Goal: Task Accomplishment & Management: Manage account settings

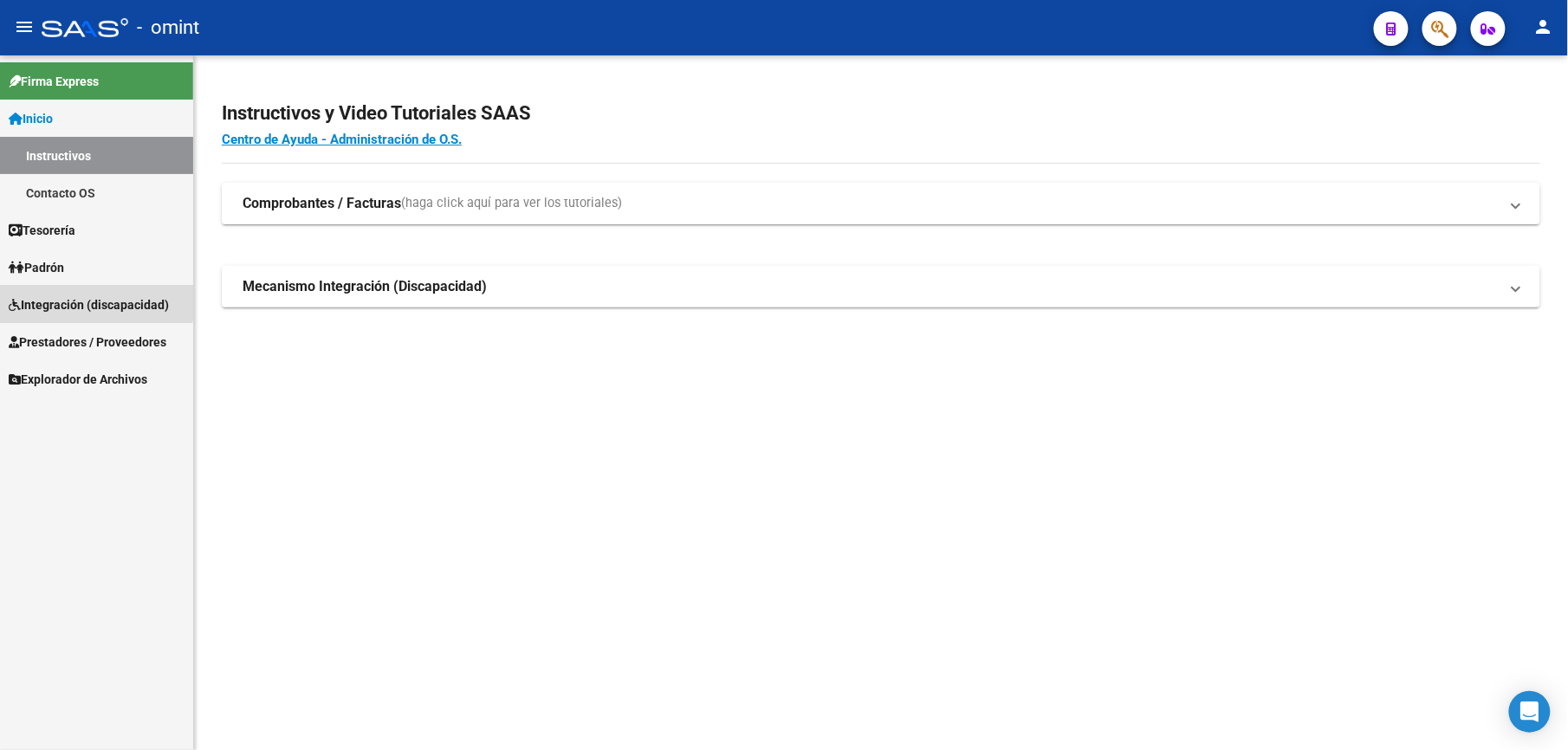
click at [64, 299] on span "Integración (discapacidad)" at bounding box center [89, 305] width 161 height 19
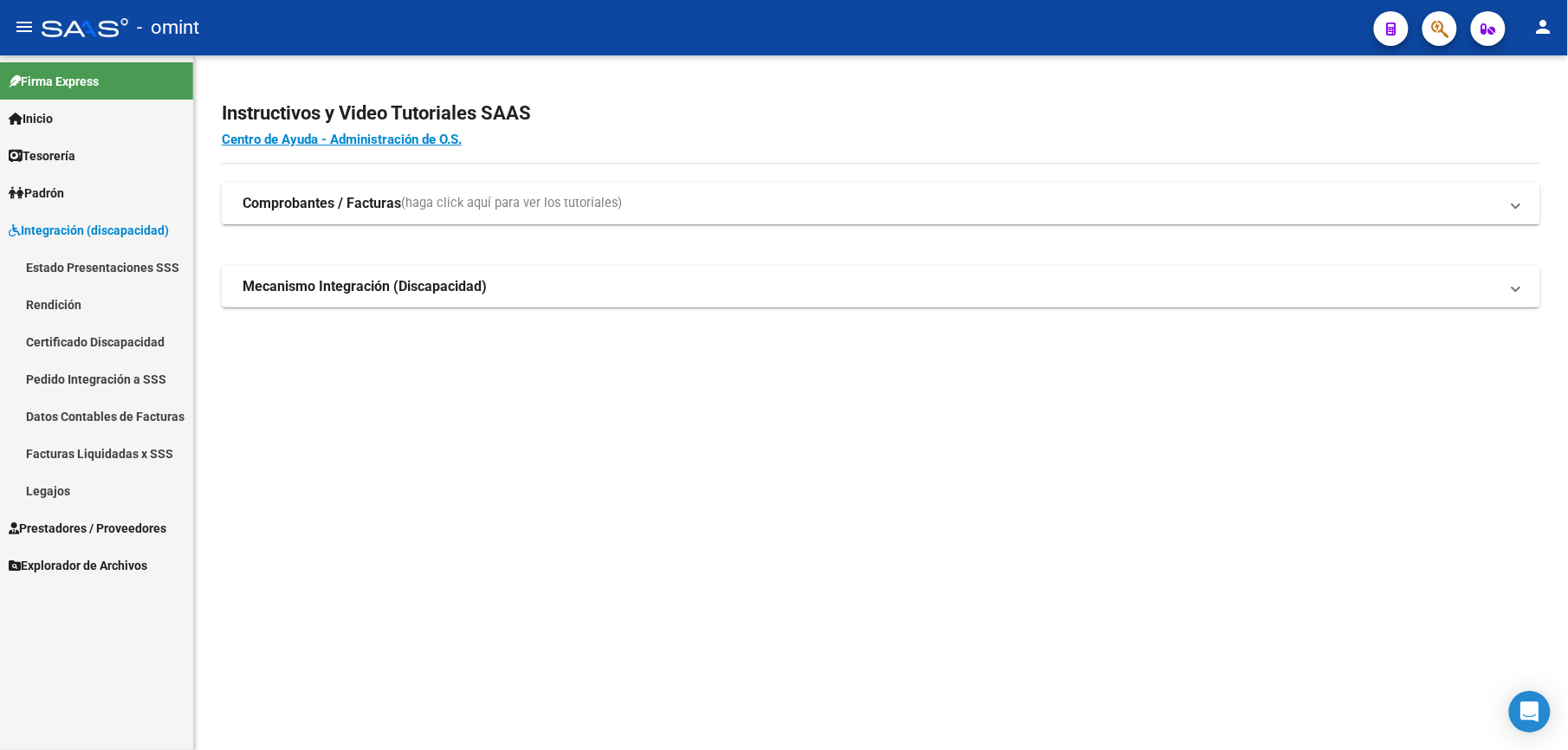
click at [50, 488] on link "Legajos" at bounding box center [96, 491] width 193 height 37
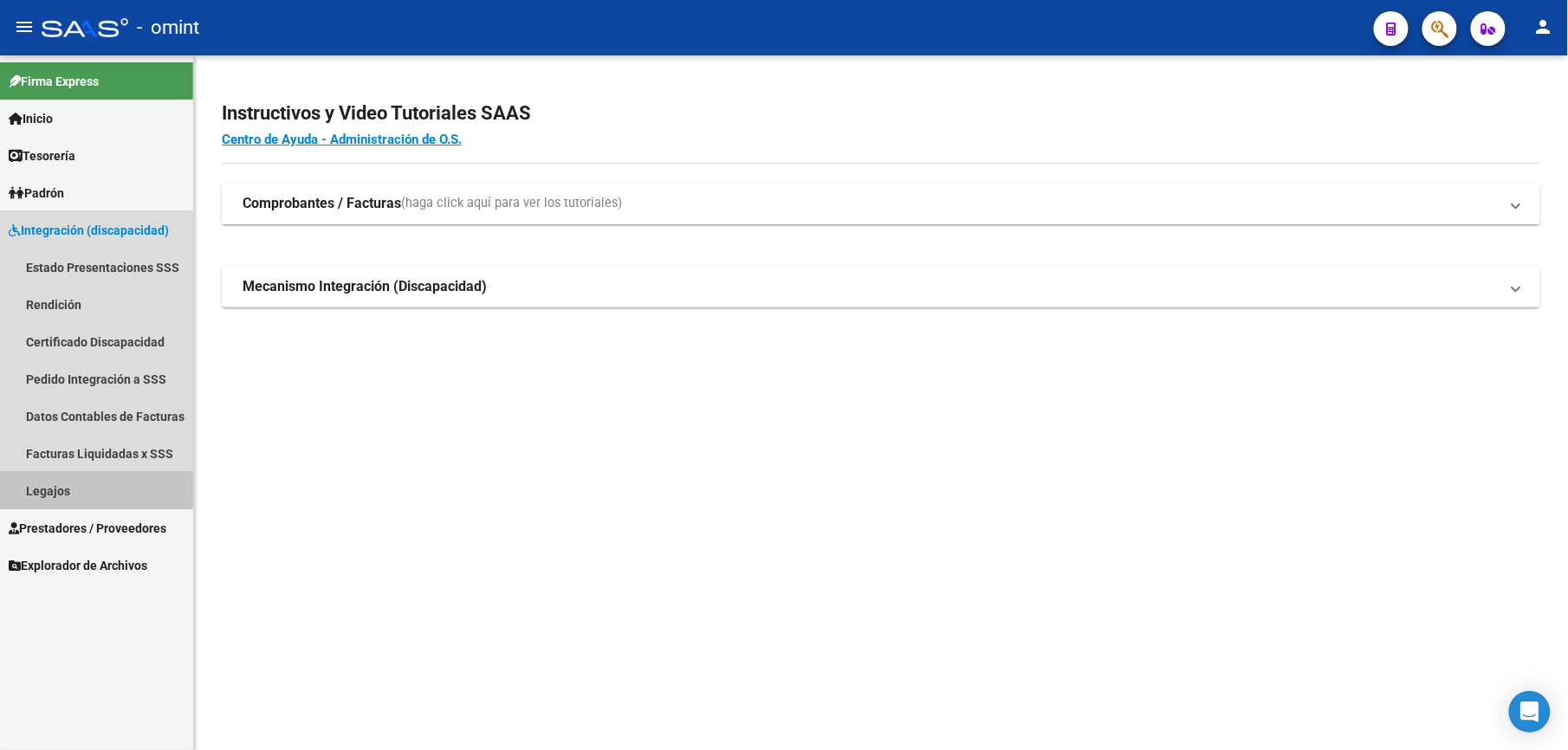
click at [50, 488] on link "Legajos" at bounding box center [96, 491] width 193 height 37
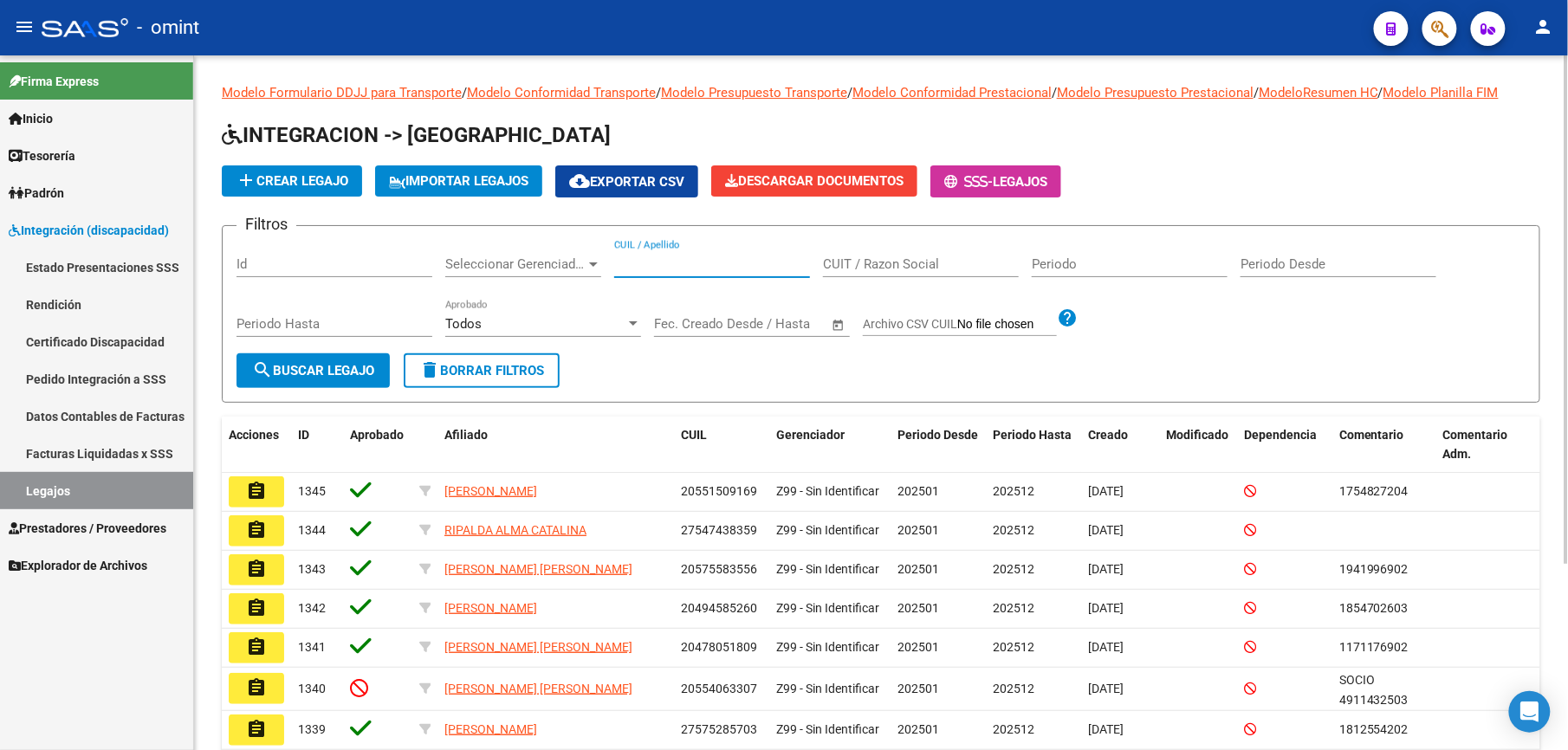
click at [690, 266] on input "CUIL / Apellido" at bounding box center [712, 264] width 196 height 16
paste input "27577953541"
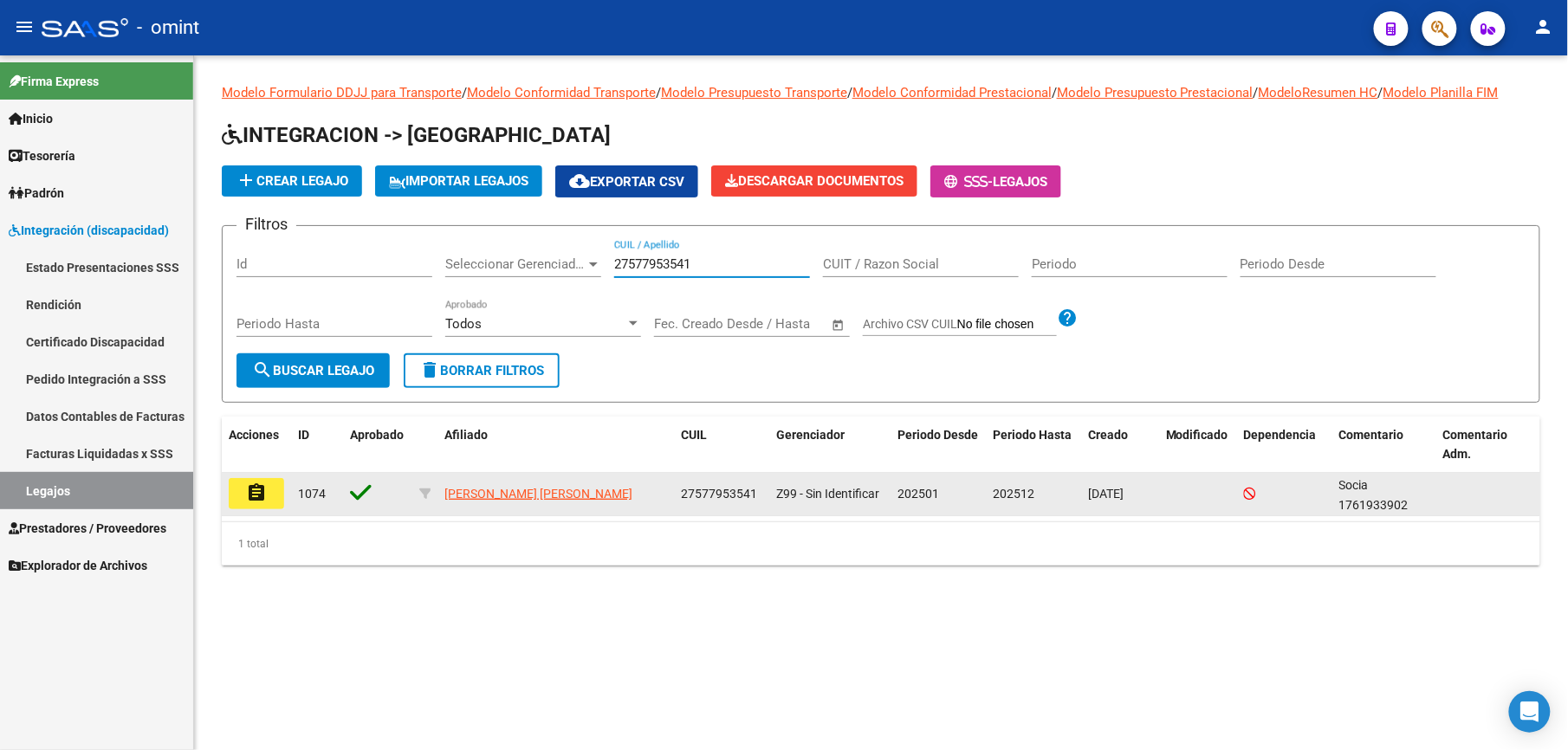
type input "27577953541"
click at [252, 496] on mat-icon "assignment" at bounding box center [257, 493] width 21 height 21
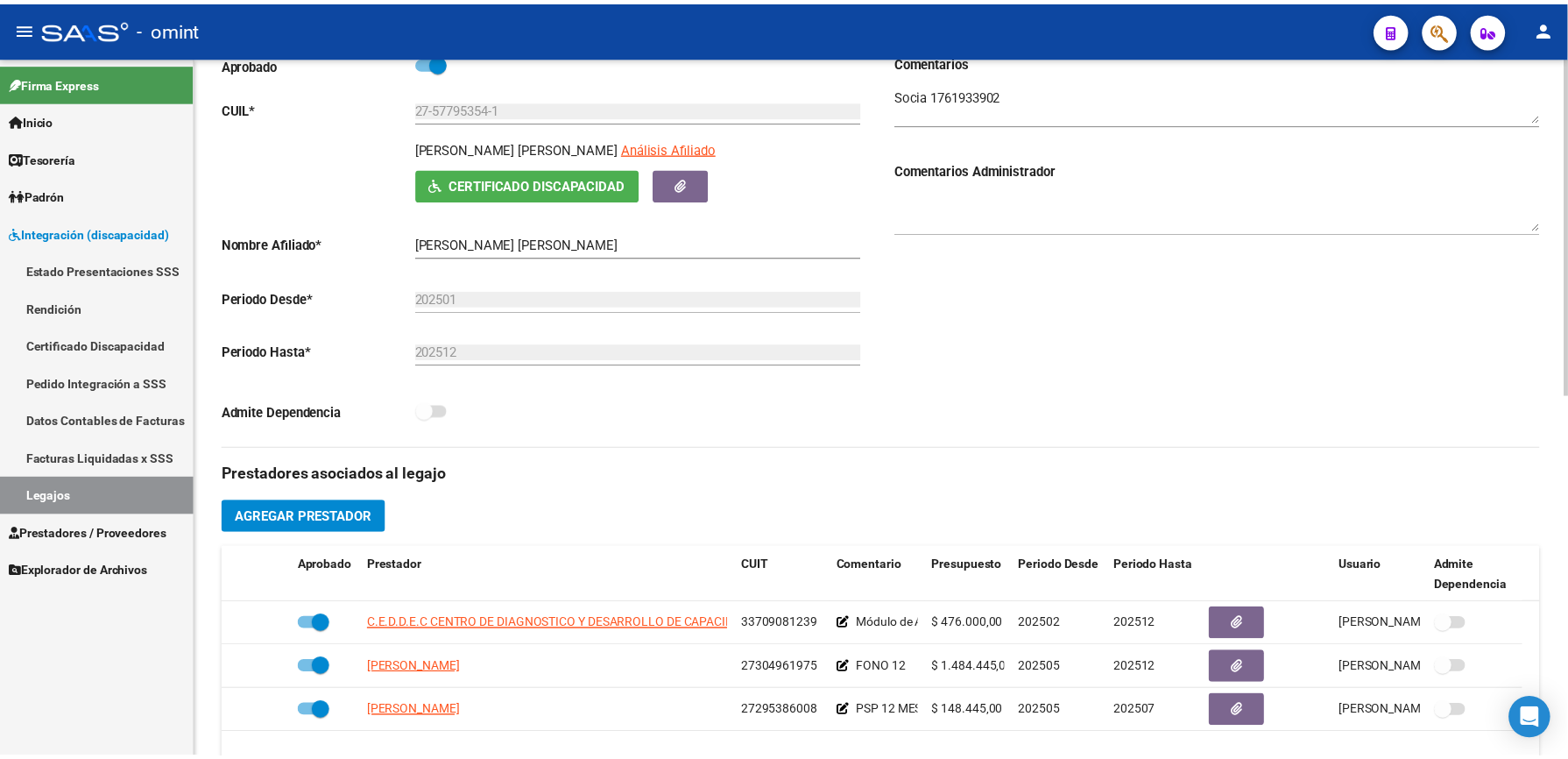
scroll to position [351, 0]
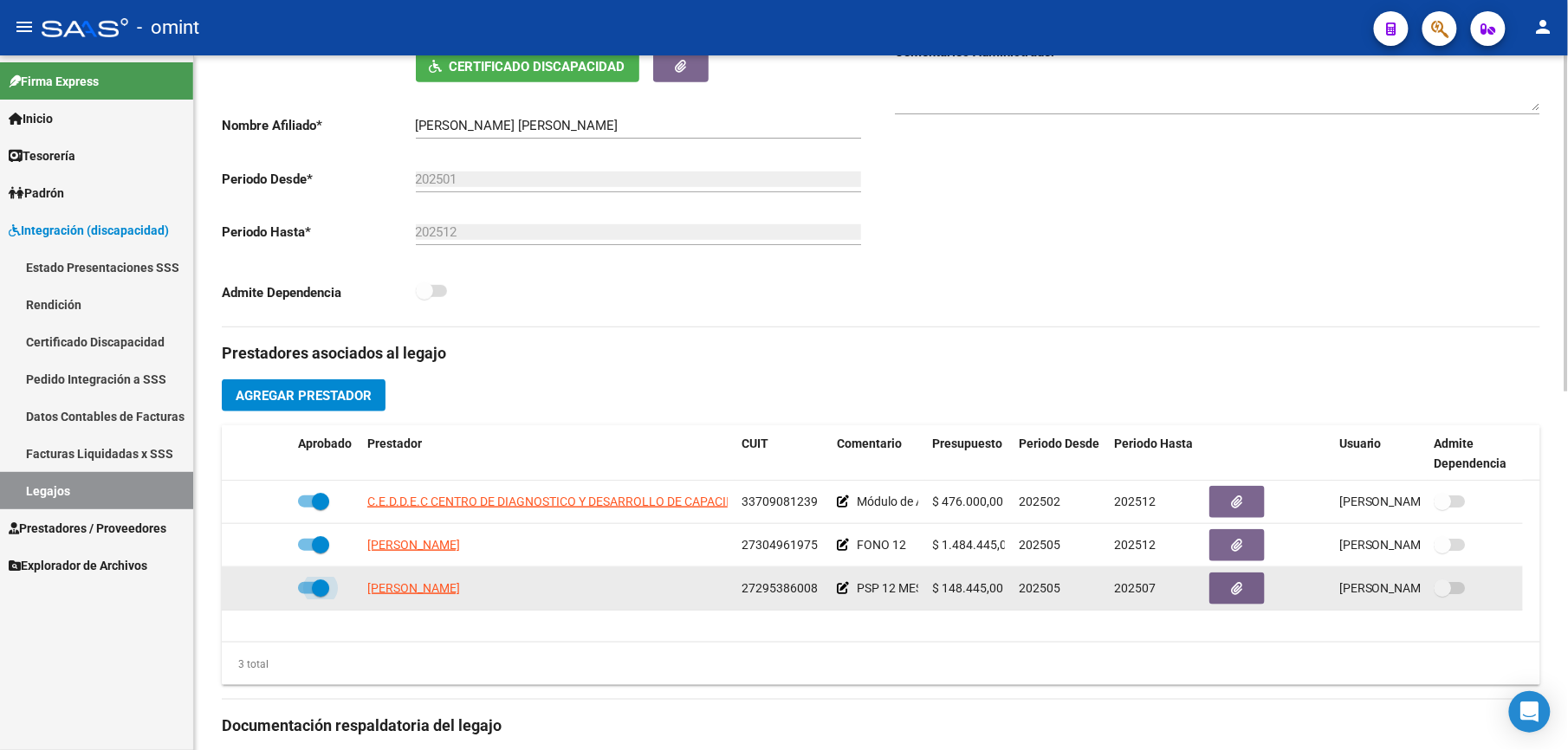
click at [298, 592] on span at bounding box center [313, 588] width 31 height 12
click at [305, 594] on input "checkbox" at bounding box center [305, 594] width 1 height 1
checkbox input "false"
click at [263, 589] on icon at bounding box center [266, 588] width 12 height 12
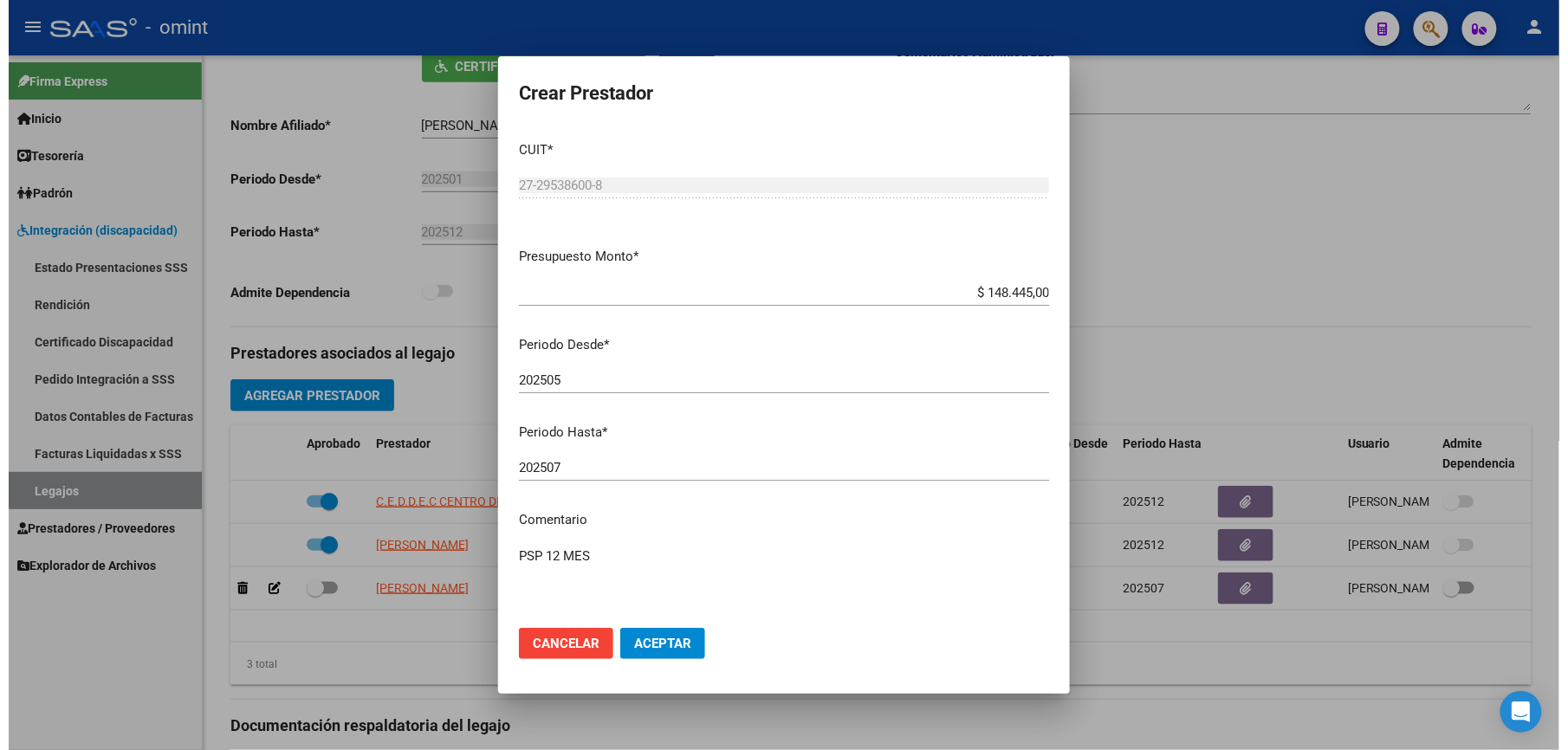
scroll to position [364, 0]
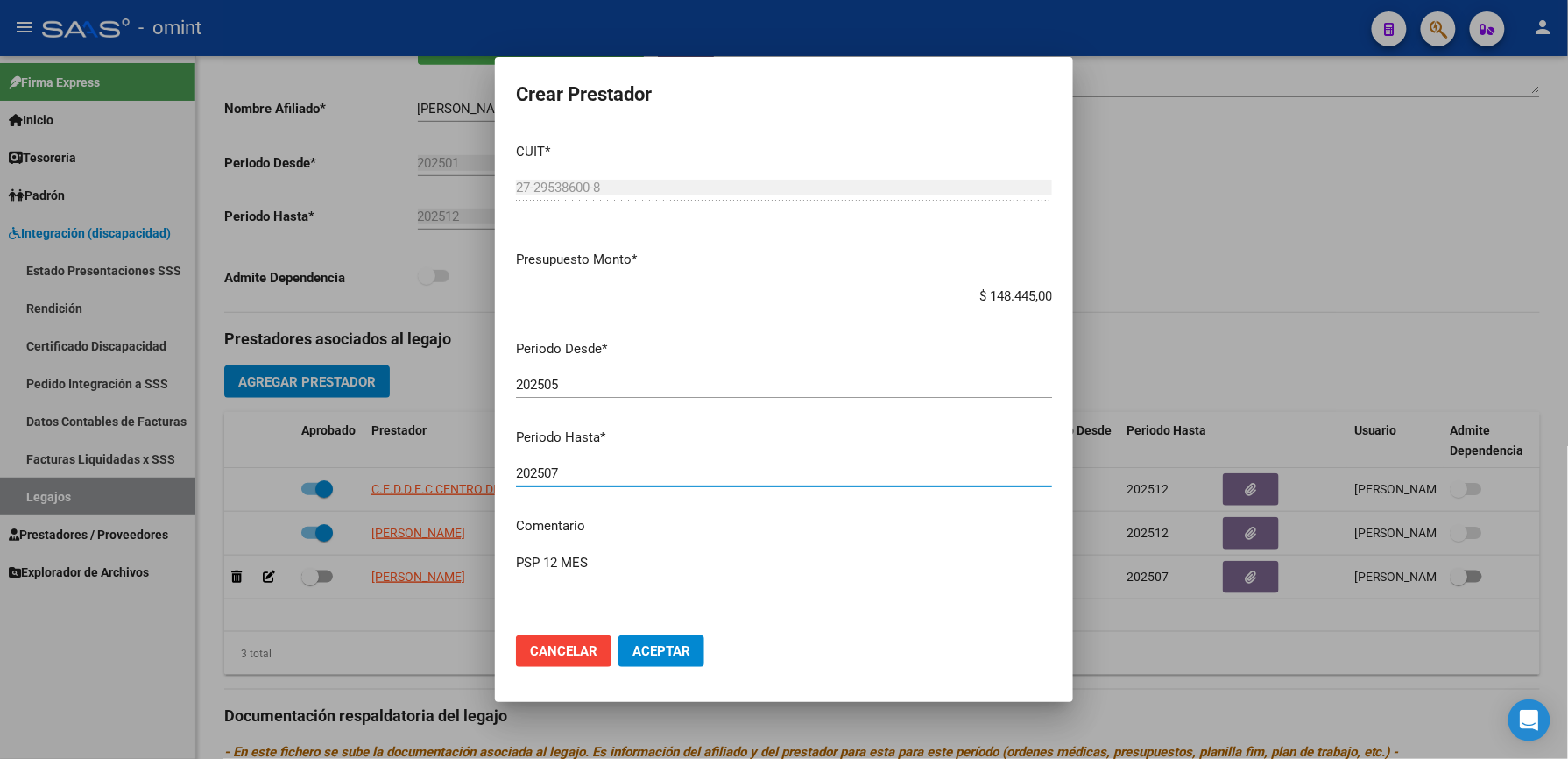
click at [566, 467] on input "202507" at bounding box center [784, 473] width 536 height 16
type input "202512"
click at [666, 655] on span "Aceptar" at bounding box center [661, 651] width 58 height 16
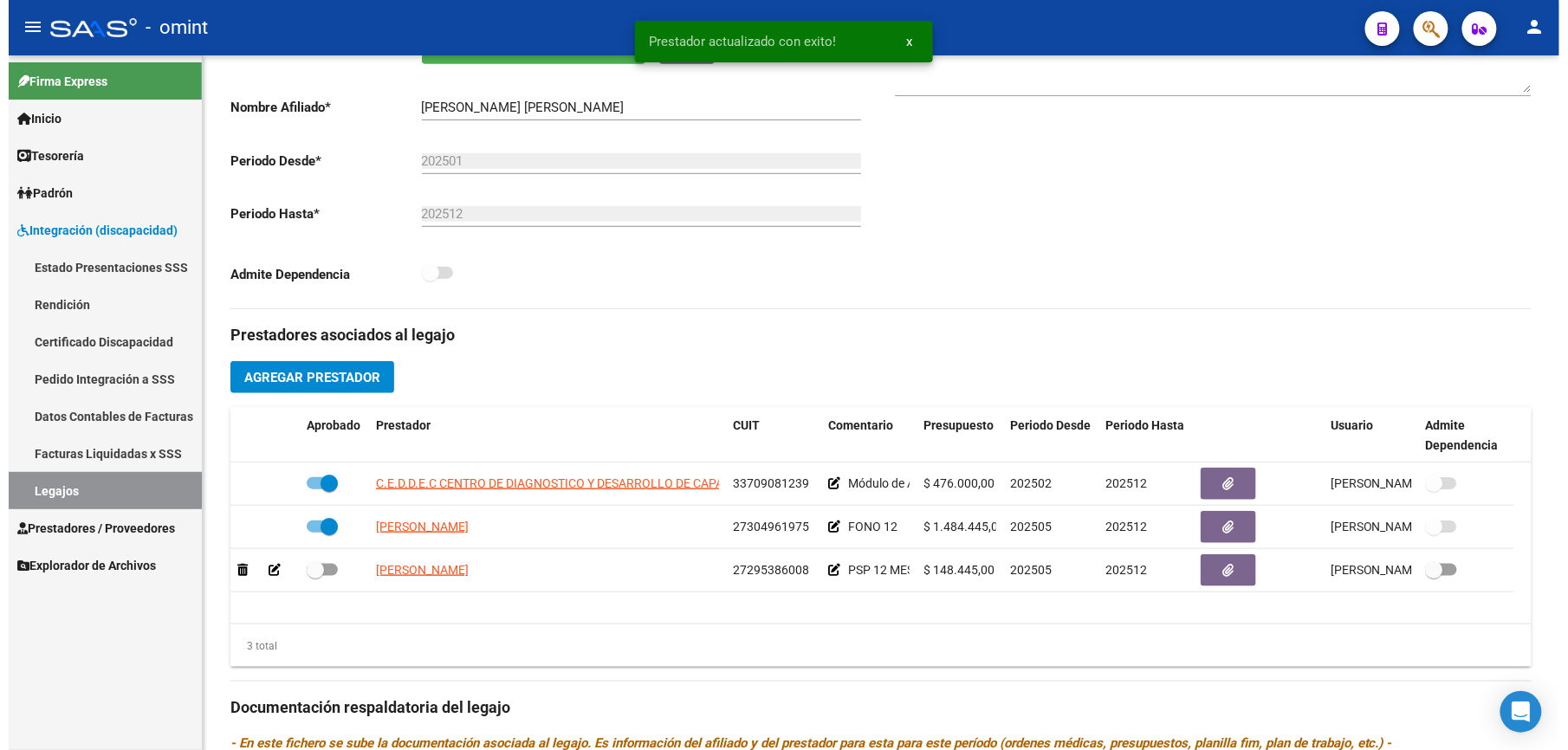
scroll to position [347, 0]
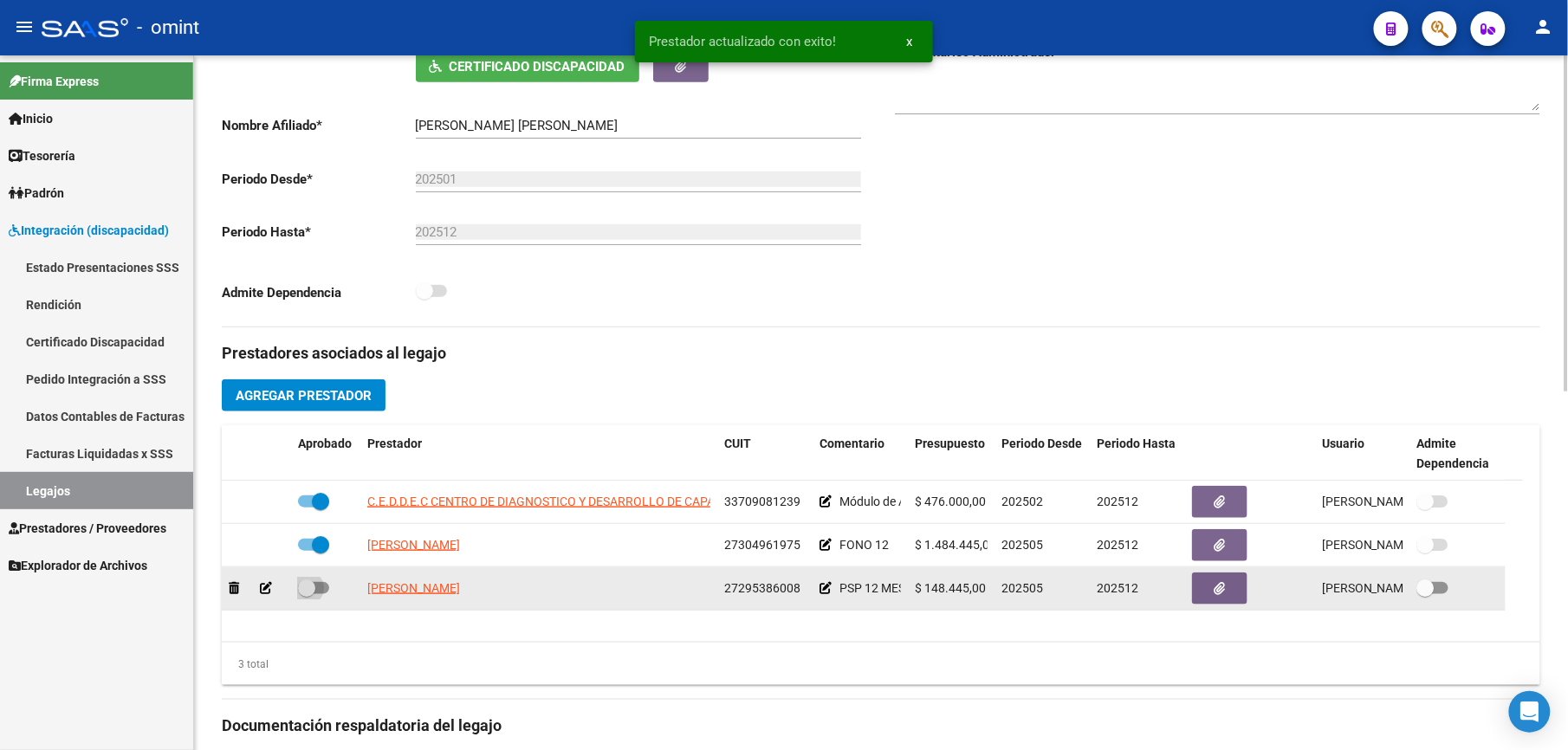
click at [320, 593] on span at bounding box center [313, 588] width 31 height 12
click at [306, 594] on input "checkbox" at bounding box center [305, 594] width 1 height 1
checkbox input "true"
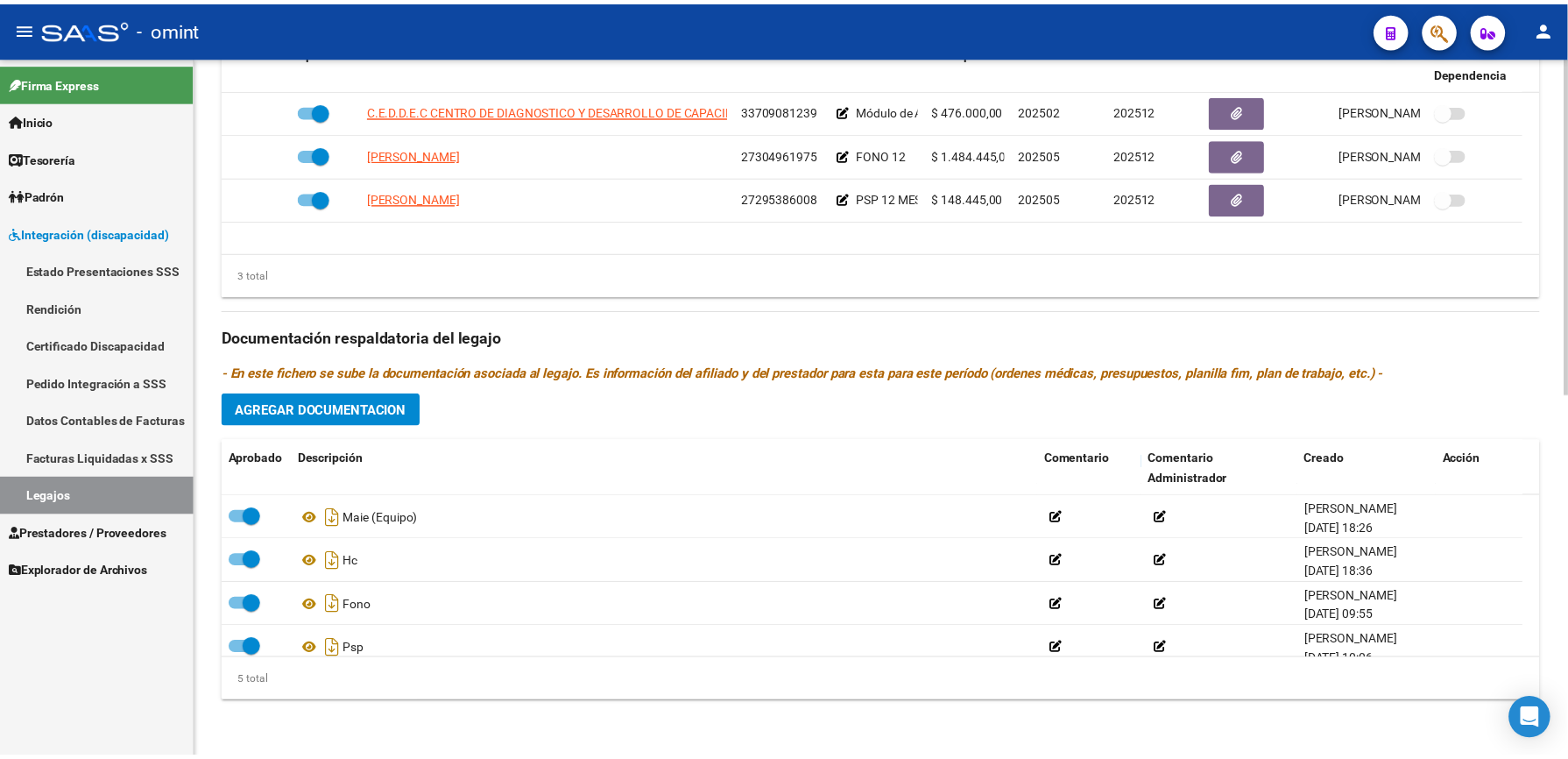
scroll to position [62, 0]
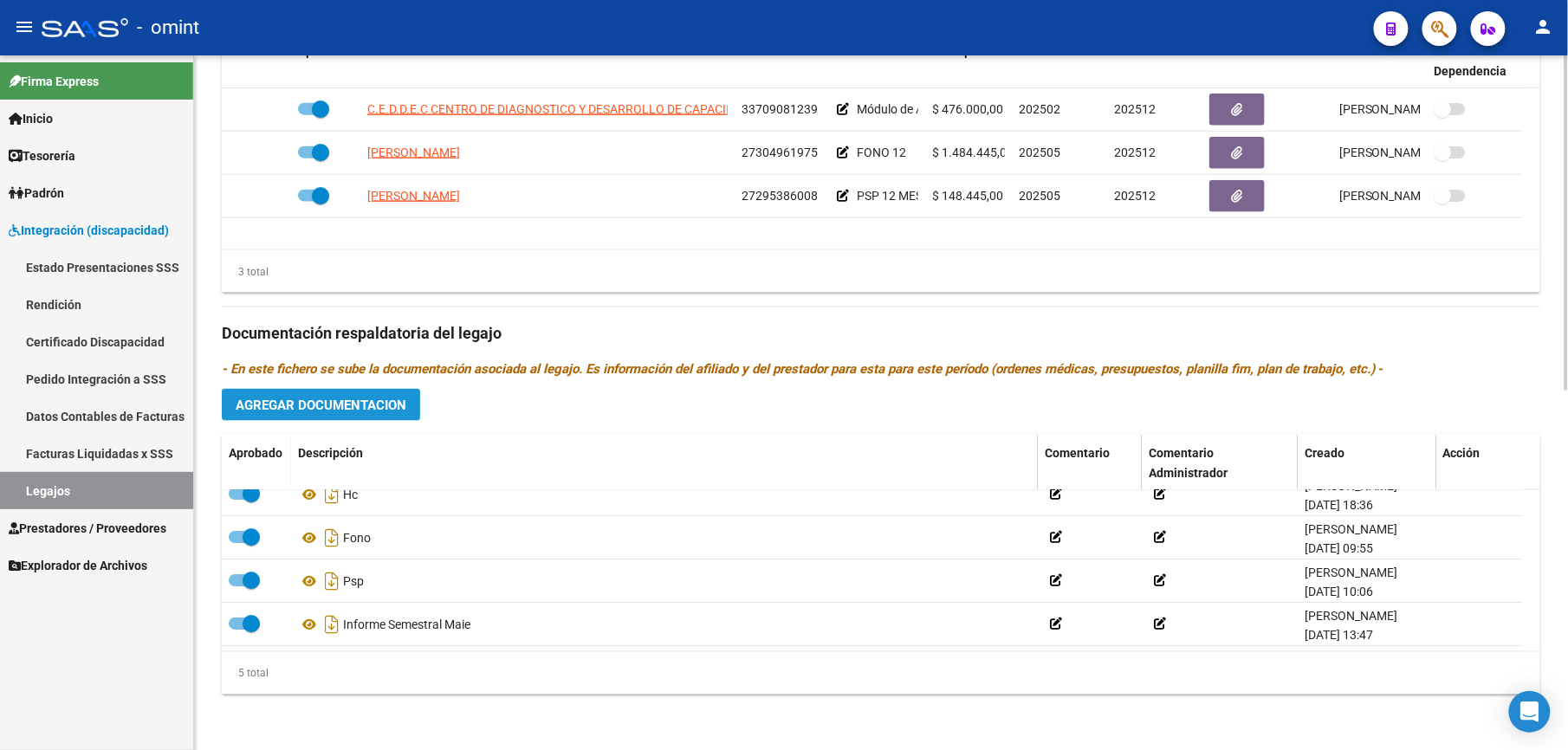
click at [323, 397] on span "Agregar Documentacion" at bounding box center [320, 405] width 170 height 16
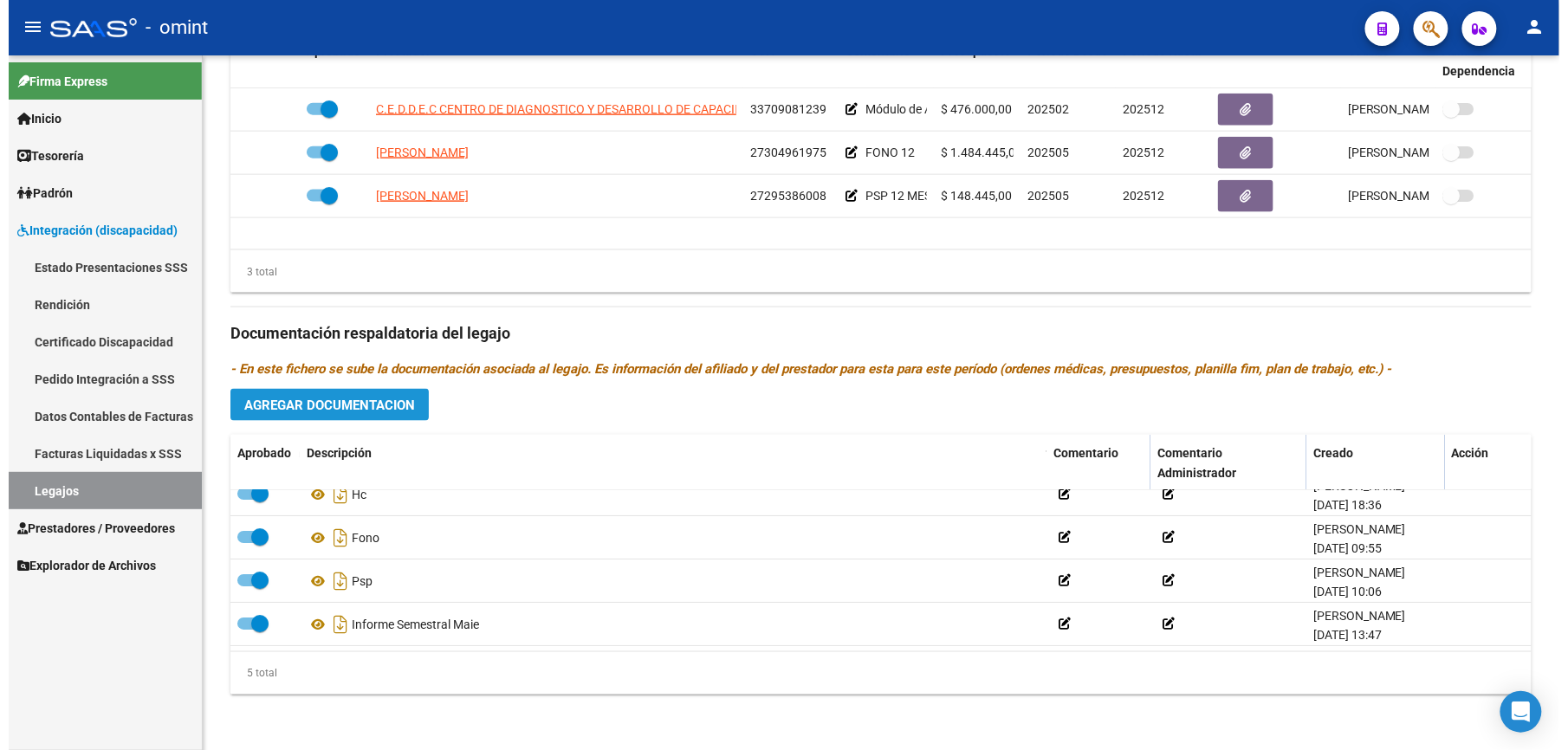
scroll to position [761, 0]
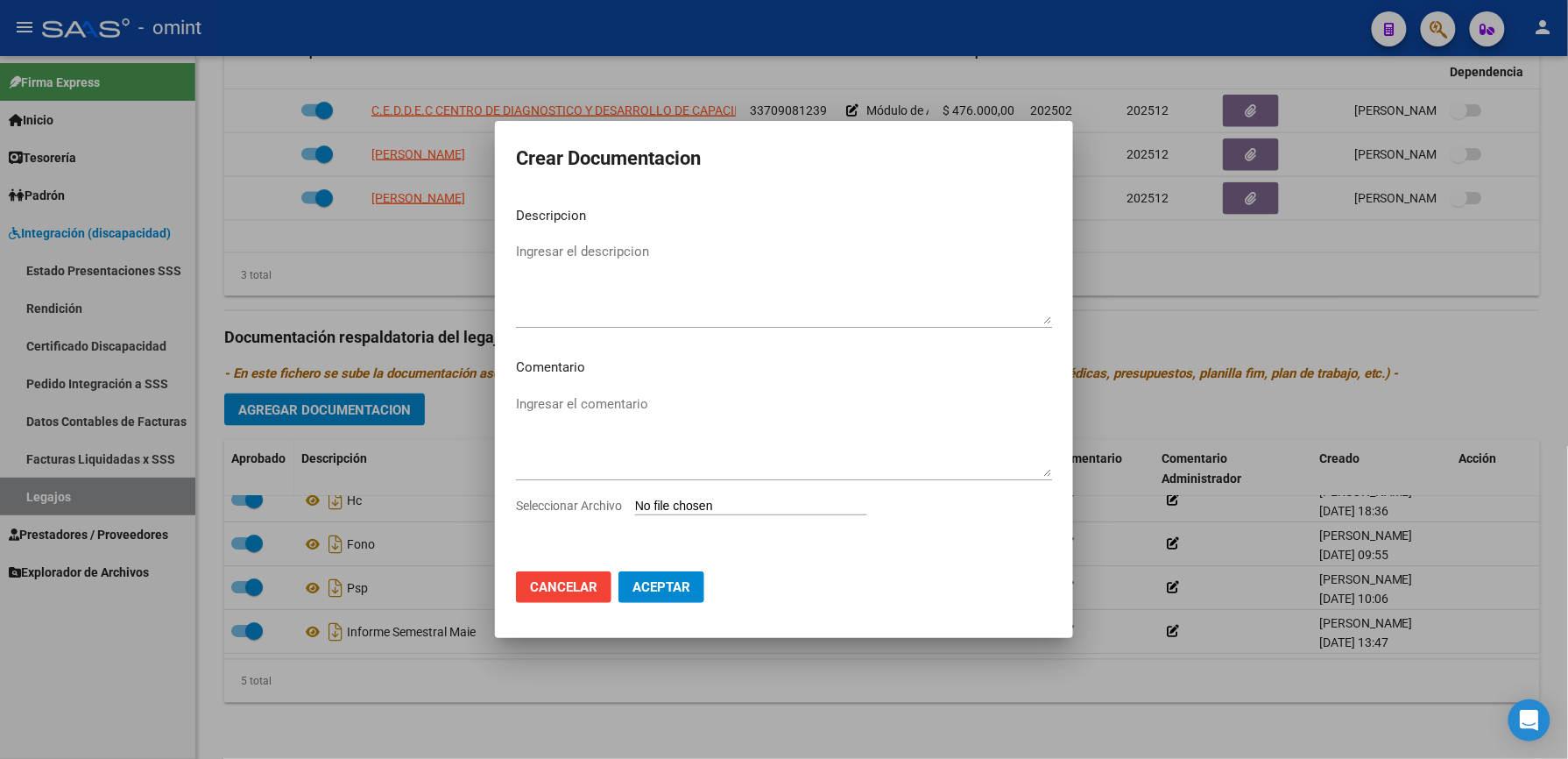
click at [740, 509] on input "Seleccionar Archivo" at bounding box center [751, 506] width 232 height 17
type input "C:\fakepath\1761933902_25081802070_form048.pdf"
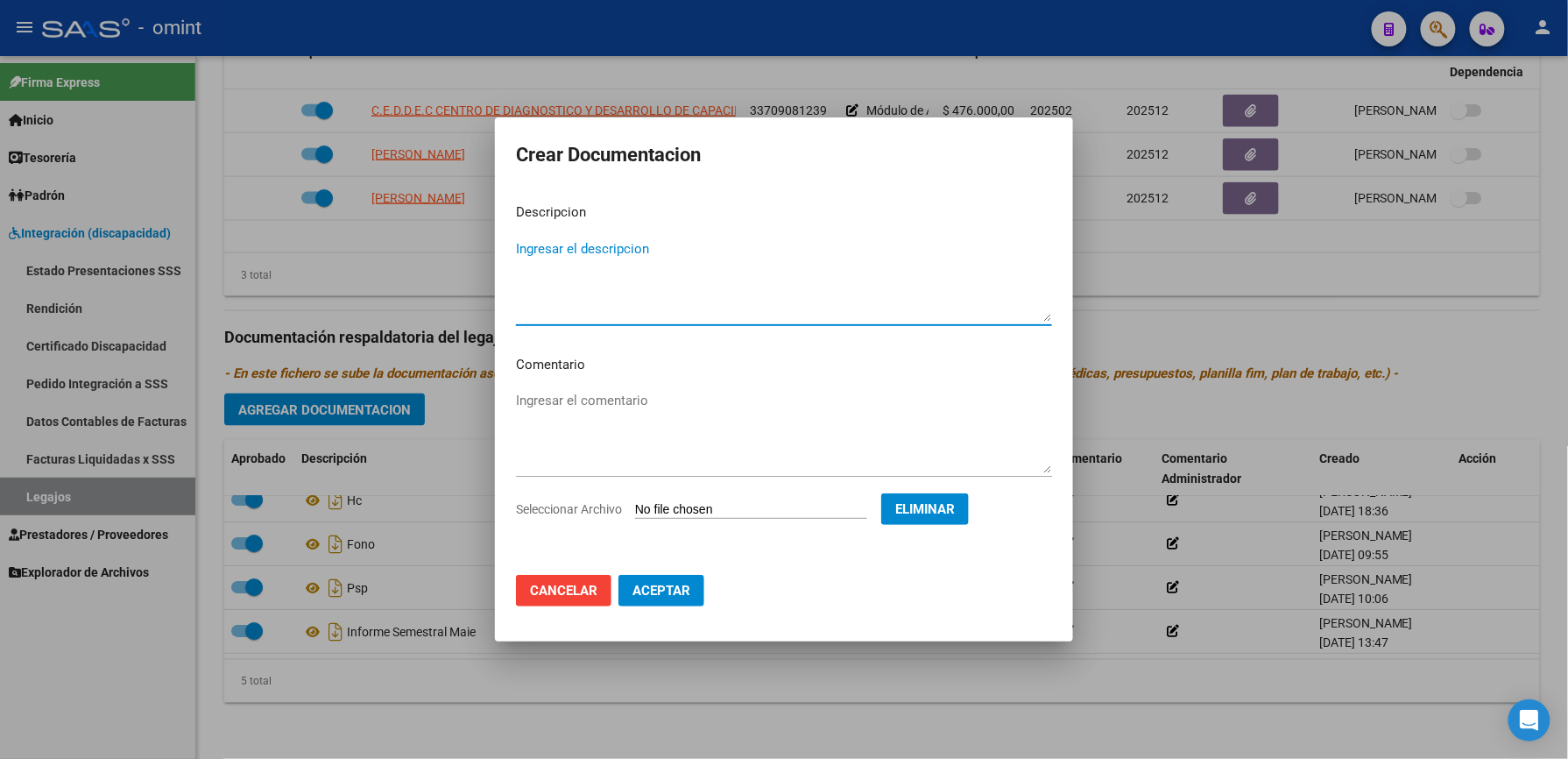
click at [569, 246] on textarea "Ingresar el descripcion" at bounding box center [784, 280] width 536 height 82
type textarea "informe semestral PSP"
click at [668, 589] on span "Aceptar" at bounding box center [661, 591] width 58 height 16
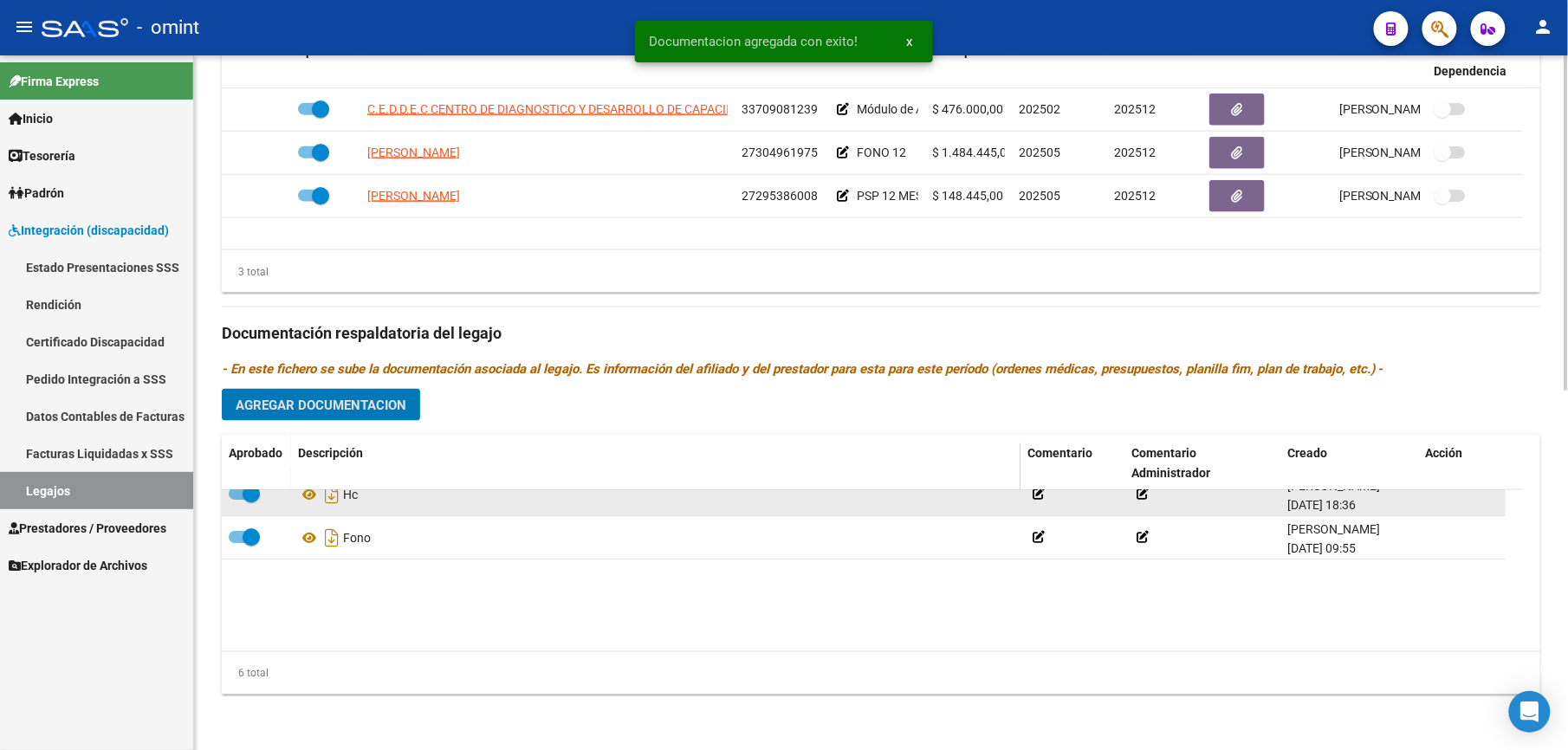
scroll to position [0, 0]
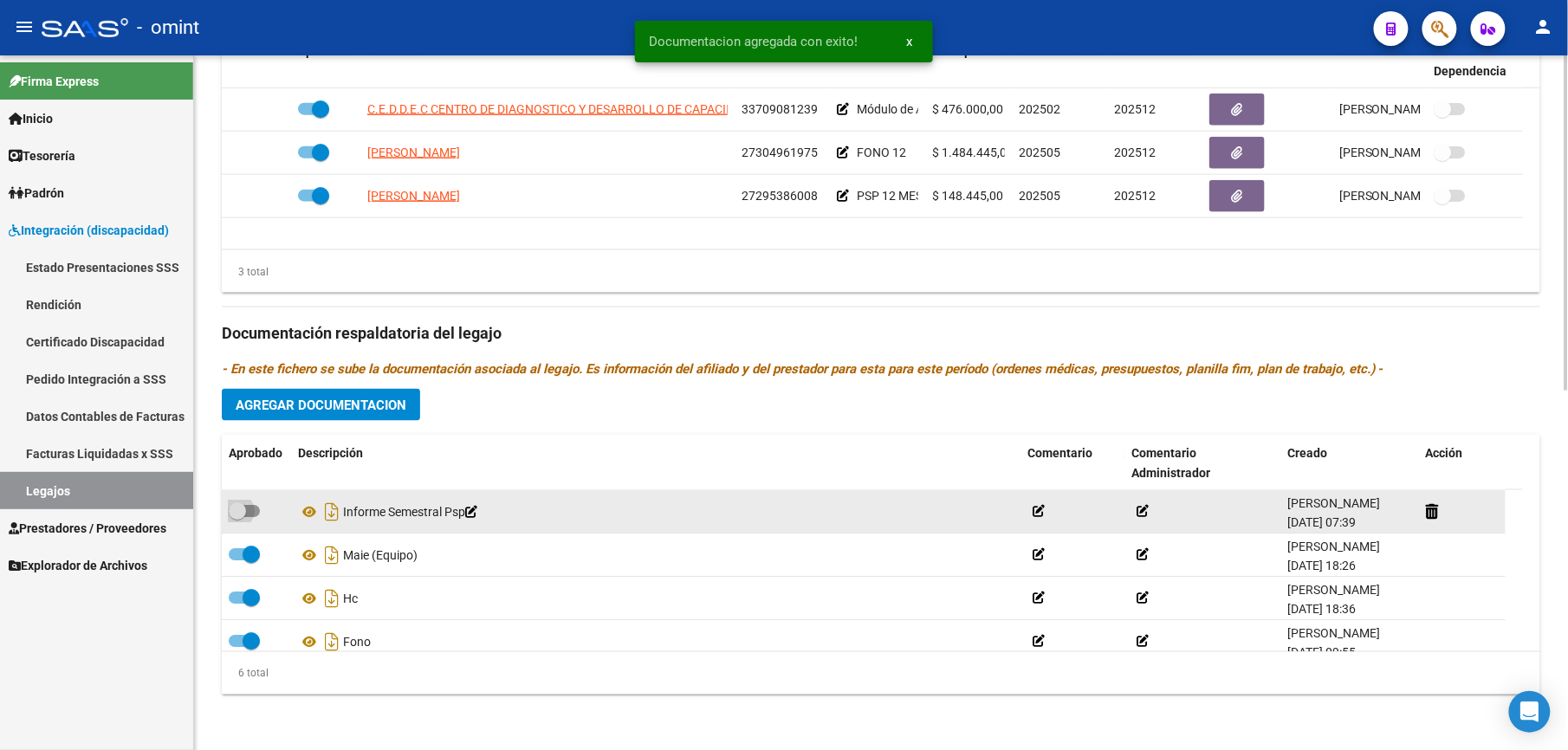
click at [248, 502] on label at bounding box center [244, 511] width 31 height 21
click at [237, 517] on input "checkbox" at bounding box center [237, 517] width 1 height 1
checkbox input "true"
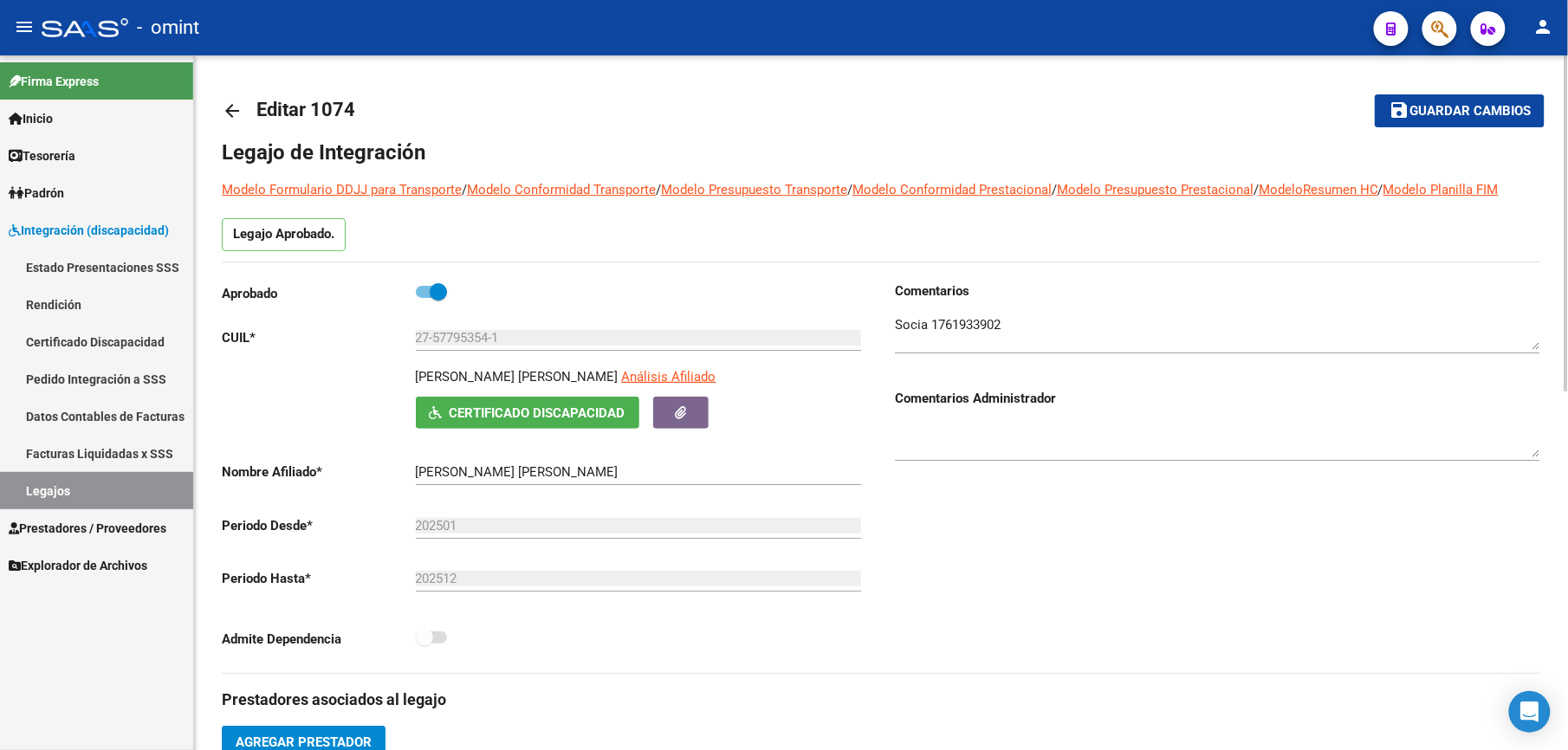
click at [1477, 112] on span "Guardar cambios" at bounding box center [1470, 112] width 121 height 16
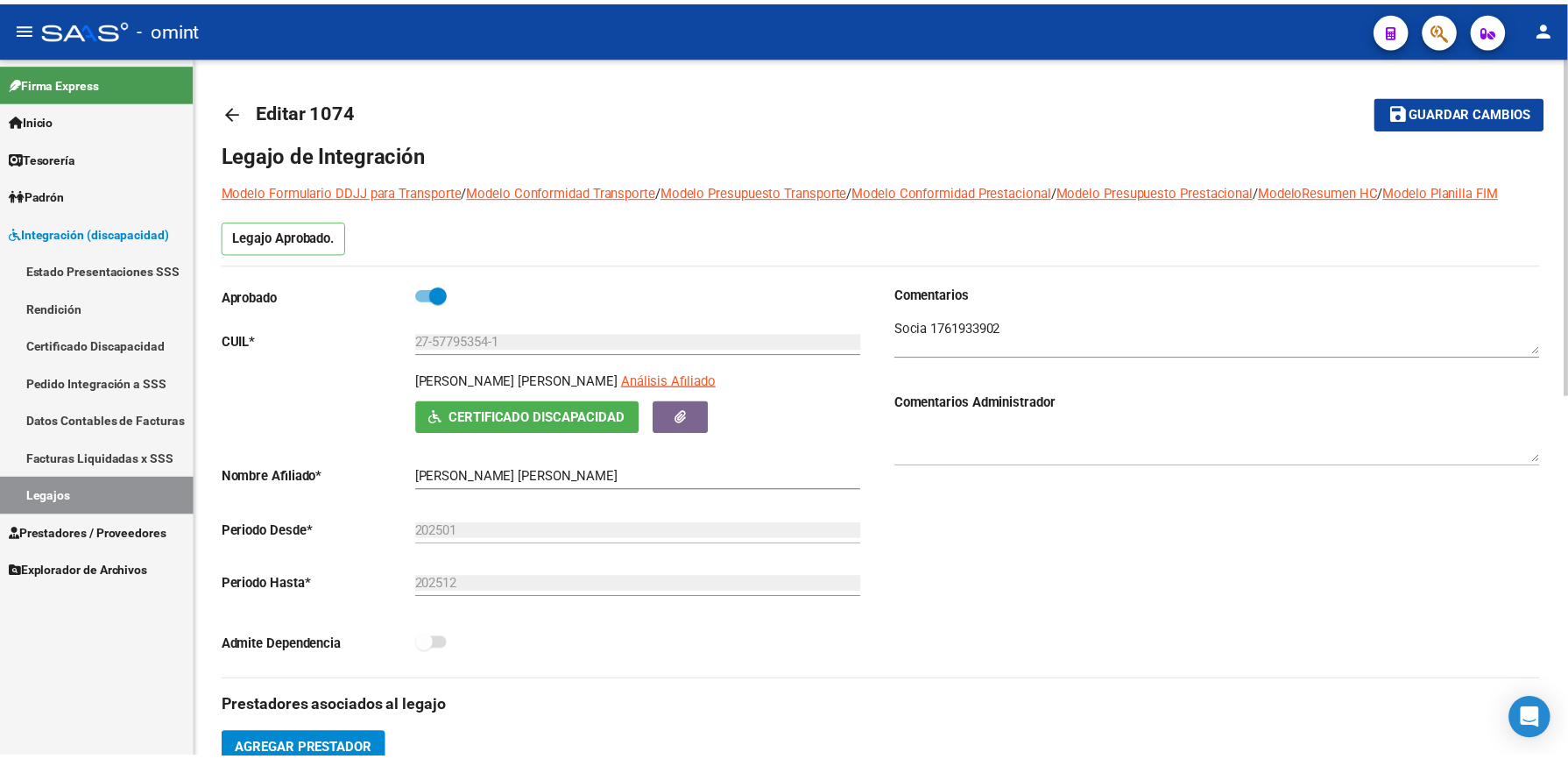
scroll to position [467, 0]
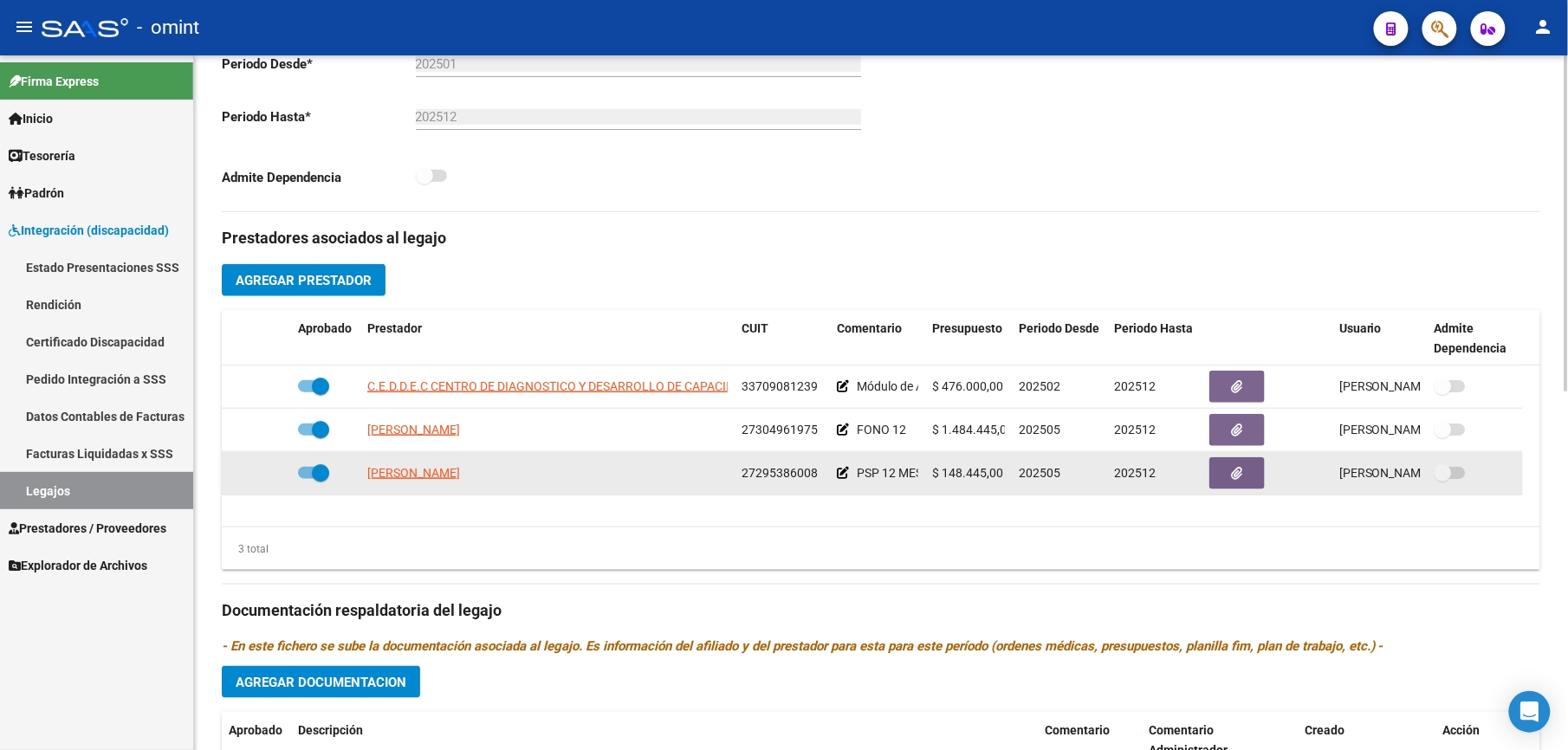
click at [302, 473] on span at bounding box center [313, 473] width 31 height 12
click at [305, 479] on input "checkbox" at bounding box center [305, 479] width 1 height 1
checkbox input "false"
click at [260, 473] on icon at bounding box center [266, 473] width 12 height 12
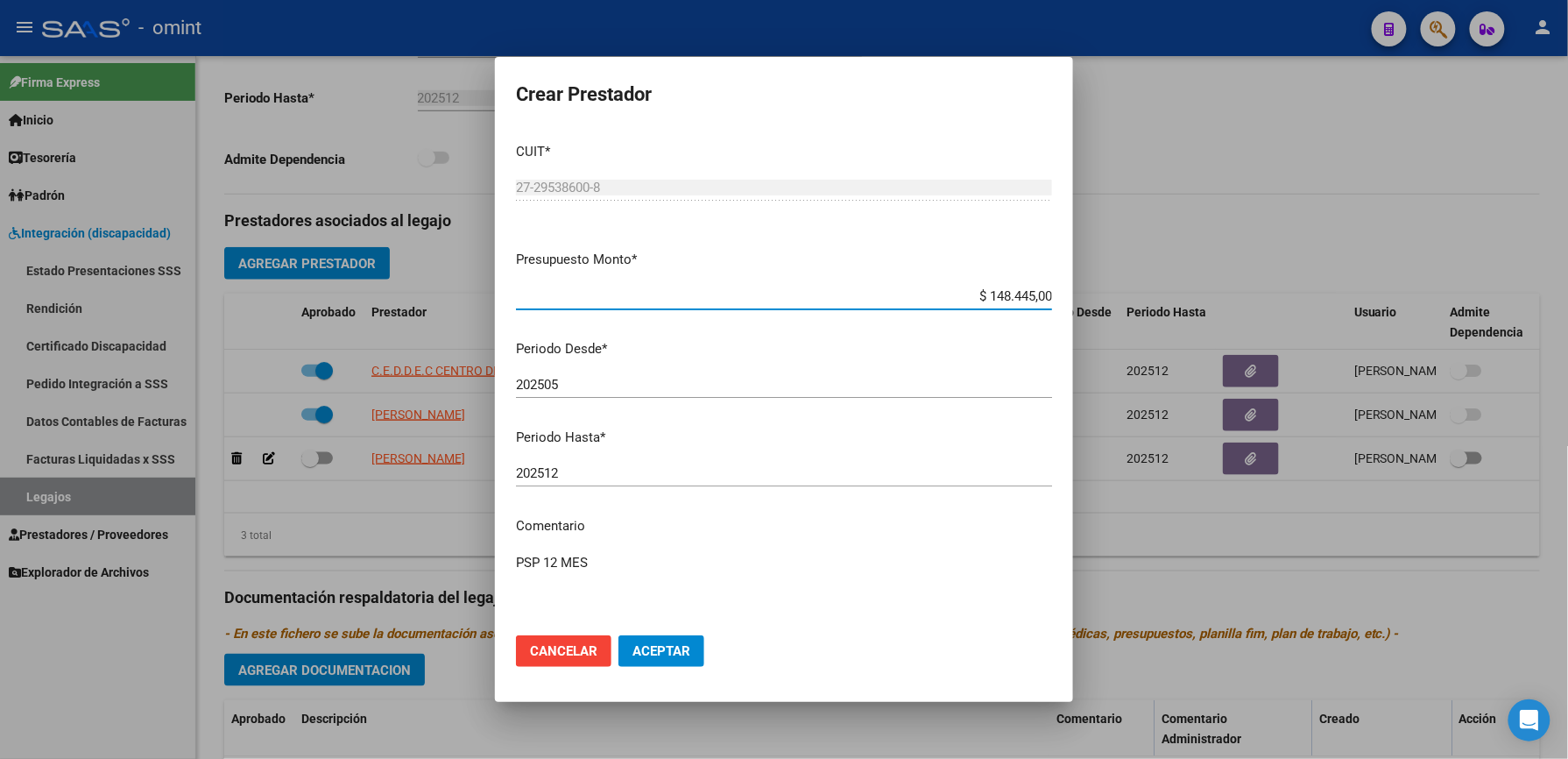
click at [653, 559] on textarea "PSP 12 MES" at bounding box center [784, 594] width 536 height 82
paste textarea "35431235/01"
click at [674, 565] on textarea "PSP 12 MES - SEGÚN CASO 35431235/01 S" at bounding box center [784, 594] width 536 height 82
click at [784, 558] on textarea "PSP 12 MES - Según caso 35431235/01 S" at bounding box center [784, 594] width 536 height 82
type textarea "PSP 12 MES - Según caso 35431235/01 se extiende periodo"
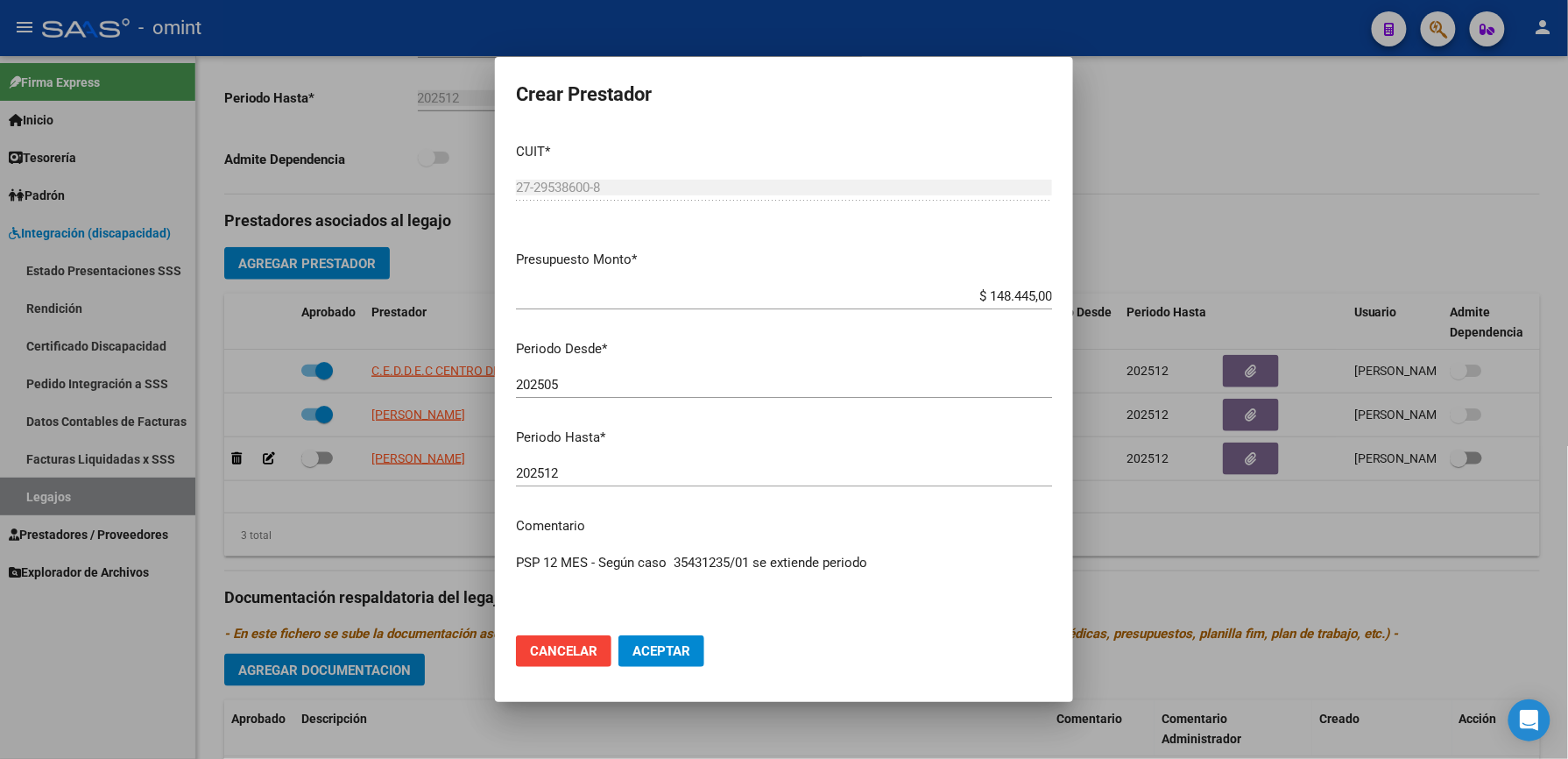
click at [648, 643] on span "Aceptar" at bounding box center [661, 651] width 58 height 16
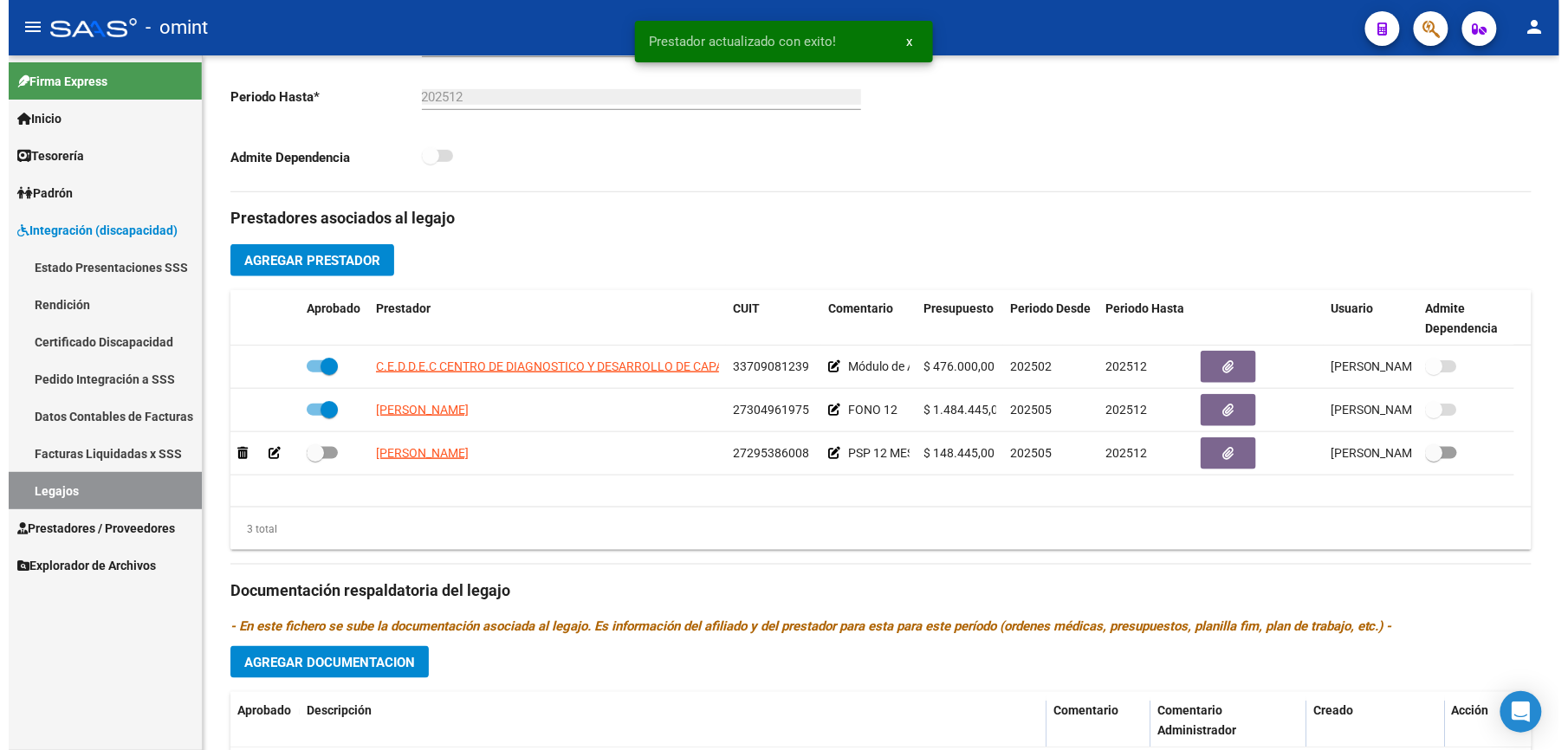
scroll to position [461, 0]
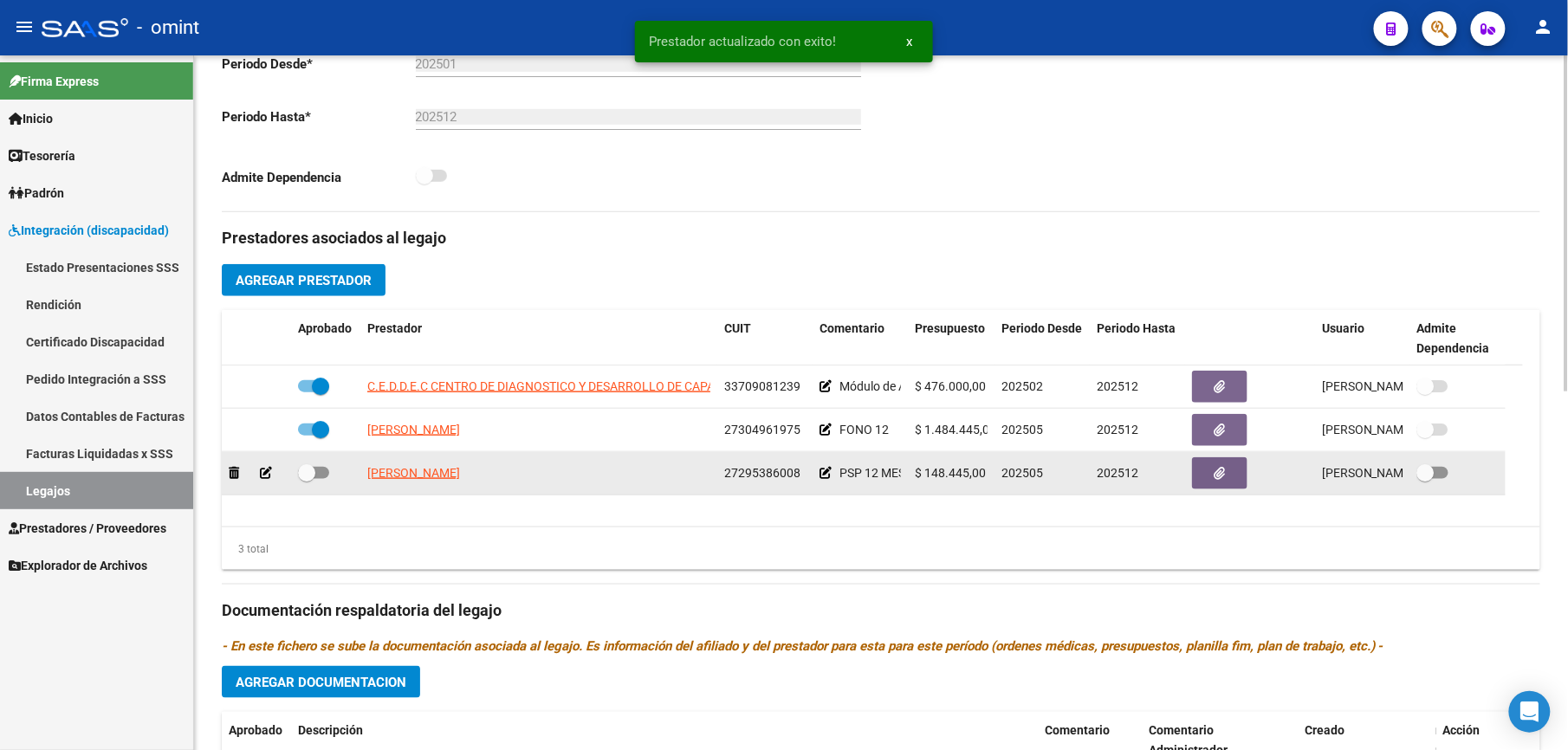
click at [320, 476] on span at bounding box center [313, 473] width 31 height 12
click at [306, 479] on input "checkbox" at bounding box center [305, 479] width 1 height 1
checkbox input "true"
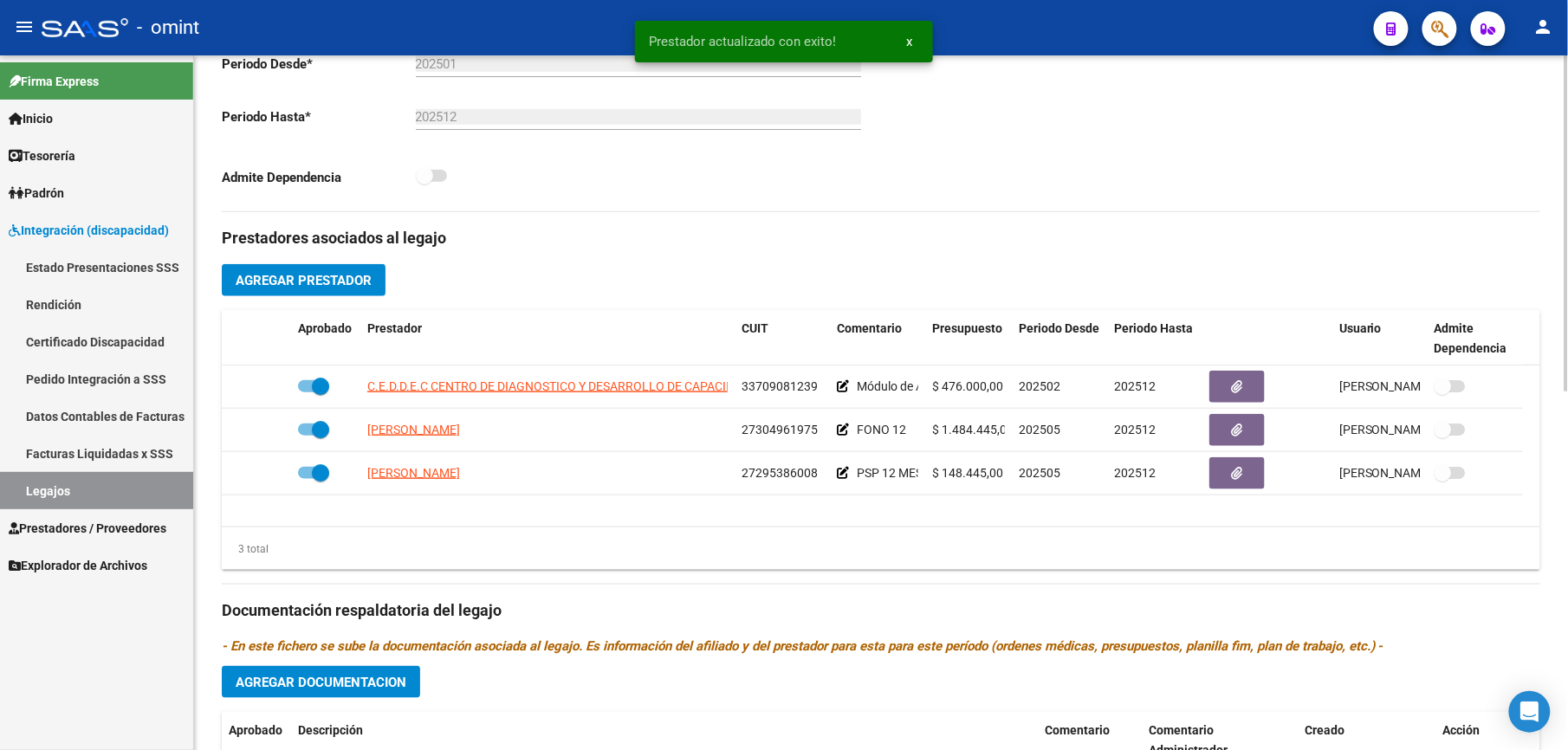
scroll to position [0, 0]
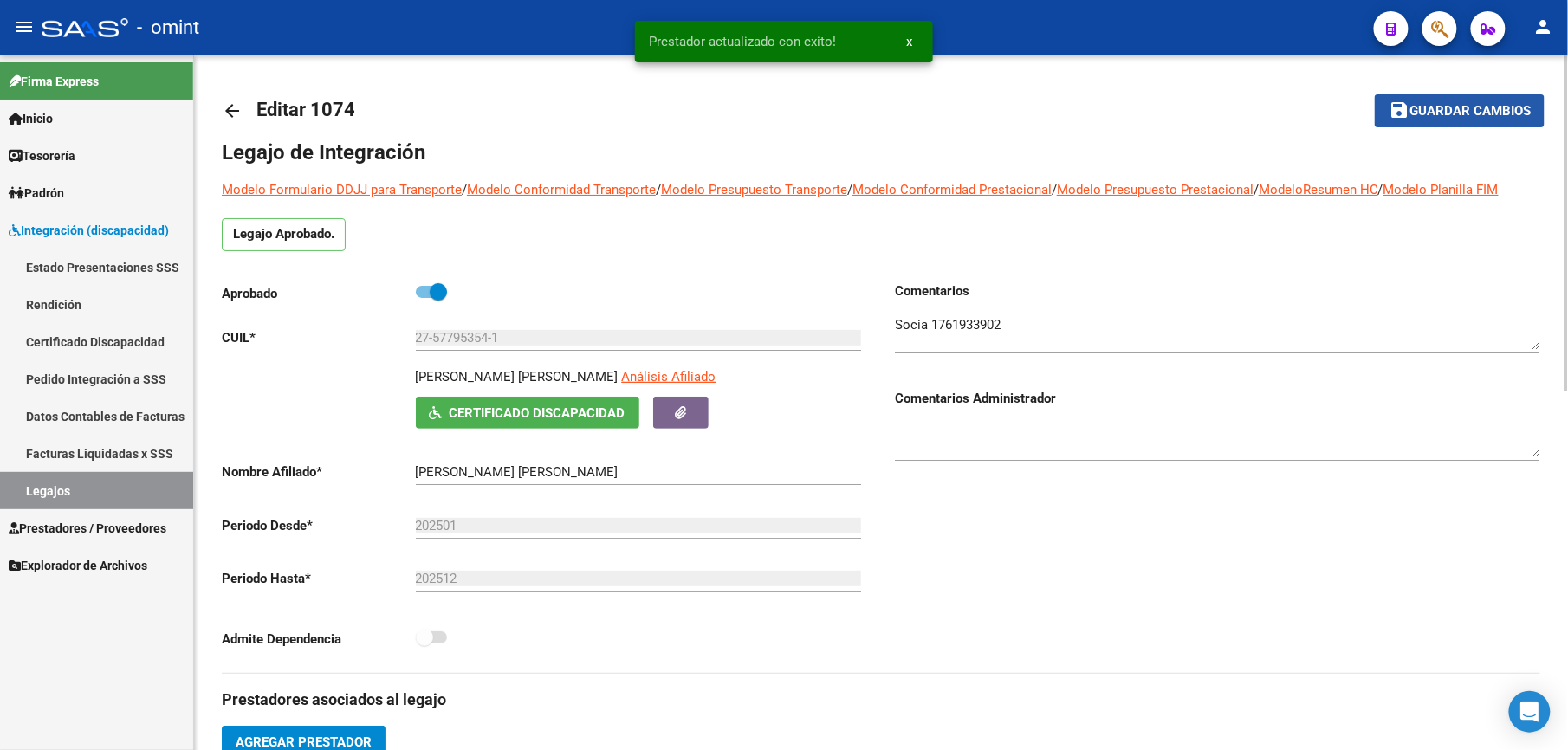
click at [1488, 109] on span "Guardar cambios" at bounding box center [1470, 112] width 121 height 16
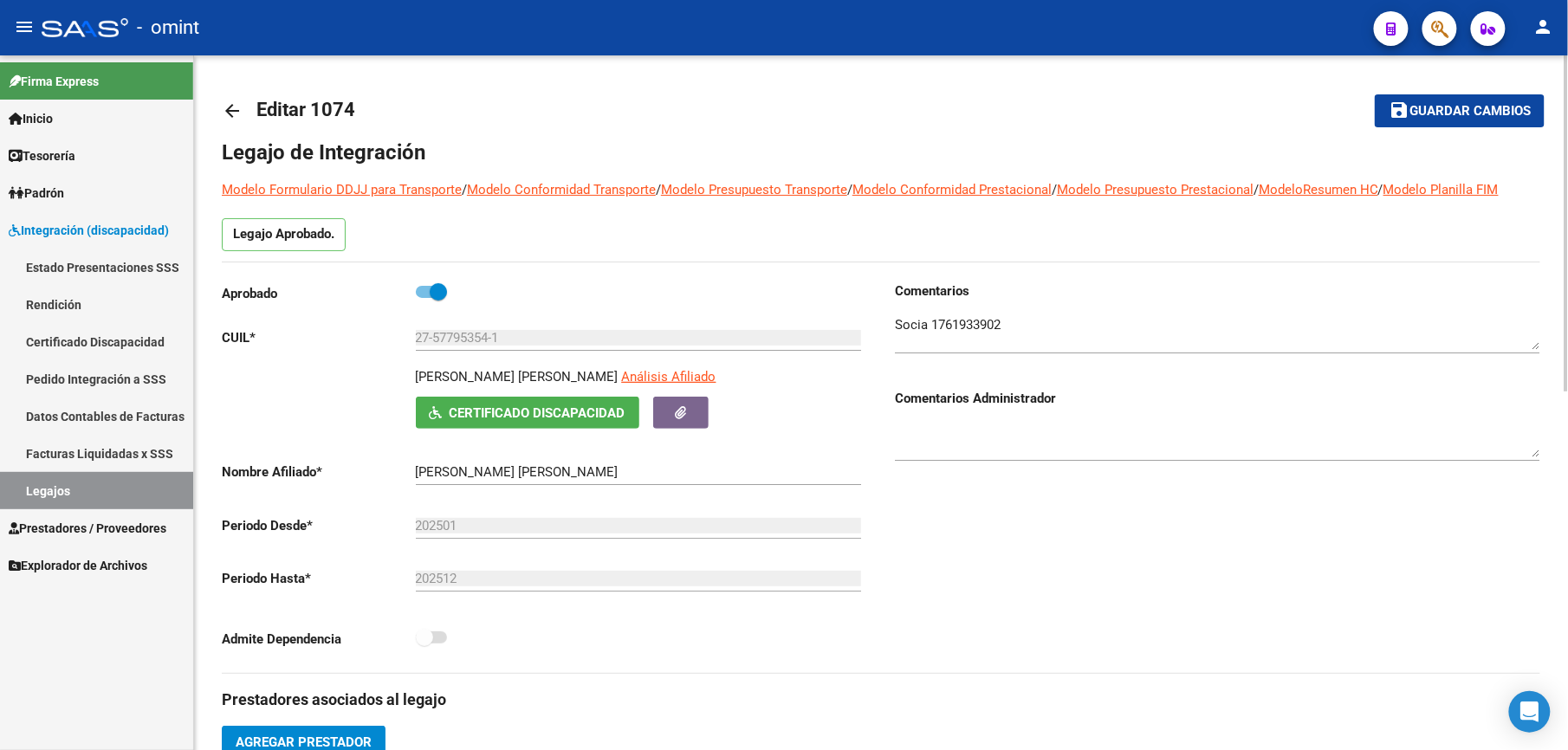
click at [1435, 104] on span "Guardar cambios" at bounding box center [1470, 112] width 121 height 16
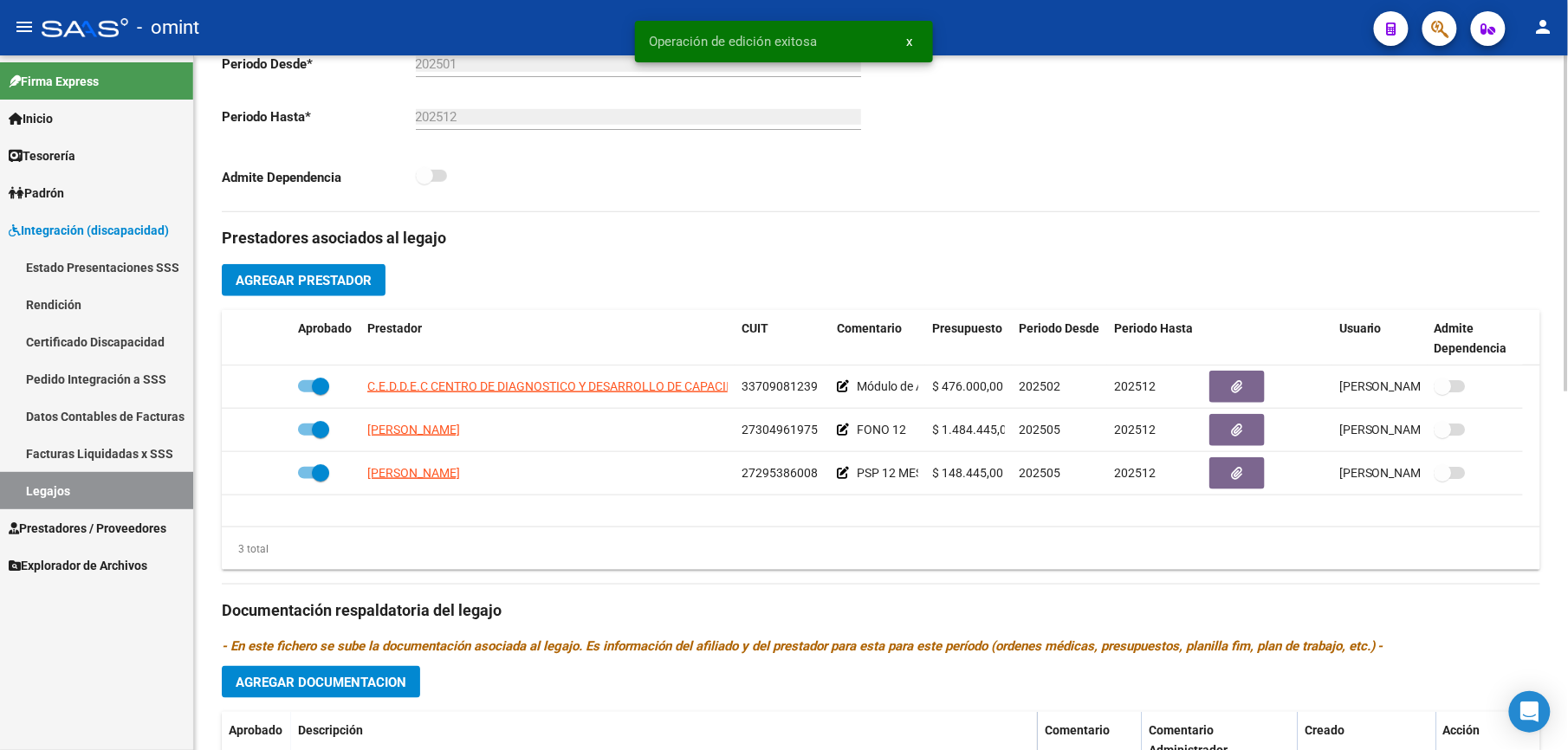
scroll to position [742, 0]
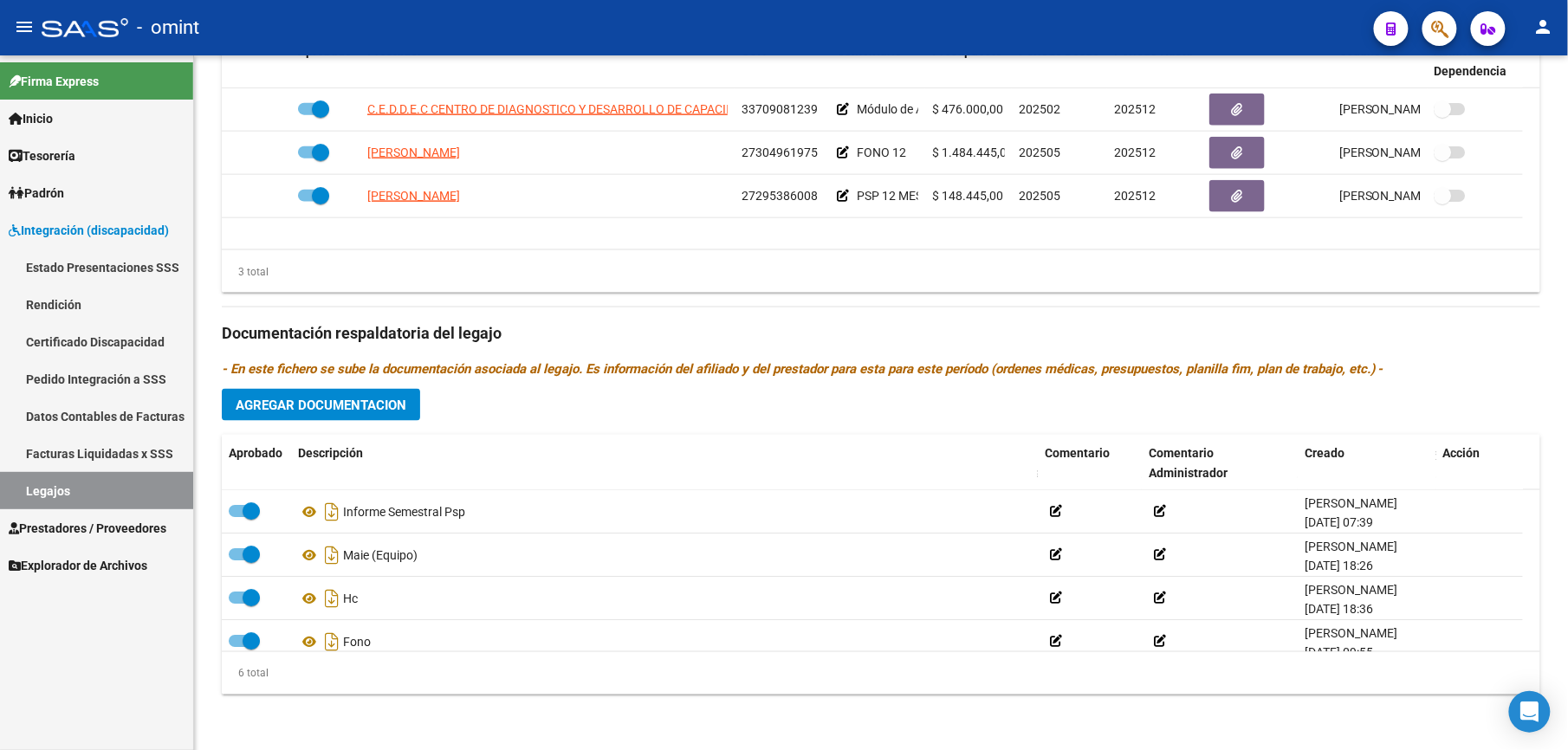
click at [70, 487] on link "Legajos" at bounding box center [96, 491] width 193 height 37
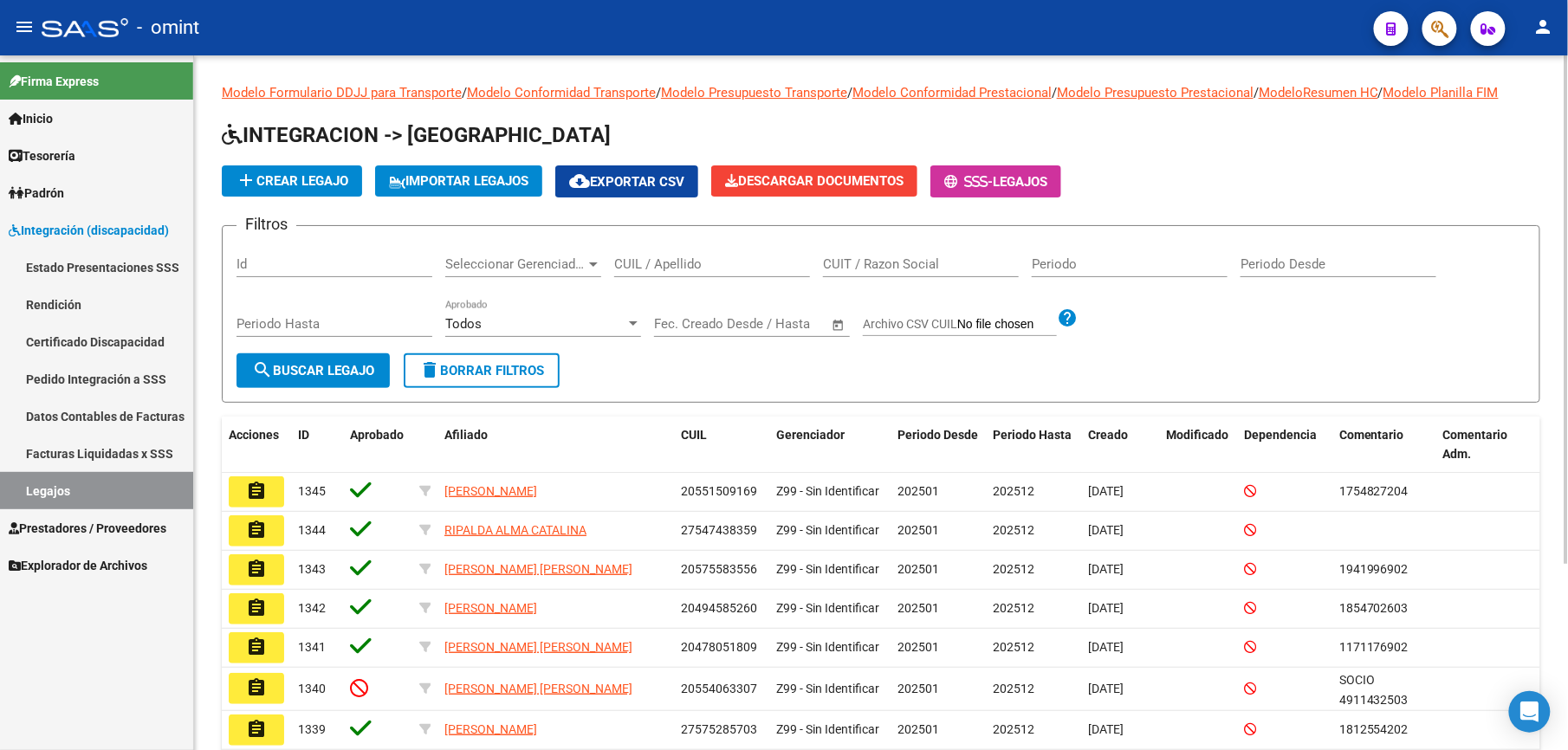
click at [676, 266] on input "CUIL / Apellido" at bounding box center [712, 264] width 196 height 16
paste input "20582391174"
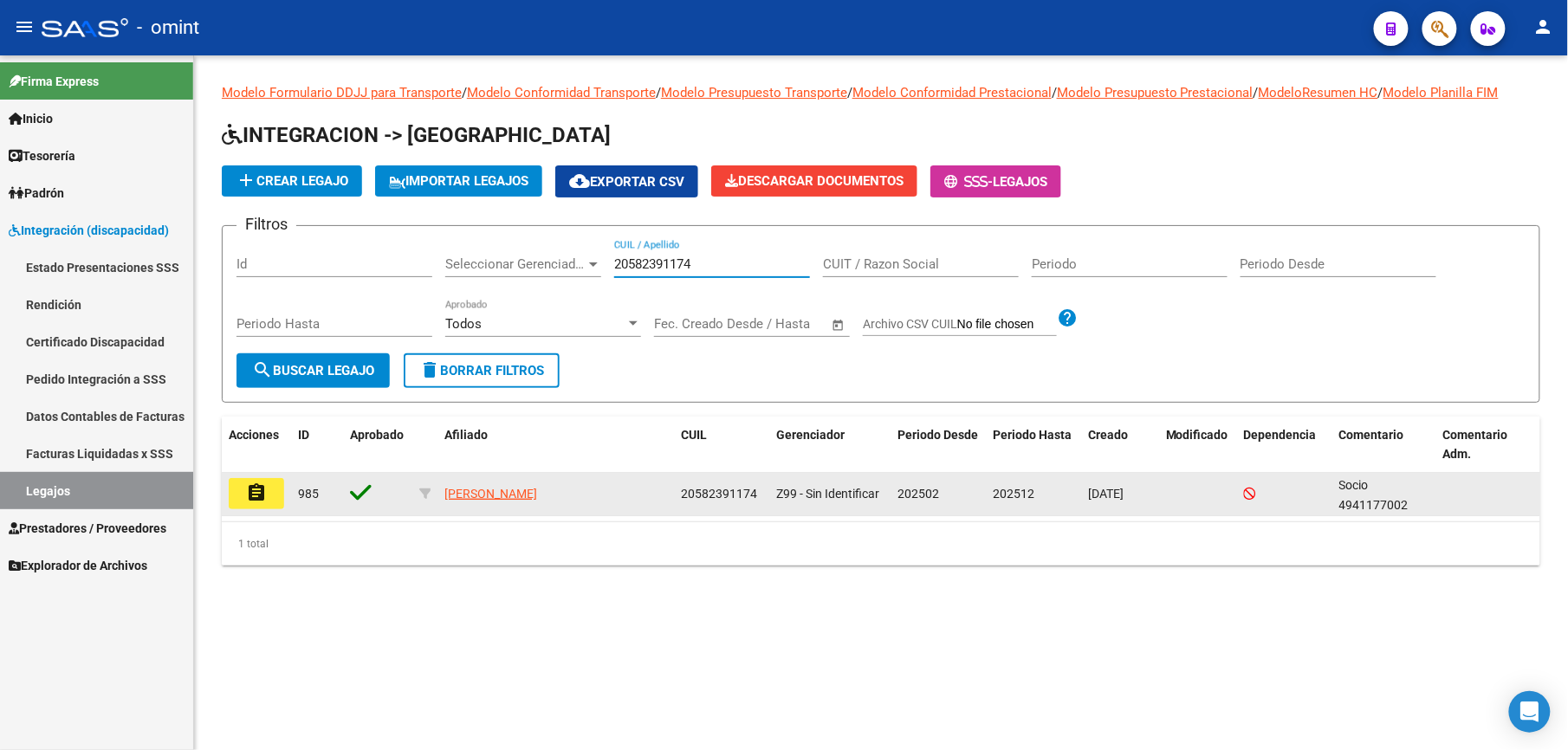
type input "20582391174"
click at [257, 497] on mat-icon "assignment" at bounding box center [257, 493] width 21 height 21
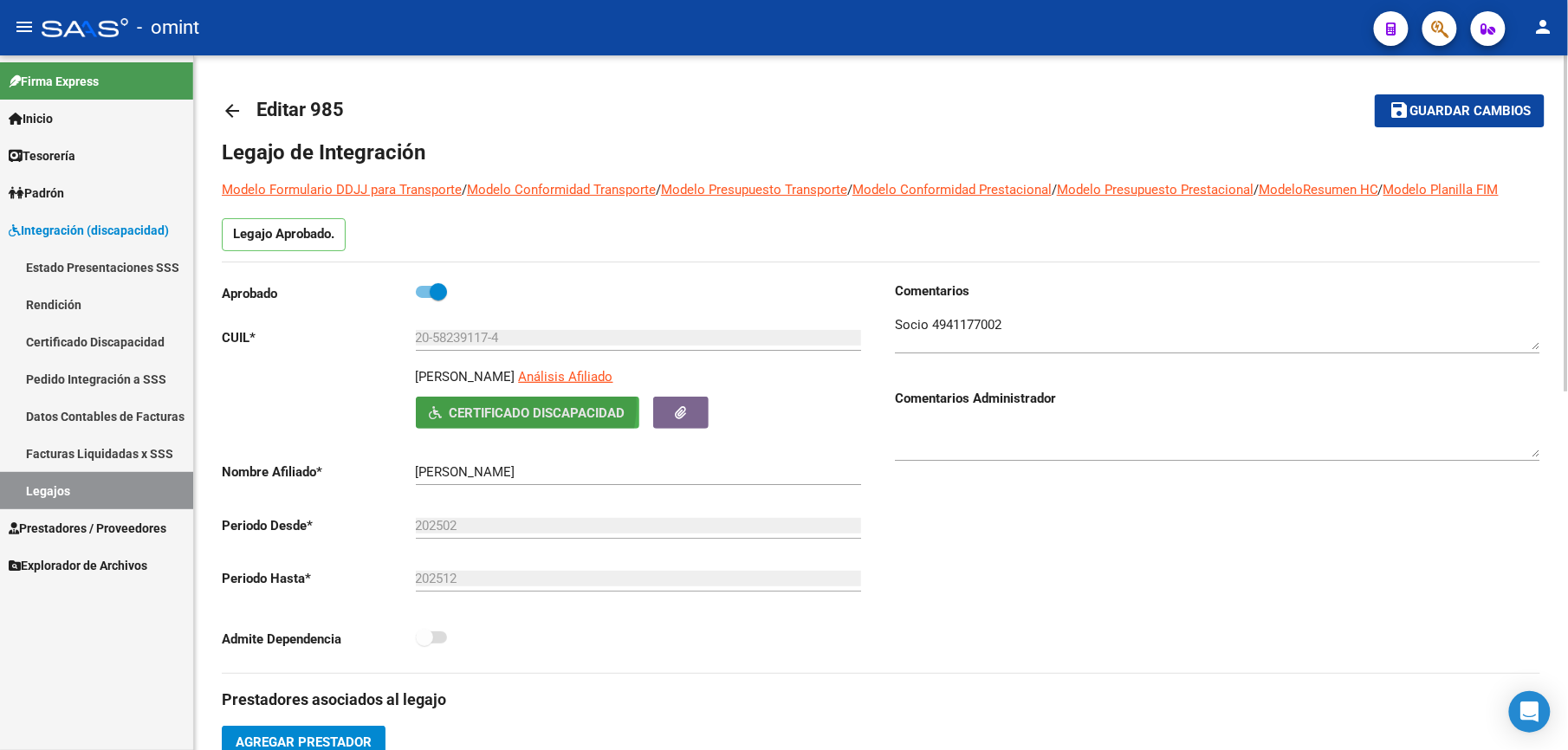
click at [525, 407] on span "Certificado Discapacidad" at bounding box center [537, 413] width 176 height 16
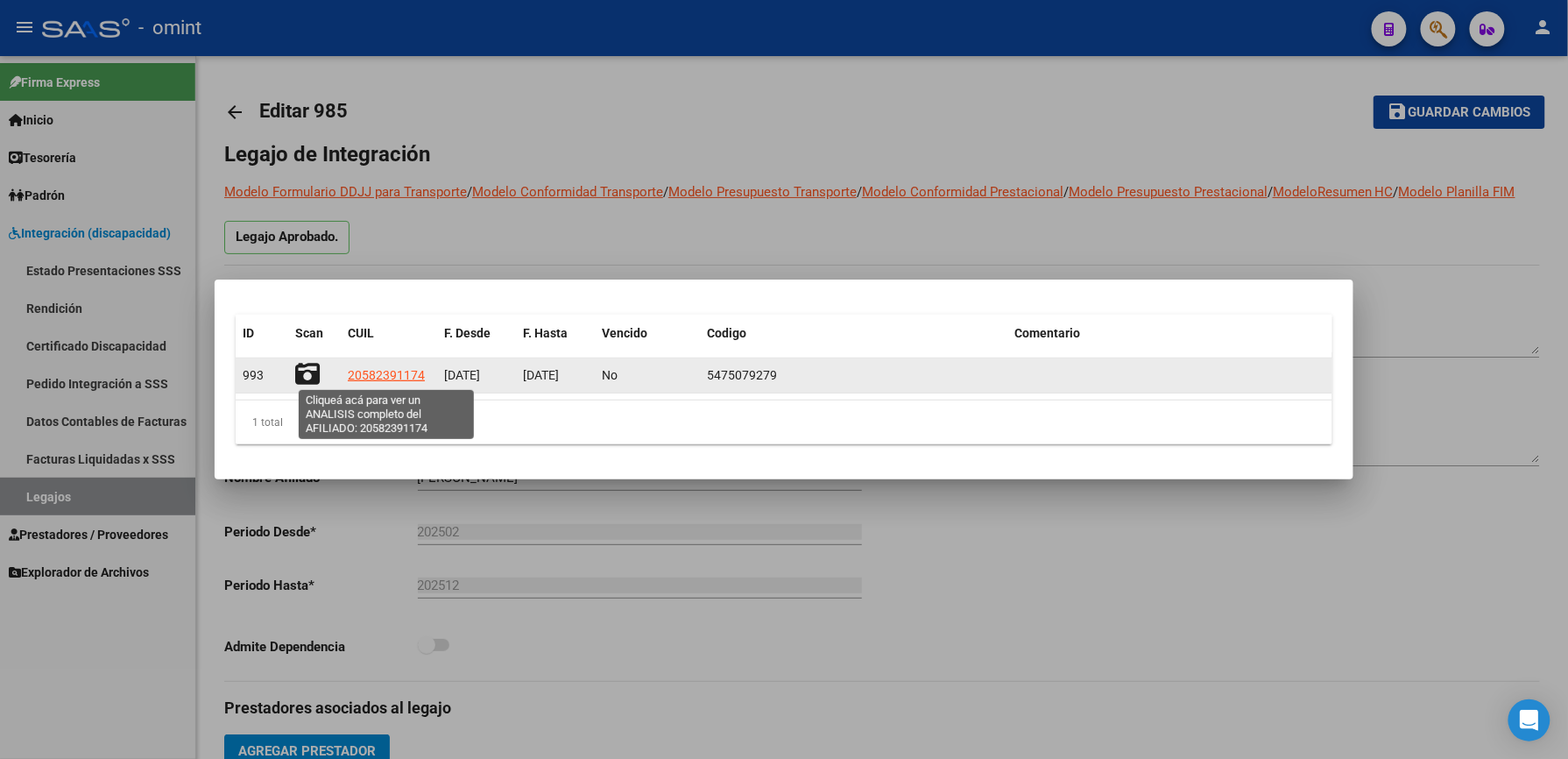
click at [375, 369] on span "20582391174" at bounding box center [386, 375] width 77 height 14
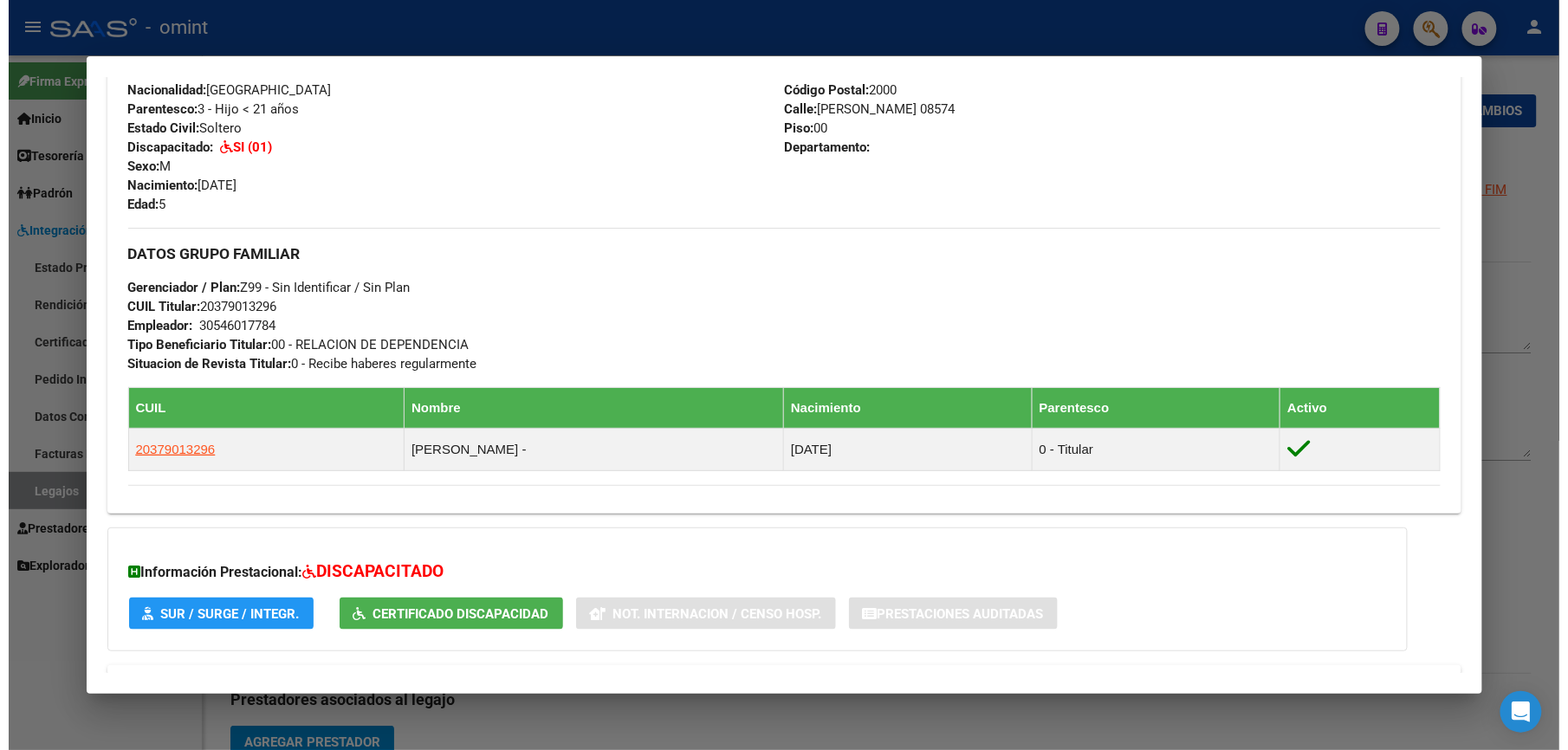
scroll to position [773, 0]
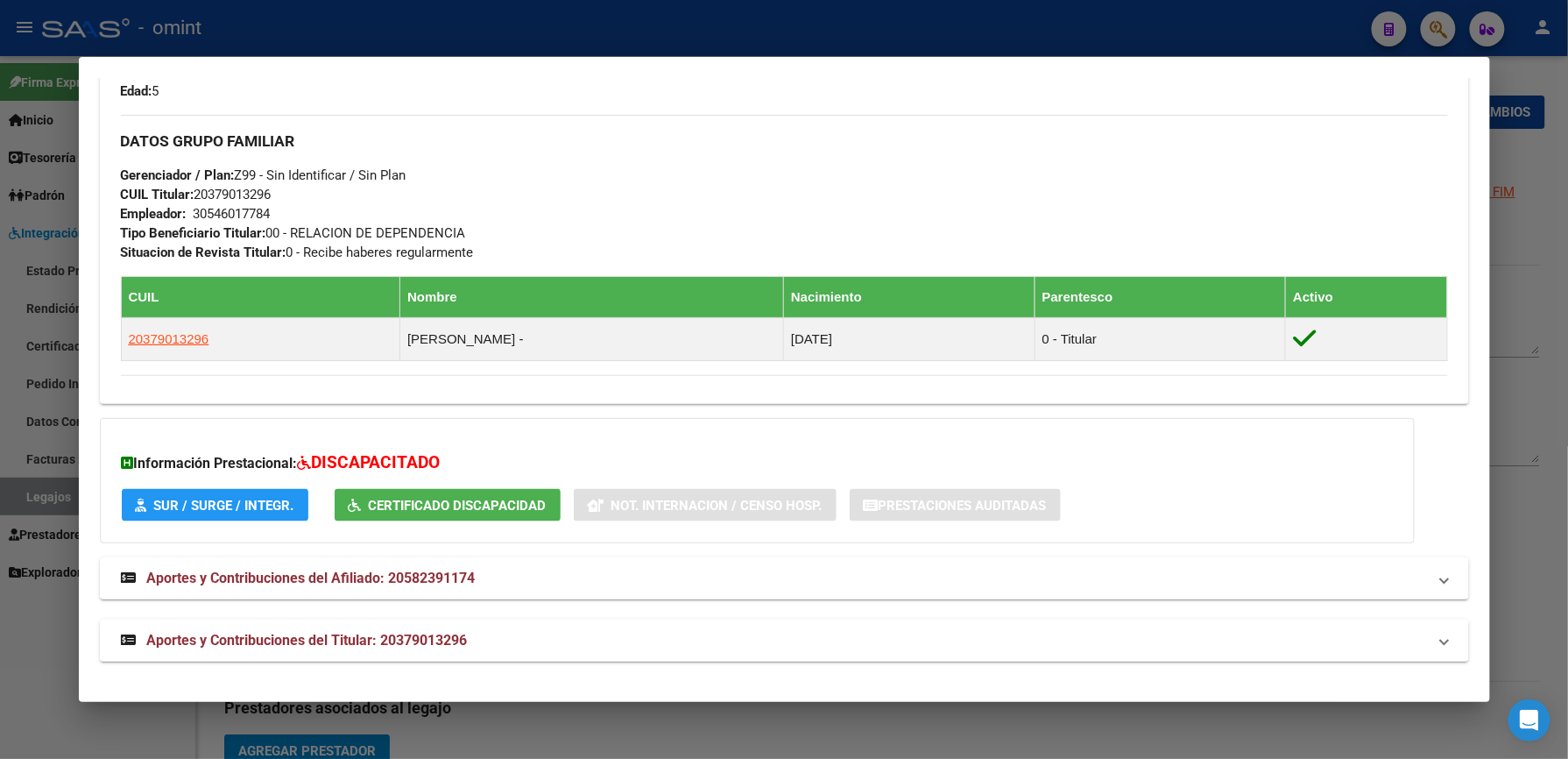
click at [1538, 250] on div at bounding box center [784, 380] width 1568 height 759
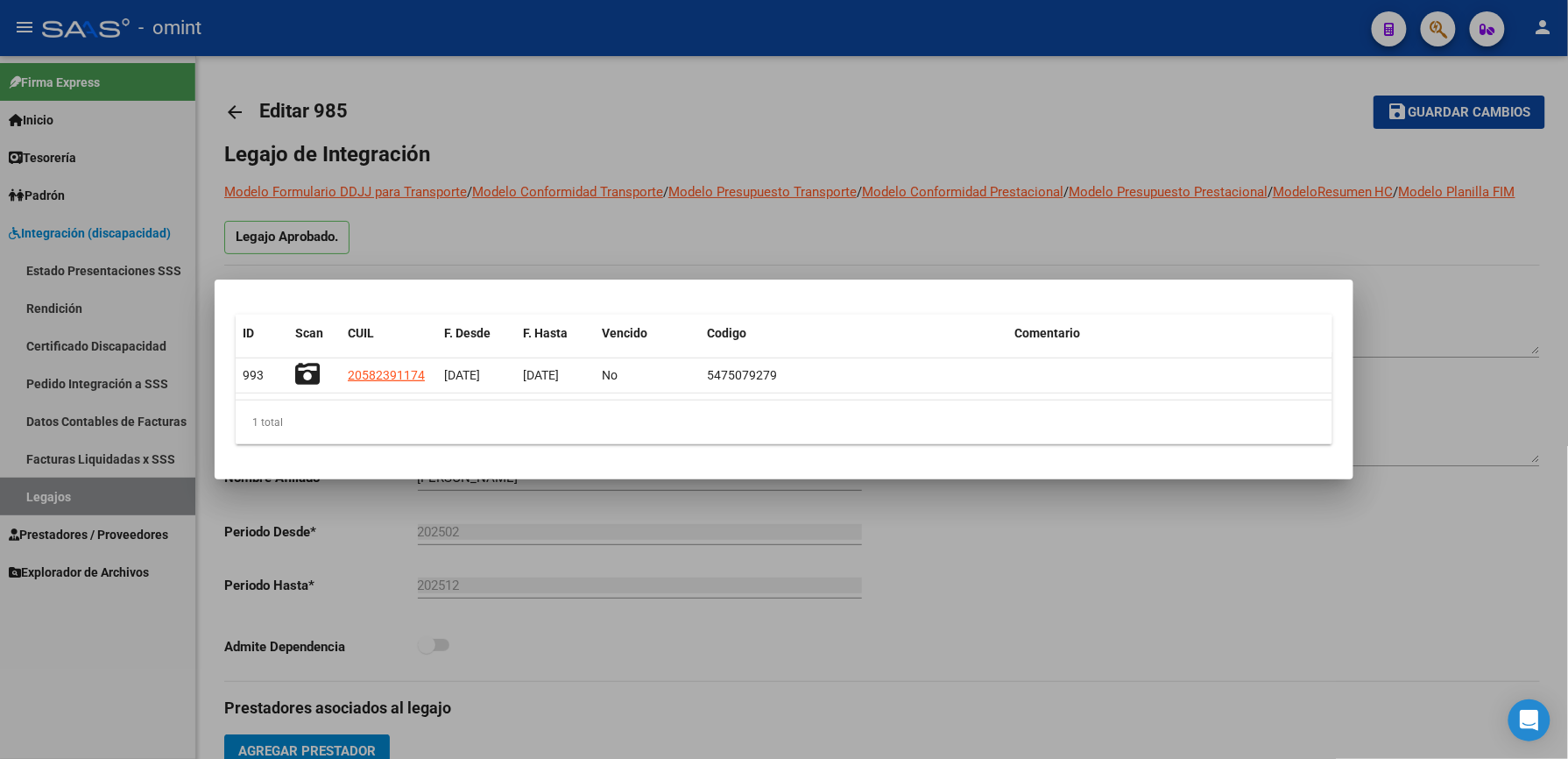
click at [1475, 267] on div at bounding box center [784, 380] width 1568 height 759
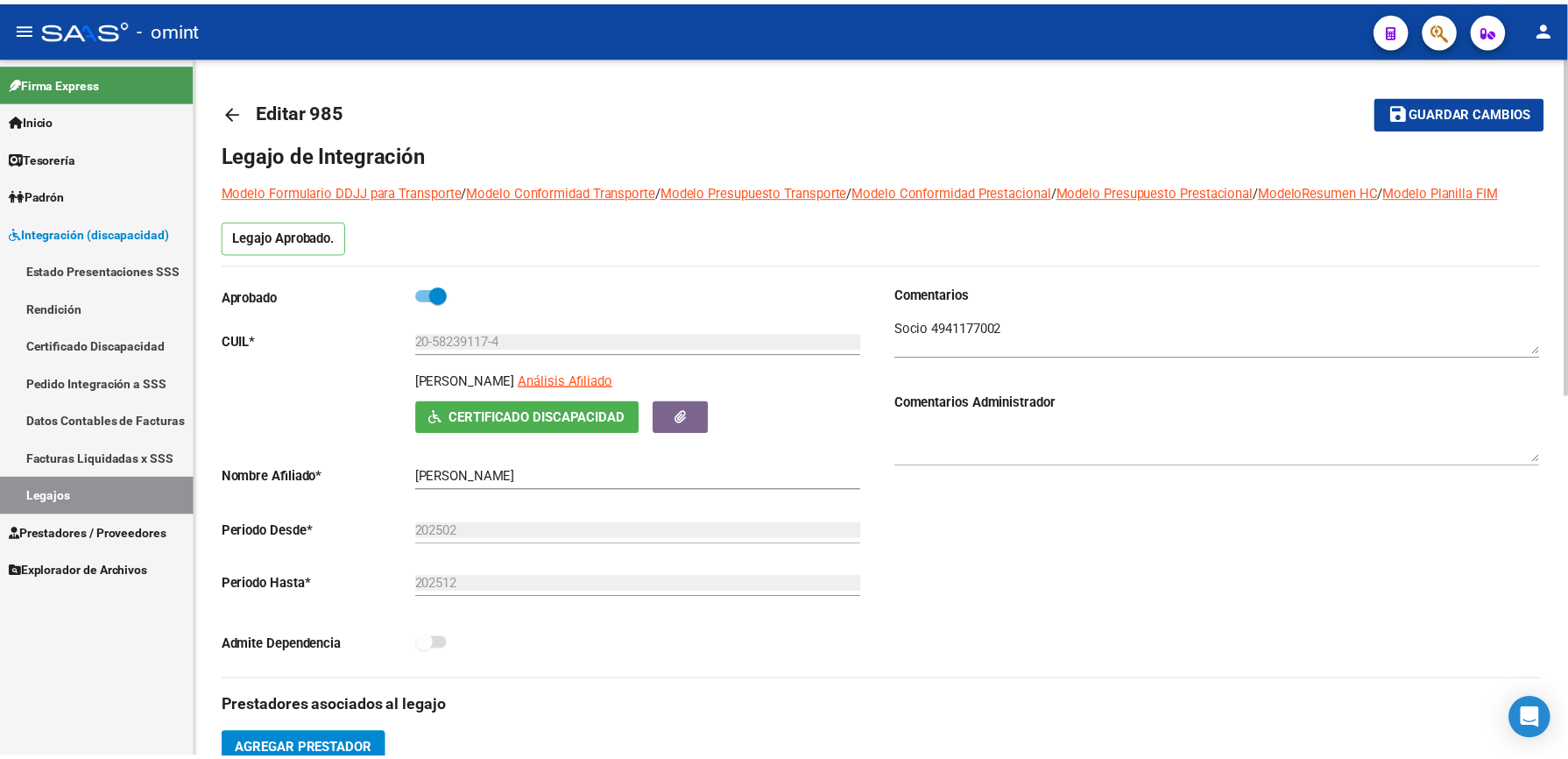
scroll to position [467, 0]
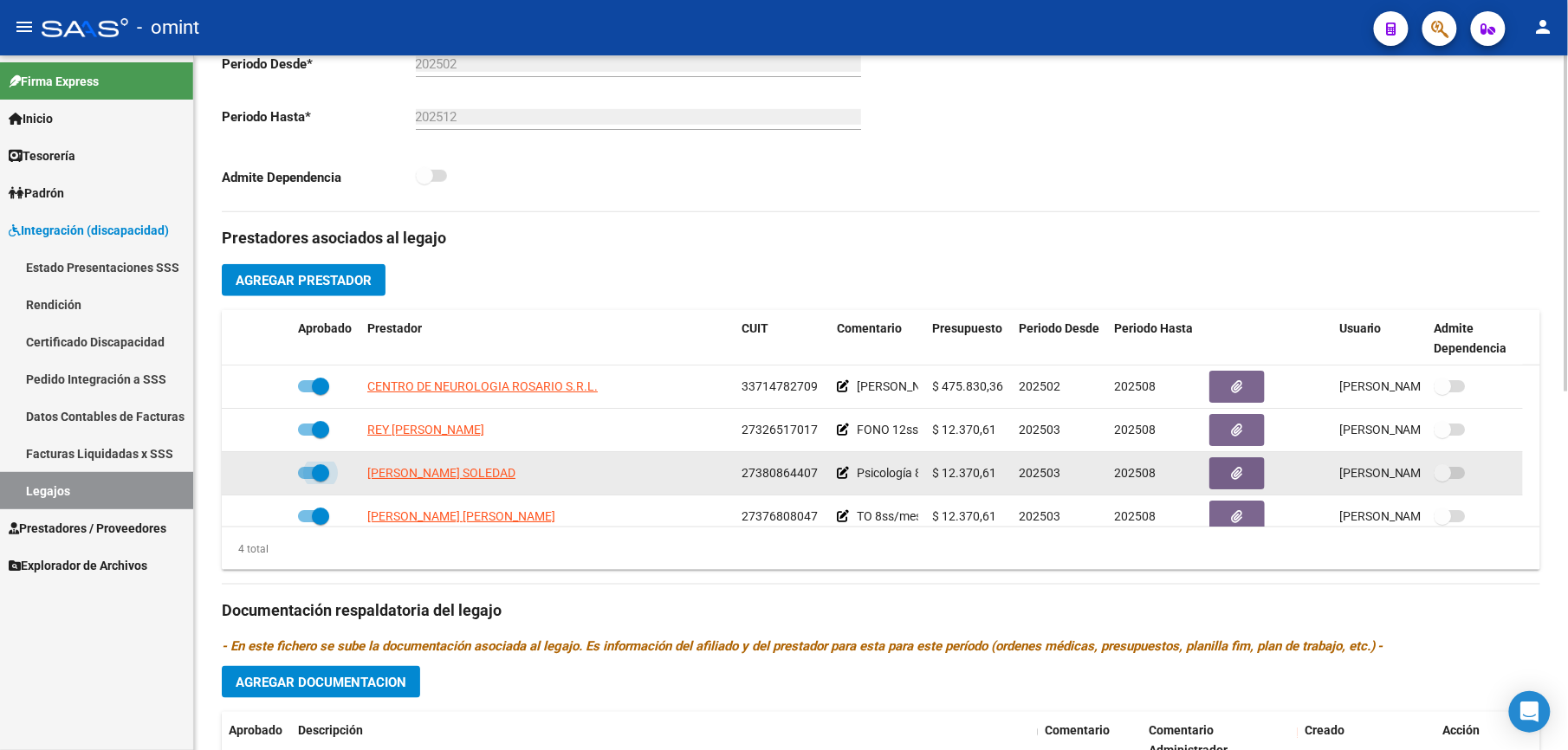
click at [299, 476] on span at bounding box center [313, 473] width 31 height 12
click at [305, 479] on input "checkbox" at bounding box center [305, 479] width 1 height 1
checkbox input "false"
click at [264, 476] on icon at bounding box center [266, 473] width 12 height 12
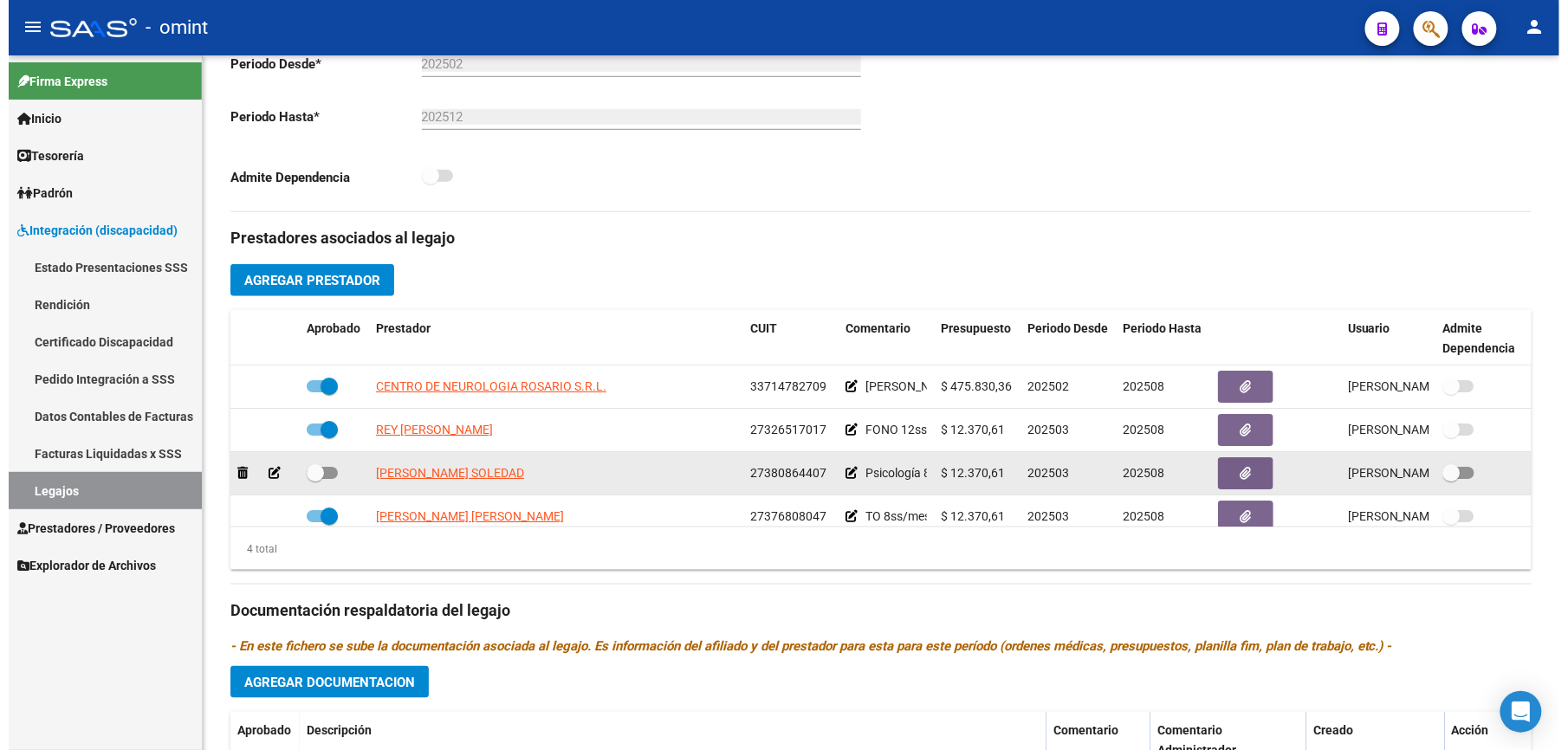
scroll to position [482, 0]
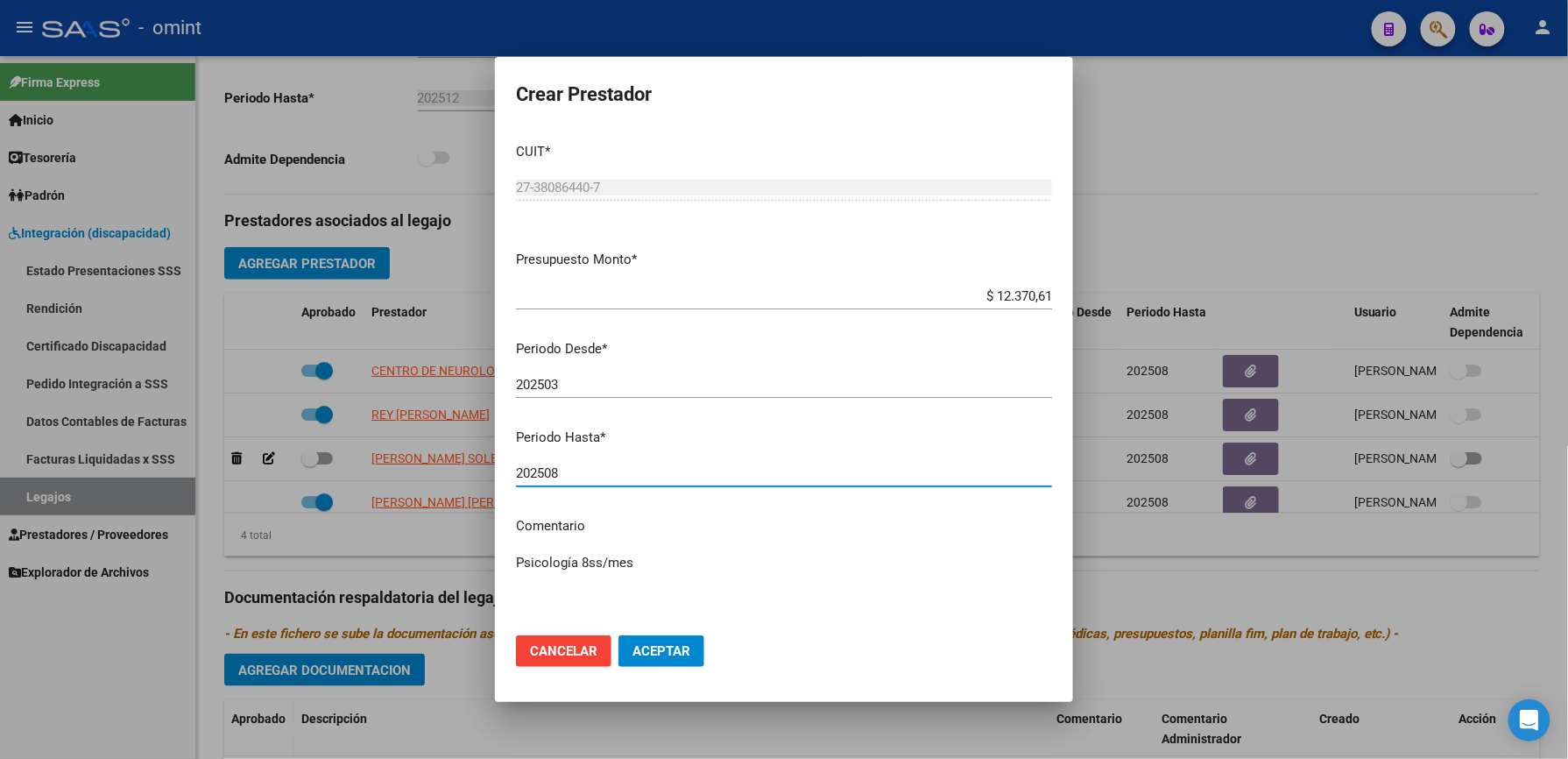
click at [572, 480] on input "202508" at bounding box center [784, 473] width 536 height 16
type input "202512"
click at [697, 566] on textarea "Psicología 8ss/mes" at bounding box center [784, 594] width 536 height 82
paste textarea "35444473/01"
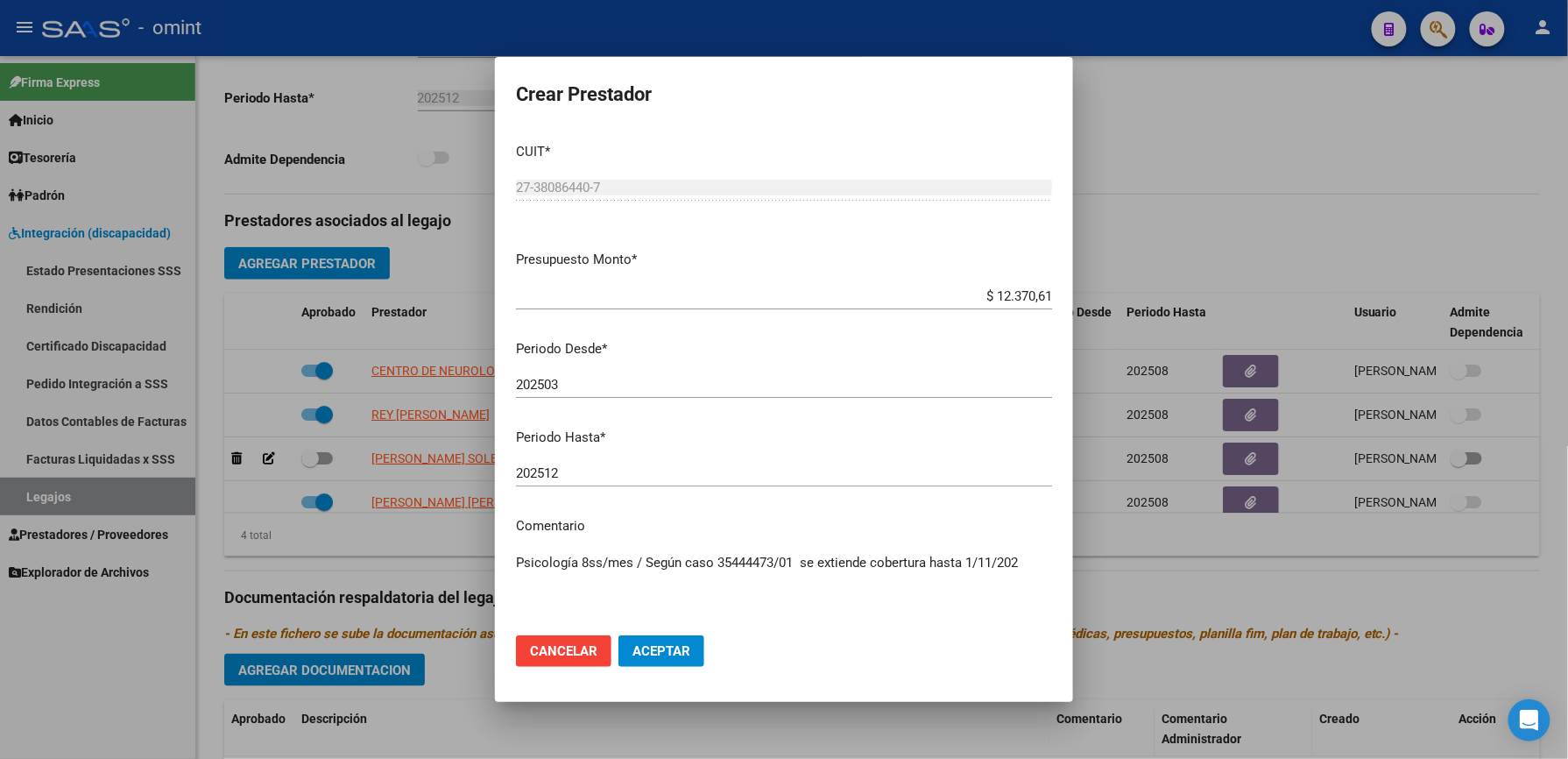
click at [1034, 555] on mat-dialog-content "CUIT * 27-38086440-7 Ingresar CUIT ARCA Padrón Presupuesto Monto * $ 12.370,61 …" at bounding box center [784, 375] width 578 height 493
click at [1013, 558] on textarea "Psicología 8ss/mes / Según caso 35444473/01 se extiende cobertura hasta 1/11/202" at bounding box center [784, 594] width 536 height 82
click at [1023, 559] on textarea "Psicología 8ss/mes / Según caso 35444473/01 se extiende cobertura hasta 1/11/202" at bounding box center [784, 594] width 536 height 82
type textarea "Psicología 8ss/mes / Según caso 35444473/01 se extiende cobertura hasta 1/11/20…"
click at [692, 645] on button "Aceptar" at bounding box center [661, 650] width 86 height 31
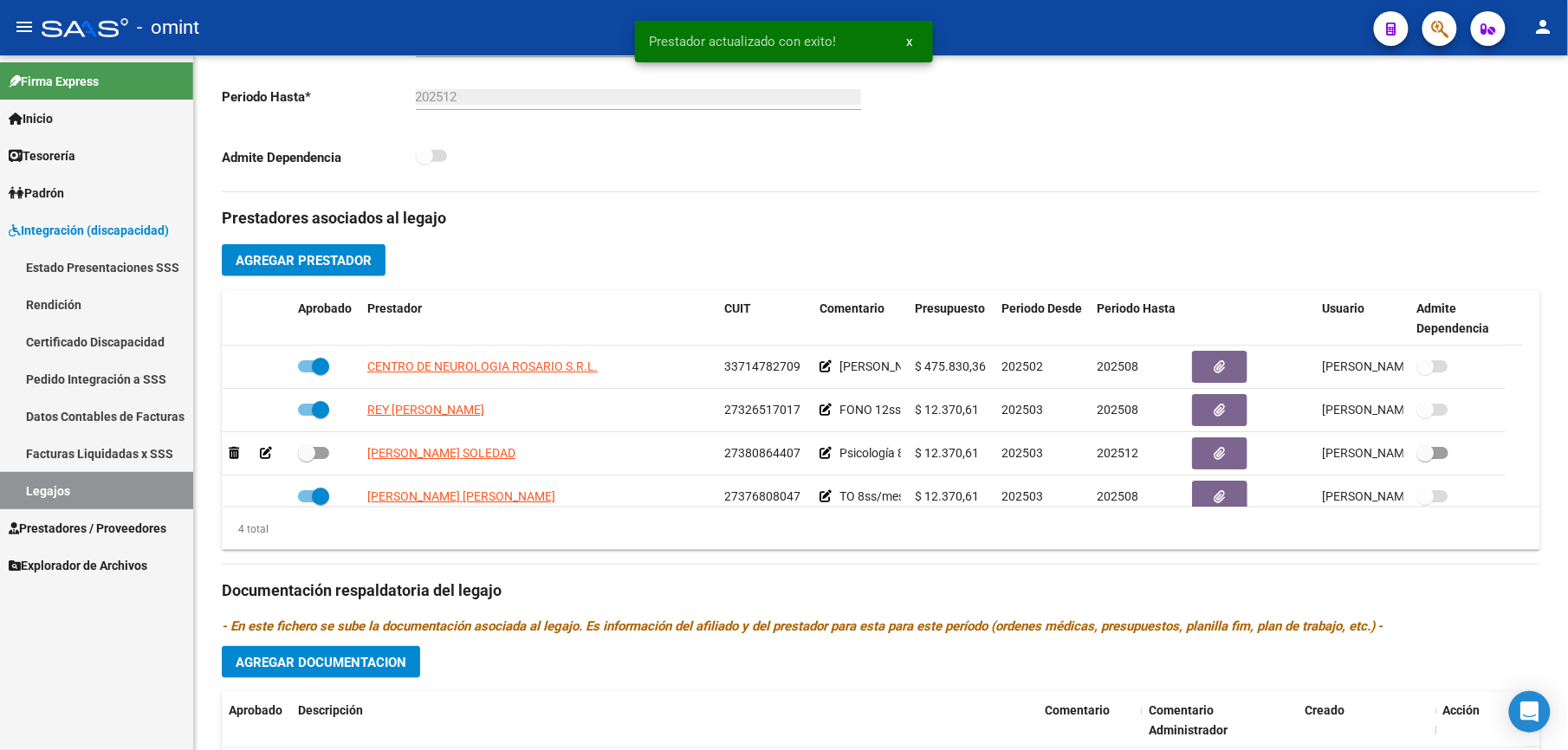
scroll to position [461, 0]
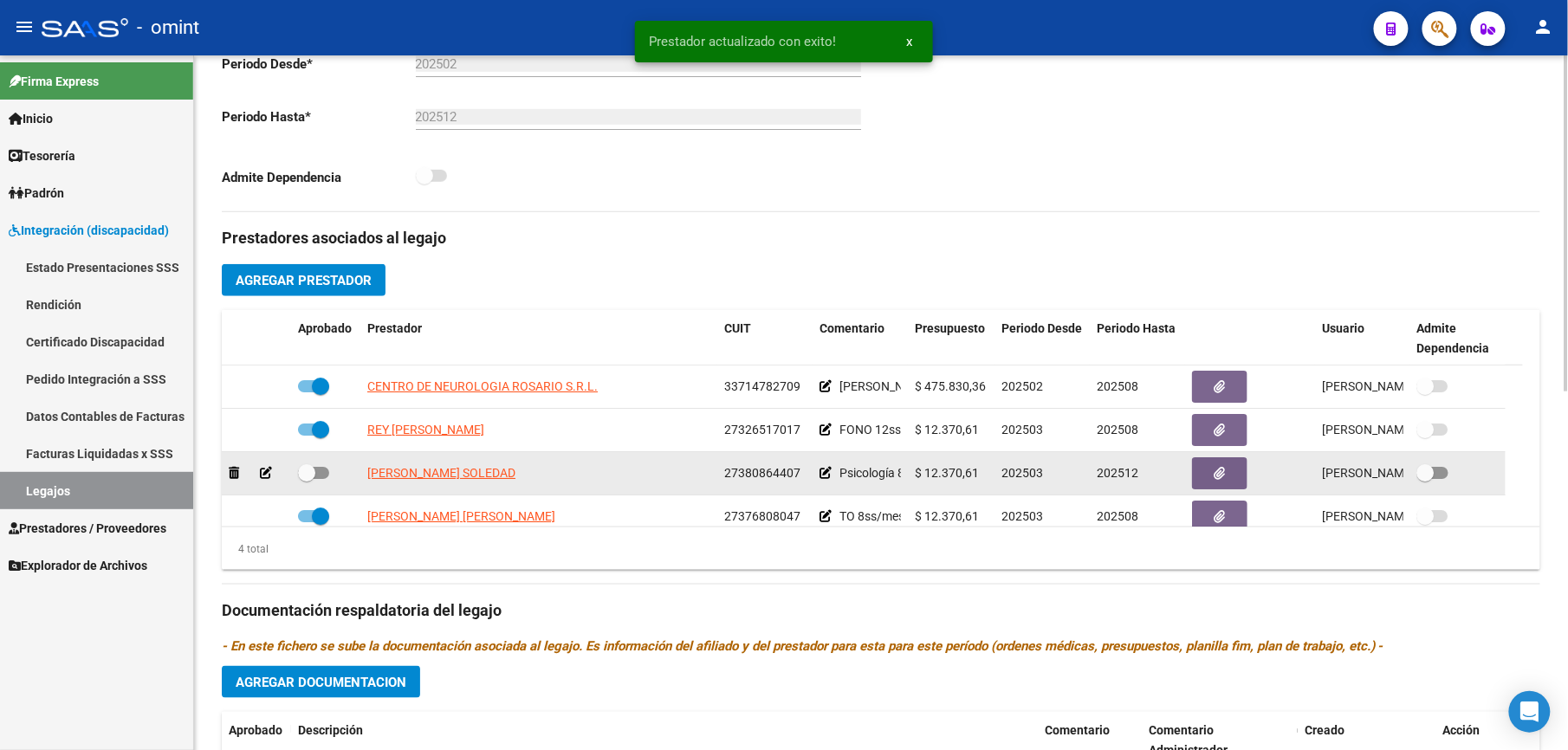
click at [329, 473] on div at bounding box center [326, 474] width 56 height 23
click at [324, 475] on span at bounding box center [313, 473] width 31 height 12
click at [306, 479] on input "checkbox" at bounding box center [305, 479] width 1 height 1
checkbox input "true"
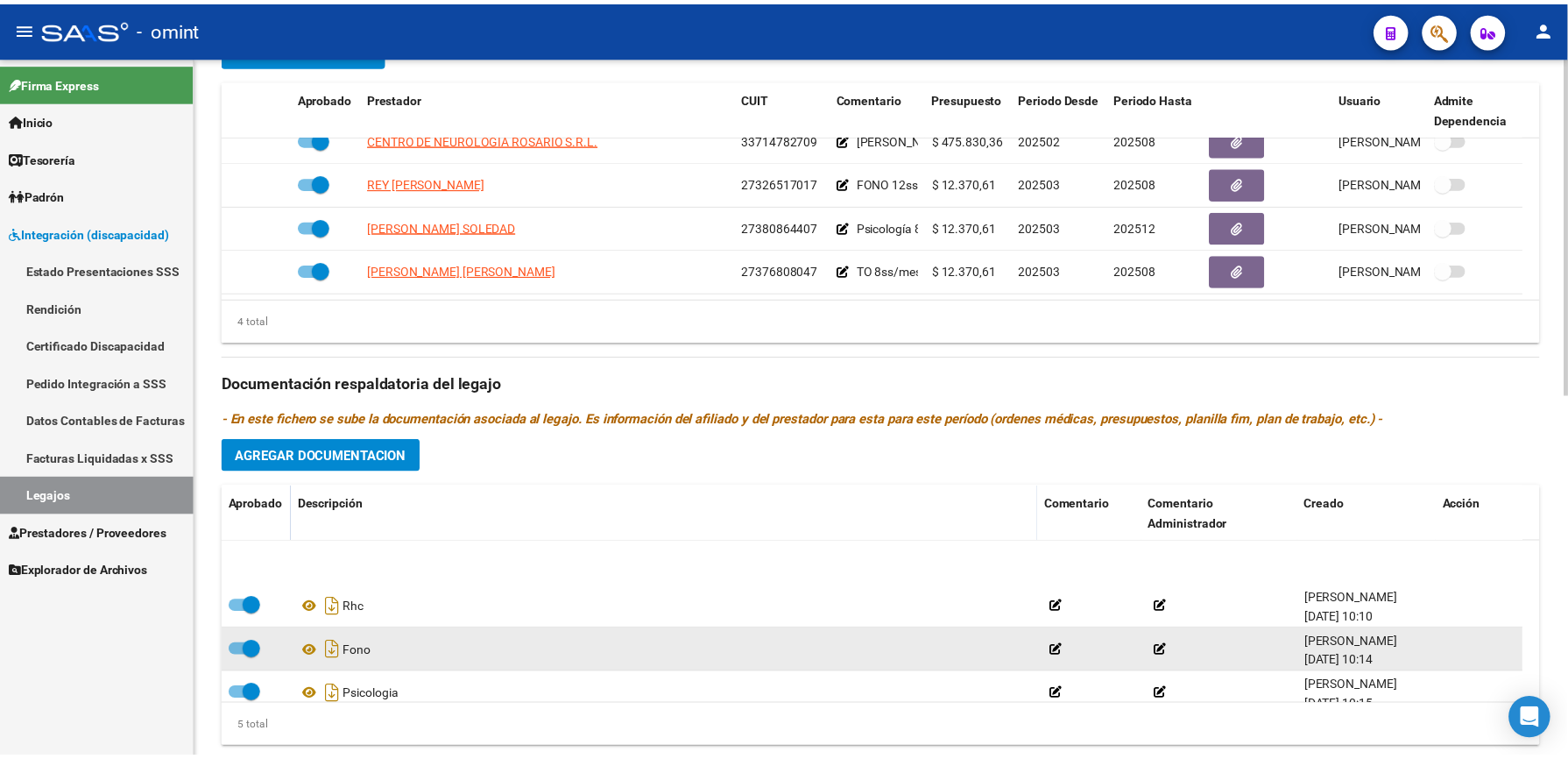
scroll to position [62, 0]
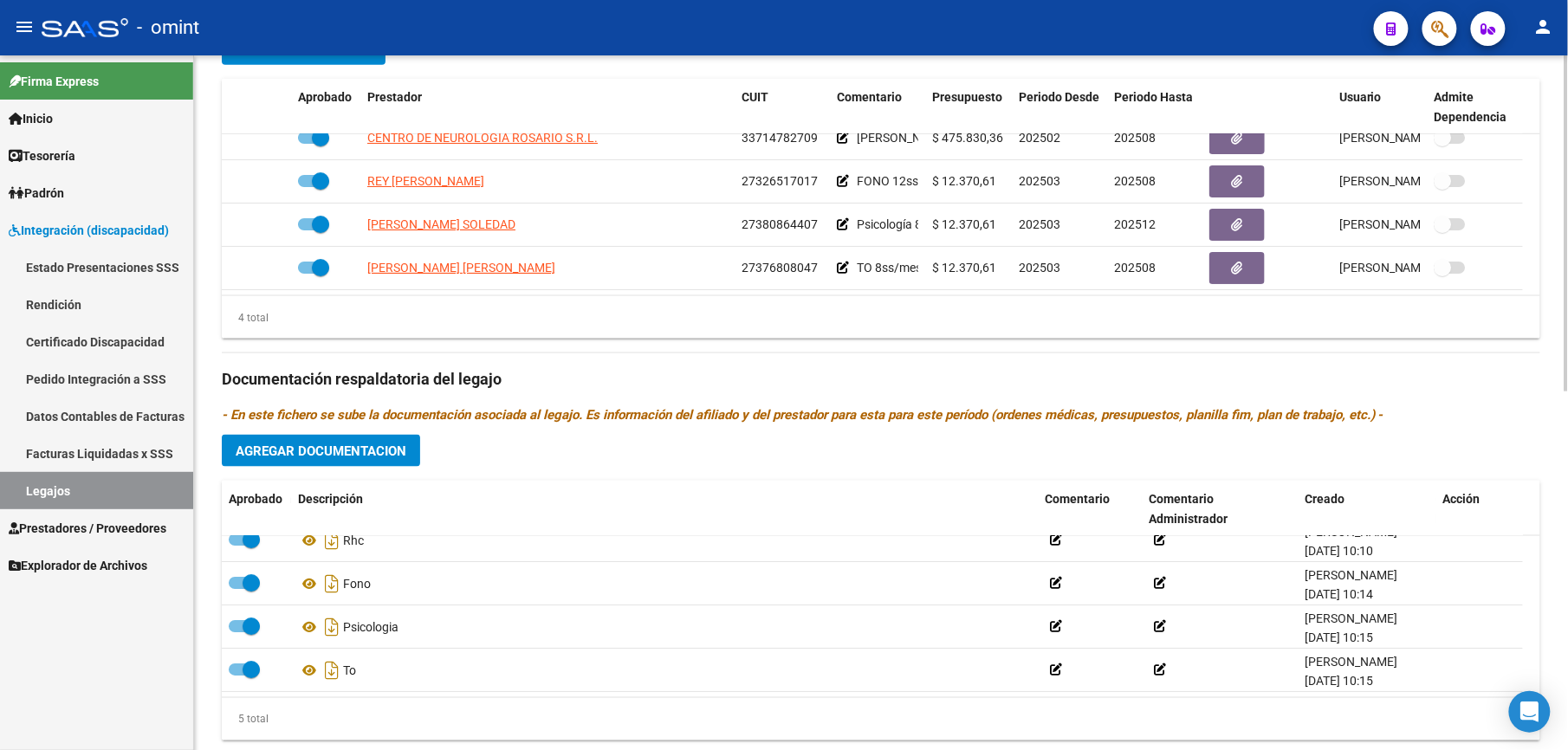
click at [309, 454] on span "Agregar Documentacion" at bounding box center [320, 451] width 170 height 16
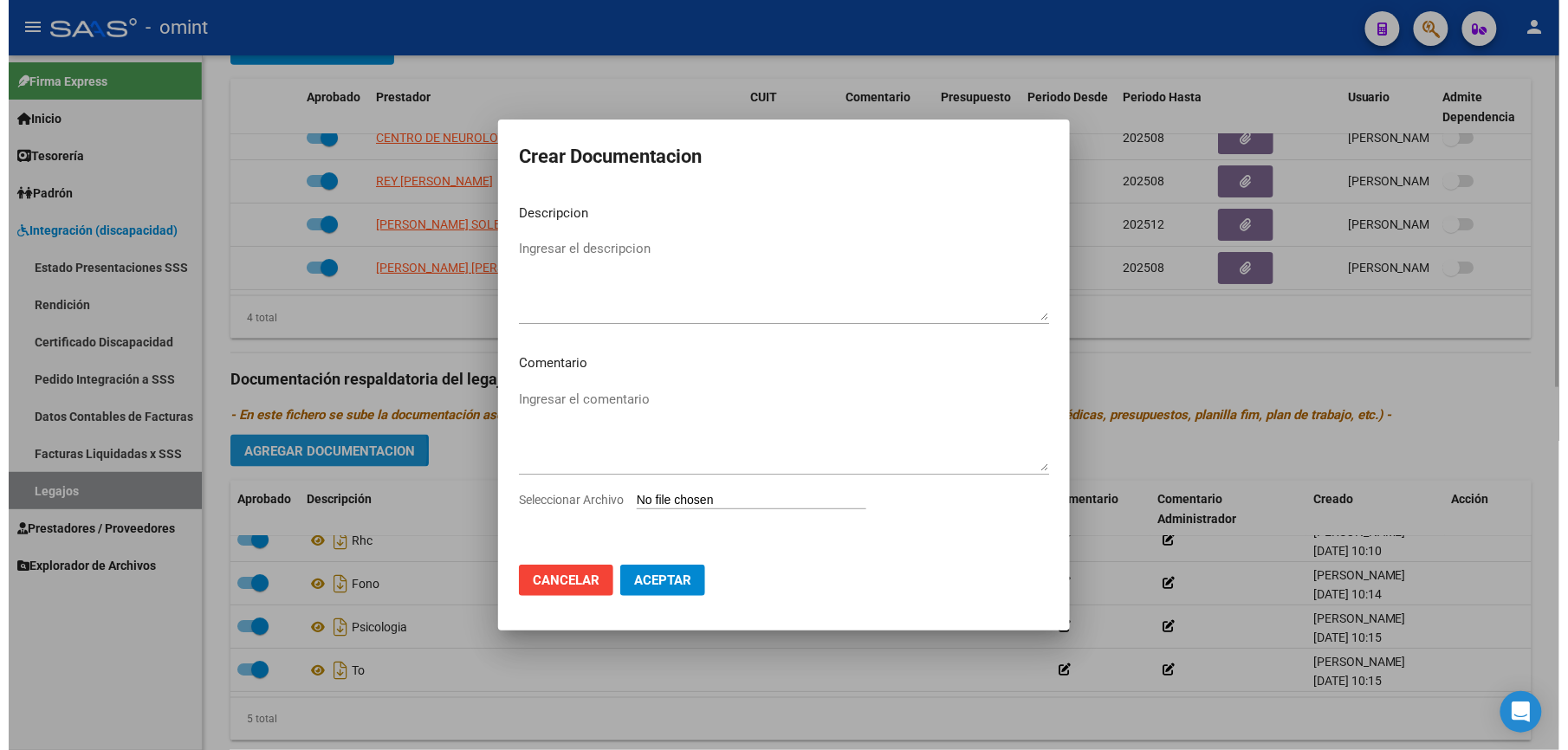
scroll to position [711, 0]
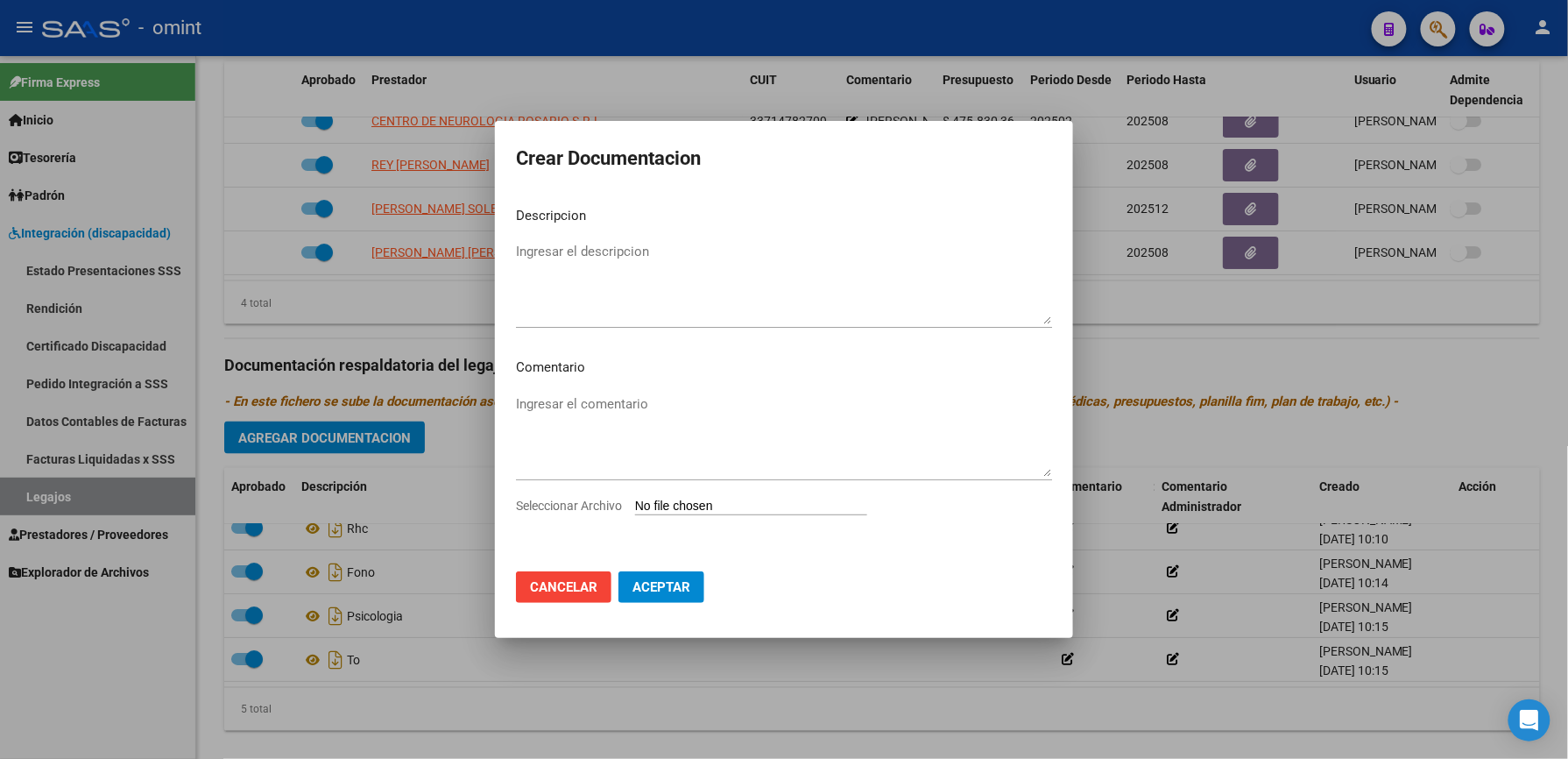
click at [772, 509] on input "Seleccionar Archivo" at bounding box center [751, 506] width 232 height 17
type input "C:\fakepath\4941177002_25072303390_form048.pdf"
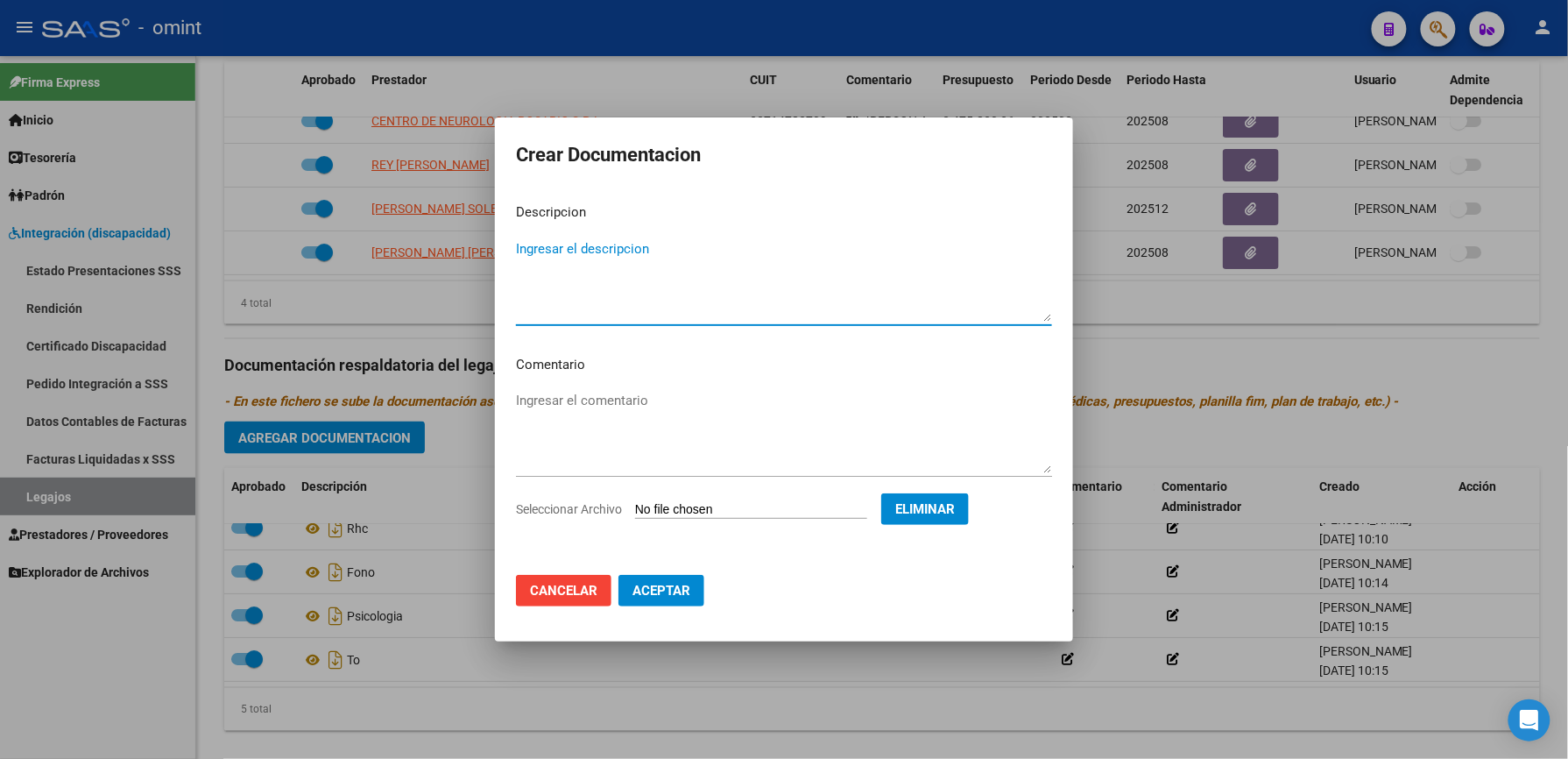
click at [569, 249] on textarea "Ingresar el descripcion" at bounding box center [784, 280] width 536 height 82
type textarea "informe semestral PSC"
click at [663, 596] on span "Aceptar" at bounding box center [661, 591] width 58 height 16
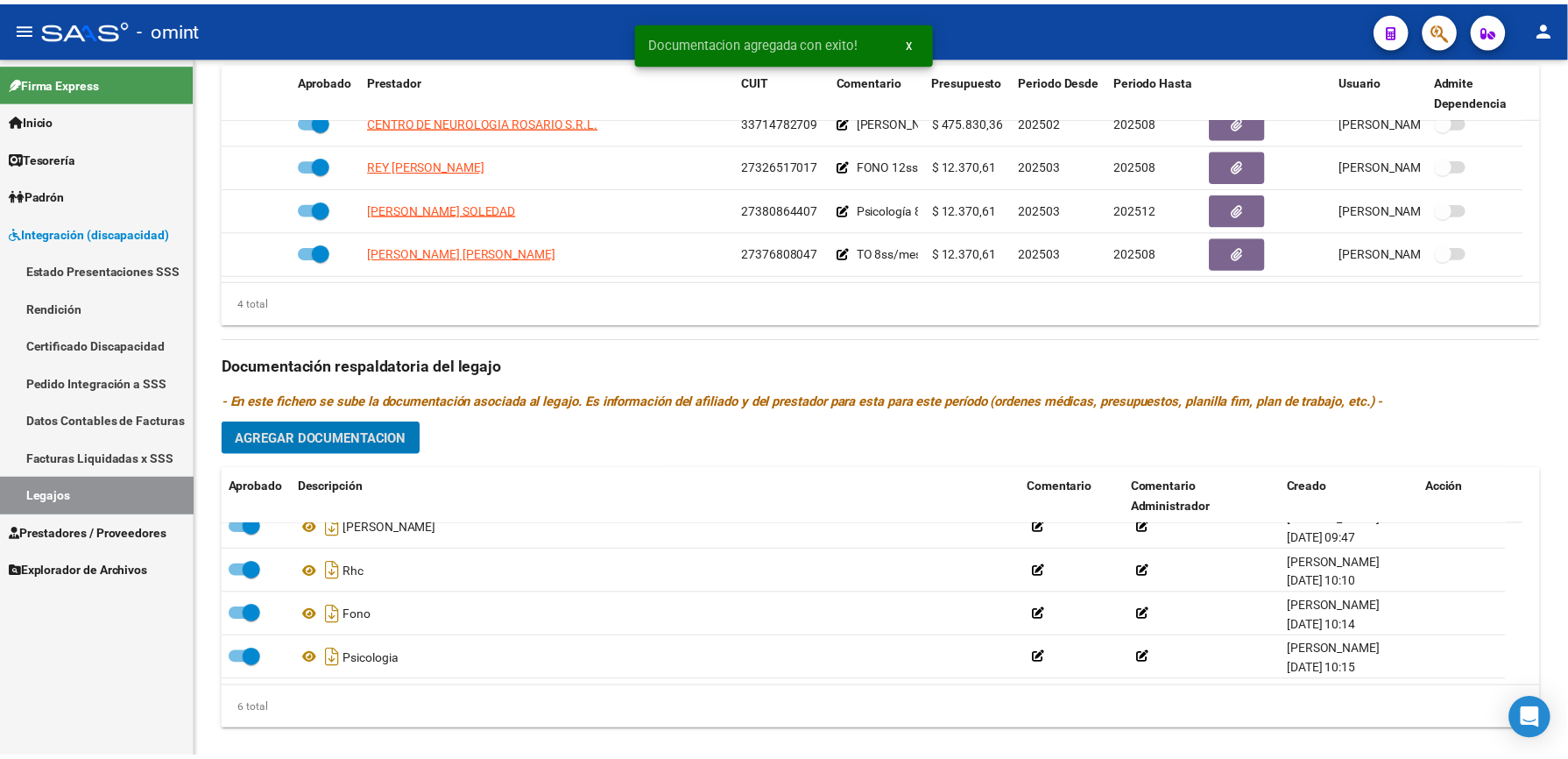
scroll to position [701, 0]
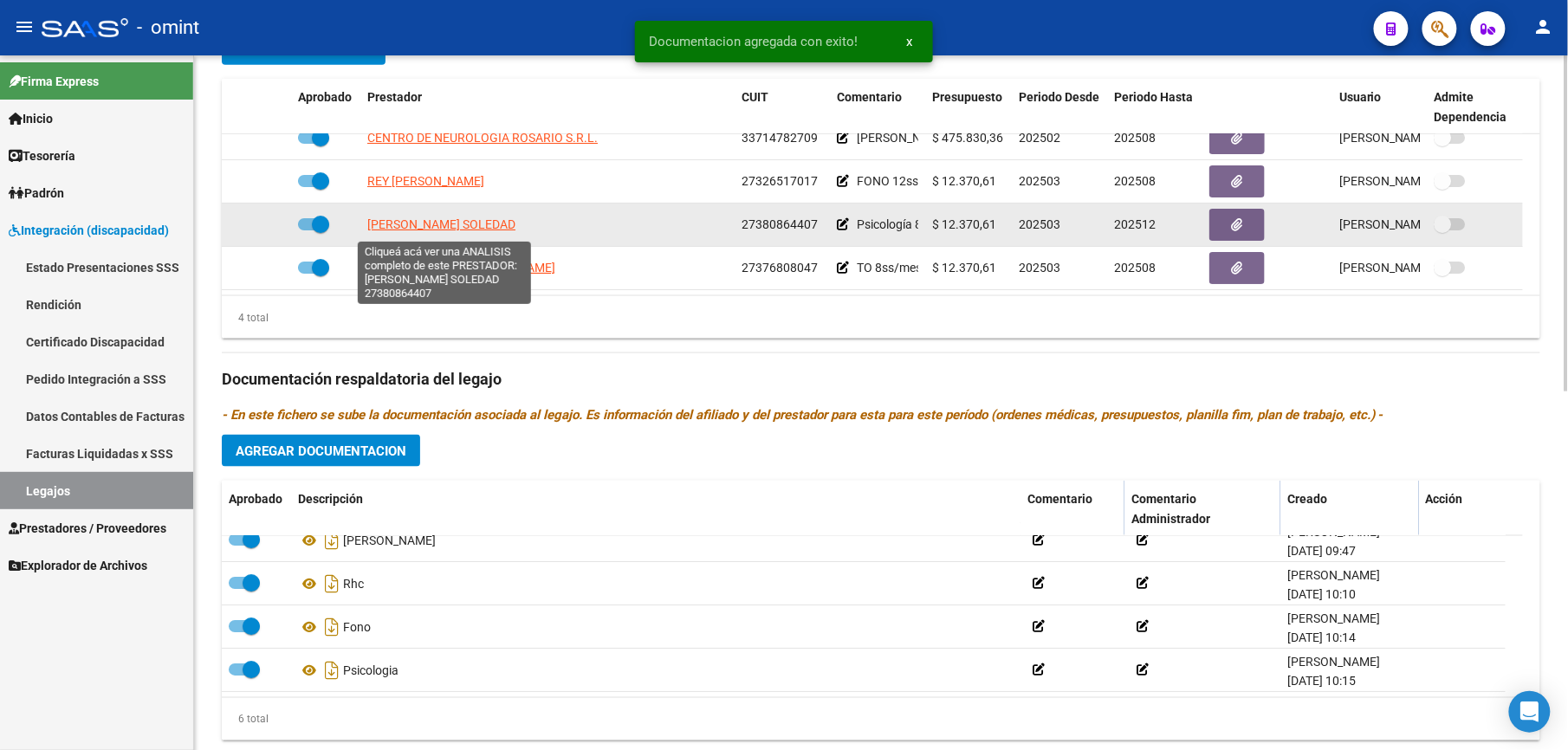
click at [441, 221] on span "[PERSON_NAME] SOLEDAD" at bounding box center [441, 224] width 148 height 14
type textarea "27380864407"
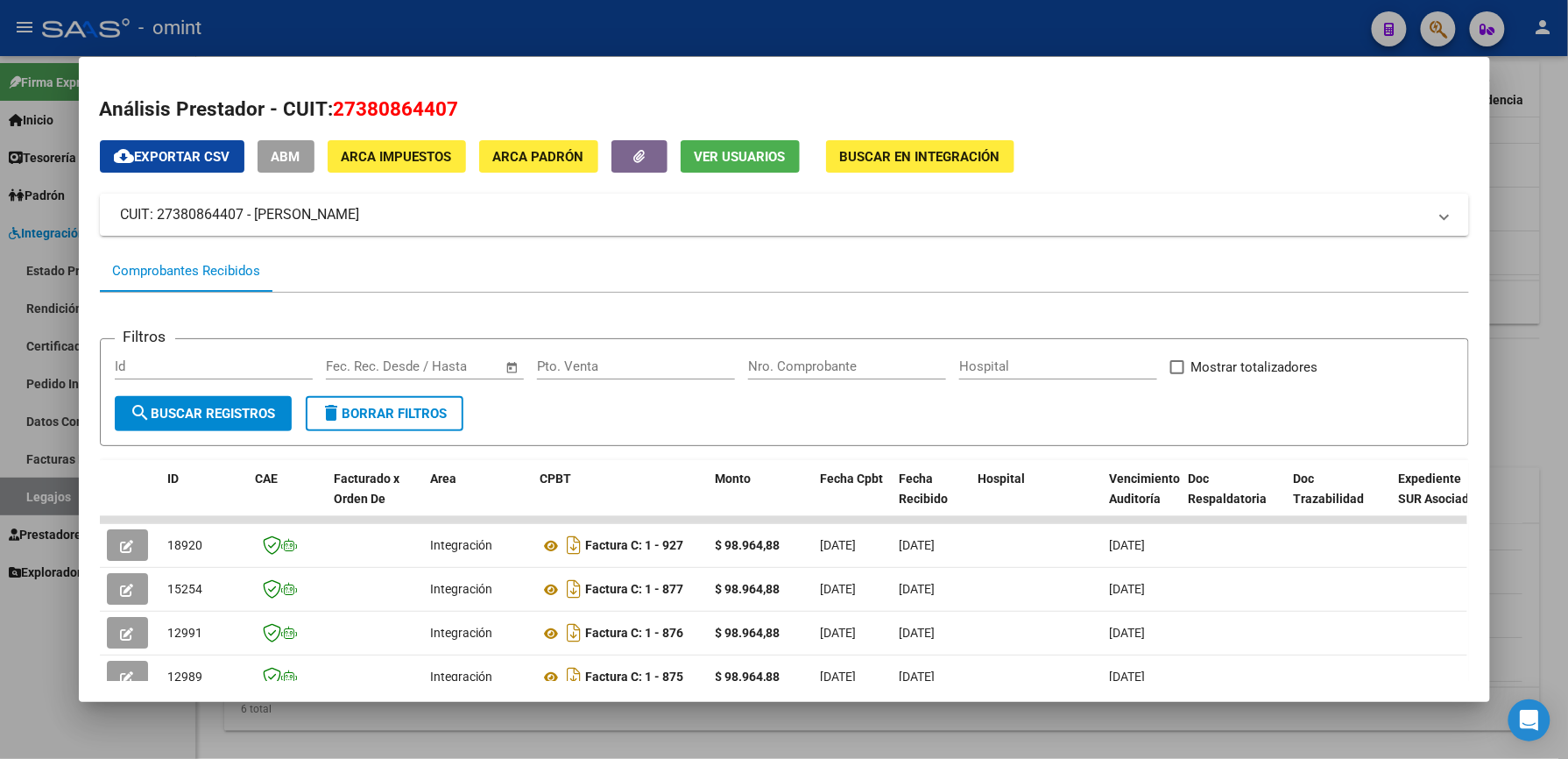
click at [1532, 88] on div at bounding box center [784, 380] width 1568 height 759
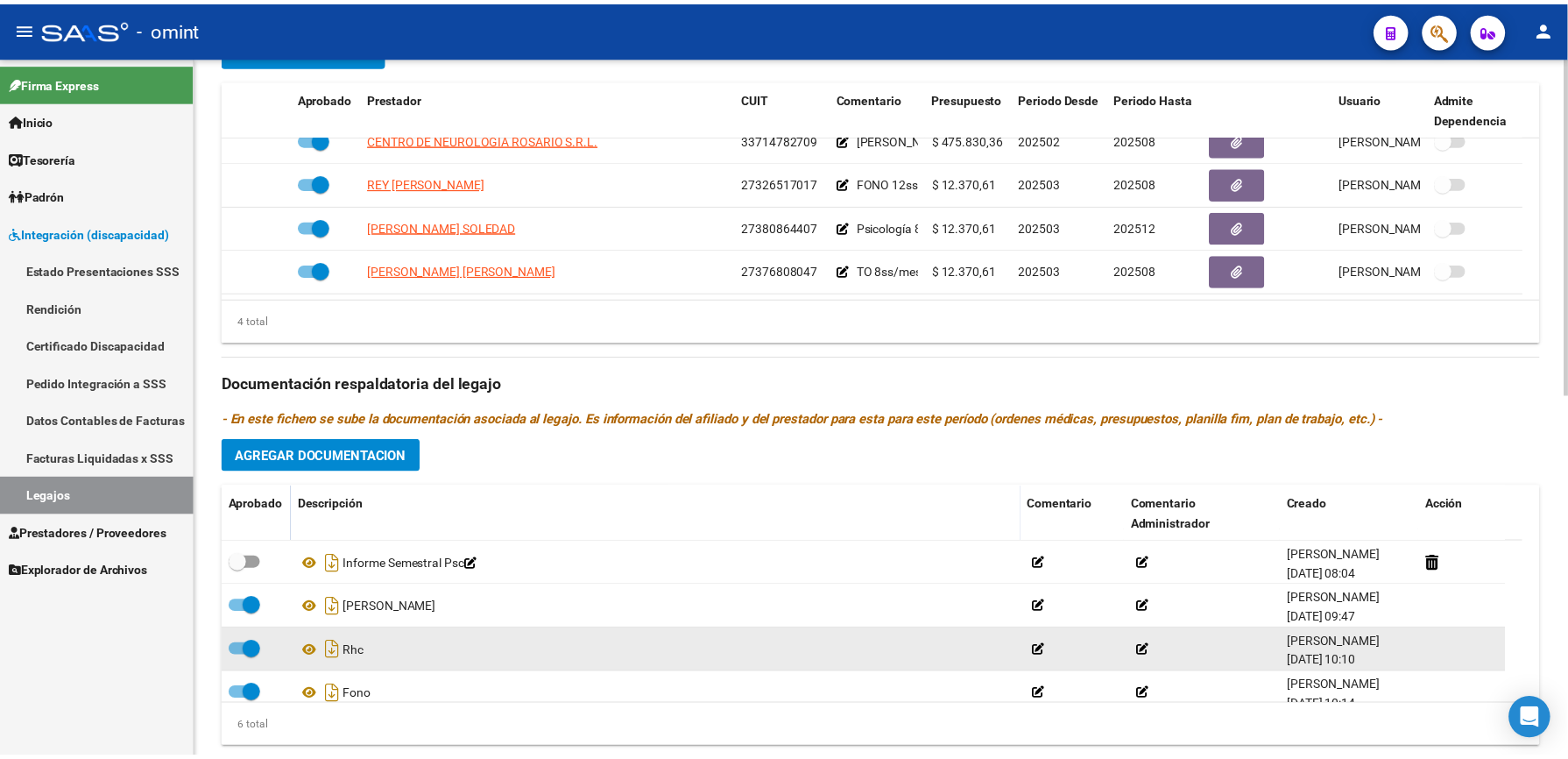
scroll to position [584, 0]
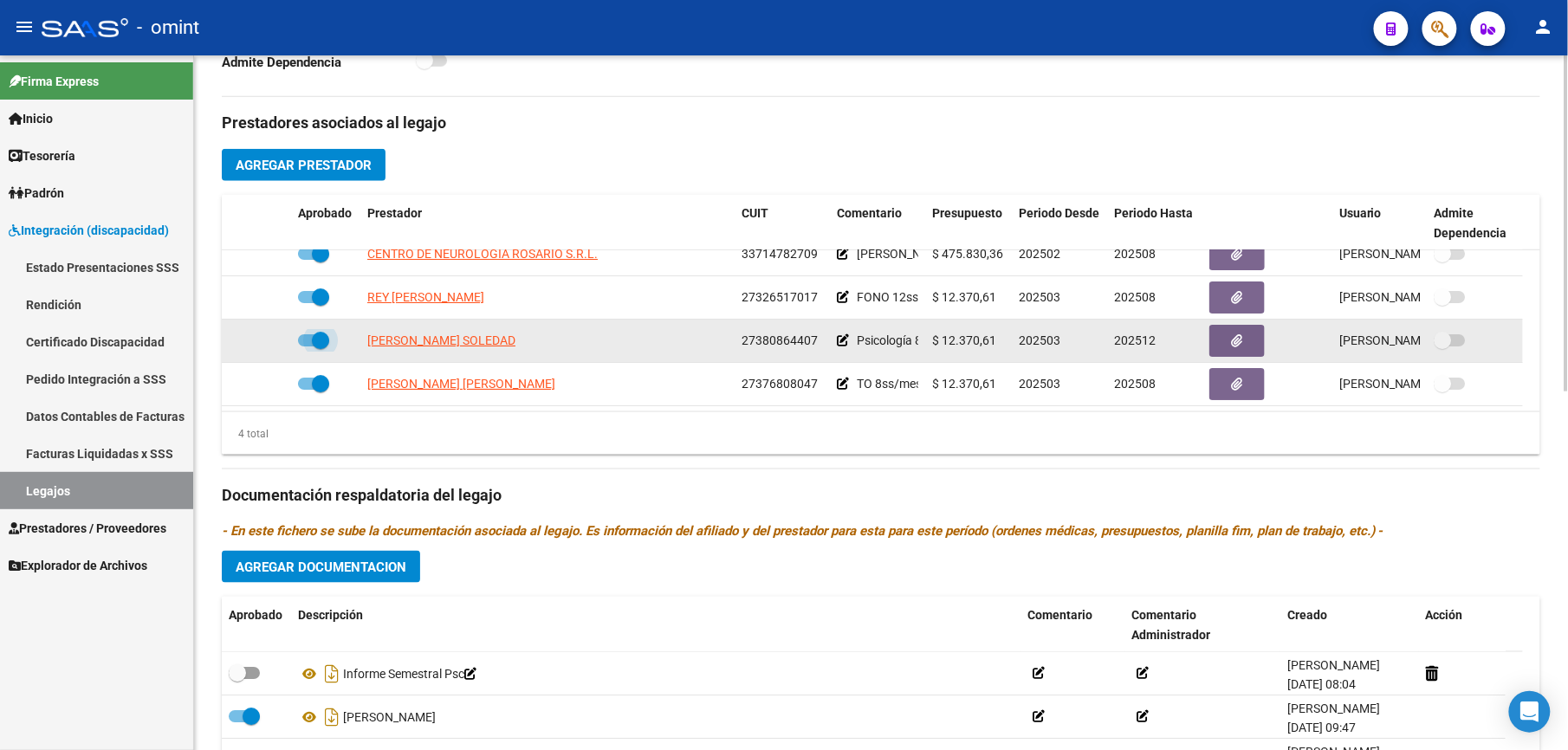
click at [302, 347] on span at bounding box center [313, 341] width 31 height 12
click at [305, 347] on input "checkbox" at bounding box center [305, 347] width 1 height 1
click at [264, 341] on icon at bounding box center [266, 341] width 12 height 12
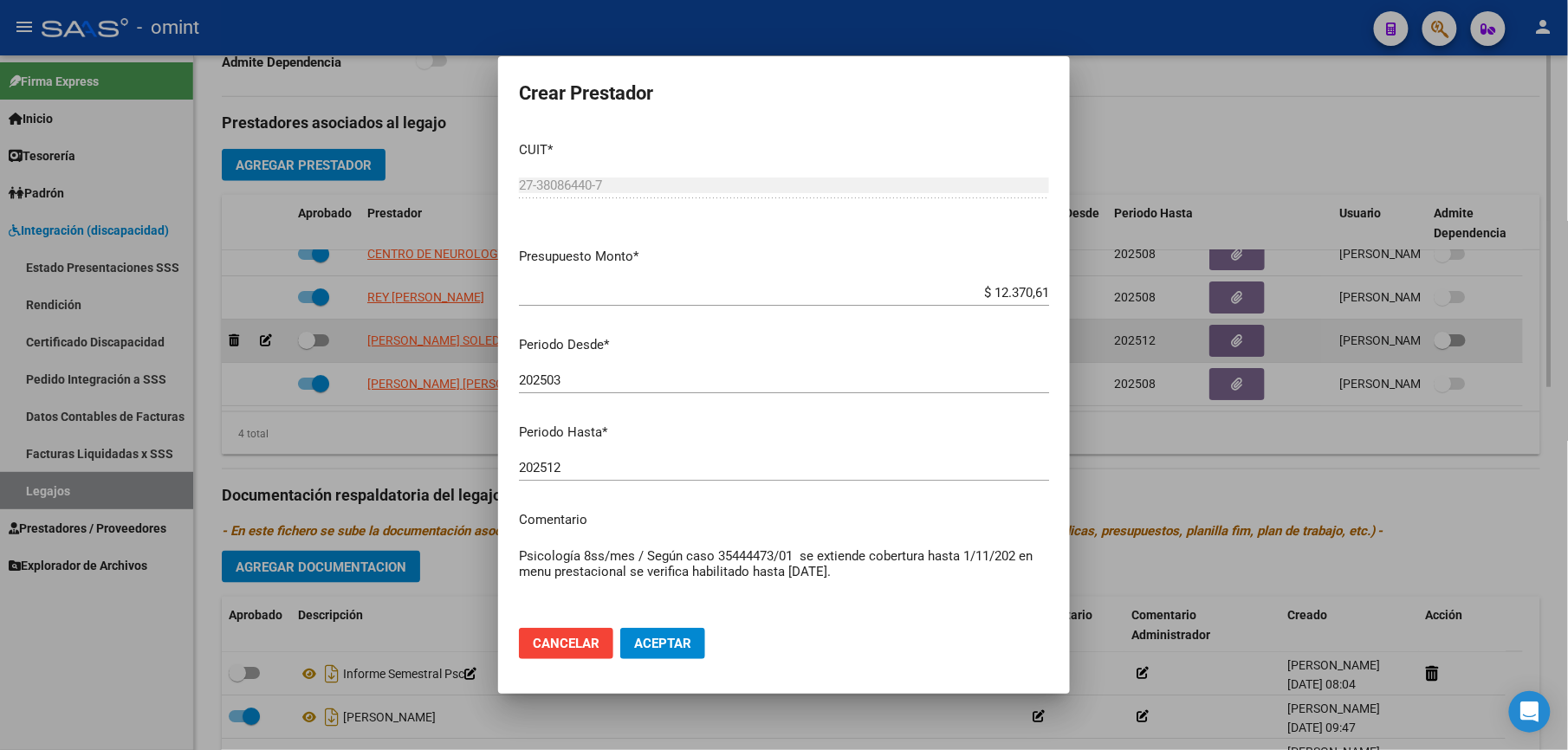
scroll to position [596, 0]
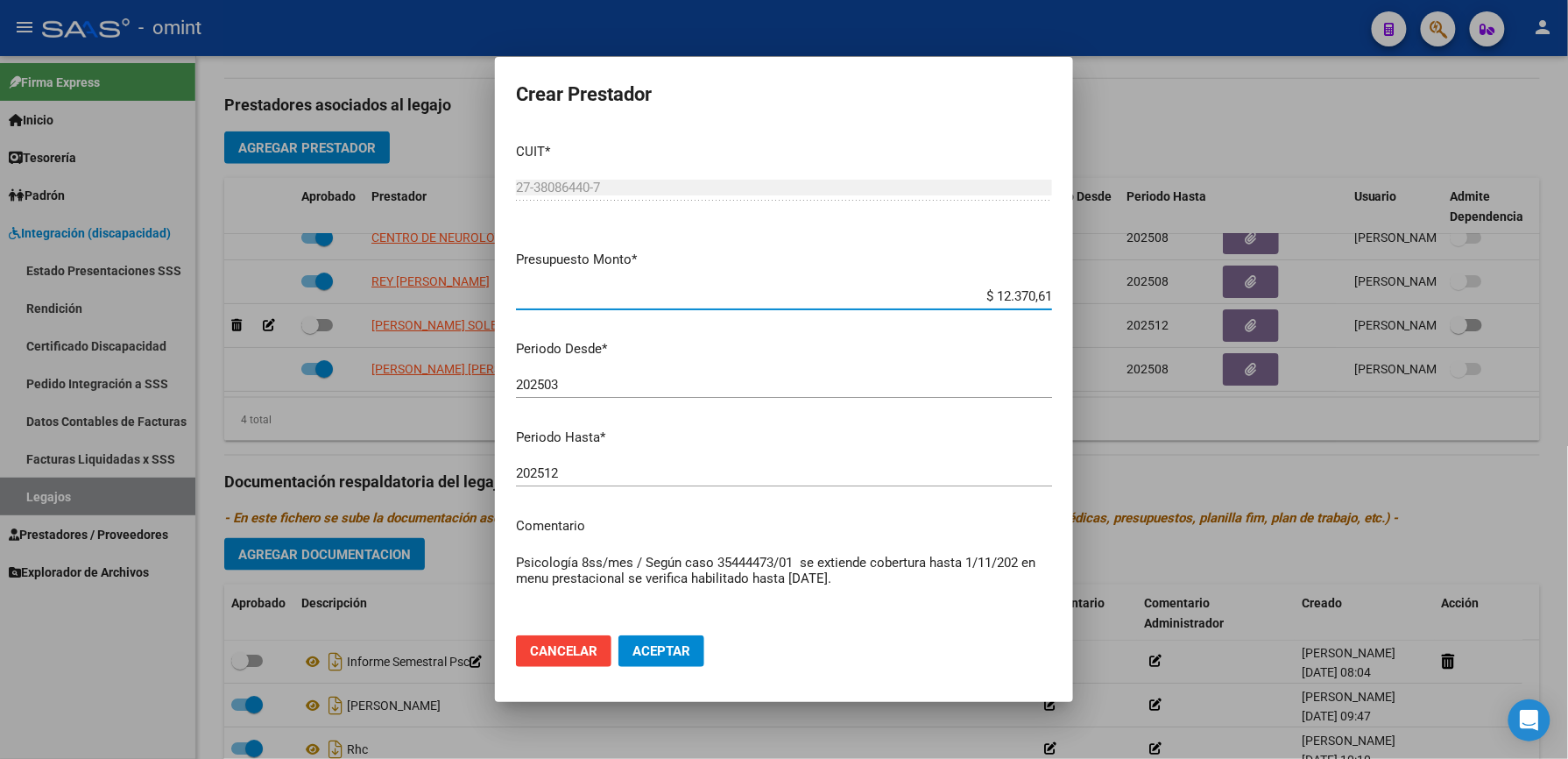
click at [657, 646] on span "Aceptar" at bounding box center [661, 651] width 58 height 16
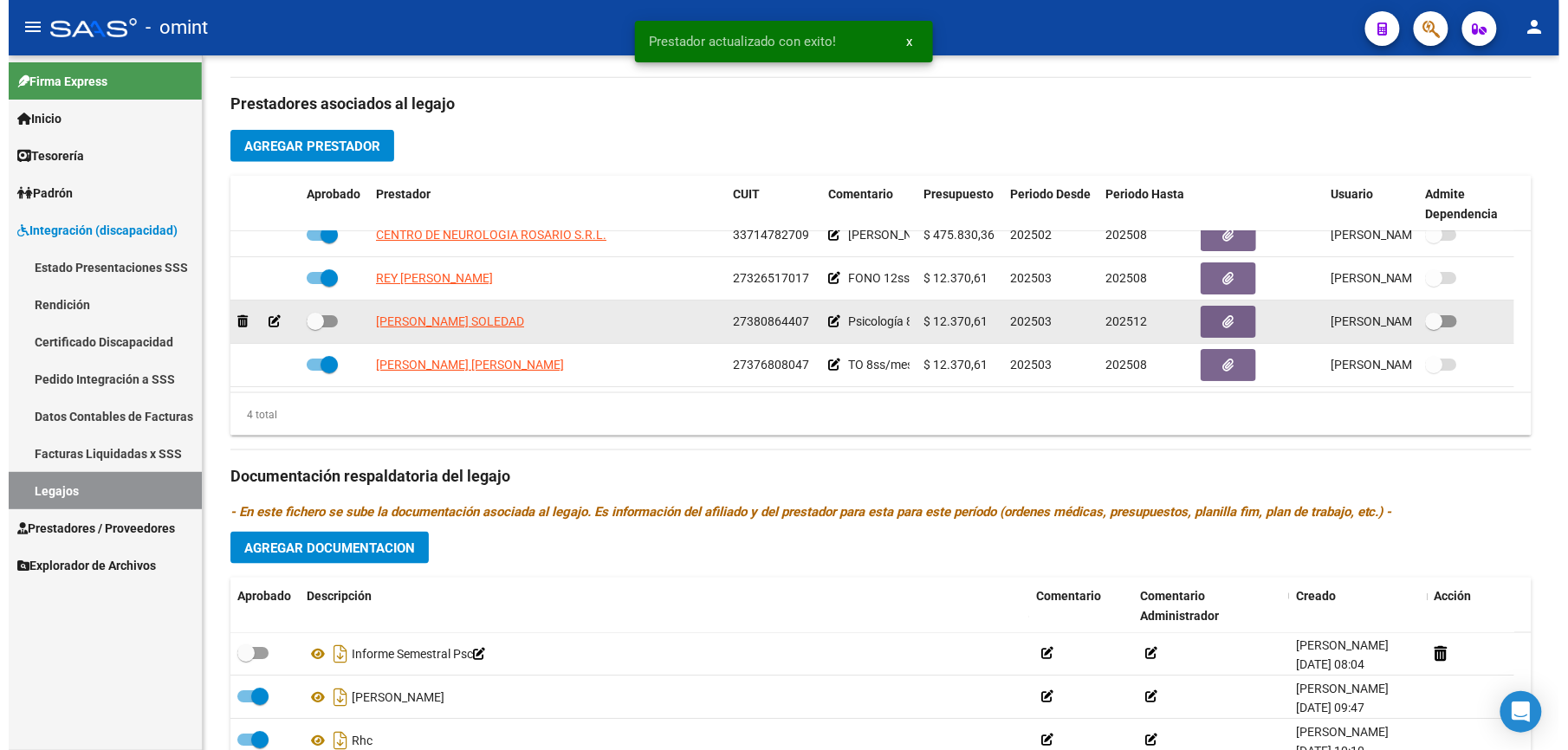
scroll to position [577, 0]
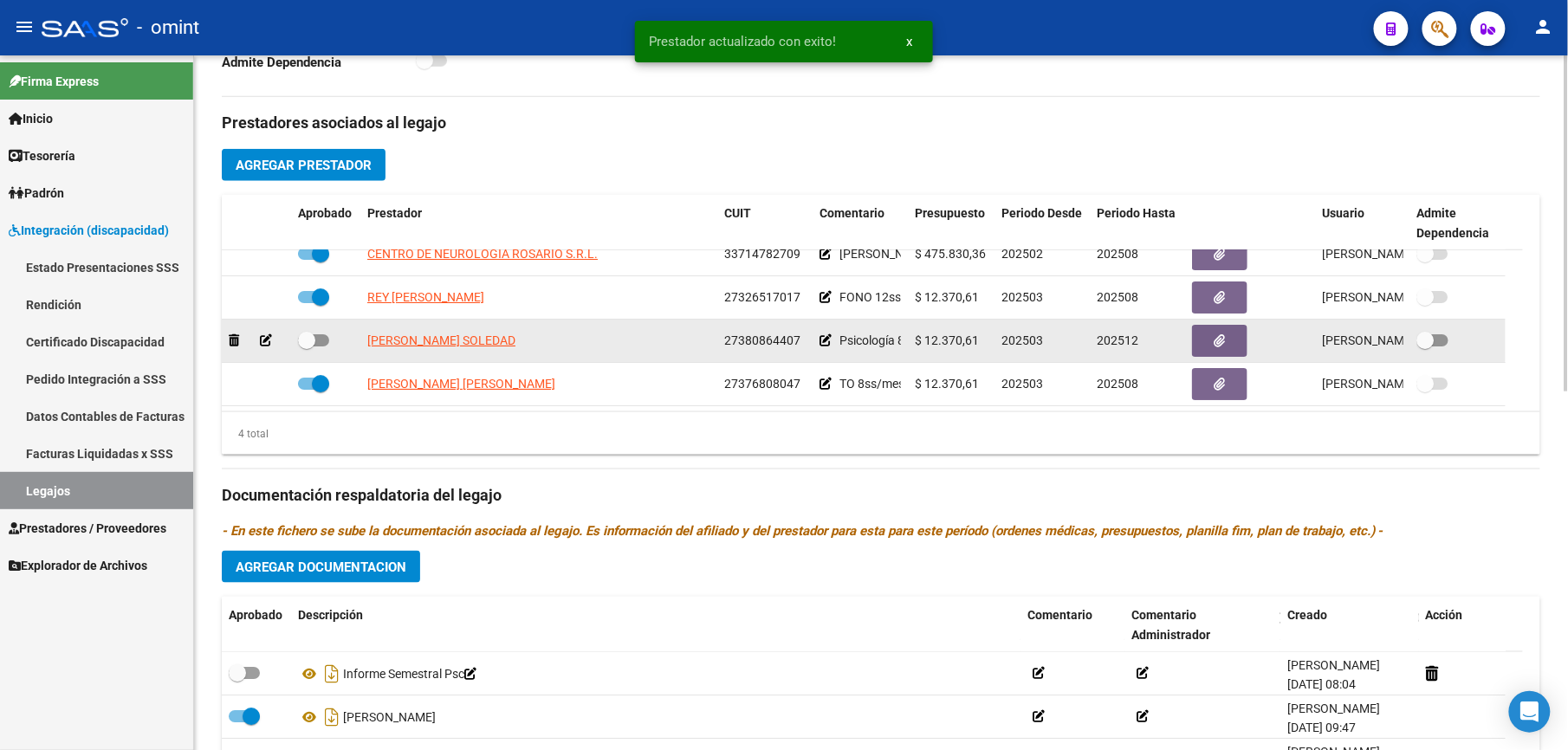
click at [324, 344] on div at bounding box center [326, 341] width 56 height 23
click at [322, 344] on span at bounding box center [313, 341] width 31 height 12
click at [306, 347] on input "checkbox" at bounding box center [305, 347] width 1 height 1
checkbox input "true"
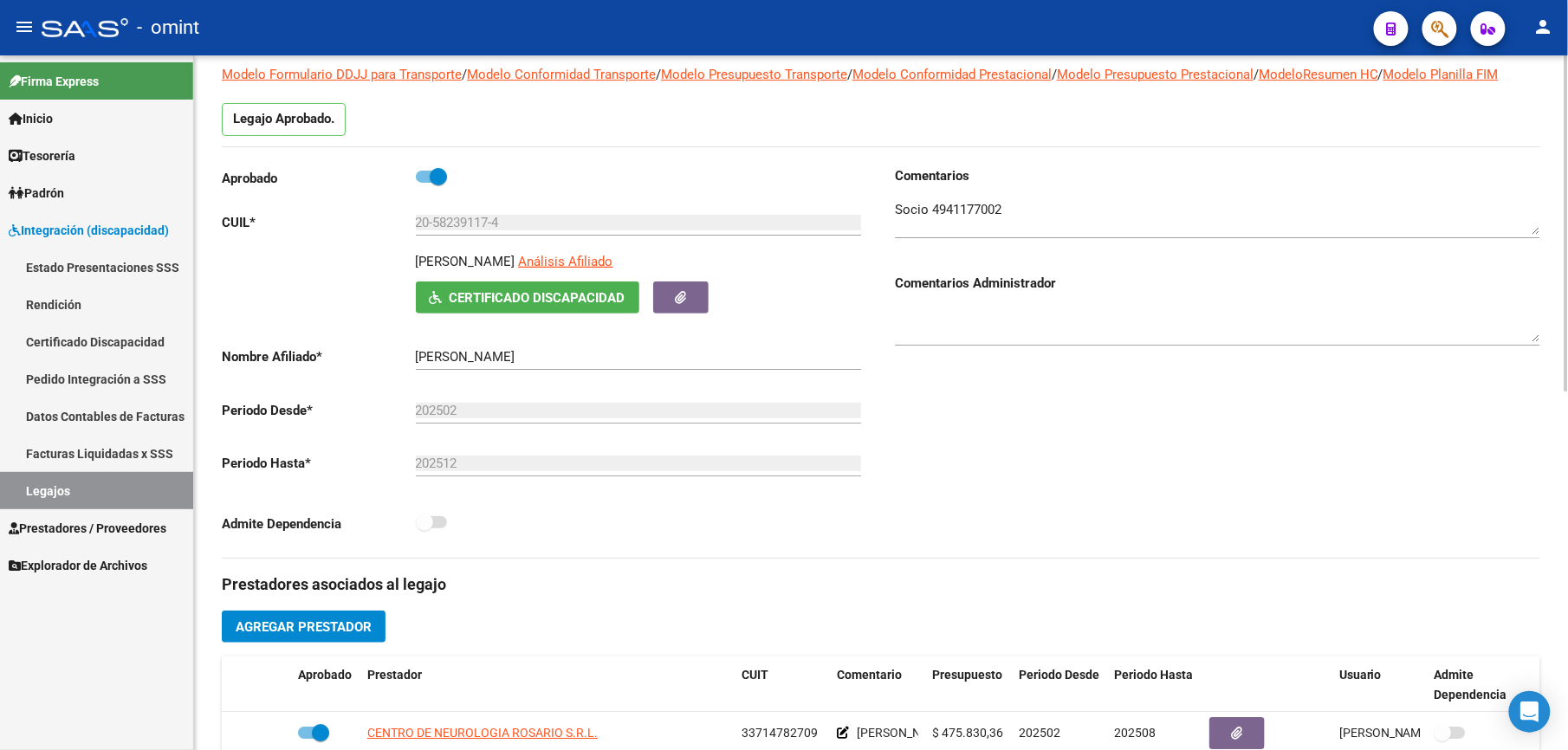
scroll to position [0, 0]
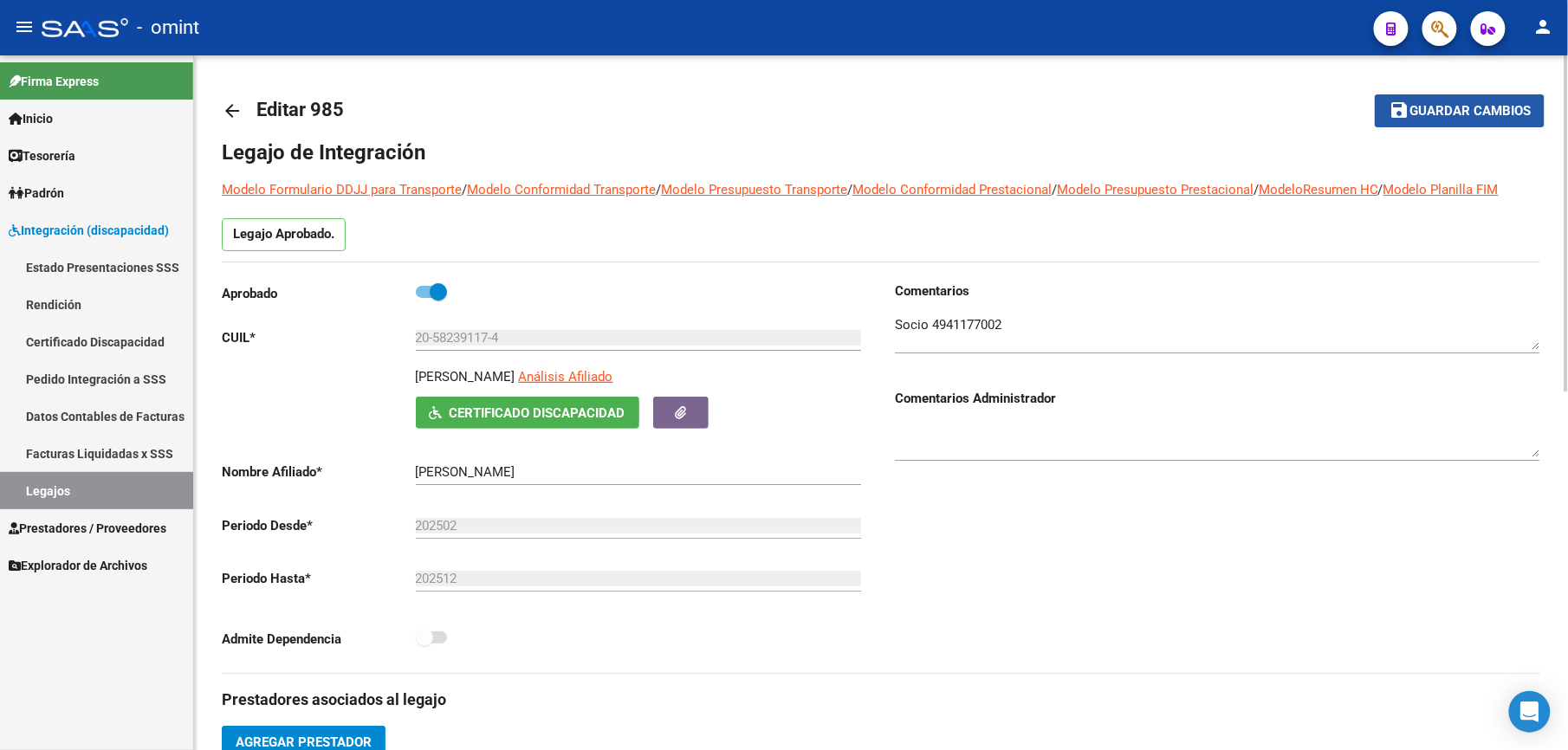
click at [1464, 106] on span "Guardar cambios" at bounding box center [1470, 112] width 121 height 16
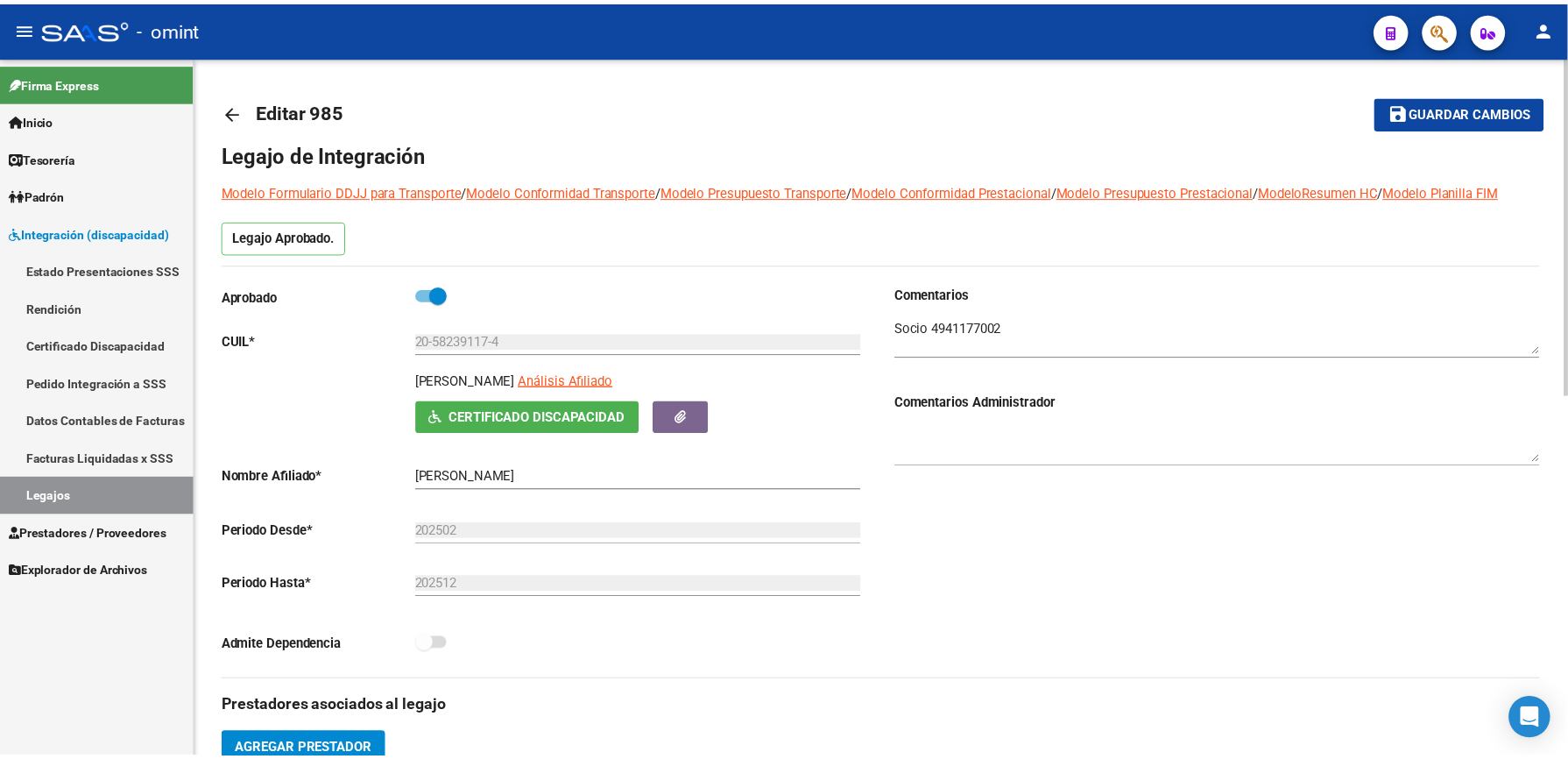
scroll to position [351, 0]
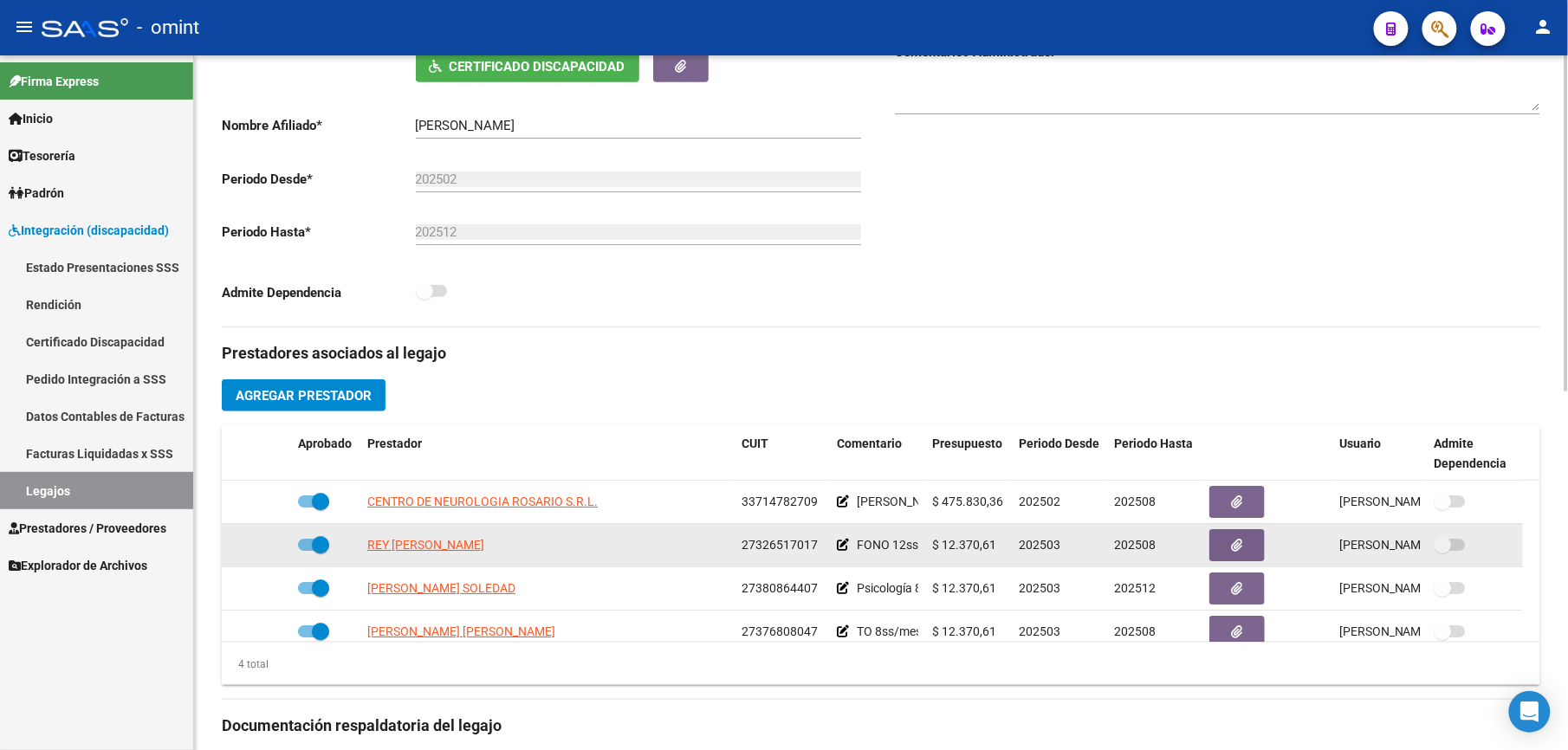
click at [317, 548] on span at bounding box center [320, 544] width 18 height 18
click at [306, 551] on input "checkbox" at bounding box center [305, 551] width 1 height 1
checkbox input "false"
click at [265, 544] on icon at bounding box center [266, 544] width 12 height 12
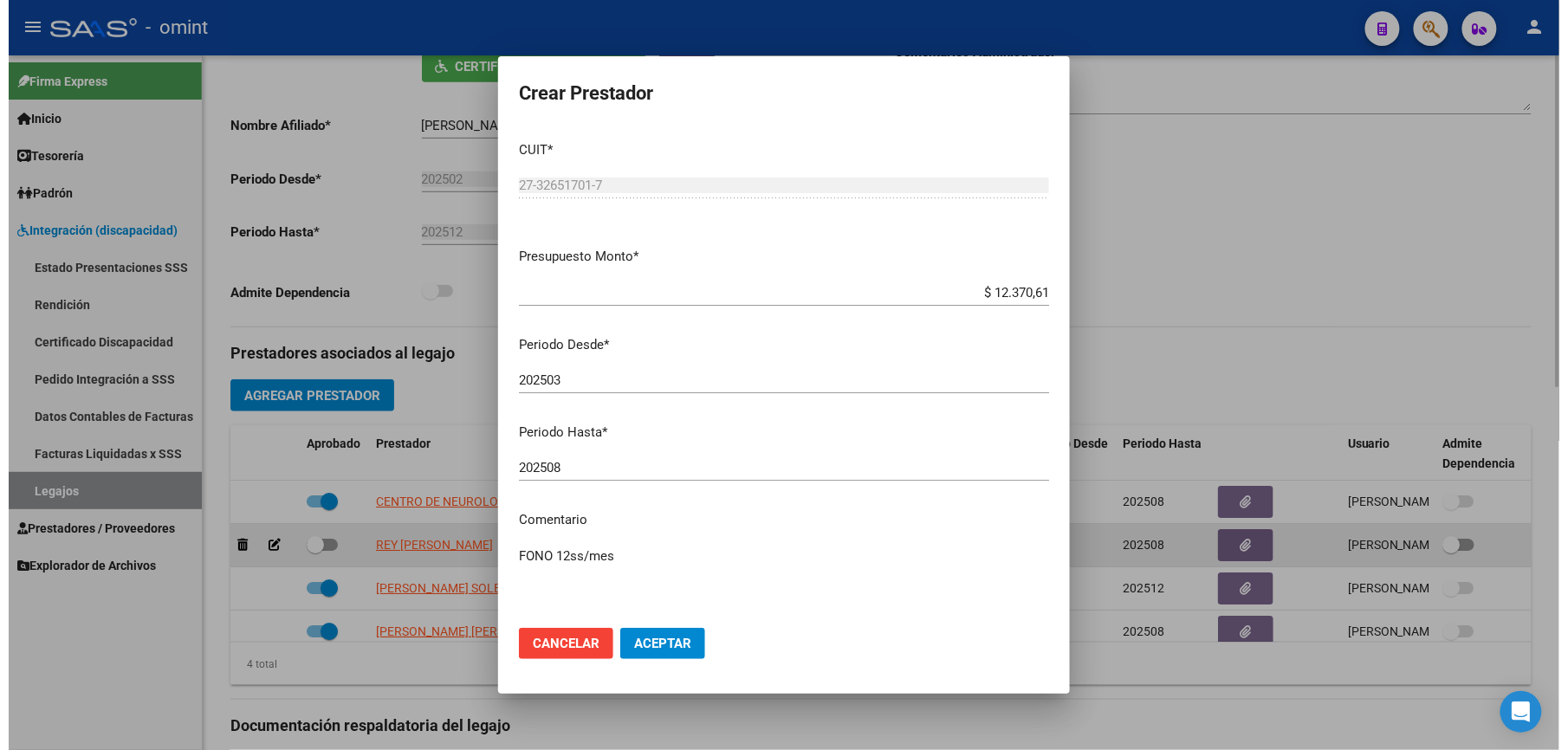
scroll to position [364, 0]
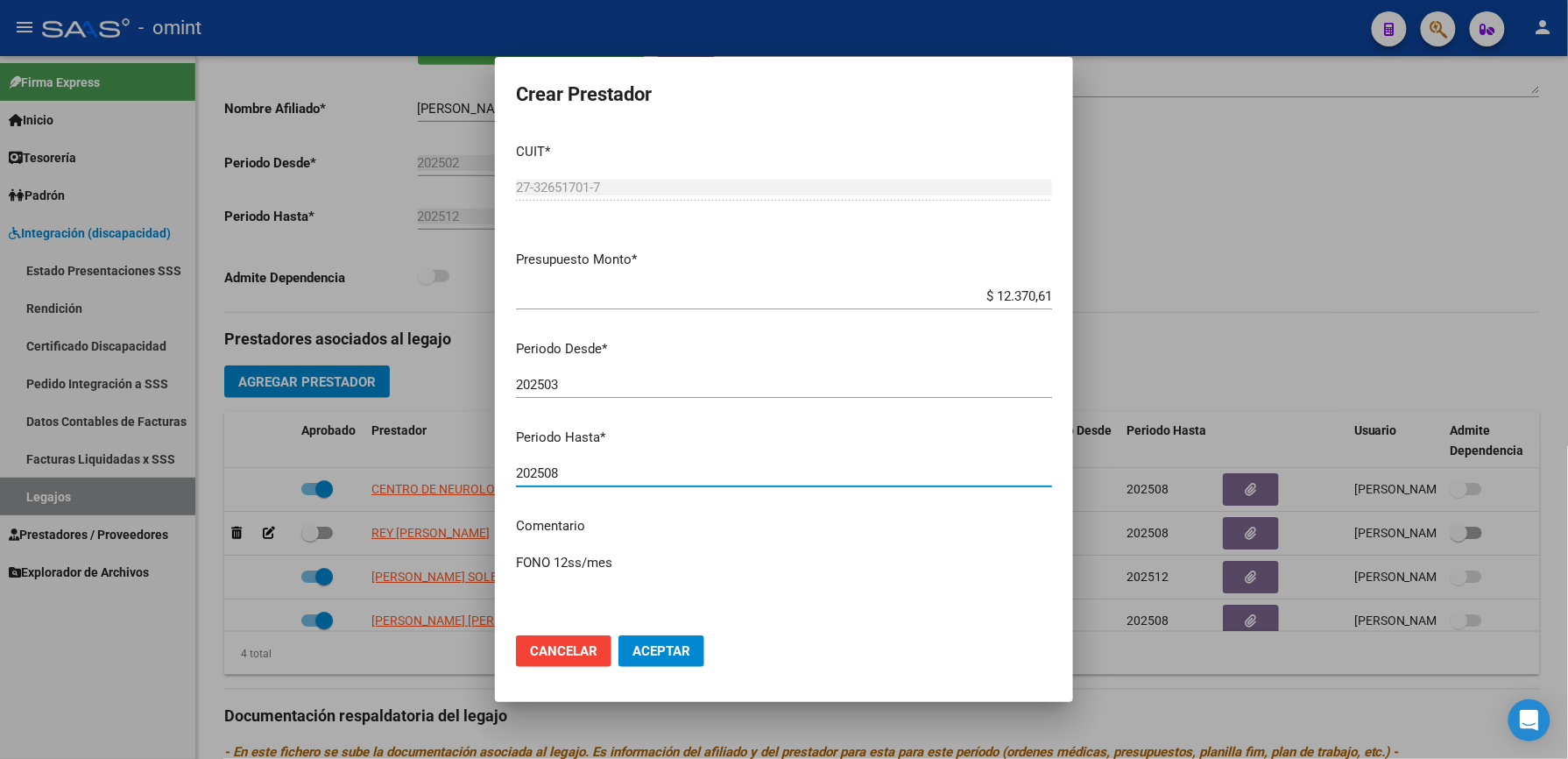
click at [575, 479] on input "202508" at bounding box center [784, 473] width 536 height 16
type input "202512"
click at [632, 561] on textarea "FONO 12ss/mes" at bounding box center [784, 594] width 536 height 82
click at [708, 565] on textarea "FONO 12ss/mes - según caso" at bounding box center [784, 594] width 536 height 82
paste textarea "35447124/01"
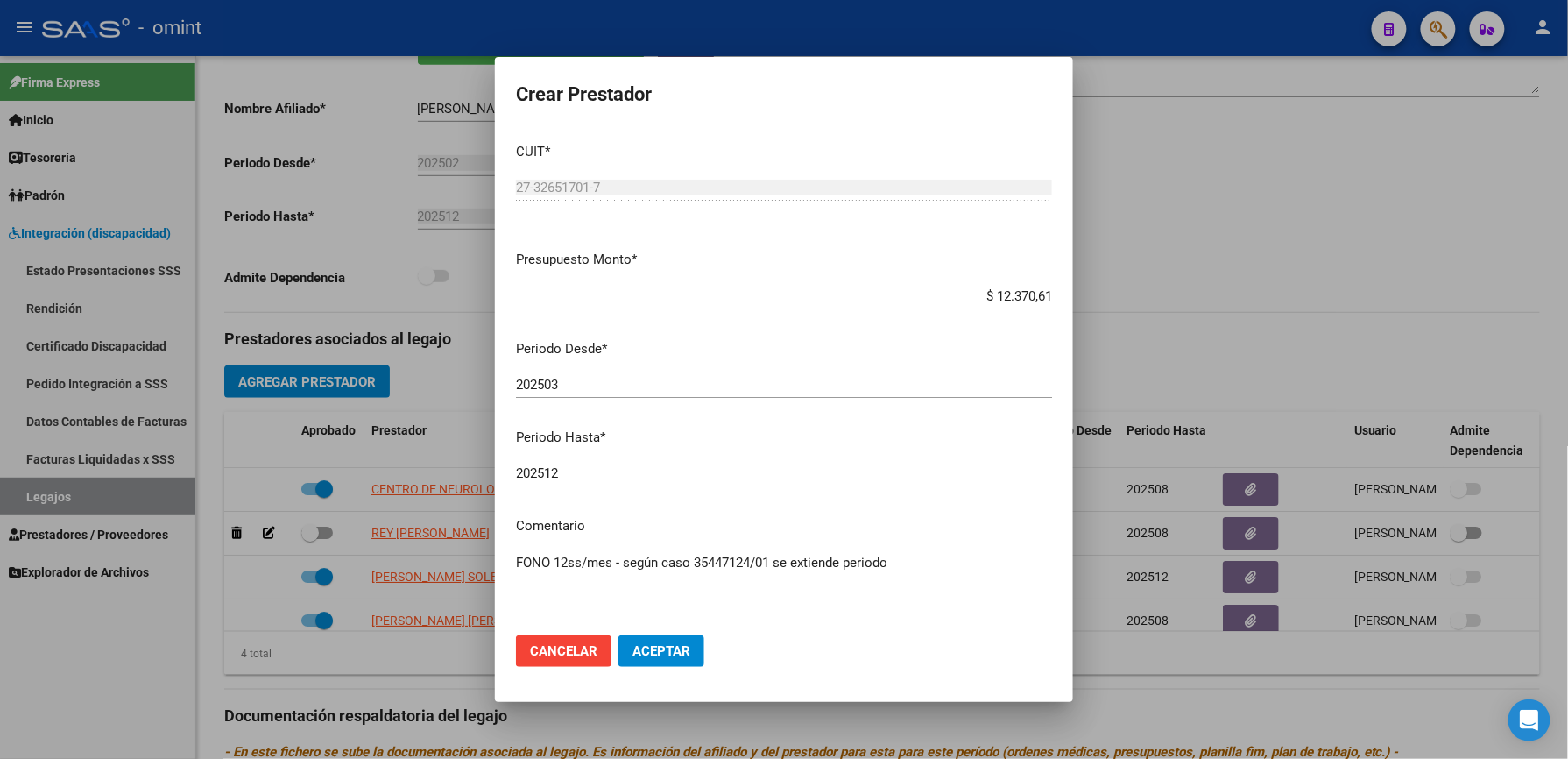
type textarea "FONO 12ss/mes - según caso 35447124/01 se extiende periodo"
click at [671, 652] on span "Aceptar" at bounding box center [661, 651] width 58 height 16
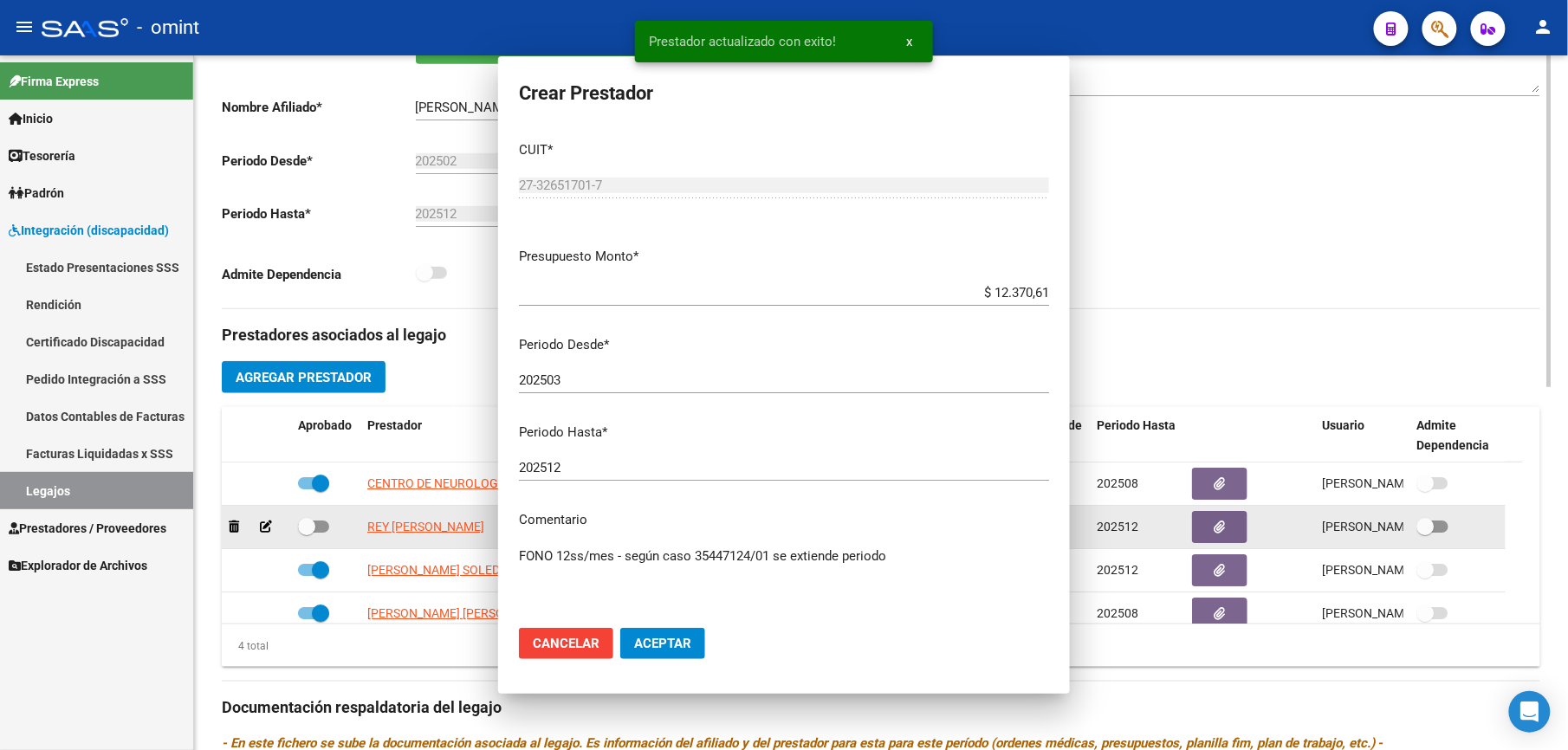
scroll to position [347, 0]
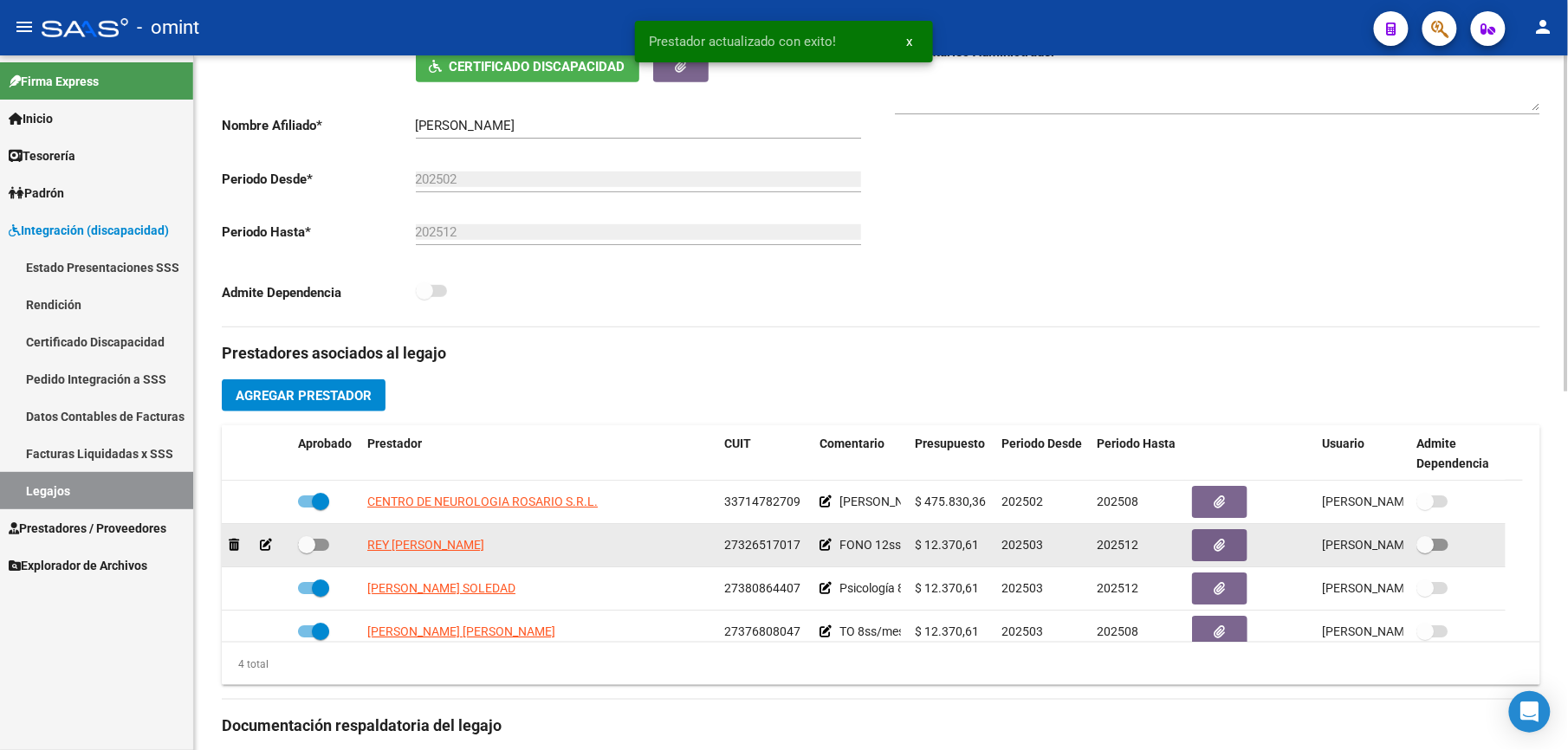
click at [327, 547] on span at bounding box center [313, 544] width 31 height 12
click at [306, 551] on input "checkbox" at bounding box center [305, 551] width 1 height 1
checkbox input "true"
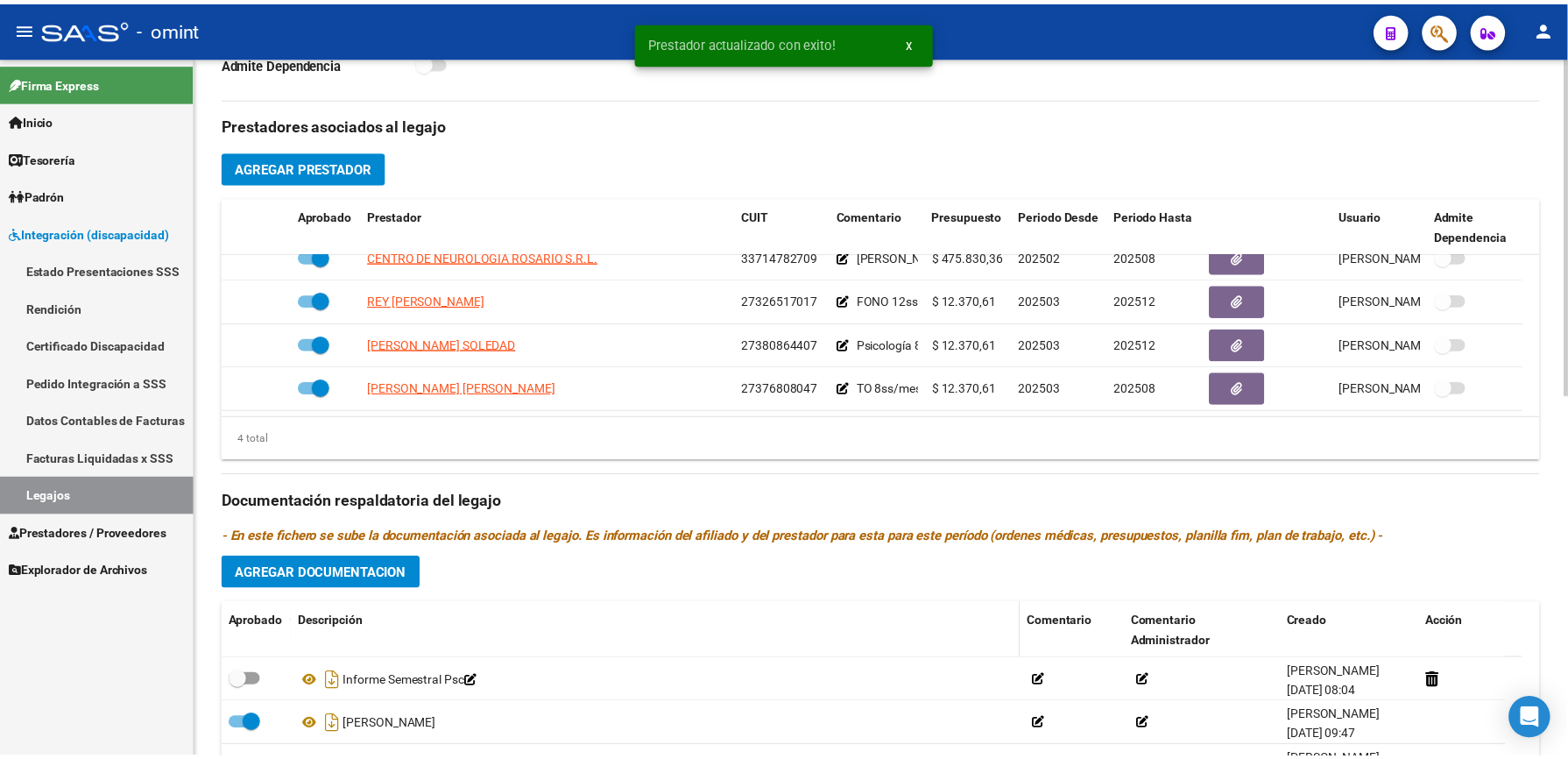
scroll to position [751, 0]
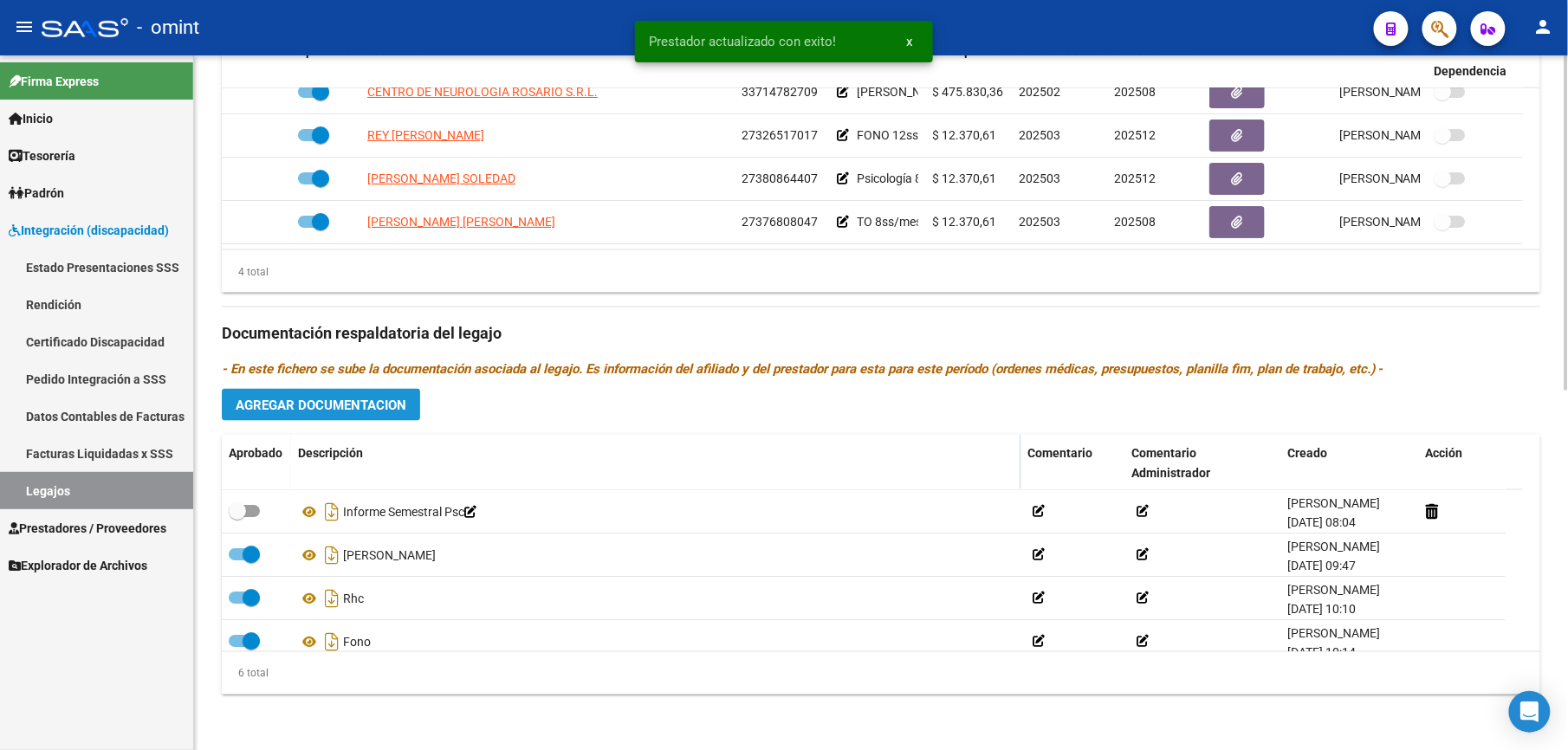
click at [333, 398] on span "Agregar Documentacion" at bounding box center [320, 405] width 170 height 16
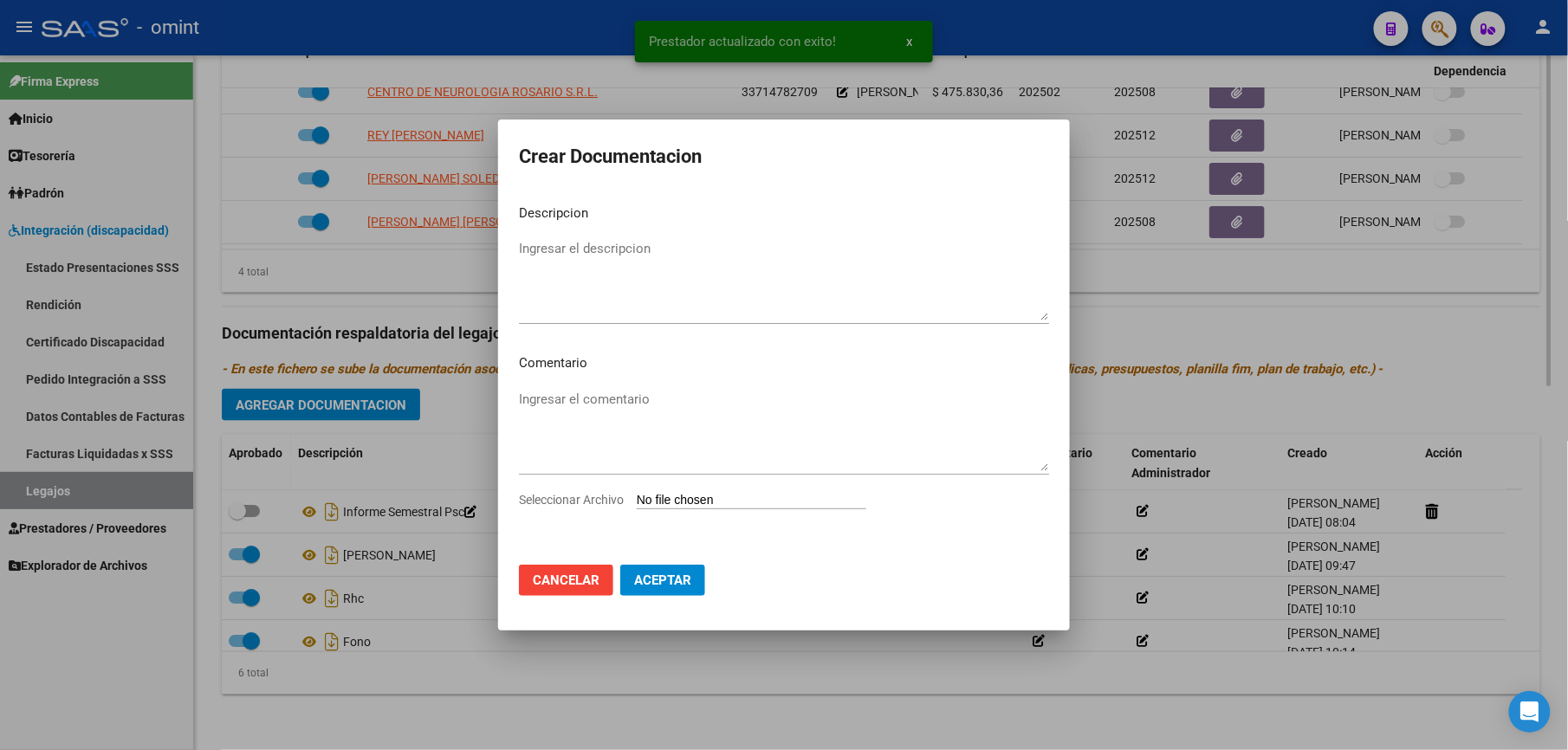
scroll to position [761, 0]
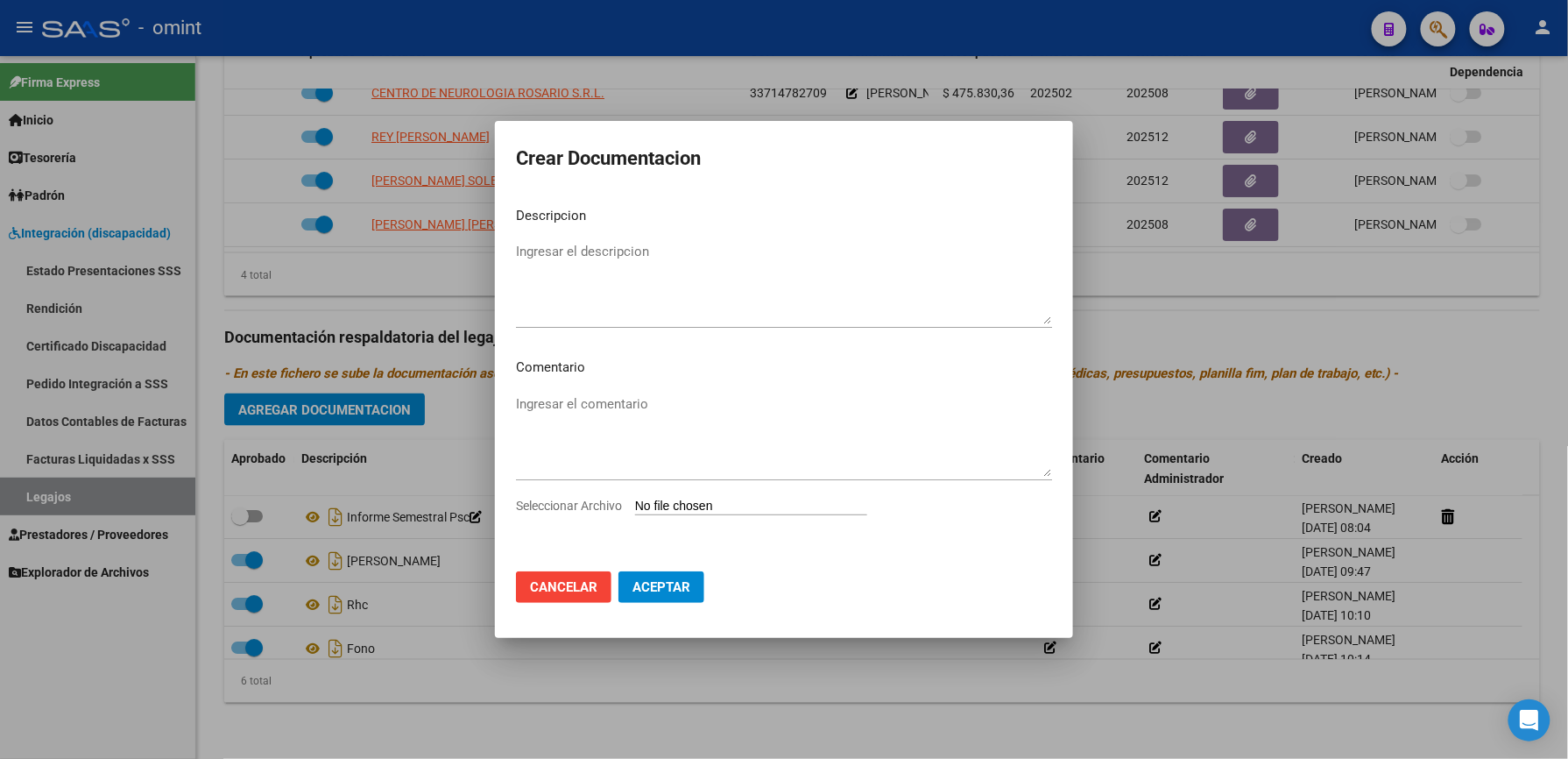
click at [747, 498] on input "Seleccionar Archivo" at bounding box center [751, 506] width 232 height 17
type input "C:\fakepath\4941177002_25080912270_form048.pdf"
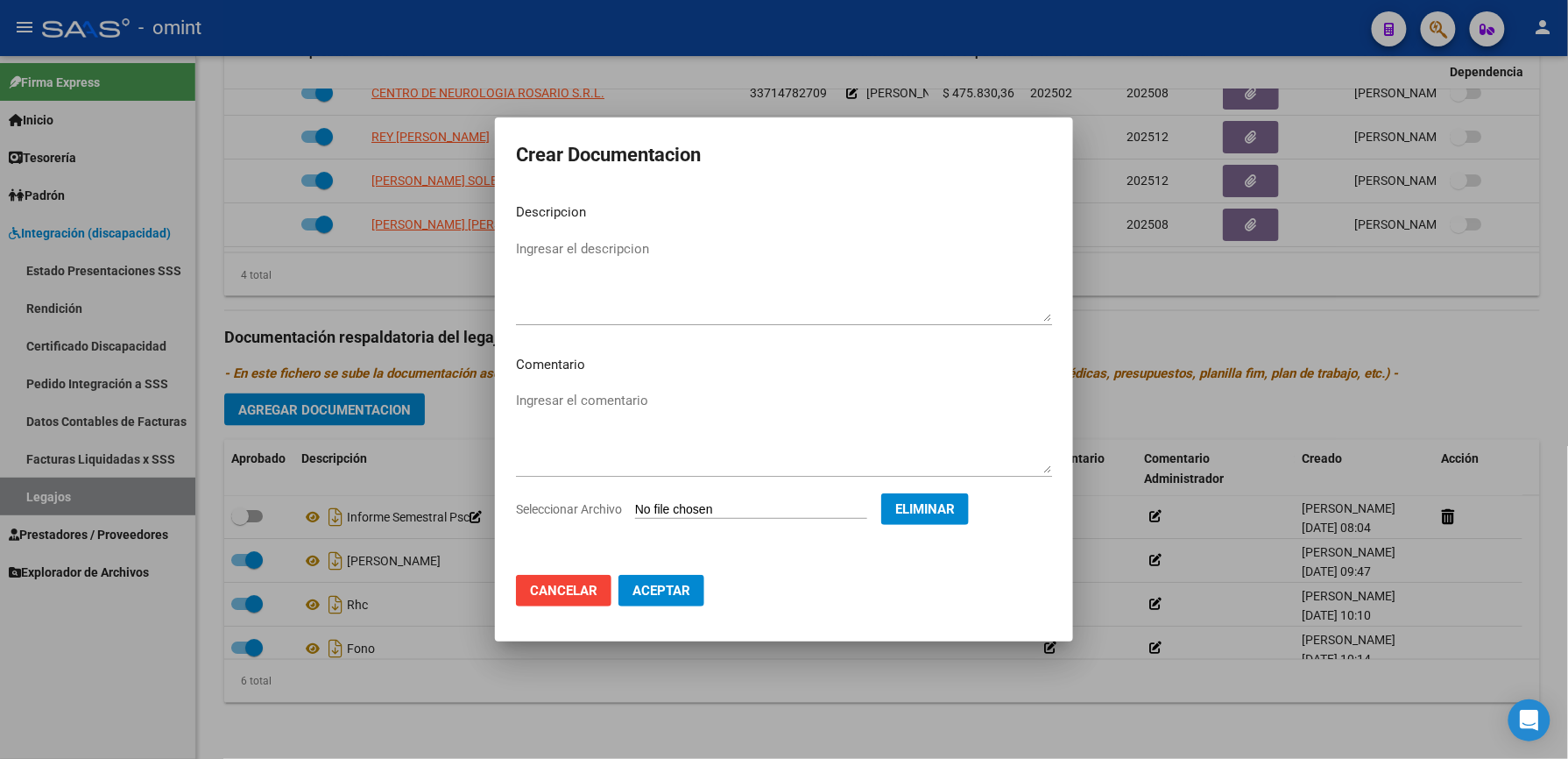
click at [562, 244] on textarea "Ingresar el descripcion" at bounding box center [784, 280] width 536 height 82
type textarea "informe semestral Fono"
click at [650, 590] on span "Aceptar" at bounding box center [661, 591] width 58 height 16
checkbox input "false"
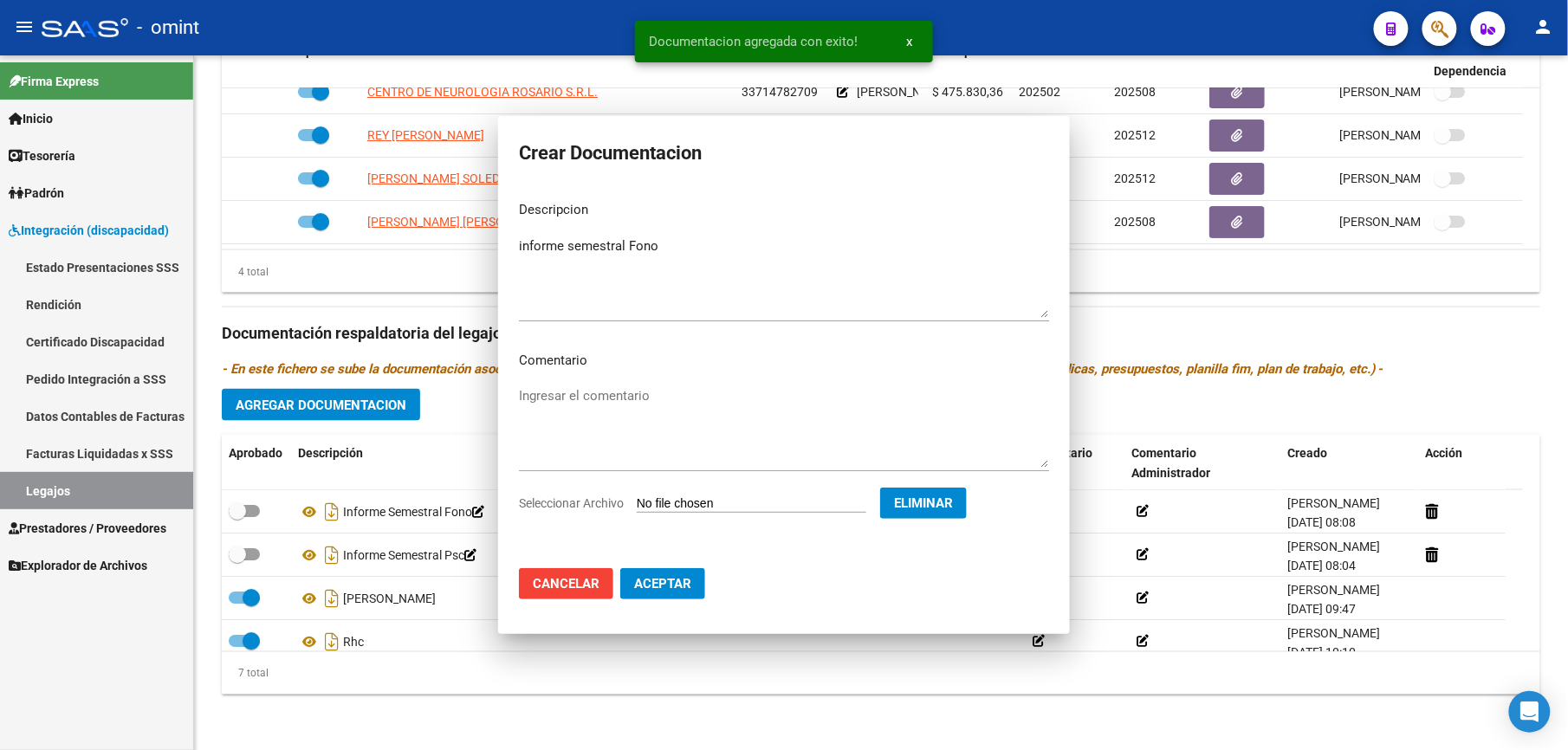
scroll to position [741, 0]
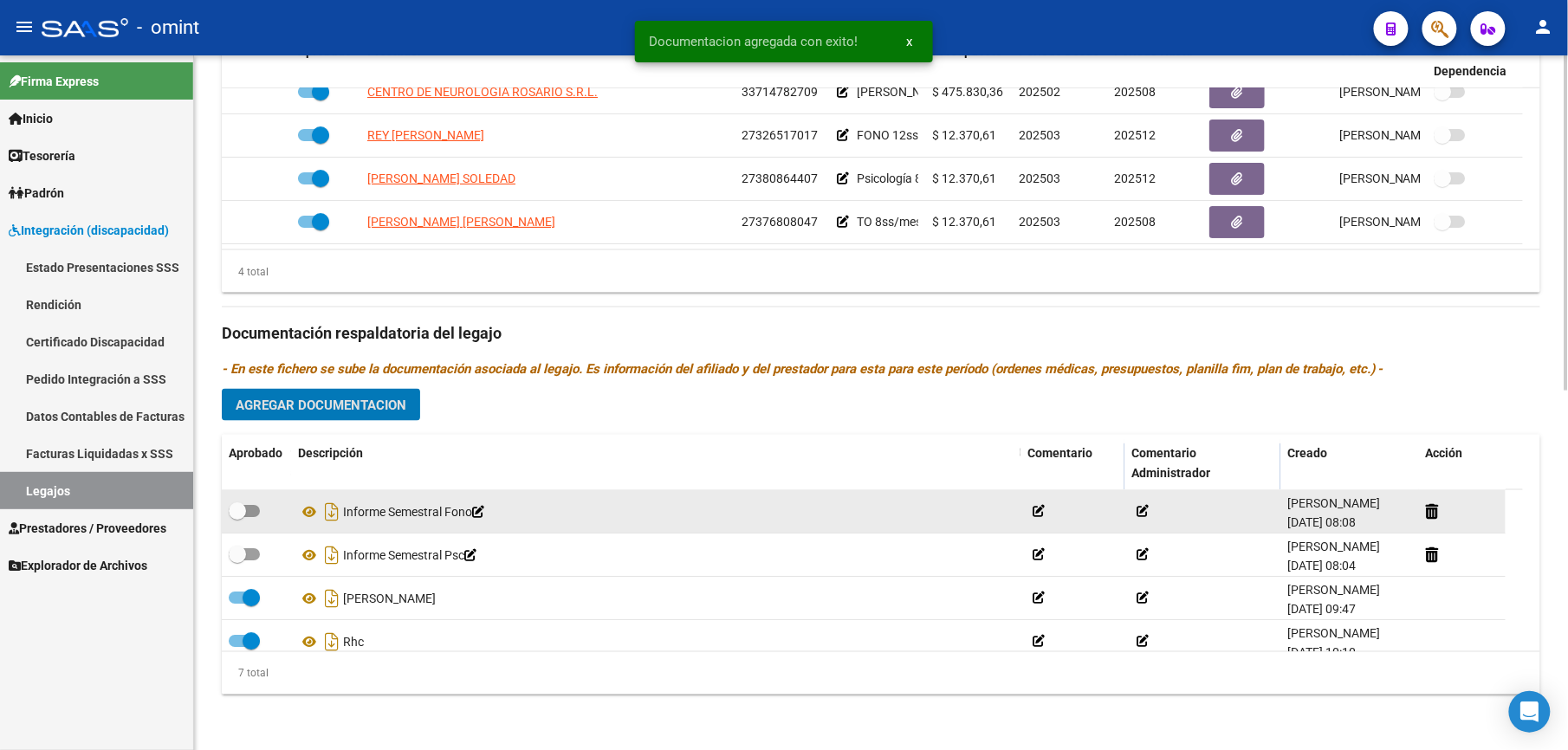
click at [255, 511] on span at bounding box center [244, 511] width 31 height 12
click at [237, 517] on input "checkbox" at bounding box center [237, 517] width 1 height 1
checkbox input "true"
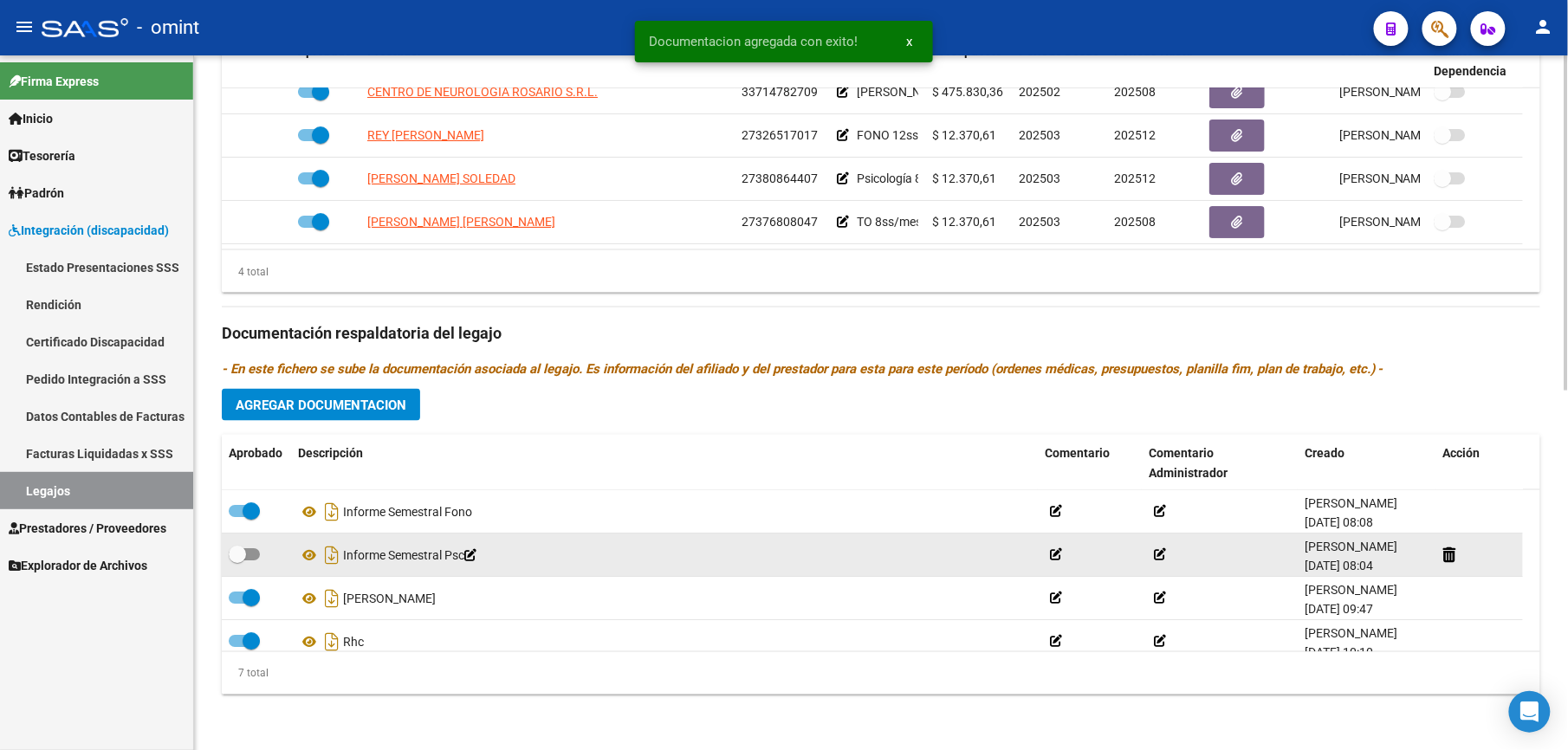
click at [261, 552] on div at bounding box center [256, 555] width 56 height 23
click at [251, 559] on span at bounding box center [244, 554] width 31 height 12
click at [237, 560] on input "checkbox" at bounding box center [237, 560] width 1 height 1
checkbox input "true"
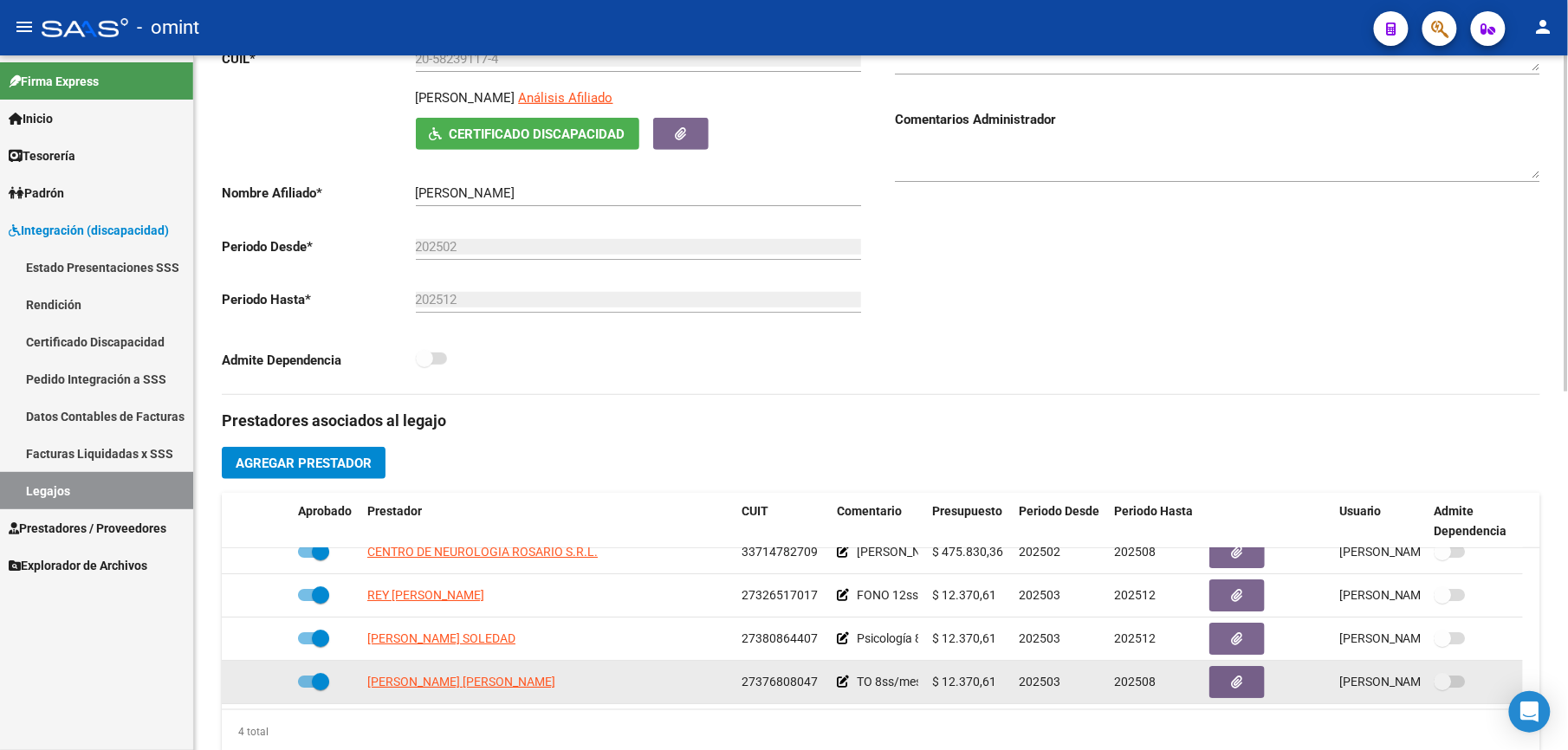
scroll to position [0, 0]
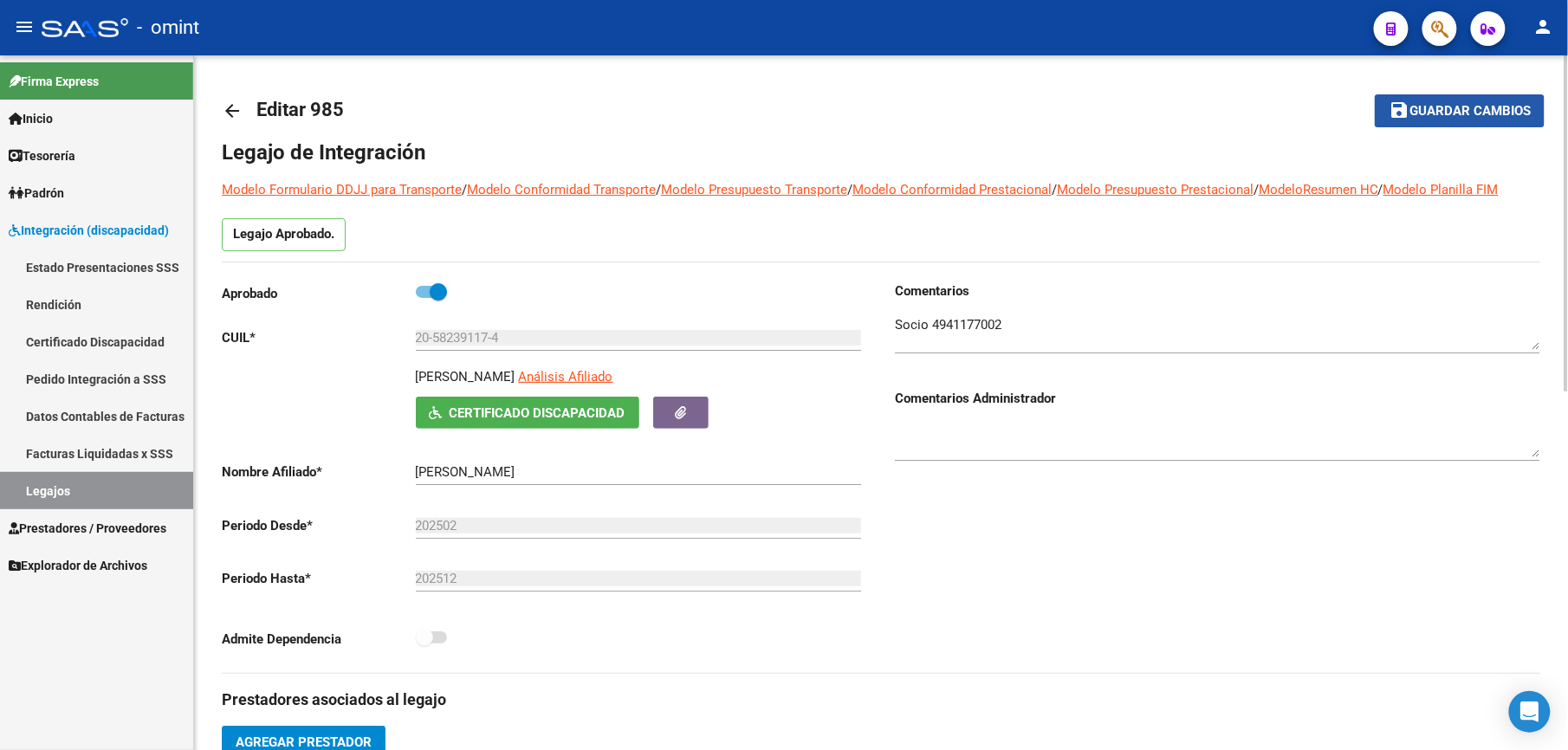
click at [1466, 112] on span "Guardar cambios" at bounding box center [1470, 112] width 121 height 16
click at [1464, 101] on button "save Guardar cambios" at bounding box center [1459, 110] width 170 height 32
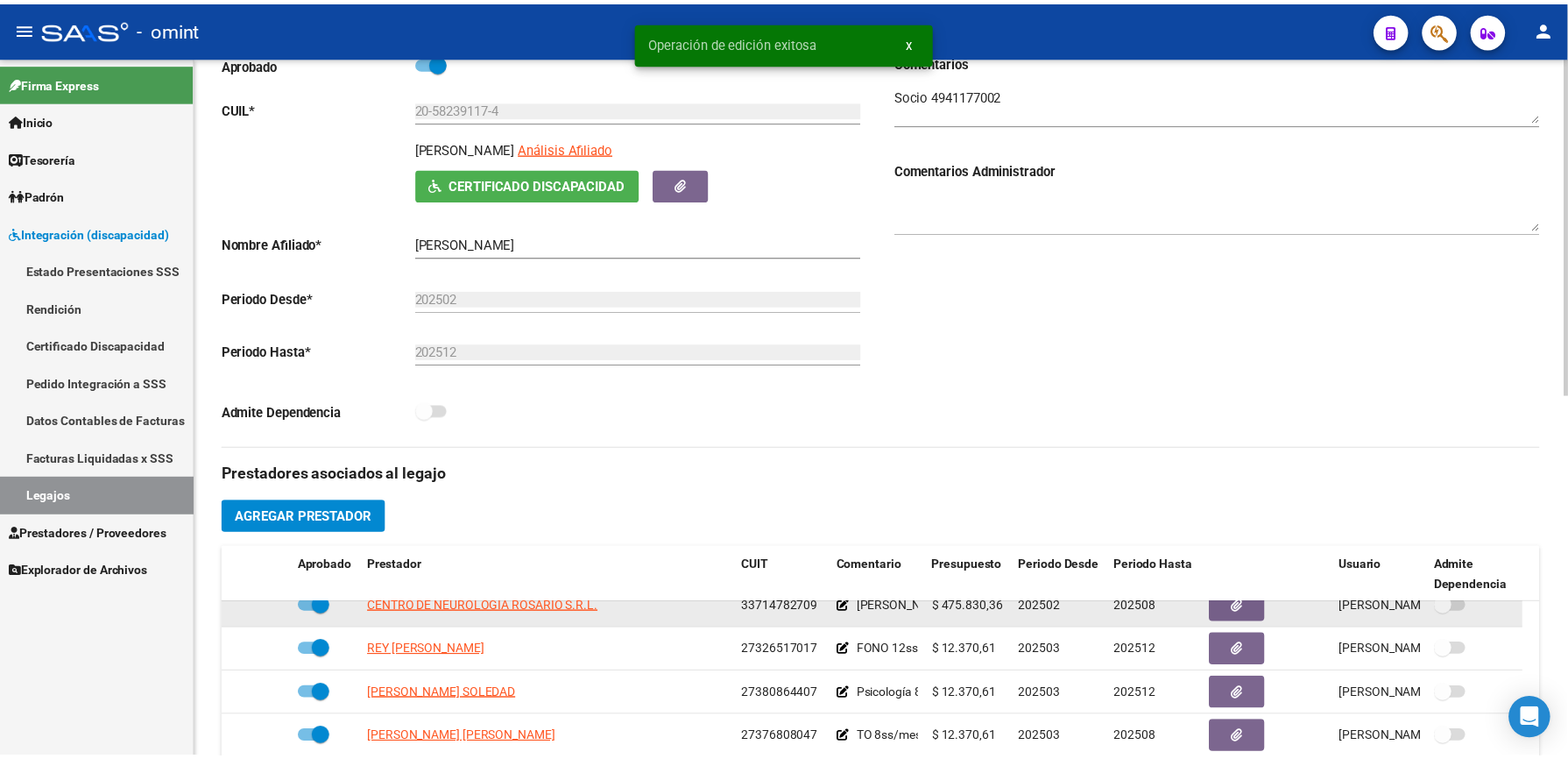
scroll to position [351, 0]
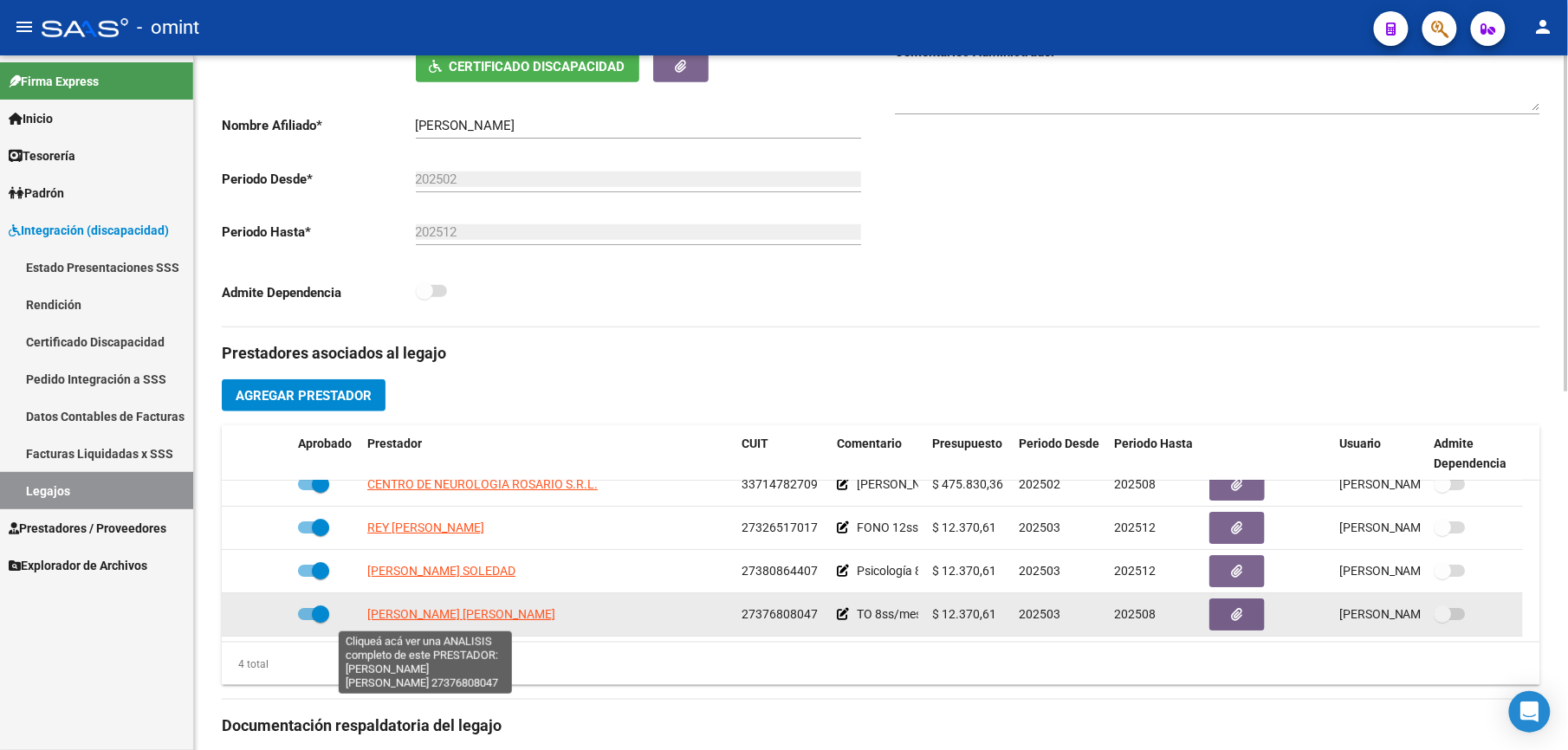
click at [403, 614] on span "[PERSON_NAME] [PERSON_NAME]" at bounding box center [461, 614] width 188 height 14
type textarea "27376808047"
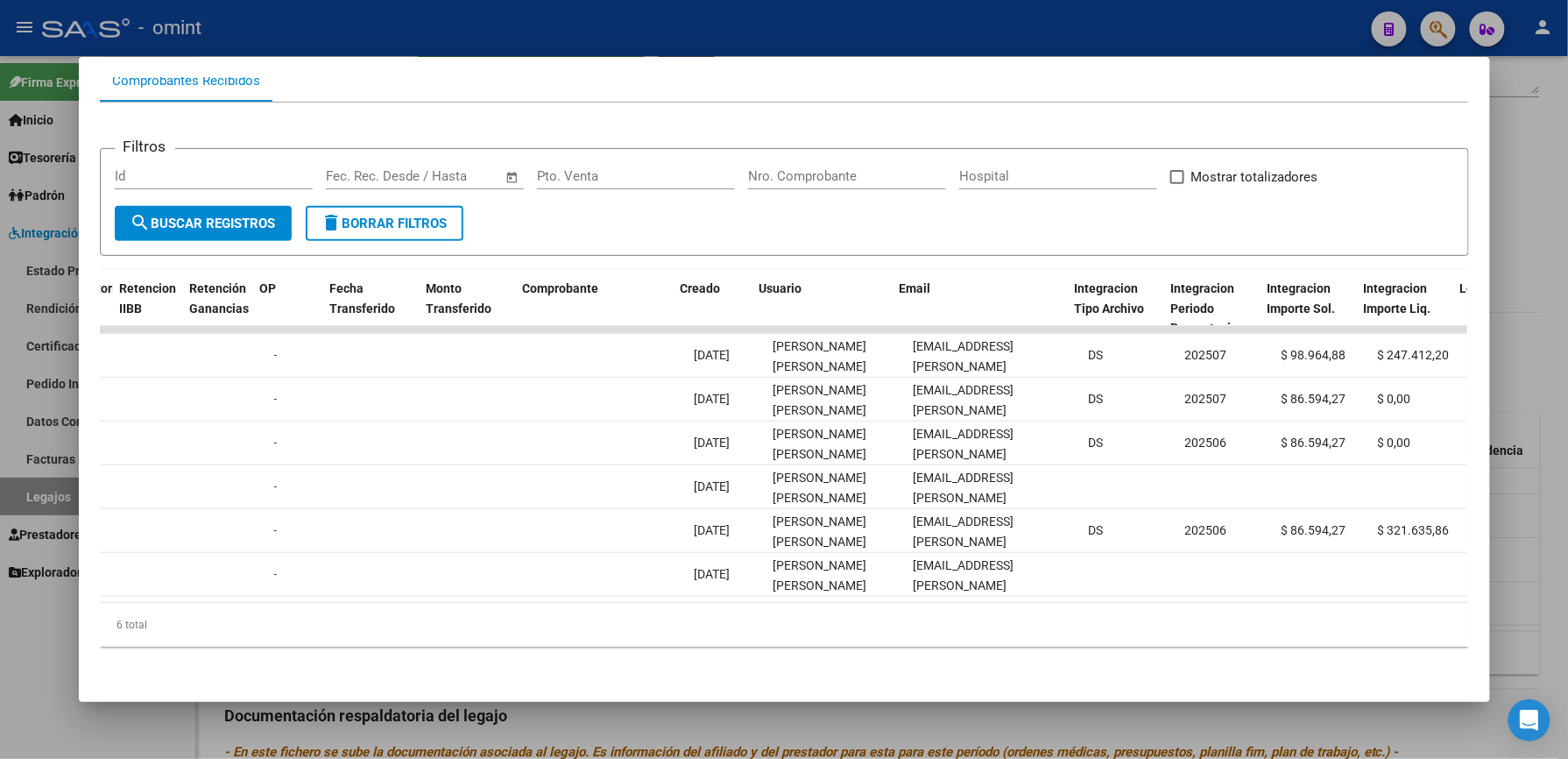
scroll to position [0, 1433]
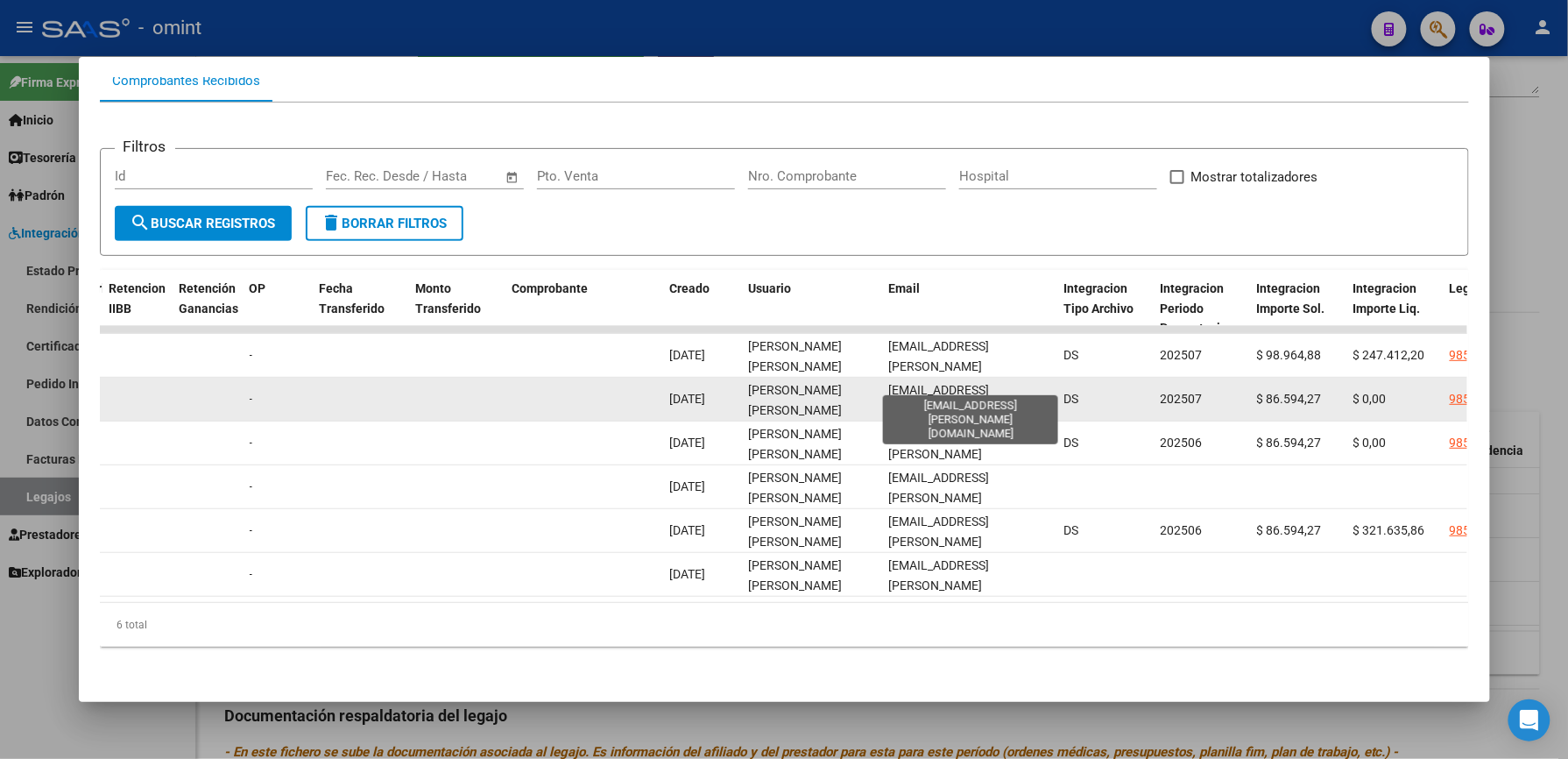
click at [958, 383] on span "[EMAIL_ADDRESS][PERSON_NAME][DOMAIN_NAME]" at bounding box center [939, 410] width 101 height 54
drag, startPoint x: 1039, startPoint y: 380, endPoint x: 873, endPoint y: 380, distance: 166.0
click at [882, 380] on datatable-body-cell "[EMAIL_ADDRESS][PERSON_NAME][DOMAIN_NAME]" at bounding box center [969, 399] width 175 height 43
copy span "[EMAIL_ADDRESS][PERSON_NAME][DOMAIN_NAME]"
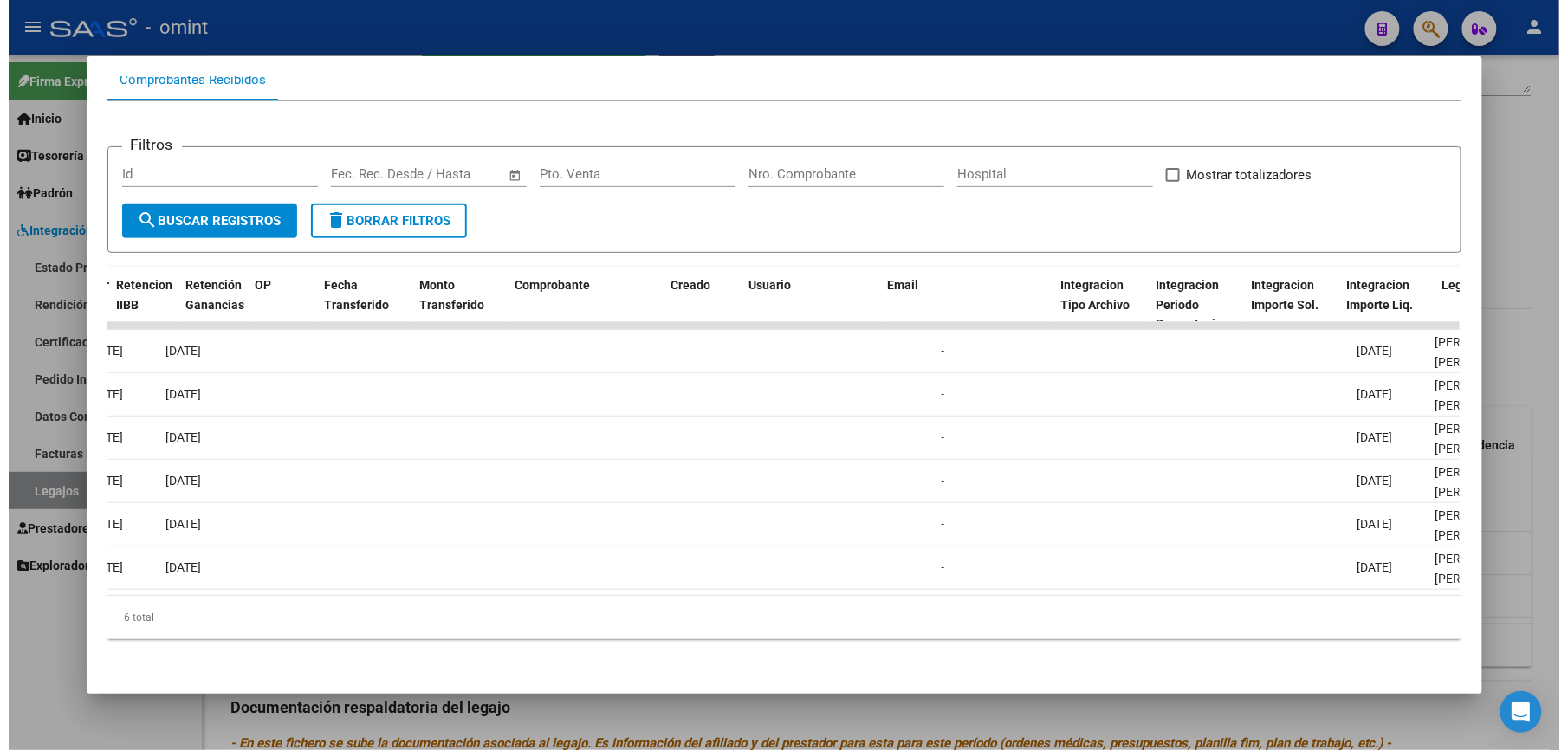
scroll to position [0, 0]
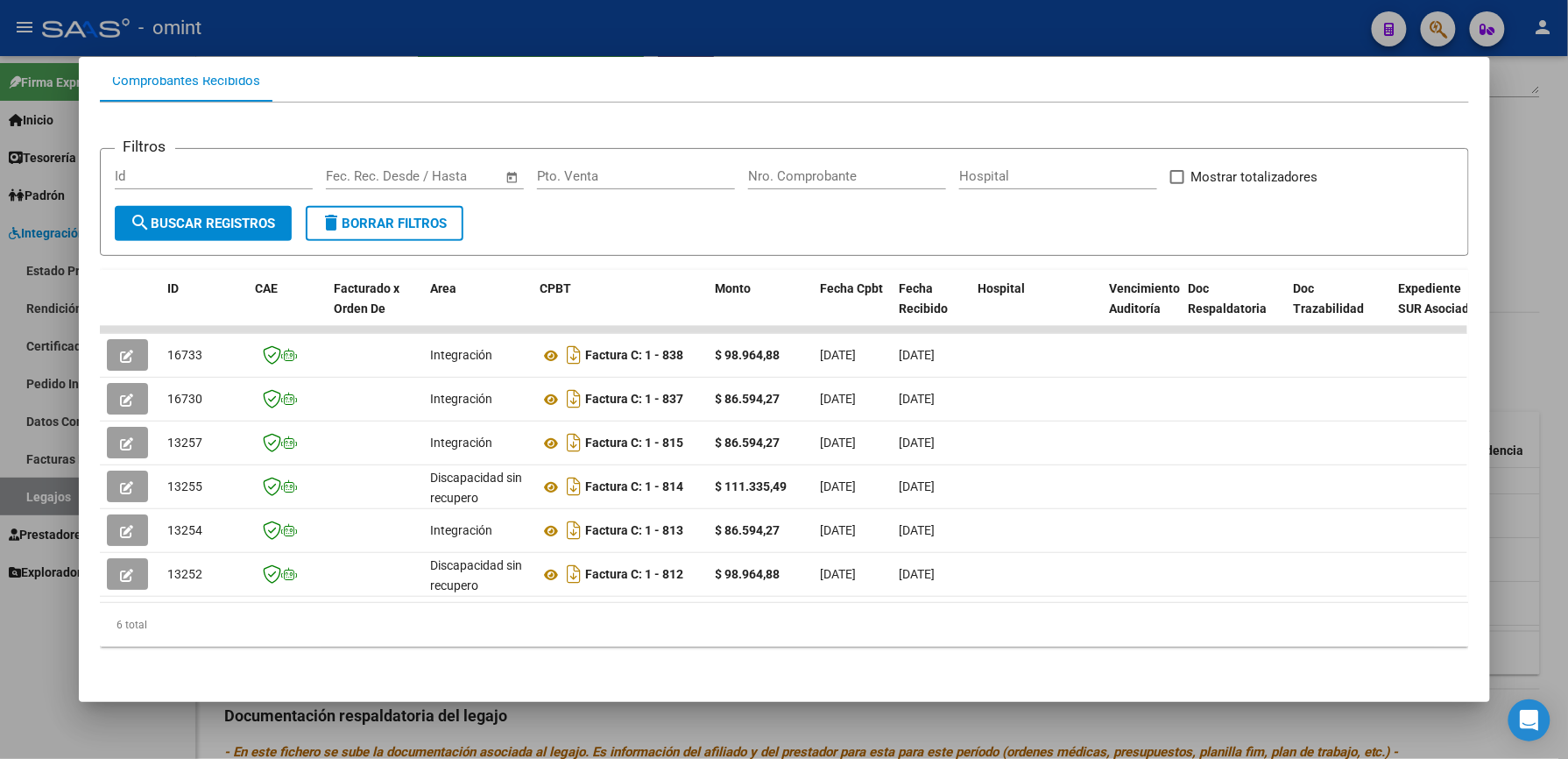
click at [1517, 377] on div at bounding box center [784, 380] width 1568 height 759
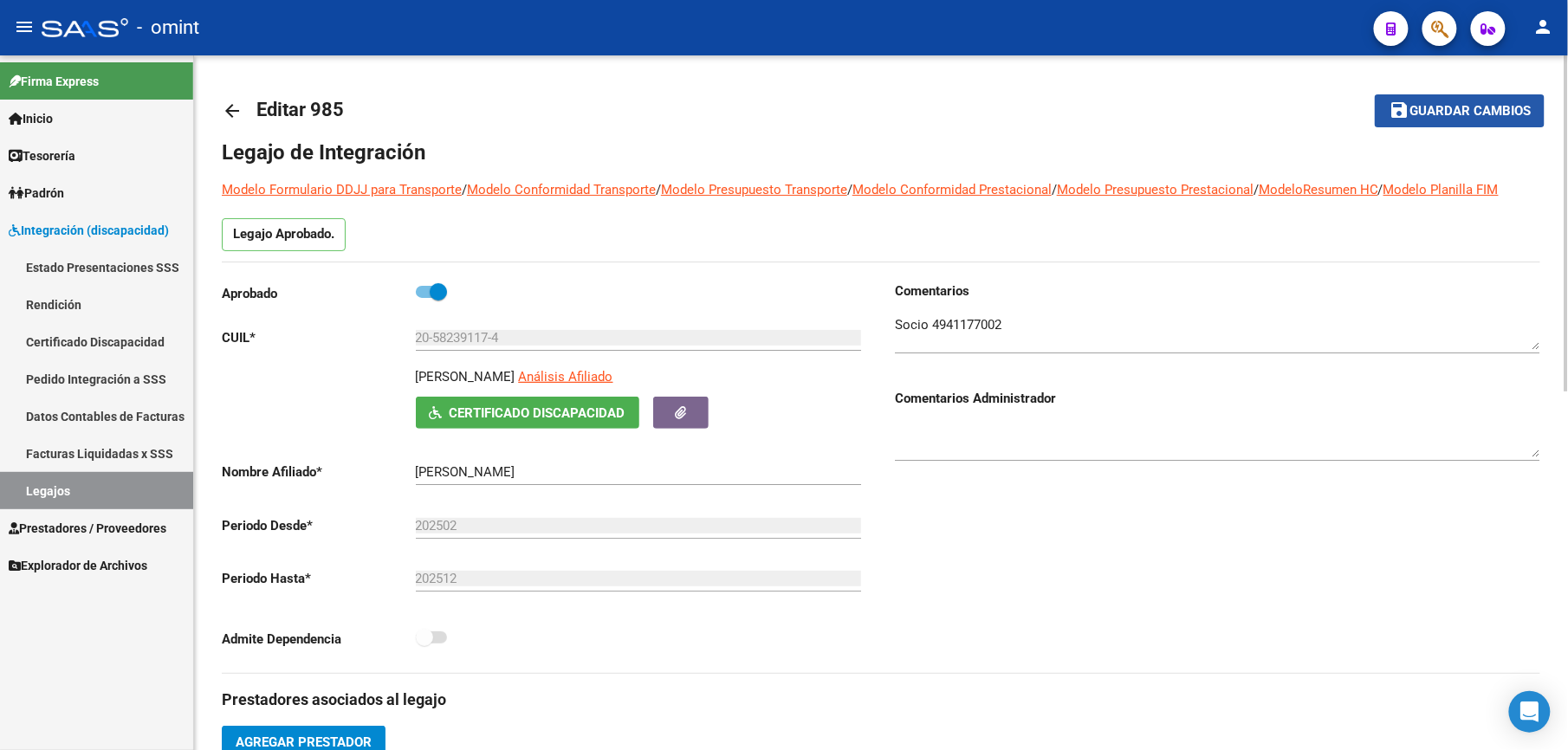
click at [1466, 109] on span "Guardar cambios" at bounding box center [1470, 112] width 121 height 16
click at [57, 489] on link "Legajos" at bounding box center [96, 491] width 193 height 37
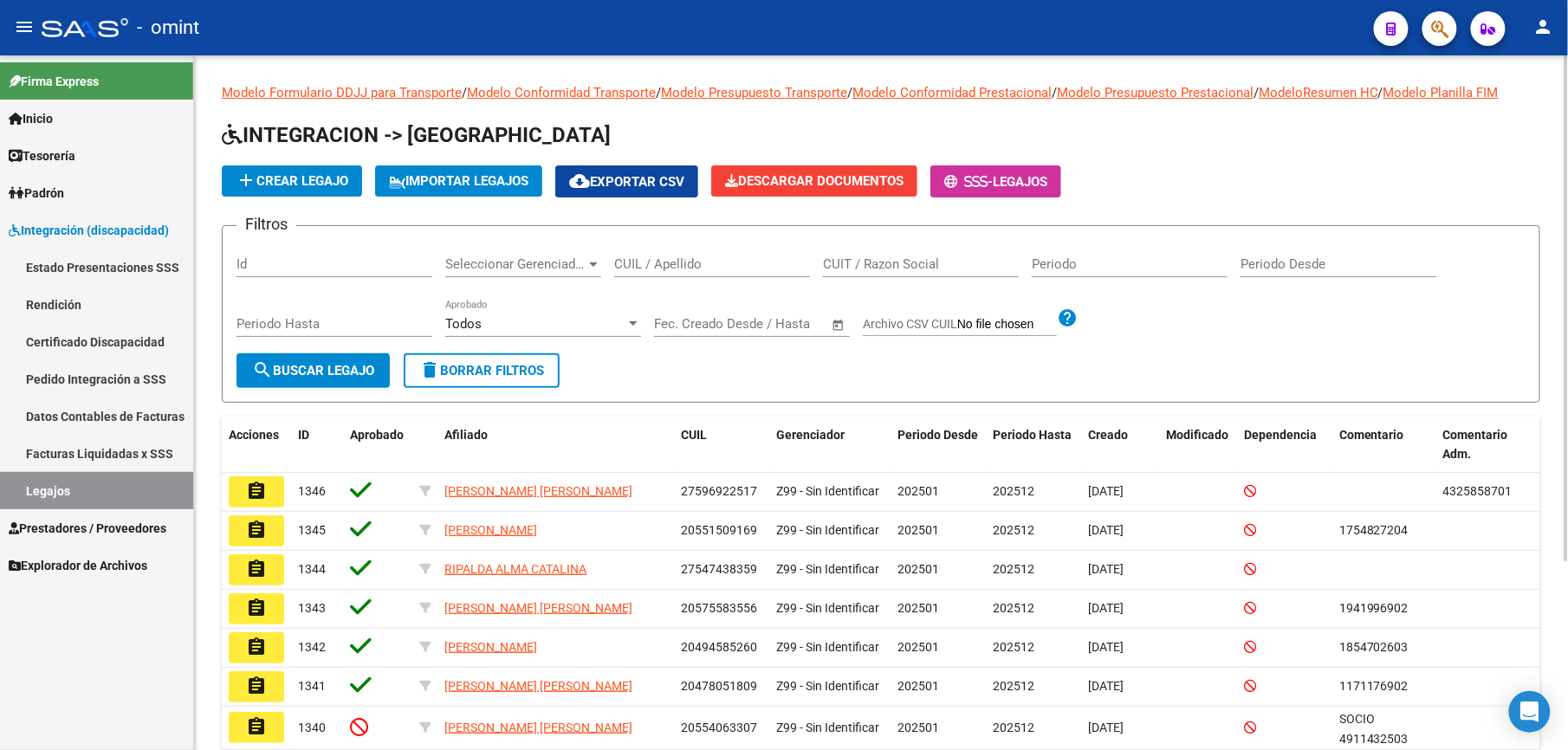
click at [726, 272] on div "CUIL / Apellido" at bounding box center [712, 259] width 196 height 37
click at [725, 260] on input "CUIL / Apellido" at bounding box center [712, 264] width 196 height 16
paste input "27493755388"
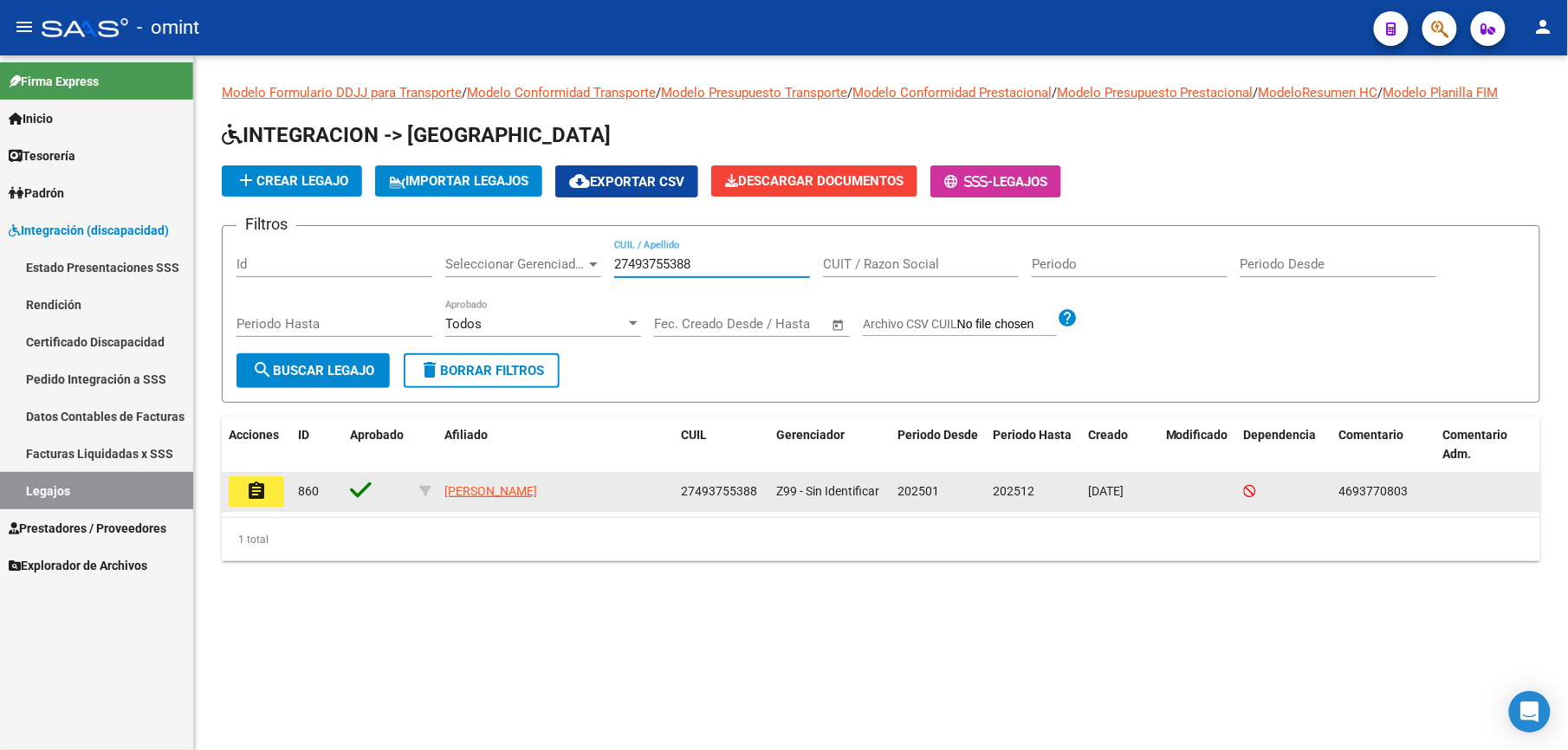
type input "27493755388"
click at [260, 489] on mat-icon "assignment" at bounding box center [257, 491] width 21 height 21
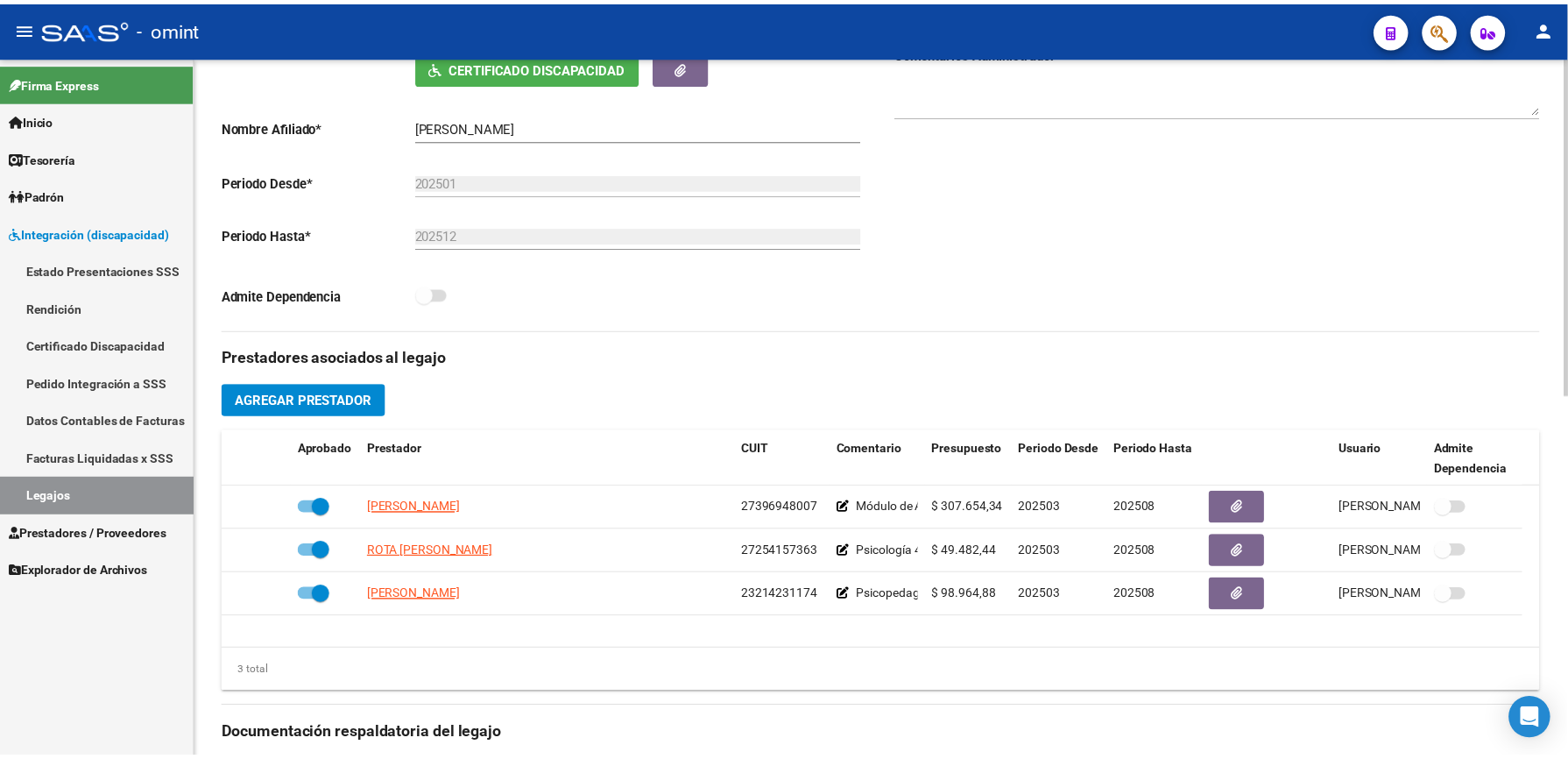
scroll to position [584, 0]
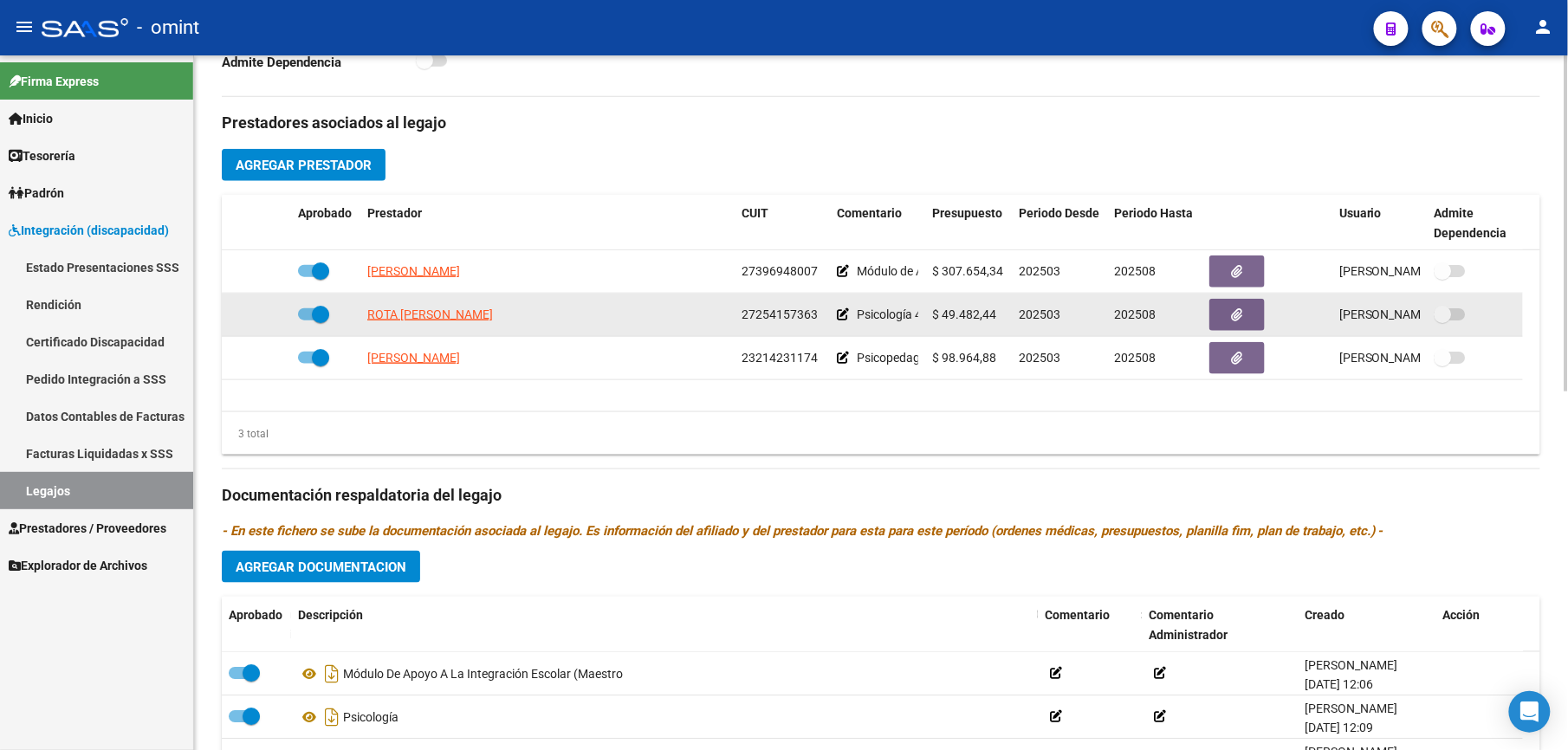
click at [306, 319] on span at bounding box center [313, 314] width 31 height 12
click at [306, 320] on input "checkbox" at bounding box center [305, 320] width 1 height 1
checkbox input "false"
click at [260, 313] on icon at bounding box center [266, 314] width 12 height 12
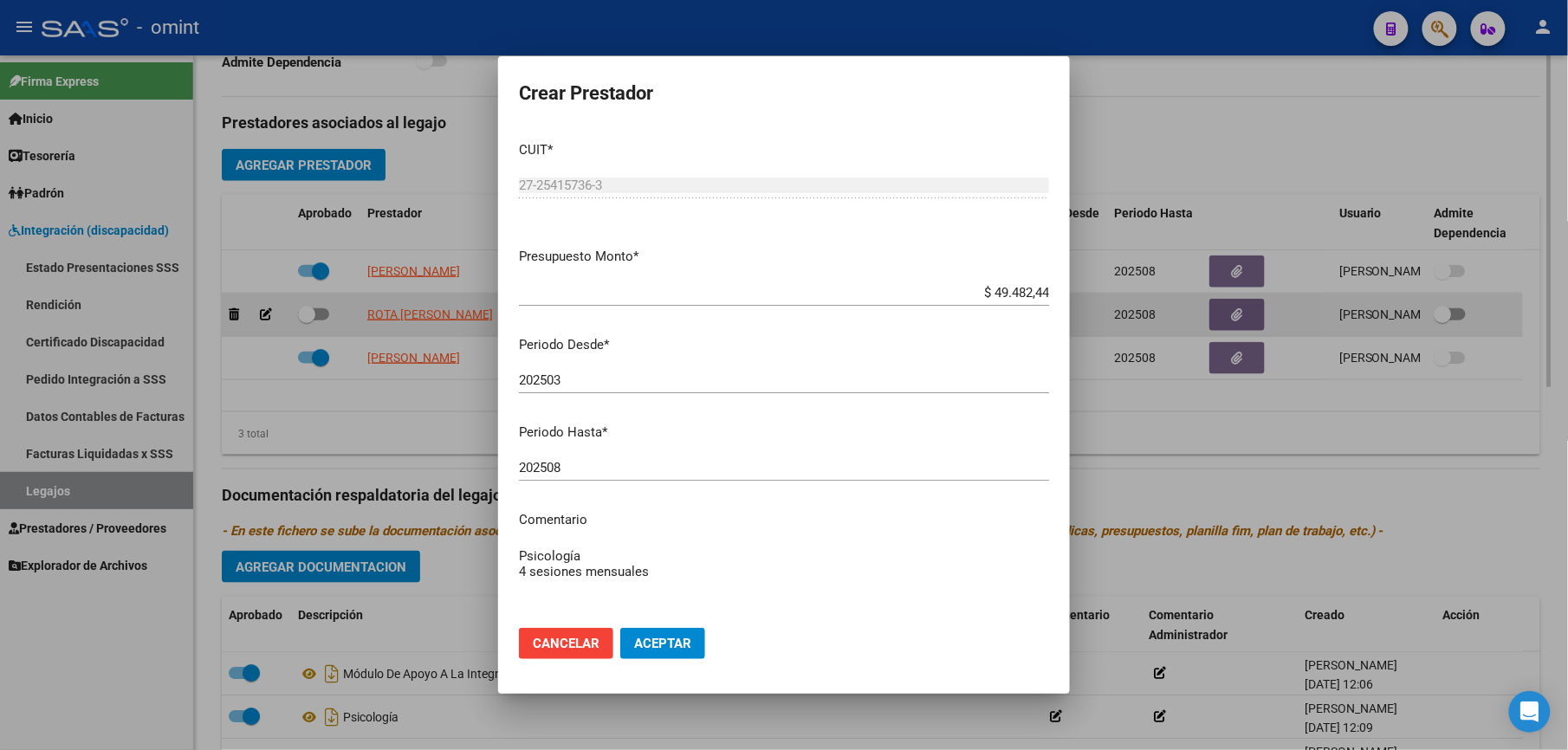
scroll to position [596, 0]
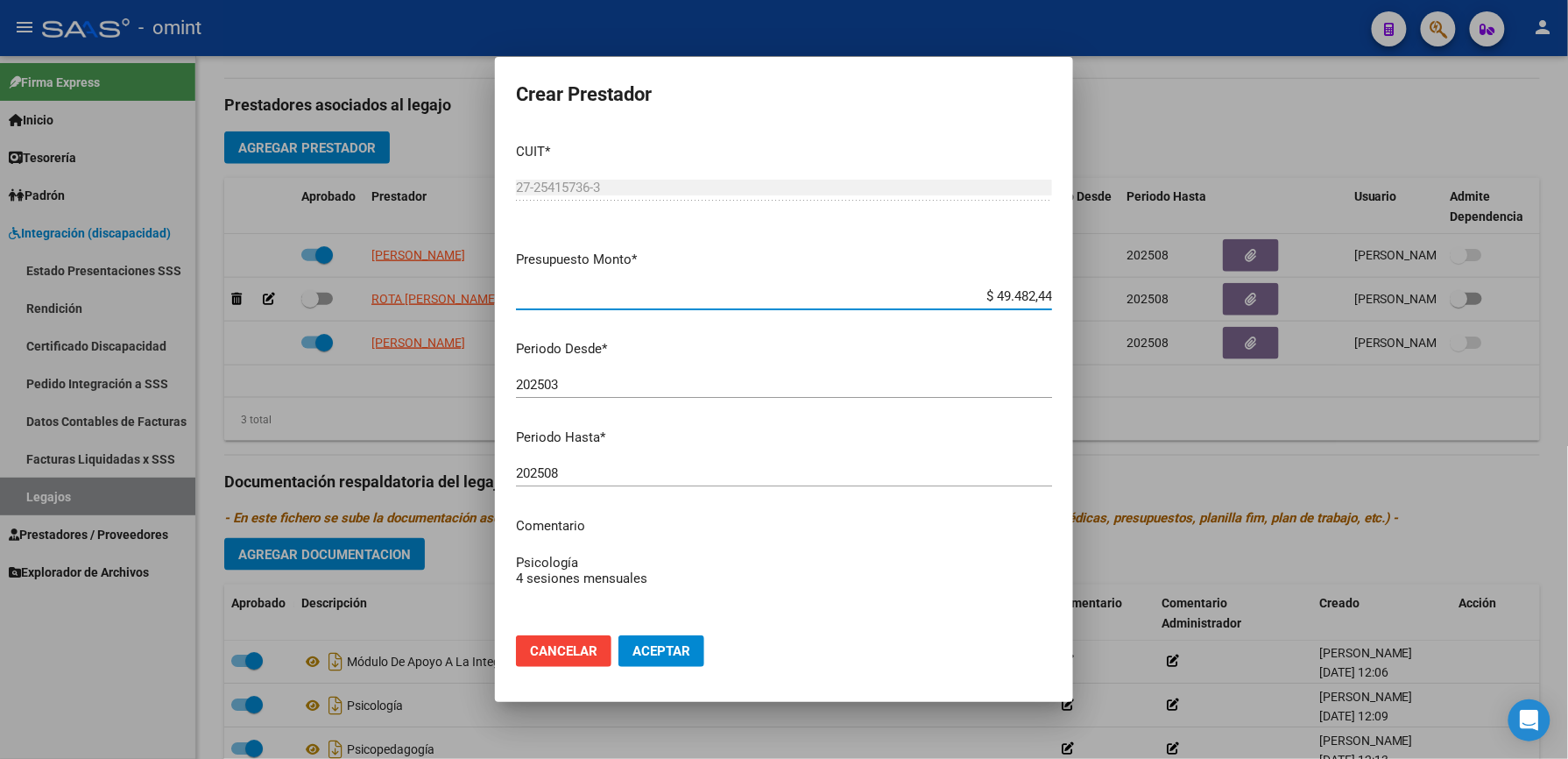
click at [573, 461] on div "202508 Ingresar el periodo" at bounding box center [784, 472] width 536 height 26
type input "202512"
click at [680, 579] on textarea "Psicología 4 sesiones mensuales" at bounding box center [784, 594] width 536 height 82
click at [744, 580] on textarea "Psicología 4 sesiones mensuales // según caso" at bounding box center [784, 594] width 536 height 82
paste textarea "35628356/01"
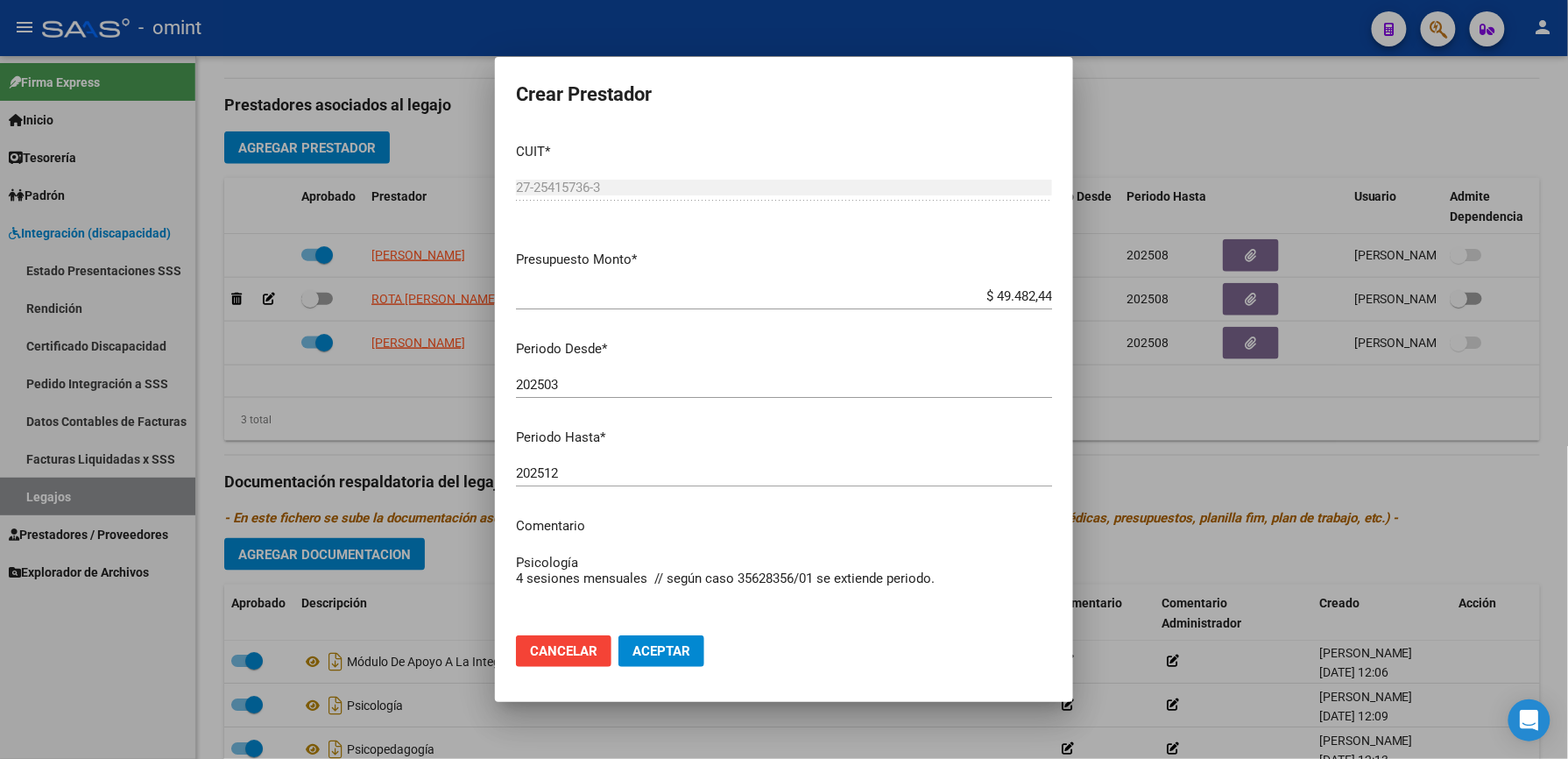
type textarea "Psicología 4 sesiones mensuales // según caso 35628356/01 se extiende periodo."
click at [642, 653] on span "Aceptar" at bounding box center [661, 651] width 58 height 16
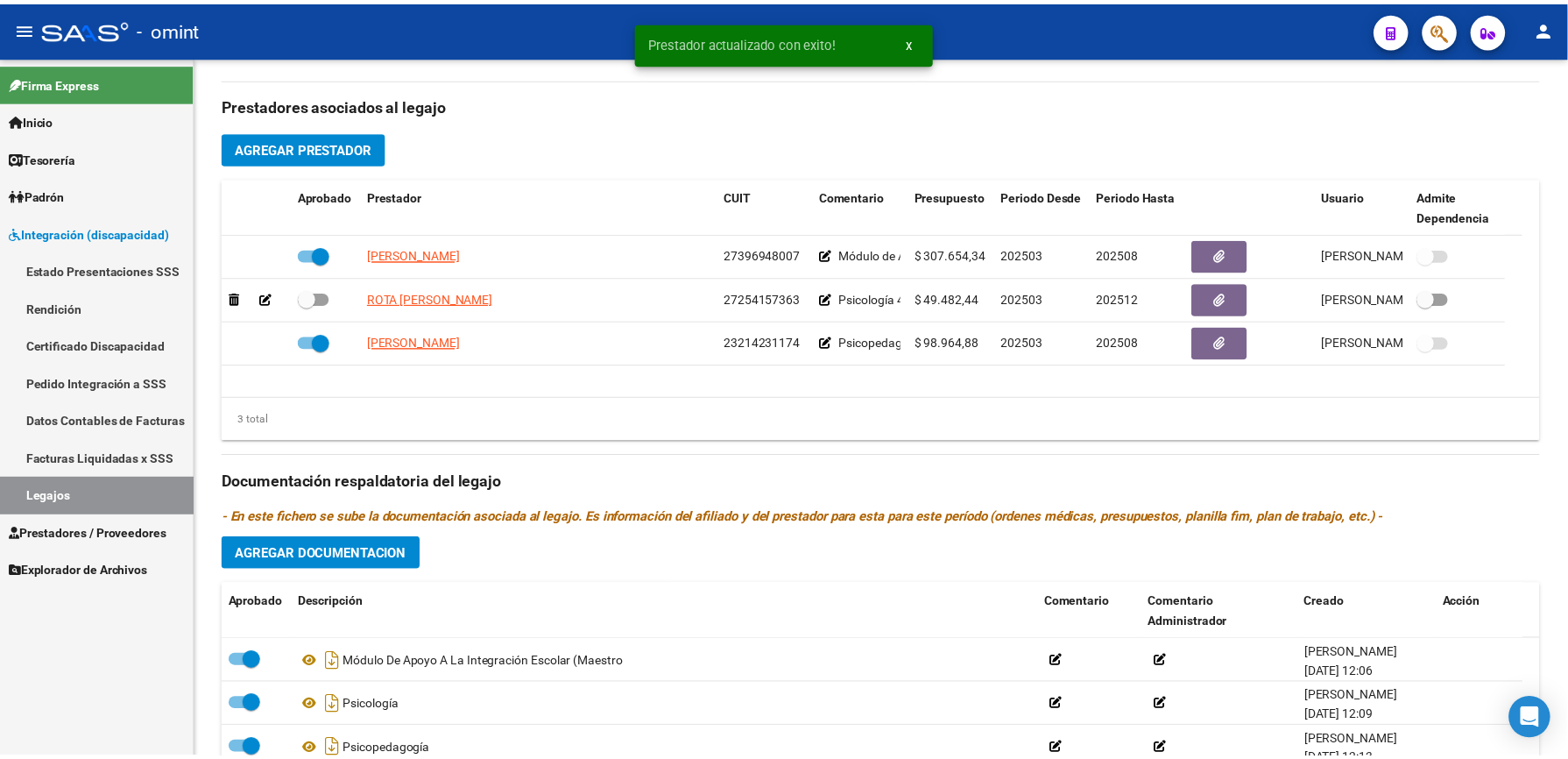
scroll to position [584, 0]
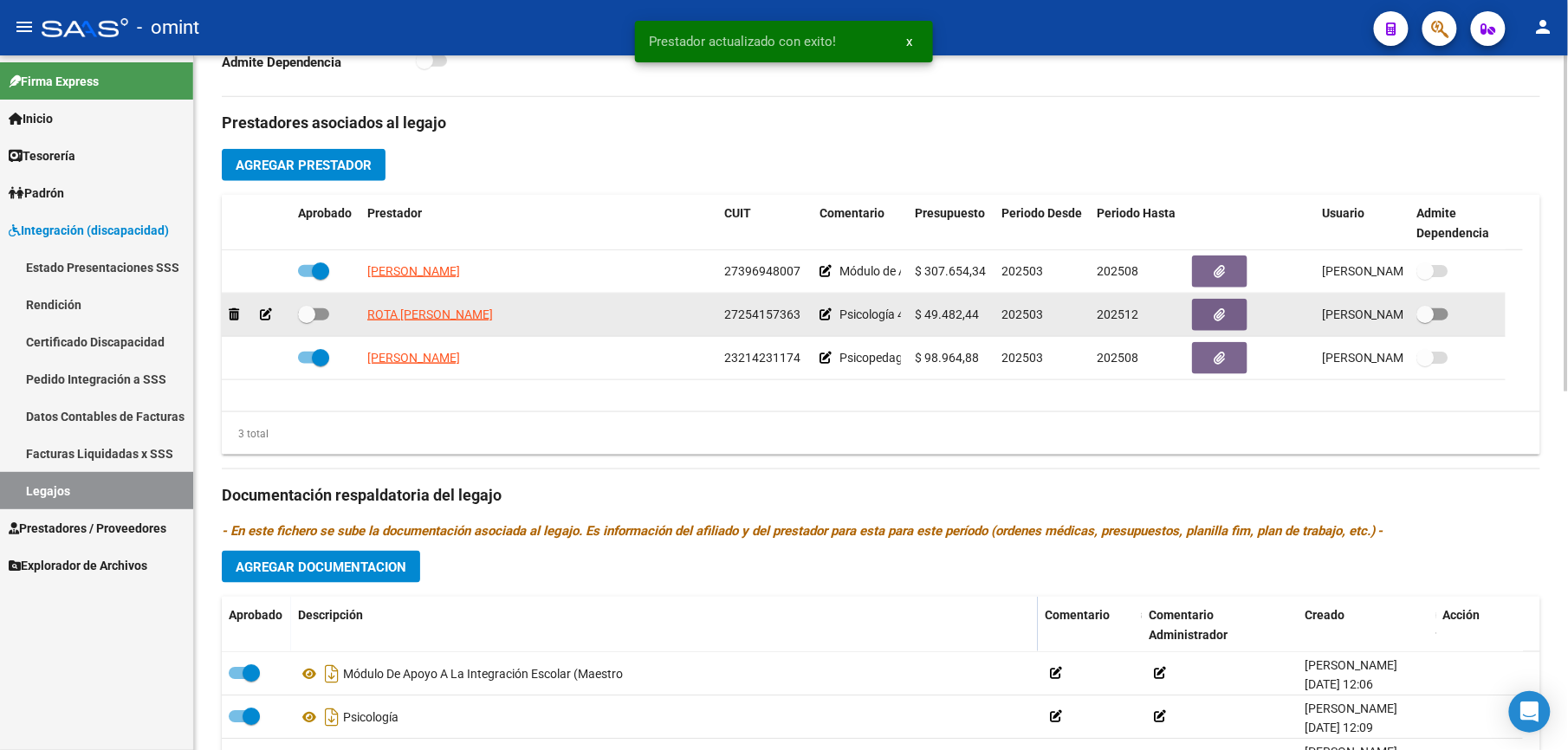
click at [326, 316] on span at bounding box center [313, 314] width 31 height 12
click at [306, 320] on input "checkbox" at bounding box center [305, 320] width 1 height 1
checkbox input "true"
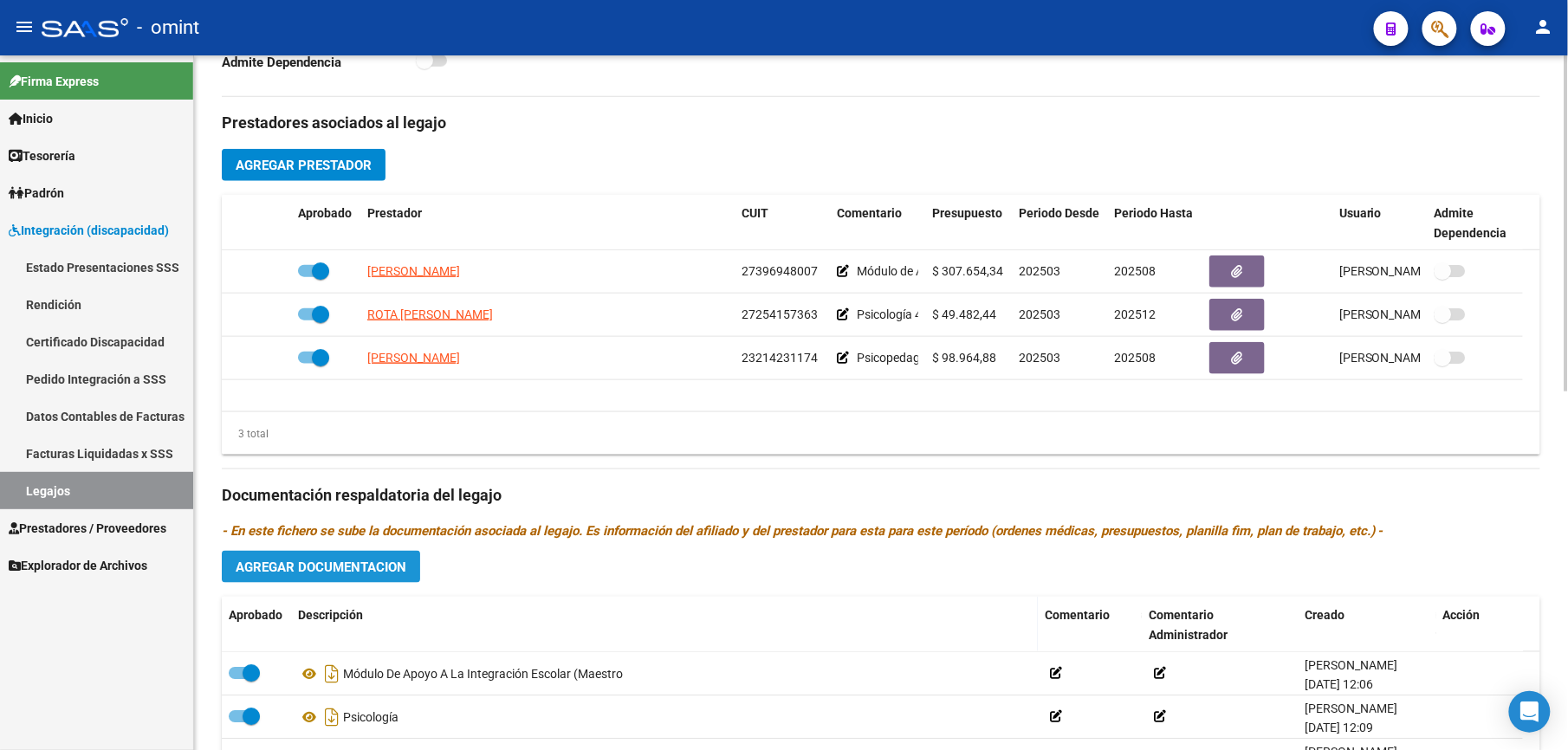
click at [367, 562] on span "Agregar Documentacion" at bounding box center [320, 567] width 170 height 16
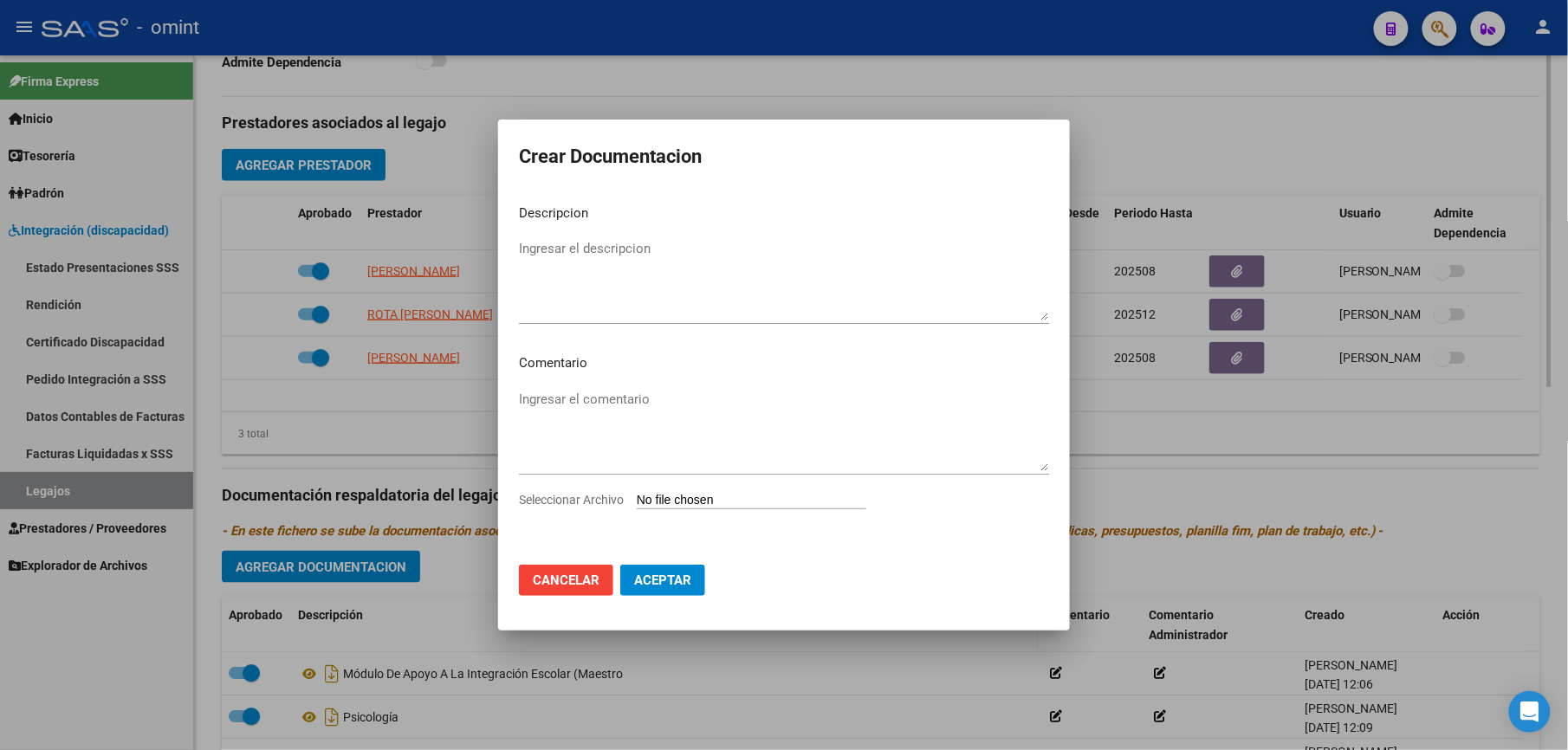
scroll to position [596, 0]
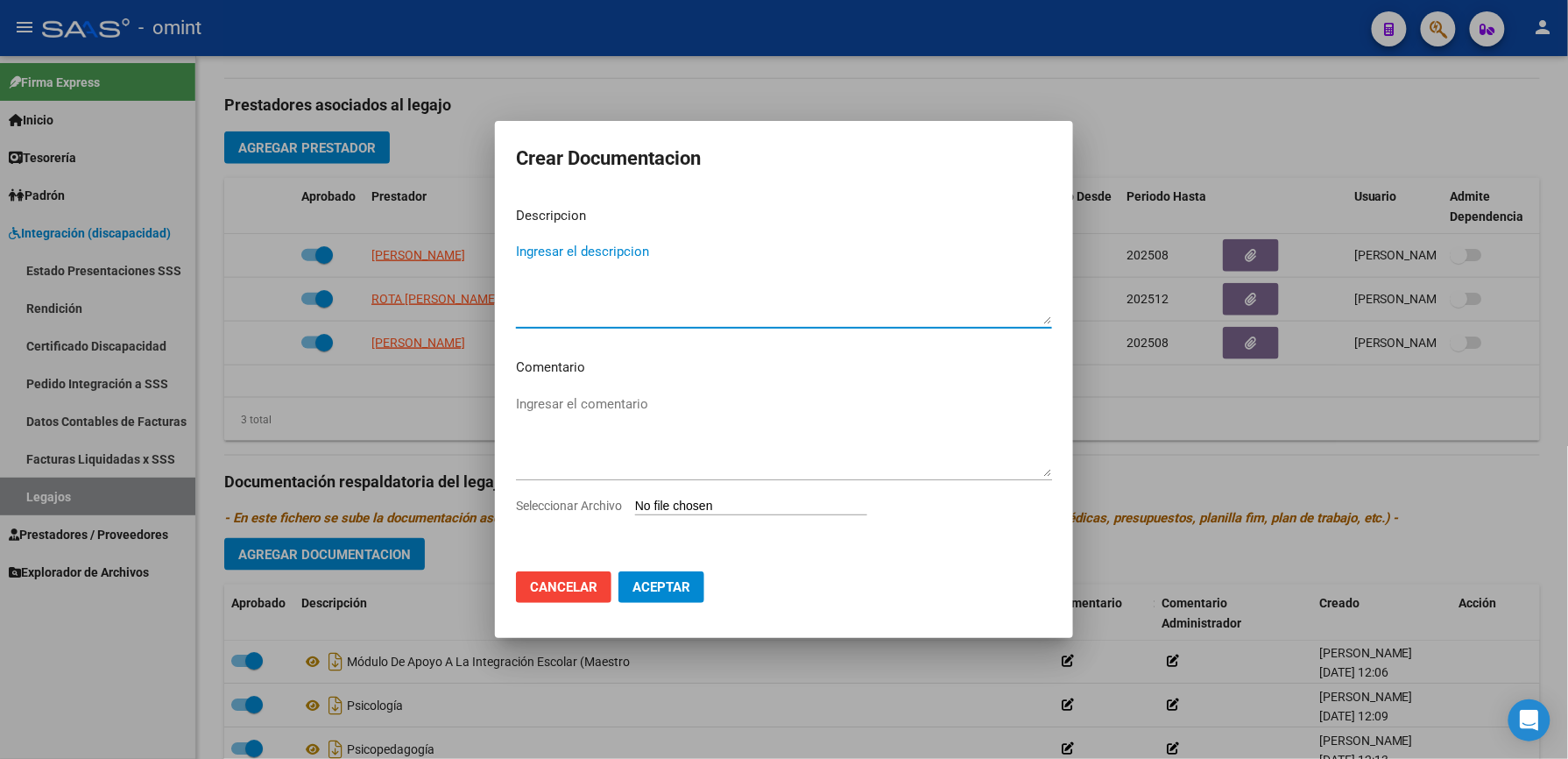
click at [735, 498] on input "Seleccionar Archivo" at bounding box center [751, 506] width 232 height 17
type input "C:\fakepath\4693770803_25082310400_form048.pdf"
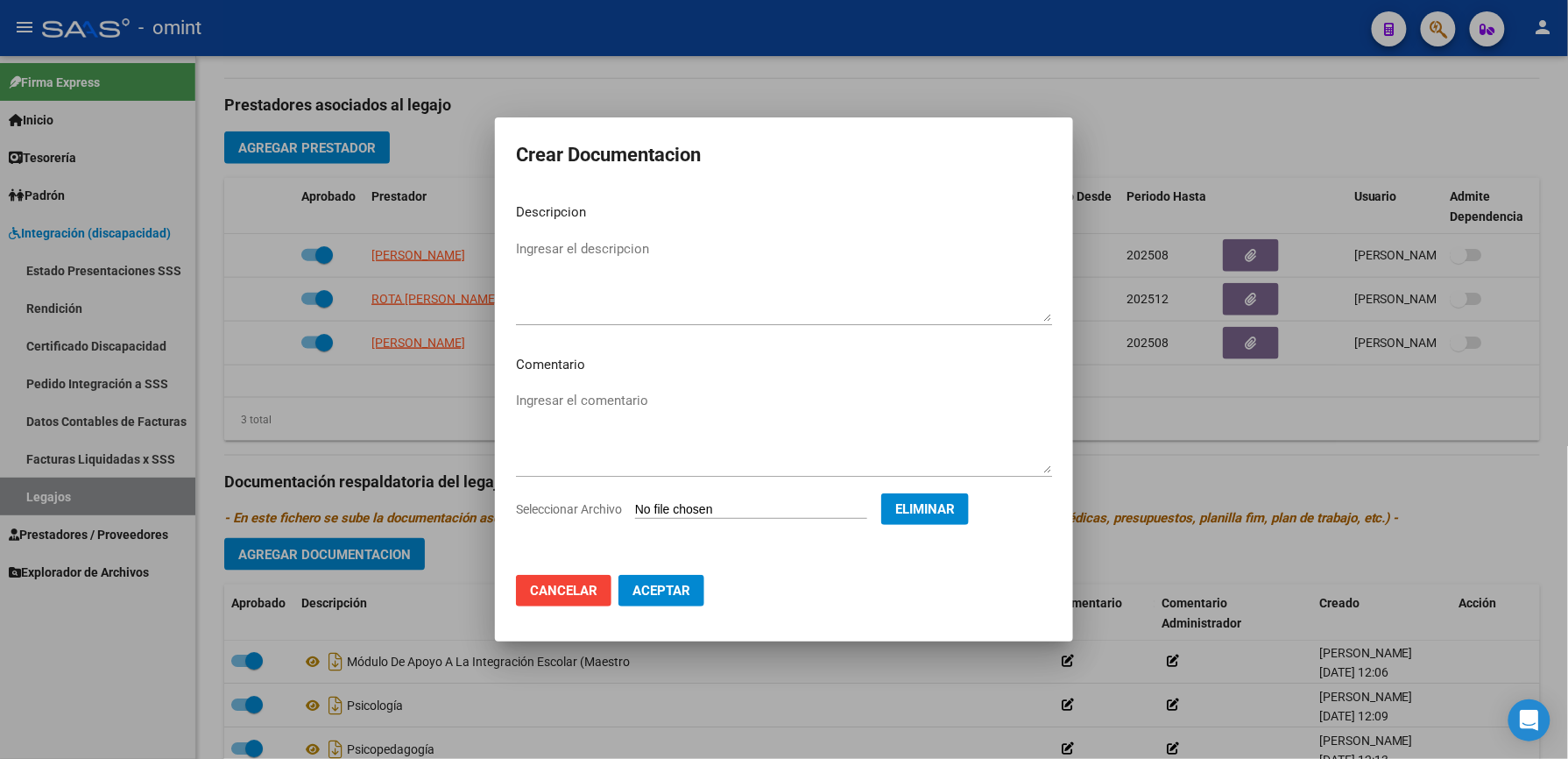
click at [588, 253] on textarea "Ingresar el descripcion" at bounding box center [784, 280] width 536 height 82
type textarea "Informe Semestral PSC"
click at [651, 588] on span "Aceptar" at bounding box center [661, 591] width 58 height 16
checkbox input "false"
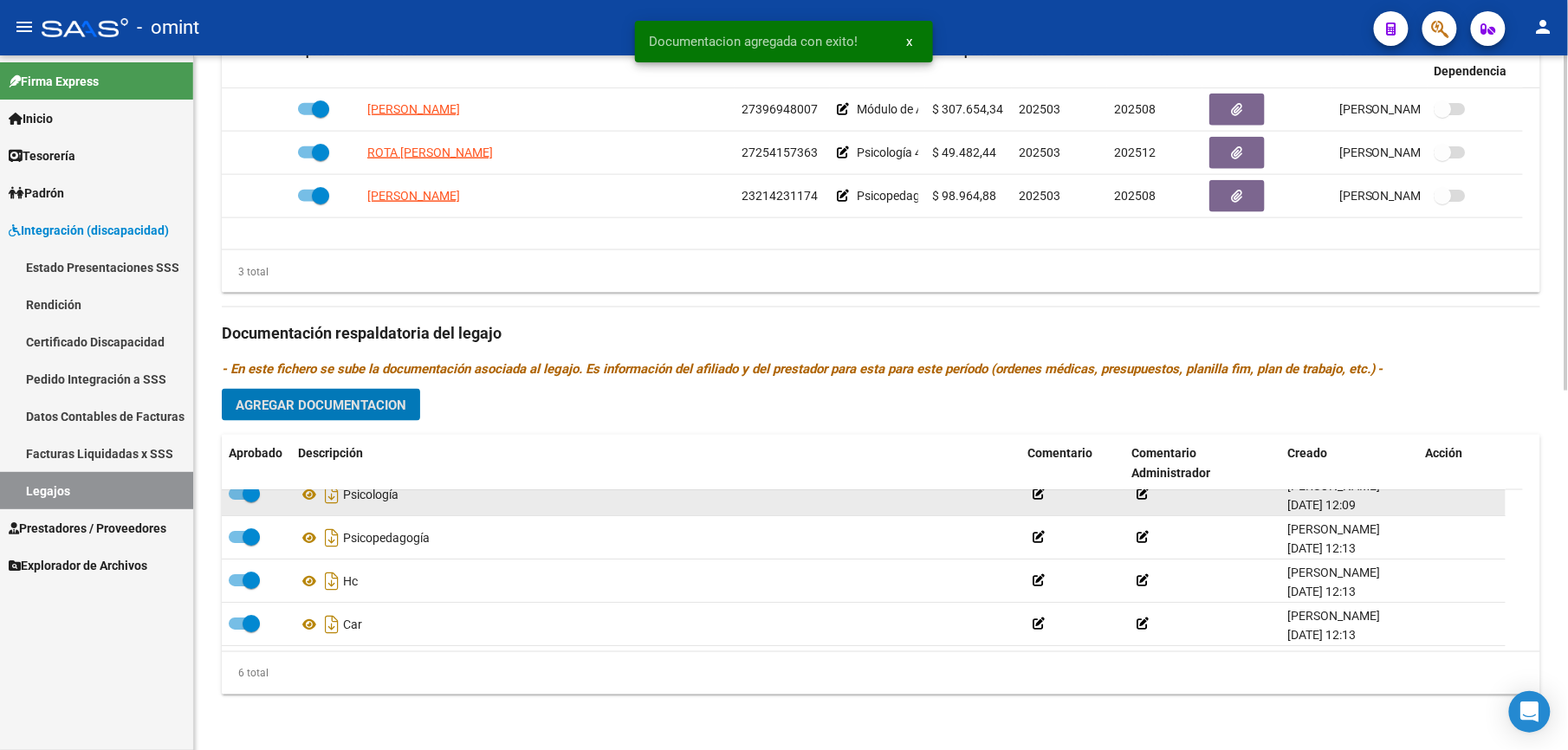
scroll to position [0, 0]
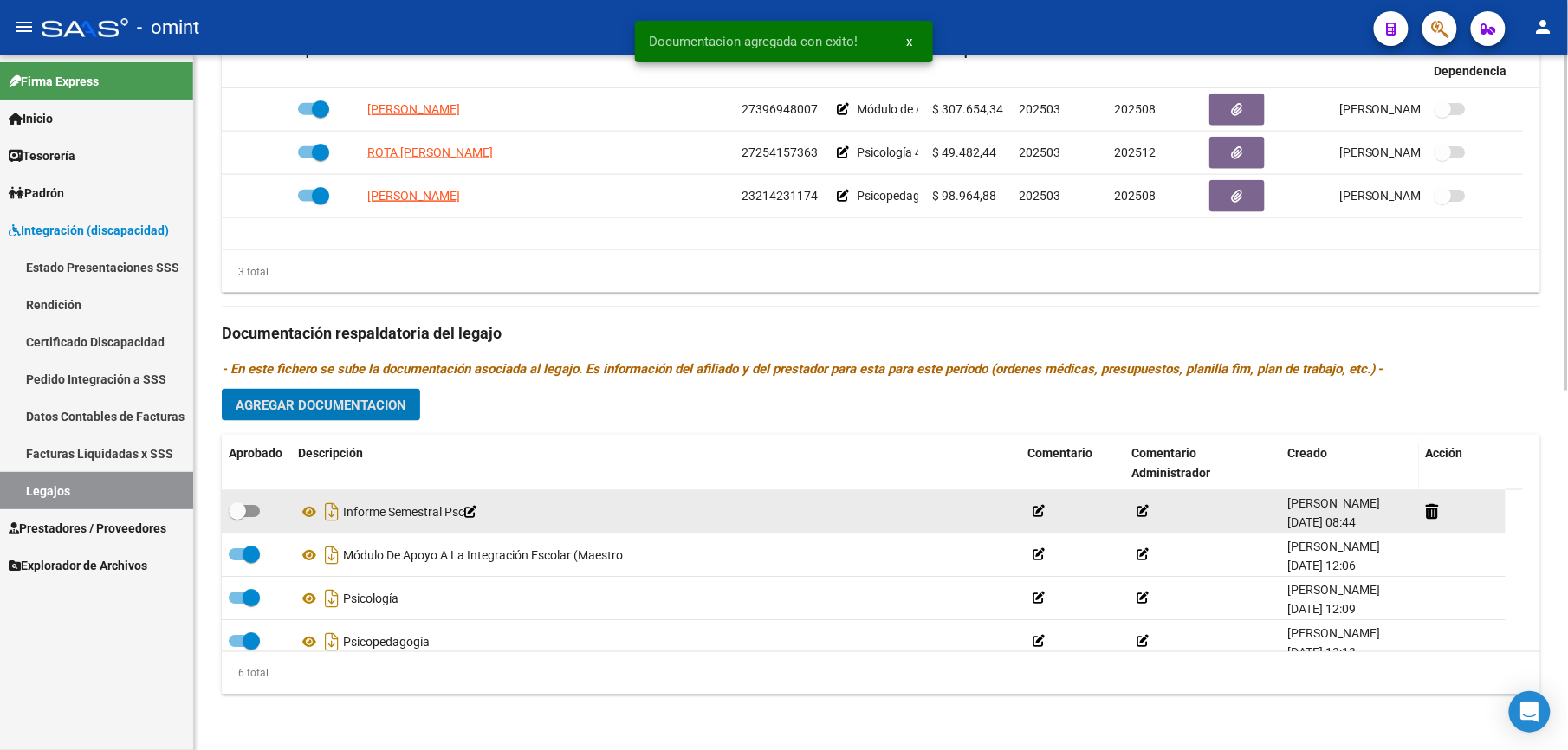
click at [248, 513] on span at bounding box center [244, 511] width 31 height 12
click at [237, 517] on input "checkbox" at bounding box center [237, 517] width 1 height 1
checkbox input "true"
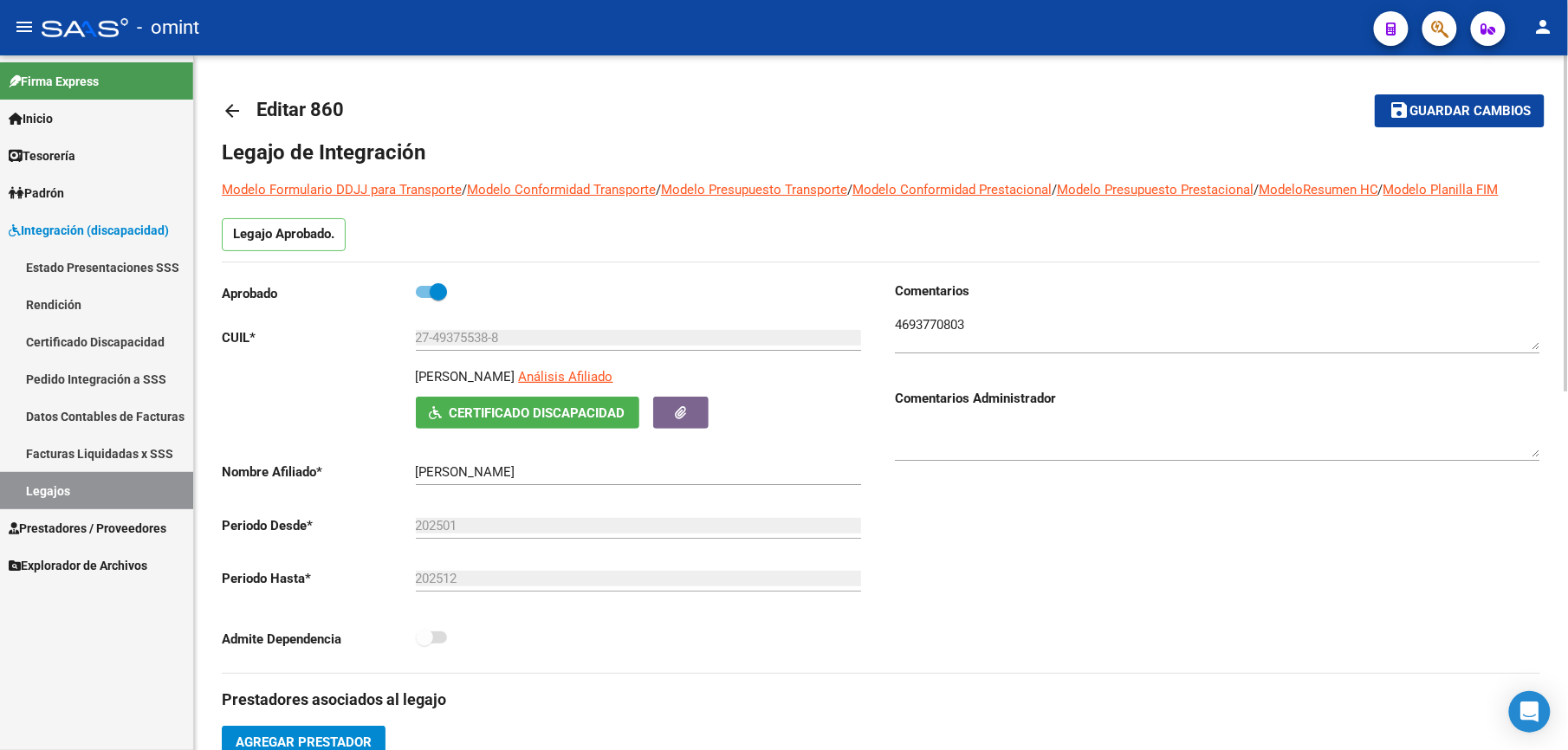
click at [1460, 109] on span "Guardar cambios" at bounding box center [1470, 112] width 121 height 16
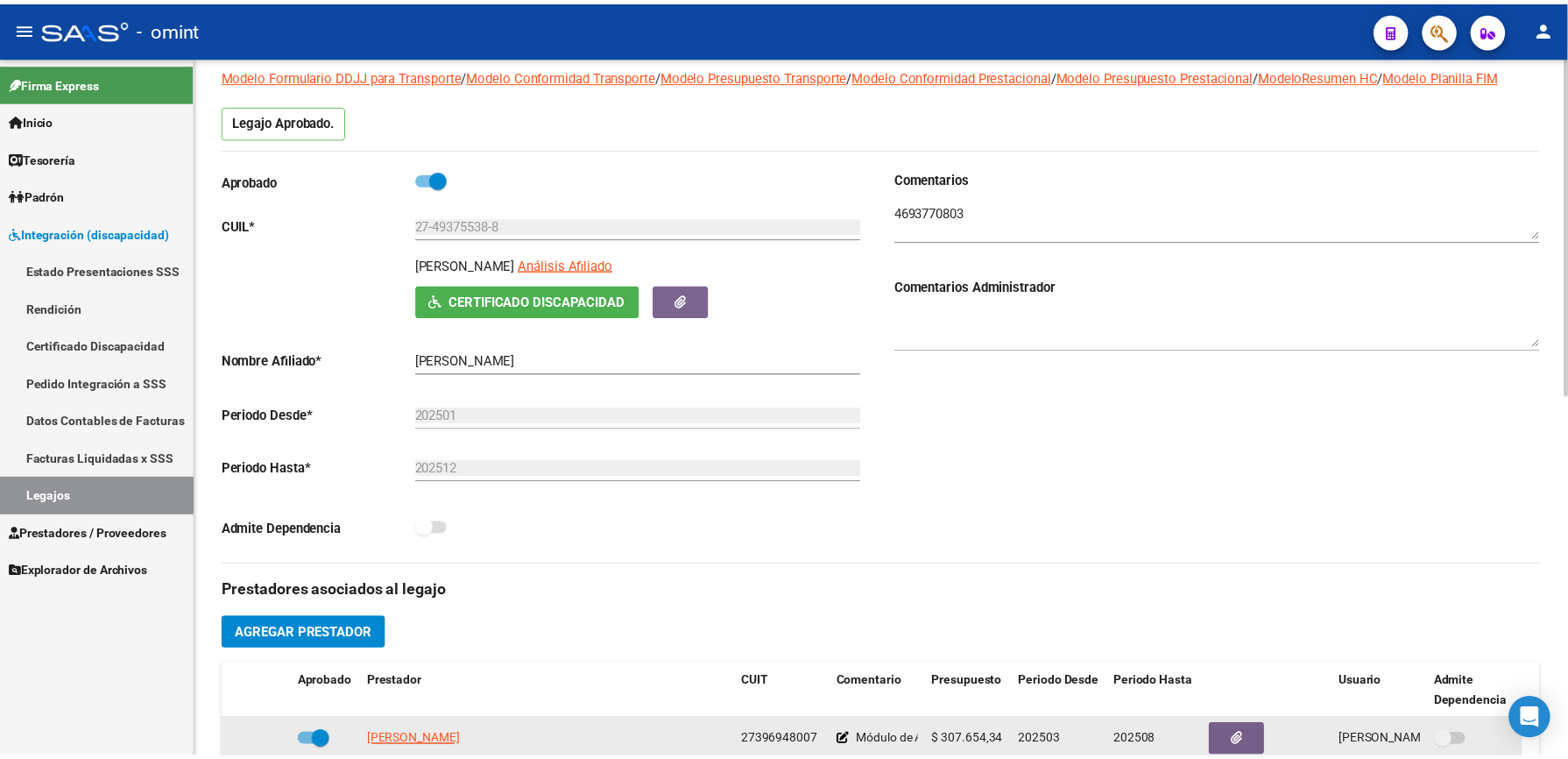
scroll to position [351, 0]
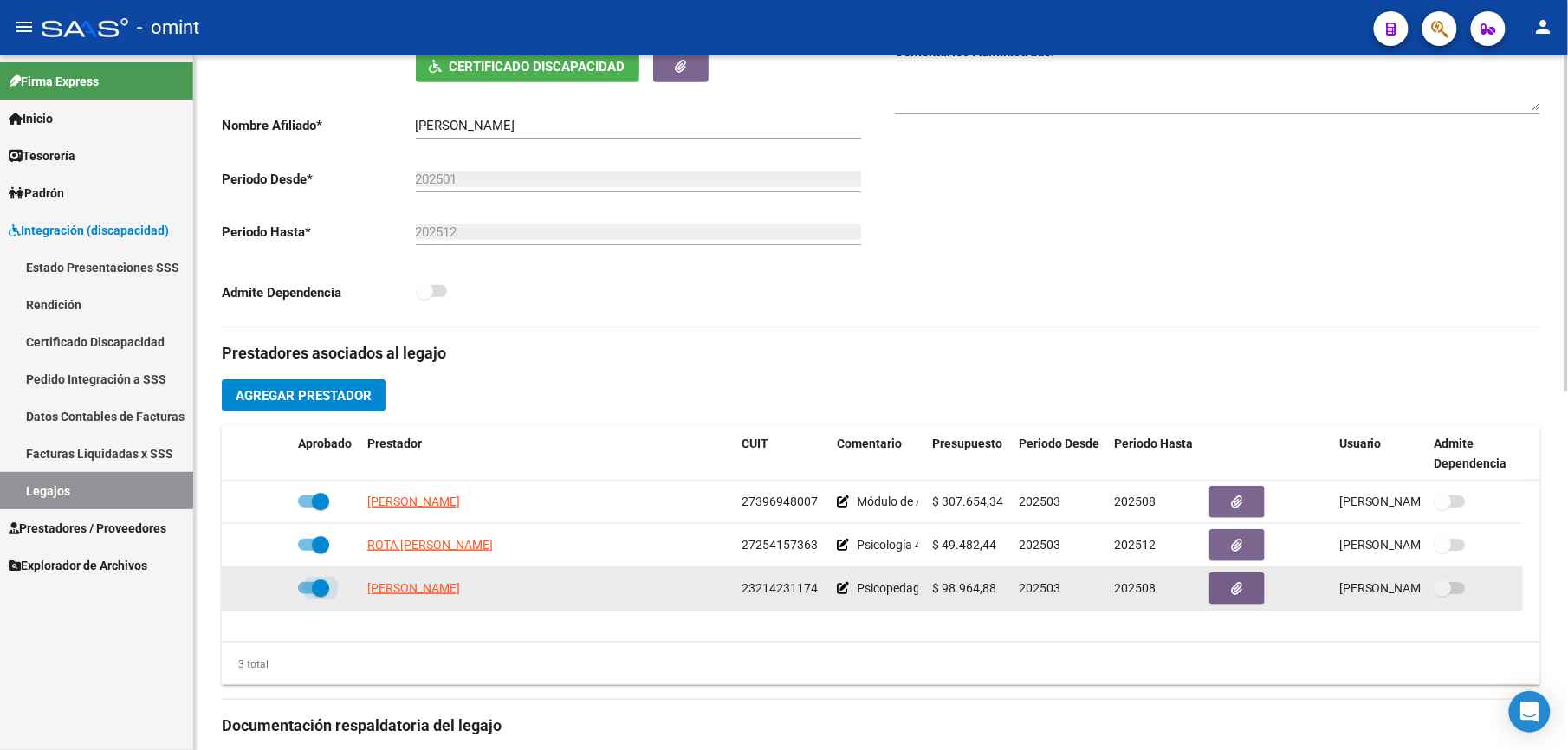
click at [302, 590] on span at bounding box center [313, 588] width 31 height 12
click at [305, 594] on input "checkbox" at bounding box center [305, 594] width 1 height 1
checkbox input "false"
click at [260, 586] on icon at bounding box center [266, 588] width 12 height 12
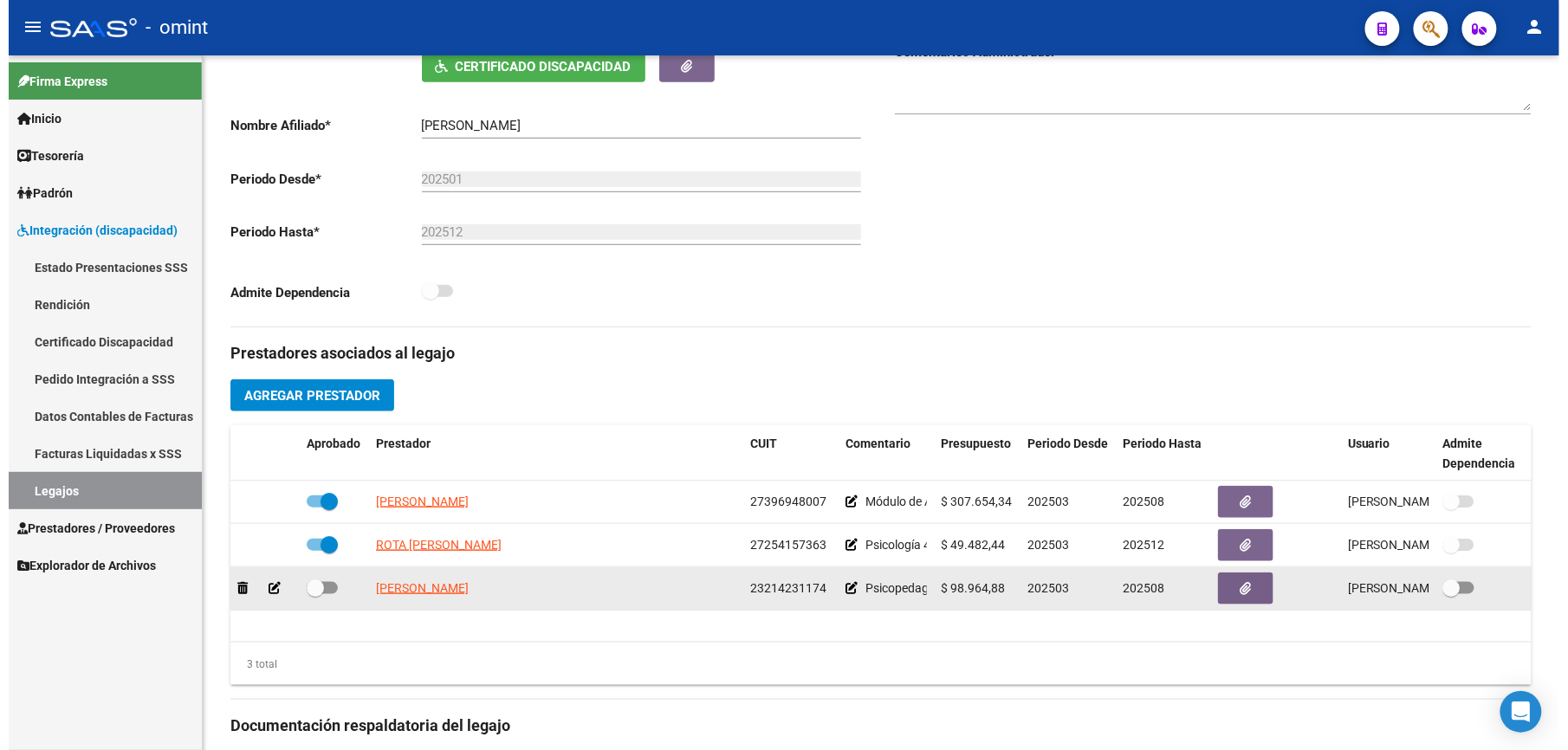
scroll to position [364, 0]
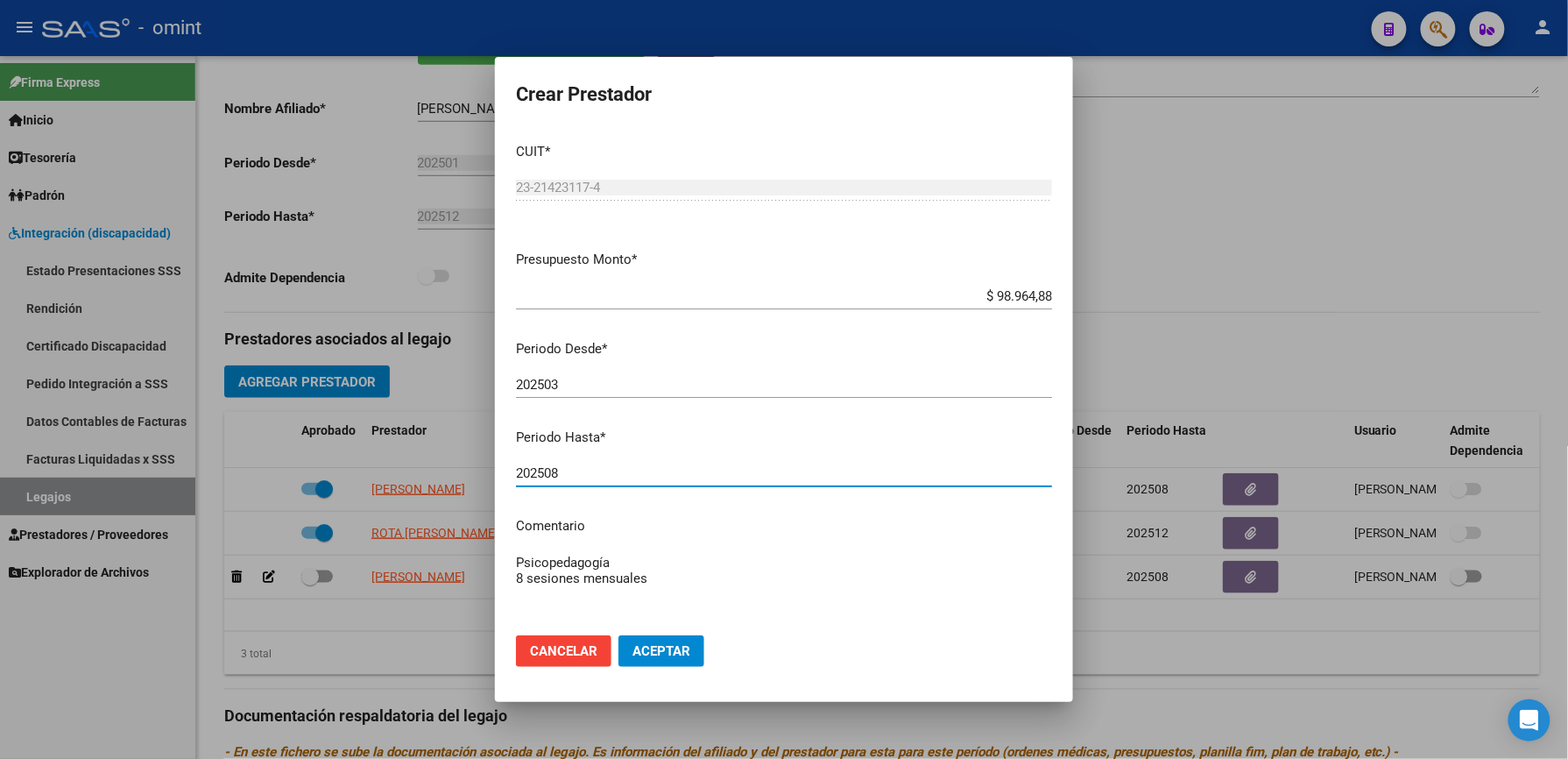
click at [572, 481] on input "202508" at bounding box center [784, 473] width 536 height 16
type input "202511"
click at [692, 572] on textarea "Psicopedagogía 8 sesiones mensuales" at bounding box center [784, 594] width 536 height 82
click at [790, 593] on textarea "Psicopedagogía 8 sesiones mensuales // Según caso" at bounding box center [784, 594] width 536 height 82
paste textarea "35628358/01"
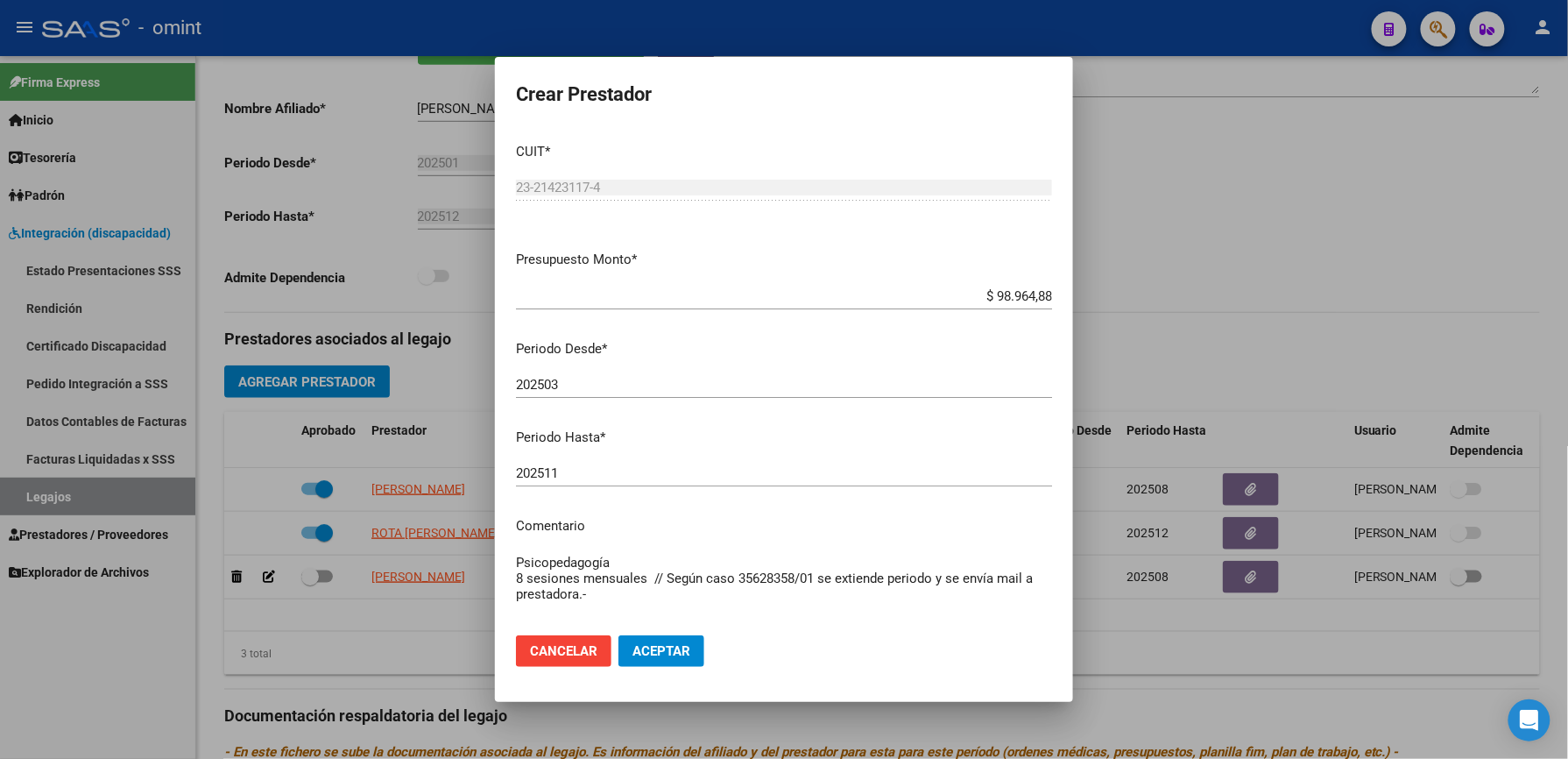
type textarea "Psicopedagogía 8 sesiones mensuales // Según caso 35628358/01 se extiende perio…"
click at [668, 650] on span "Aceptar" at bounding box center [661, 651] width 58 height 16
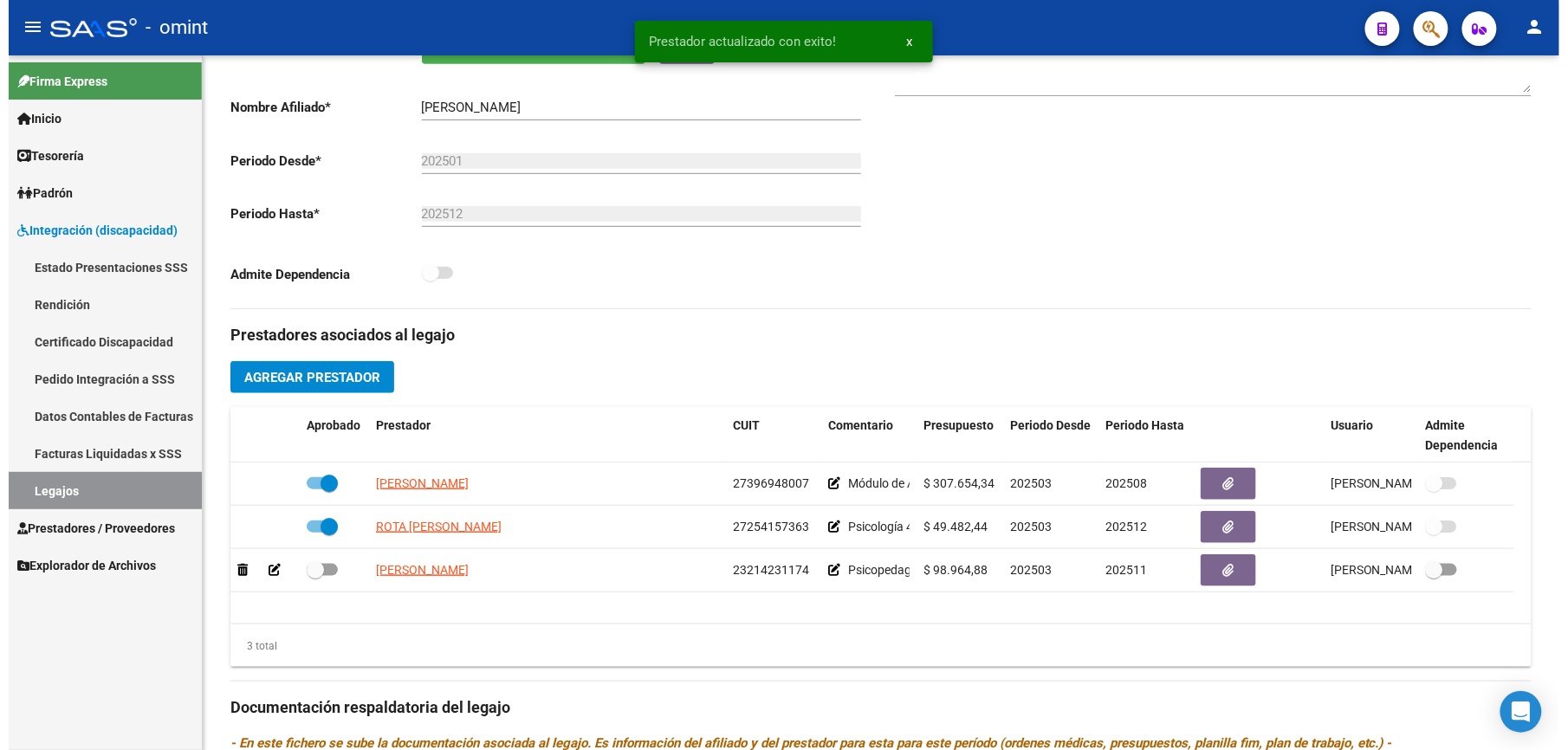
scroll to position [347, 0]
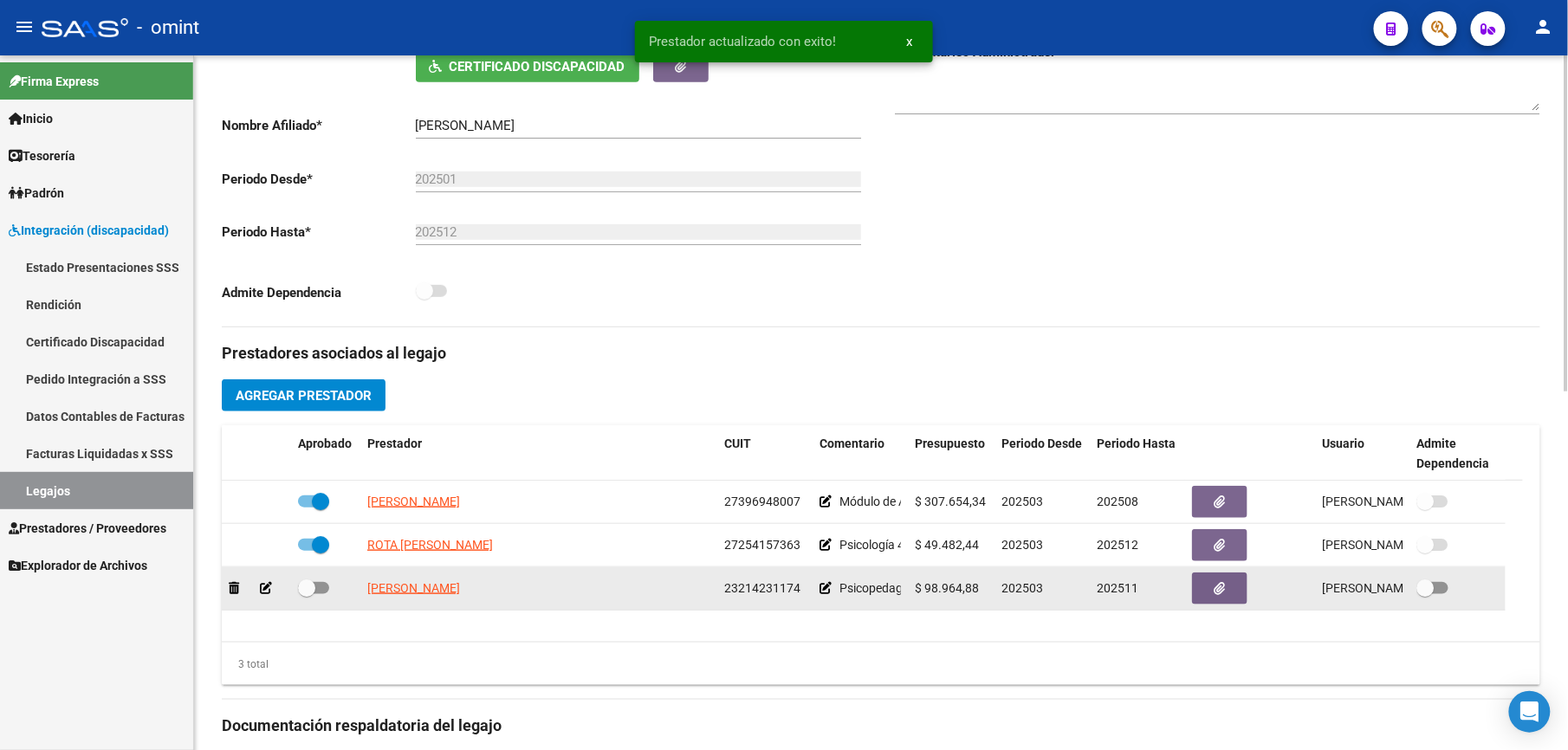
click at [329, 590] on div at bounding box center [326, 589] width 56 height 23
click at [326, 589] on span at bounding box center [313, 588] width 31 height 12
click at [306, 594] on input "checkbox" at bounding box center [305, 594] width 1 height 1
checkbox input "true"
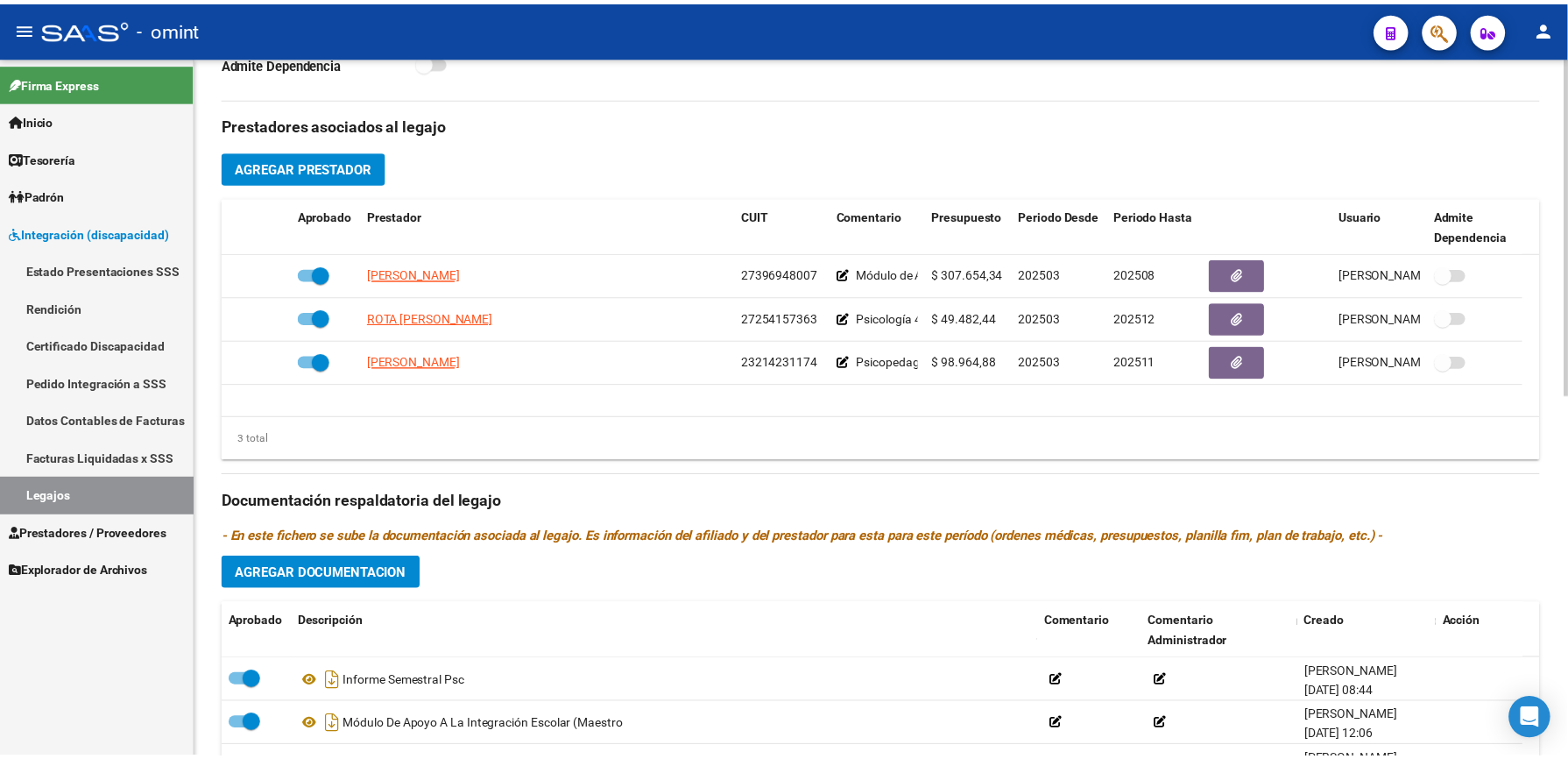
scroll to position [106, 0]
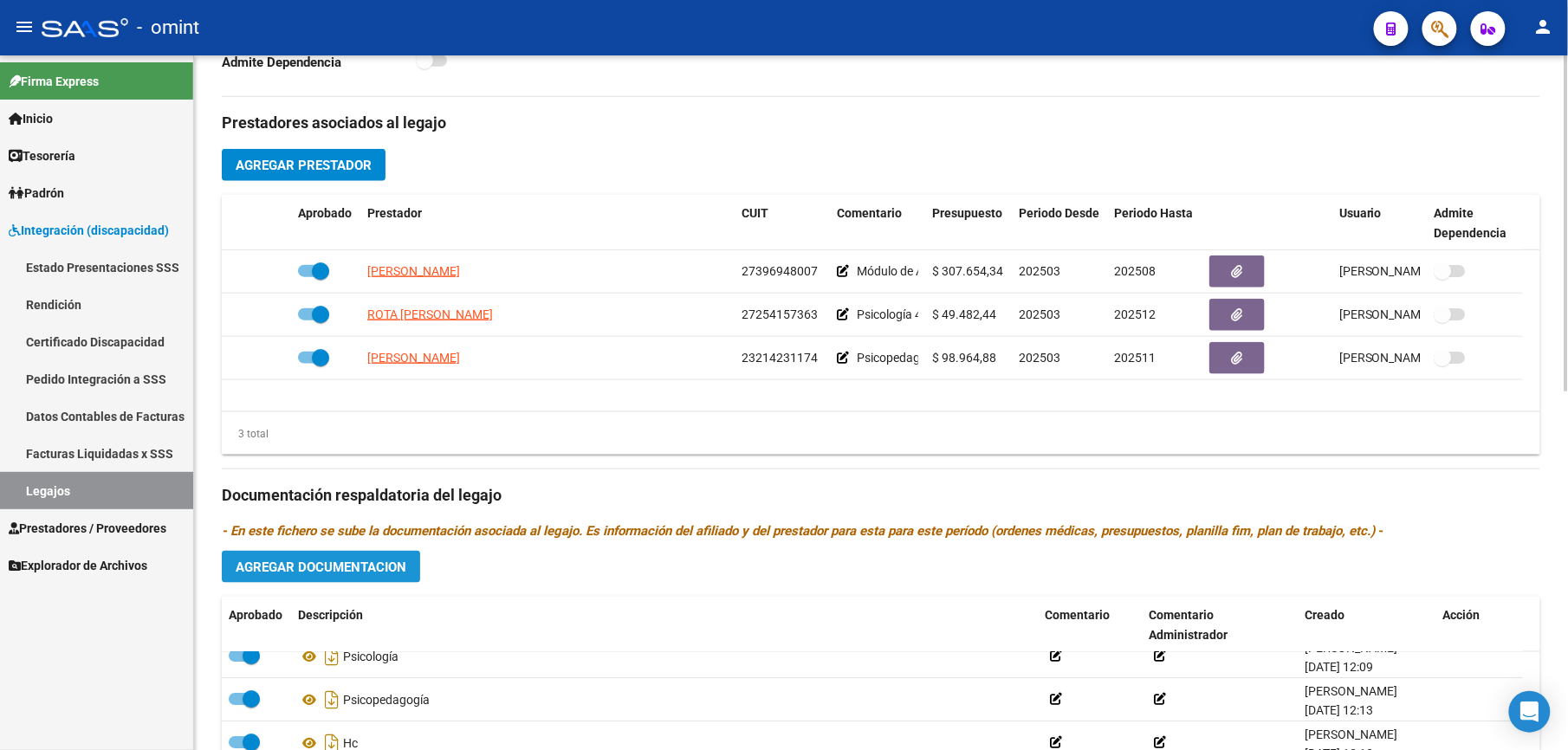
click at [351, 570] on span "Agregar Documentacion" at bounding box center [320, 567] width 170 height 16
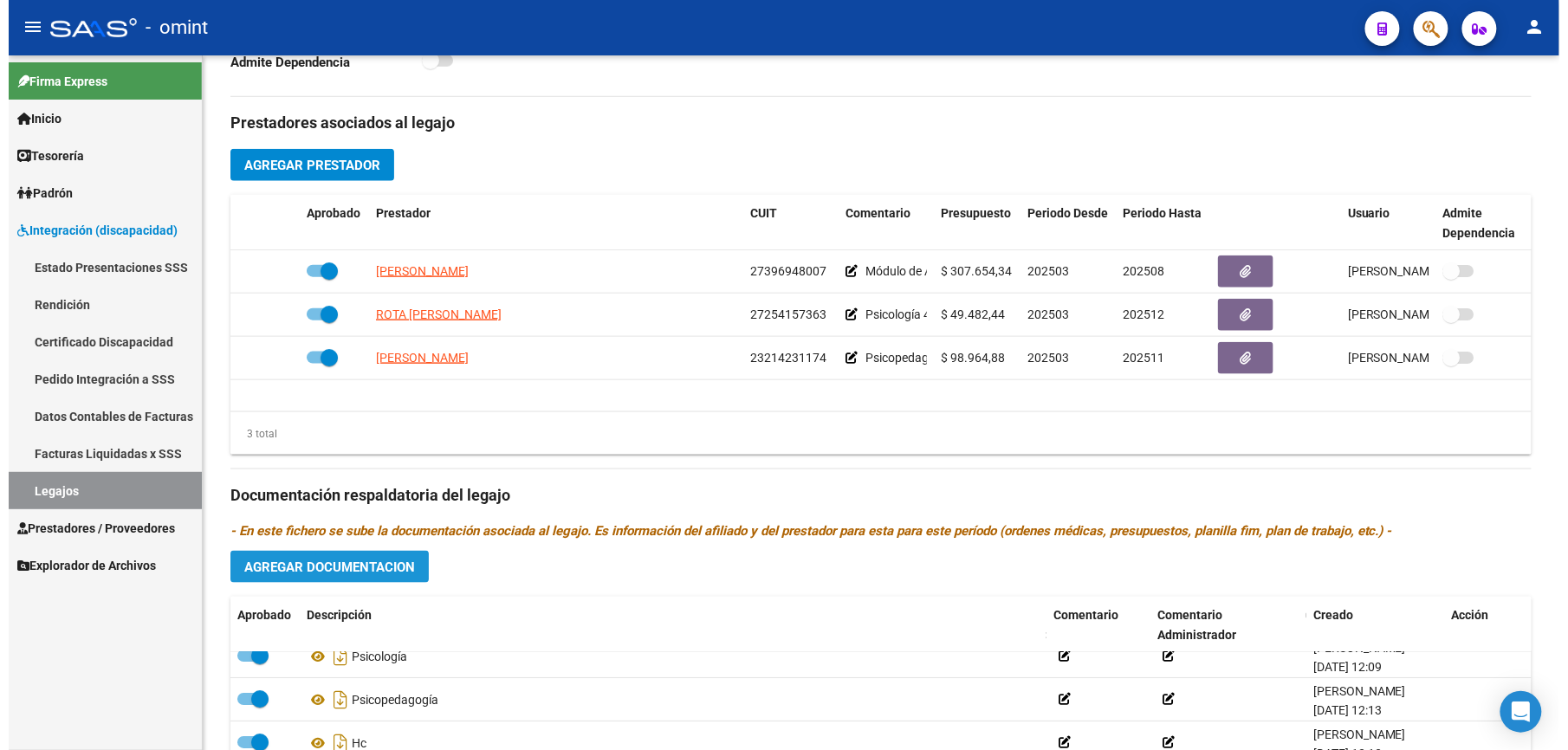
scroll to position [596, 0]
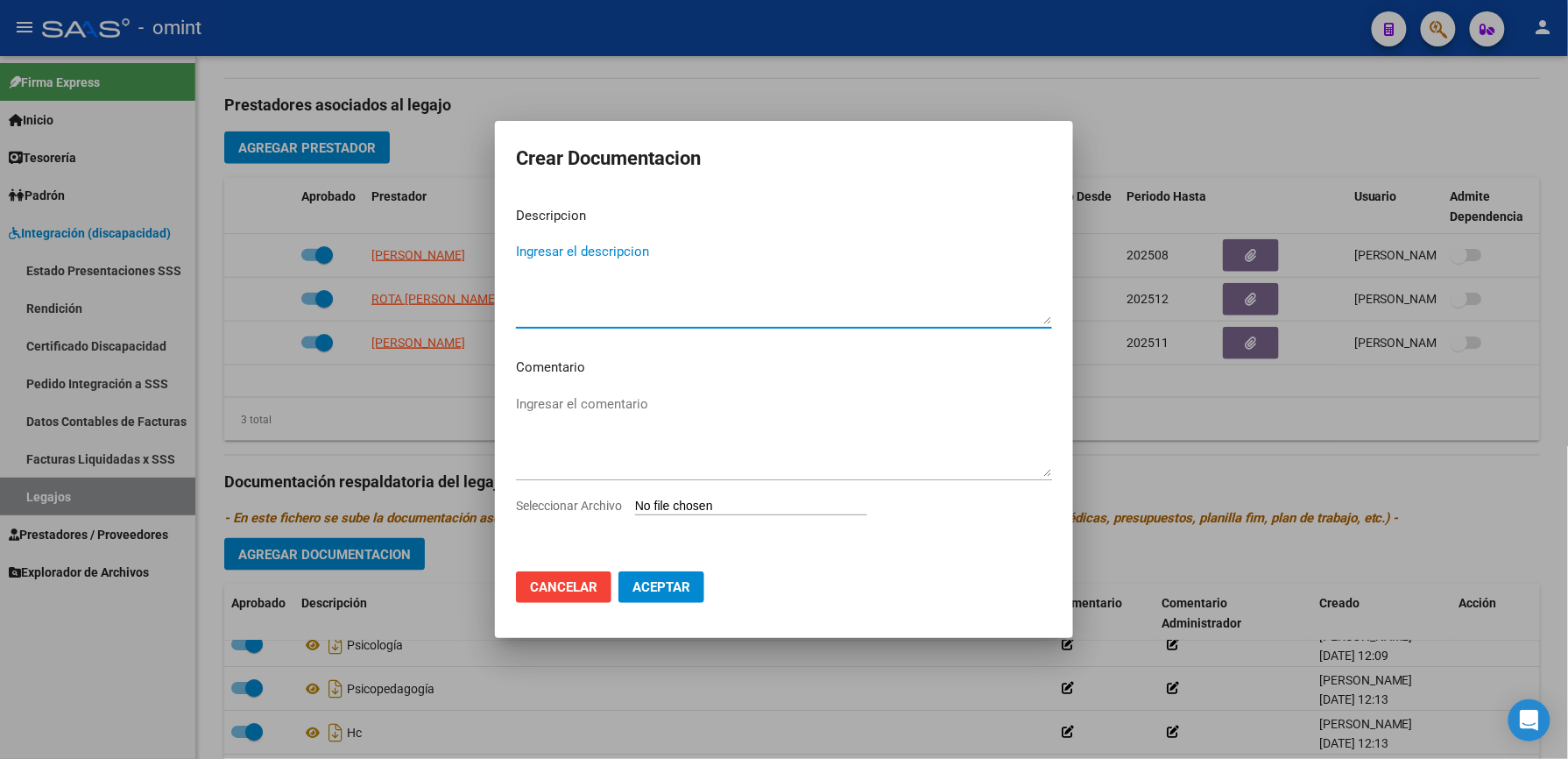
click at [762, 506] on input "Seleccionar Archivo" at bounding box center [751, 506] width 232 height 17
type input "C:\fakepath\4693770803_25082310410_form048.pdf"
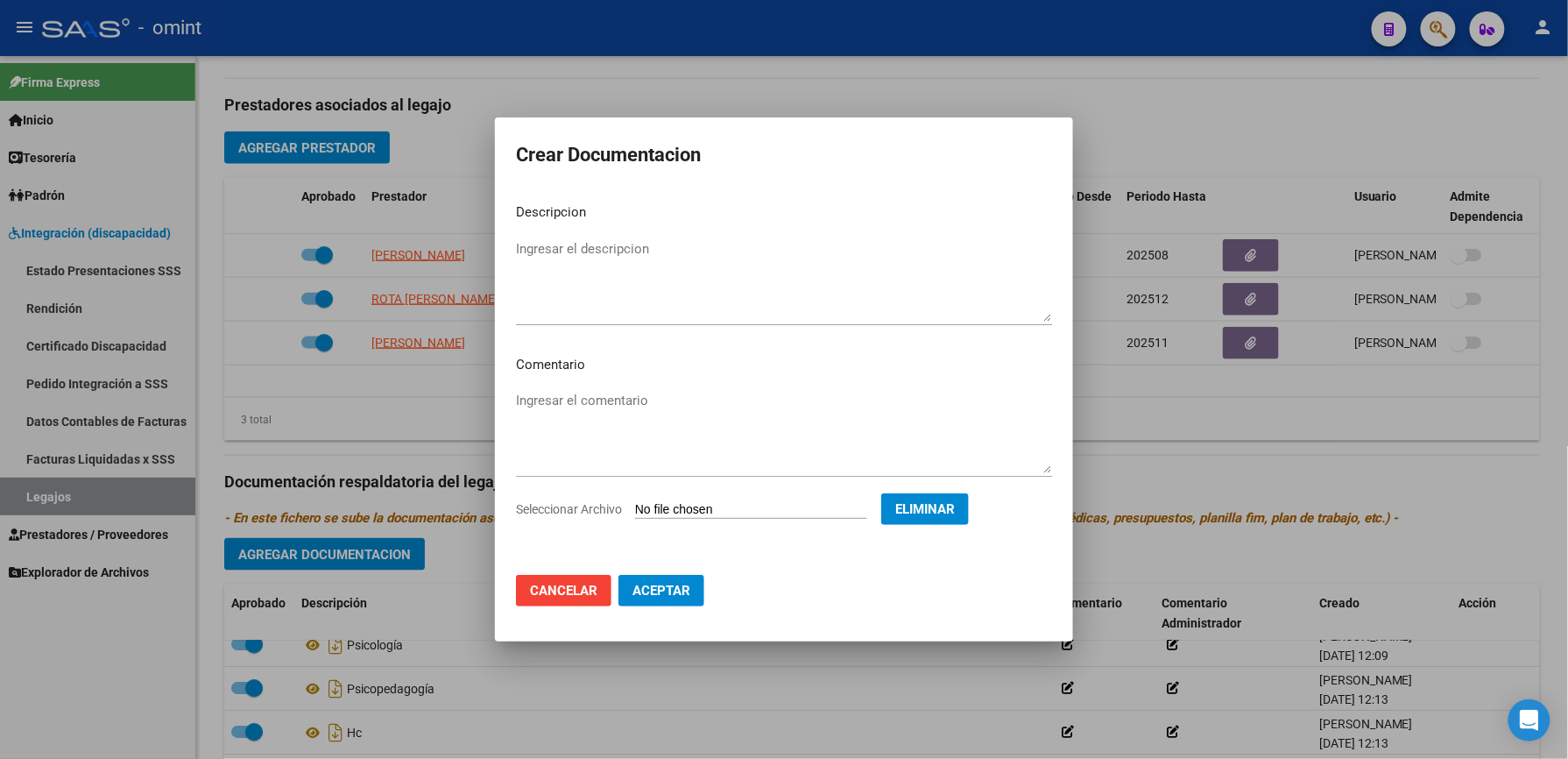
click at [559, 237] on div "Ingresar el descripcion" at bounding box center [784, 280] width 536 height 89
type textarea "informe semestral PSP"
click at [668, 583] on span "Aceptar" at bounding box center [661, 591] width 58 height 16
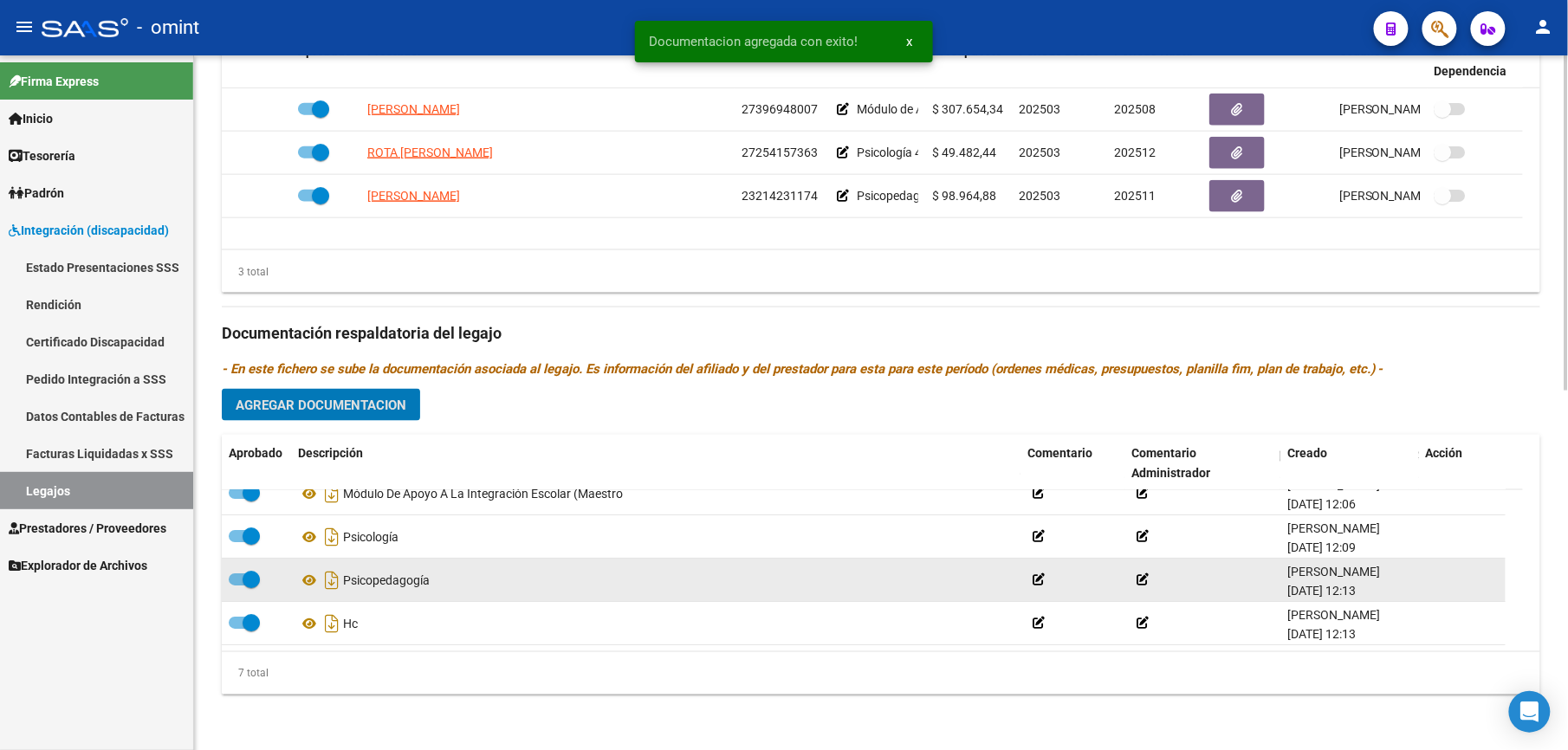
scroll to position [0, 0]
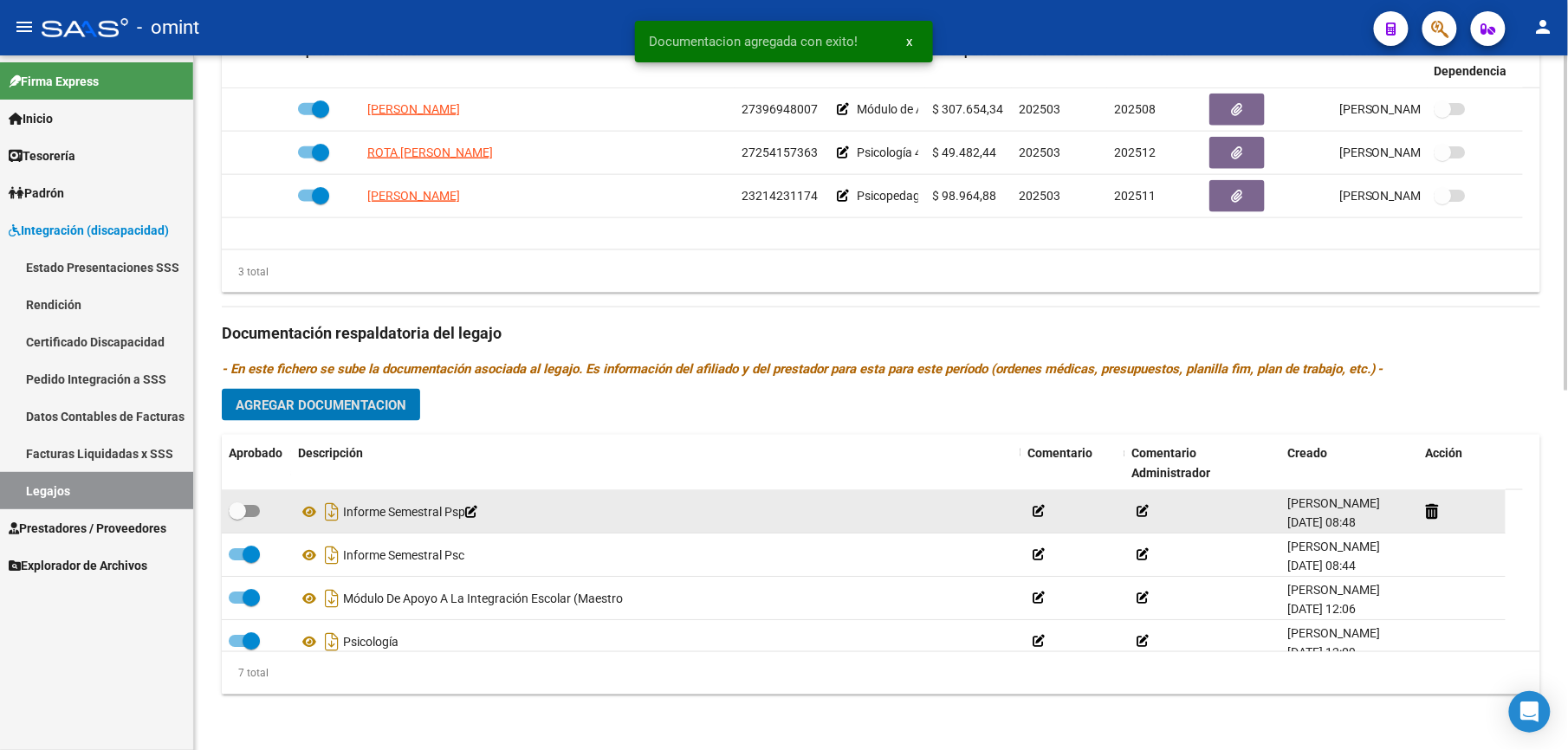
click at [251, 506] on span at bounding box center [244, 511] width 31 height 12
click at [237, 517] on input "checkbox" at bounding box center [237, 517] width 1 height 1
checkbox input "true"
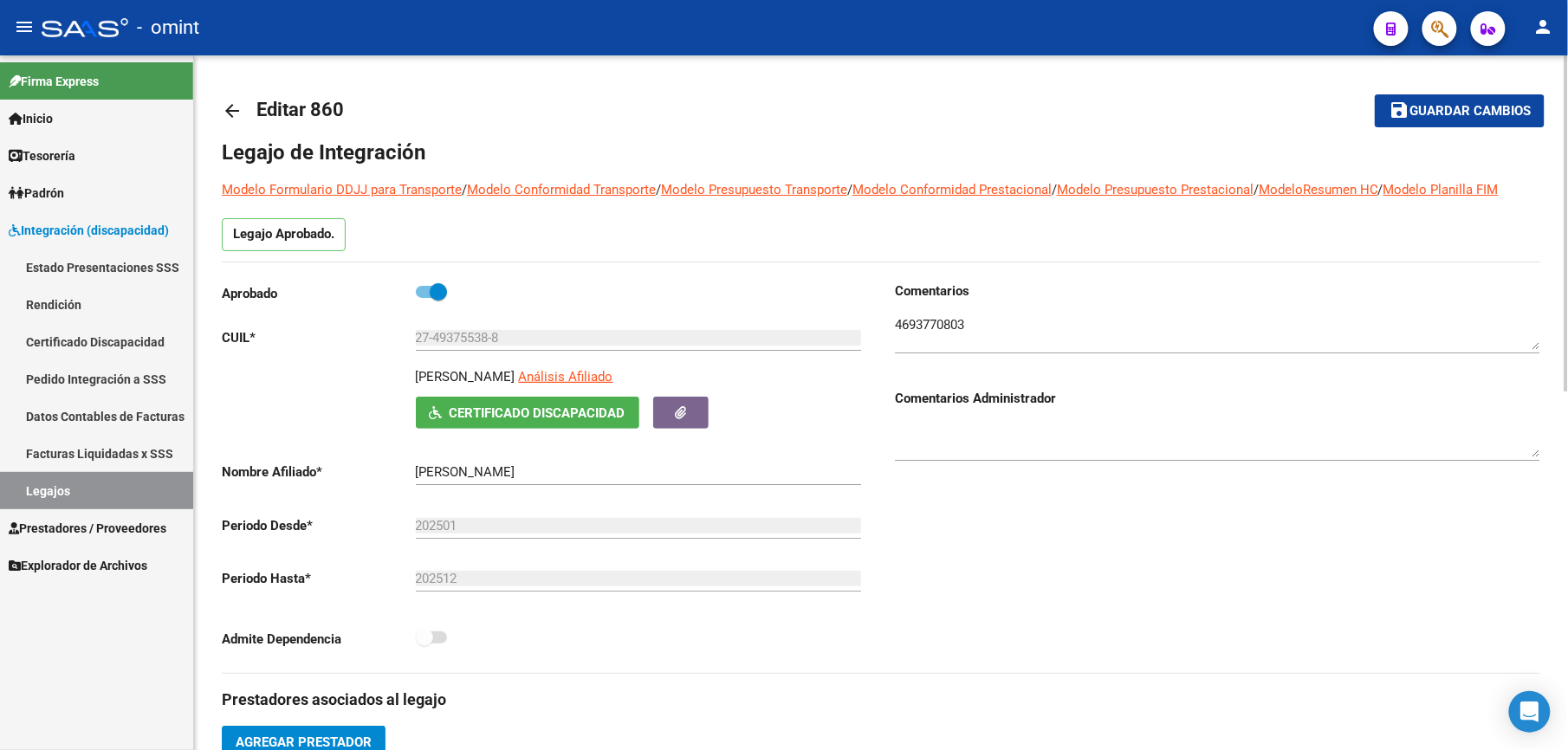
click at [1451, 108] on span "Guardar cambios" at bounding box center [1470, 112] width 121 height 16
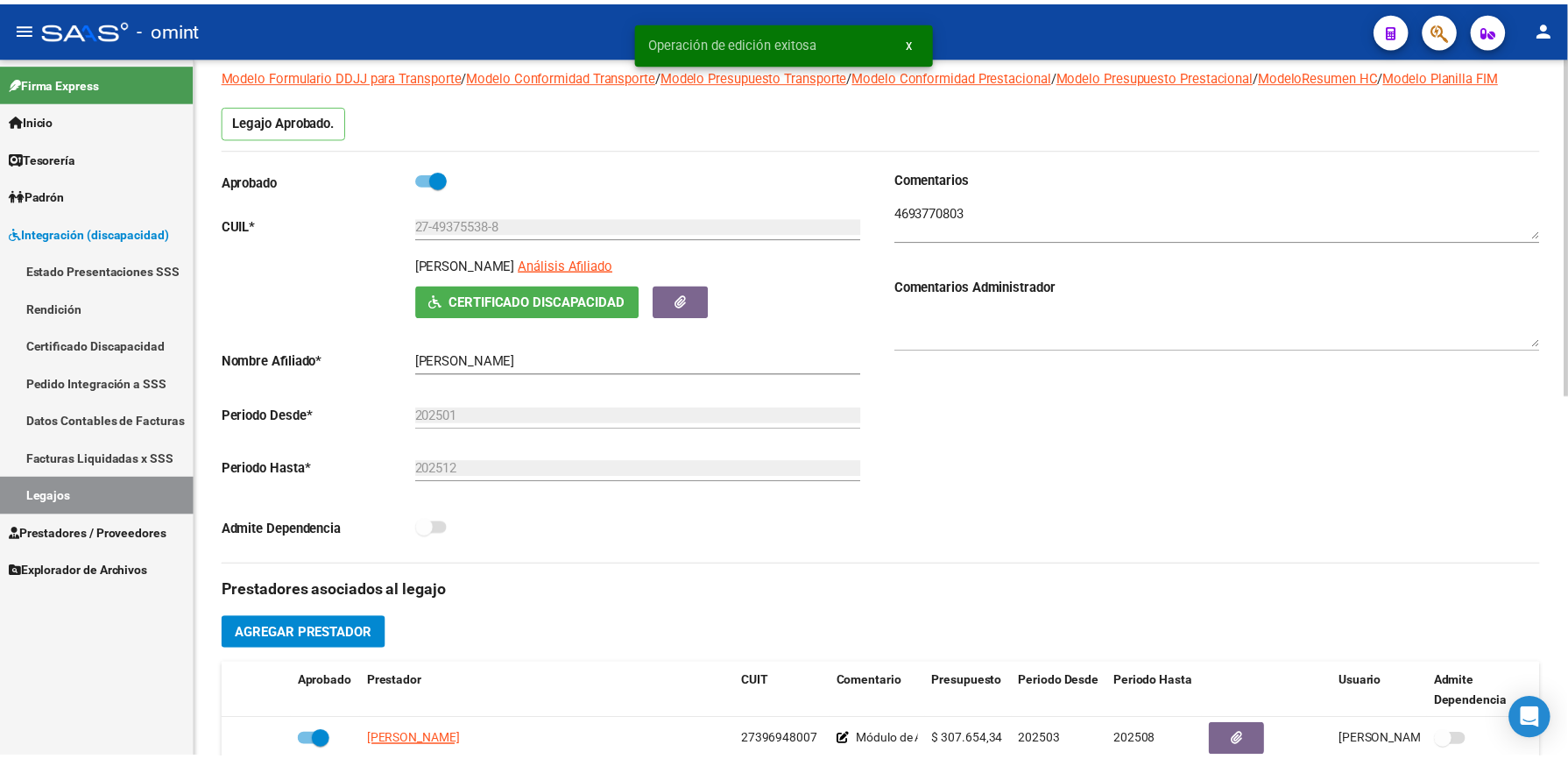
scroll to position [351, 0]
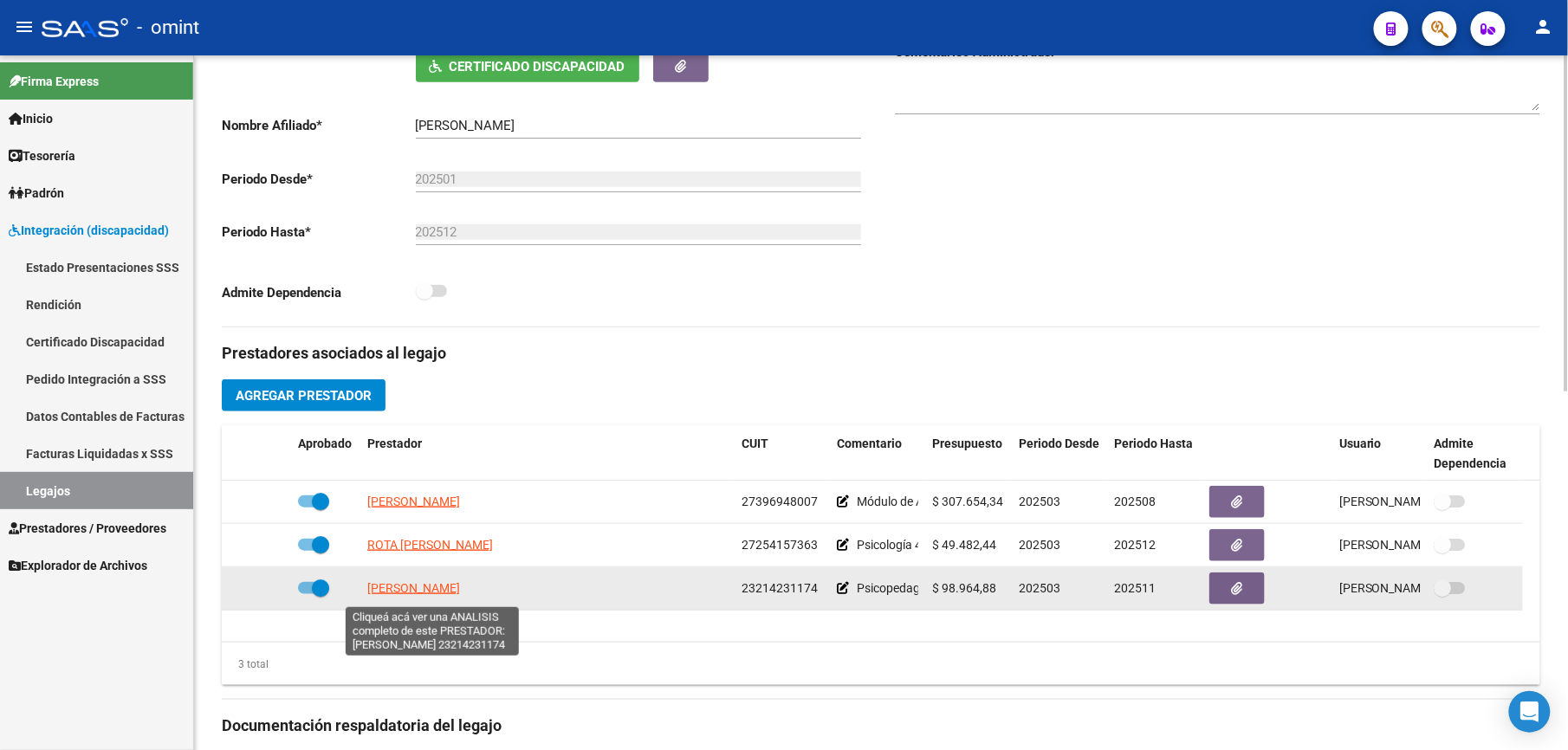
click at [423, 592] on span "[PERSON_NAME]" at bounding box center [413, 588] width 93 height 14
type textarea "23214231174"
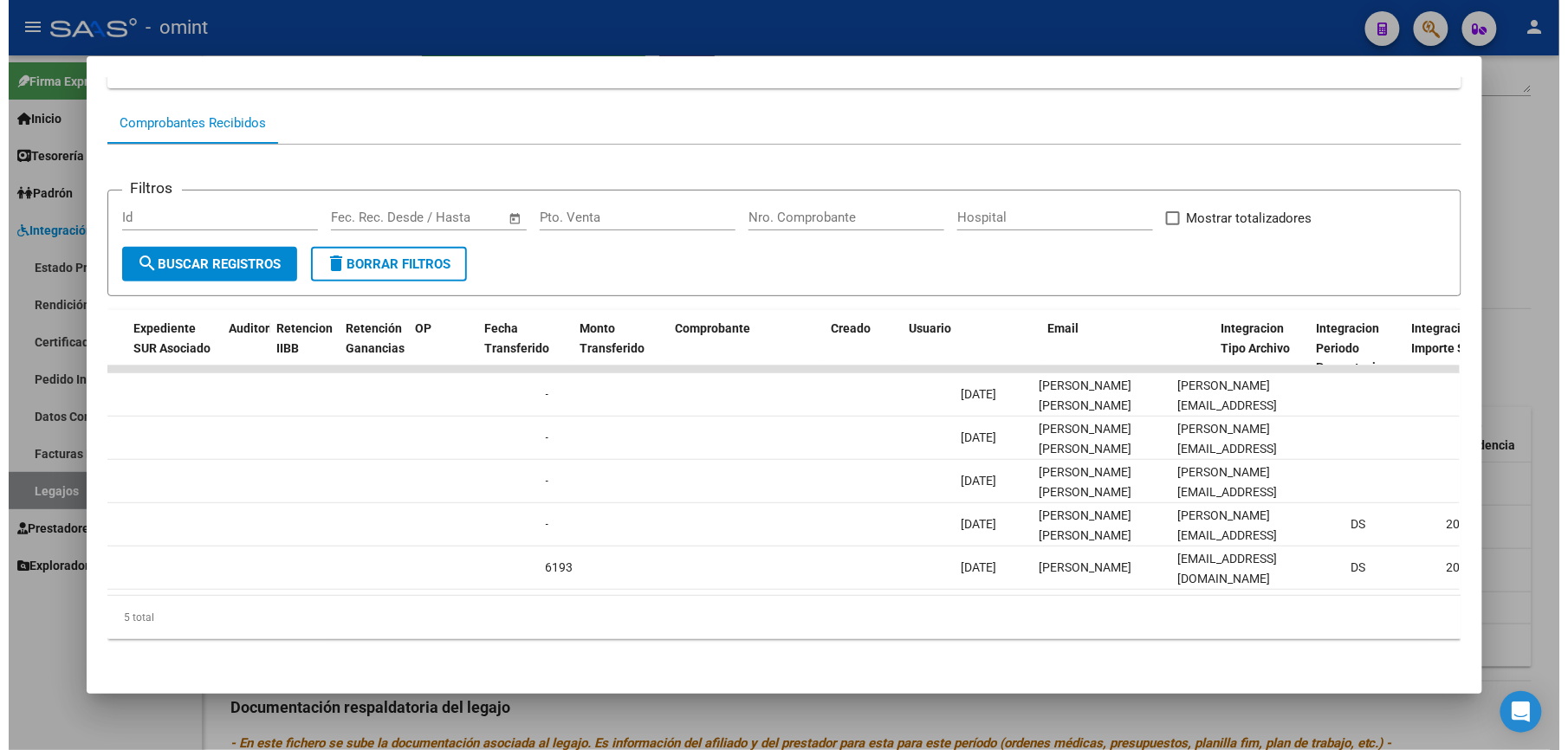
scroll to position [0, 1258]
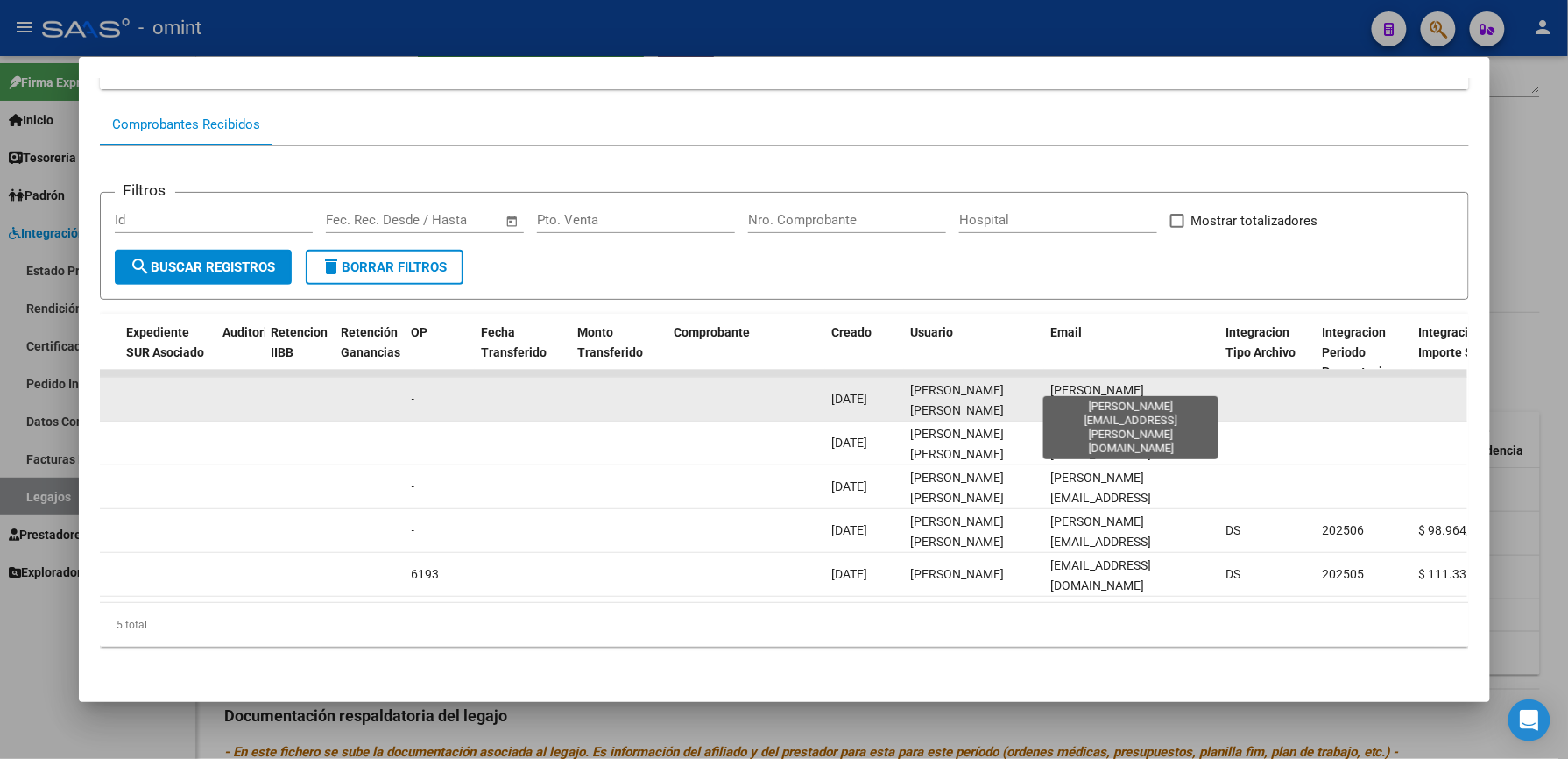
drag, startPoint x: 1184, startPoint y: 386, endPoint x: 1041, endPoint y: 386, distance: 143.0
click at [1051, 386] on span "[PERSON_NAME][EMAIL_ADDRESS][PERSON_NAME][DOMAIN_NAME]" at bounding box center [1101, 420] width 101 height 73
copy span "[PERSON_NAME][EMAIL_ADDRESS][PERSON_NAME][DOMAIN_NAME]"
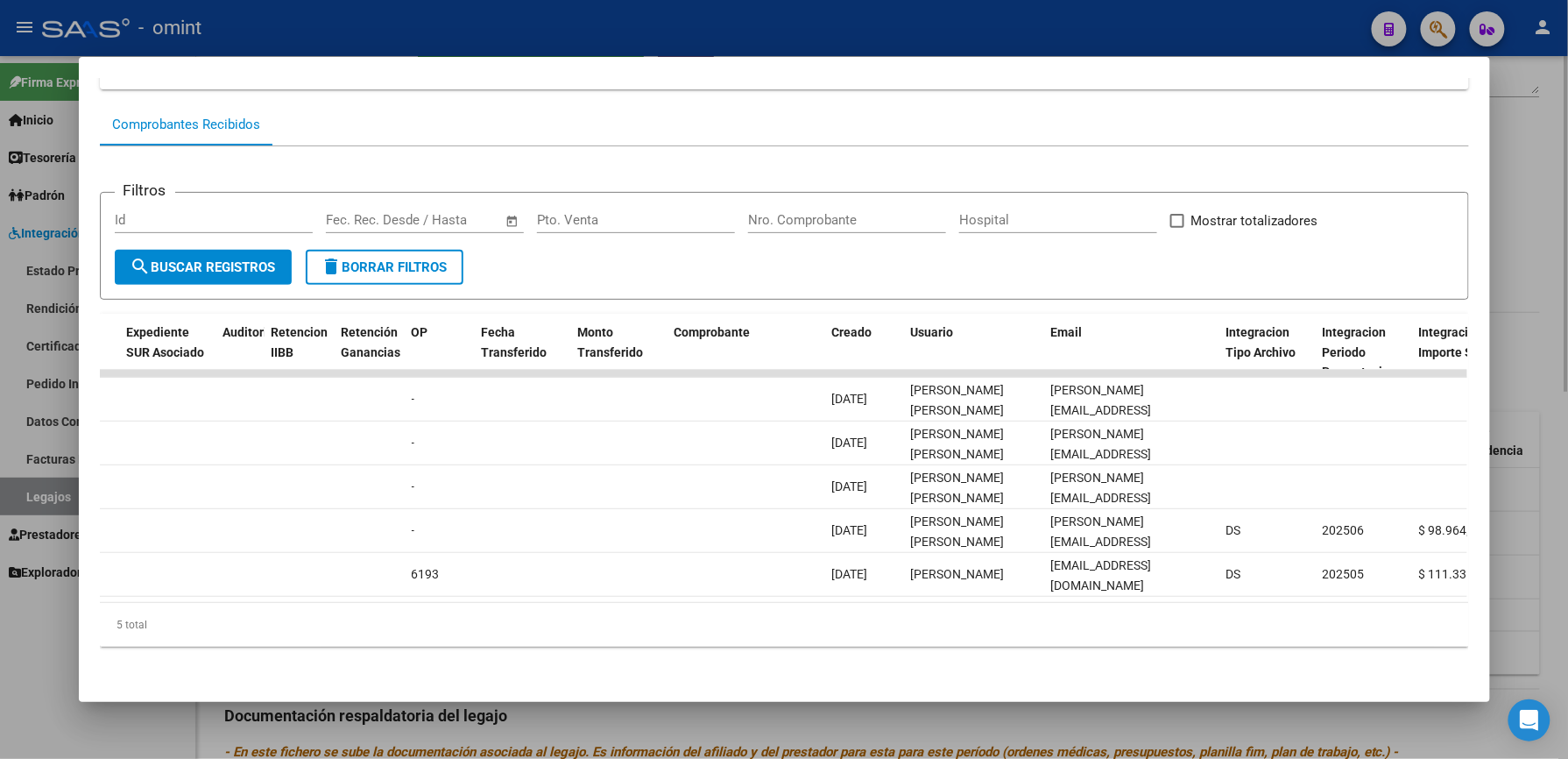
click at [1529, 310] on div at bounding box center [784, 380] width 1568 height 759
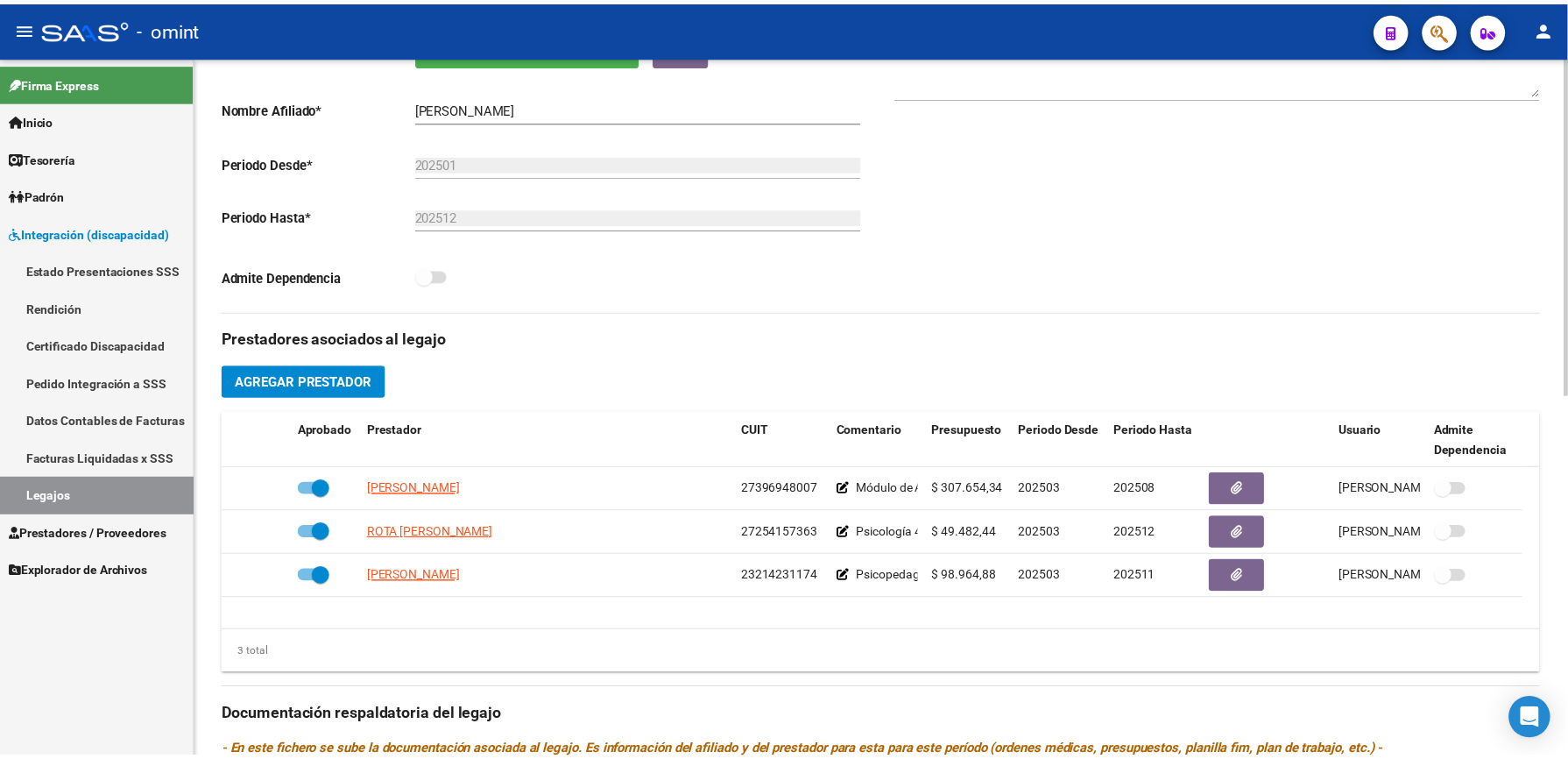
scroll to position [351, 0]
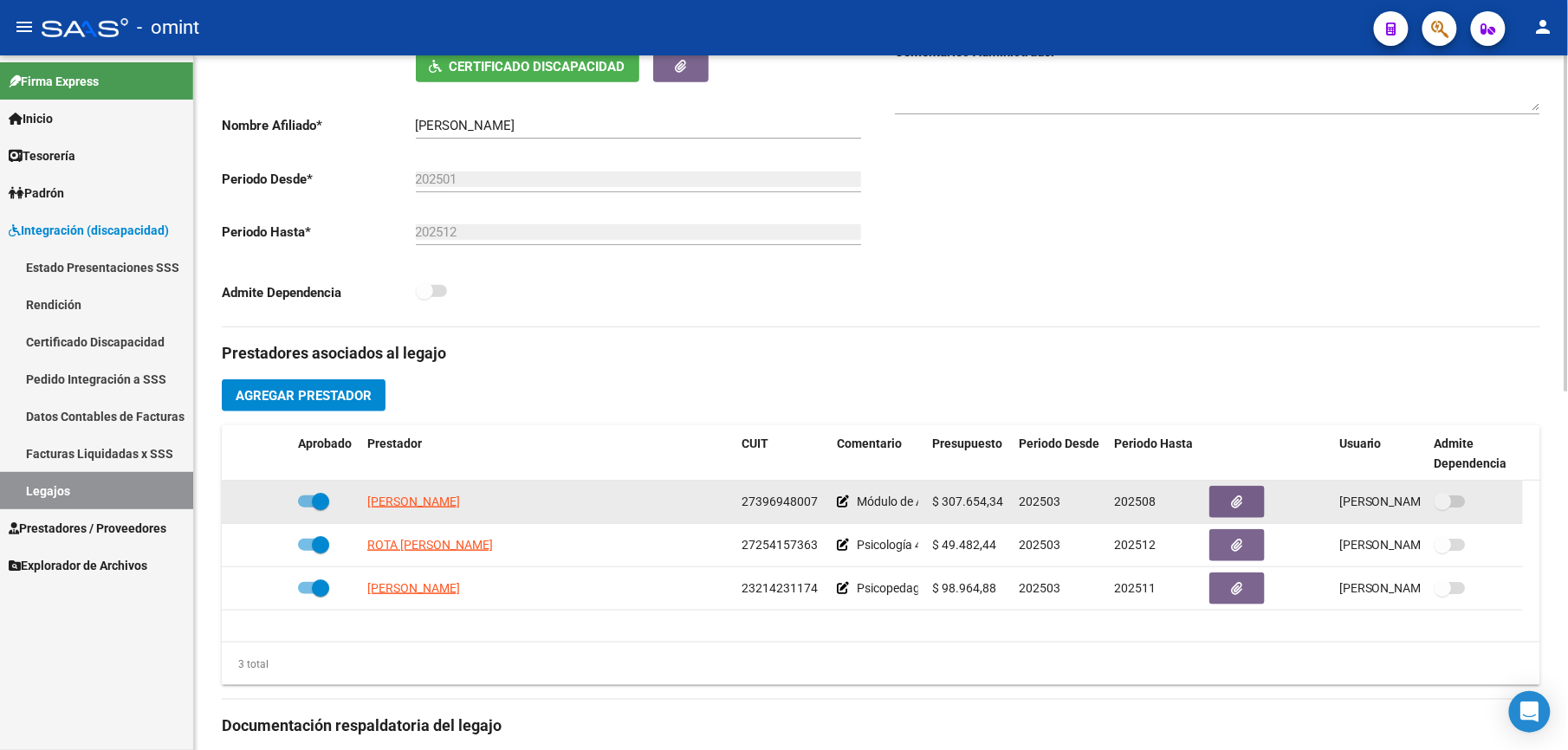
click at [302, 497] on label at bounding box center [313, 501] width 31 height 21
click at [305, 507] on input "checkbox" at bounding box center [305, 507] width 1 height 1
checkbox input "false"
click at [265, 504] on icon at bounding box center [266, 501] width 12 height 12
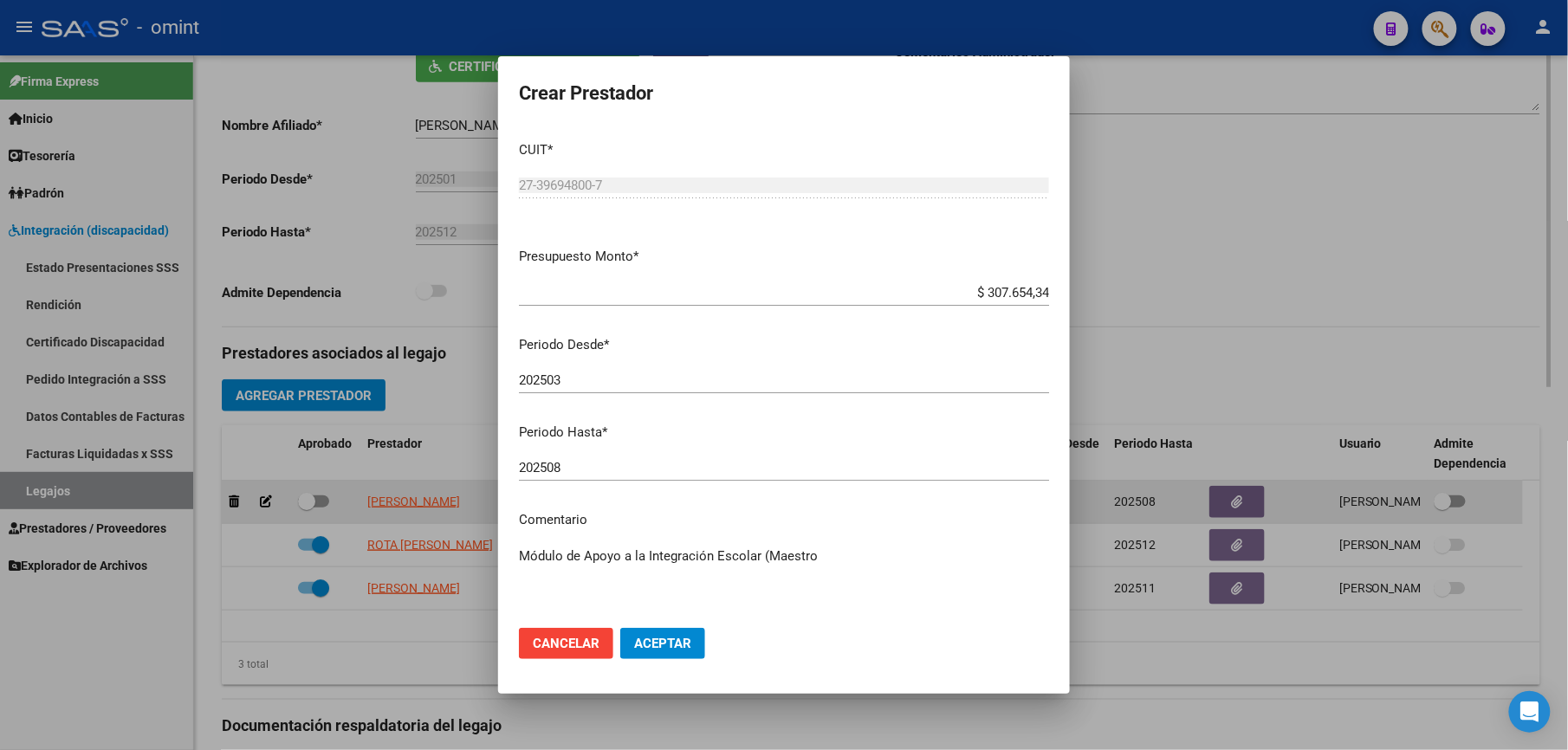
scroll to position [364, 0]
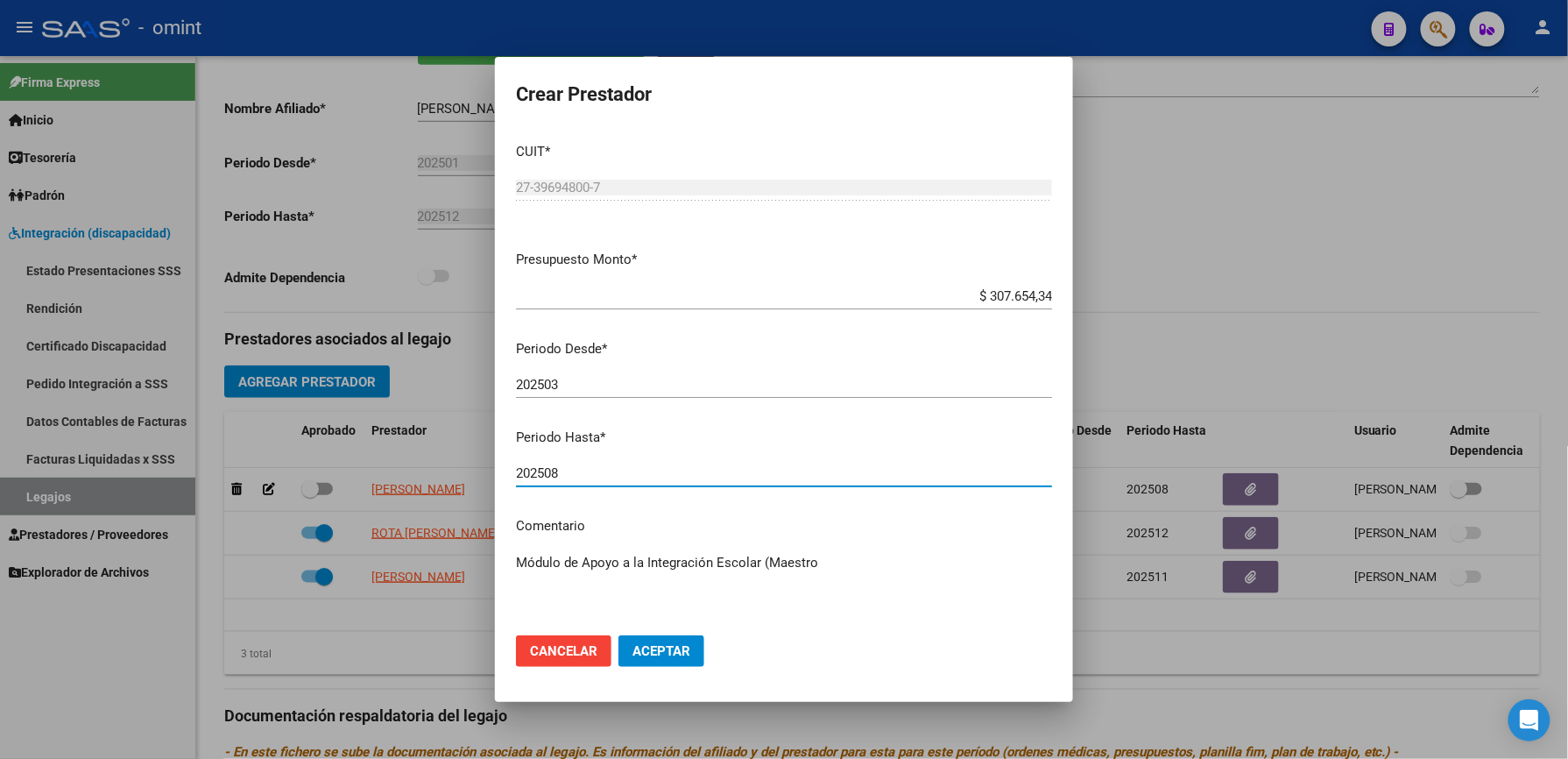
click at [568, 475] on input "202508" at bounding box center [784, 473] width 536 height 16
type input "202512"
click at [852, 562] on textarea "Módulo de Apoyo a la Integración Escolar (Maestro" at bounding box center [784, 594] width 536 height 82
paste textarea "35628359/01"
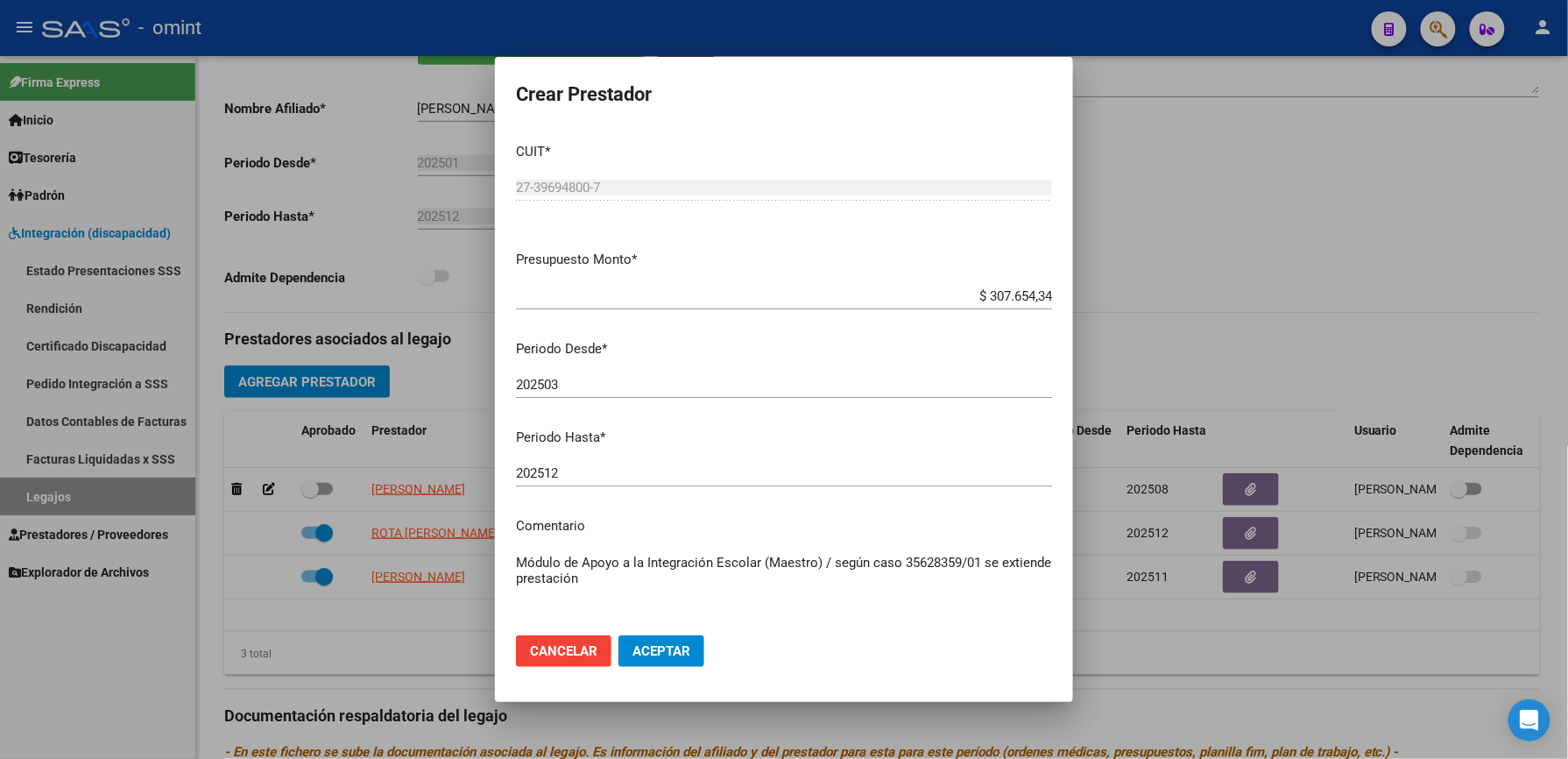
type textarea "Módulo de Apoyo a la Integración Escolar (Maestro) / según caso 35628359/01 se …"
click at [646, 655] on span "Aceptar" at bounding box center [661, 651] width 58 height 16
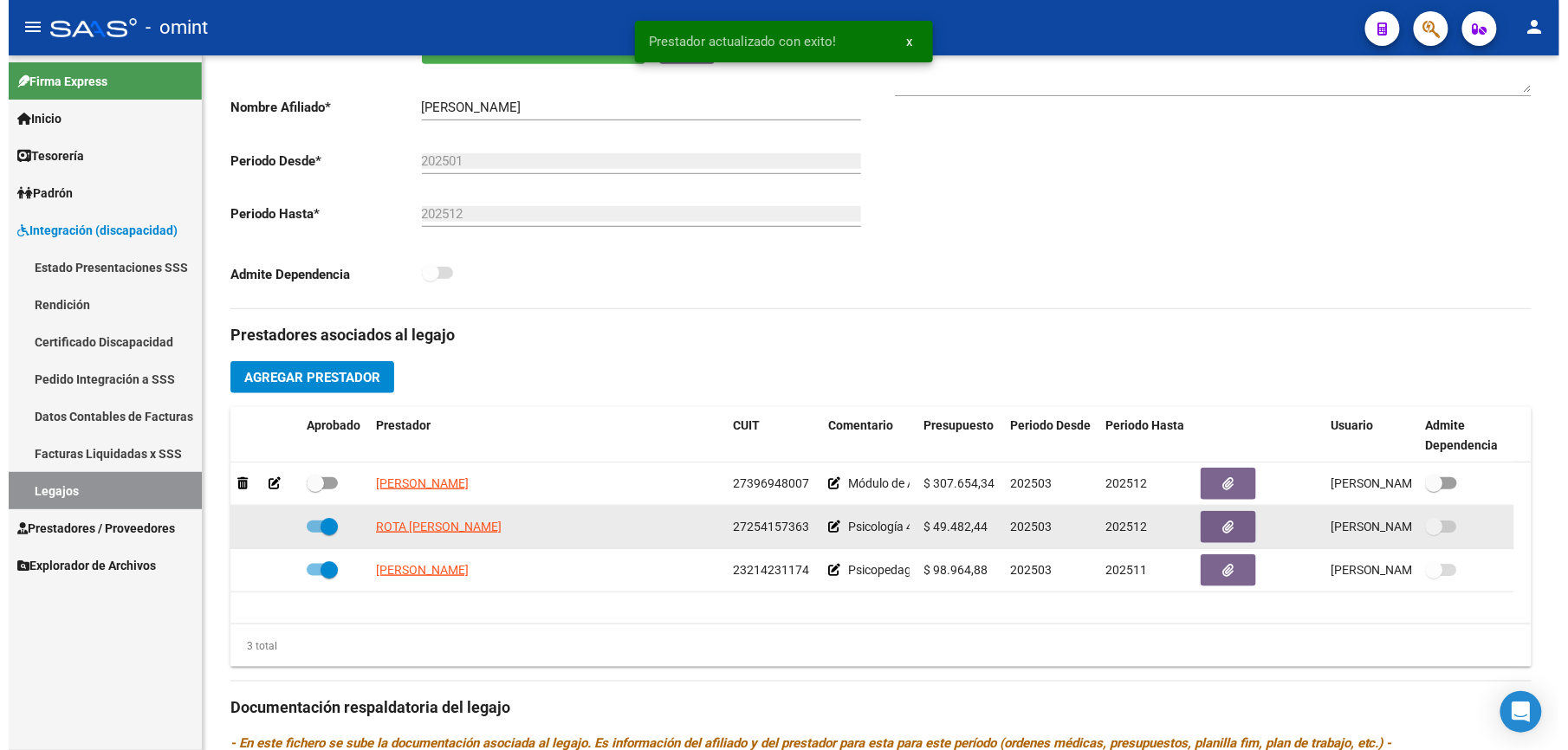
scroll to position [347, 0]
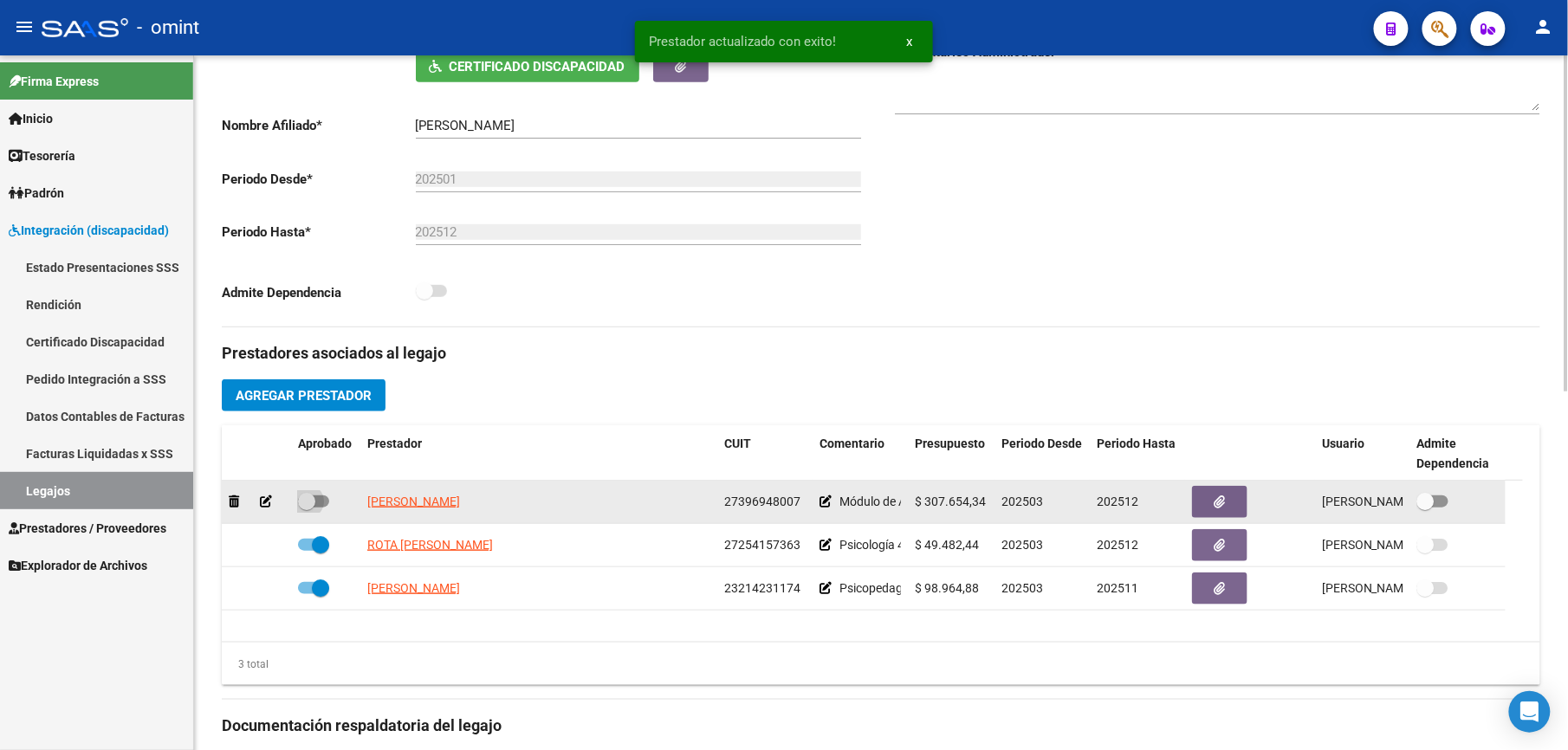
click at [322, 499] on span at bounding box center [313, 501] width 31 height 12
click at [306, 507] on input "checkbox" at bounding box center [305, 507] width 1 height 1
checkbox input "true"
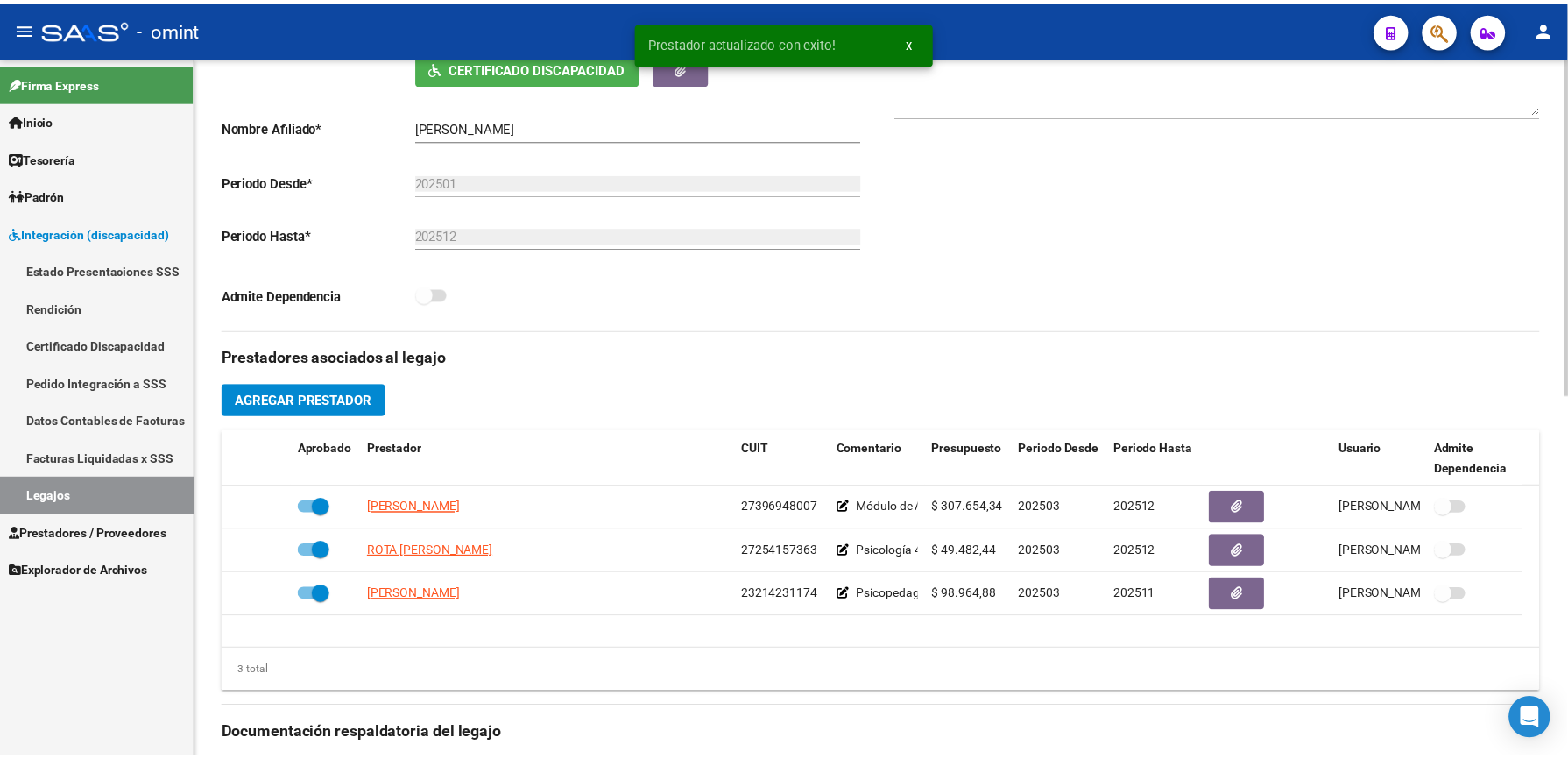
scroll to position [751, 0]
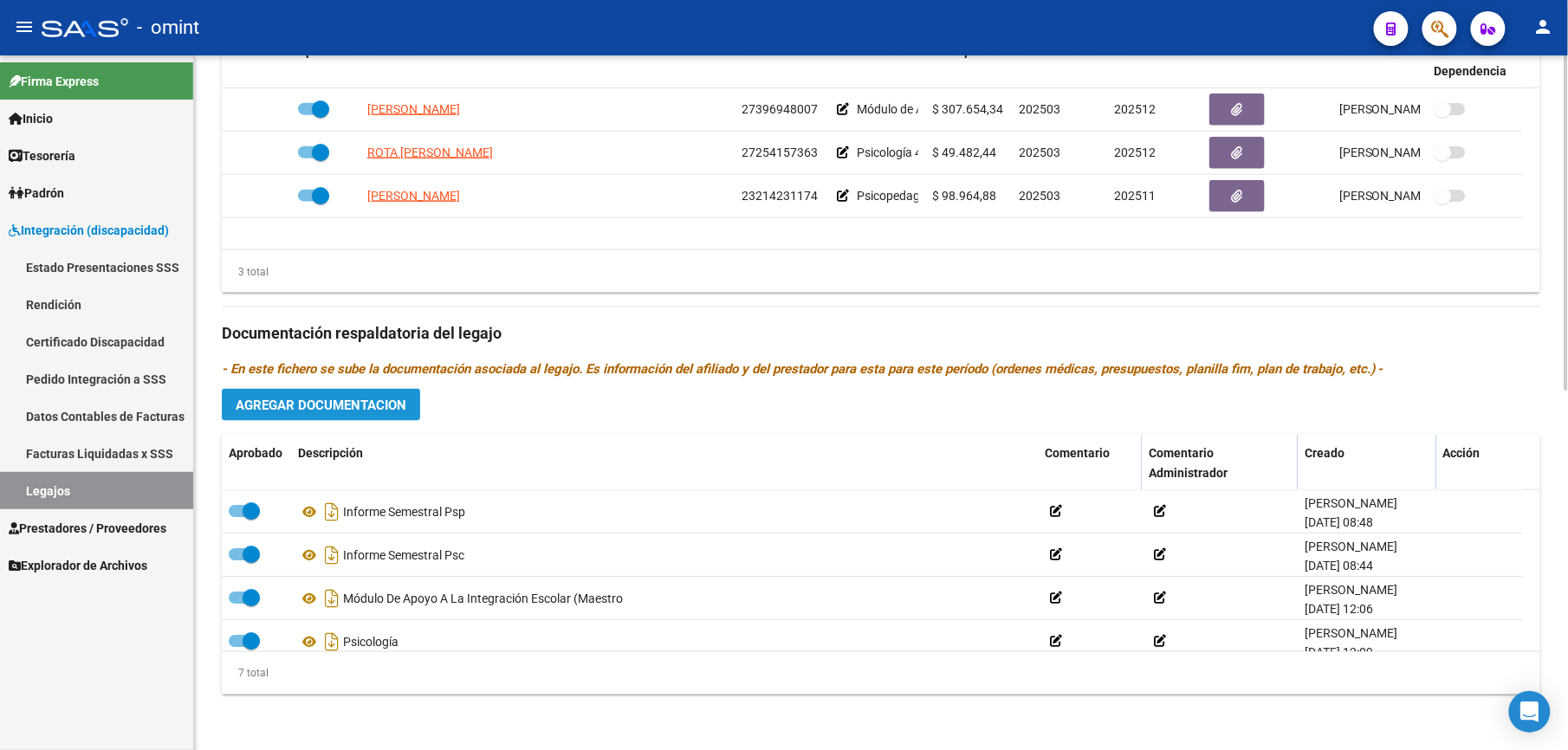
click at [351, 410] on span "Agregar Documentacion" at bounding box center [320, 405] width 170 height 16
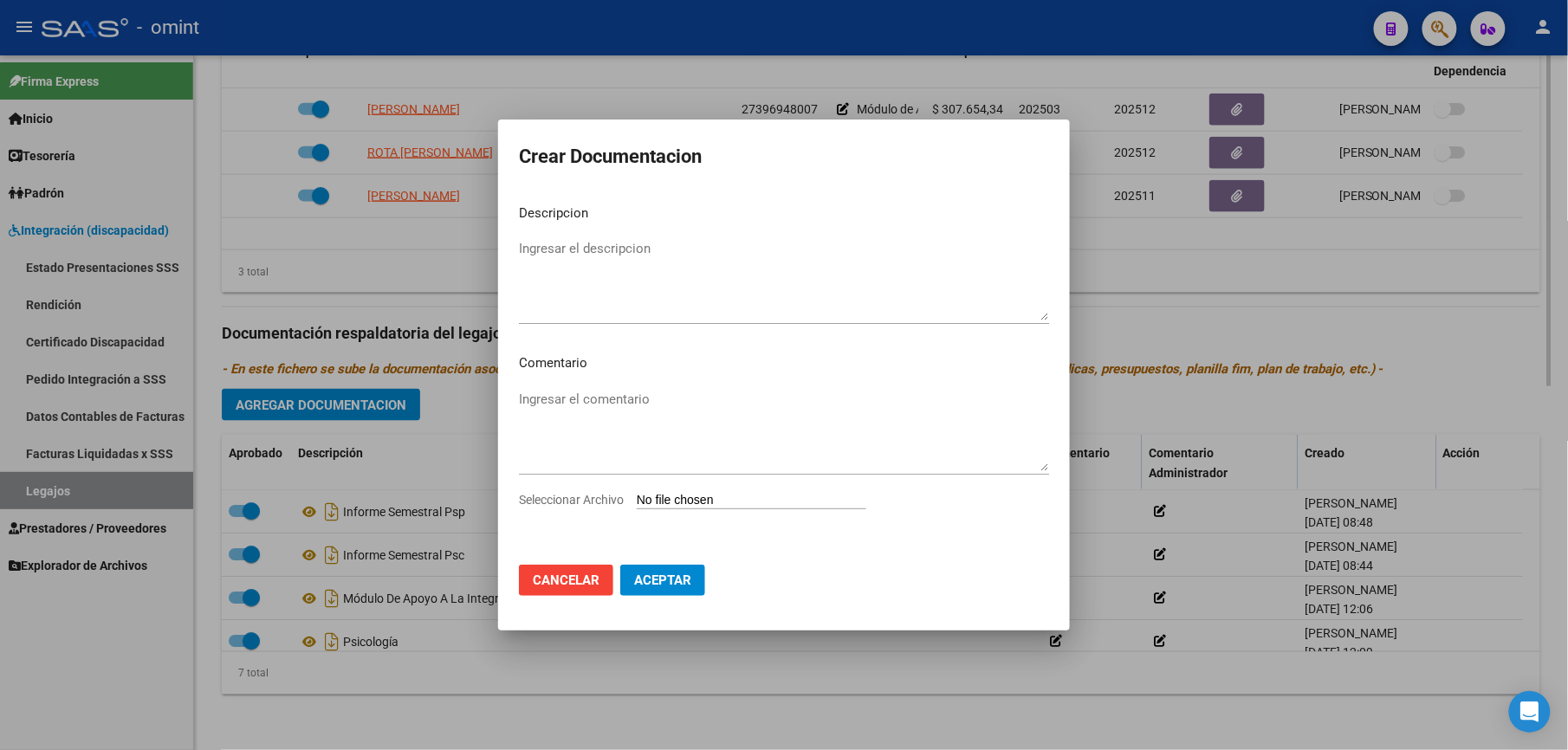
scroll to position [761, 0]
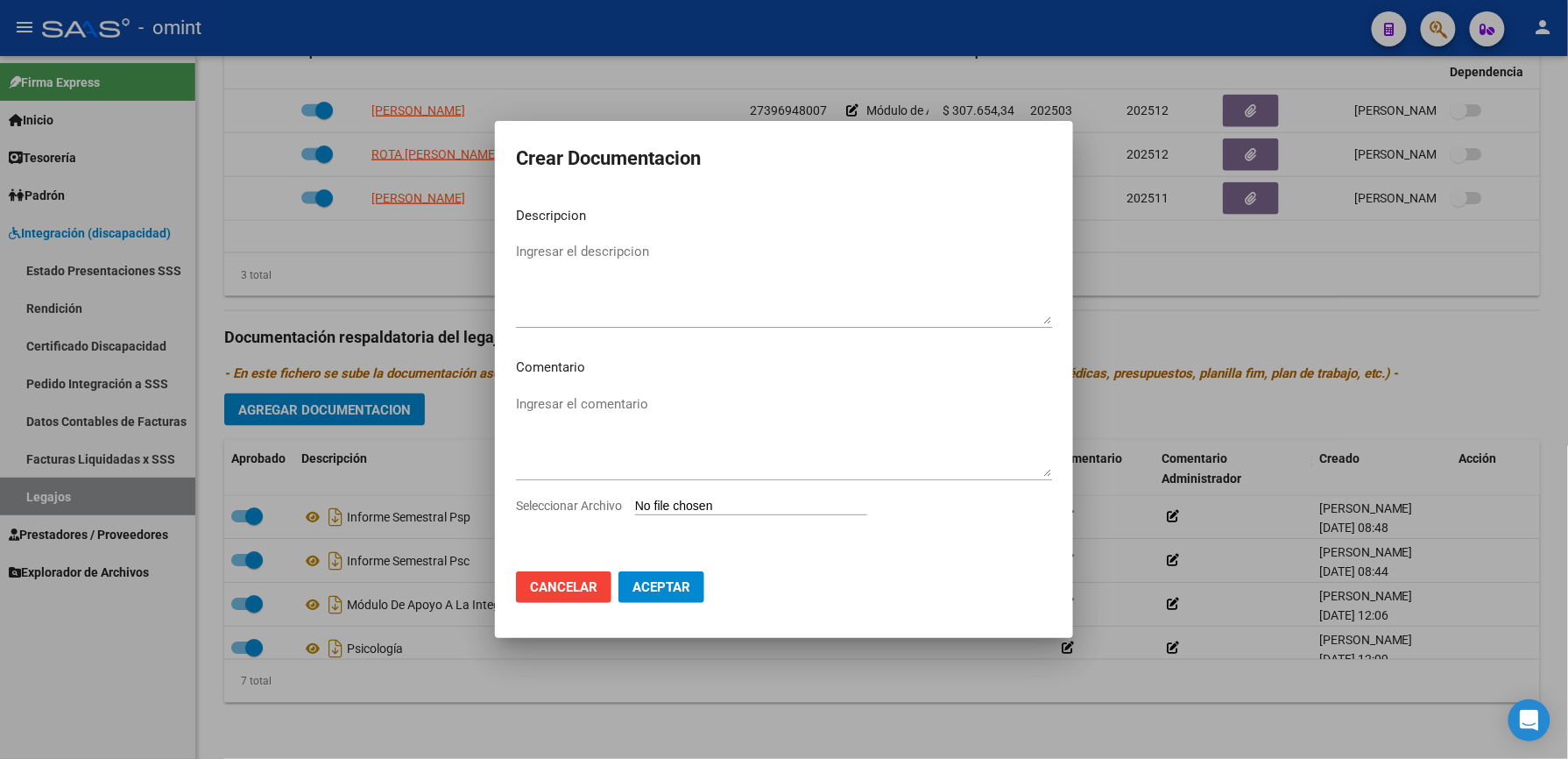
click at [783, 503] on input "Seleccionar Archivo" at bounding box center [751, 506] width 232 height 17
type input "C:\fakepath\4693770803_25082310420_inf-seg-eval-sem.pdf"
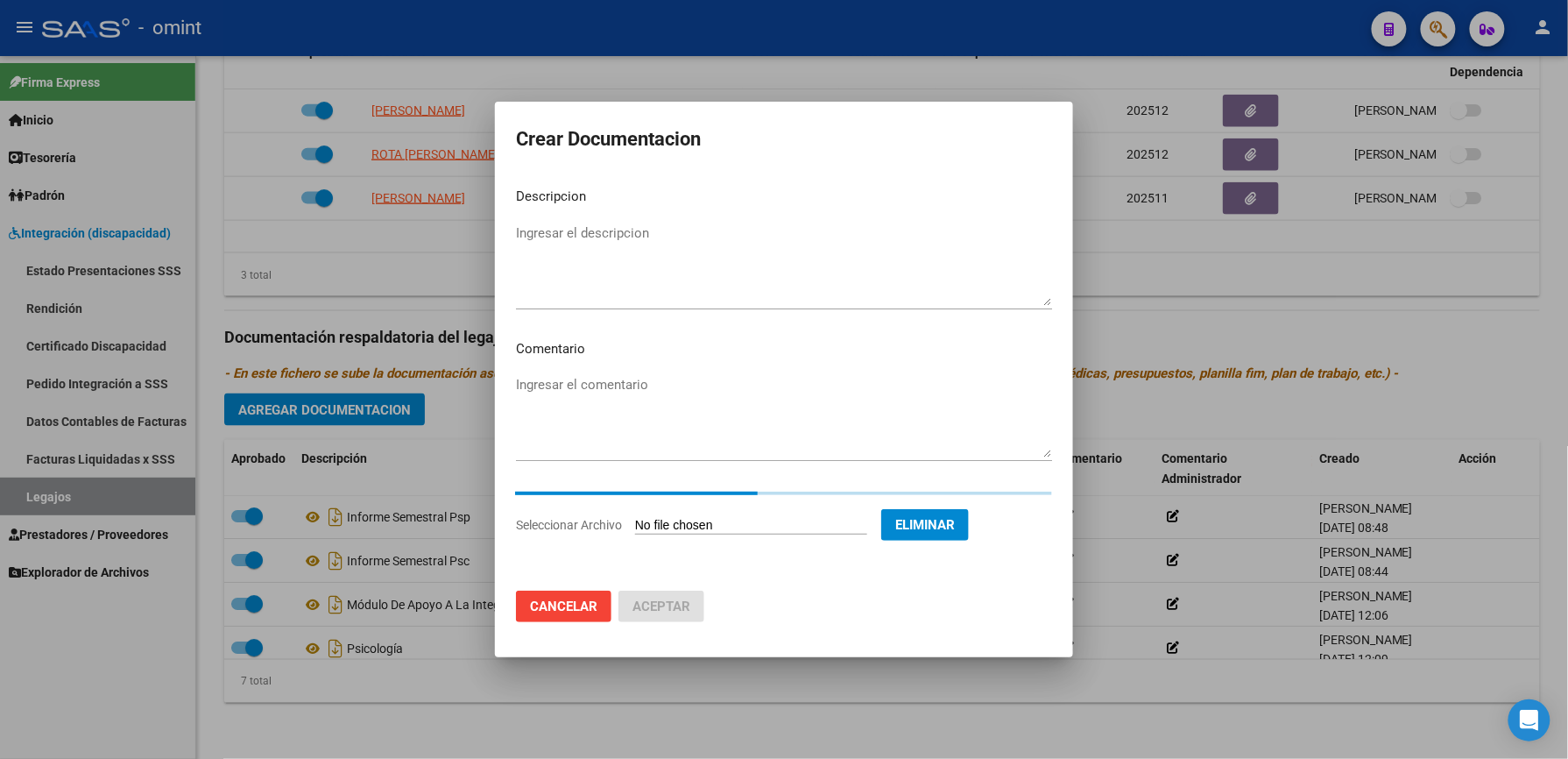
click at [580, 229] on textarea "Ingresar el descripcion" at bounding box center [784, 264] width 536 height 82
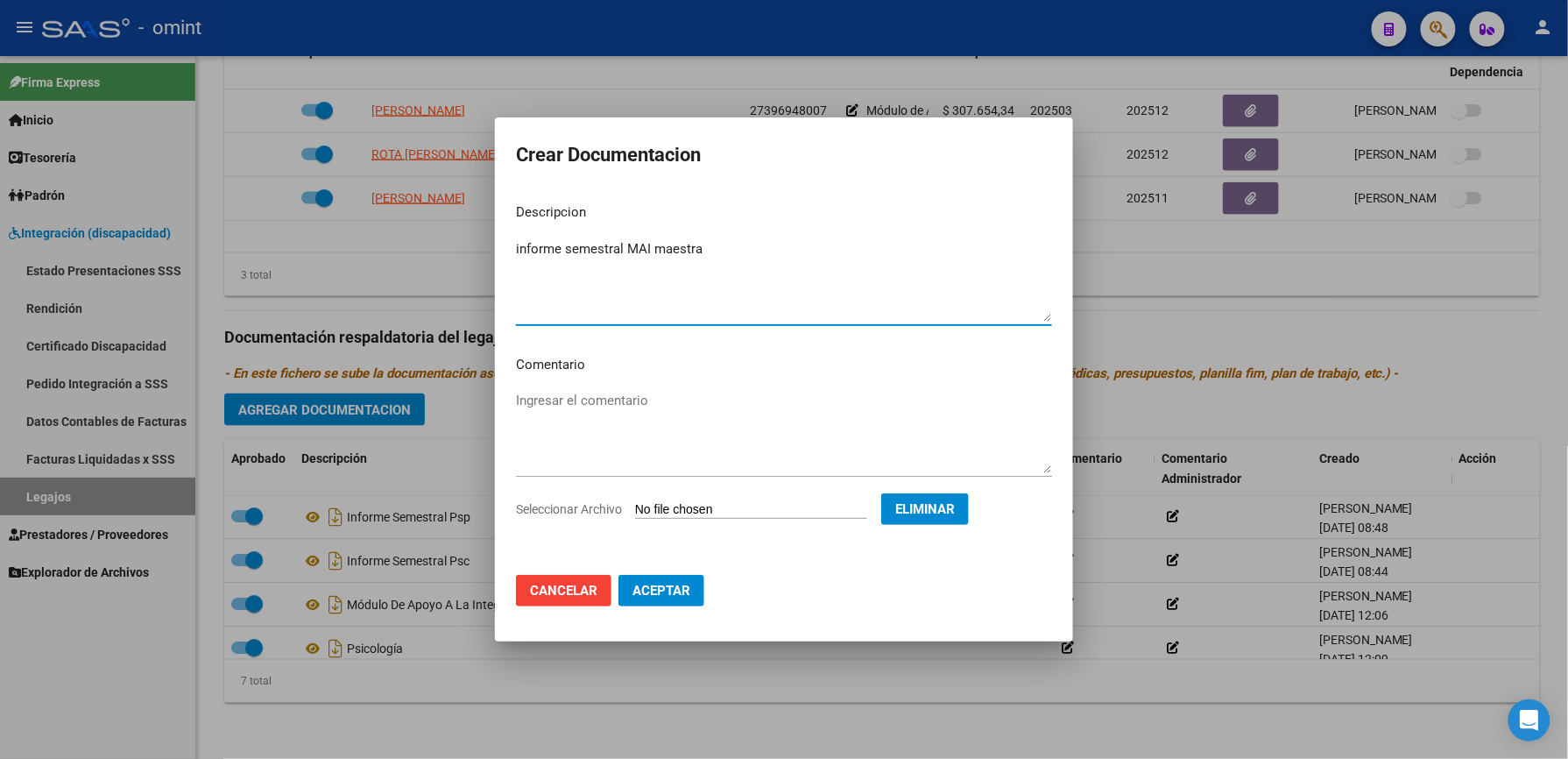
type textarea "informe semestral MAI maestra"
click at [680, 587] on span "Aceptar" at bounding box center [661, 591] width 58 height 16
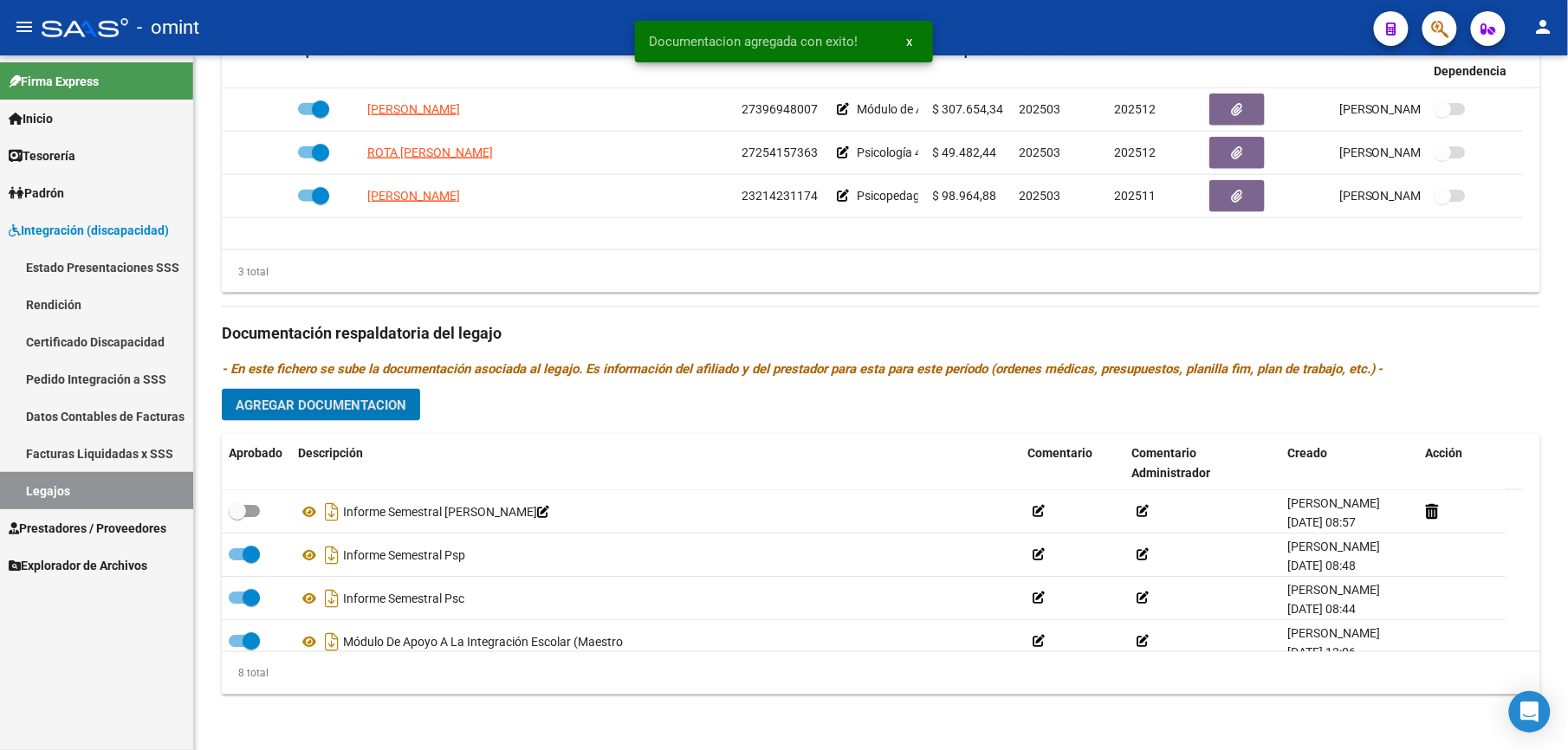
scroll to position [741, 0]
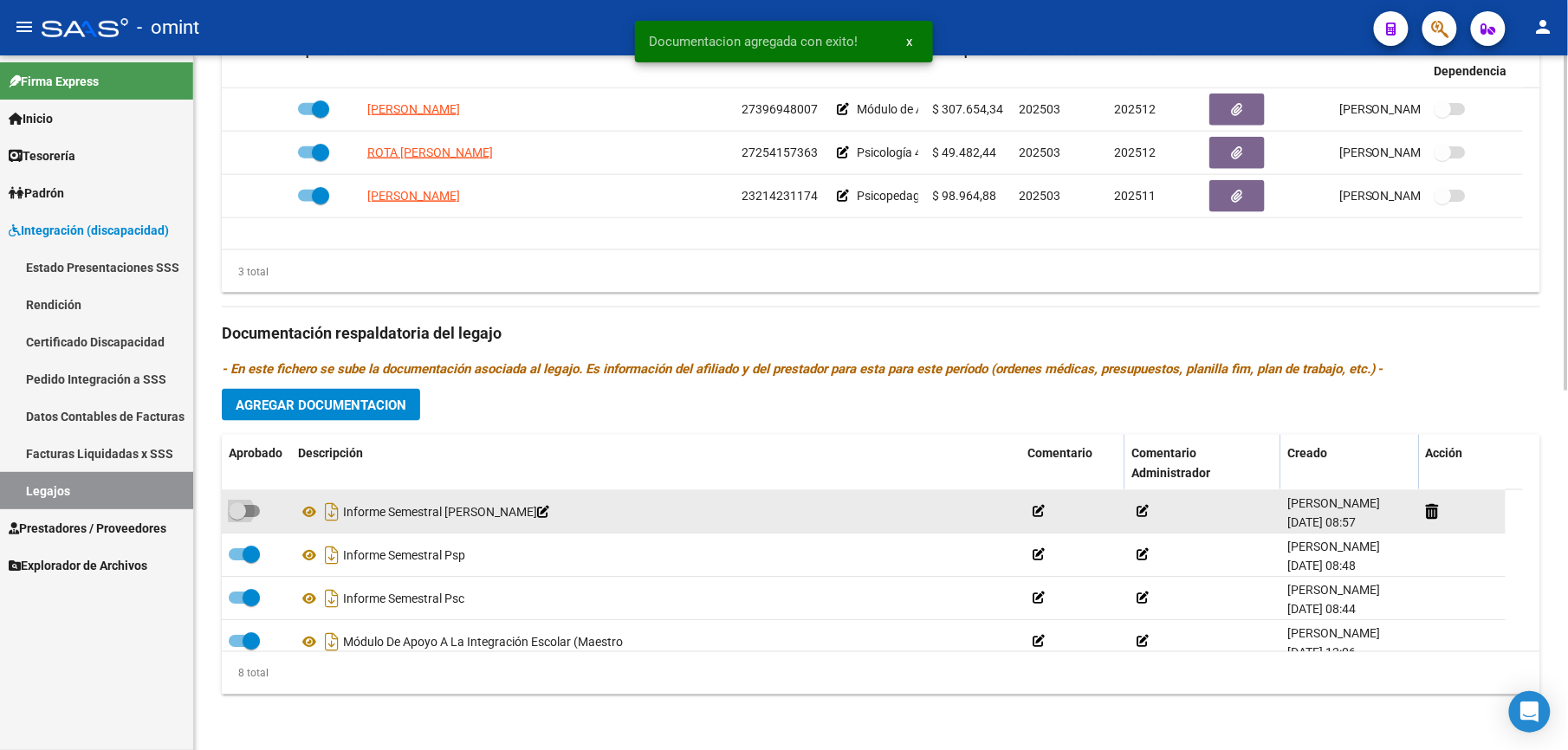
click at [257, 507] on span at bounding box center [244, 511] width 31 height 12
click at [237, 517] on input "checkbox" at bounding box center [237, 517] width 1 height 1
checkbox input "true"
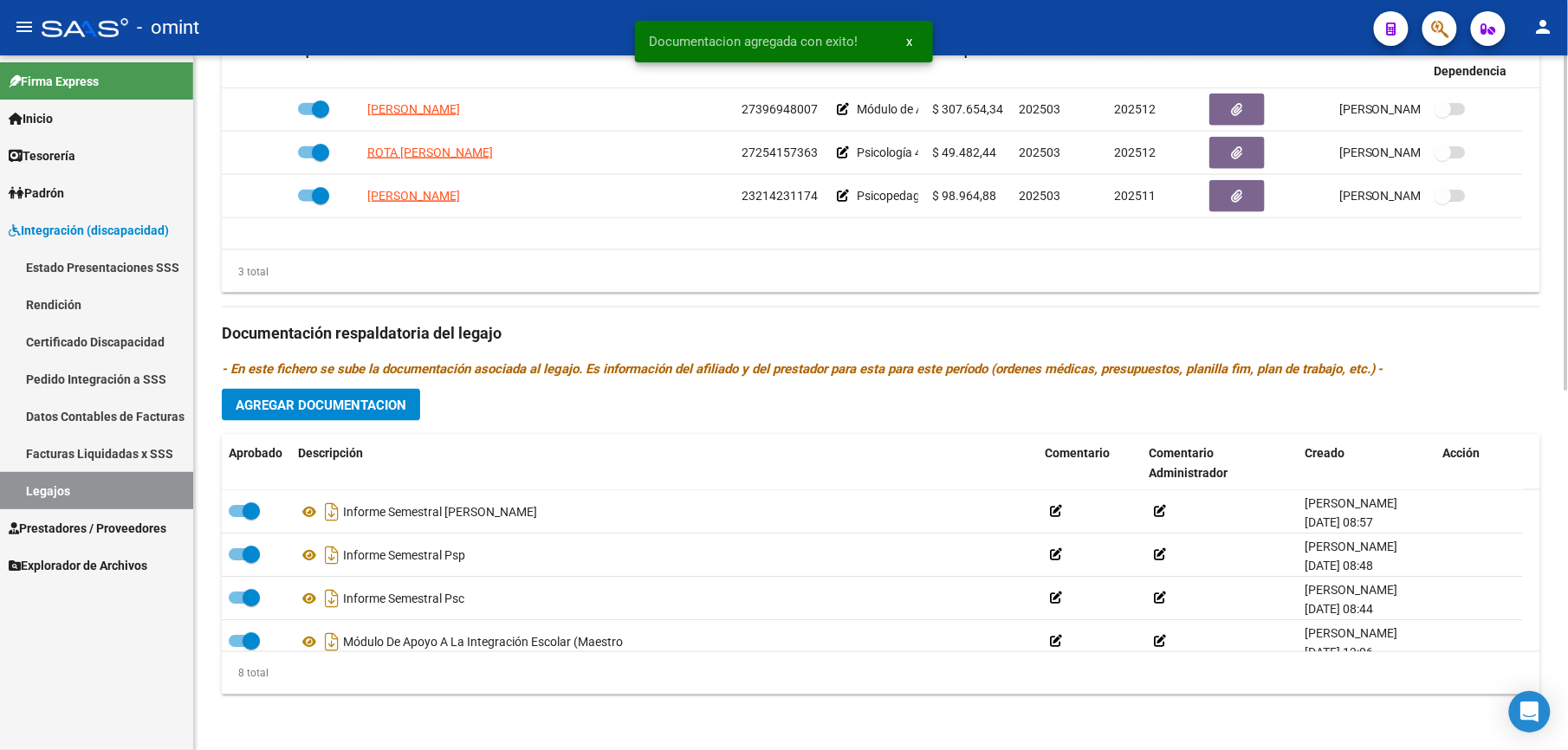
scroll to position [49, 0]
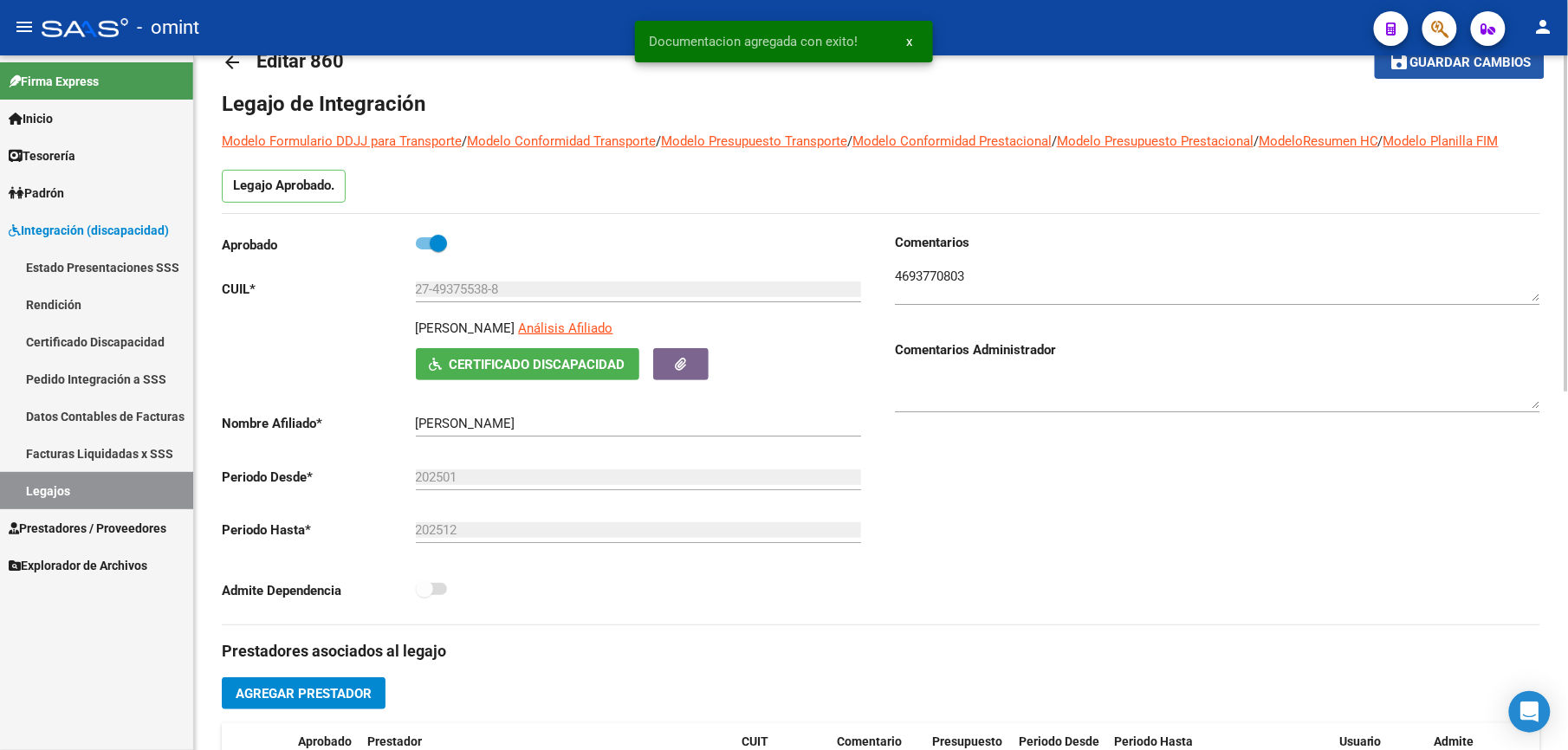
click at [1460, 74] on button "save Guardar cambios" at bounding box center [1459, 62] width 170 height 32
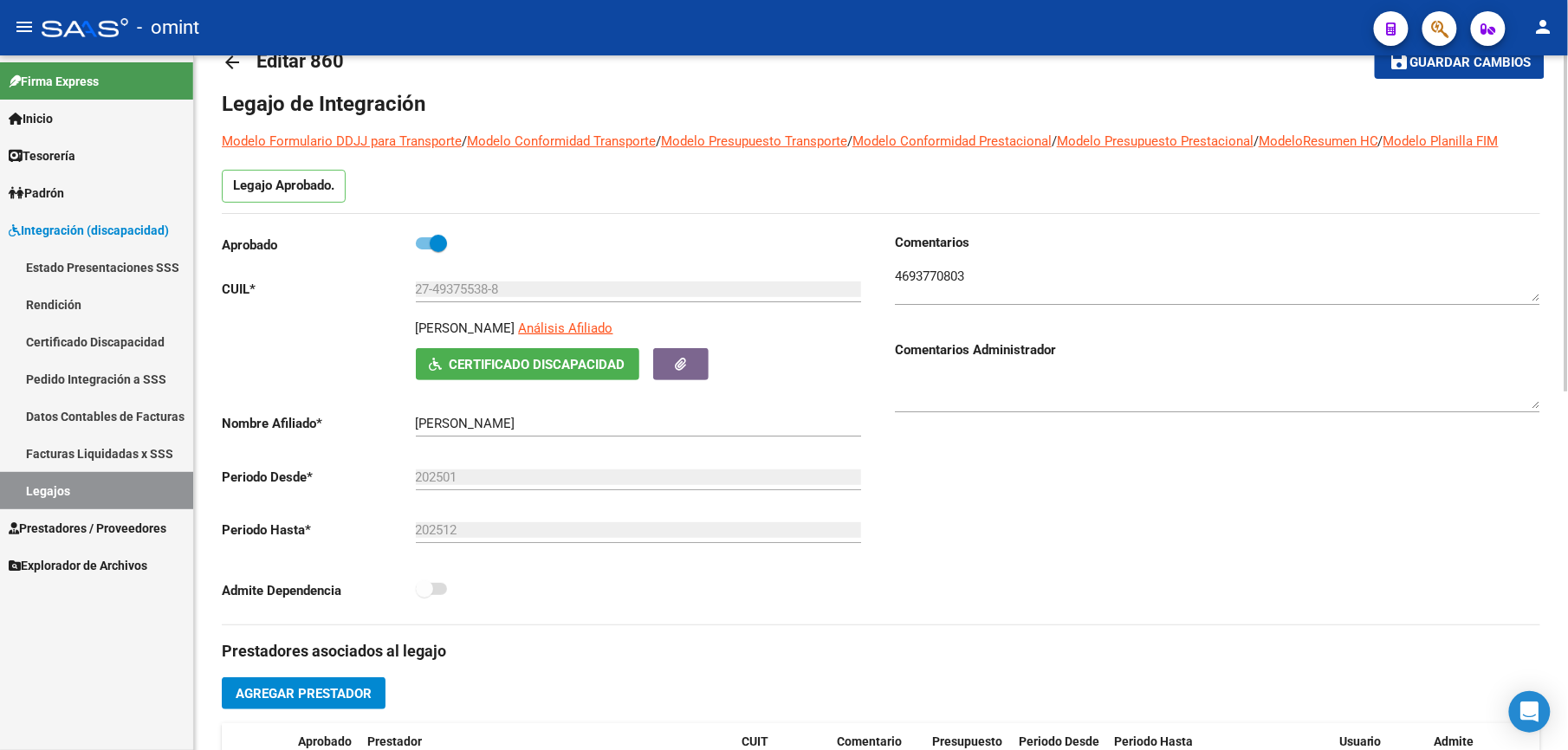
click at [1439, 57] on span "Guardar cambios" at bounding box center [1470, 64] width 121 height 16
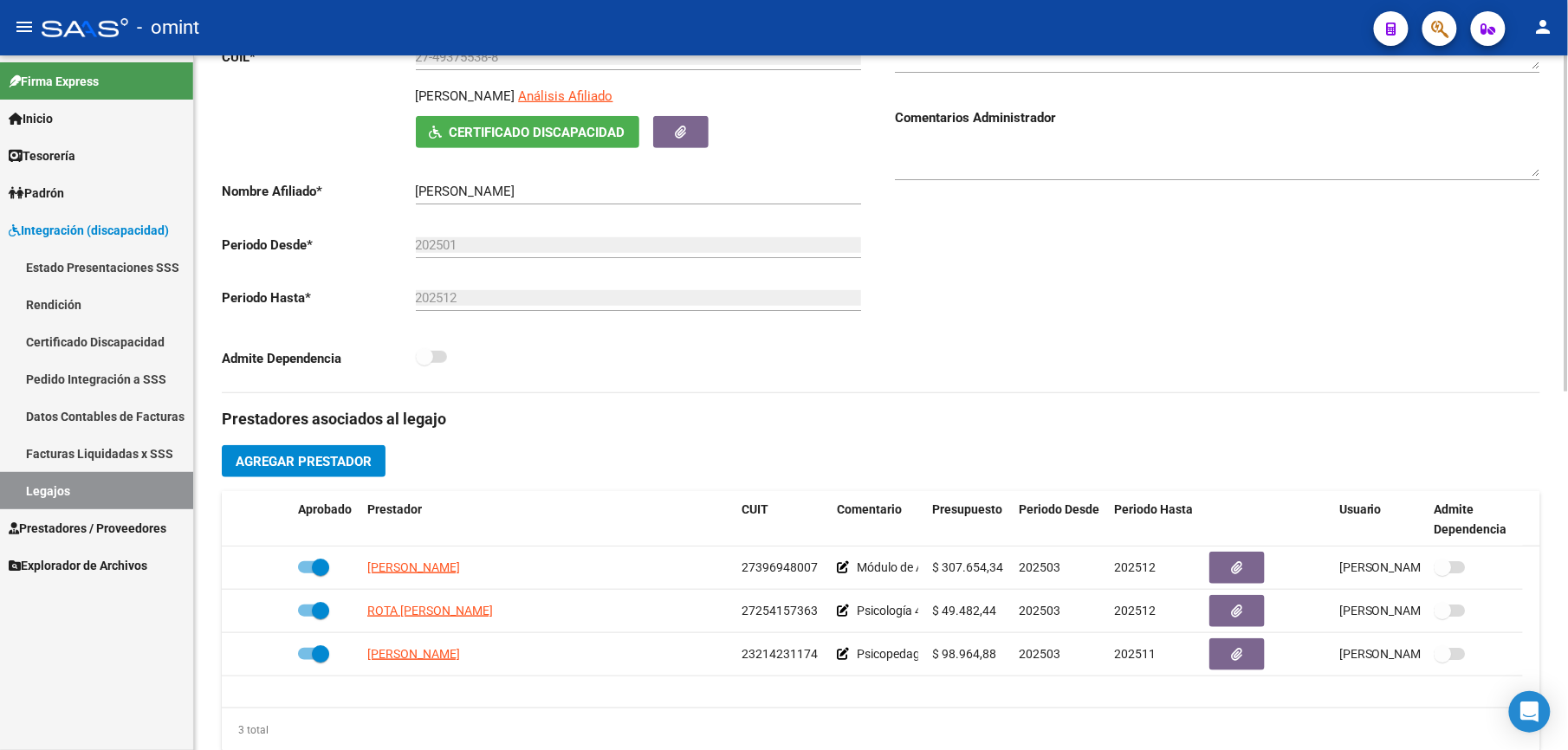
scroll to position [0, 0]
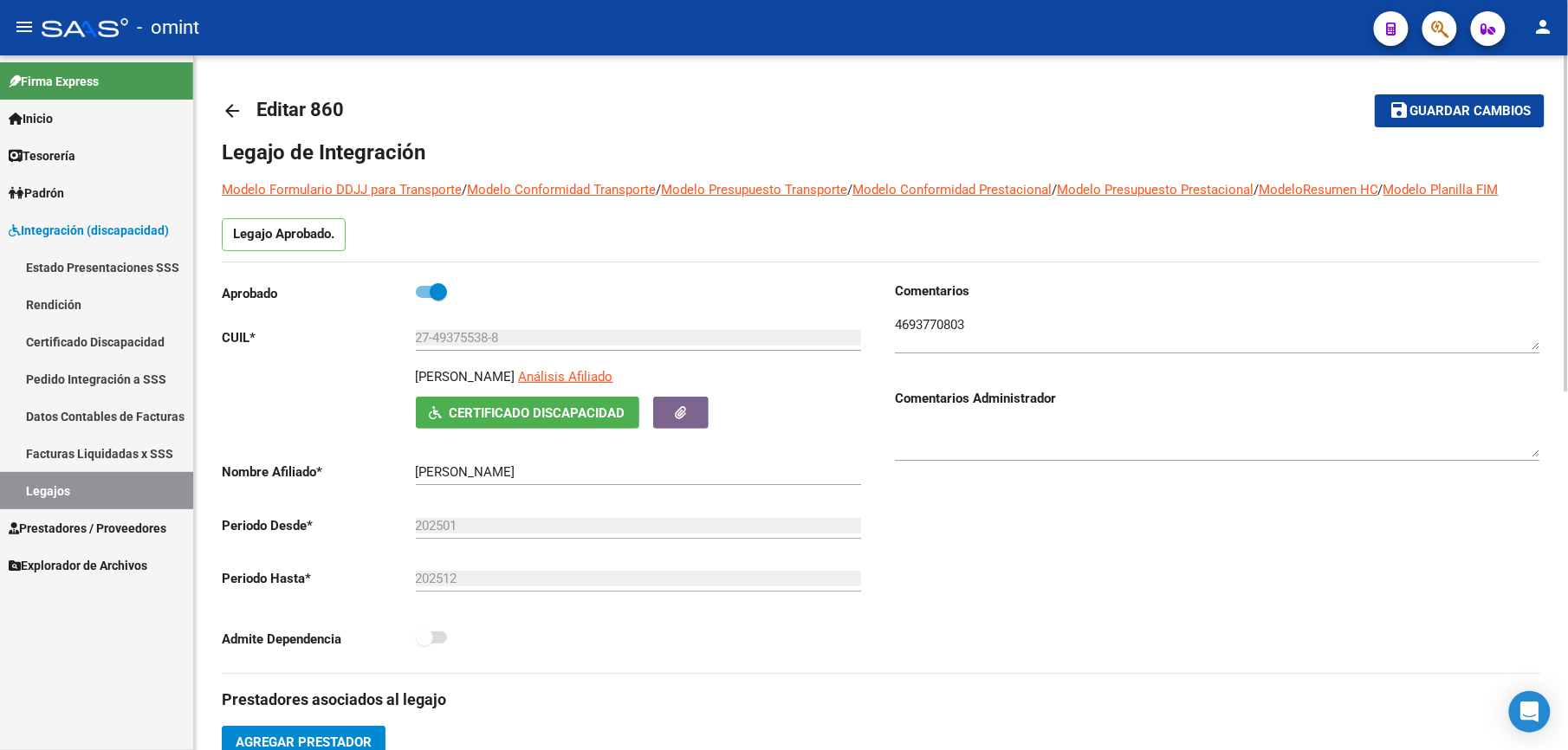
click at [49, 486] on link "Legajos" at bounding box center [96, 491] width 193 height 37
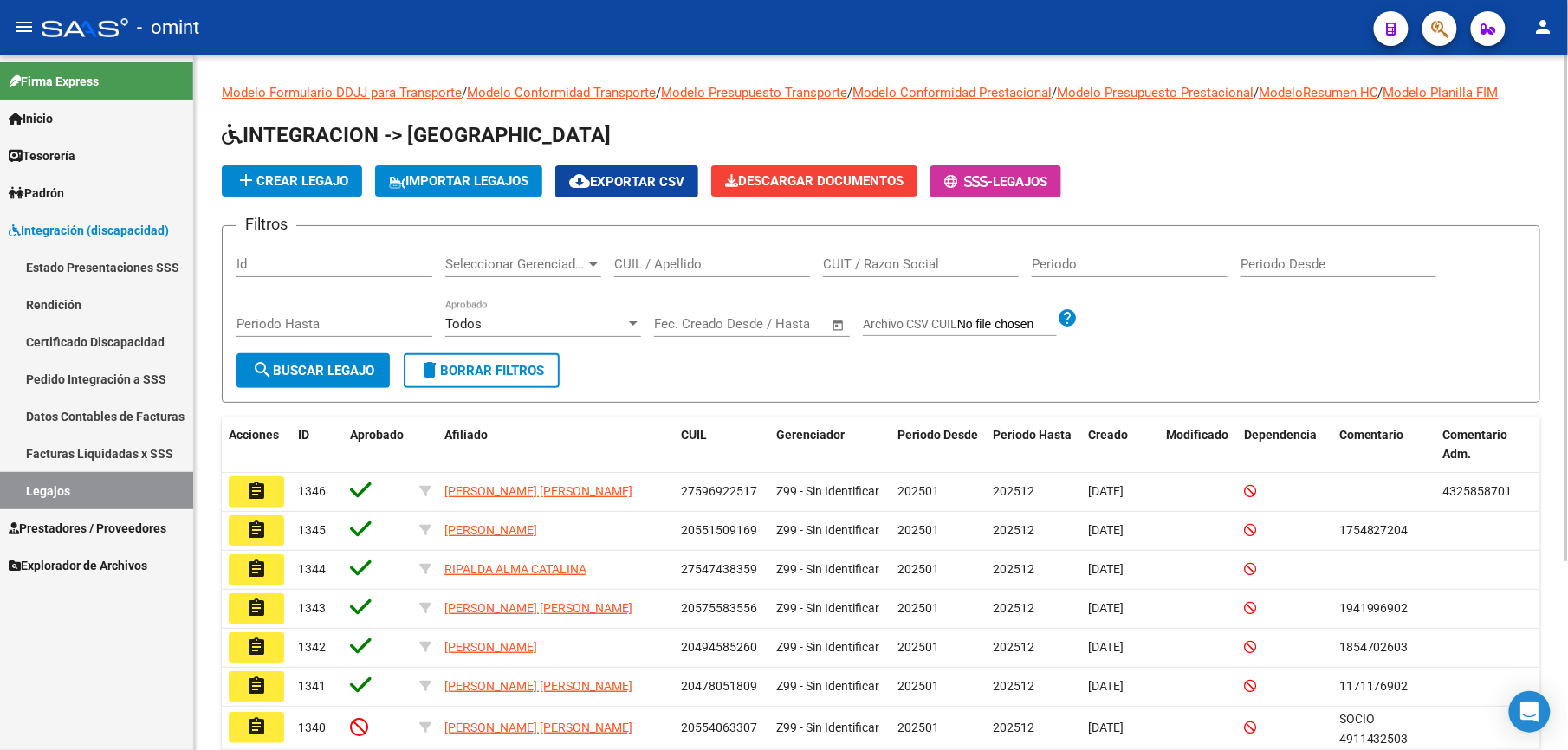
click at [666, 253] on div "CUIL / Apellido" at bounding box center [712, 259] width 196 height 37
paste input "27590128762"
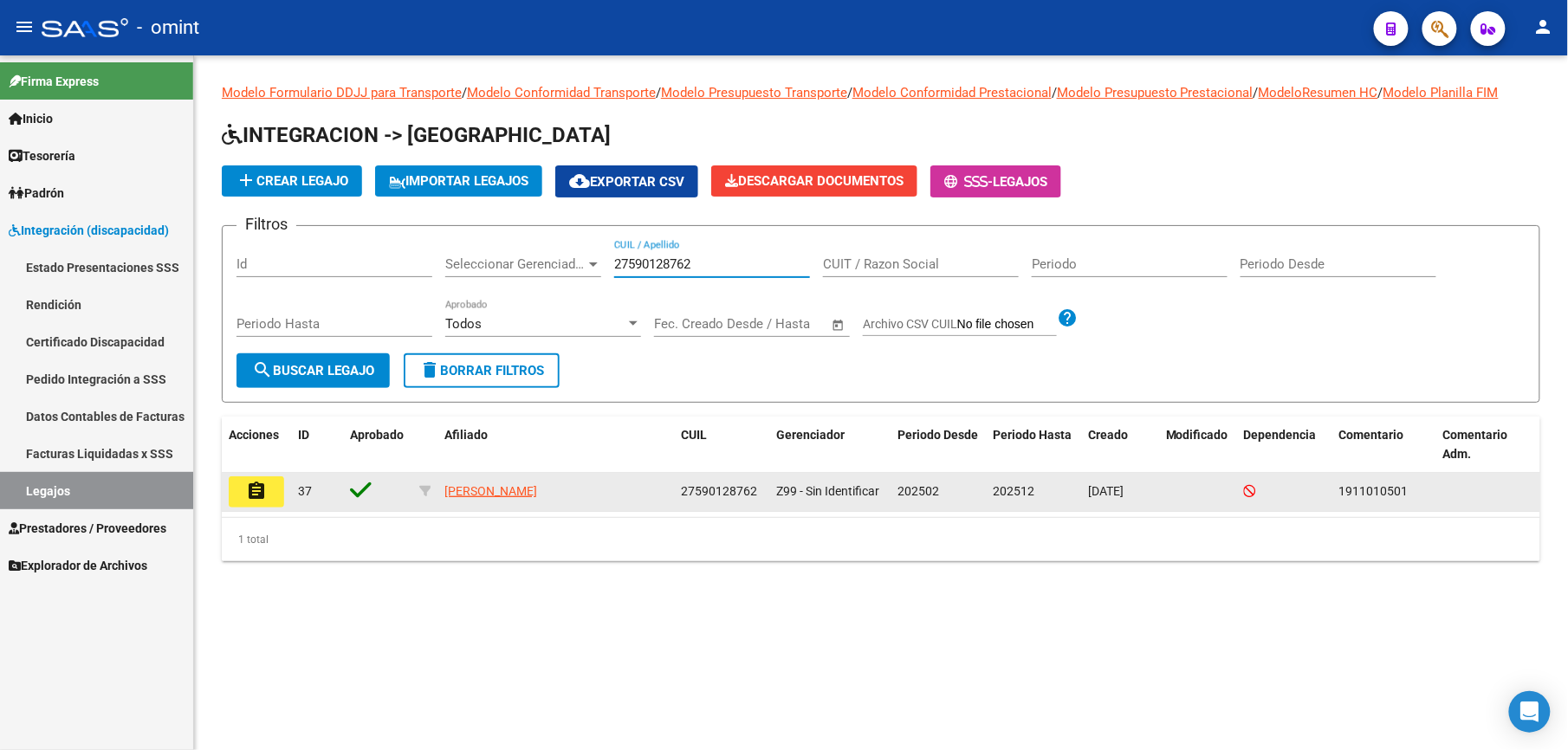
type input "27590128762"
click at [260, 493] on mat-icon "assignment" at bounding box center [257, 491] width 21 height 21
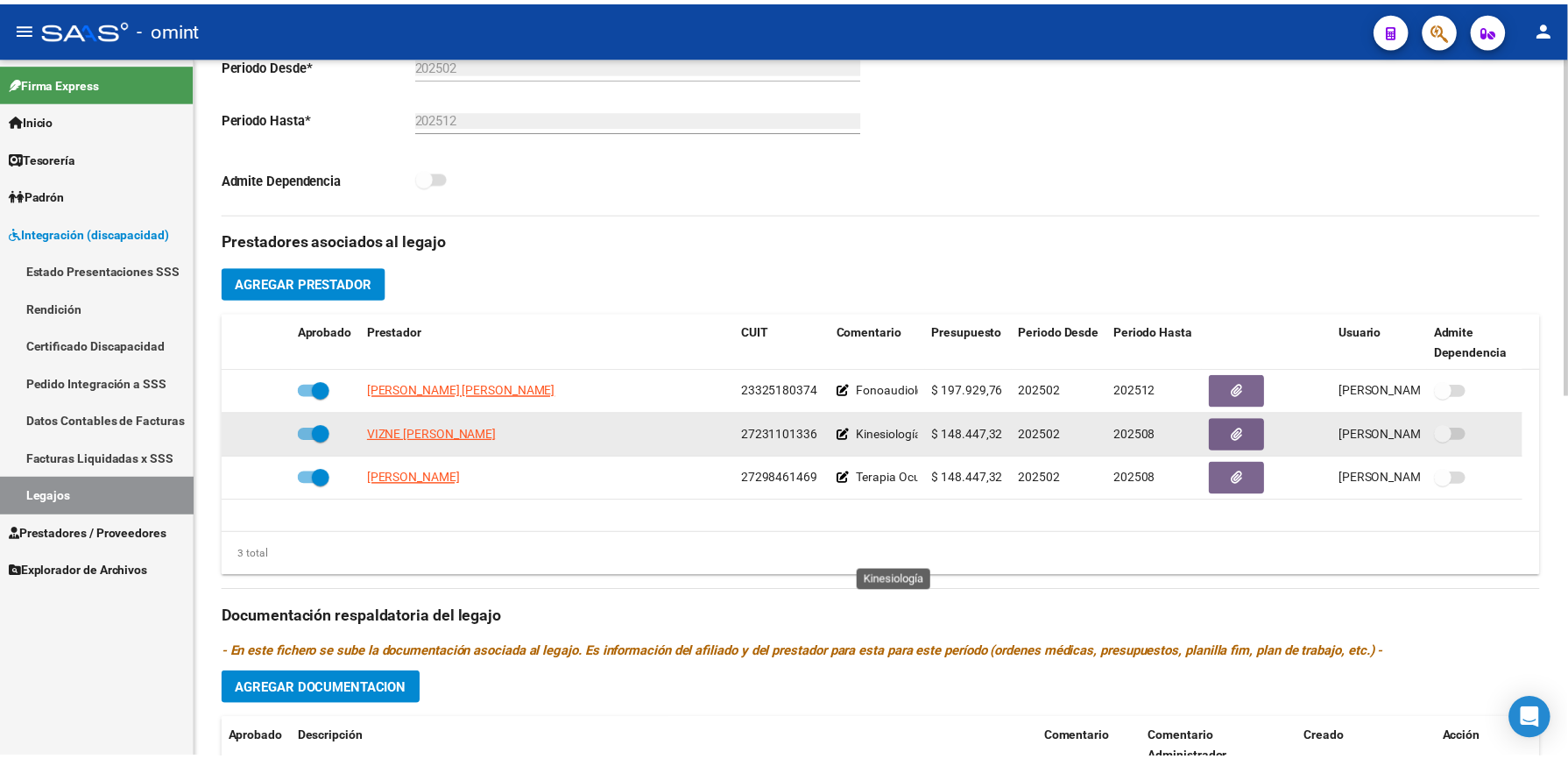
scroll to position [351, 0]
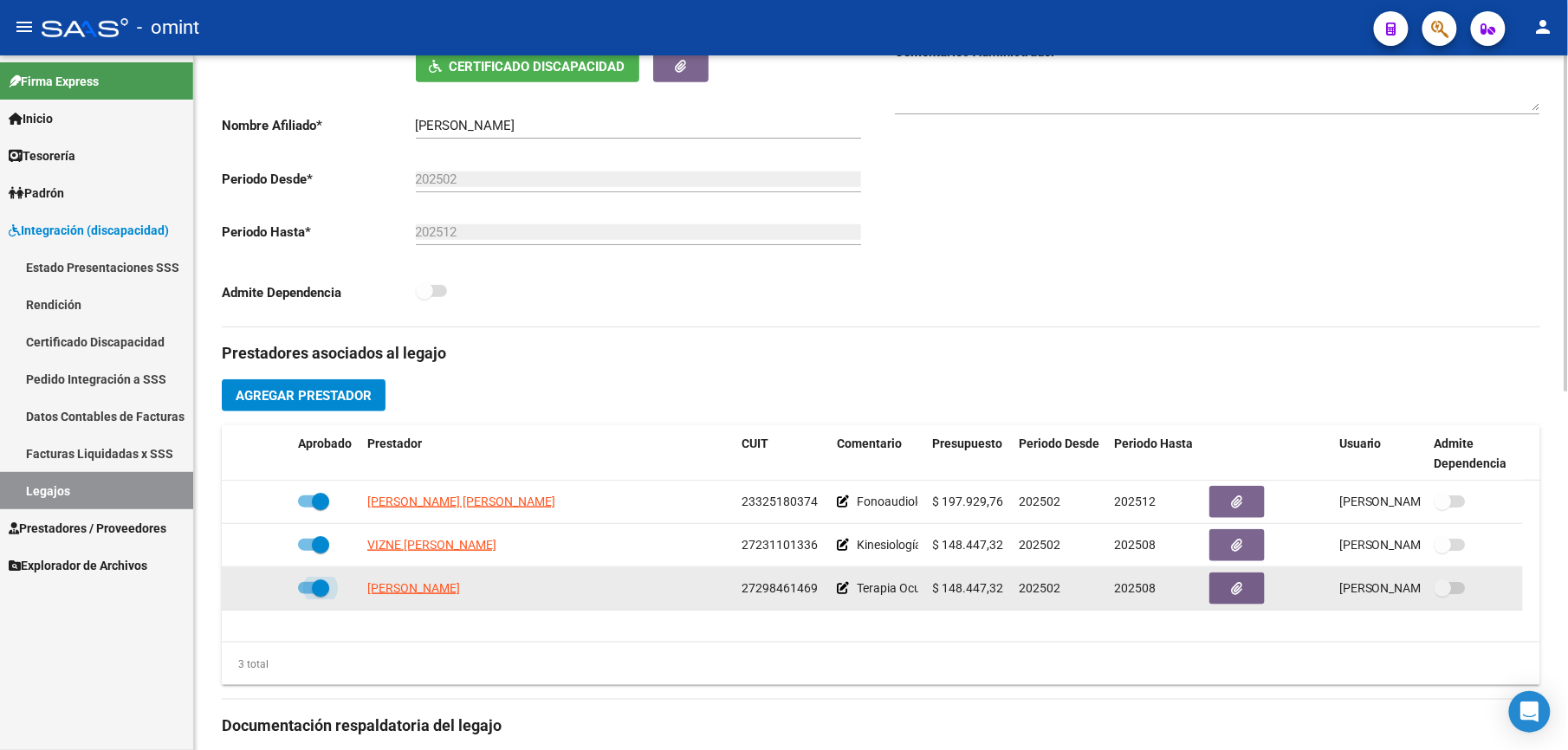
click at [302, 587] on span at bounding box center [313, 588] width 31 height 12
click at [305, 594] on input "checkbox" at bounding box center [305, 594] width 1 height 1
checkbox input "false"
click at [265, 590] on icon at bounding box center [266, 588] width 12 height 12
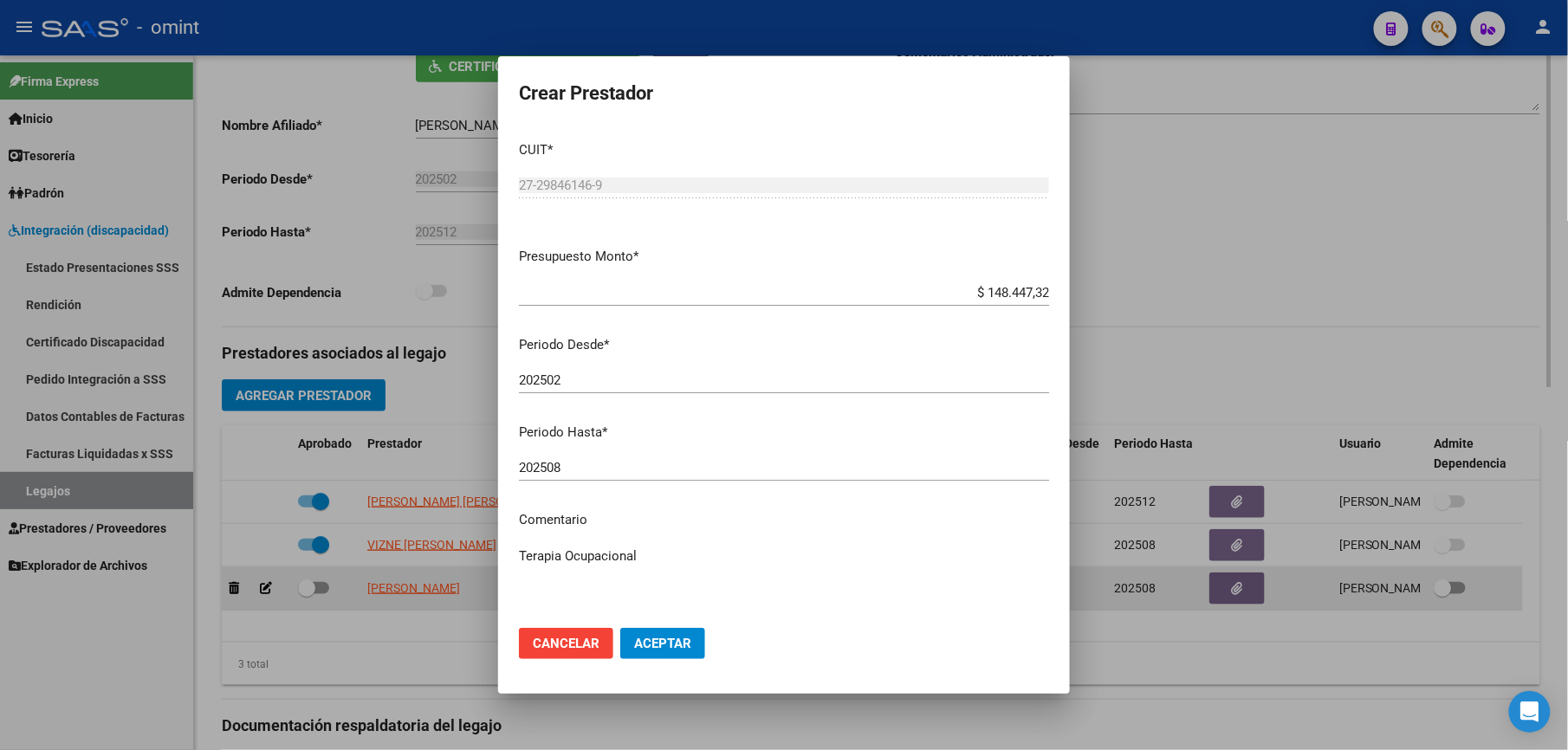
scroll to position [364, 0]
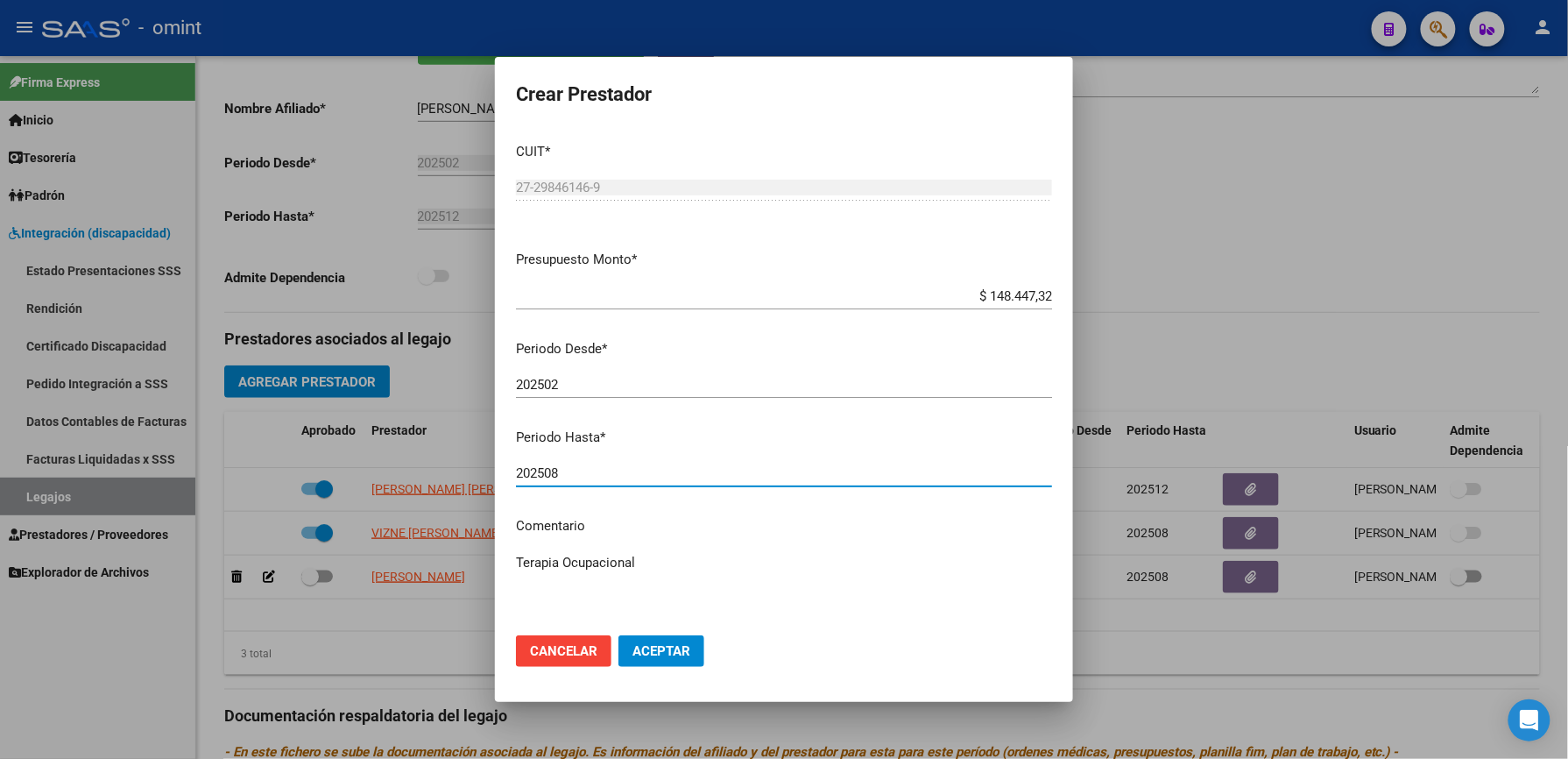
click at [568, 477] on input "202508" at bounding box center [784, 473] width 536 height 16
type input "202512"
click at [680, 559] on textarea "Terapia Ocupacional" at bounding box center [784, 594] width 536 height 82
click at [662, 561] on textarea "Terapia Ocupacional //" at bounding box center [784, 594] width 536 height 82
click at [657, 561] on textarea "Terapia Ocupacional //" at bounding box center [784, 594] width 536 height 82
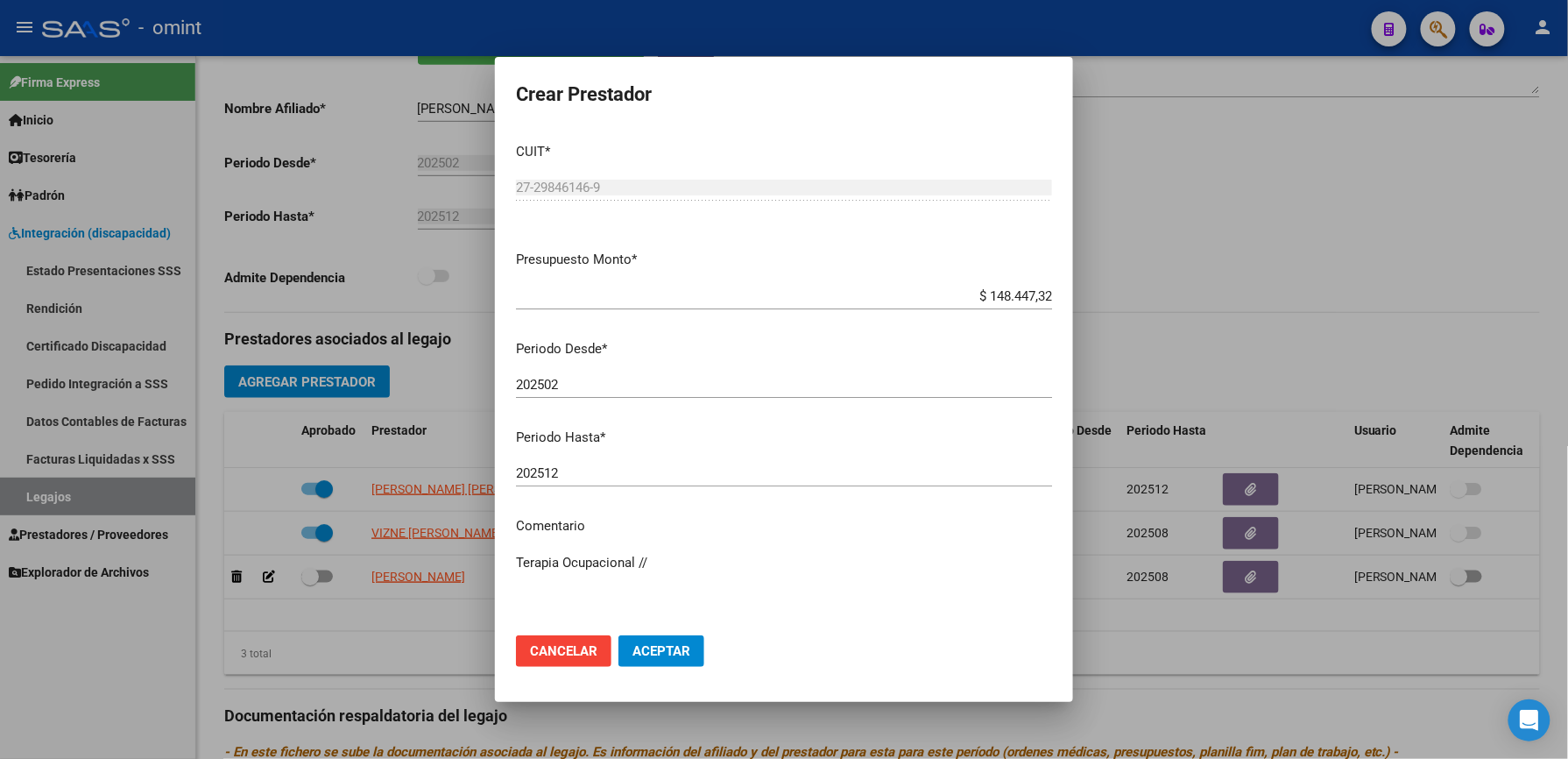
click at [683, 565] on textarea "Terapia Ocupacional //" at bounding box center [784, 594] width 536 height 82
click at [645, 561] on textarea "Terapia Ocupacional //" at bounding box center [784, 594] width 536 height 82
click at [662, 561] on textarea "Terapia Ocupacional //" at bounding box center [784, 594] width 536 height 82
click at [657, 561] on textarea "Terapia Ocupacional //" at bounding box center [784, 594] width 536 height 82
click at [589, 570] on textarea "Terapia Ocupacional //" at bounding box center [784, 594] width 536 height 82
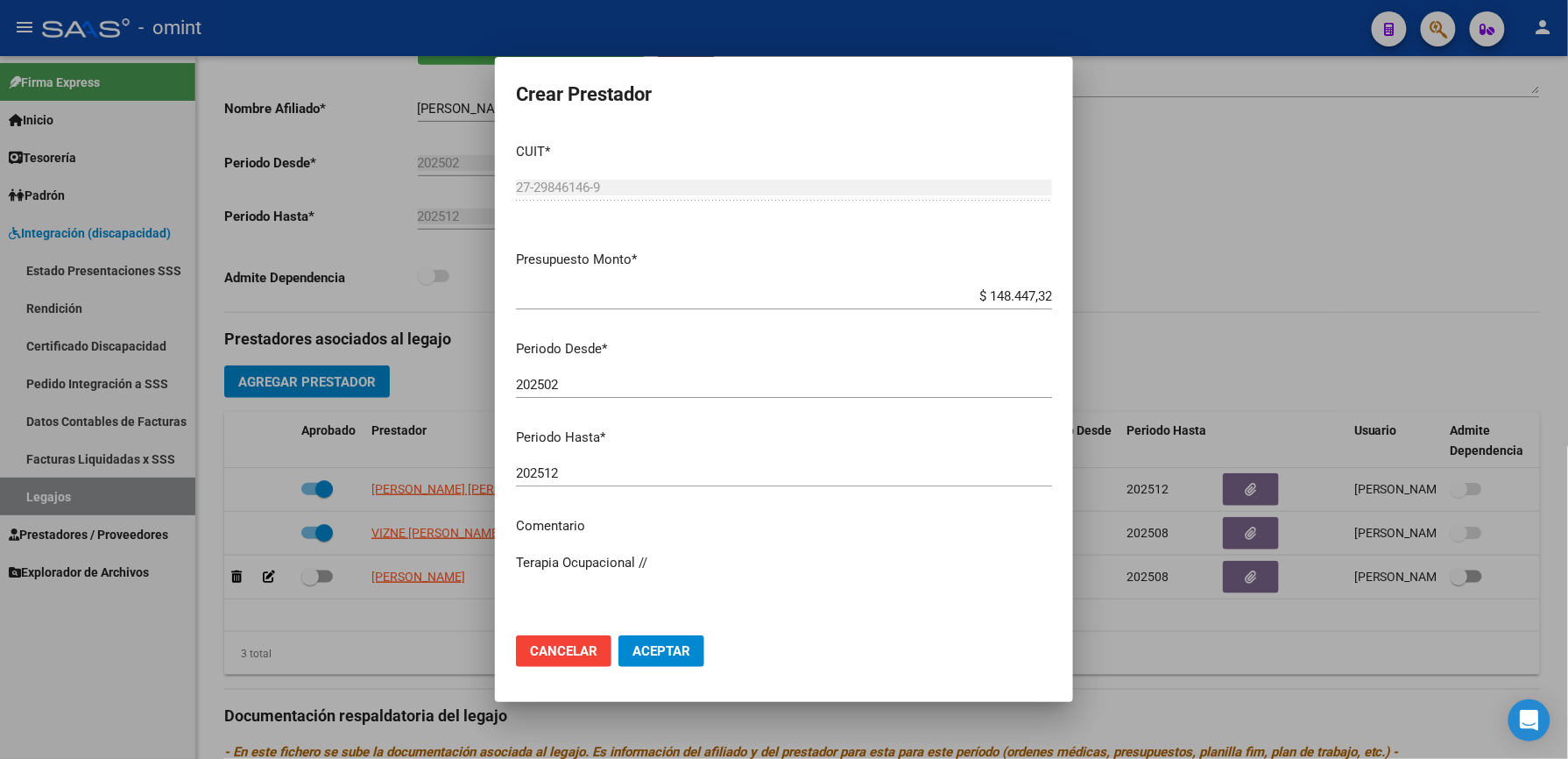
click at [667, 563] on textarea "Terapia Ocupacional //" at bounding box center [784, 594] width 536 height 82
paste textarea "35450425/01"
type textarea "Terapia Ocupacional // según caso 35450425/01 se extiende periodo"
click at [662, 645] on span "Aceptar" at bounding box center [661, 651] width 58 height 16
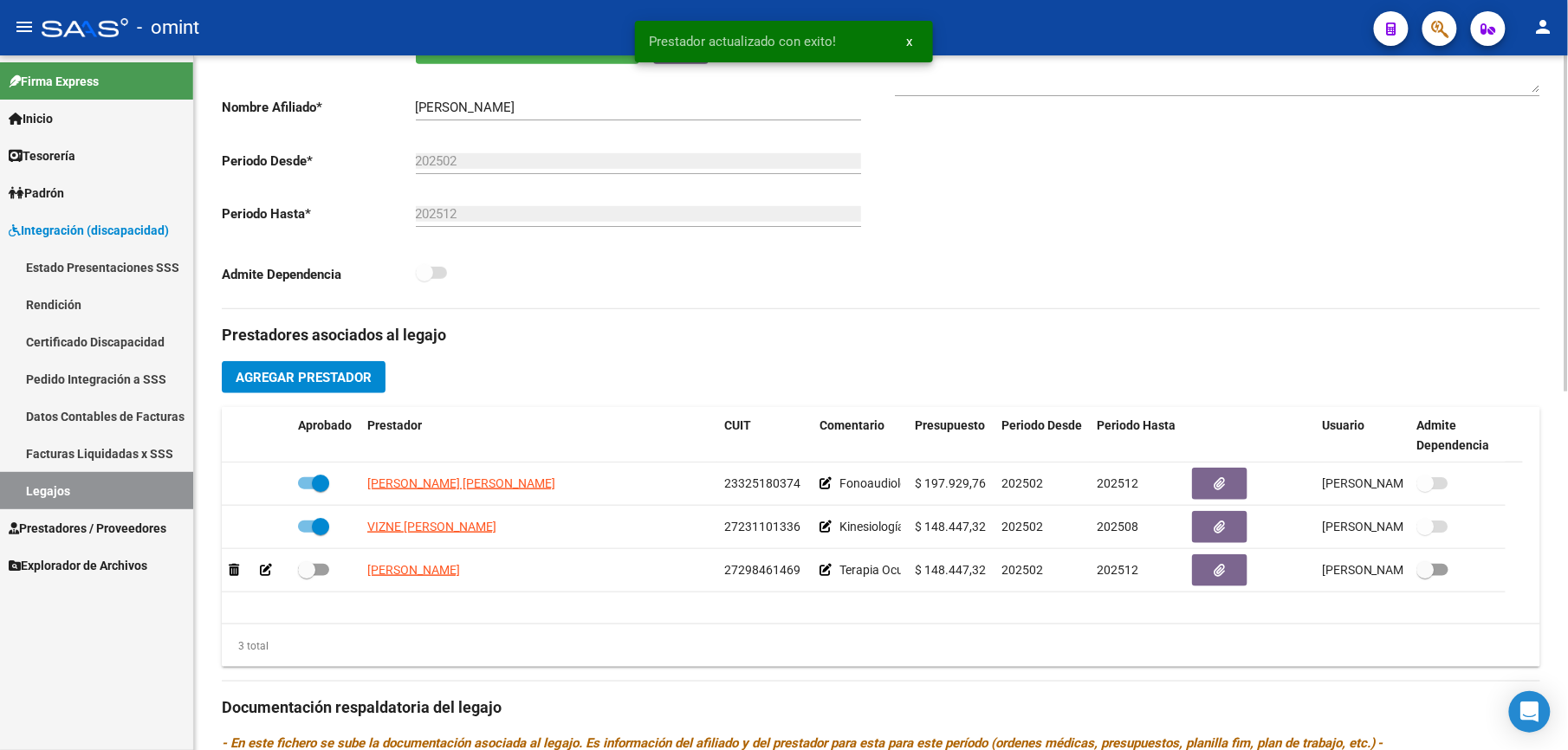
scroll to position [347, 0]
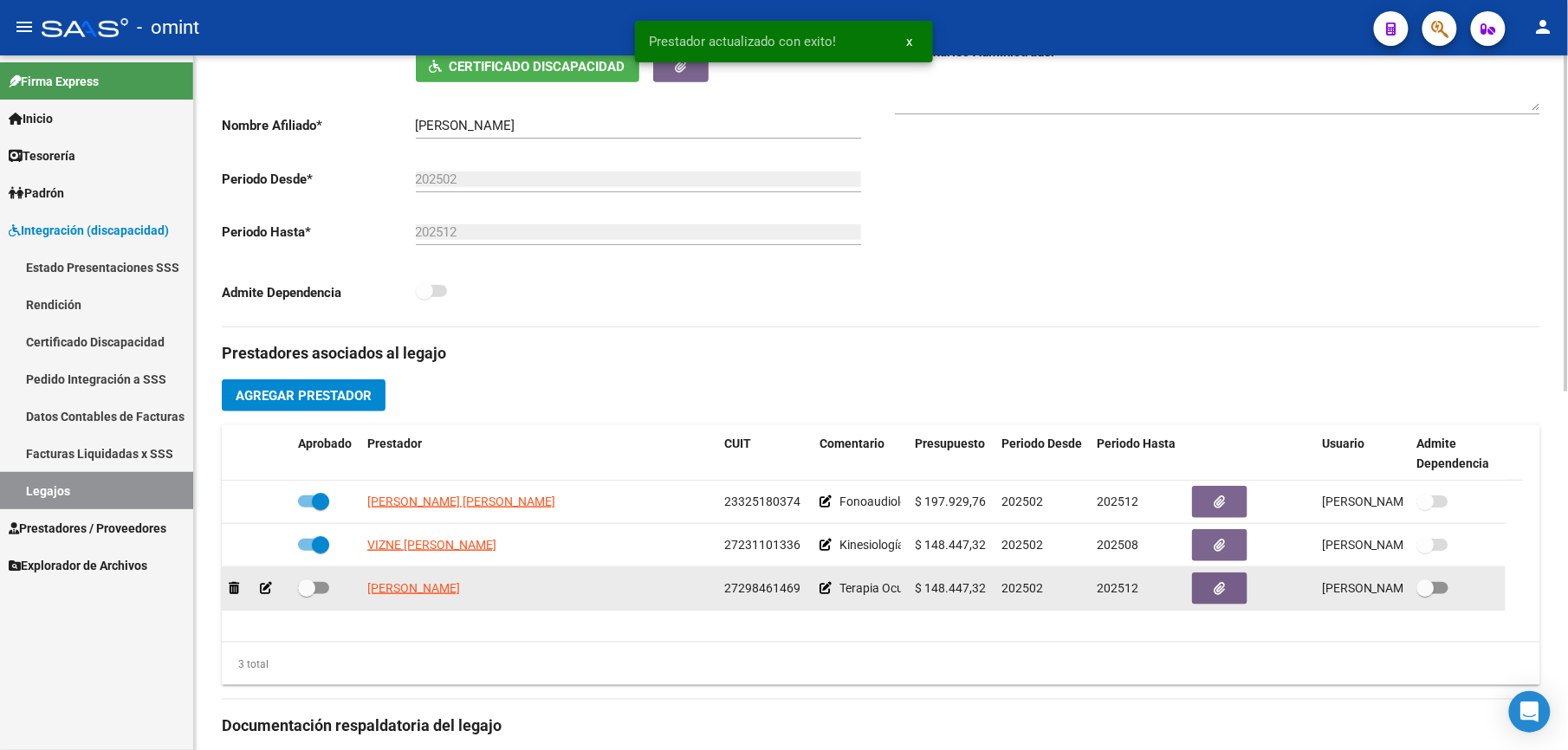
click at [330, 596] on div at bounding box center [326, 589] width 56 height 23
click at [323, 589] on span at bounding box center [313, 588] width 31 height 12
click at [306, 594] on input "checkbox" at bounding box center [305, 594] width 1 height 1
checkbox input "true"
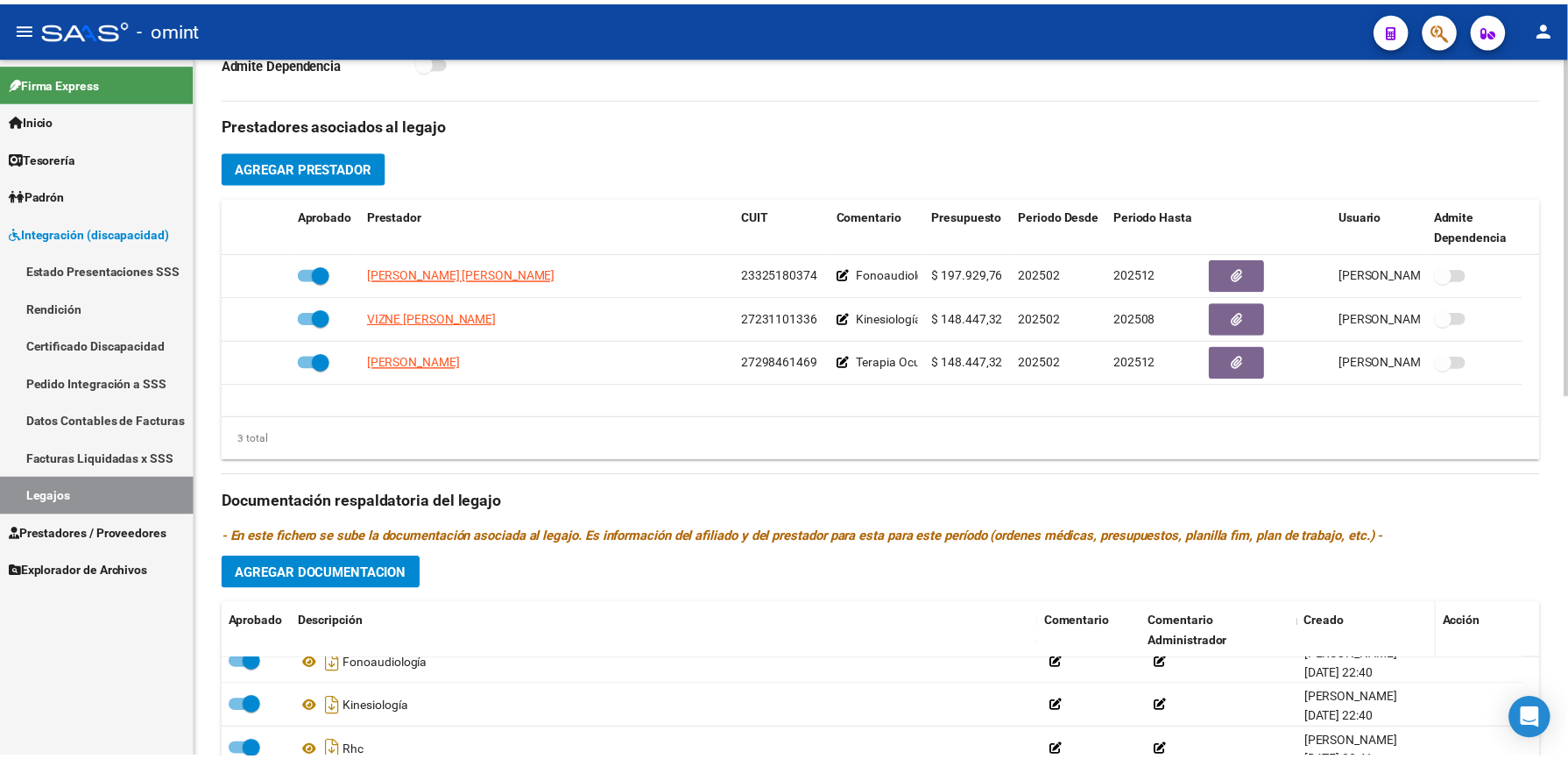
scroll to position [751, 0]
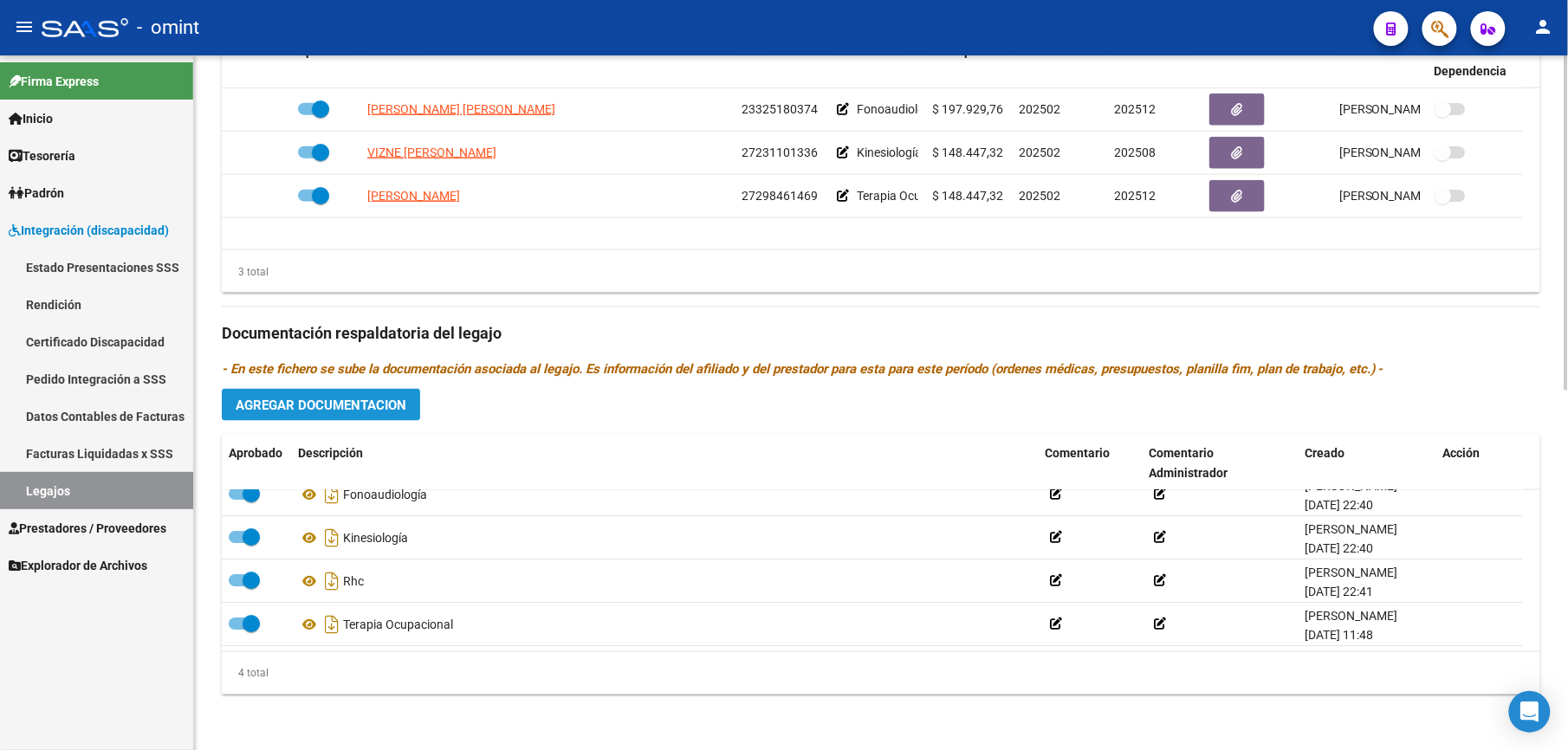
click at [353, 416] on button "Agregar Documentacion" at bounding box center [320, 405] width 199 height 32
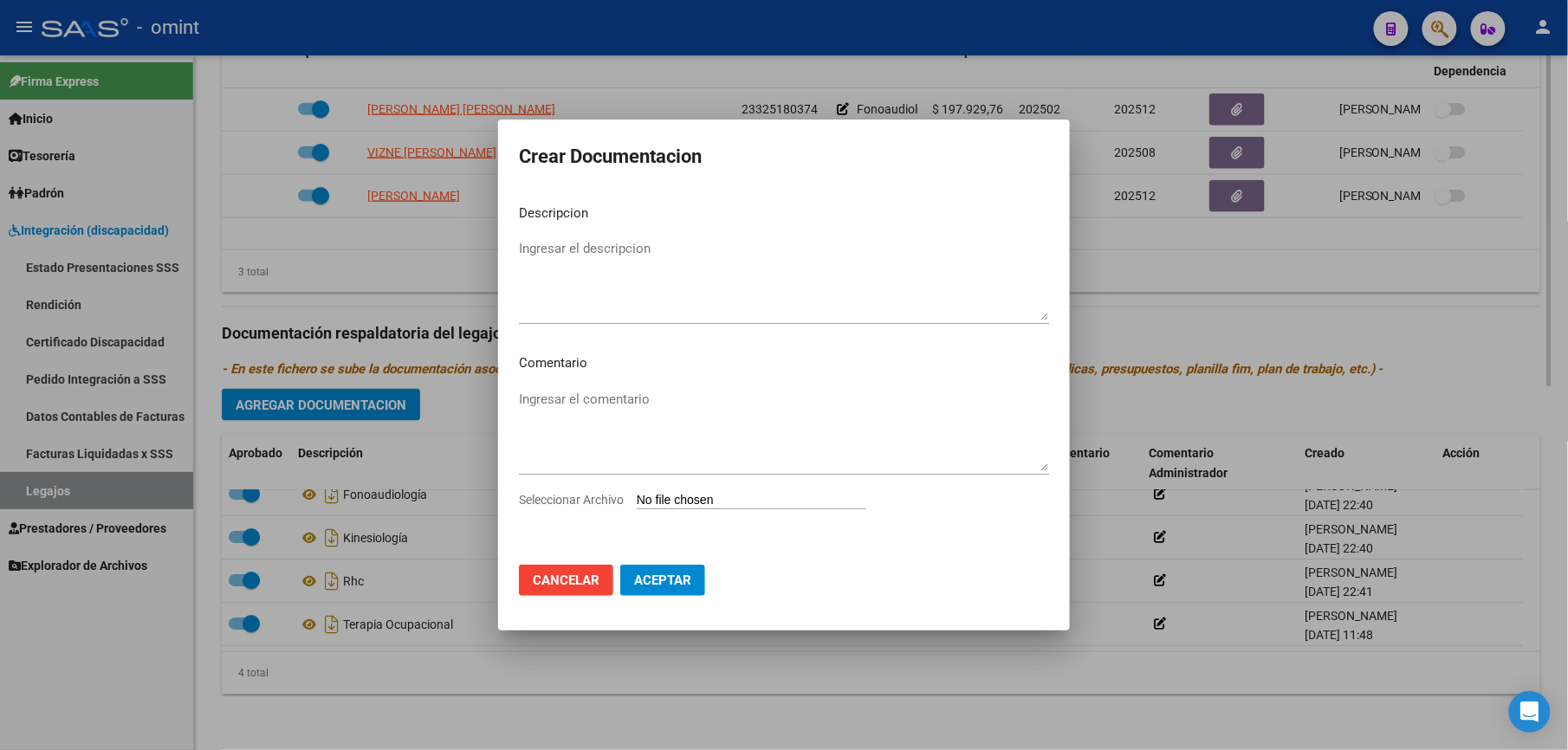
scroll to position [761, 0]
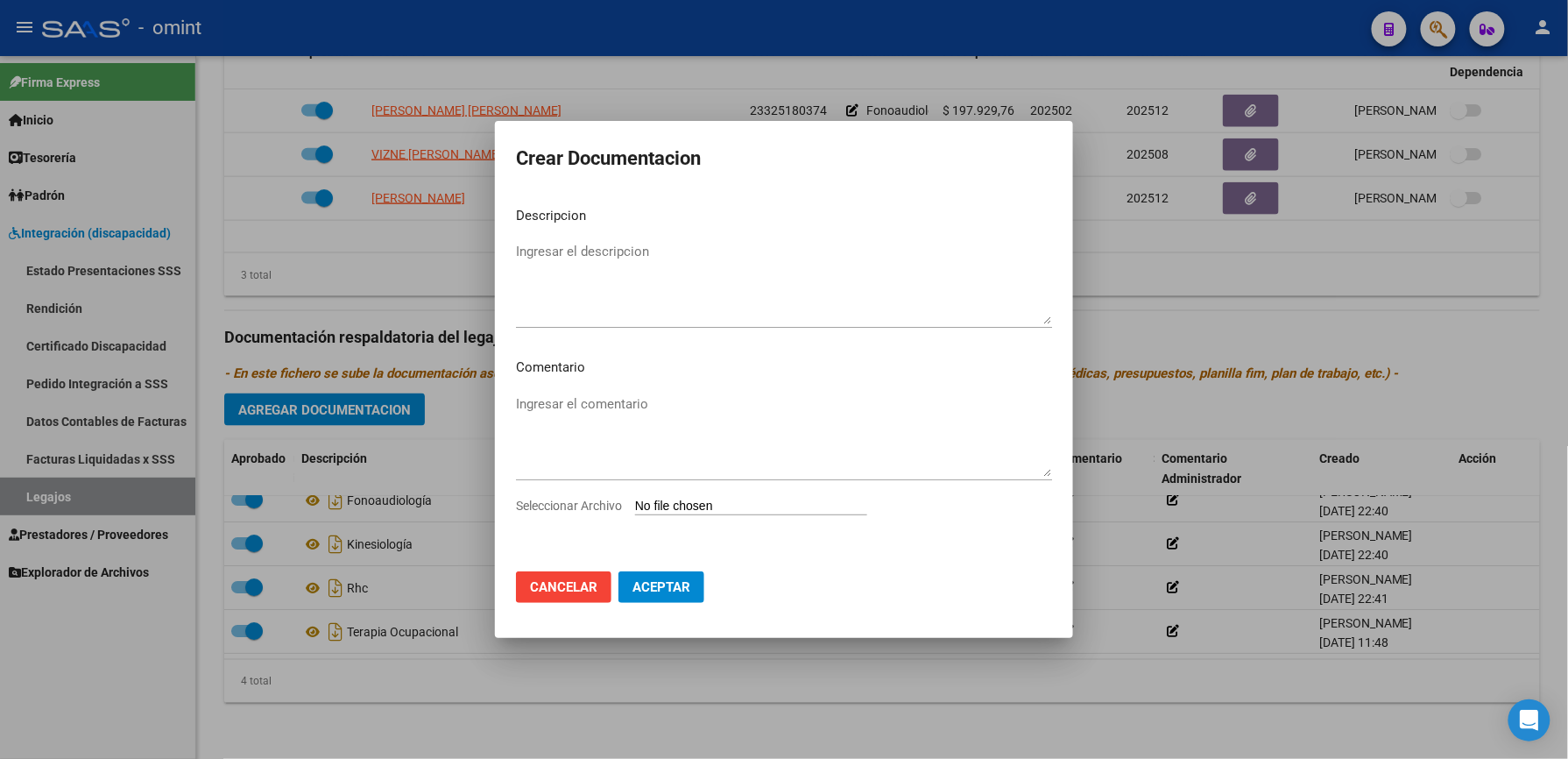
click at [355, 399] on div at bounding box center [784, 380] width 1568 height 759
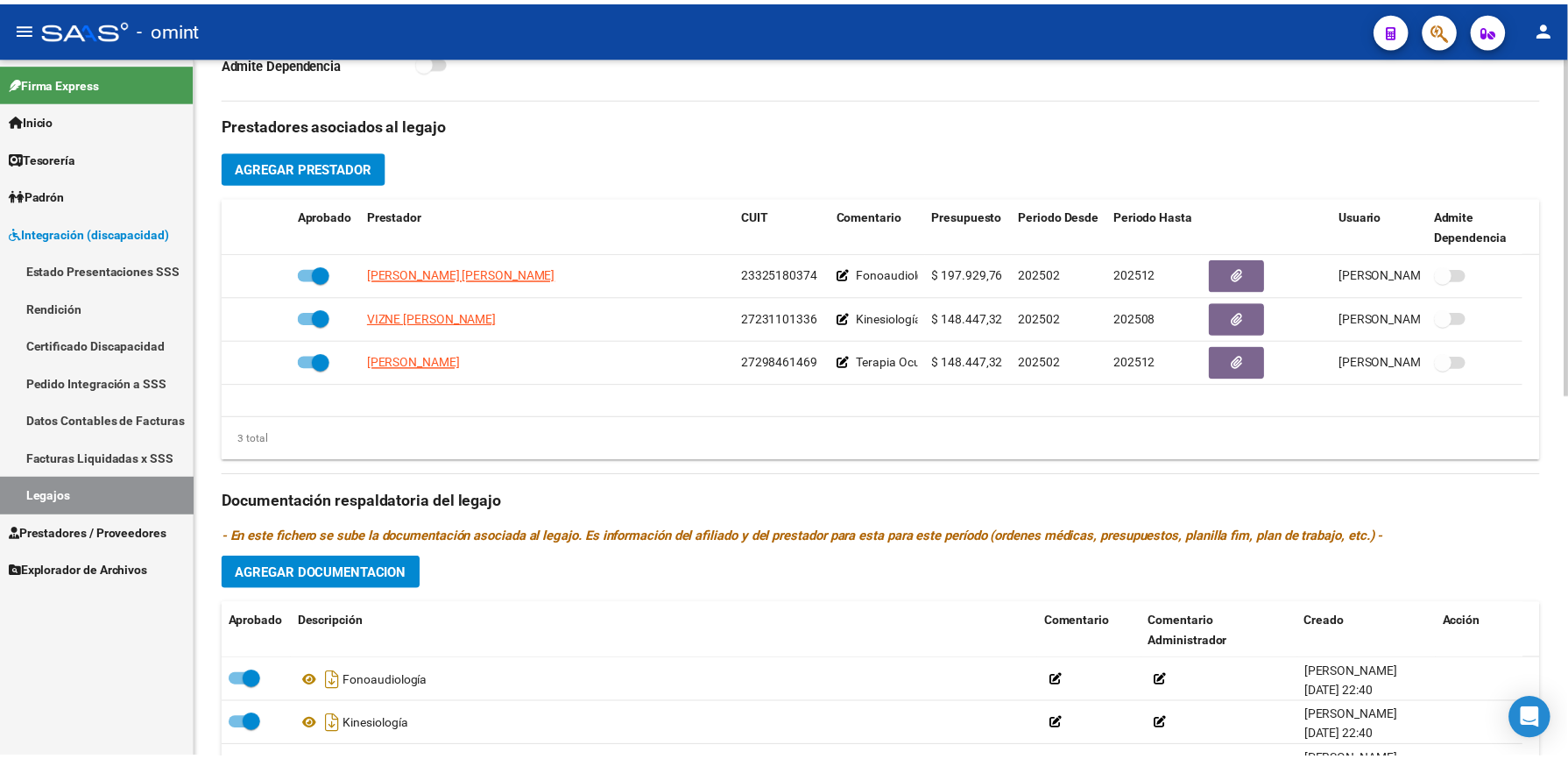
scroll to position [751, 0]
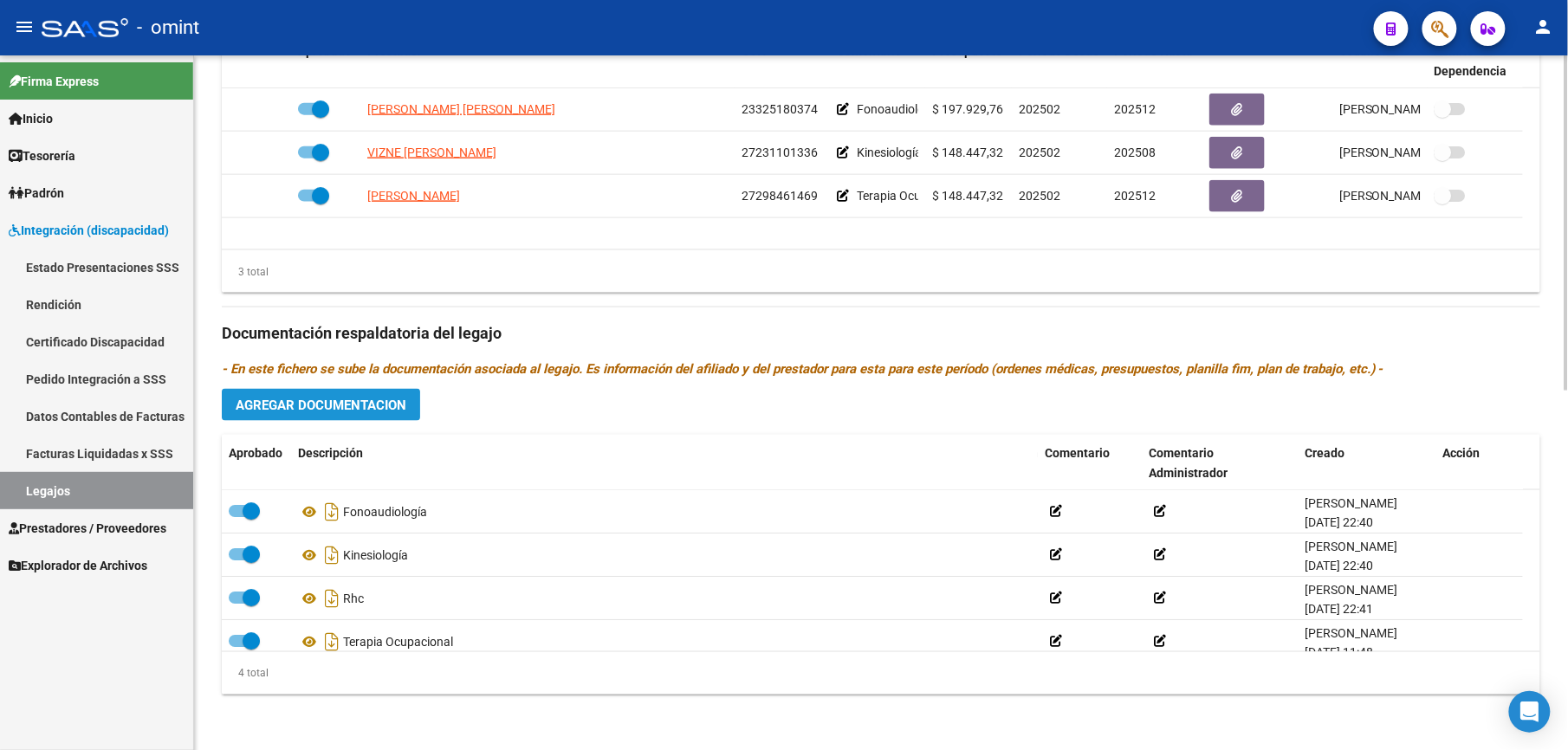
click at [330, 400] on span "Agregar Documentacion" at bounding box center [320, 405] width 170 height 16
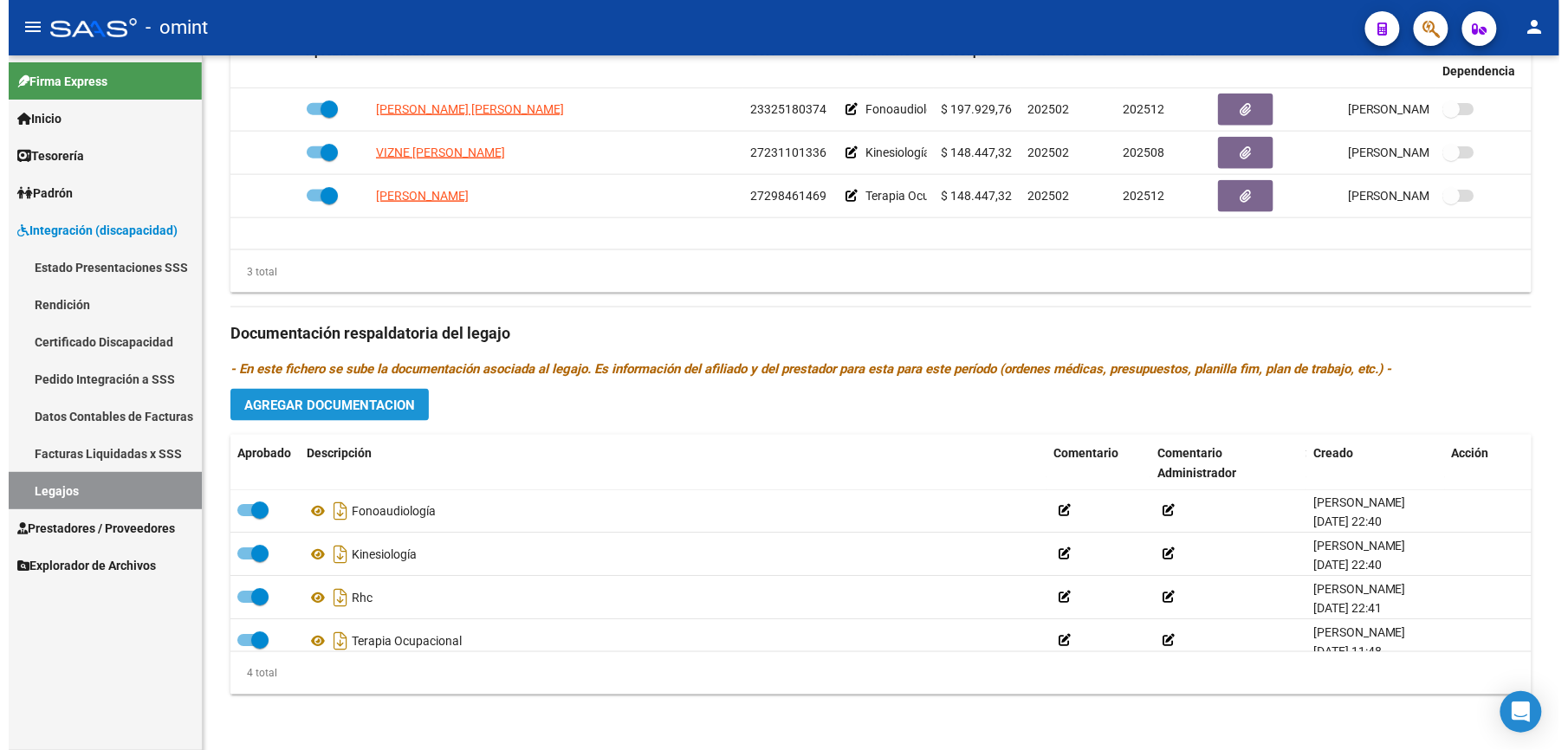
scroll to position [761, 0]
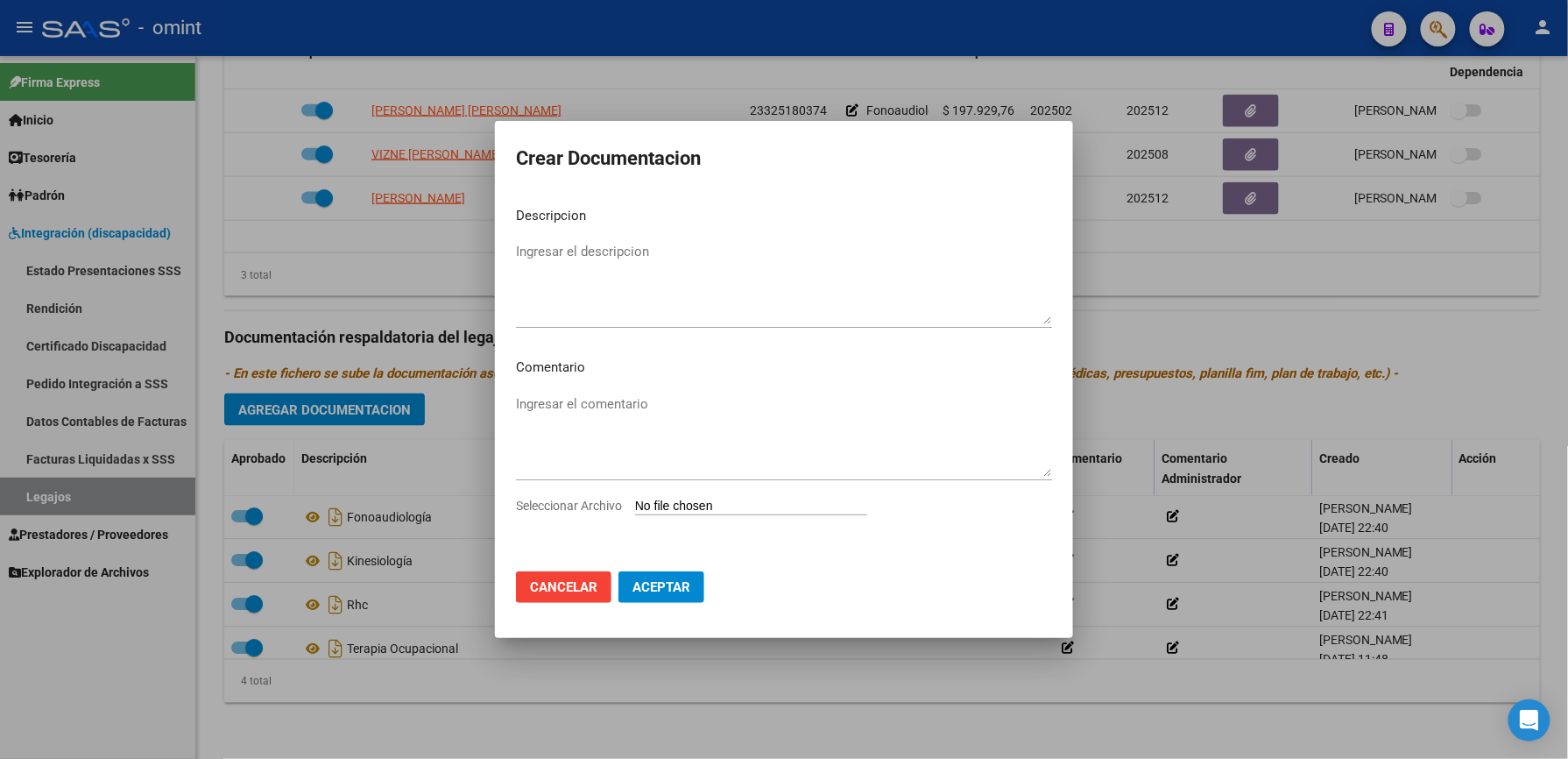
click at [750, 503] on input "Seleccionar Archivo" at bounding box center [751, 506] width 232 height 17
type input "C:\fakepath\1911010501_25072401190_form048.pdf"
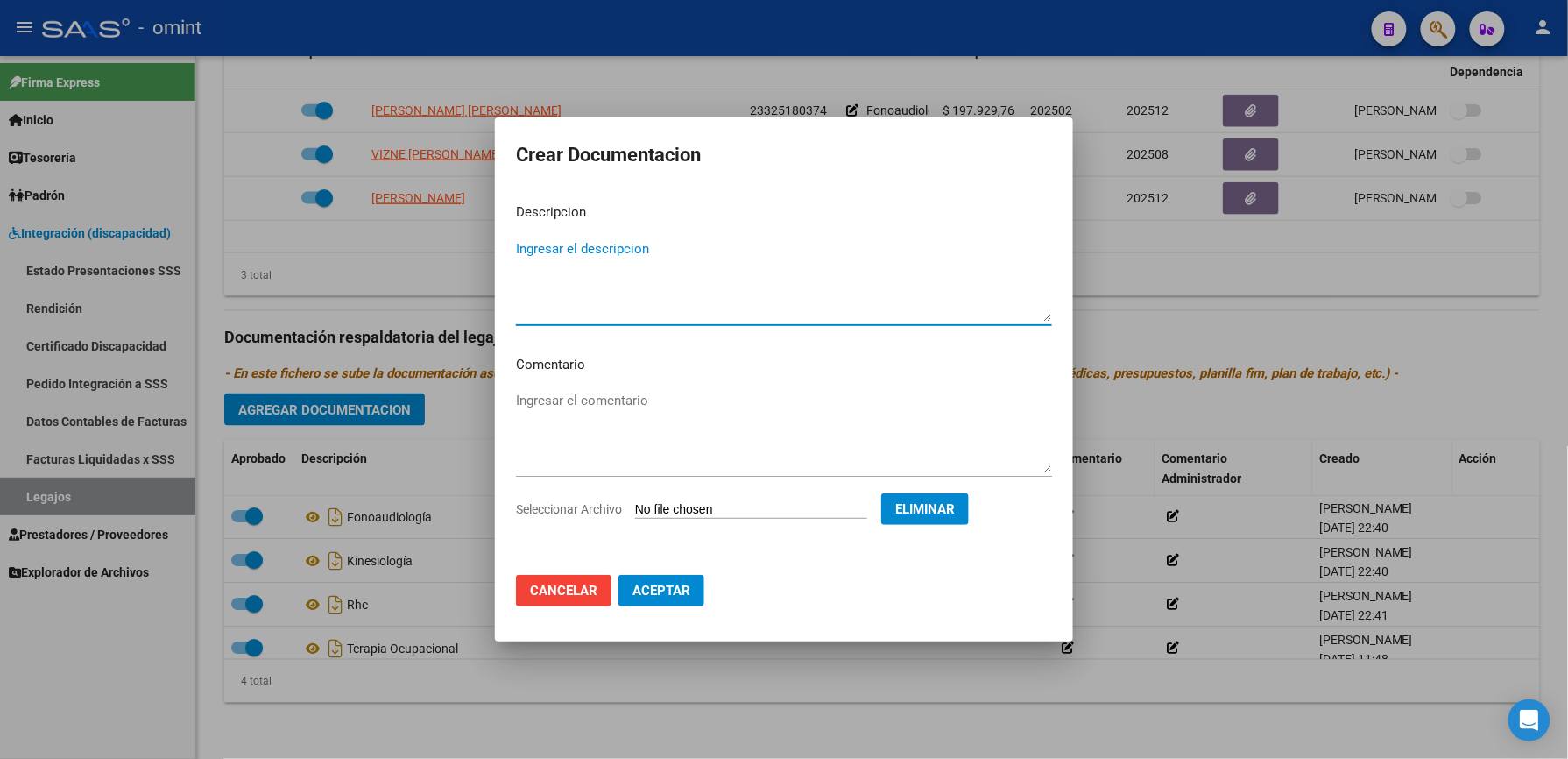
click at [568, 254] on textarea "Ingresar el descripcion" at bounding box center [784, 280] width 536 height 82
type textarea "informe semestral T.O"
click at [653, 586] on span "Aceptar" at bounding box center [661, 591] width 58 height 16
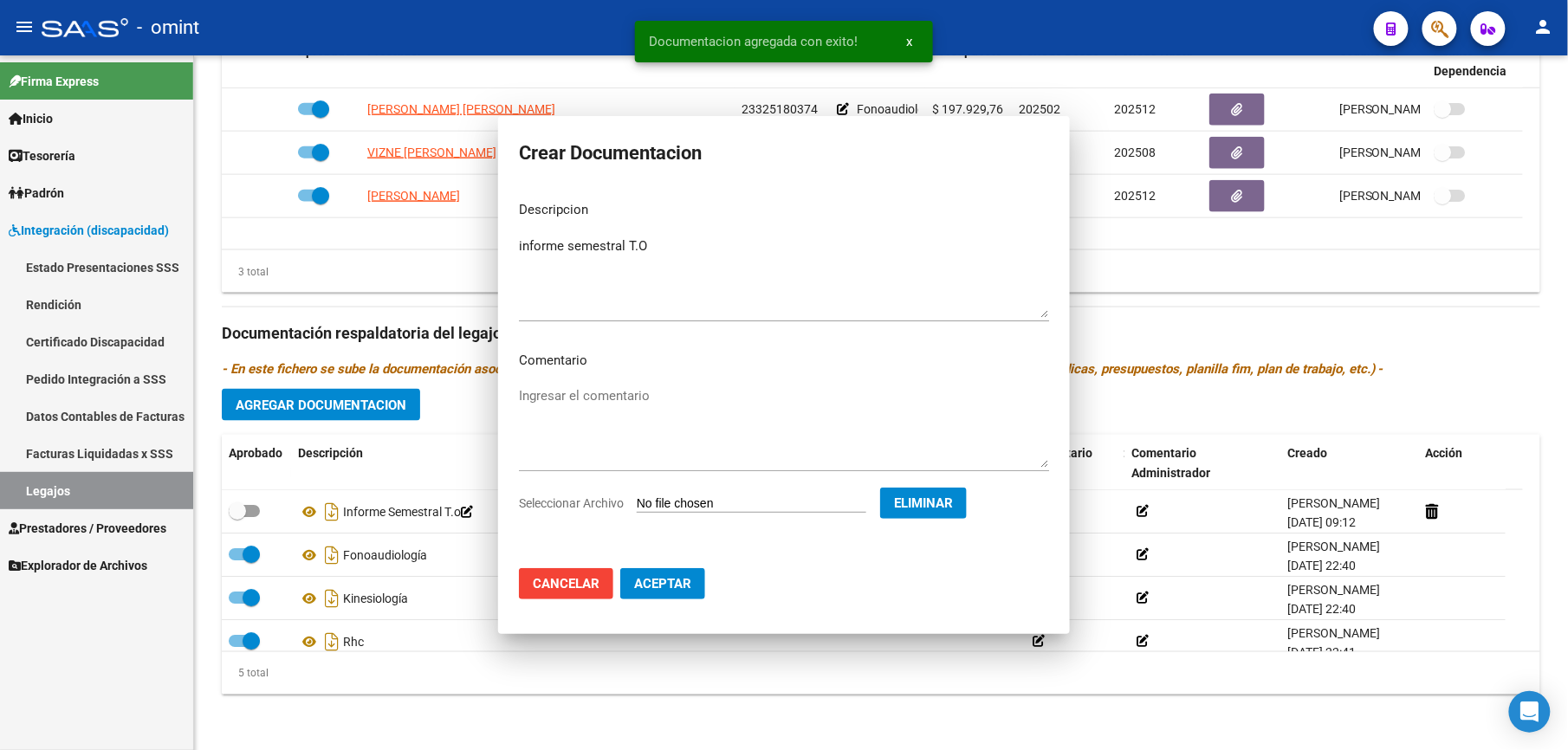
scroll to position [741, 0]
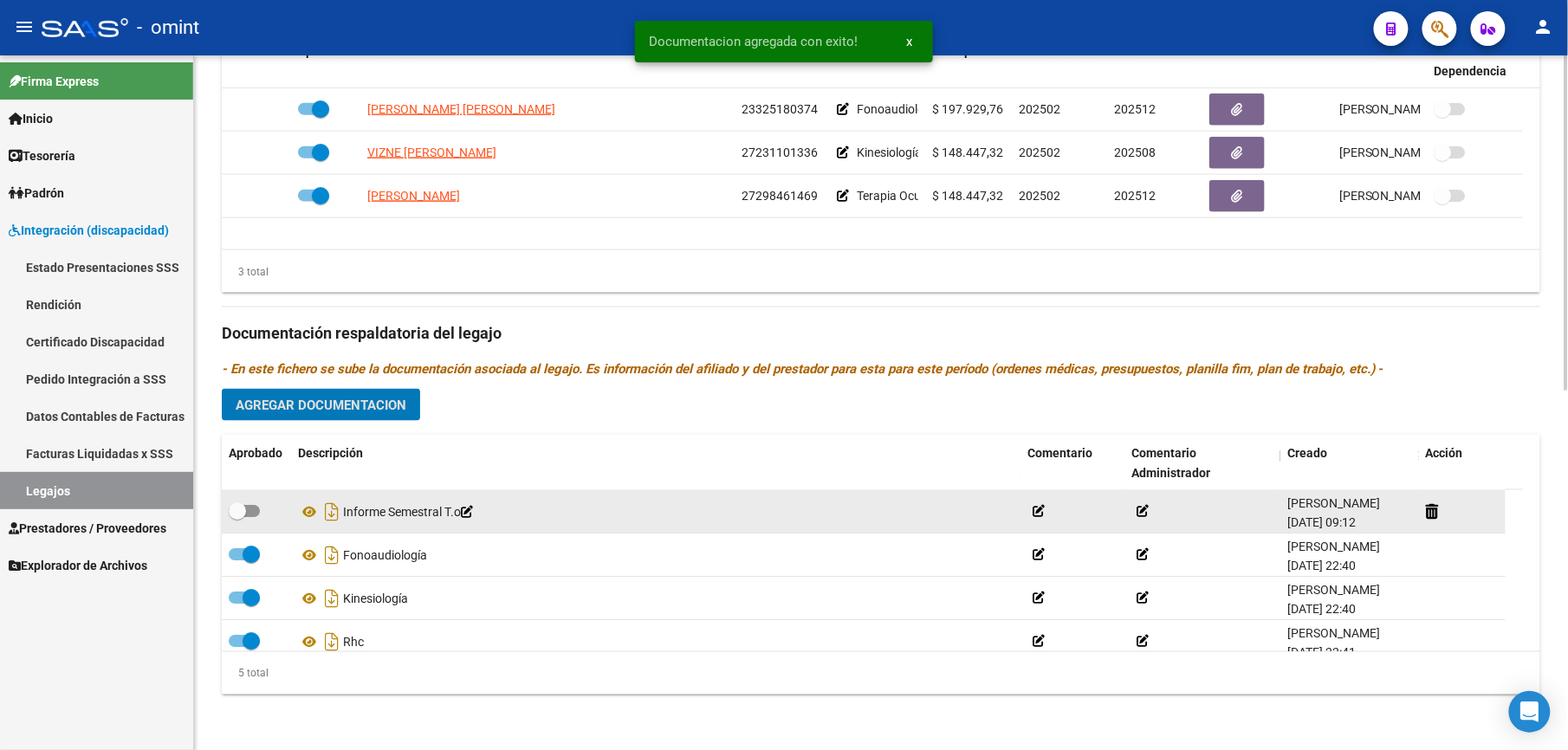
click at [260, 514] on div at bounding box center [256, 512] width 56 height 23
click at [252, 506] on span at bounding box center [244, 511] width 31 height 12
click at [237, 517] on input "checkbox" at bounding box center [237, 517] width 1 height 1
checkbox input "true"
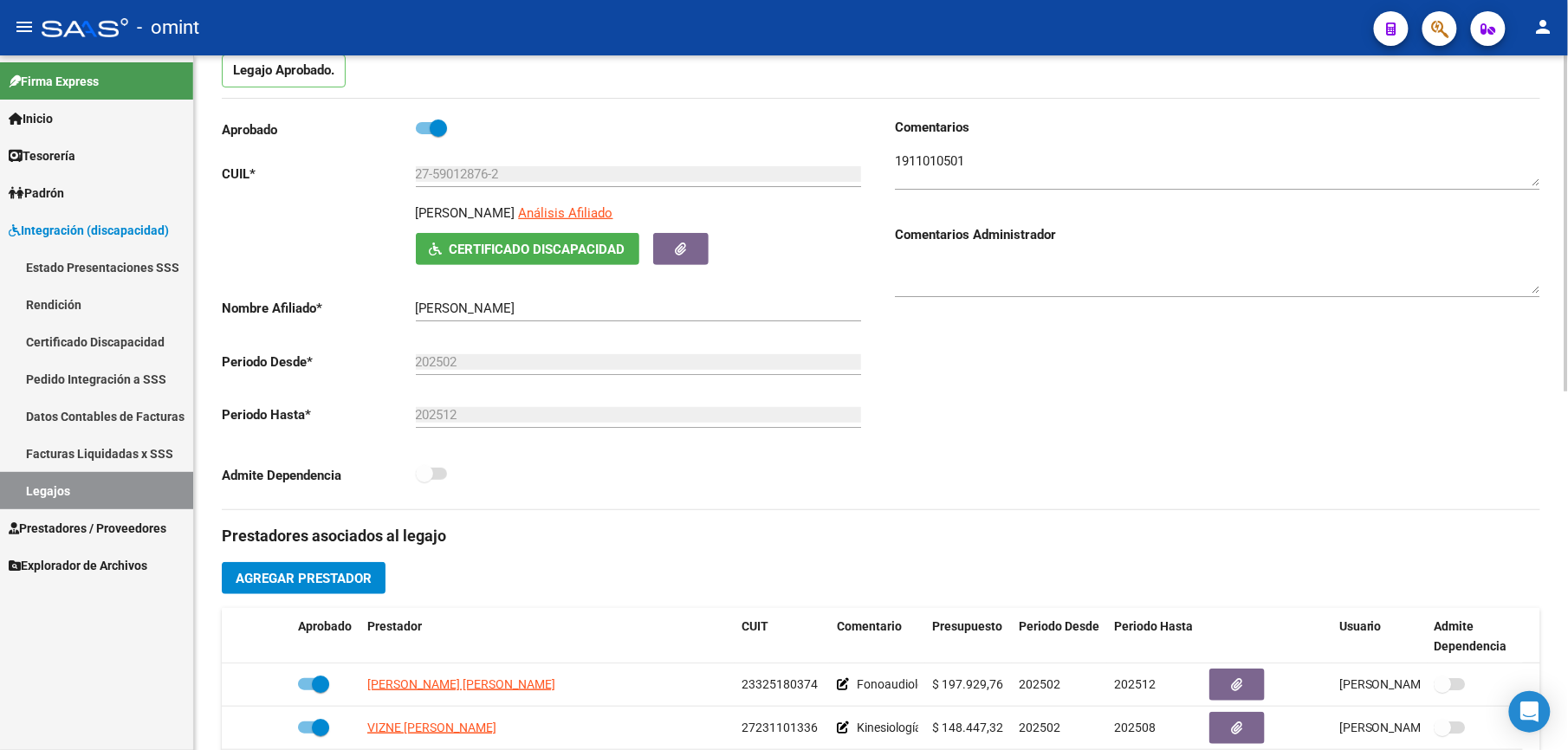
scroll to position [0, 0]
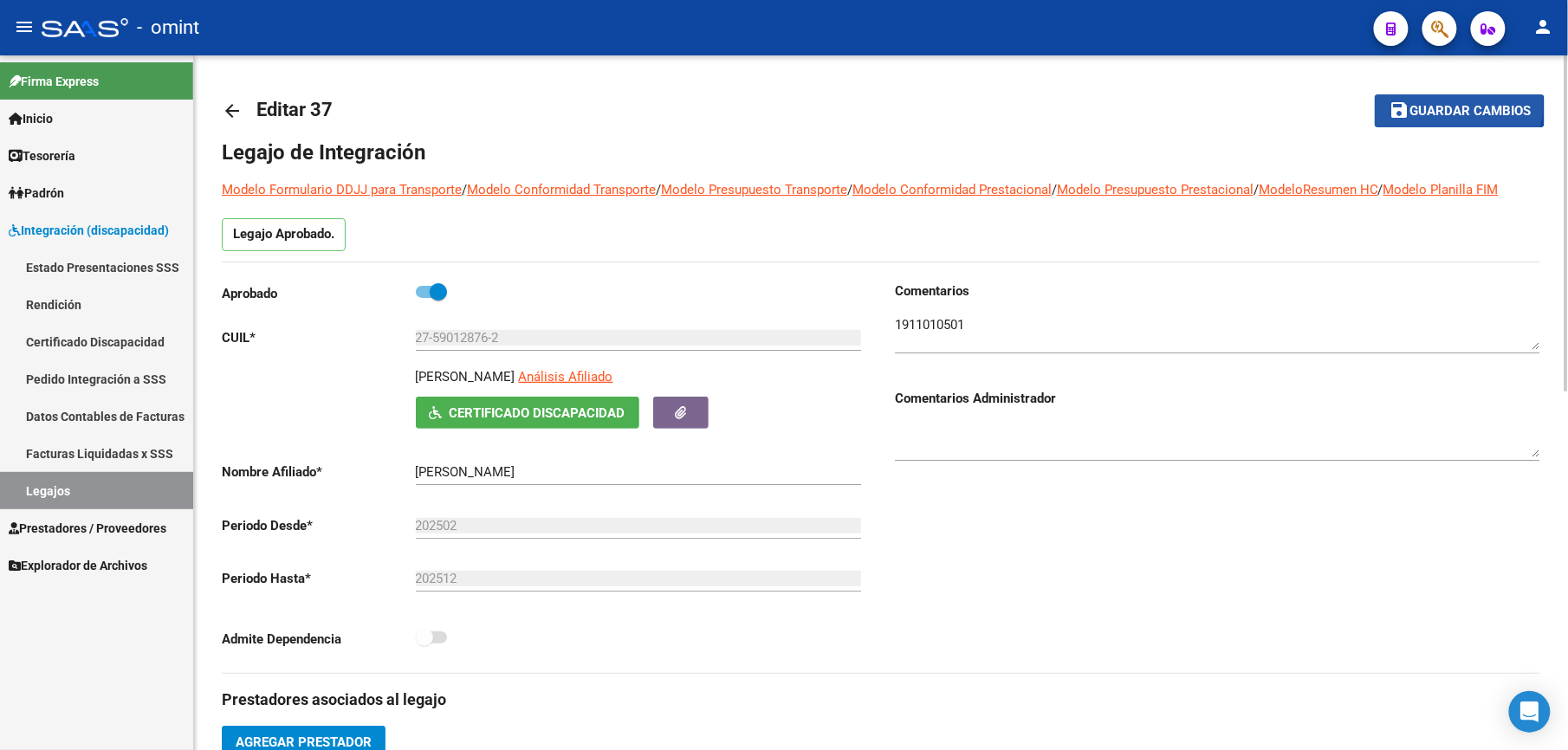
click at [1462, 104] on span "Guardar cambios" at bounding box center [1470, 112] width 121 height 16
click at [1491, 97] on button "save Guardar cambios" at bounding box center [1459, 110] width 170 height 32
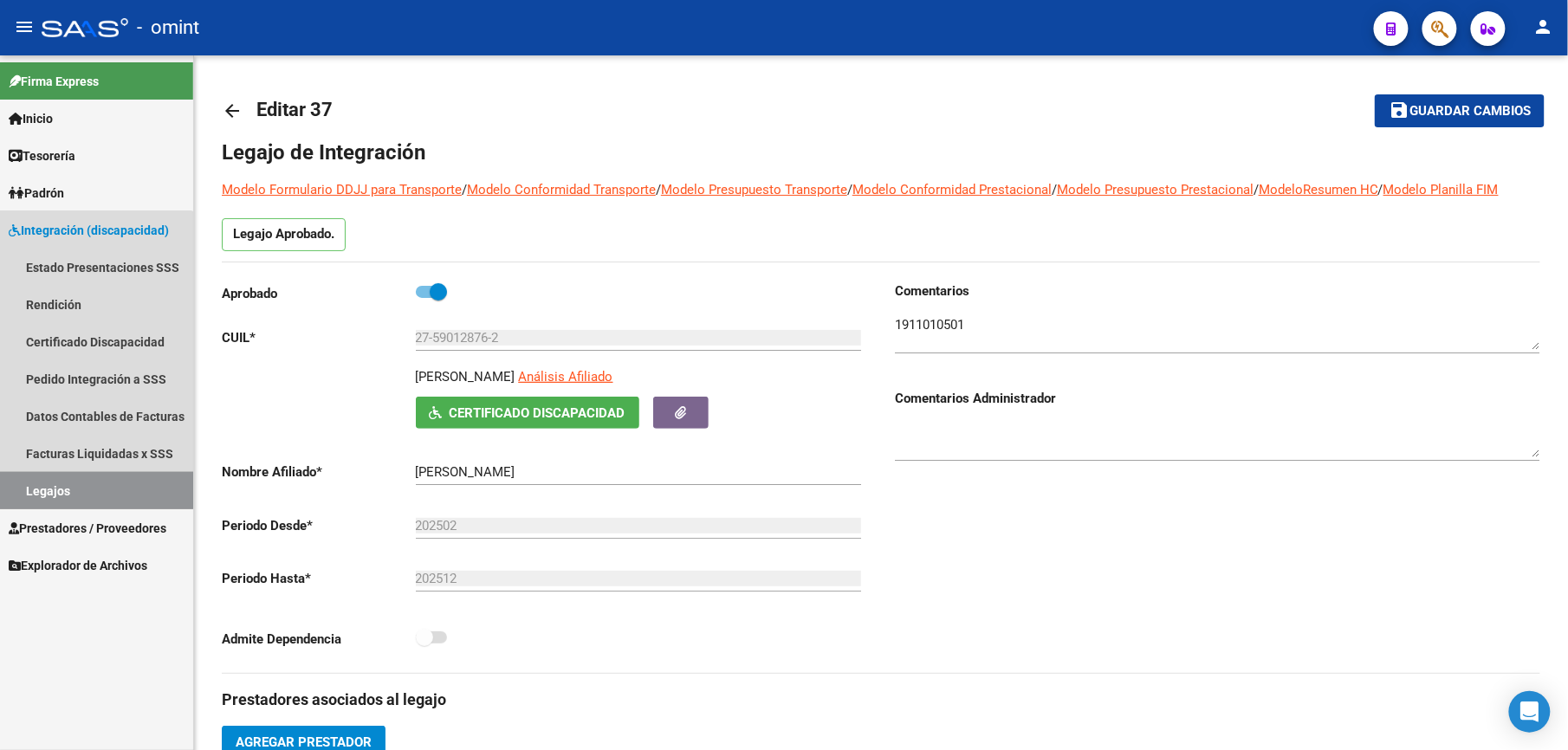
click at [70, 485] on link "Legajos" at bounding box center [96, 491] width 193 height 37
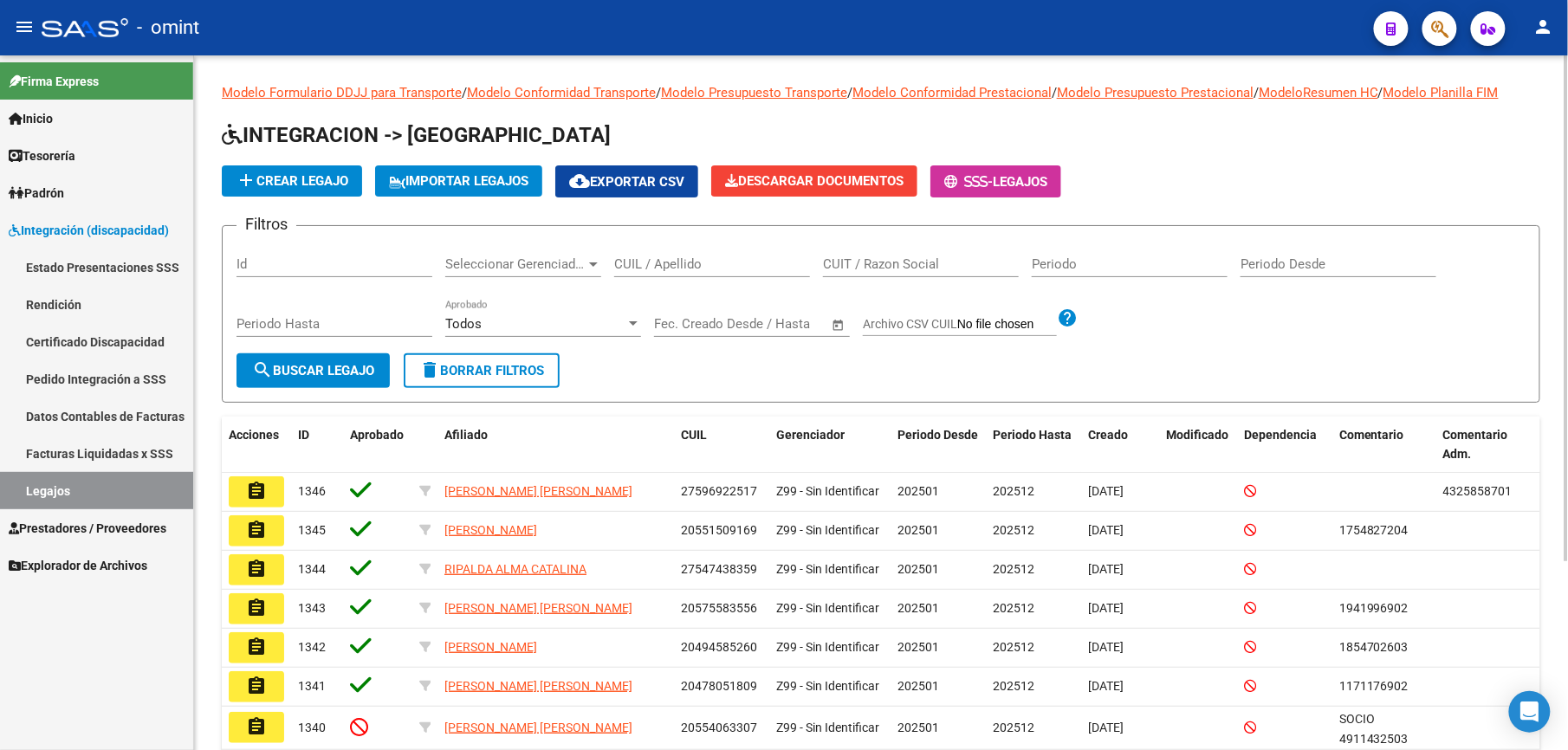
click at [667, 264] on input "CUIL / Apellido" at bounding box center [712, 264] width 196 height 16
paste input "23560605064"
click at [680, 264] on input "23560605064" at bounding box center [712, 264] width 196 height 16
paste input "23560605064"
type input "2356060502356060506464"
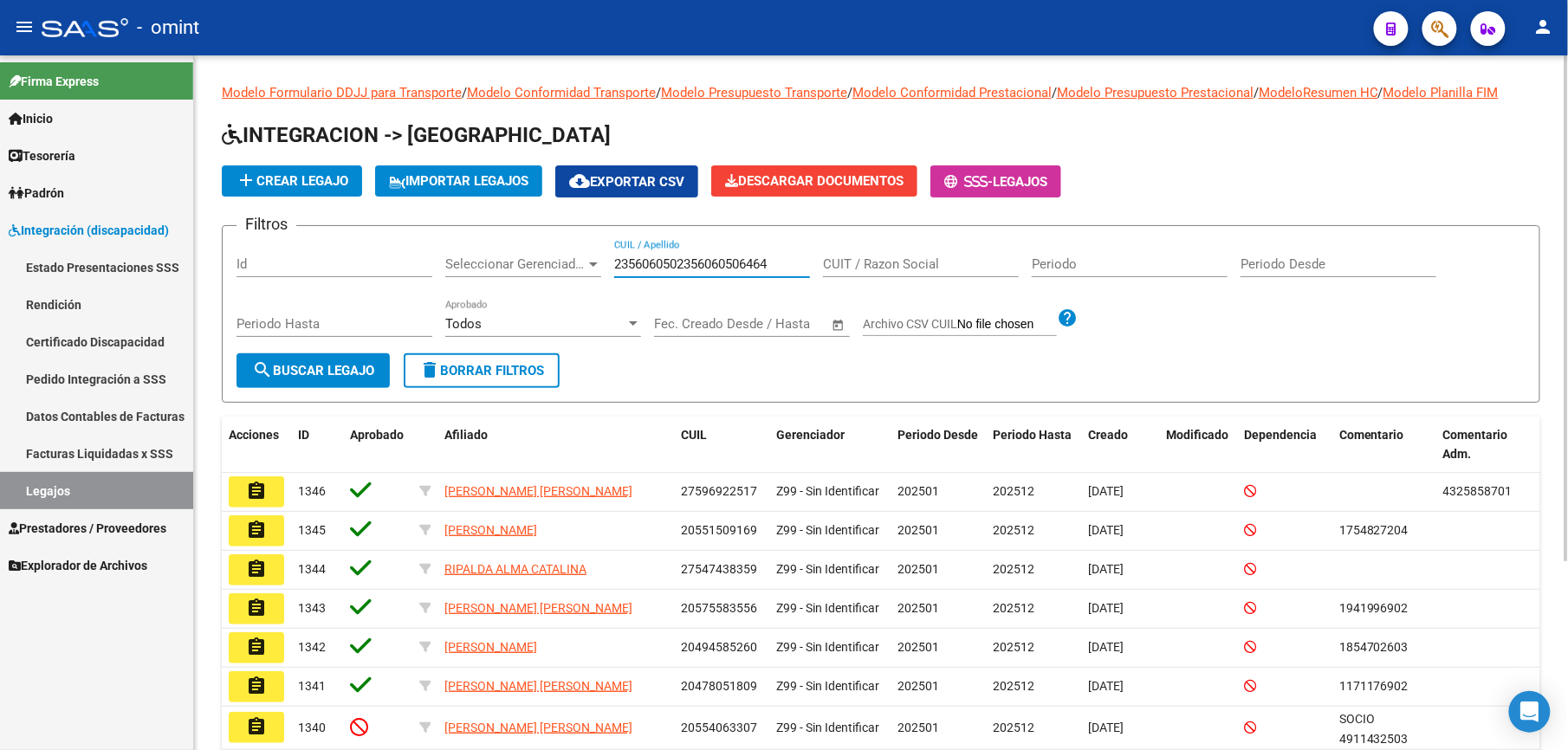
drag, startPoint x: 776, startPoint y: 260, endPoint x: 431, endPoint y: 260, distance: 345.0
click at [431, 260] on div "Filtros Id Seleccionar Gerenciador Seleccionar Gerenciador 23560605023560605064…" at bounding box center [881, 296] width 1289 height 114
paste input "23560605064"
type input "23560605064"
click at [300, 372] on span "search Buscar Legajo" at bounding box center [313, 371] width 122 height 16
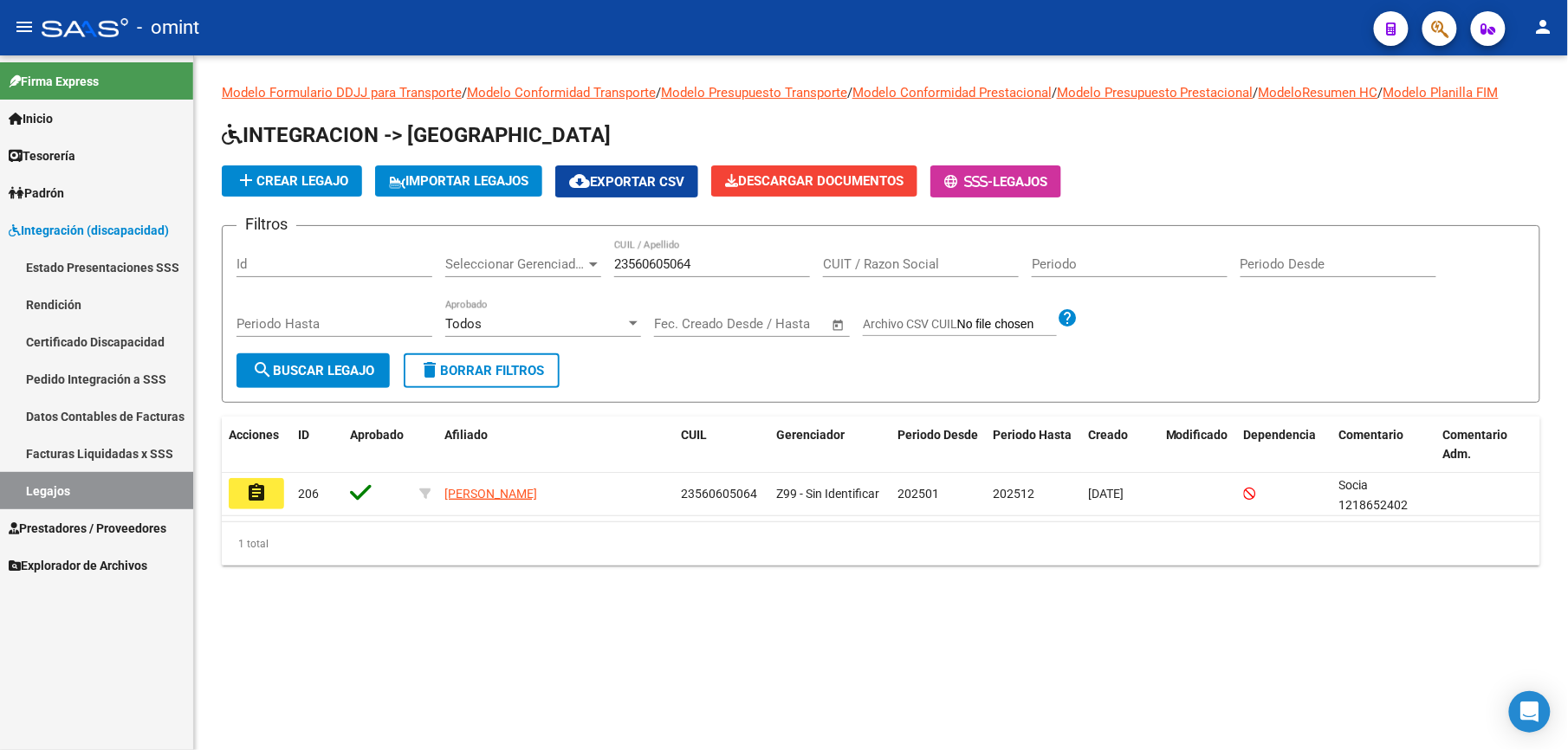
click at [667, 556] on div "1 total" at bounding box center [881, 544] width 1319 height 43
click at [1098, 618] on div "Modelo Formulario DDJJ para Transporte / Modelo Conformidad Transporte / Modelo…" at bounding box center [881, 338] width 1374 height 566
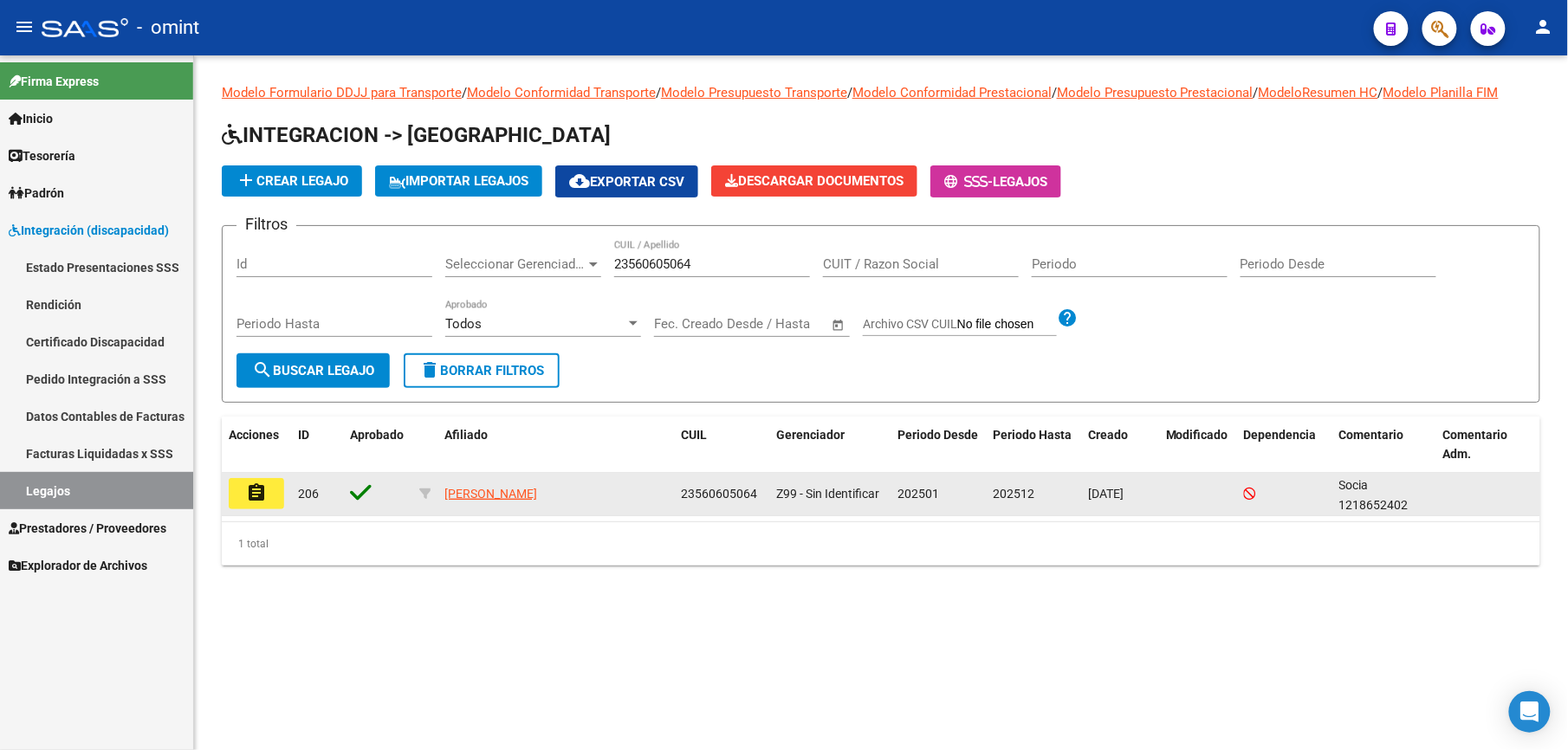
click at [260, 487] on mat-icon "assignment" at bounding box center [257, 493] width 21 height 21
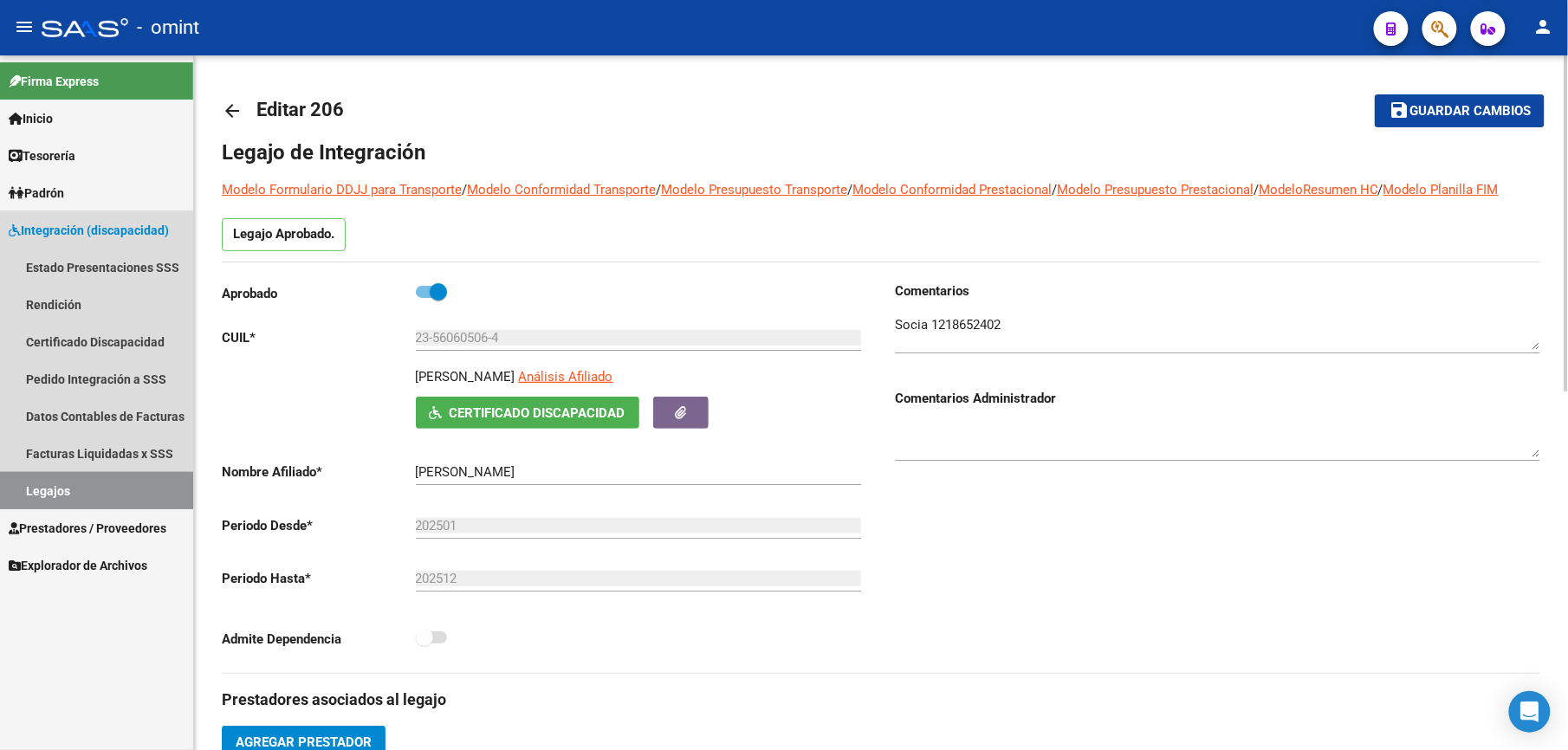
click at [42, 491] on link "Legajos" at bounding box center [96, 491] width 193 height 37
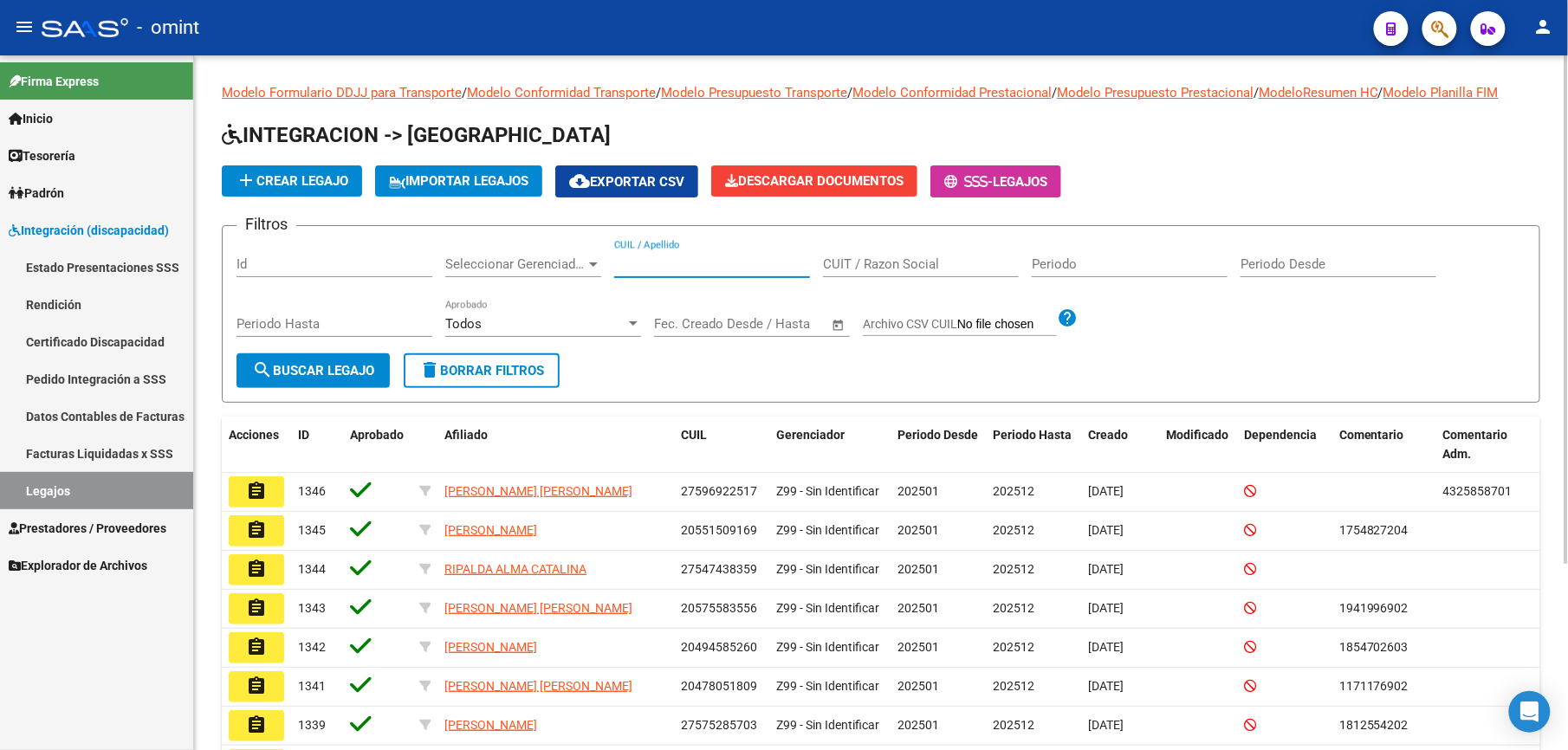
click at [660, 258] on input "CUIL / Apellido" at bounding box center [712, 264] width 196 height 16
paste input "23560605064"
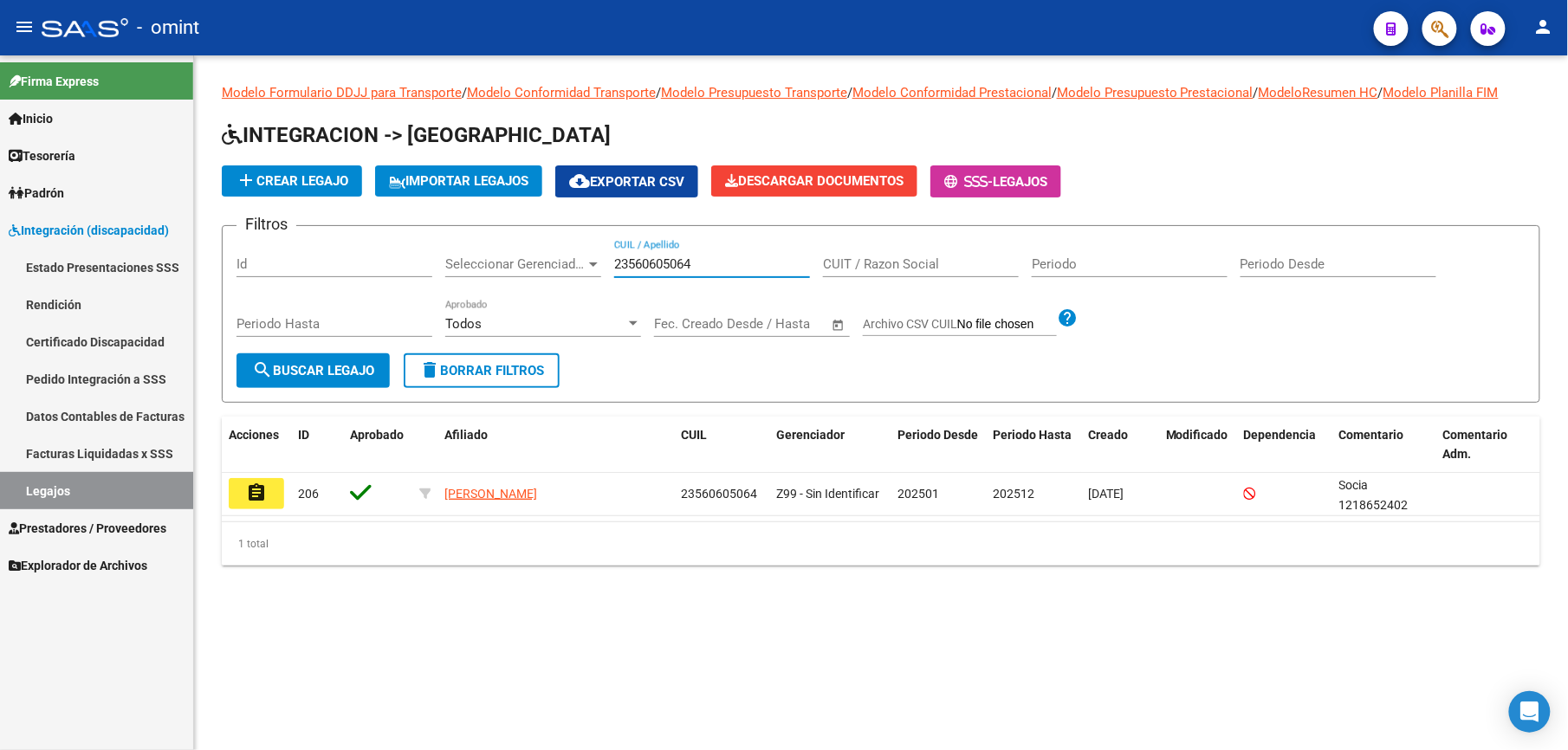
type input "23560605064"
click at [268, 482] on button "assignment" at bounding box center [256, 493] width 56 height 31
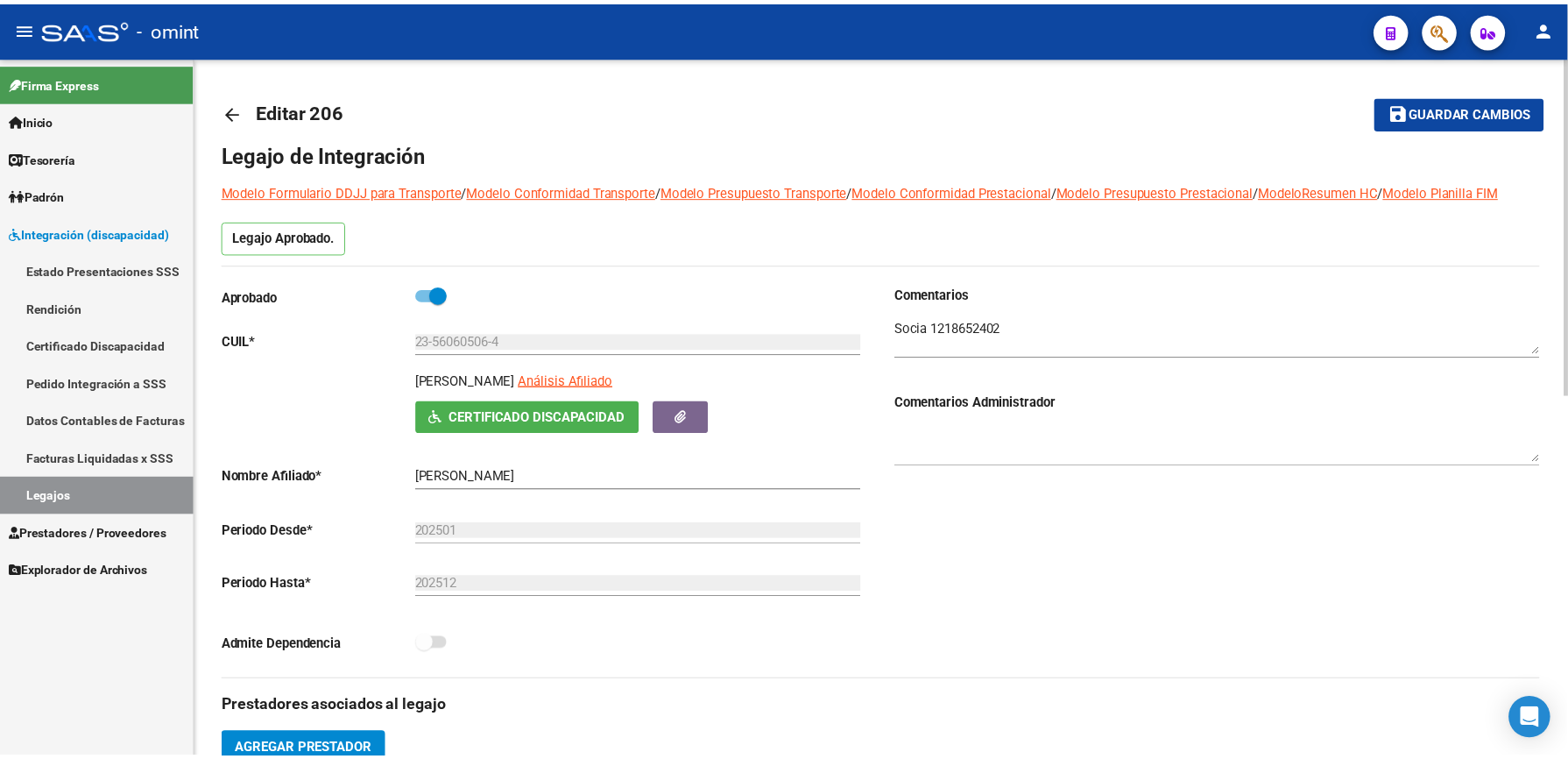
scroll to position [467, 0]
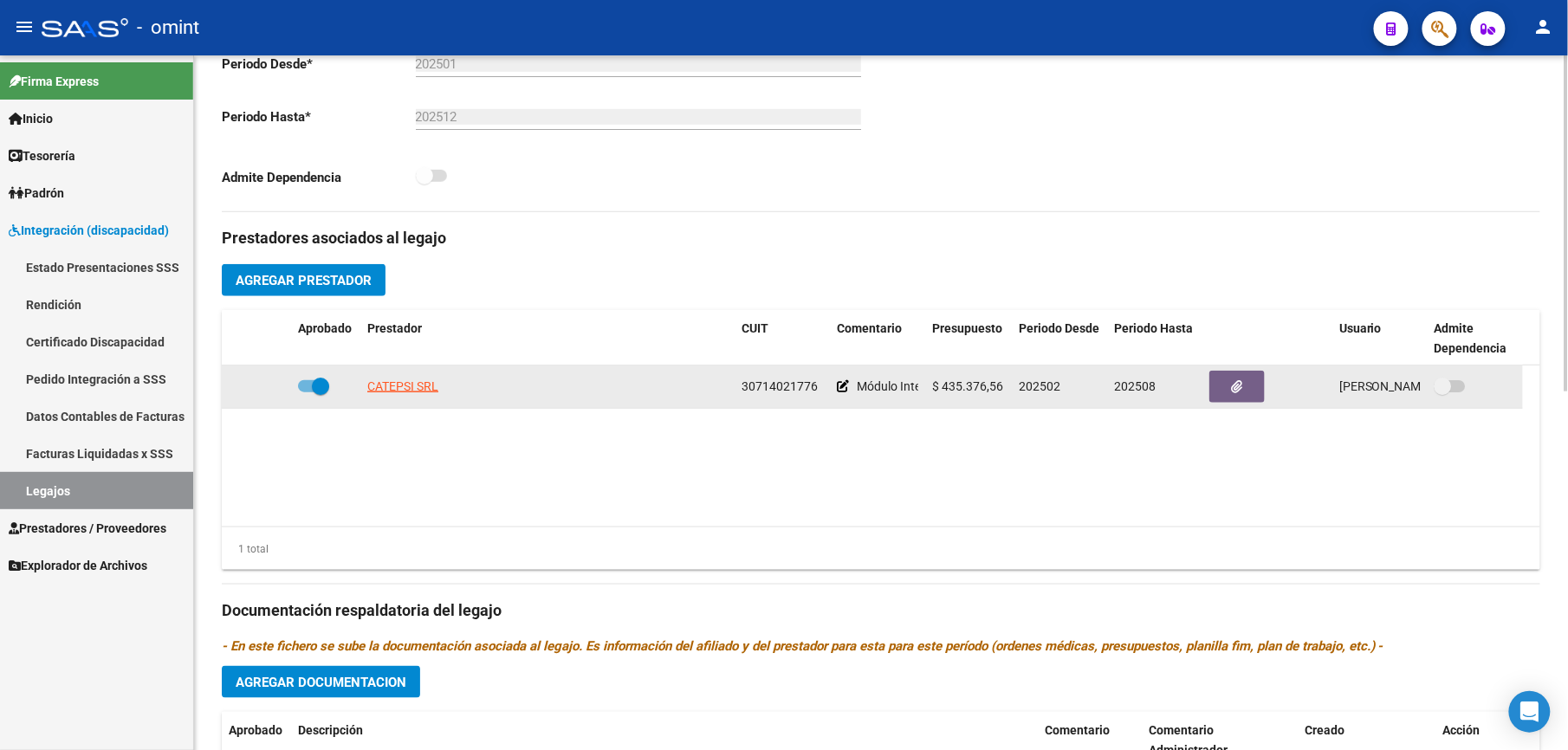
click at [291, 388] on datatable-body-cell at bounding box center [326, 386] width 70 height 42
click at [298, 386] on span at bounding box center [313, 386] width 31 height 12
click at [305, 393] on input "checkbox" at bounding box center [305, 393] width 1 height 1
checkbox input "false"
click at [261, 386] on icon at bounding box center [266, 386] width 12 height 12
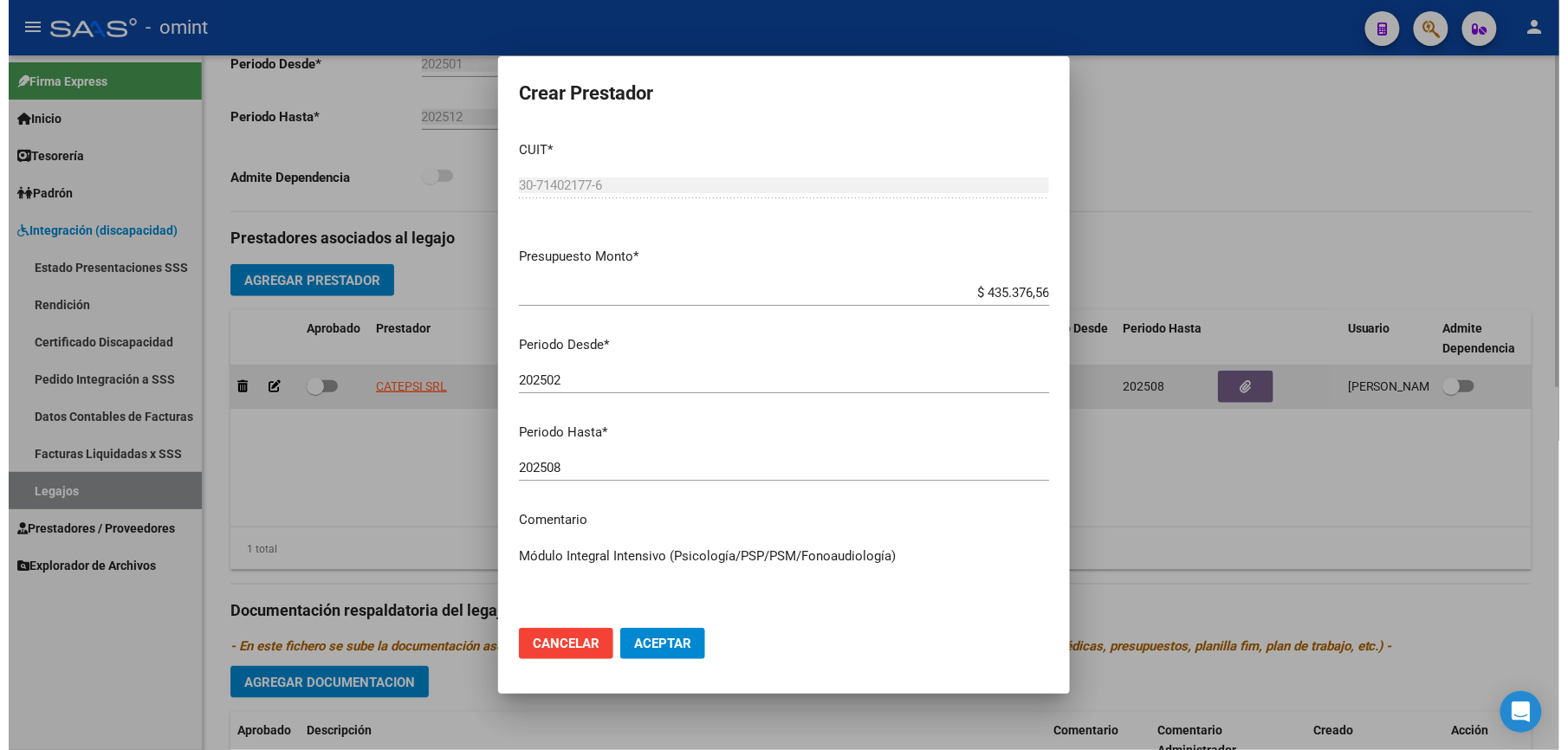
scroll to position [482, 0]
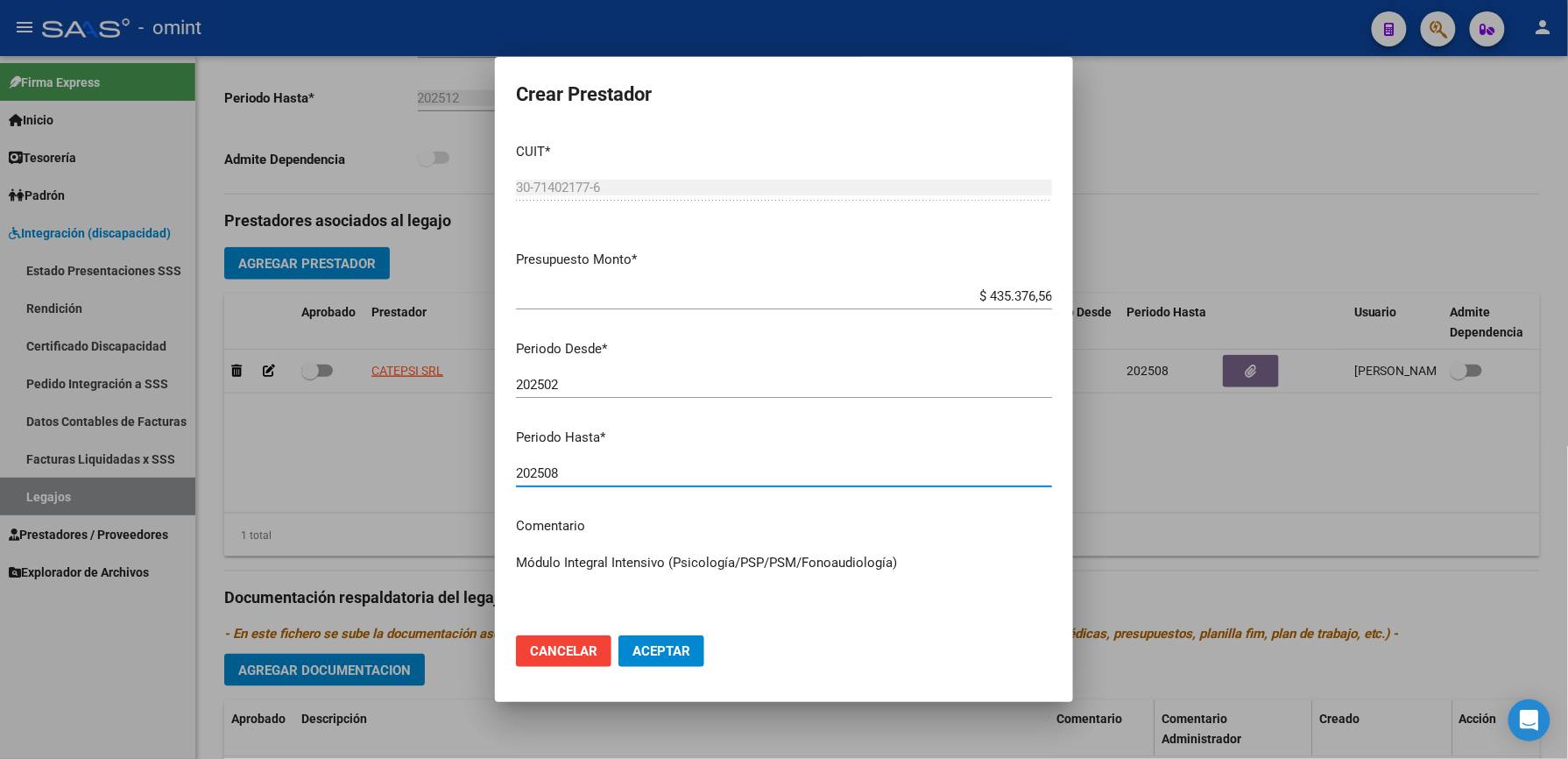
click at [592, 471] on input "202508" at bounding box center [784, 473] width 536 height 16
type input "202510"
click at [906, 555] on textarea "Módulo Integral Intensivo (Psicología/PSP/PSM/Fonoaudiología)" at bounding box center [784, 594] width 536 height 82
paste textarea "35458117/01"
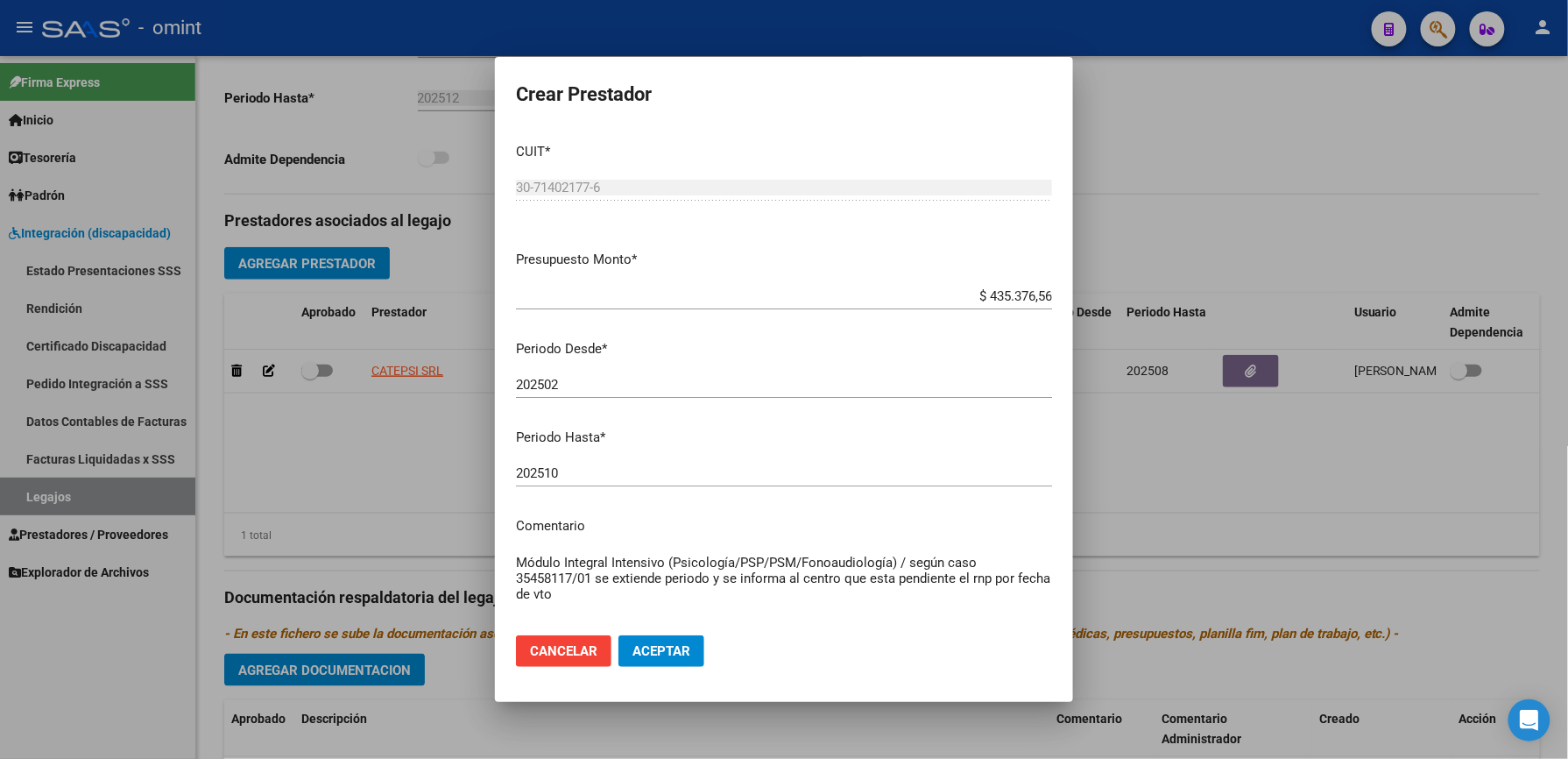
type textarea "Módulo Integral Intensivo (Psicología/PSP/PSM/Fonoaudiología) / según caso 3545…"
click at [657, 663] on button "Aceptar" at bounding box center [661, 650] width 86 height 31
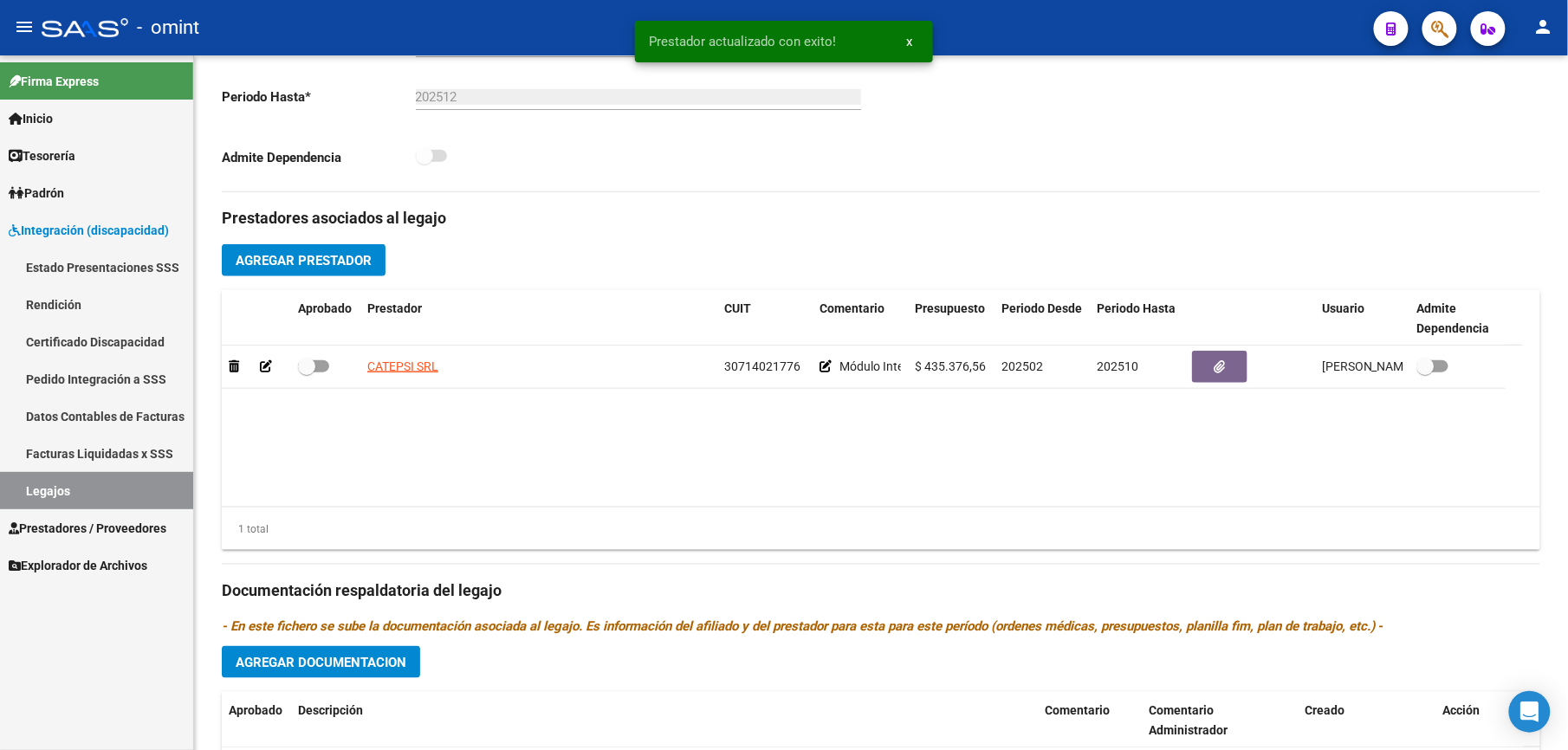
scroll to position [461, 0]
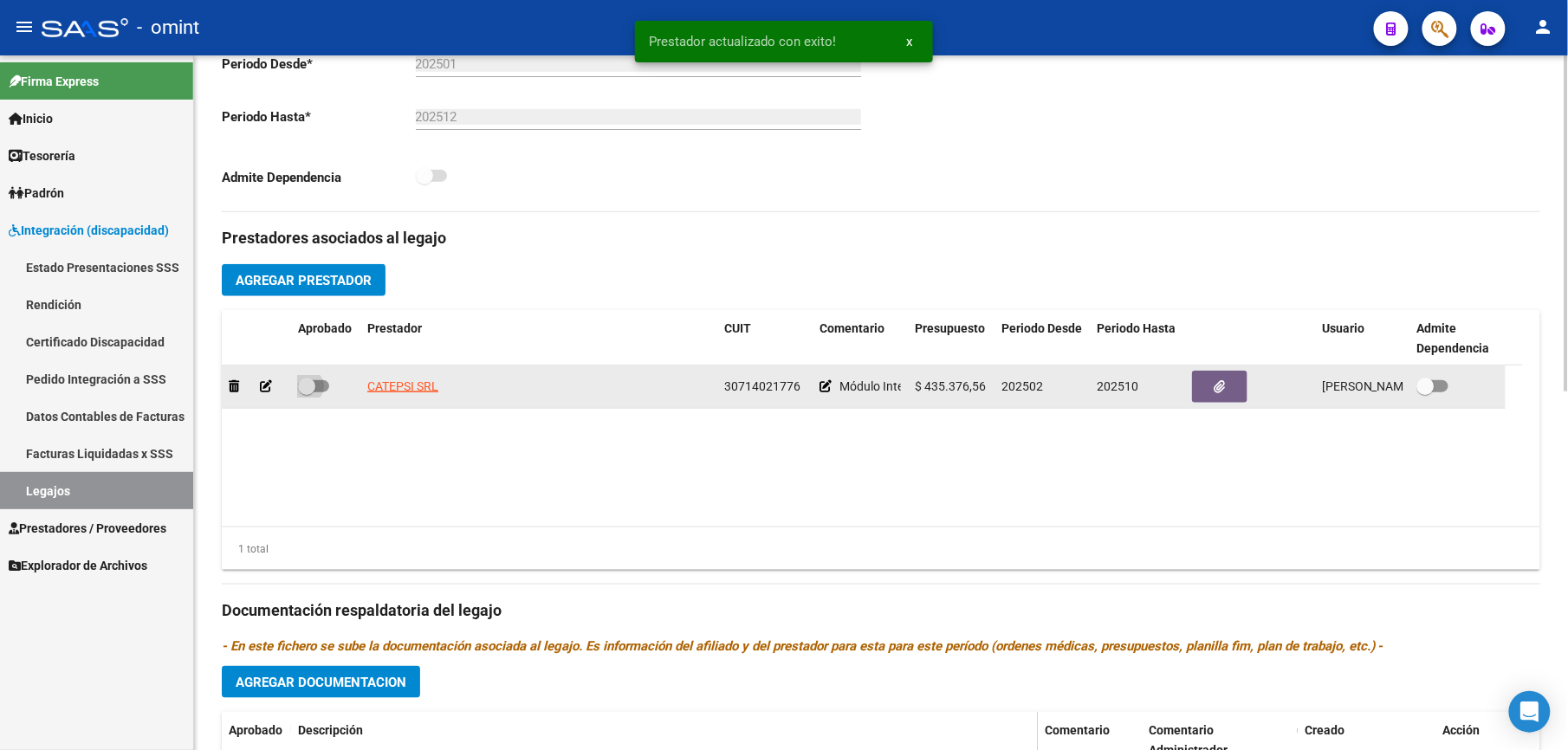
click at [320, 389] on span at bounding box center [313, 386] width 31 height 12
click at [306, 393] on input "checkbox" at bounding box center [305, 393] width 1 height 1
checkbox input "true"
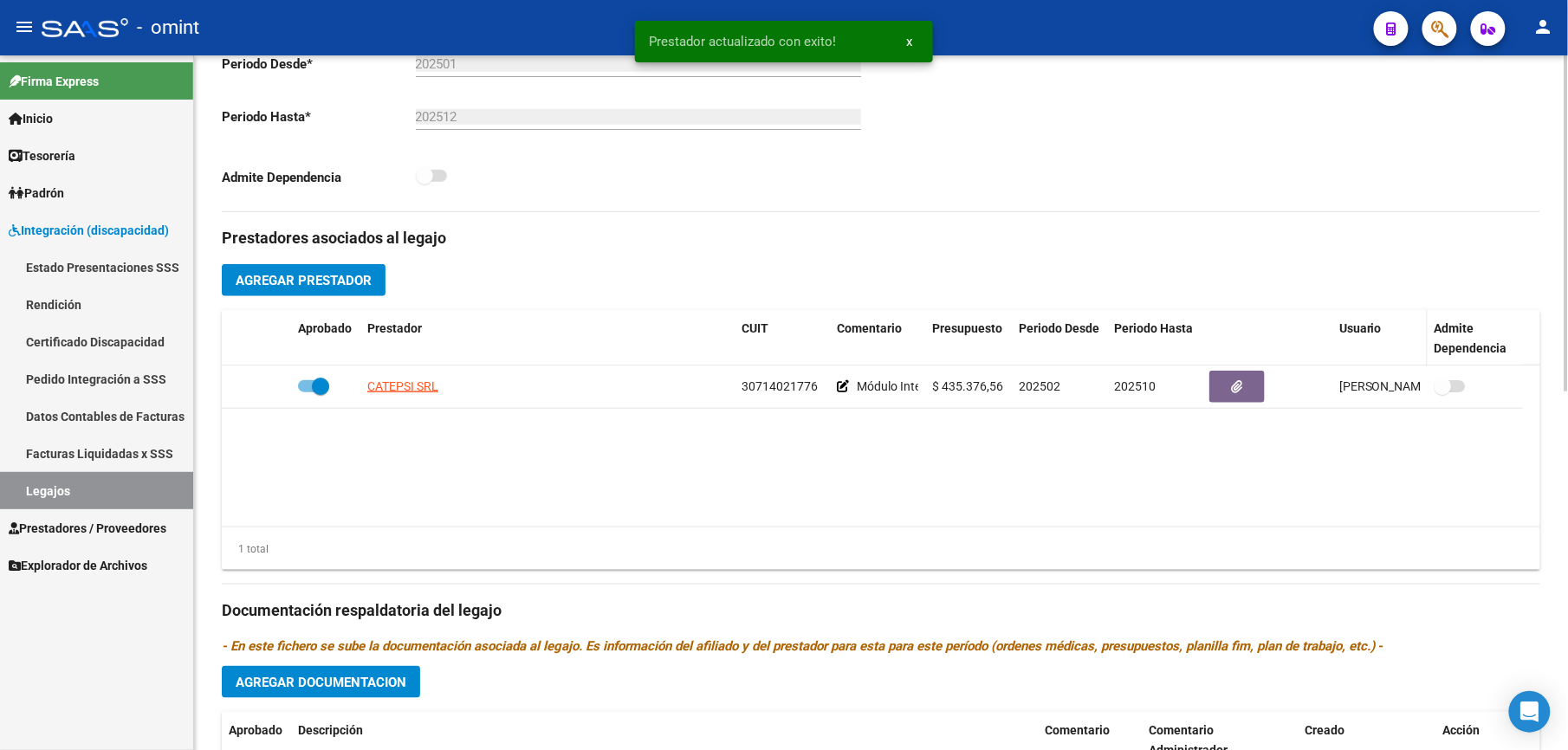
scroll to position [0, 0]
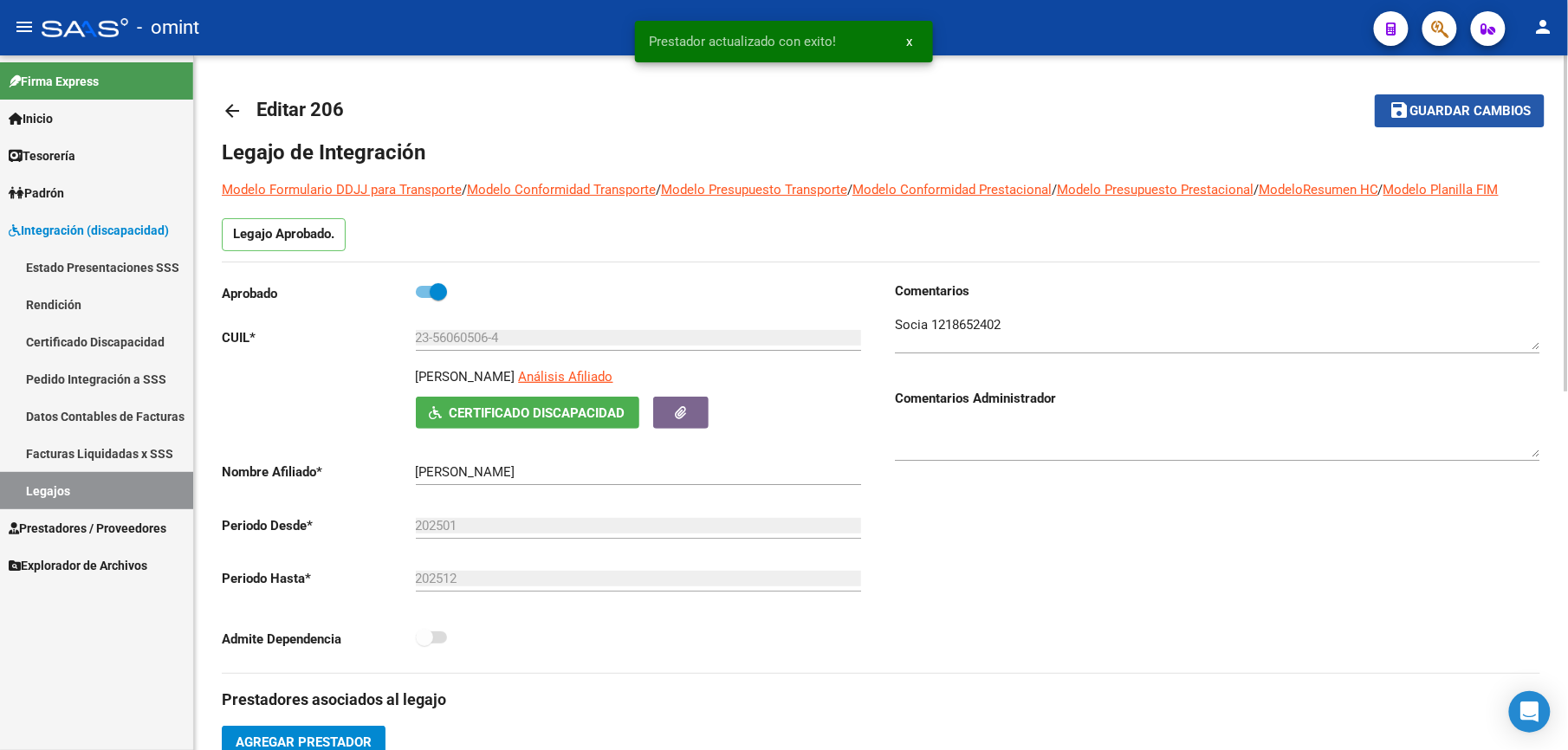
click at [1474, 101] on button "save Guardar cambios" at bounding box center [1459, 110] width 170 height 32
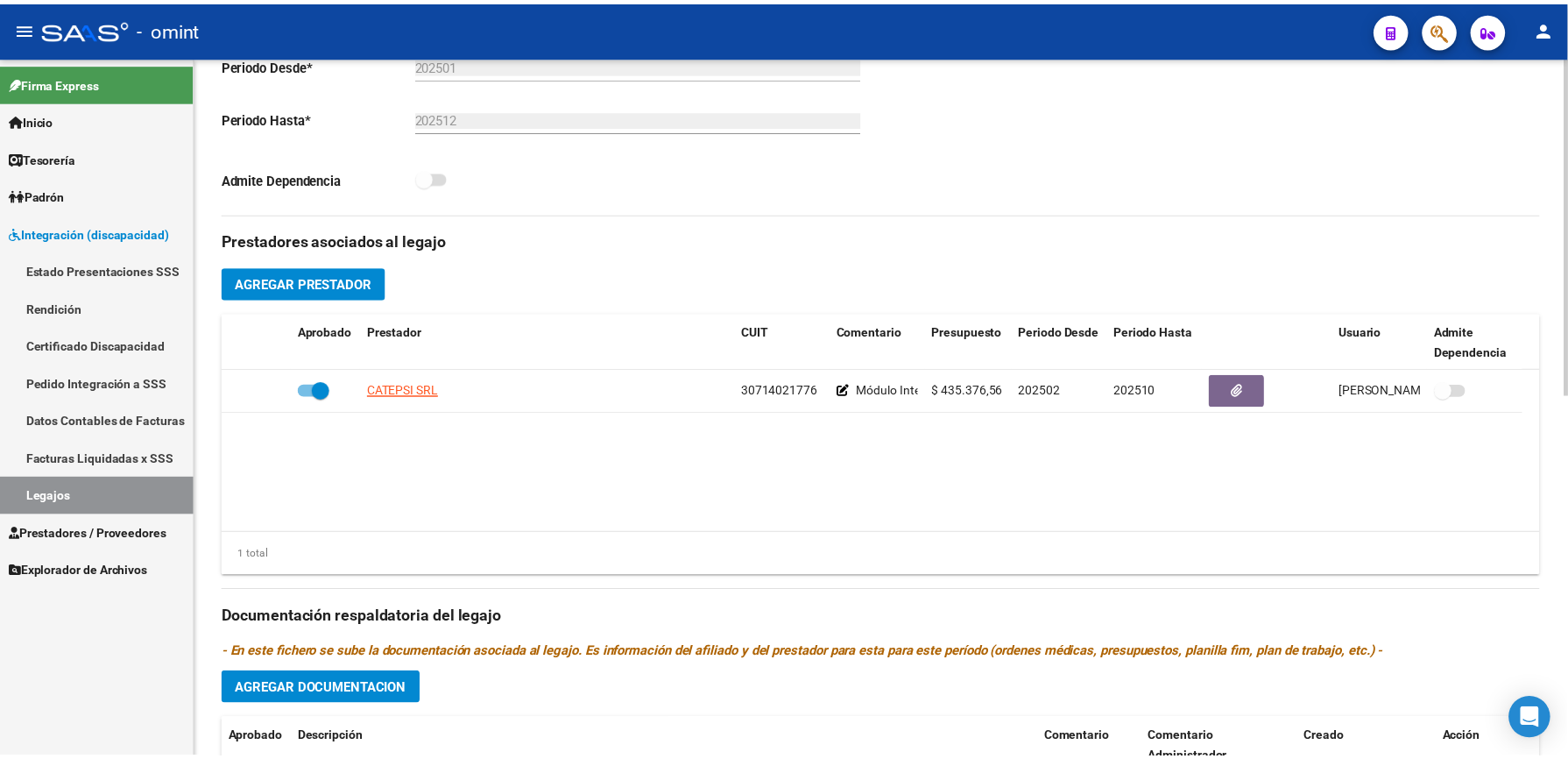
scroll to position [751, 0]
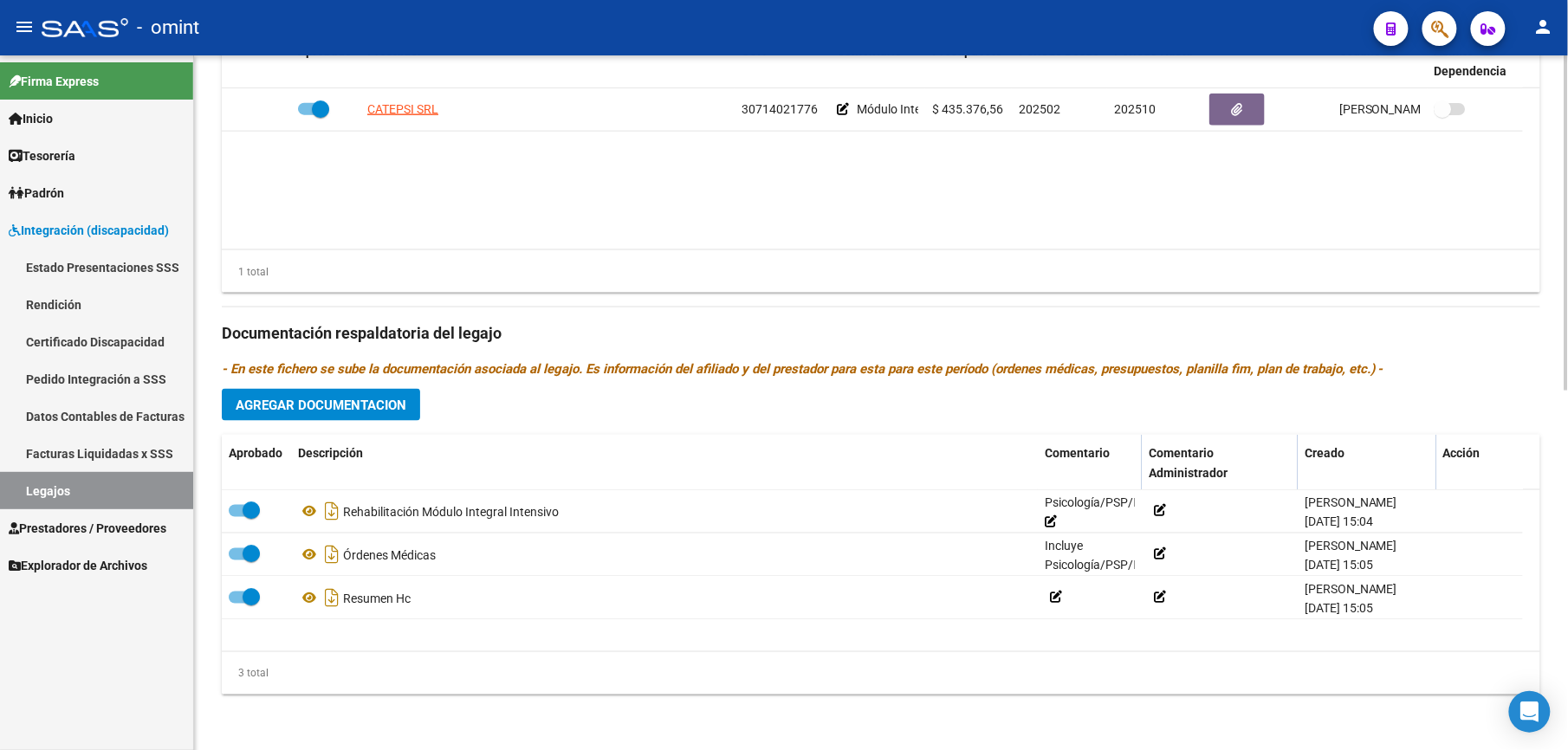
click at [358, 403] on span "Agregar Documentacion" at bounding box center [320, 405] width 170 height 16
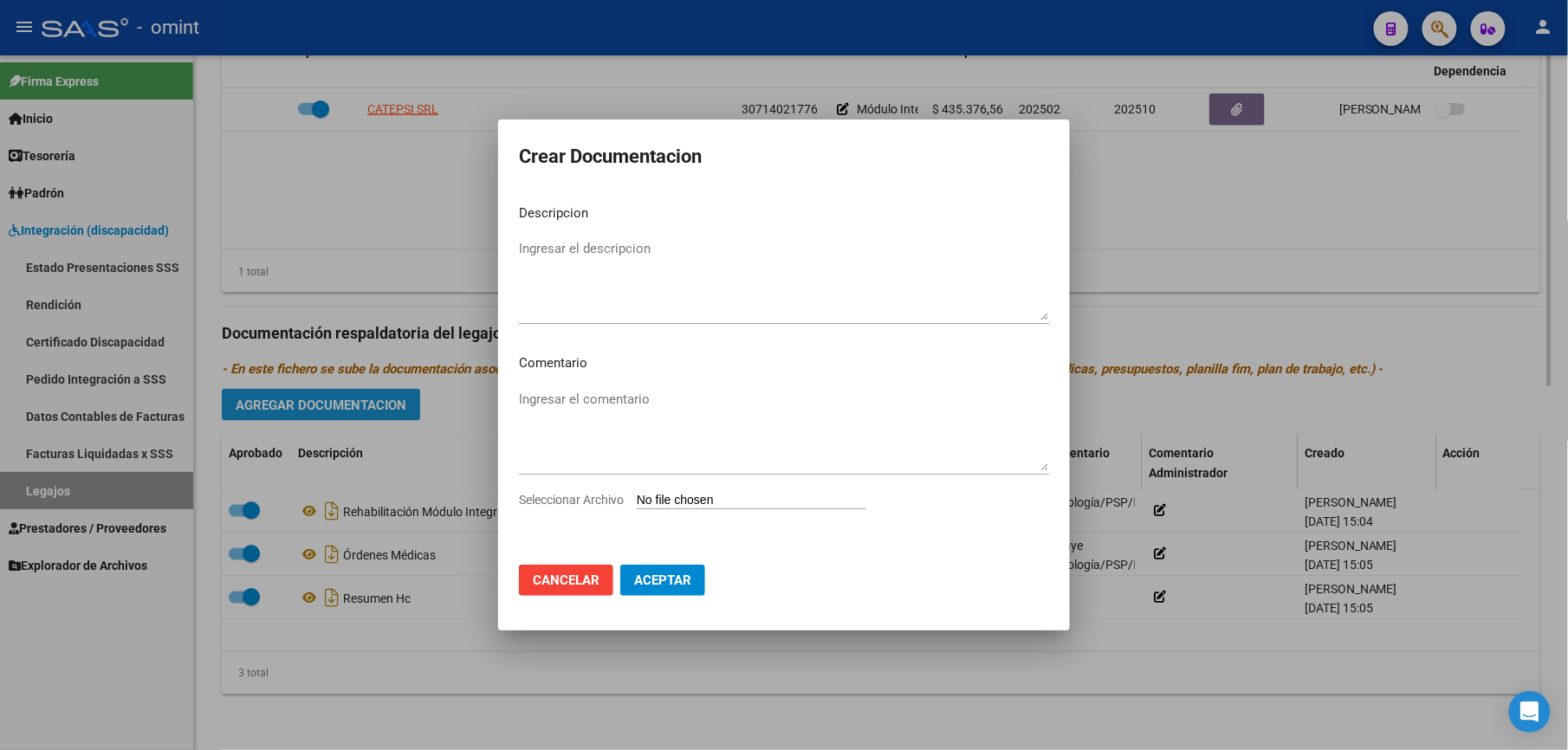
scroll to position [761, 0]
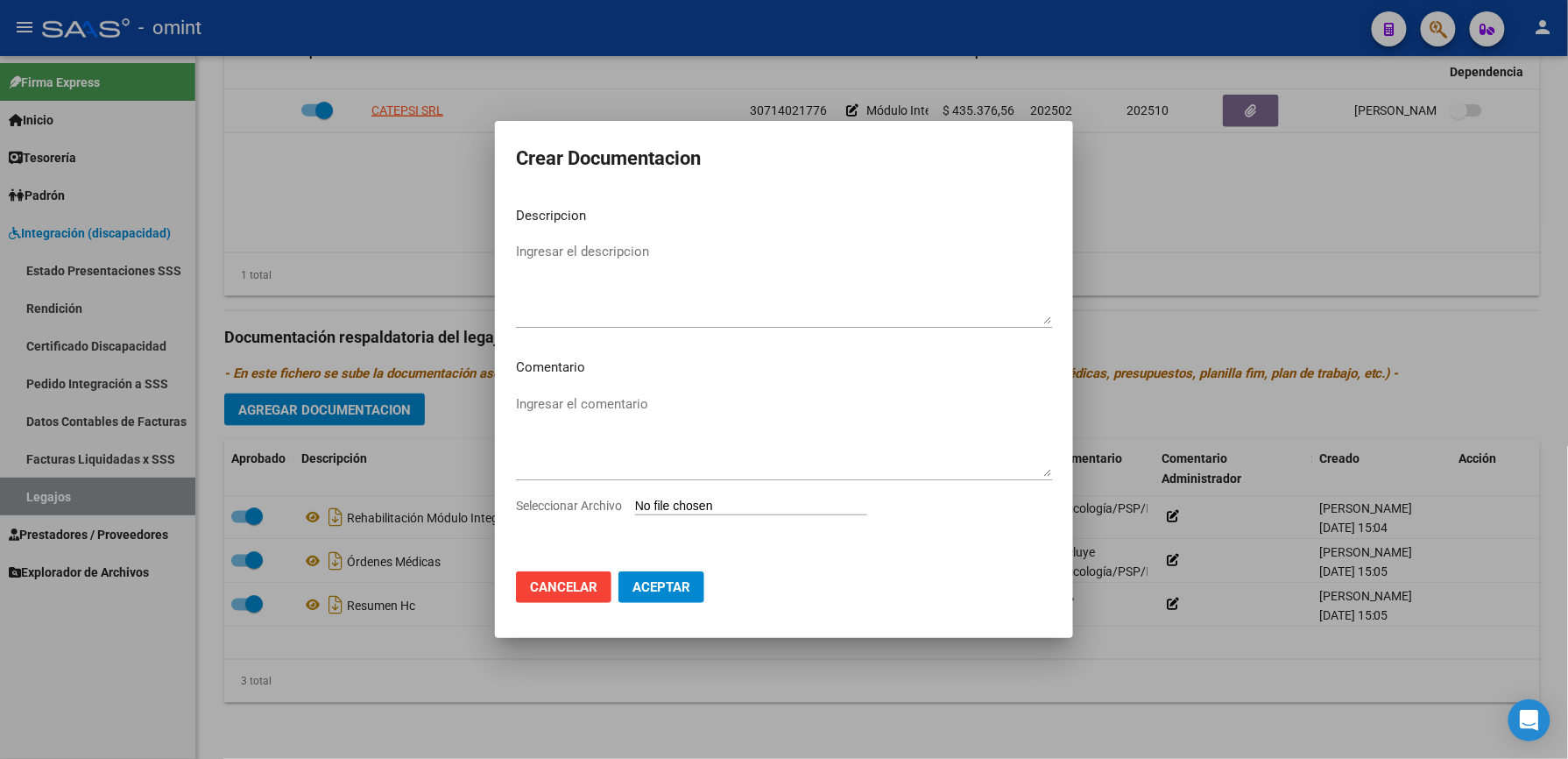
click at [737, 503] on input "Seleccionar Archivo" at bounding box center [751, 506] width 232 height 17
click at [748, 506] on input "Seleccionar Archivo" at bounding box center [751, 506] width 232 height 17
type input "C:\fakepath\informe semestral.pdf"
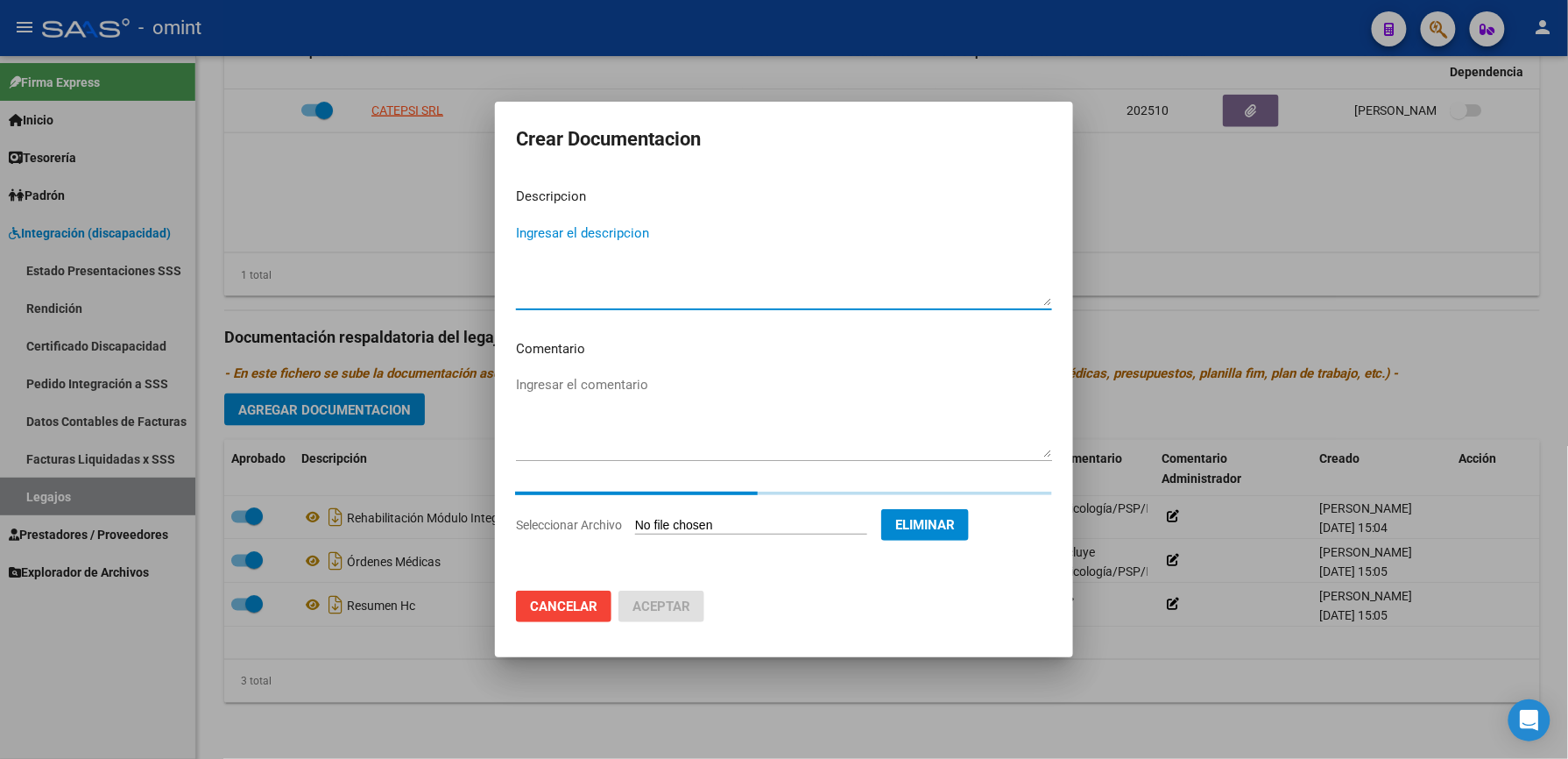
click at [582, 228] on textarea "Ingresar el descripcion" at bounding box center [784, 264] width 536 height 82
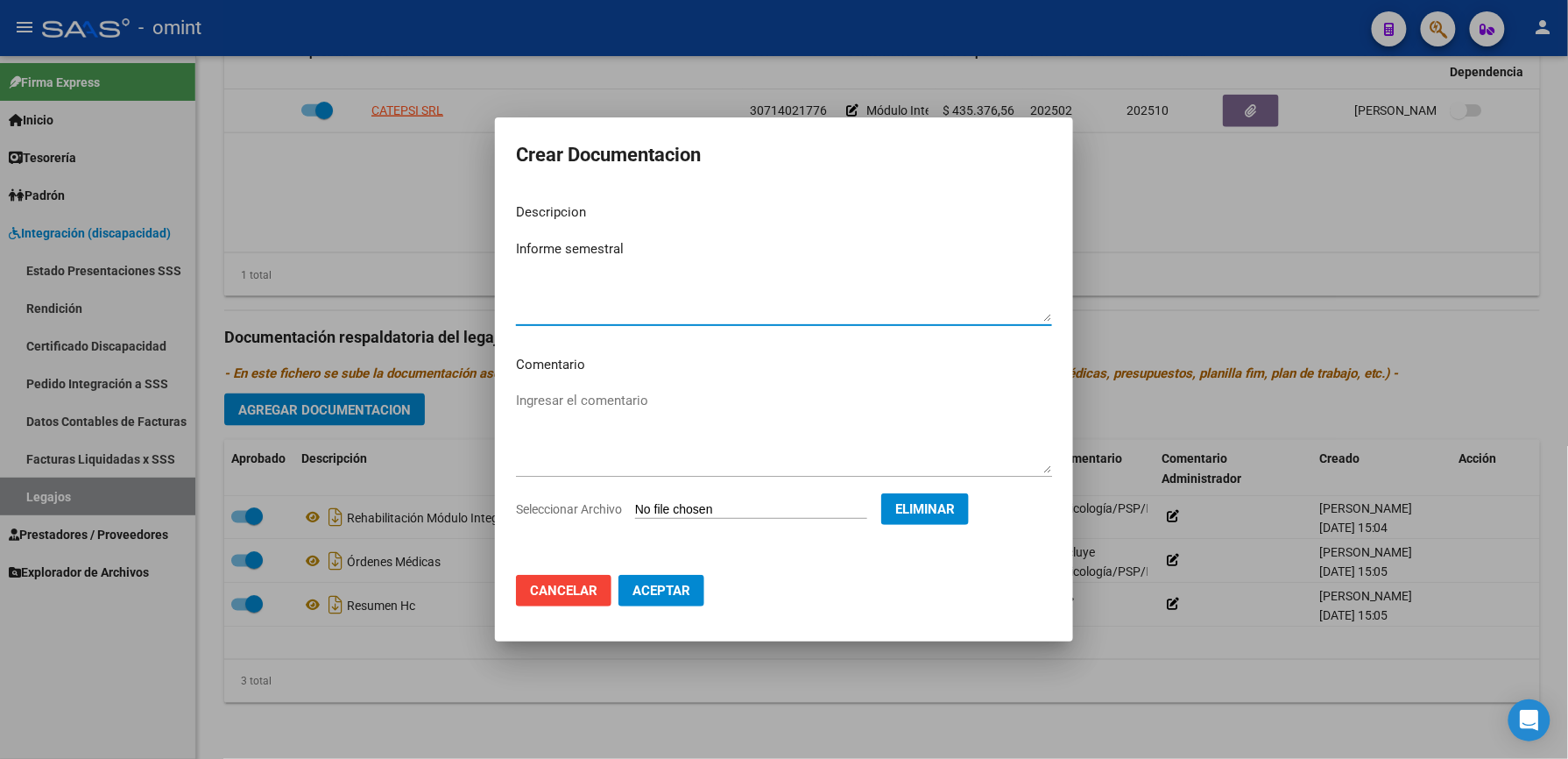
click at [644, 254] on textarea "Informe semestral" at bounding box center [784, 280] width 536 height 82
type textarea "Informe semestral"
click at [644, 596] on span "Aceptar" at bounding box center [661, 591] width 58 height 16
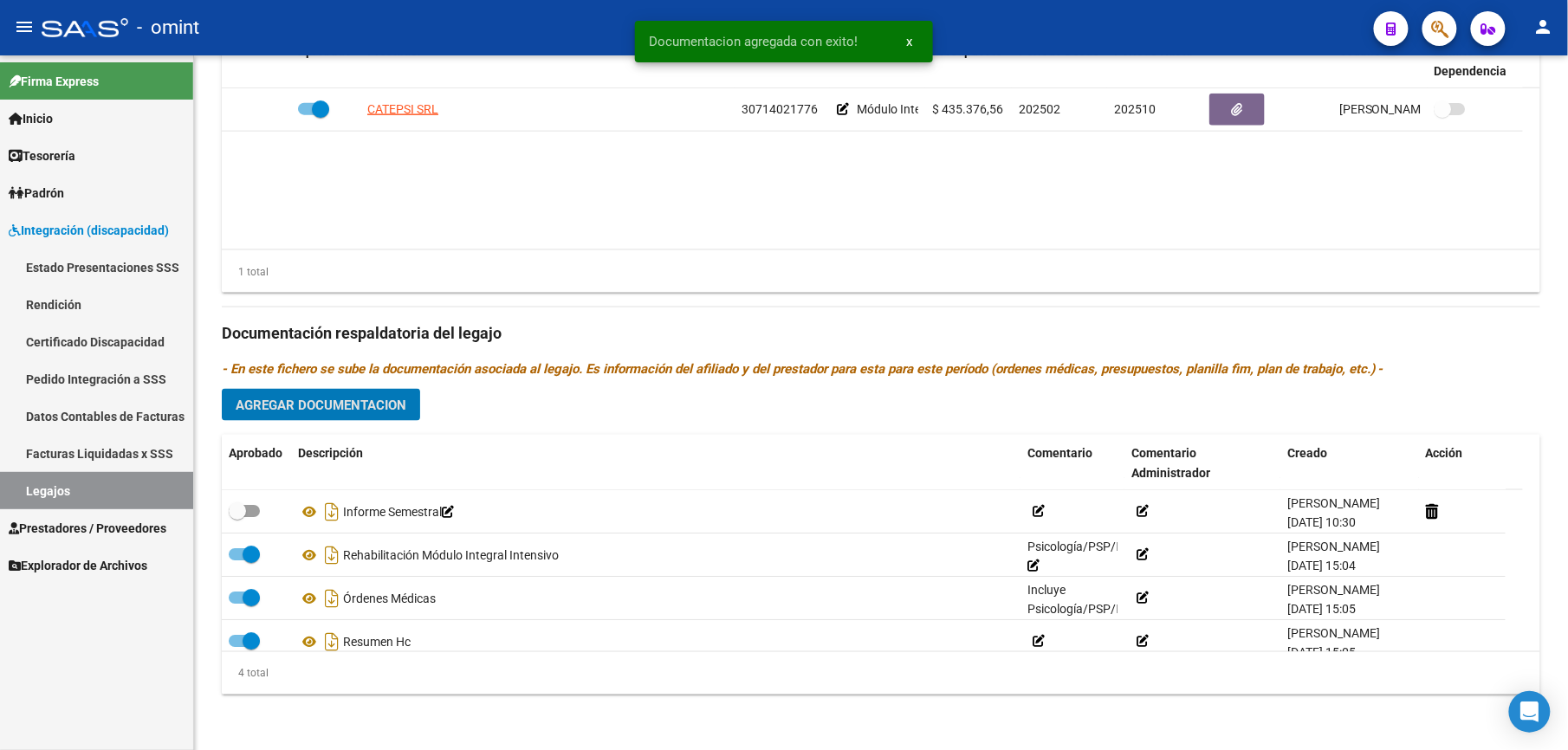
scroll to position [741, 0]
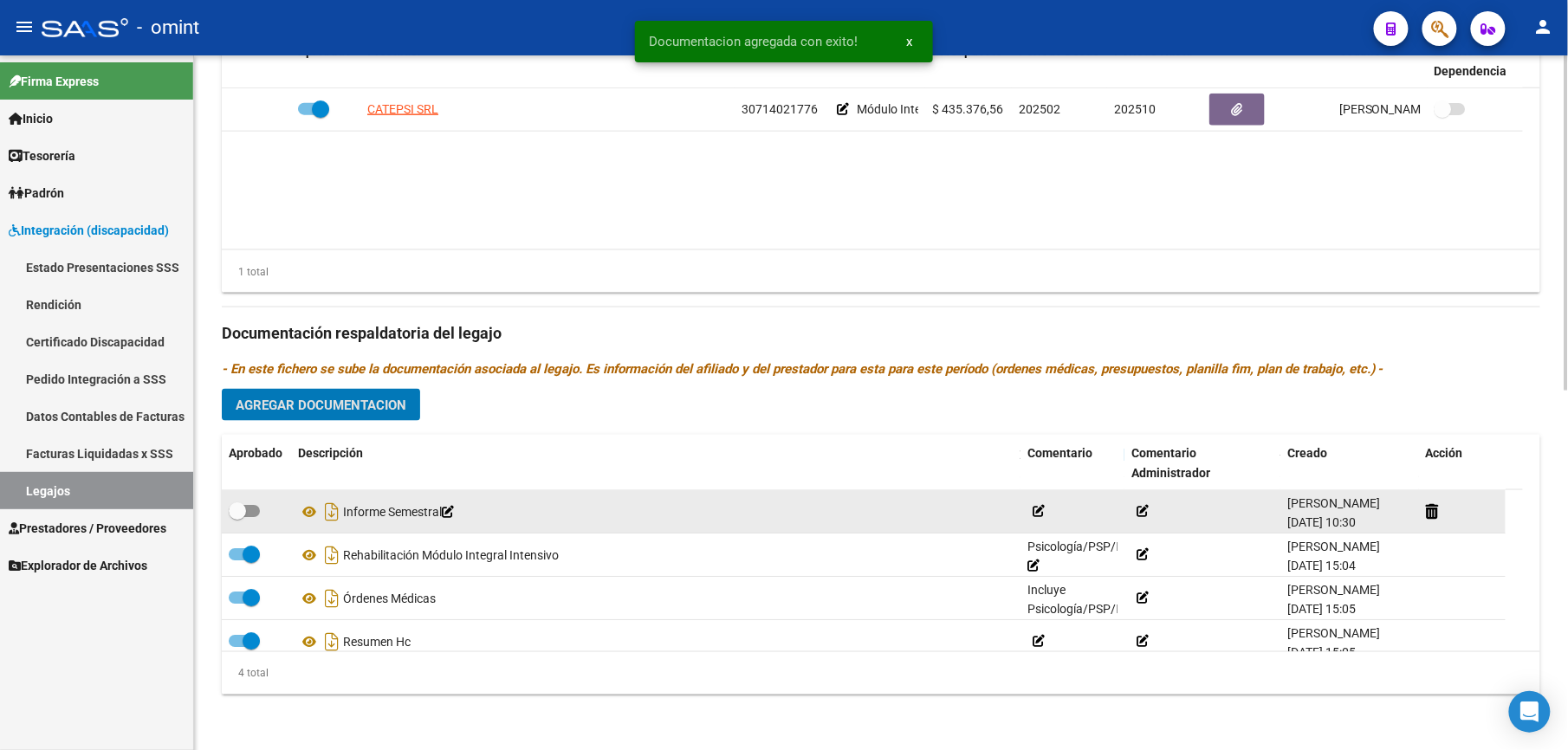
click at [258, 513] on span at bounding box center [244, 511] width 31 height 12
click at [237, 517] on input "checkbox" at bounding box center [237, 517] width 1 height 1
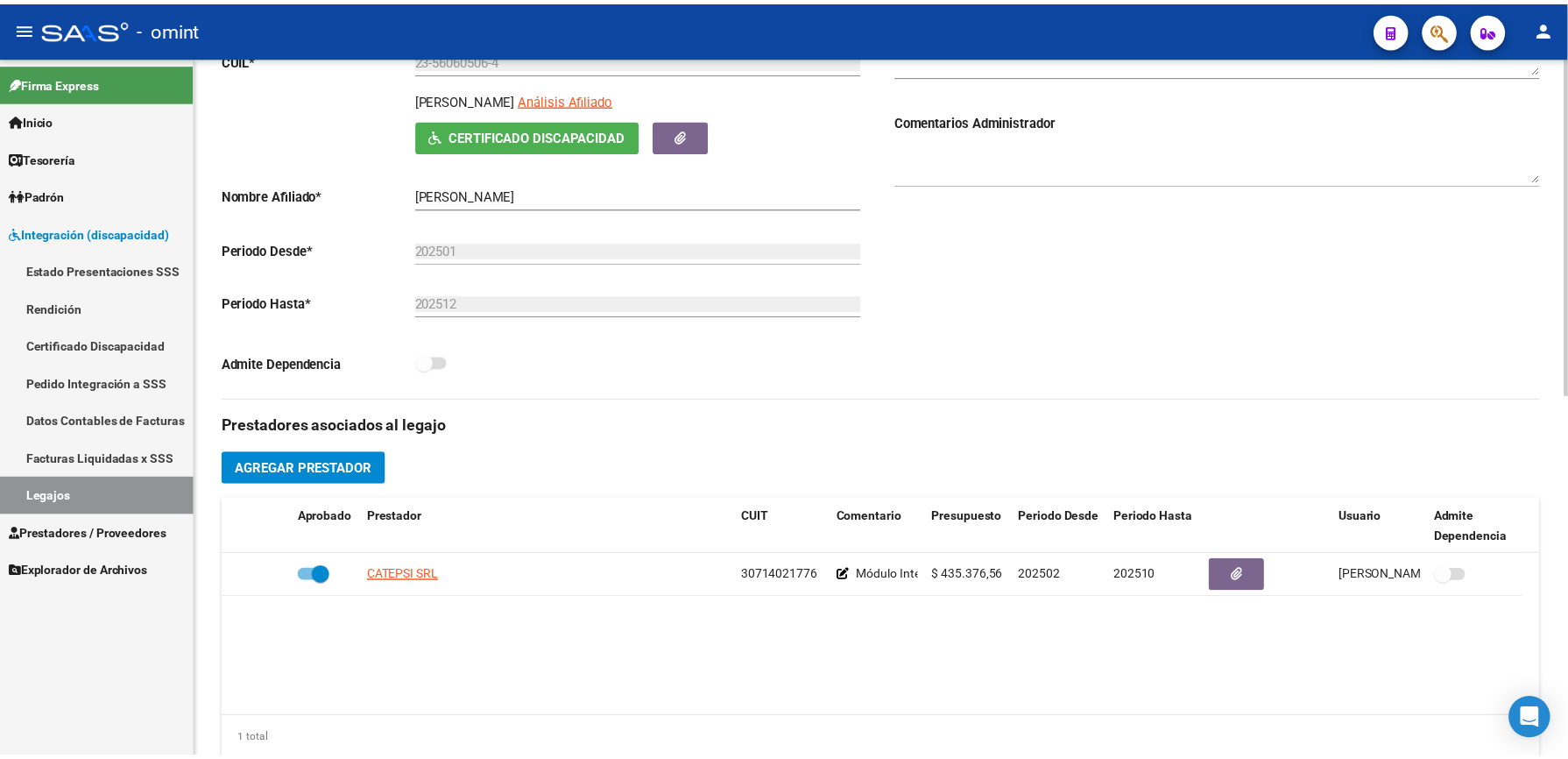
scroll to position [633, 0]
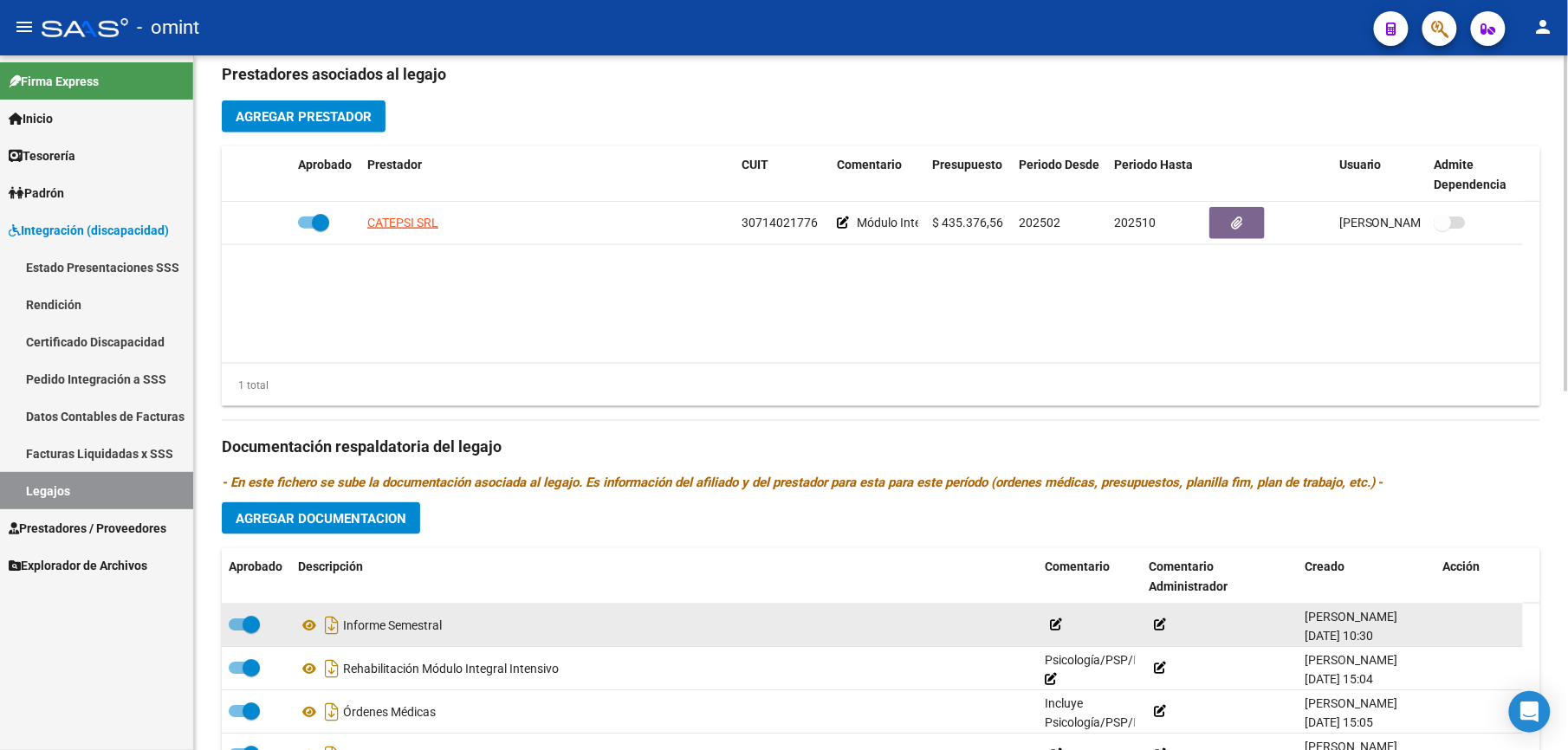
click at [234, 626] on span at bounding box center [244, 625] width 31 height 12
click at [237, 630] on input "checkbox" at bounding box center [237, 630] width 1 height 1
checkbox input "false"
click at [454, 626] on icon at bounding box center [448, 626] width 12 height 12
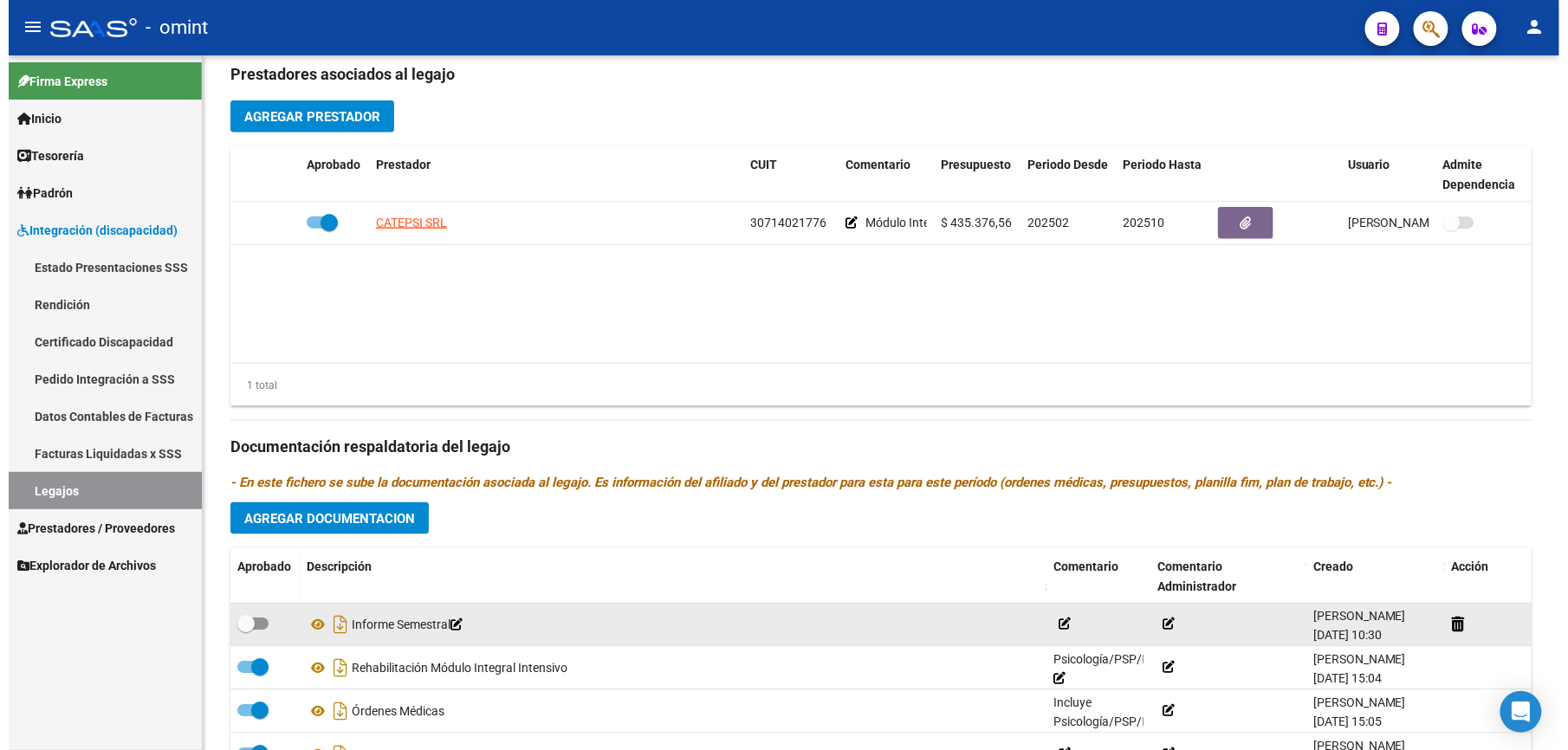
scroll to position [645, 0]
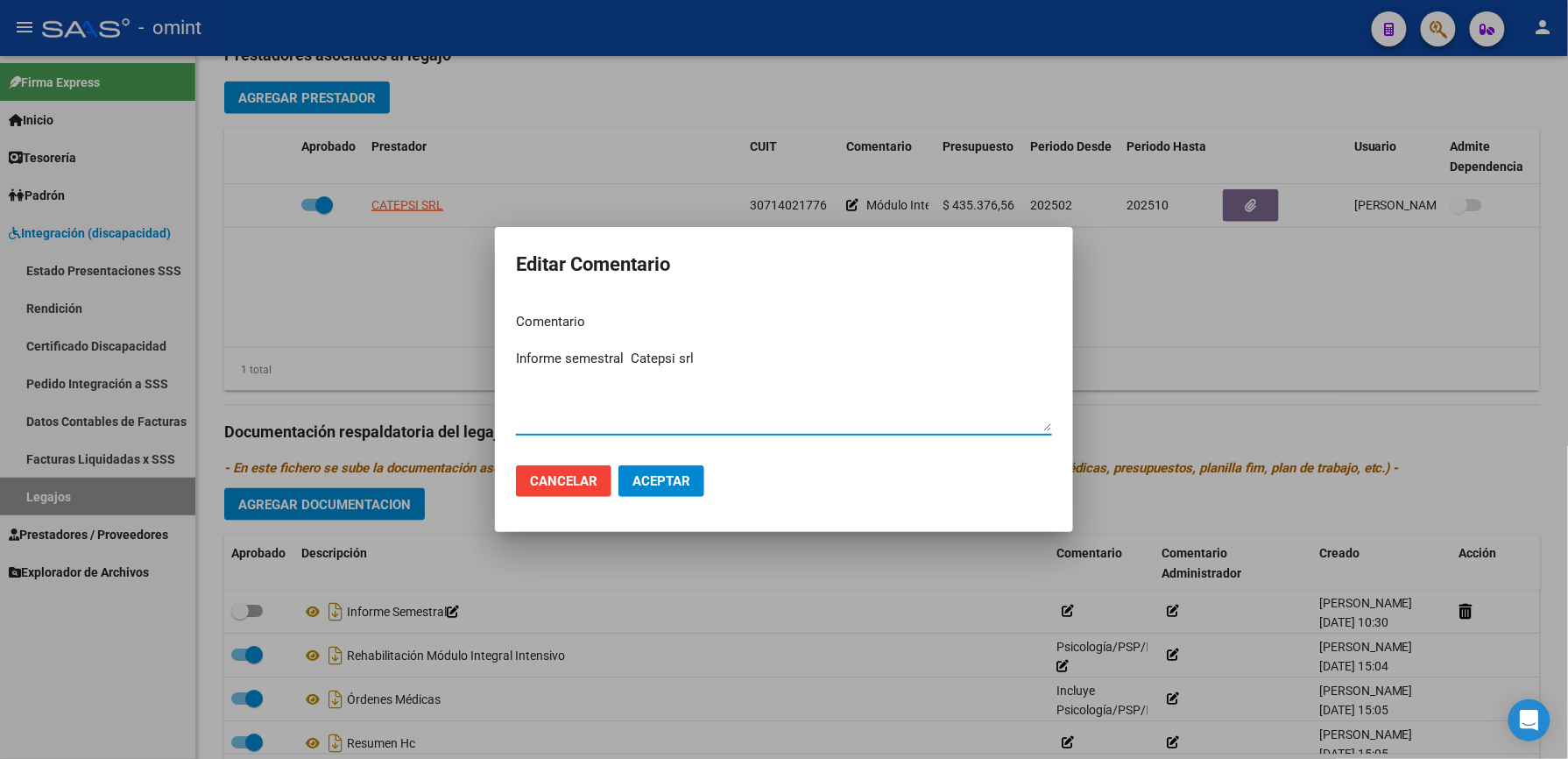
type textarea "Informe semestral Catepsi srl"
click at [671, 471] on button "Aceptar" at bounding box center [661, 480] width 86 height 31
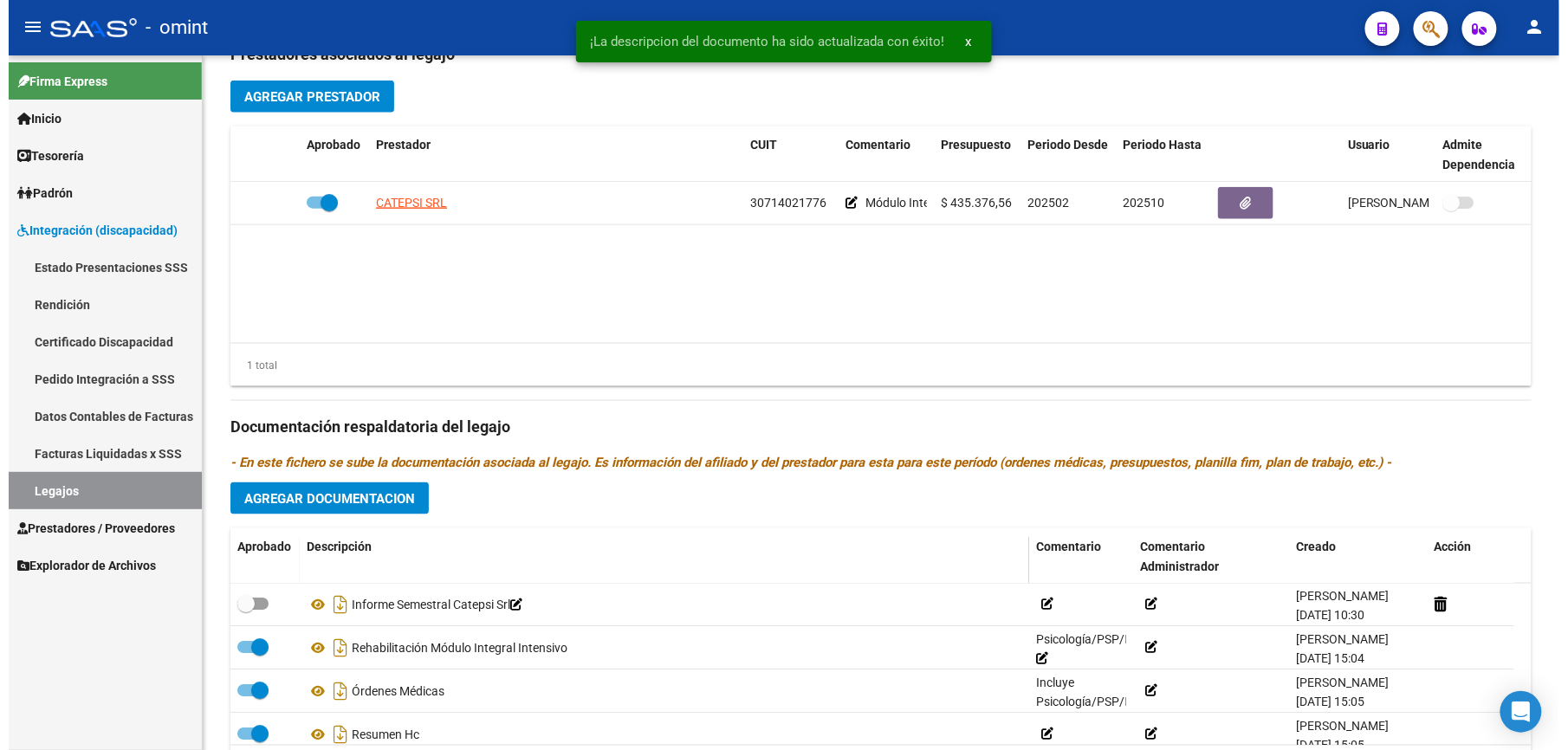
scroll to position [626, 0]
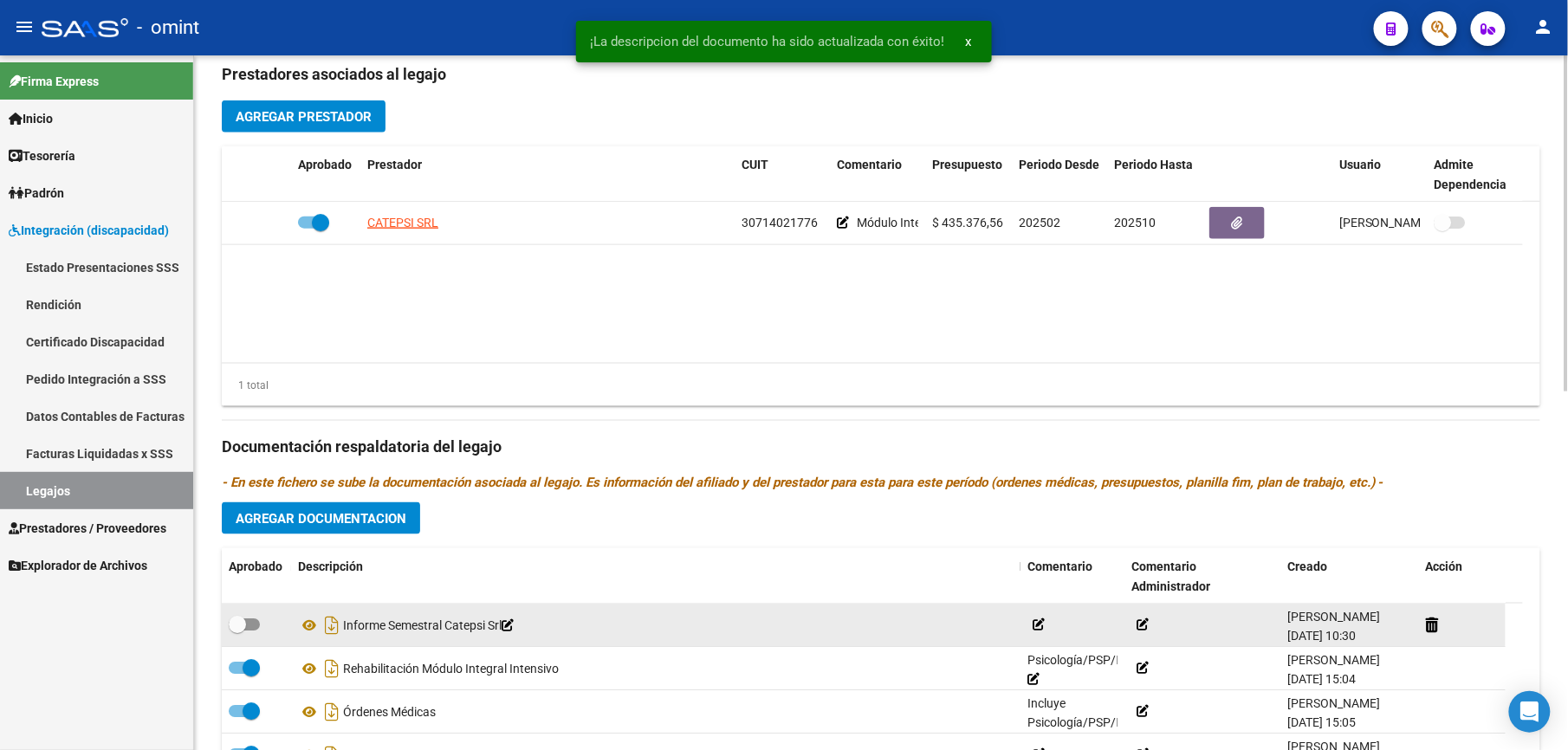
click at [265, 626] on div at bounding box center [256, 626] width 56 height 23
click at [256, 626] on span at bounding box center [244, 625] width 31 height 12
click at [237, 630] on input "checkbox" at bounding box center [237, 630] width 1 height 1
checkbox input "true"
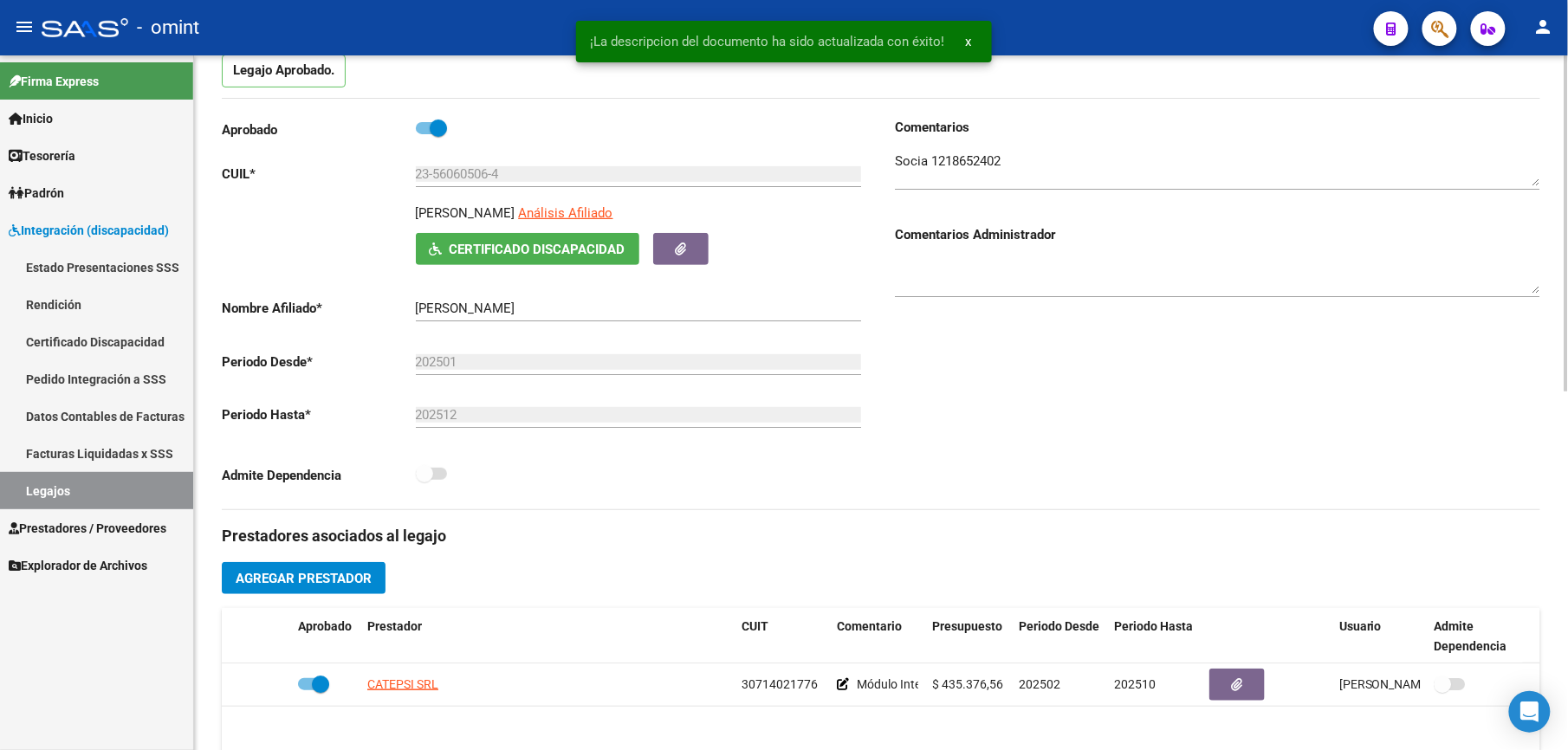
scroll to position [0, 0]
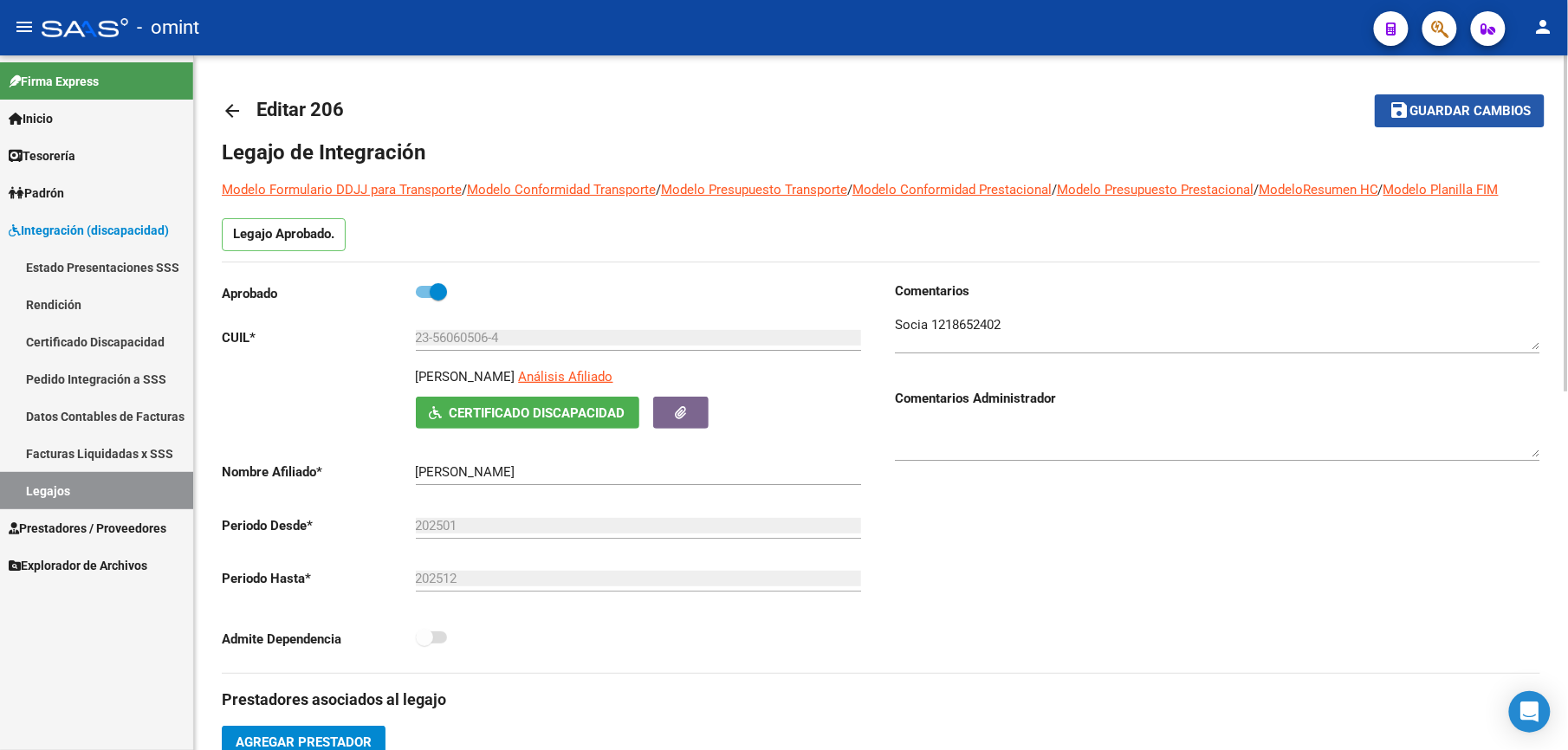
click at [1494, 104] on span "Guardar cambios" at bounding box center [1470, 112] width 121 height 16
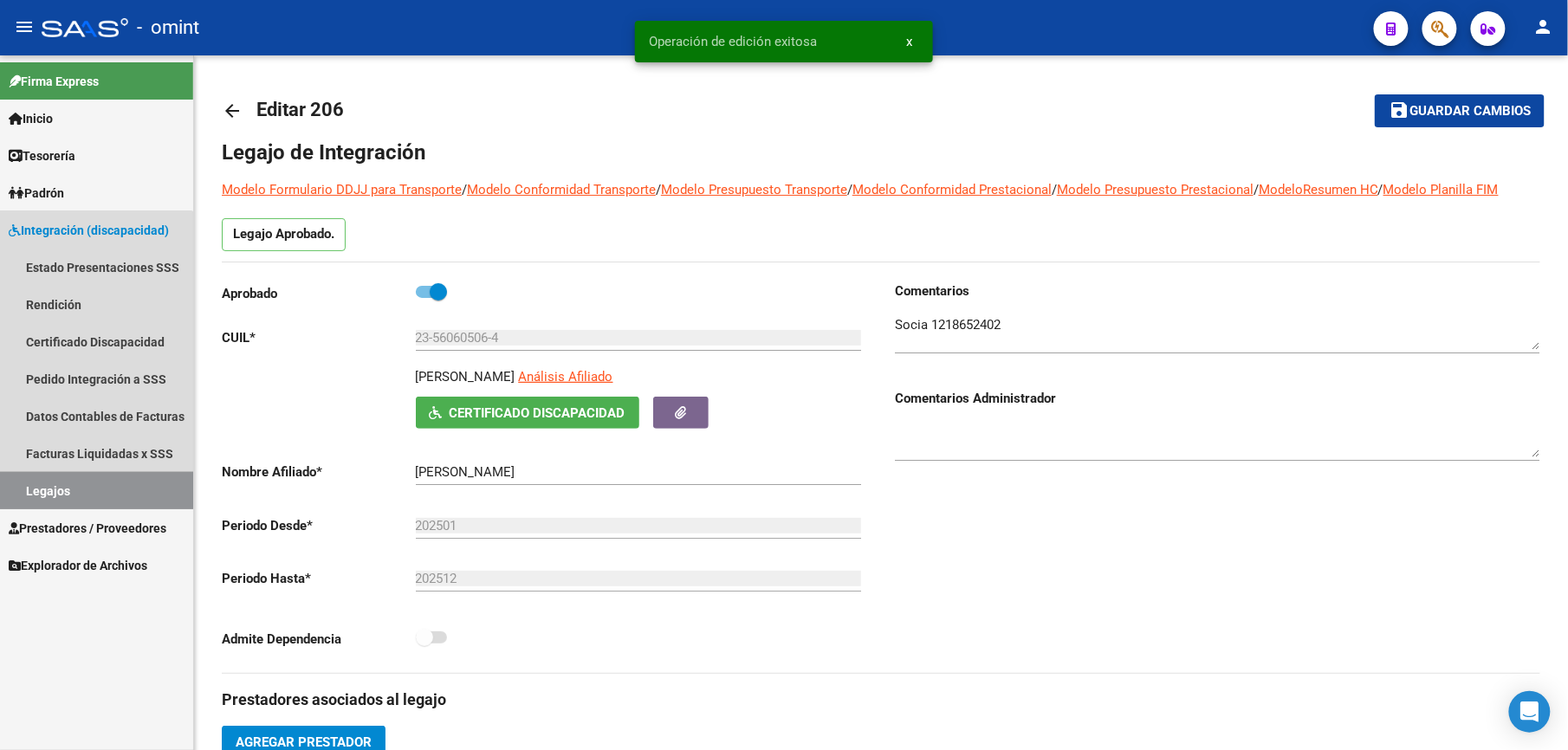
click at [57, 480] on link "Legajos" at bounding box center [96, 491] width 193 height 37
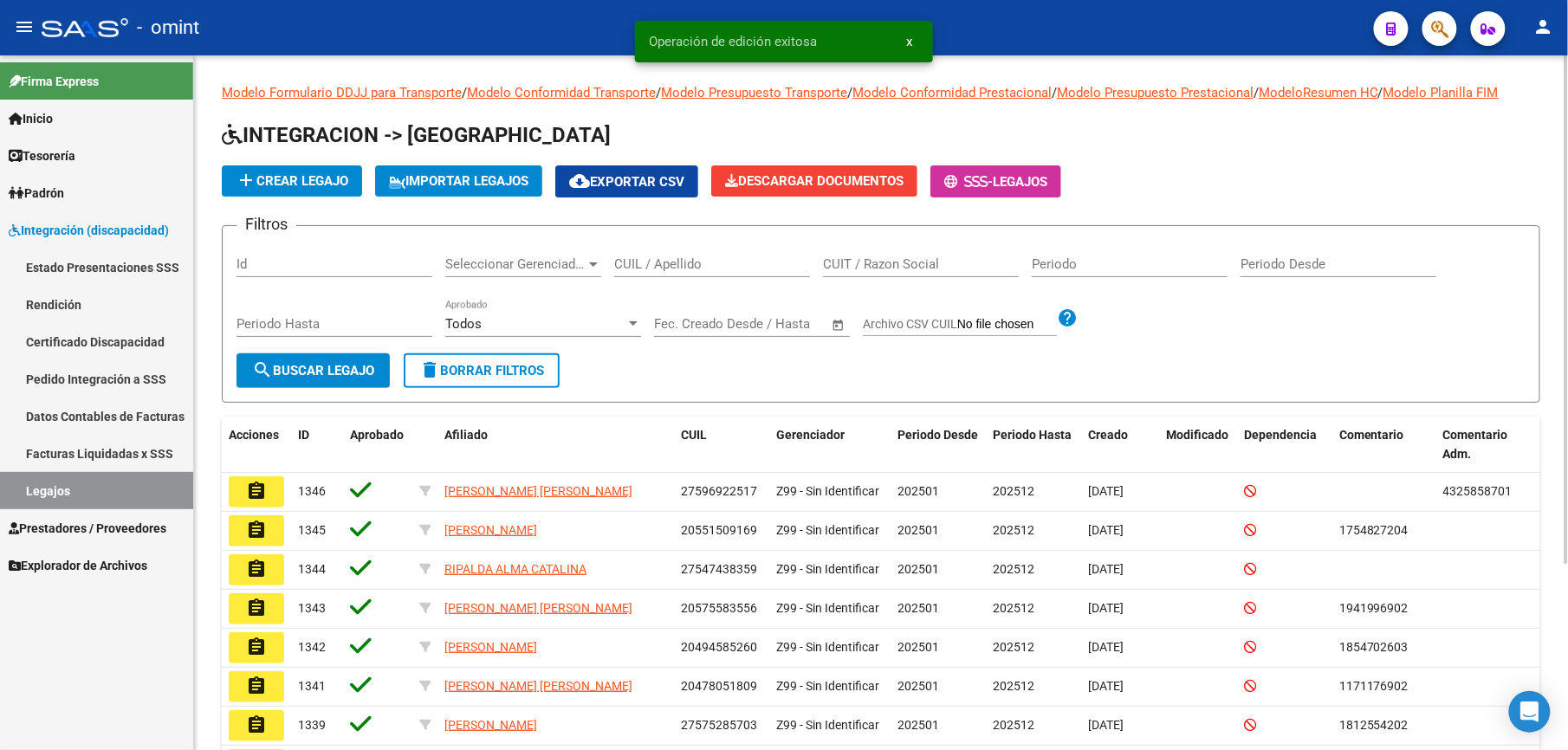
click at [643, 268] on input "CUIL / Apellido" at bounding box center [712, 264] width 196 height 16
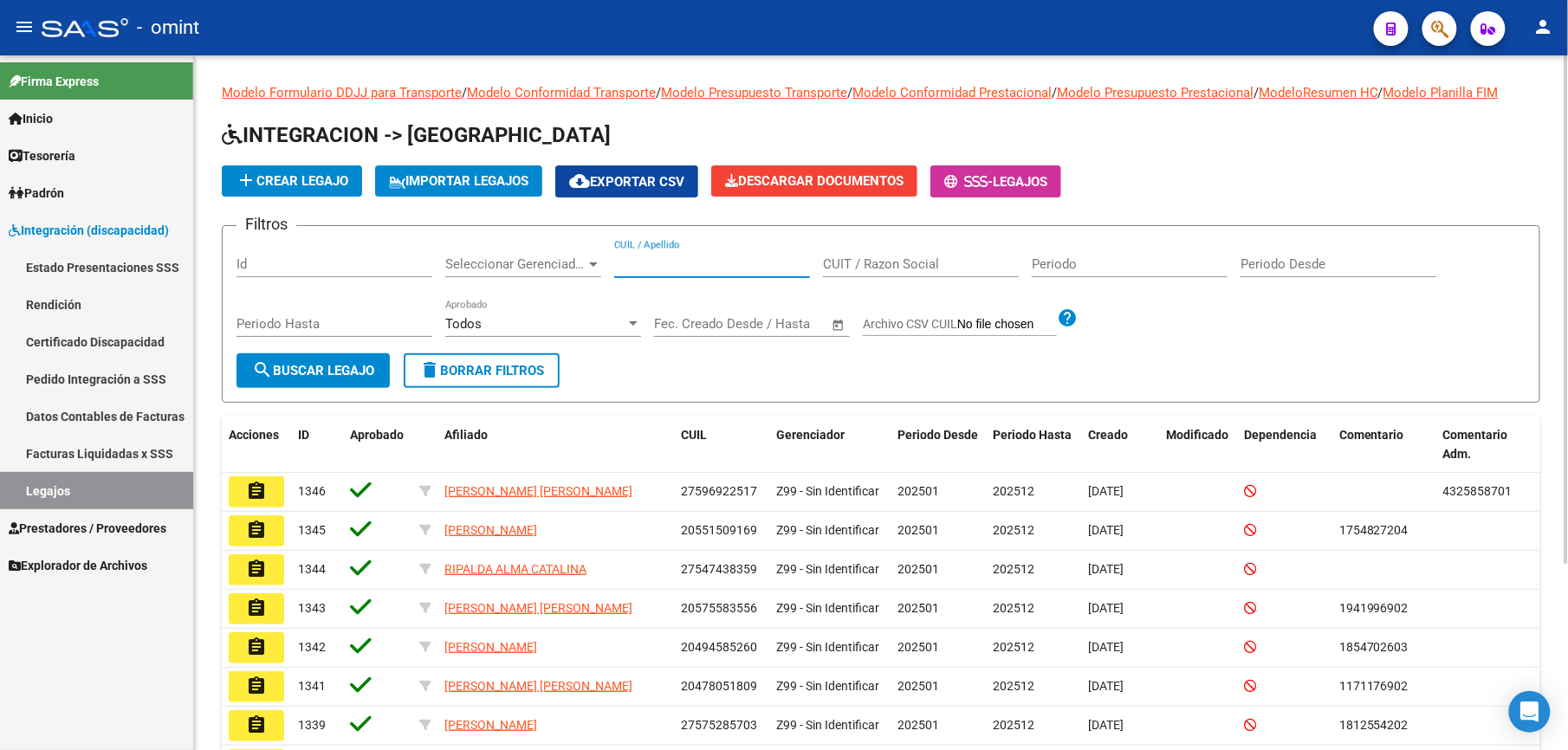
click at [660, 259] on input "CUIL / Apellido" at bounding box center [712, 264] width 196 height 16
paste input "35458117/01"
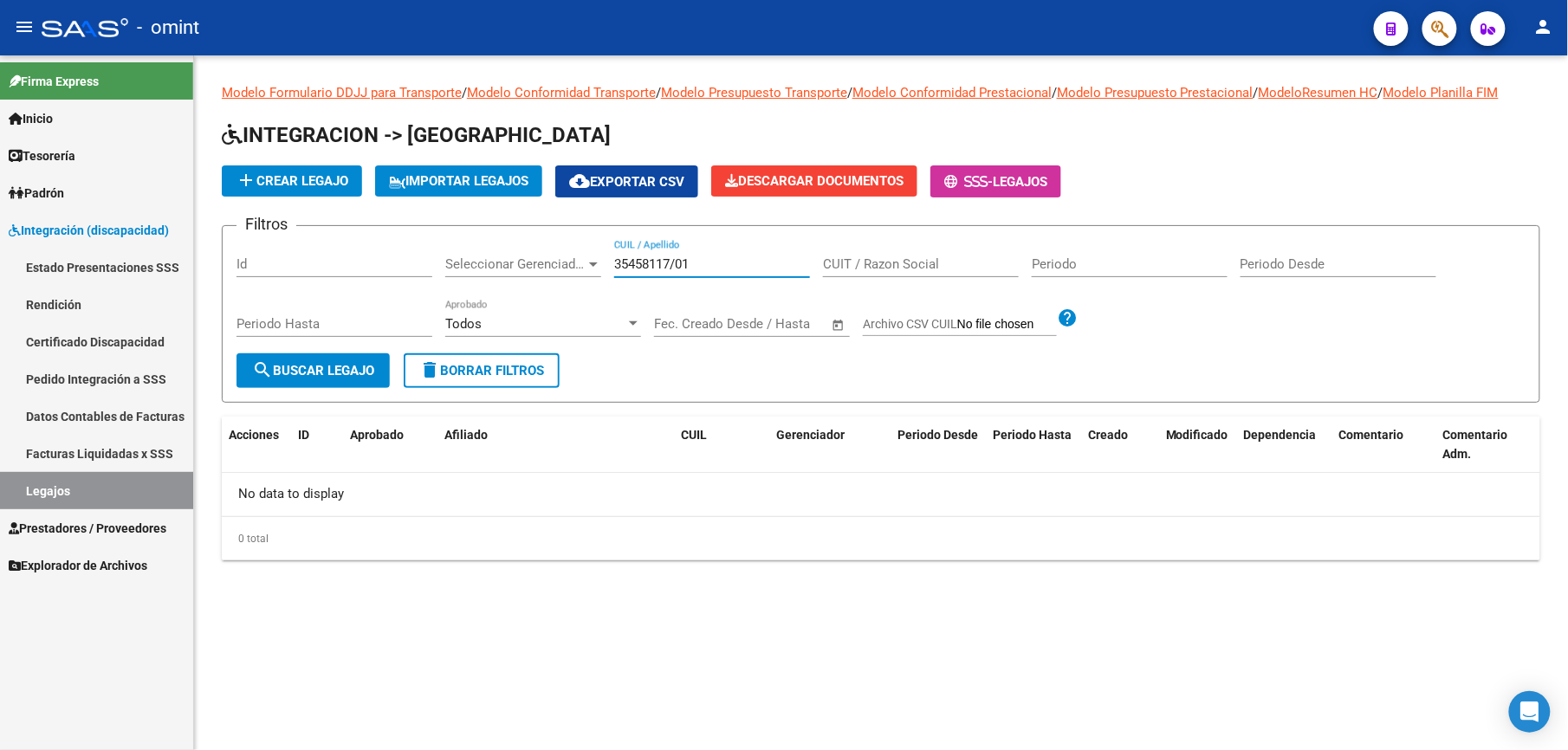
click at [47, 491] on link "Legajos" at bounding box center [96, 491] width 193 height 37
drag, startPoint x: 695, startPoint y: 264, endPoint x: 410, endPoint y: 264, distance: 285.0
click at [410, 264] on div "Filtros Id Seleccionar Gerenciador Seleccionar Gerenciador 35458117/01 CUIL / A…" at bounding box center [881, 296] width 1289 height 114
drag, startPoint x: 691, startPoint y: 263, endPoint x: 407, endPoint y: 241, distance: 284.9
click at [407, 241] on div "Filtros Id Seleccionar Gerenciador Seleccionar Gerenciador 35458117/01 CUIL / A…" at bounding box center [881, 296] width 1289 height 114
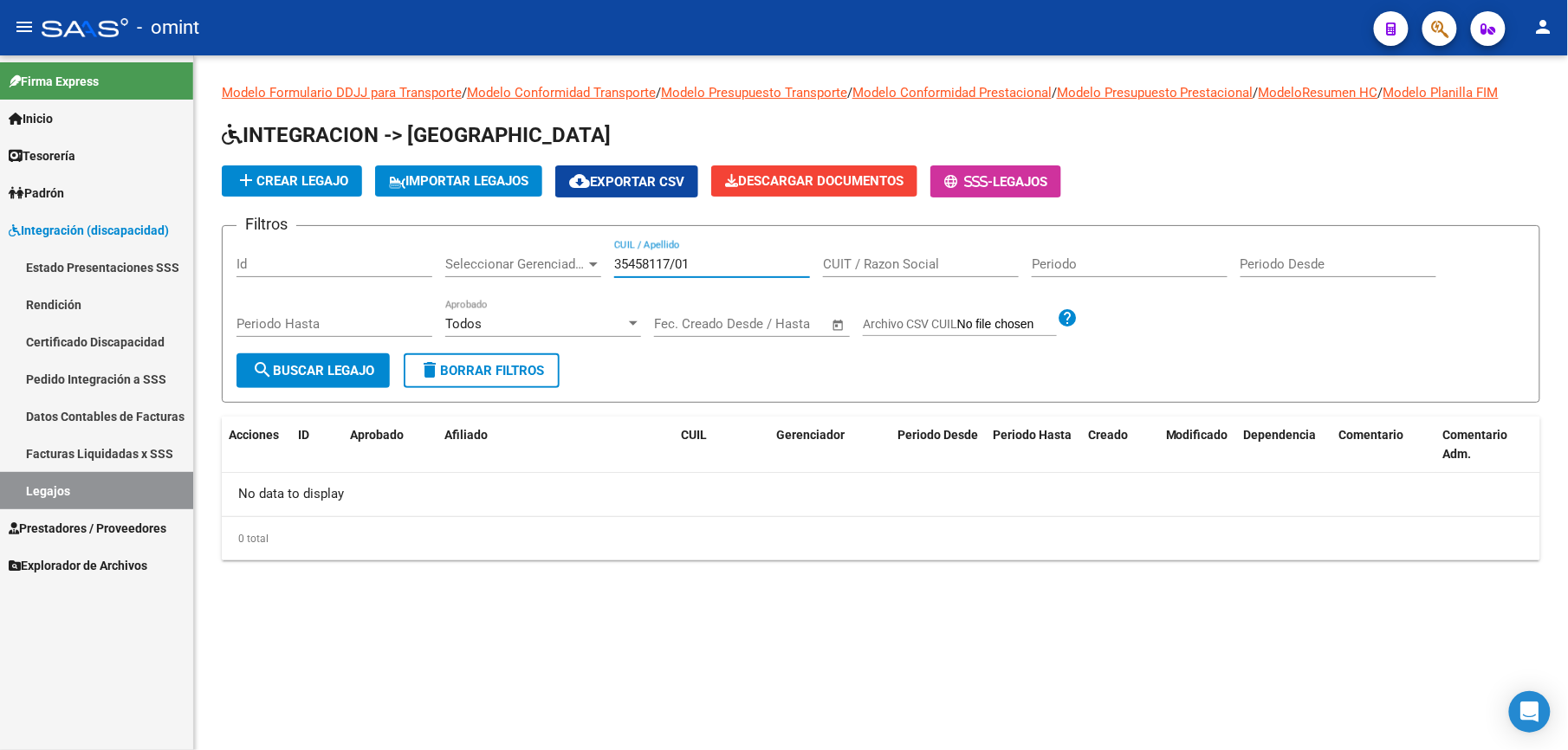
paste input "23560605064"
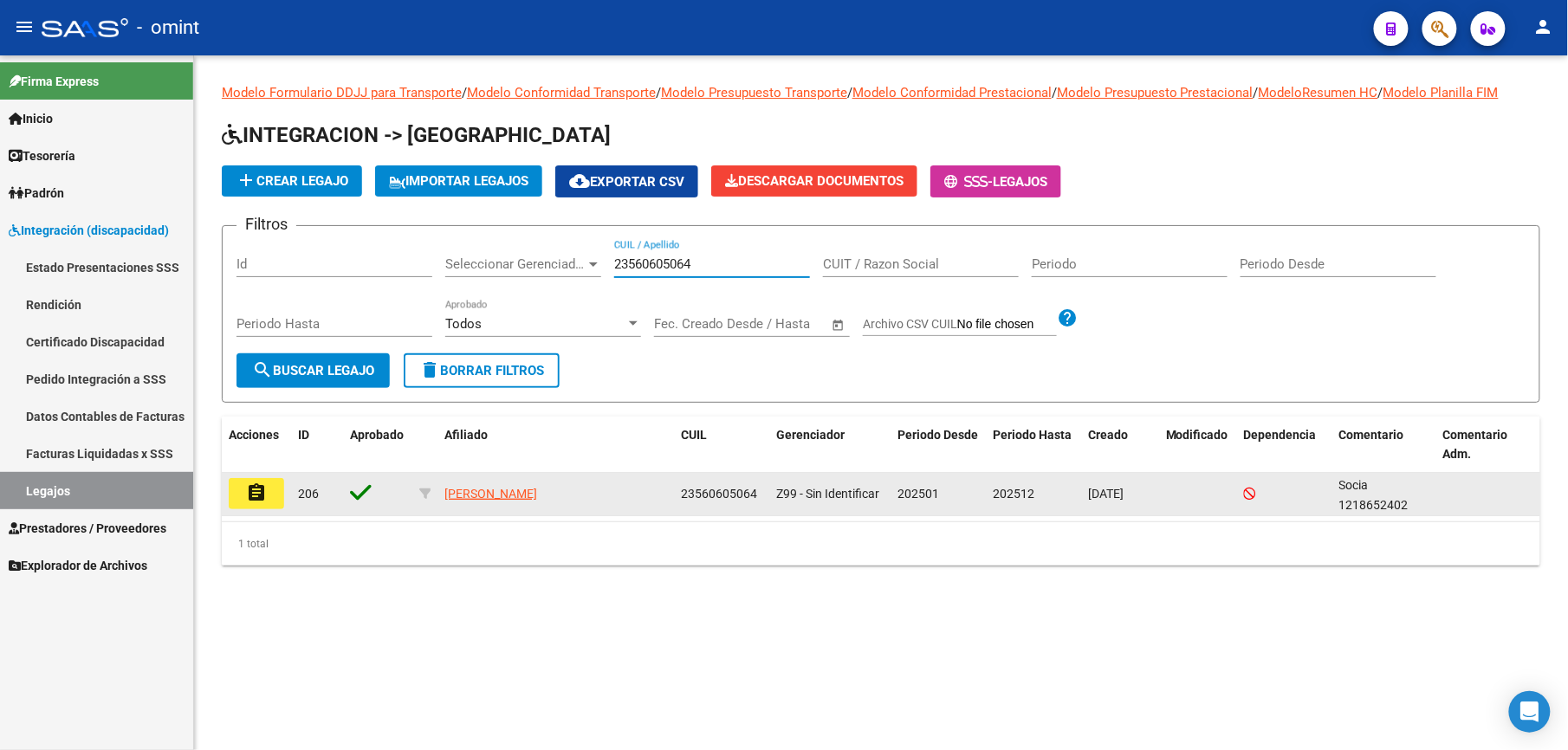
type input "23560605064"
click at [255, 485] on mat-icon "assignment" at bounding box center [257, 493] width 21 height 21
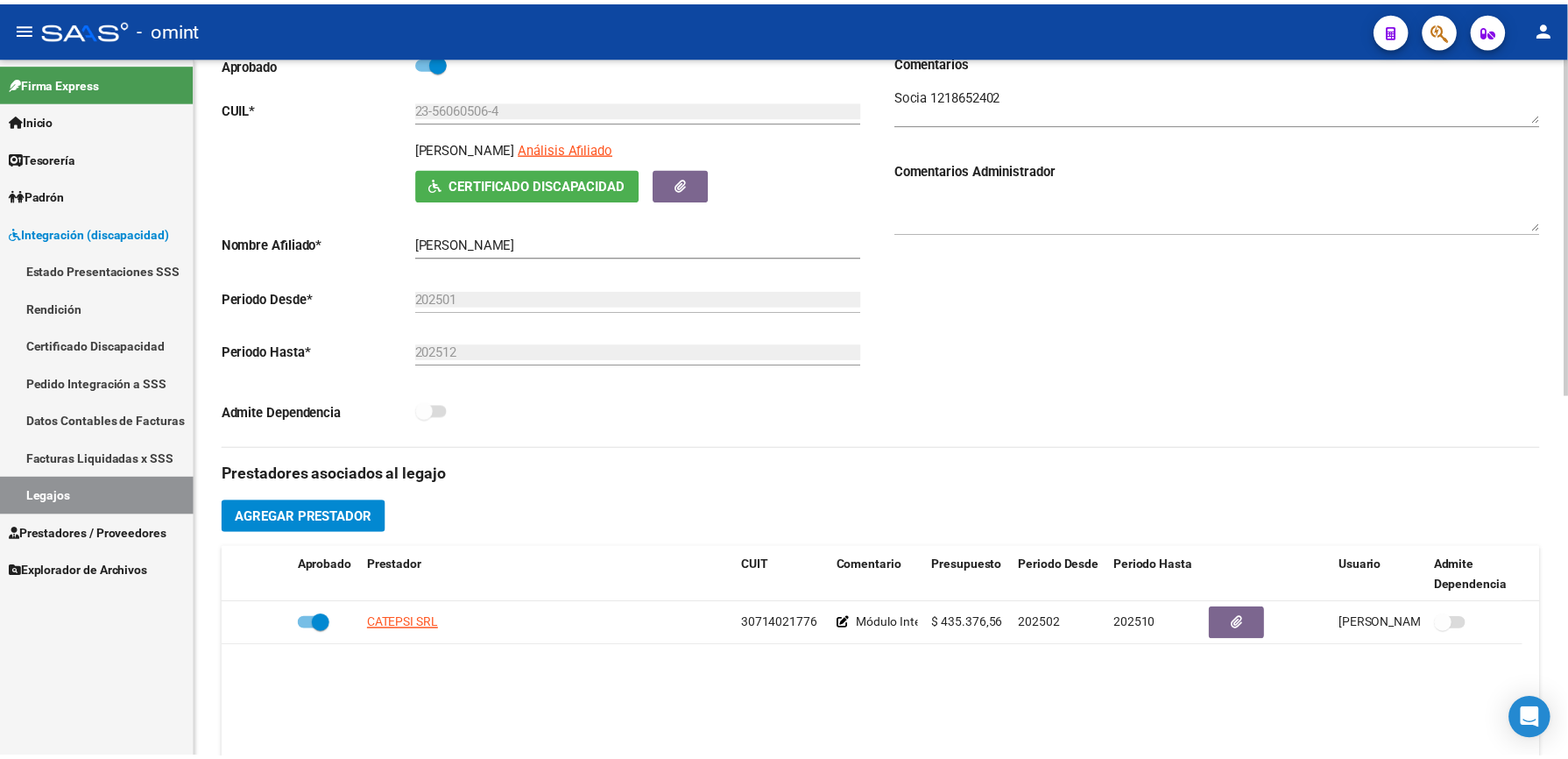
scroll to position [351, 0]
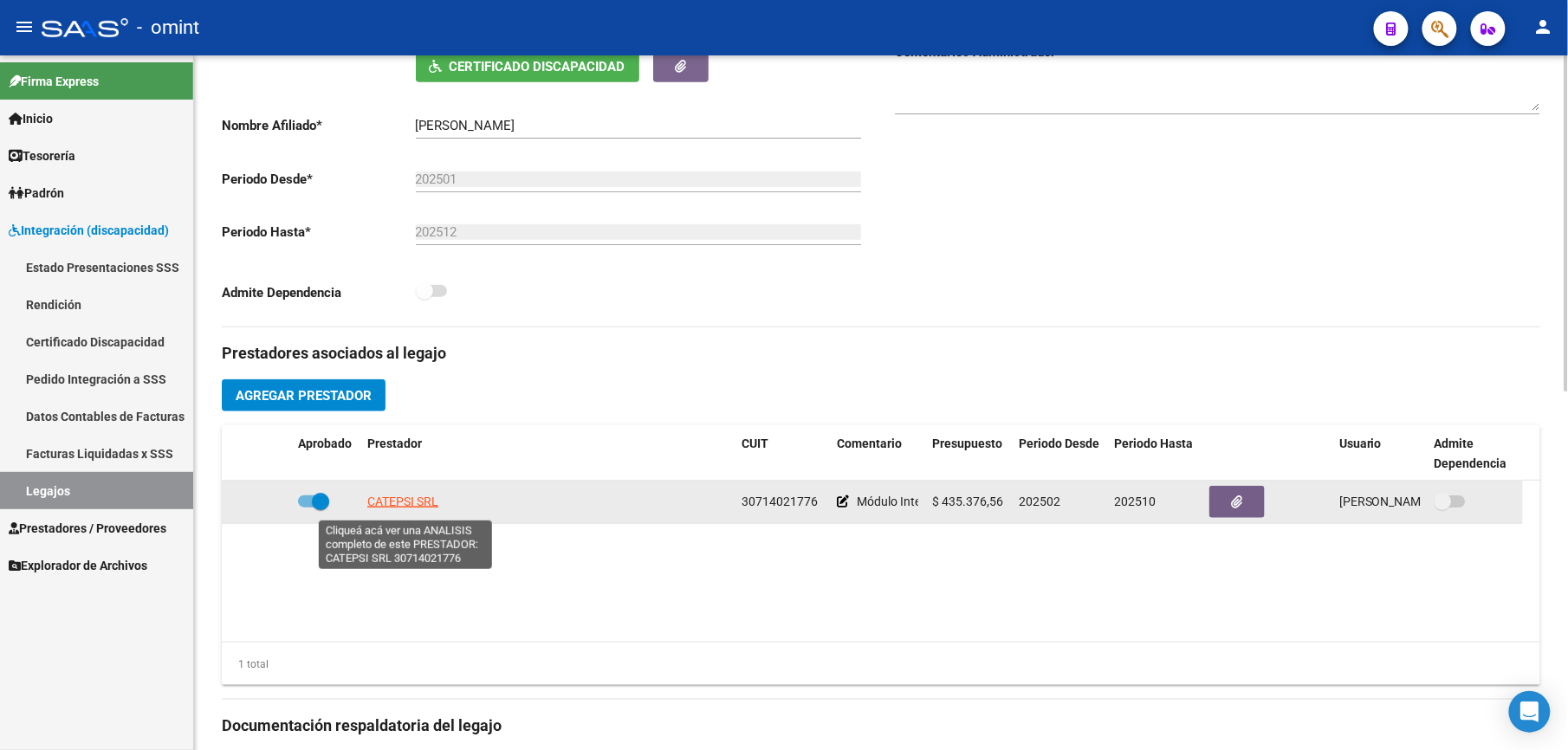
click at [407, 507] on span "CATEPSI SRL" at bounding box center [403, 501] width 71 height 14
type textarea "30714021776"
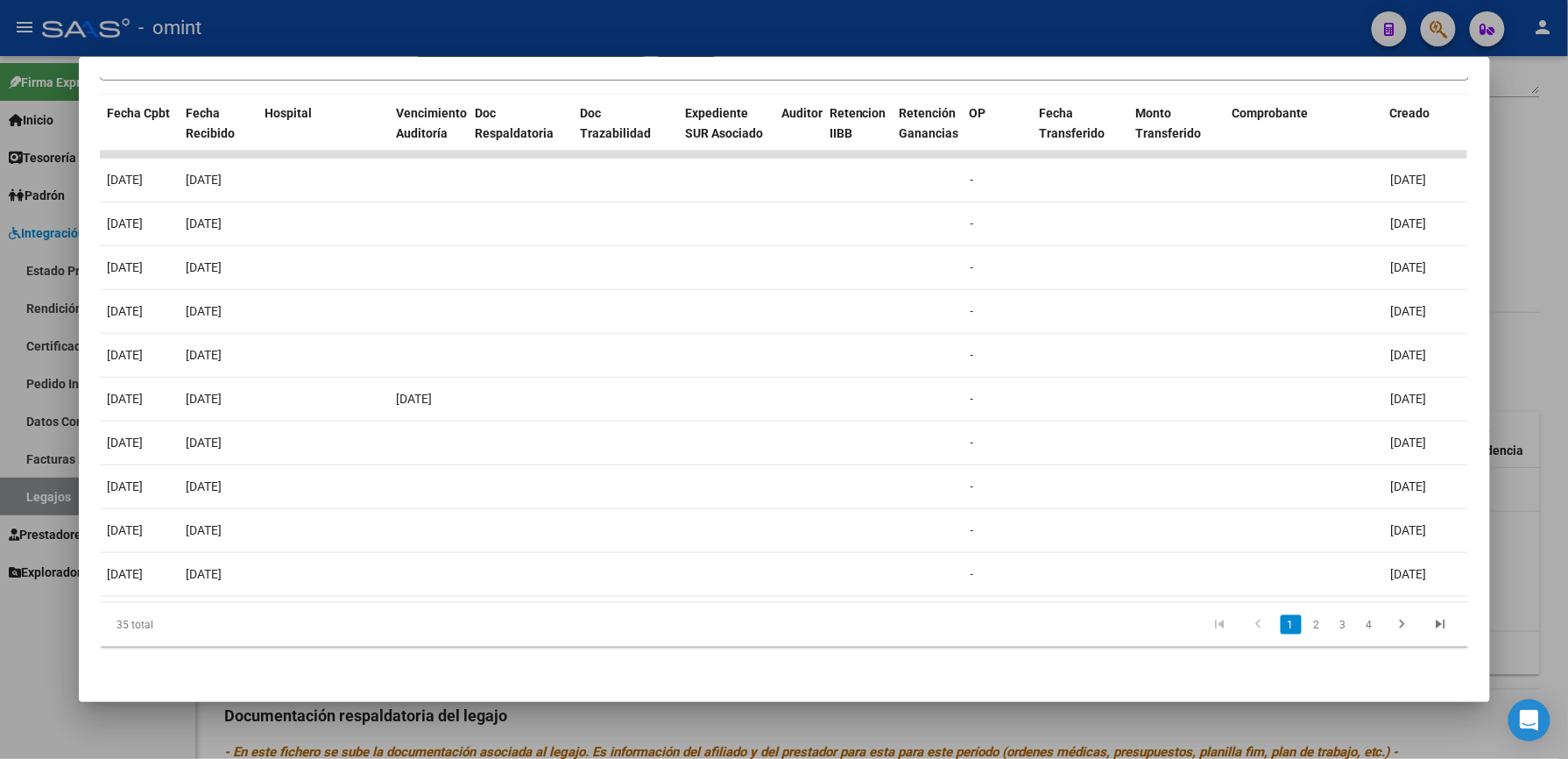
scroll to position [0, 0]
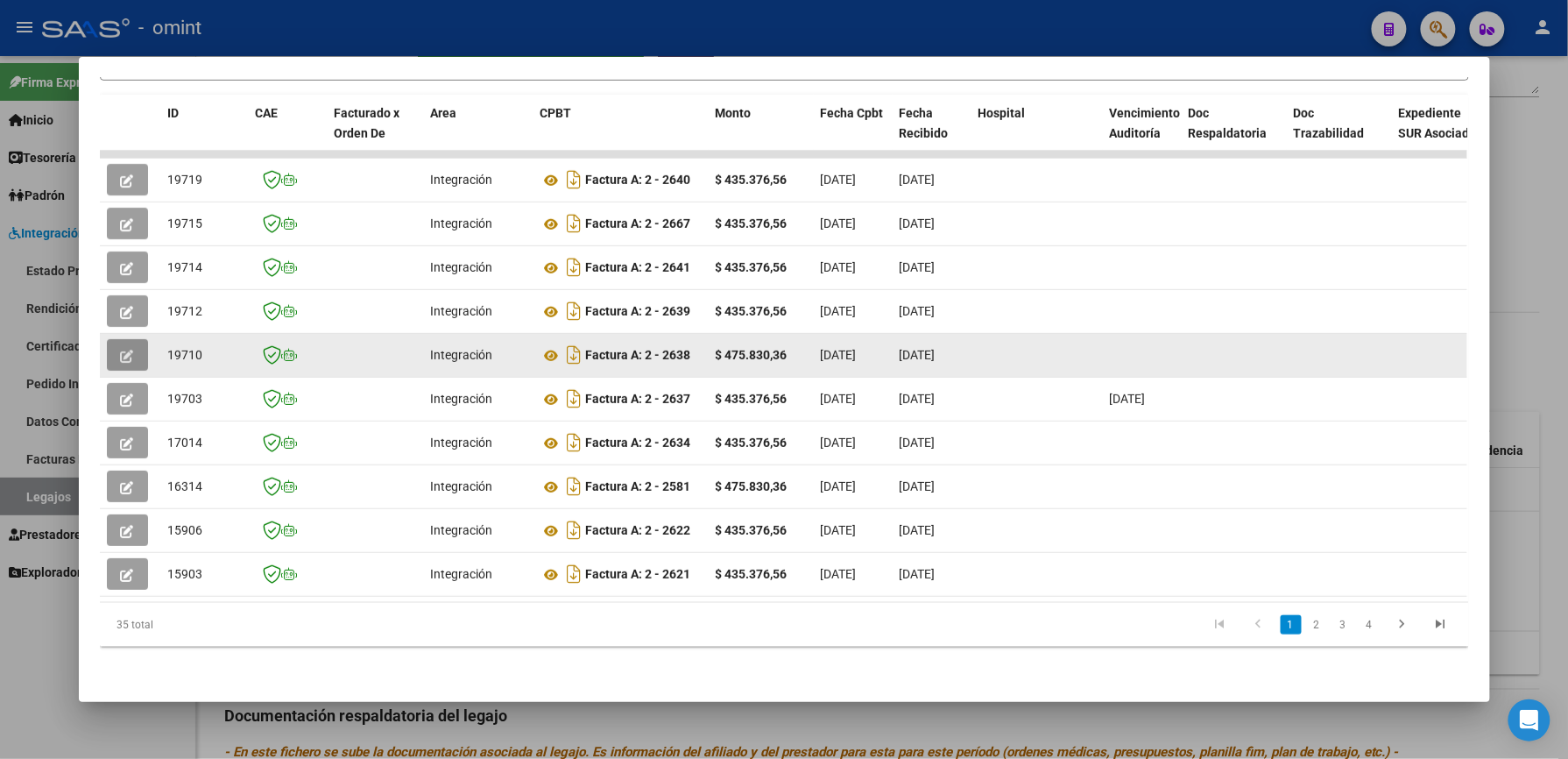
click at [120, 350] on icon "button" at bounding box center [127, 356] width 13 height 13
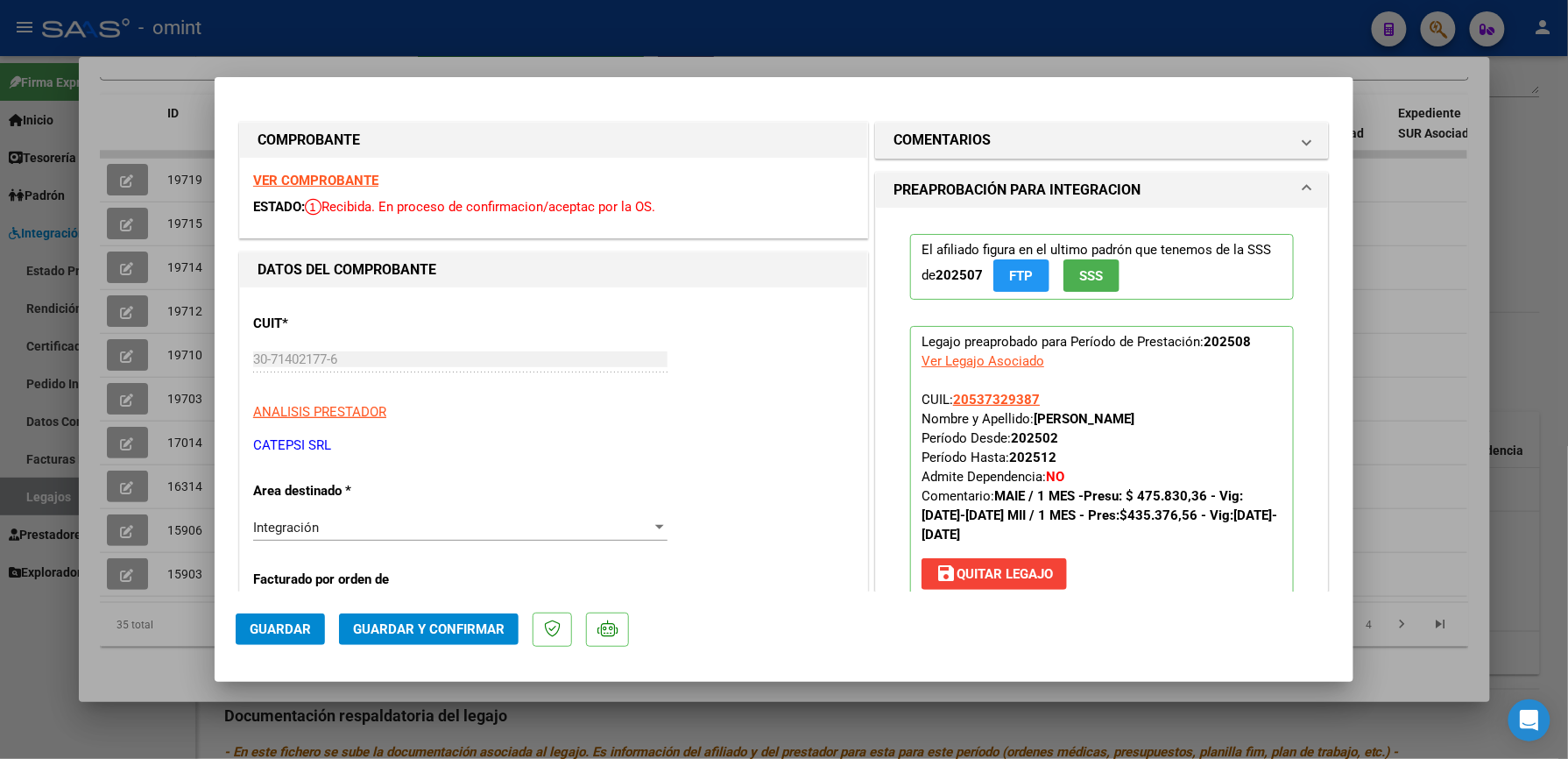
click at [1531, 229] on div at bounding box center [784, 380] width 1568 height 759
type input "$ 0,00"
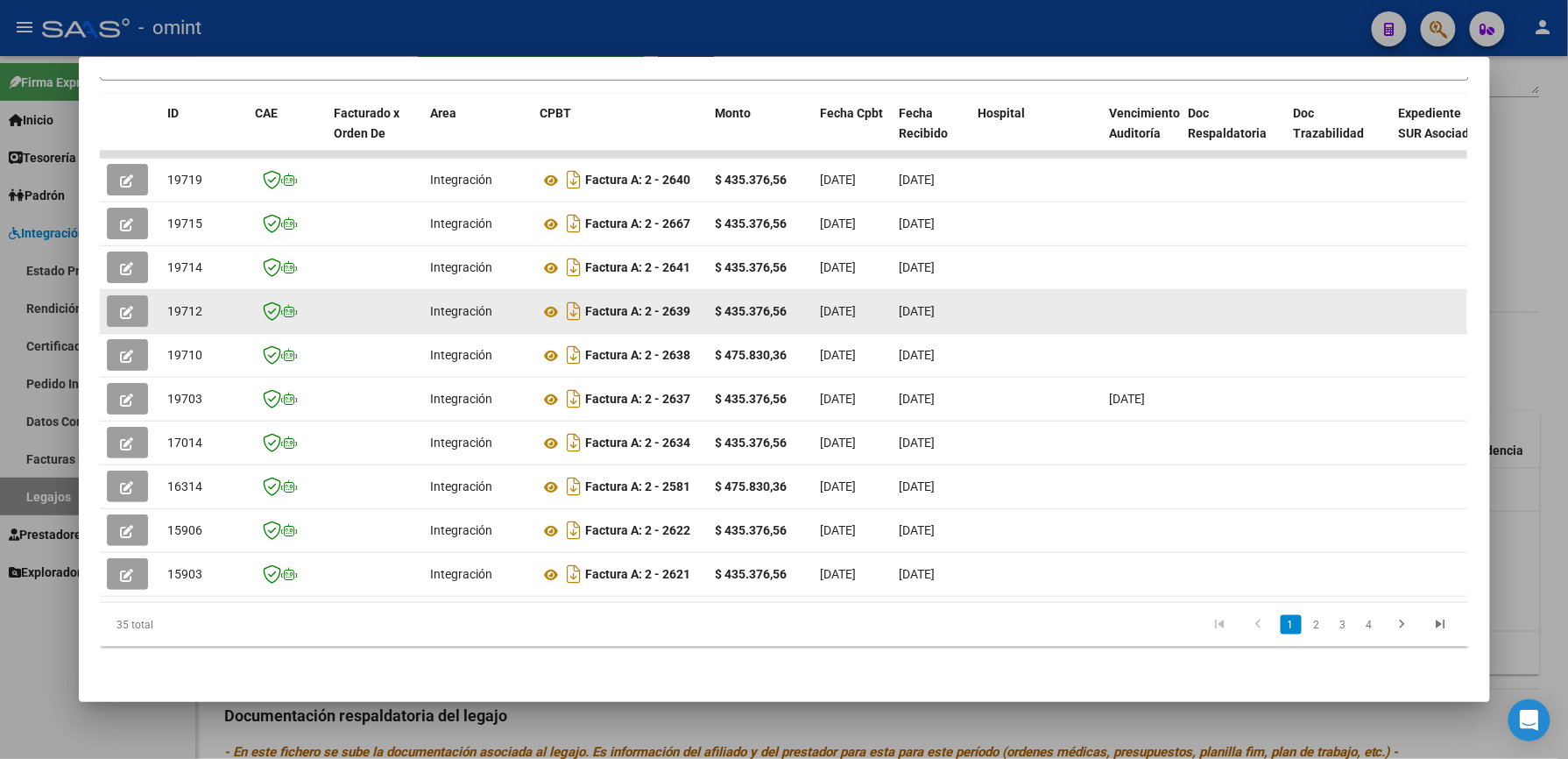
click at [120, 305] on icon "button" at bounding box center [127, 312] width 13 height 13
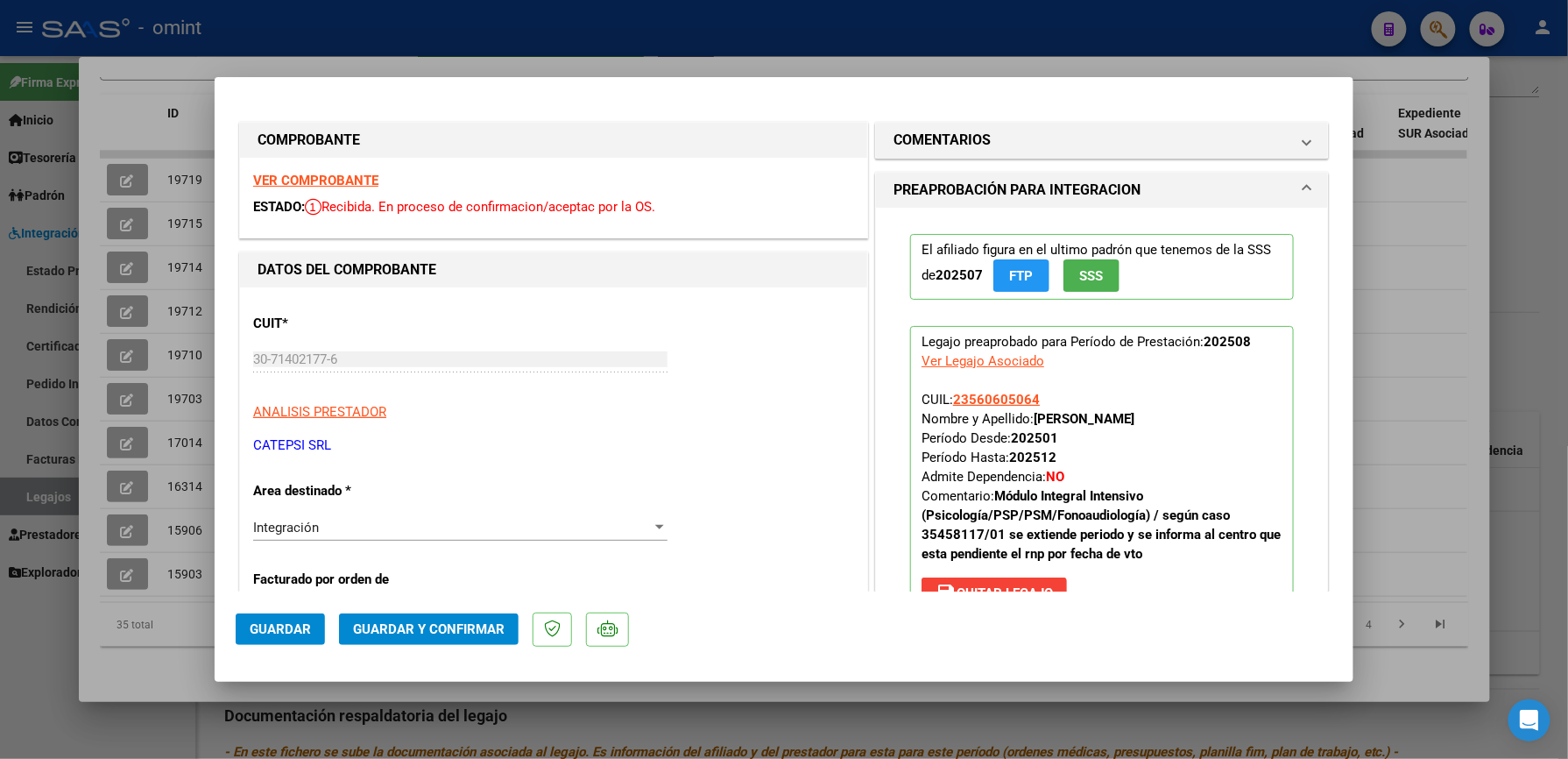
click at [328, 179] on strong "VER COMPROBANTE" at bounding box center [316, 180] width 125 height 16
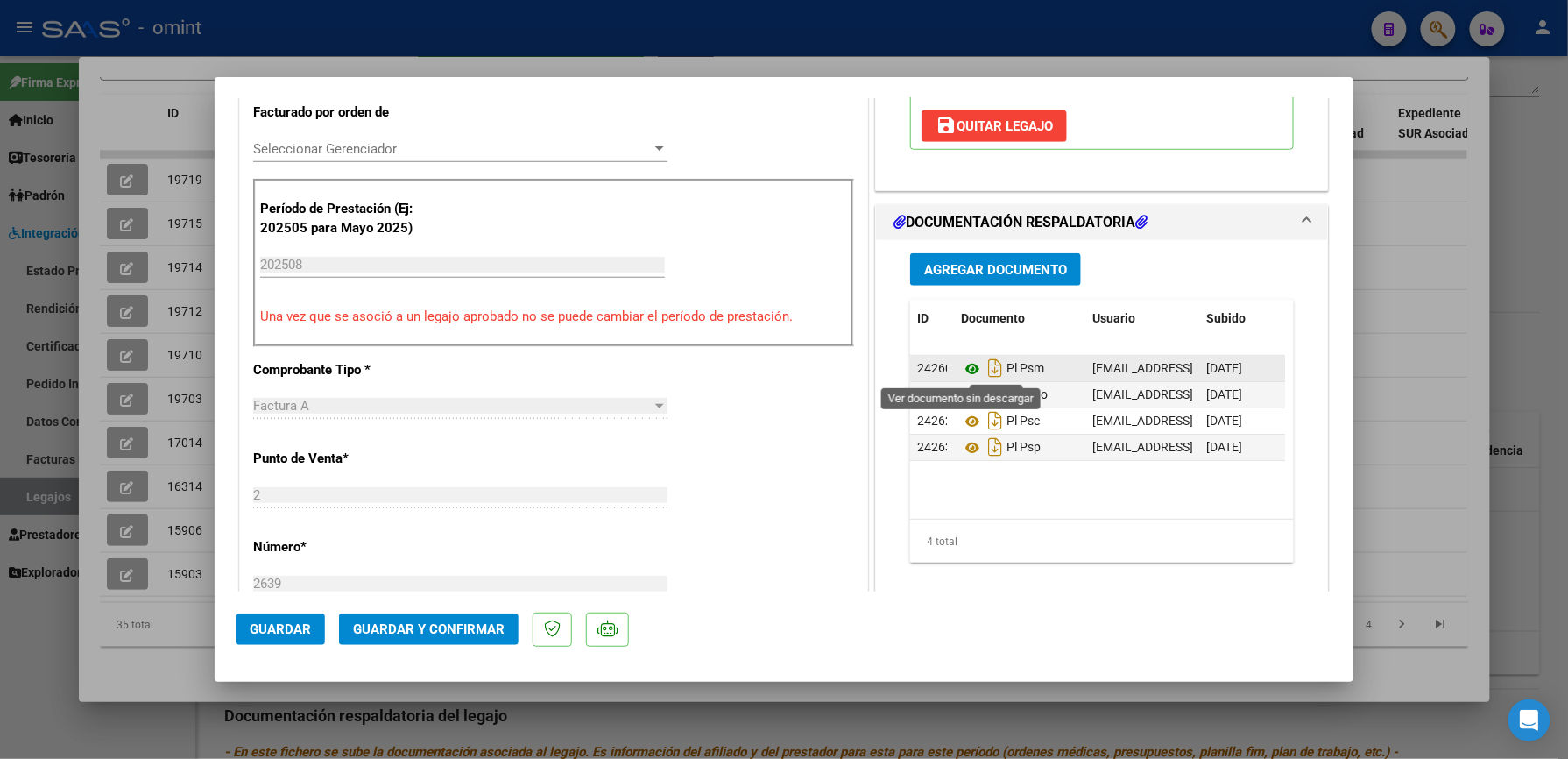
click at [963, 364] on icon at bounding box center [973, 369] width 23 height 21
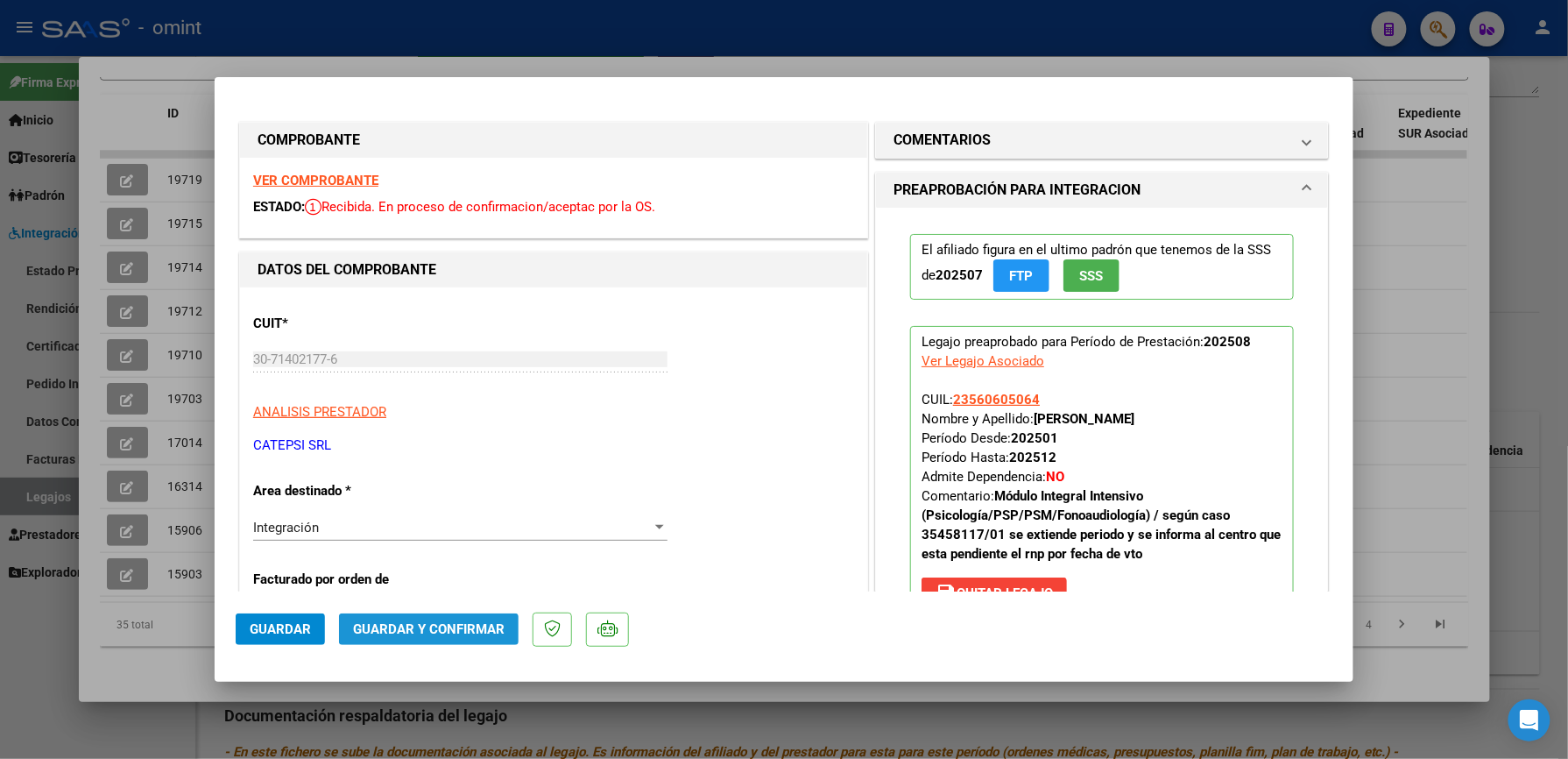
click at [460, 626] on span "Guardar y Confirmar" at bounding box center [428, 630] width 152 height 16
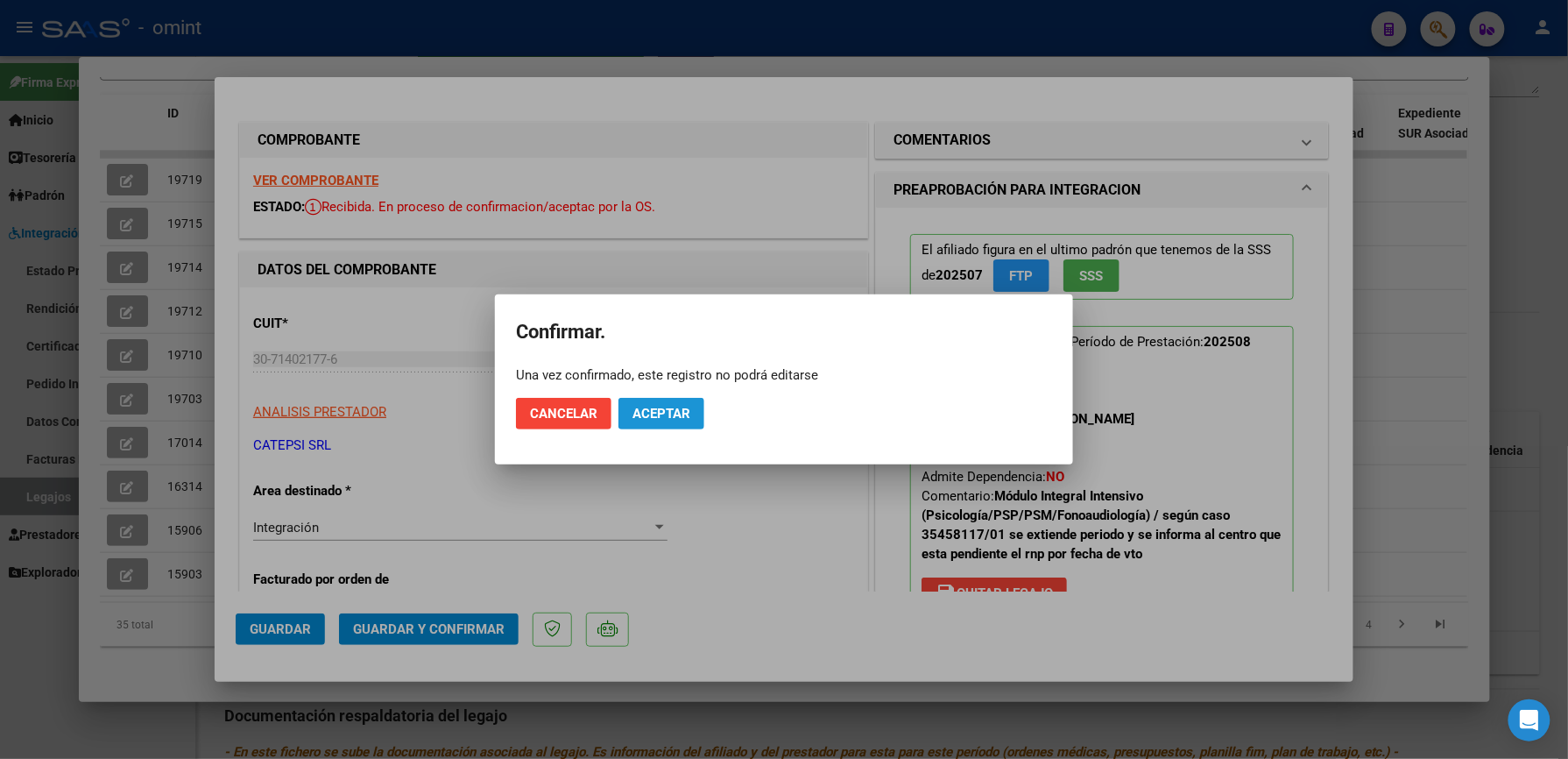
click at [660, 418] on span "Aceptar" at bounding box center [661, 413] width 58 height 16
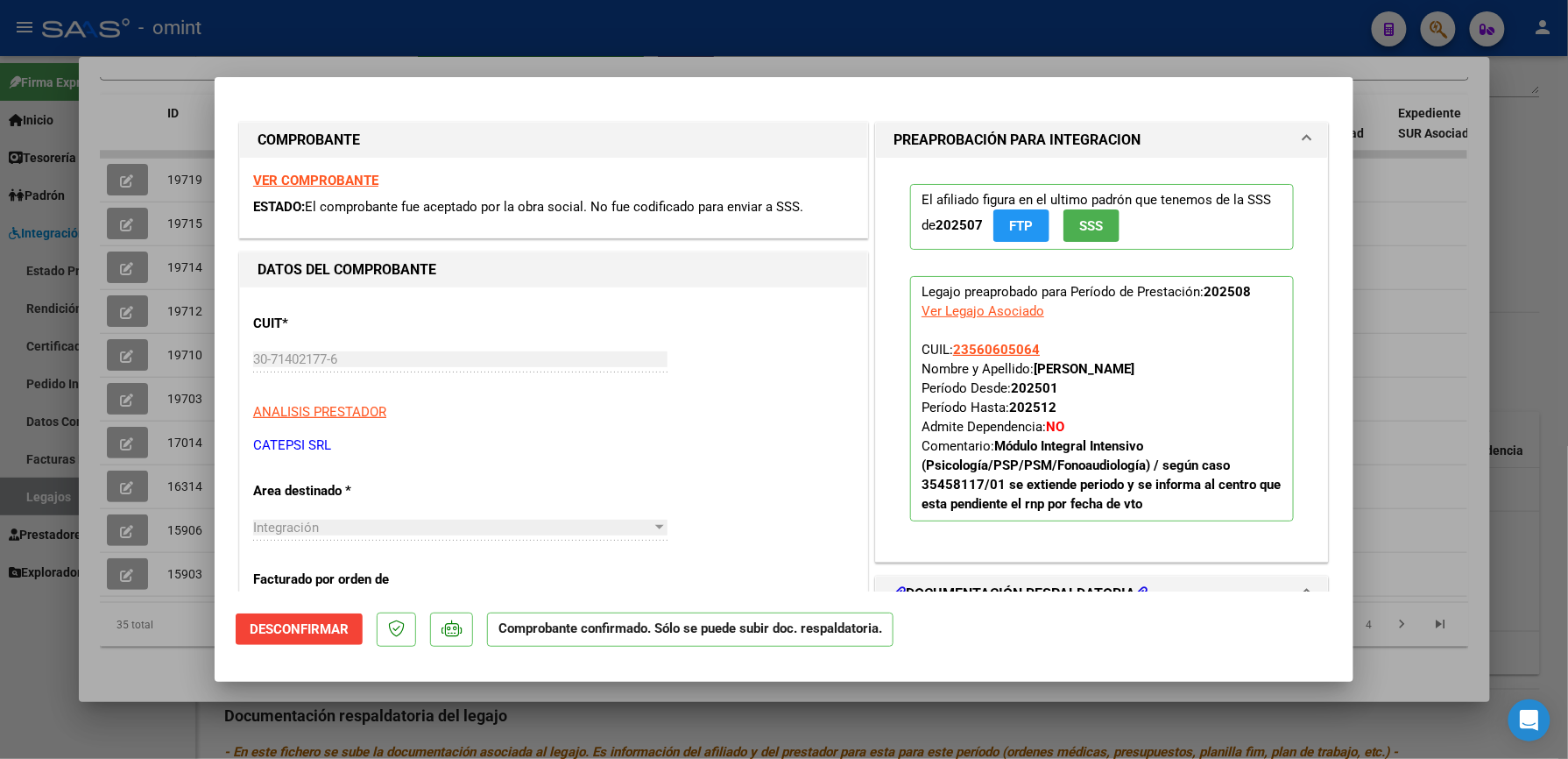
click at [1518, 222] on div at bounding box center [784, 380] width 1568 height 759
type input "$ 0,00"
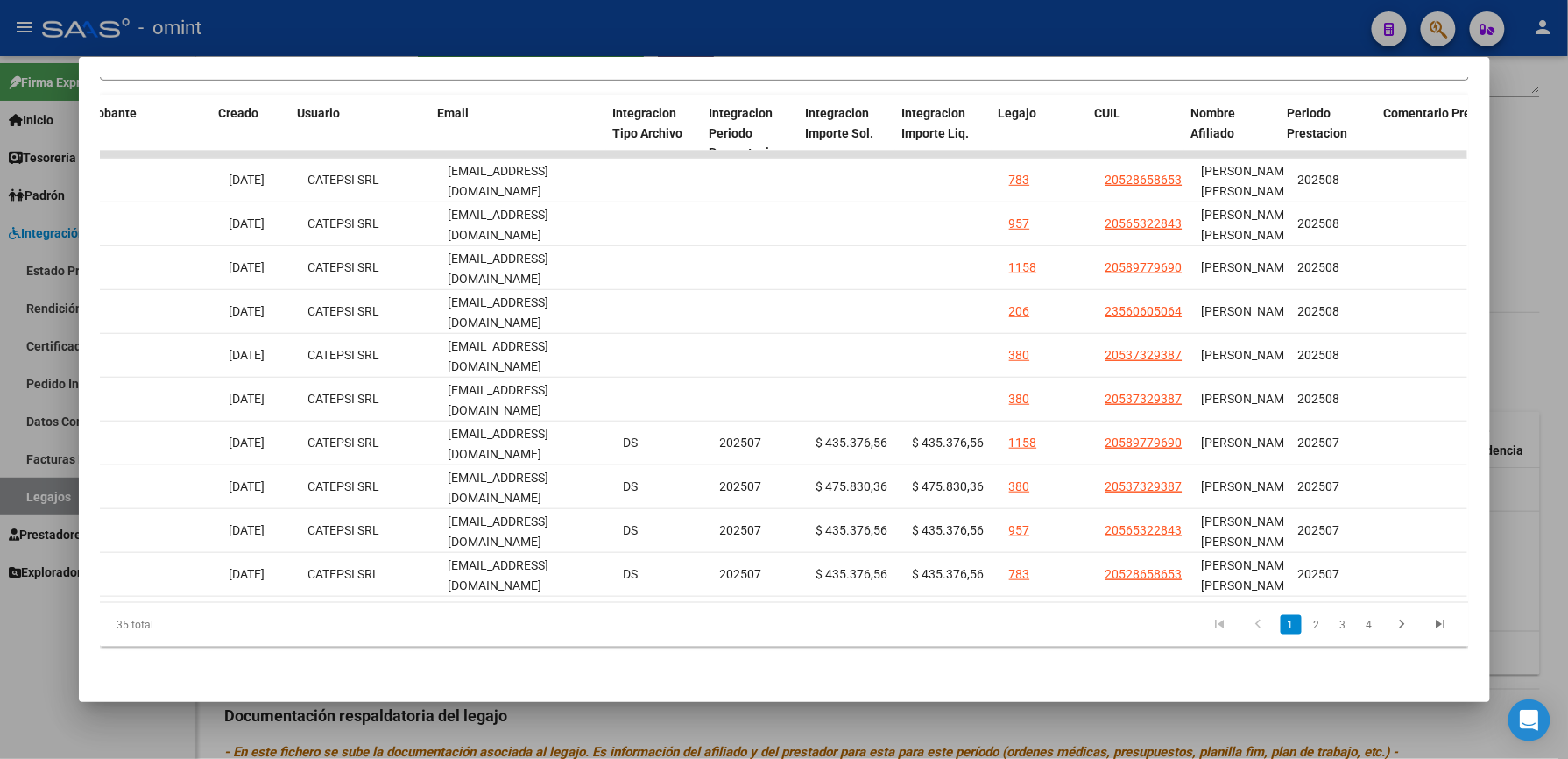
scroll to position [0, 1885]
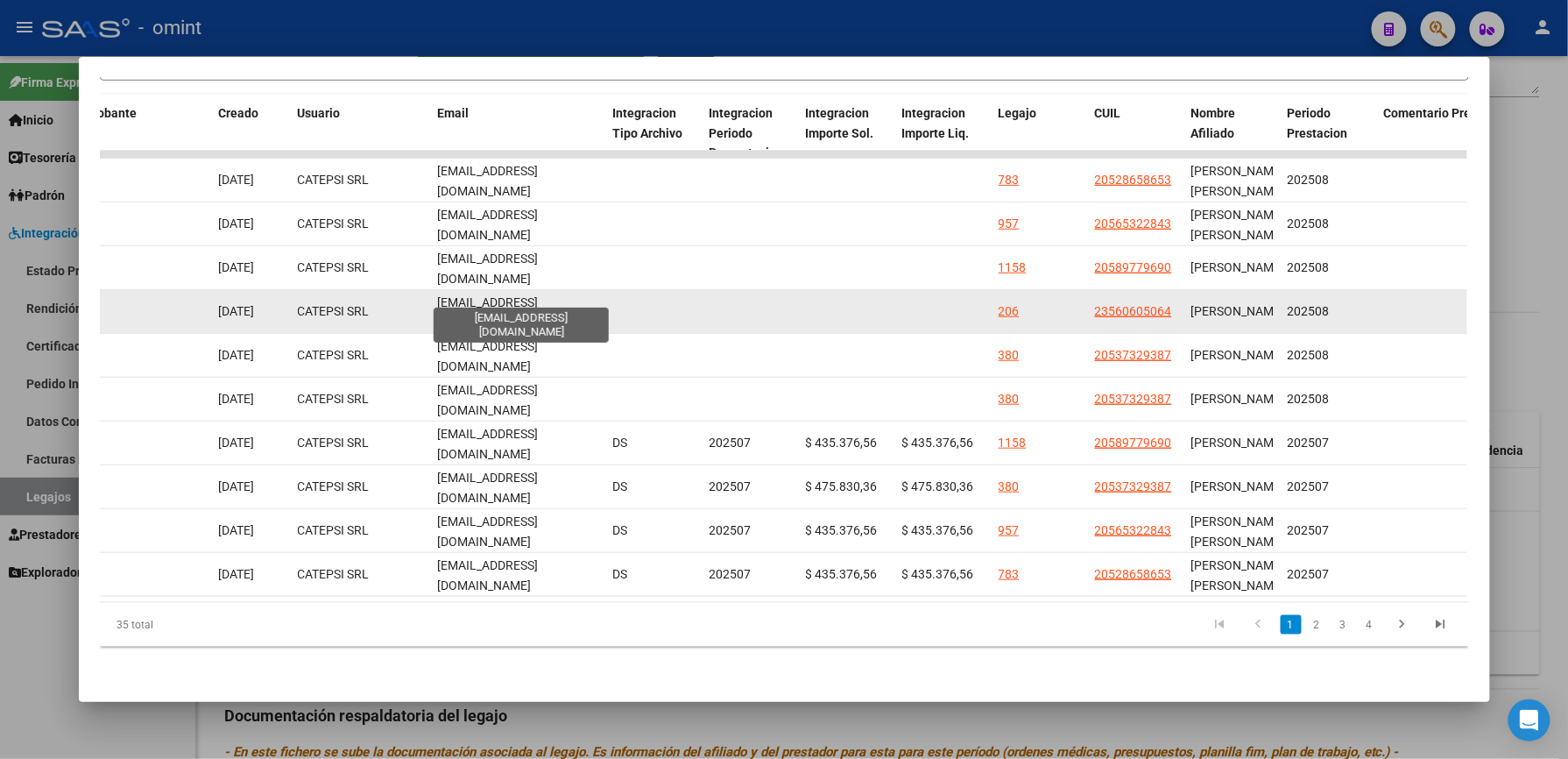
click at [539, 296] on span "[EMAIL_ADDRESS][DOMAIN_NAME]" at bounding box center [488, 313] width 101 height 34
drag, startPoint x: 604, startPoint y: 293, endPoint x: 485, endPoint y: 298, distance: 119.1
click at [485, 298] on div "19712 Integración Factura A: 2 - 2639 $ 435.376,56 [DATE] [DATE] - [DATE] CATEP…" at bounding box center [106, 312] width 3783 height 44
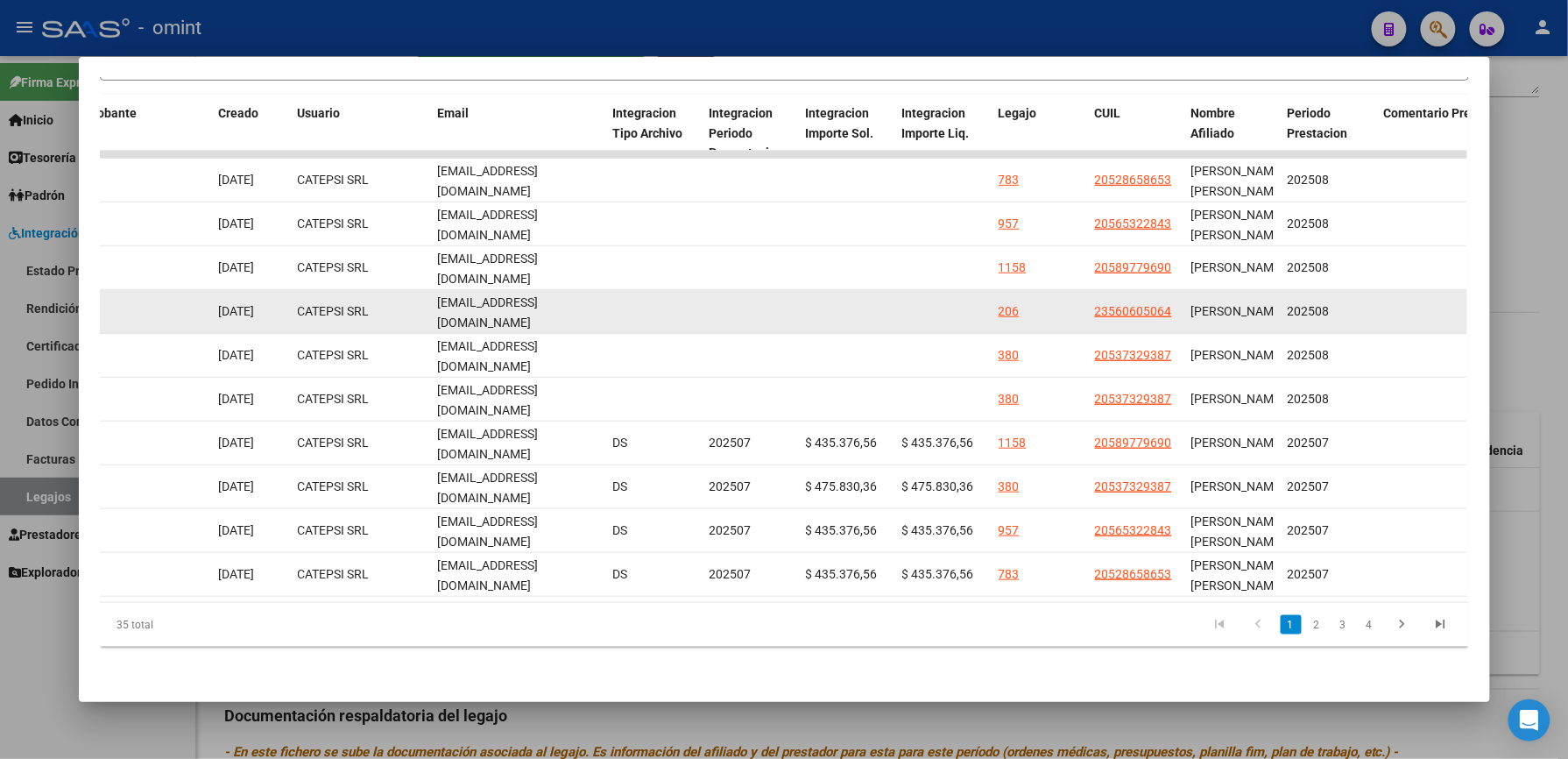
drag, startPoint x: 435, startPoint y: 293, endPoint x: 586, endPoint y: 303, distance: 151.3
click at [586, 303] on div "[EMAIL_ADDRESS][DOMAIN_NAME]" at bounding box center [519, 311] width 162 height 37
copy span "[EMAIL_ADDRESS][DOMAIN_NAME]"
click at [611, 296] on datatable-body-cell at bounding box center [654, 312] width 96 height 43
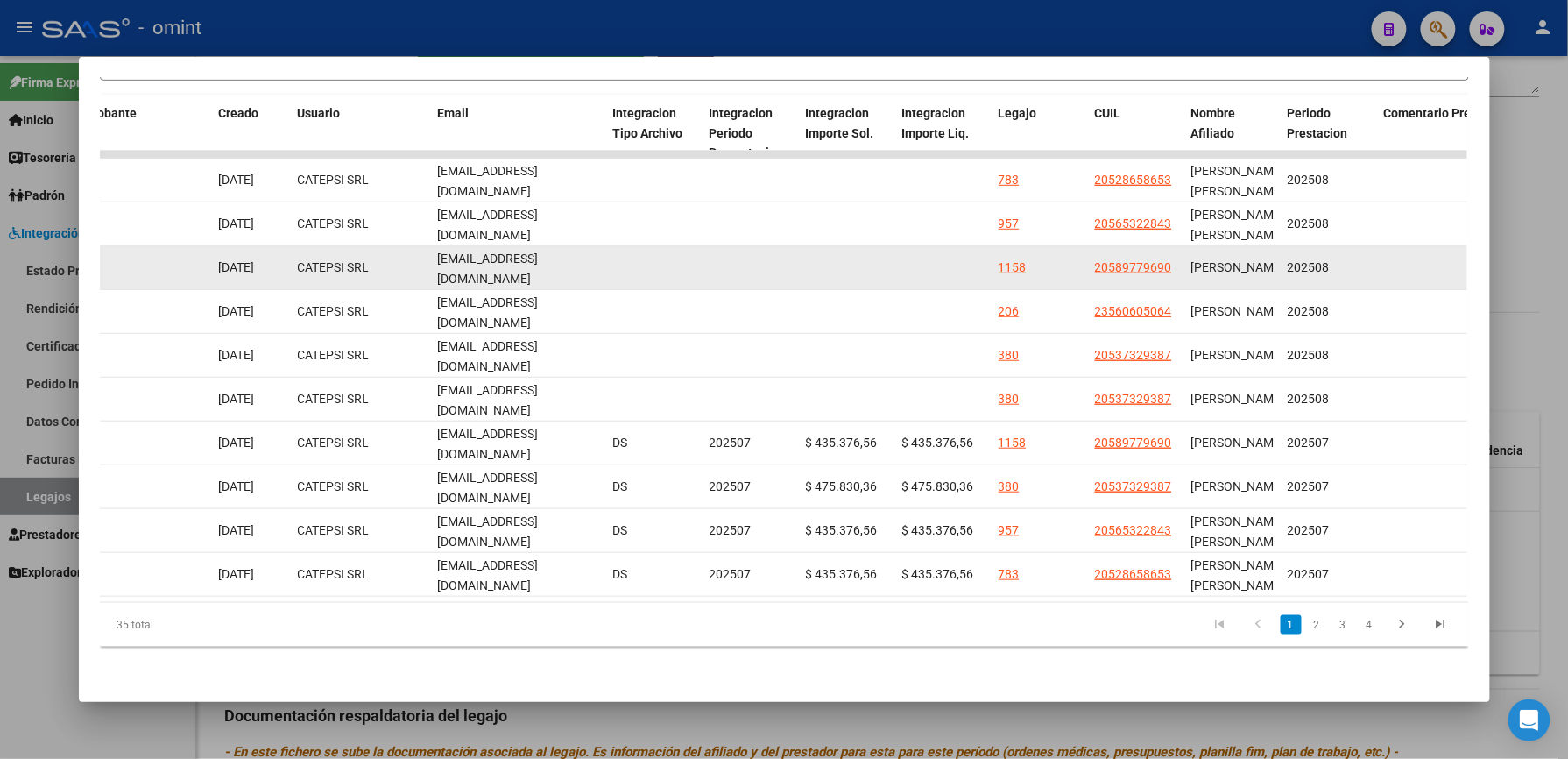
drag, startPoint x: 431, startPoint y: 250, endPoint x: 726, endPoint y: 249, distance: 295.0
click at [726, 249] on div "19714 Integración Factura A: 2 - 2641 $ 435.376,56 [DATE] [DATE] - [DATE] CATEP…" at bounding box center [106, 268] width 3783 height 44
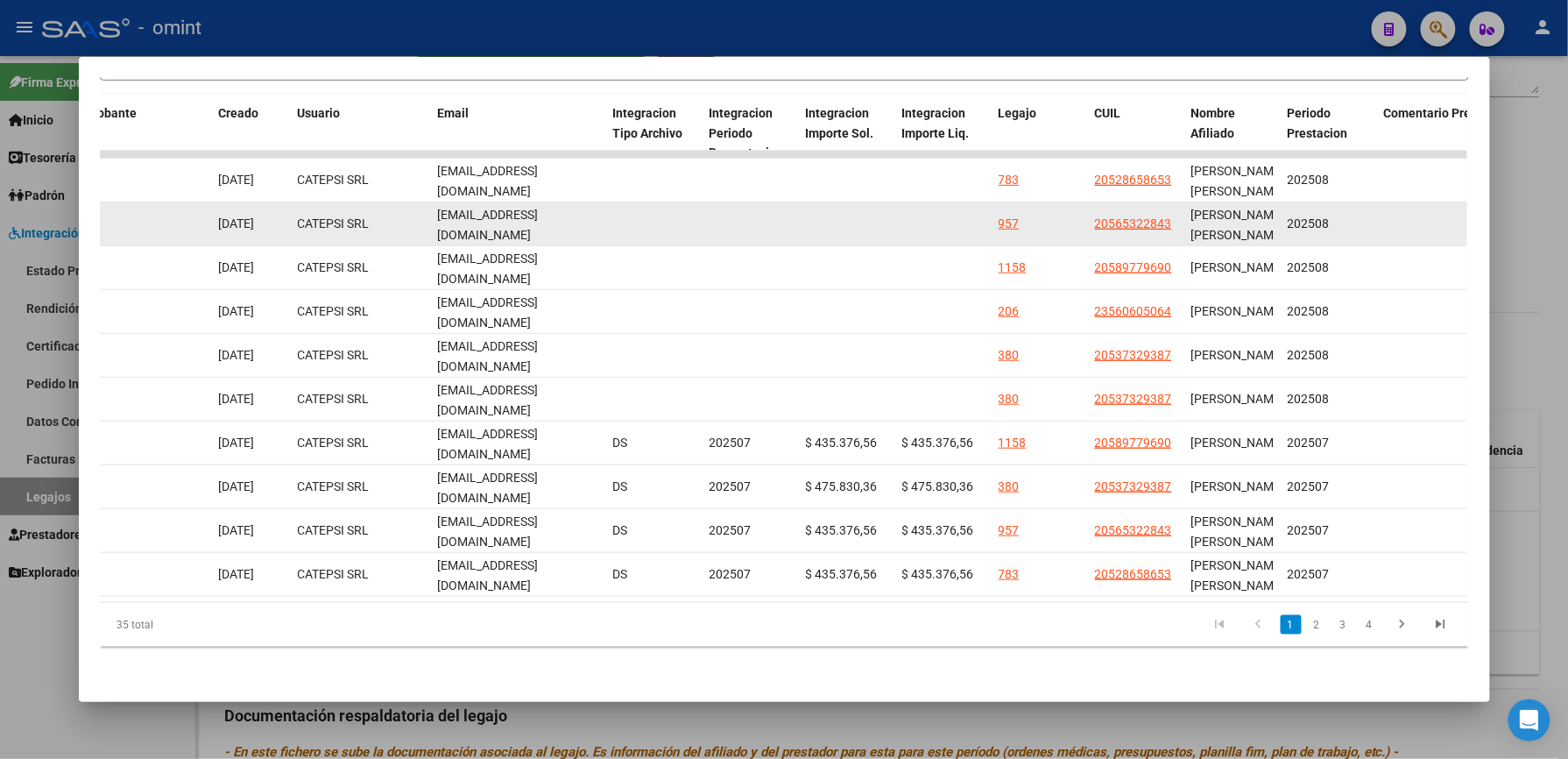
drag, startPoint x: 429, startPoint y: 204, endPoint x: 610, endPoint y: 207, distance: 181.0
click at [610, 207] on div "19715 Integración Factura A: 2 - 2667 $ 435.376,56 [DATE] [DATE] - [DATE] CATEP…" at bounding box center [106, 224] width 3783 height 44
copy div "[EMAIL_ADDRESS][DOMAIN_NAME]"
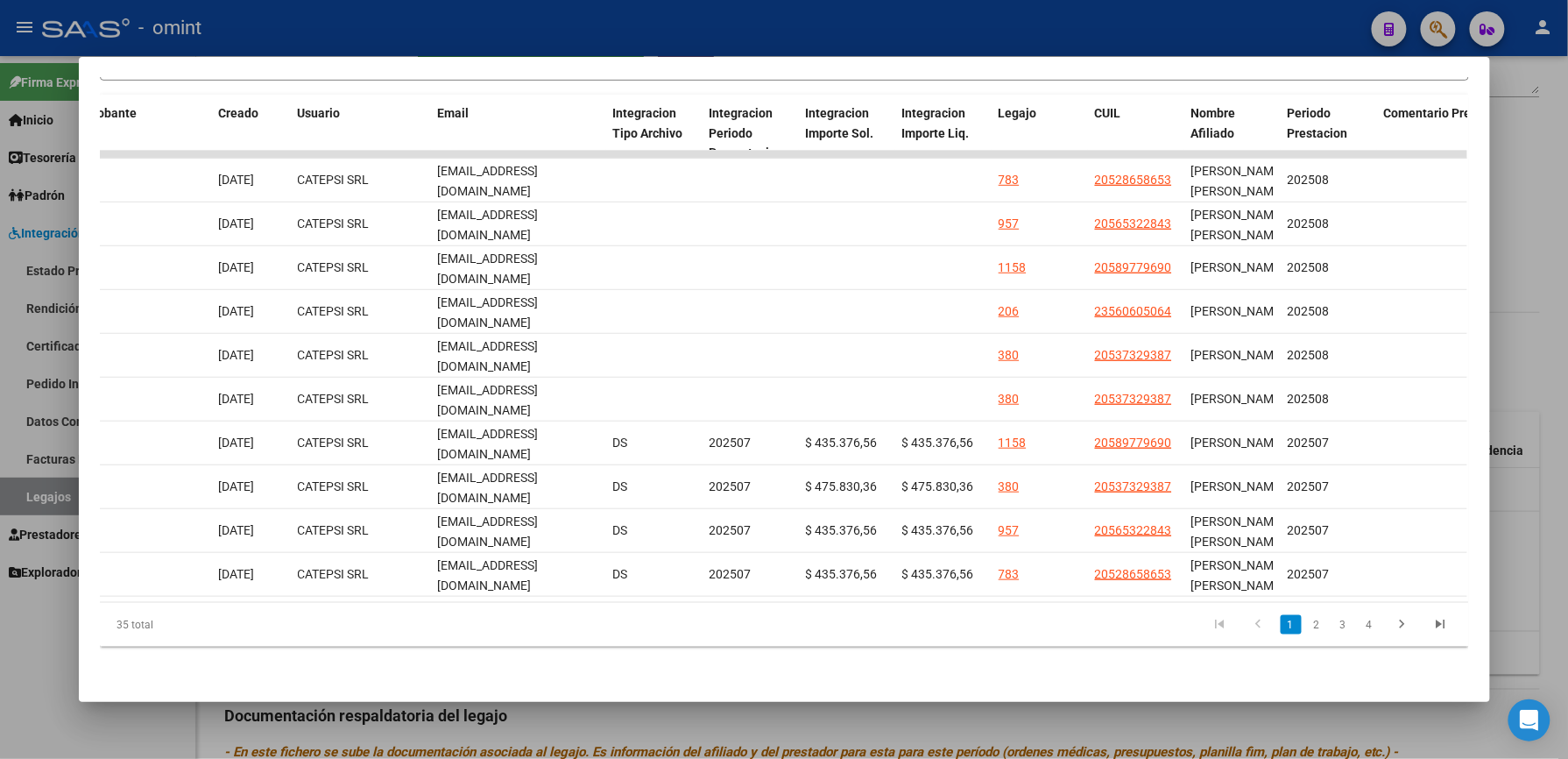
click at [1531, 244] on div at bounding box center [784, 380] width 1568 height 759
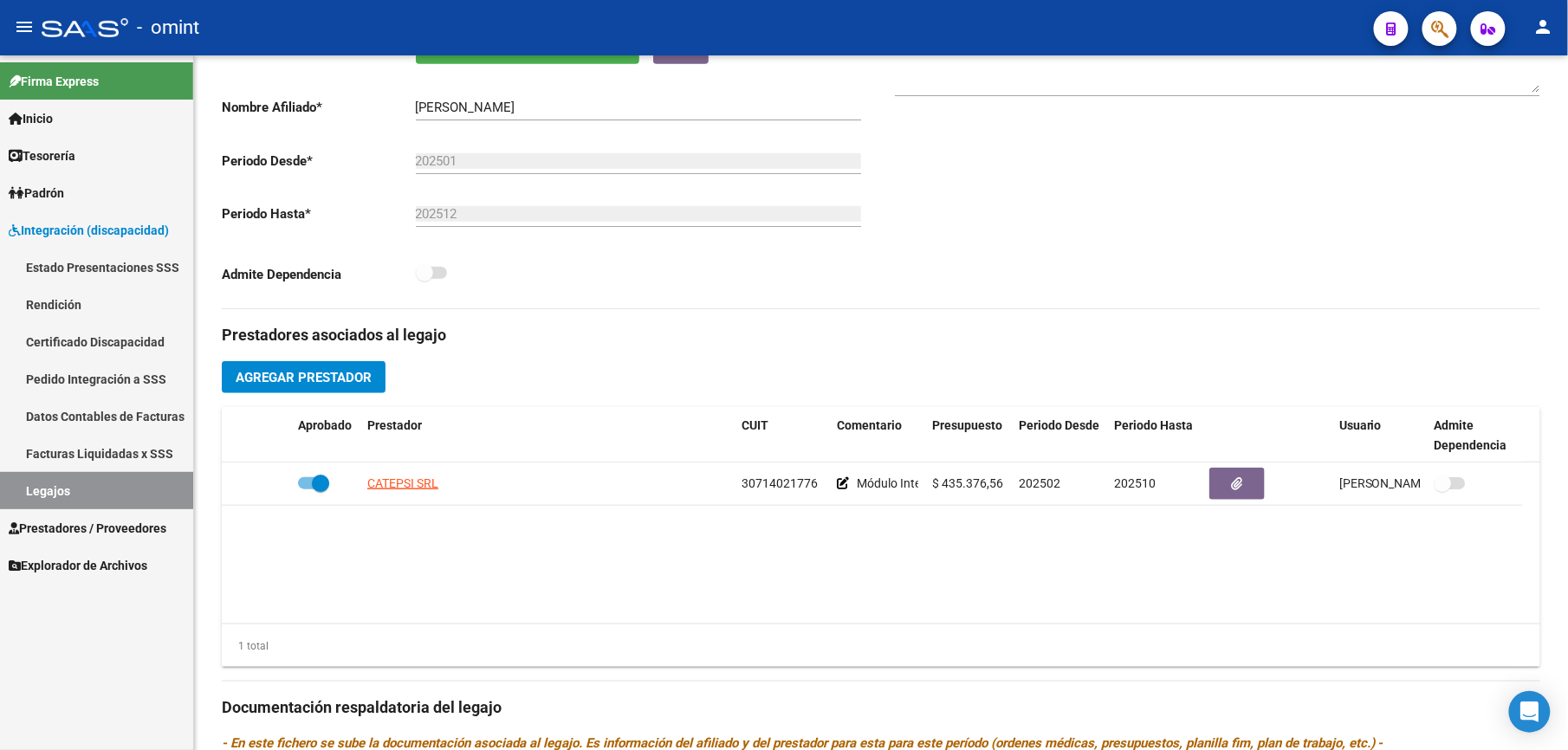
scroll to position [347, 0]
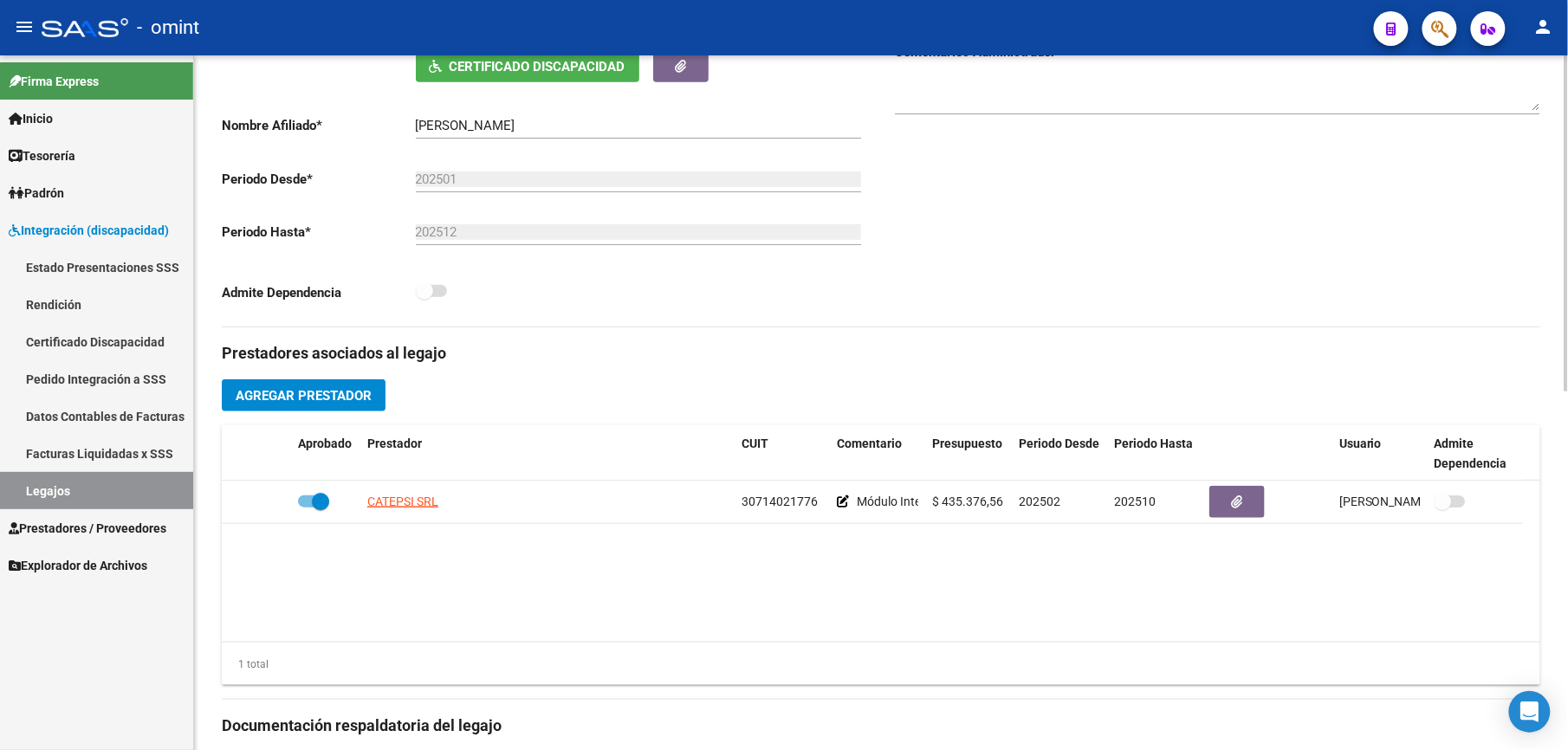
click at [859, 671] on div "1 total" at bounding box center [881, 664] width 1319 height 43
click at [1379, 599] on datatable-body "CATEPSI SRL 30714021776 Módulo Integral Intensivo (Psicología/PSP/PSM/Fonoaudio…" at bounding box center [881, 561] width 1319 height 161
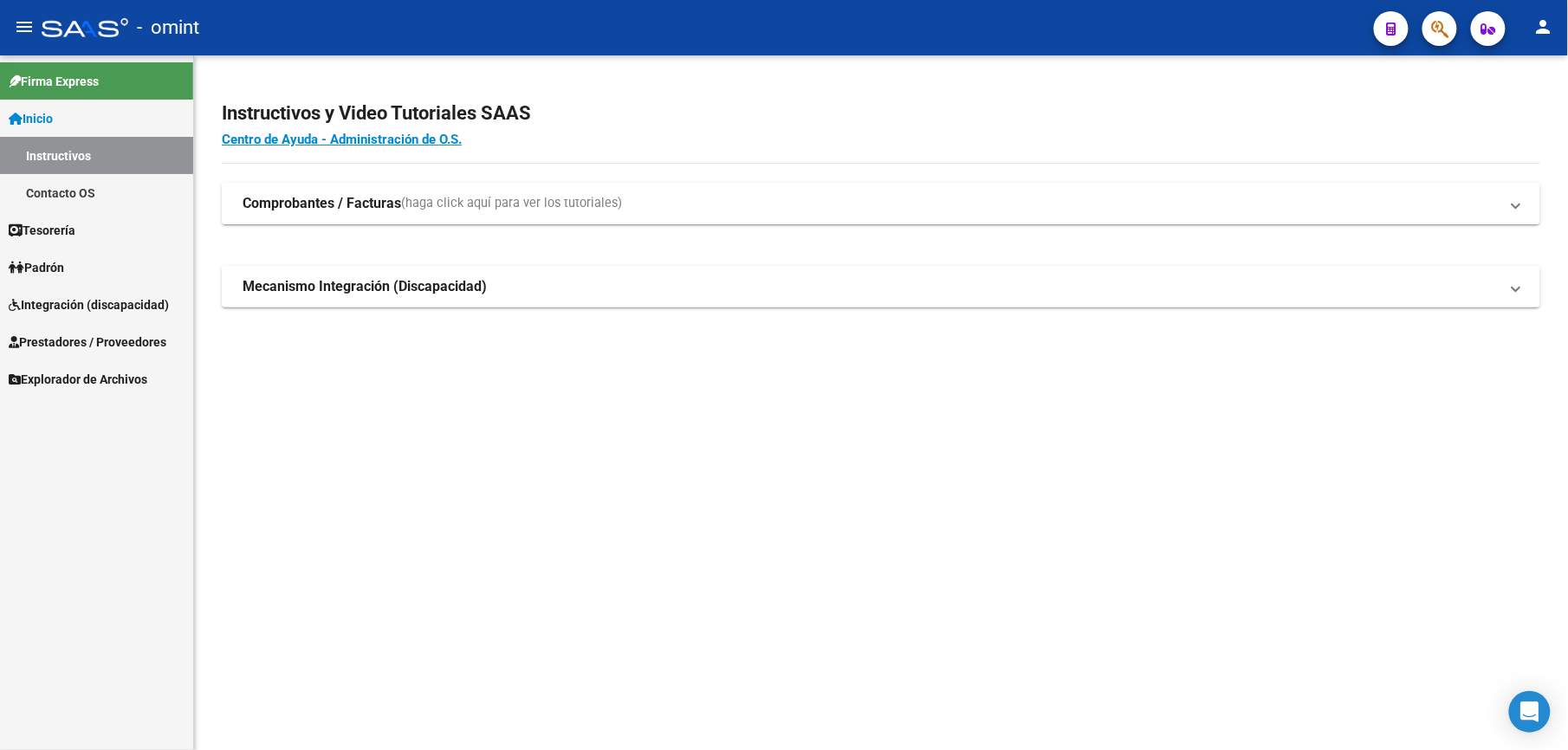
click at [46, 232] on span "Tesorería" at bounding box center [42, 230] width 67 height 19
click at [61, 258] on span "Padrón" at bounding box center [36, 267] width 56 height 19
click at [52, 265] on span "Padrón" at bounding box center [36, 267] width 56 height 19
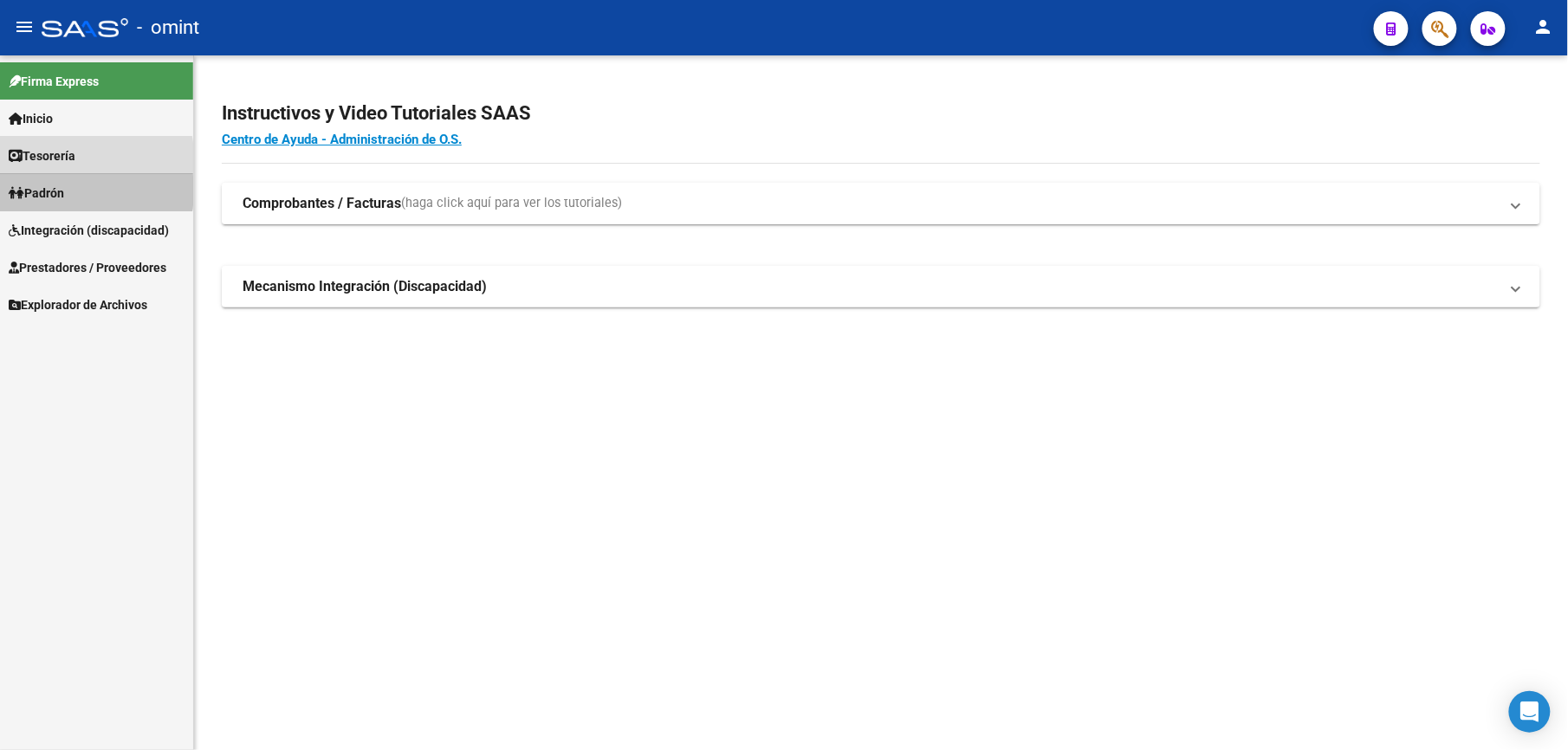
click at [52, 265] on mat-nav-list "Firma Express Inicio Instructivos Contacto OS Tesorería Extractos Procesados (c…" at bounding box center [96, 189] width 193 height 267
click at [79, 185] on link "Padrón" at bounding box center [96, 192] width 193 height 37
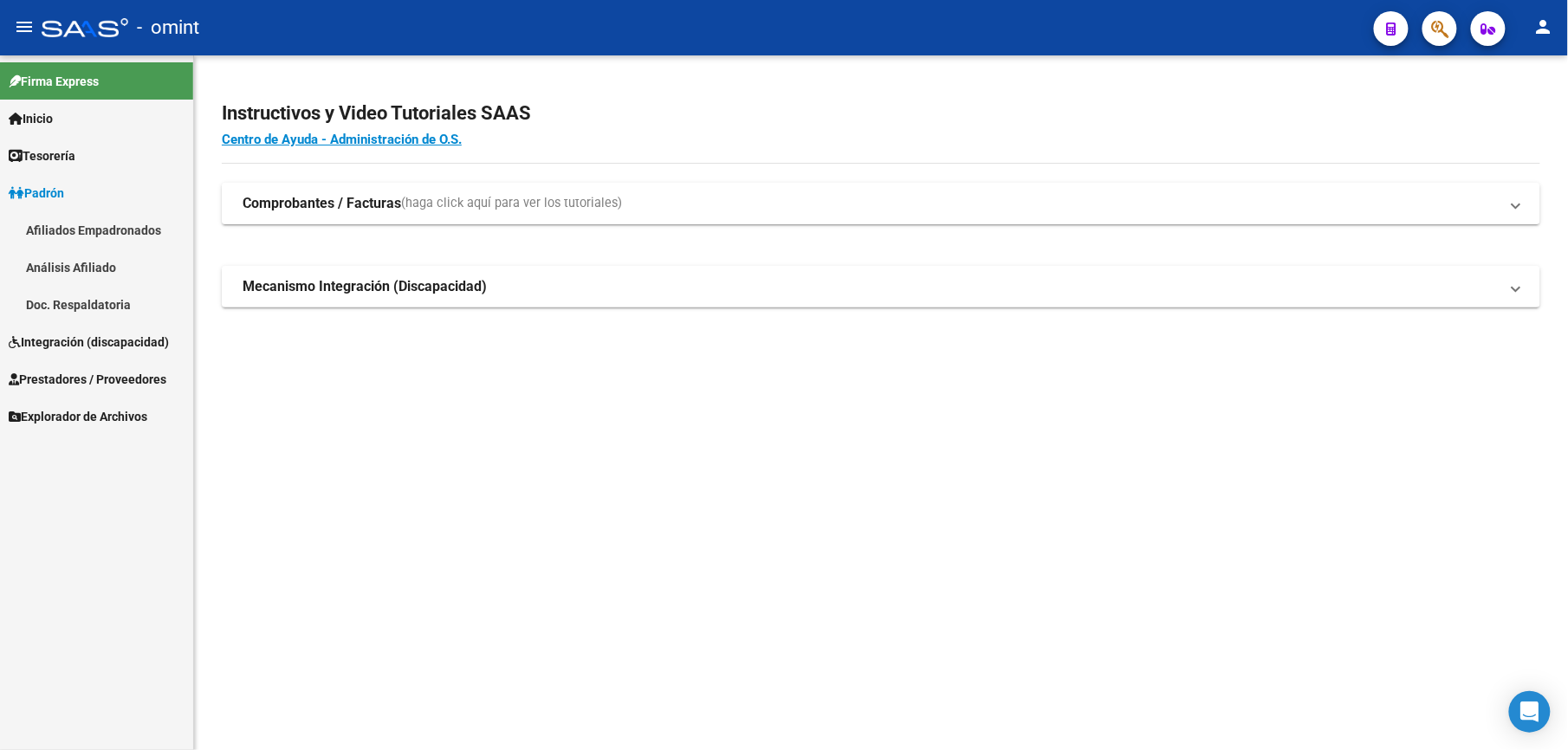
click at [61, 383] on span "Prestadores / Proveedores" at bounding box center [87, 379] width 158 height 19
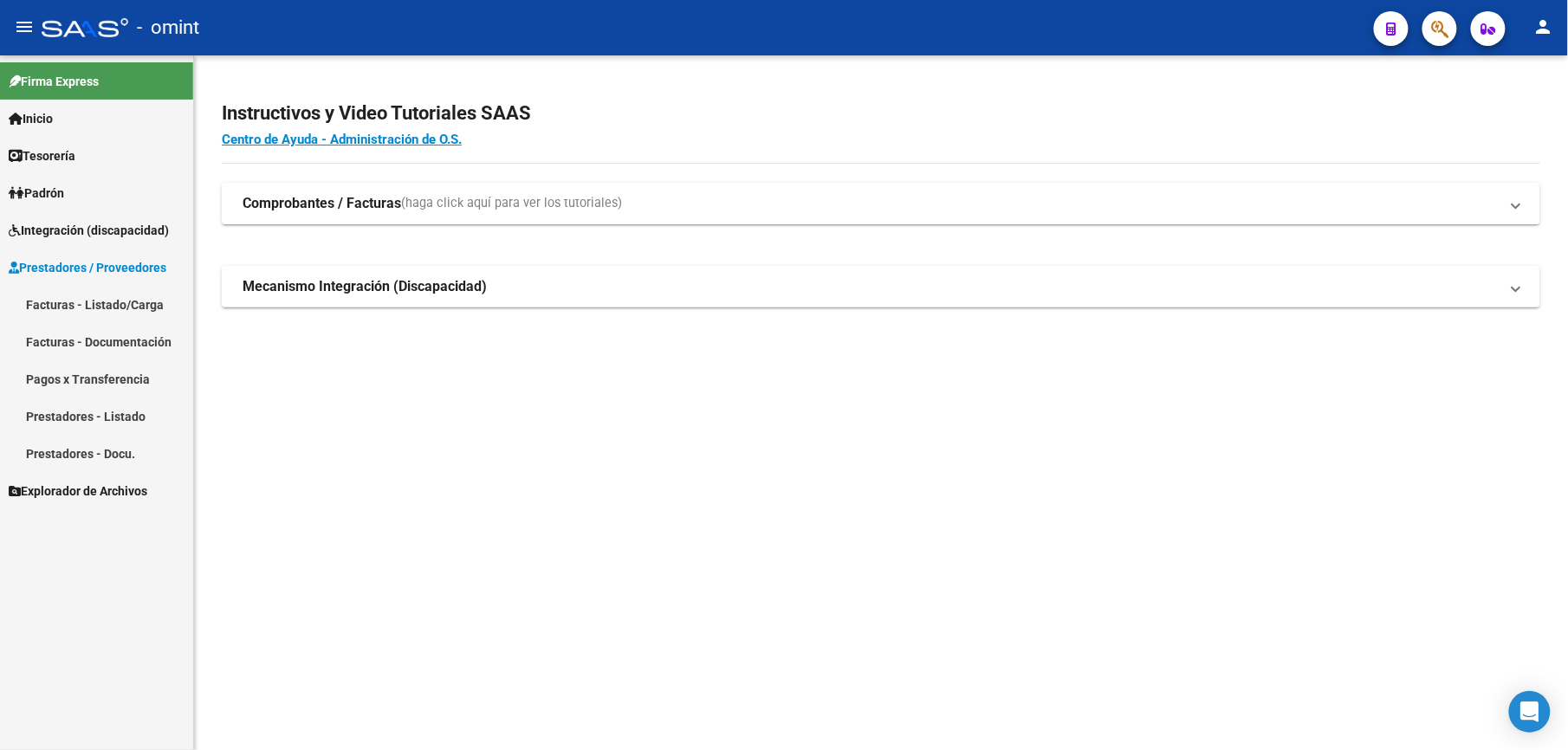
click at [72, 302] on link "Facturas - Listado/Carga" at bounding box center [96, 304] width 193 height 37
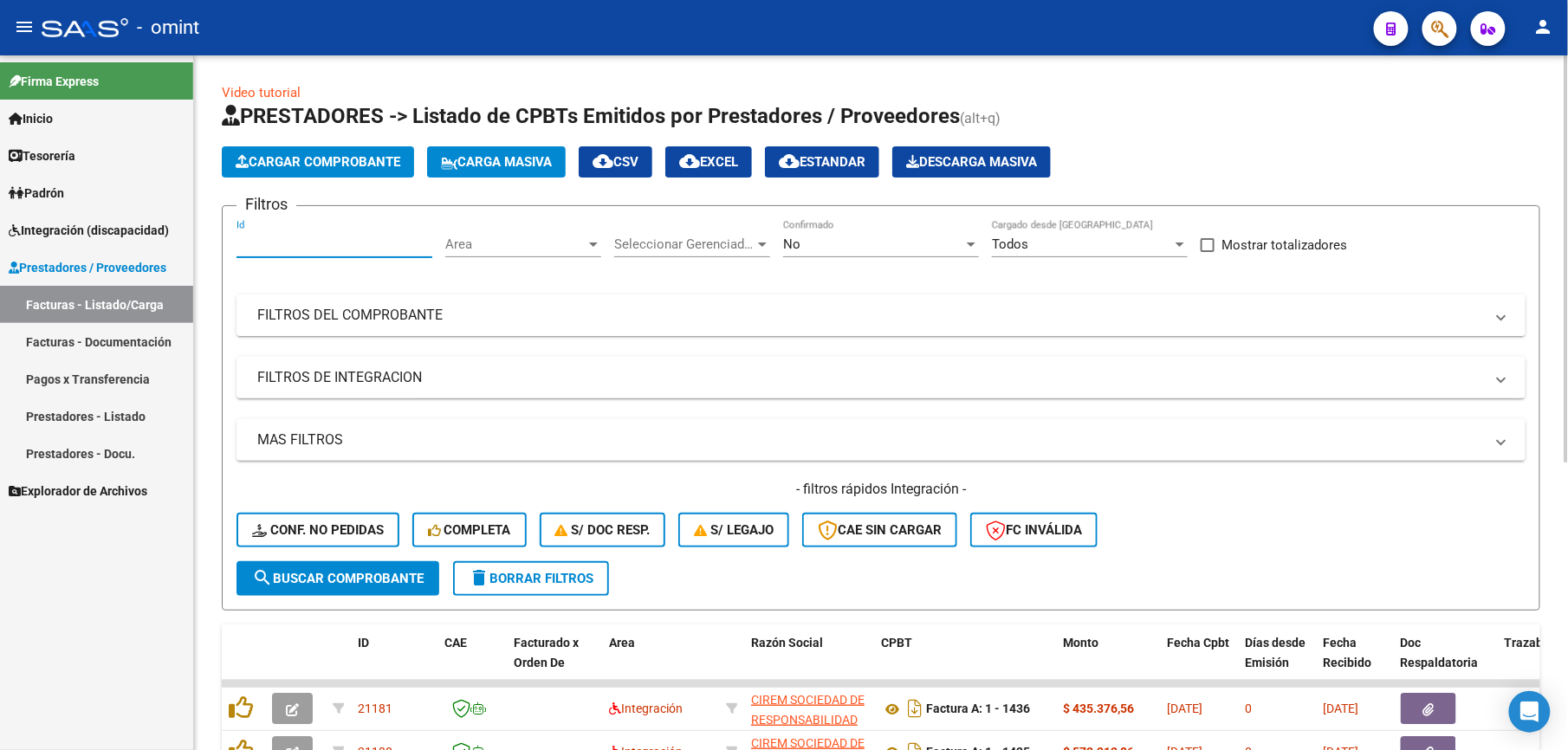
click at [265, 251] on input "Id" at bounding box center [335, 244] width 196 height 16
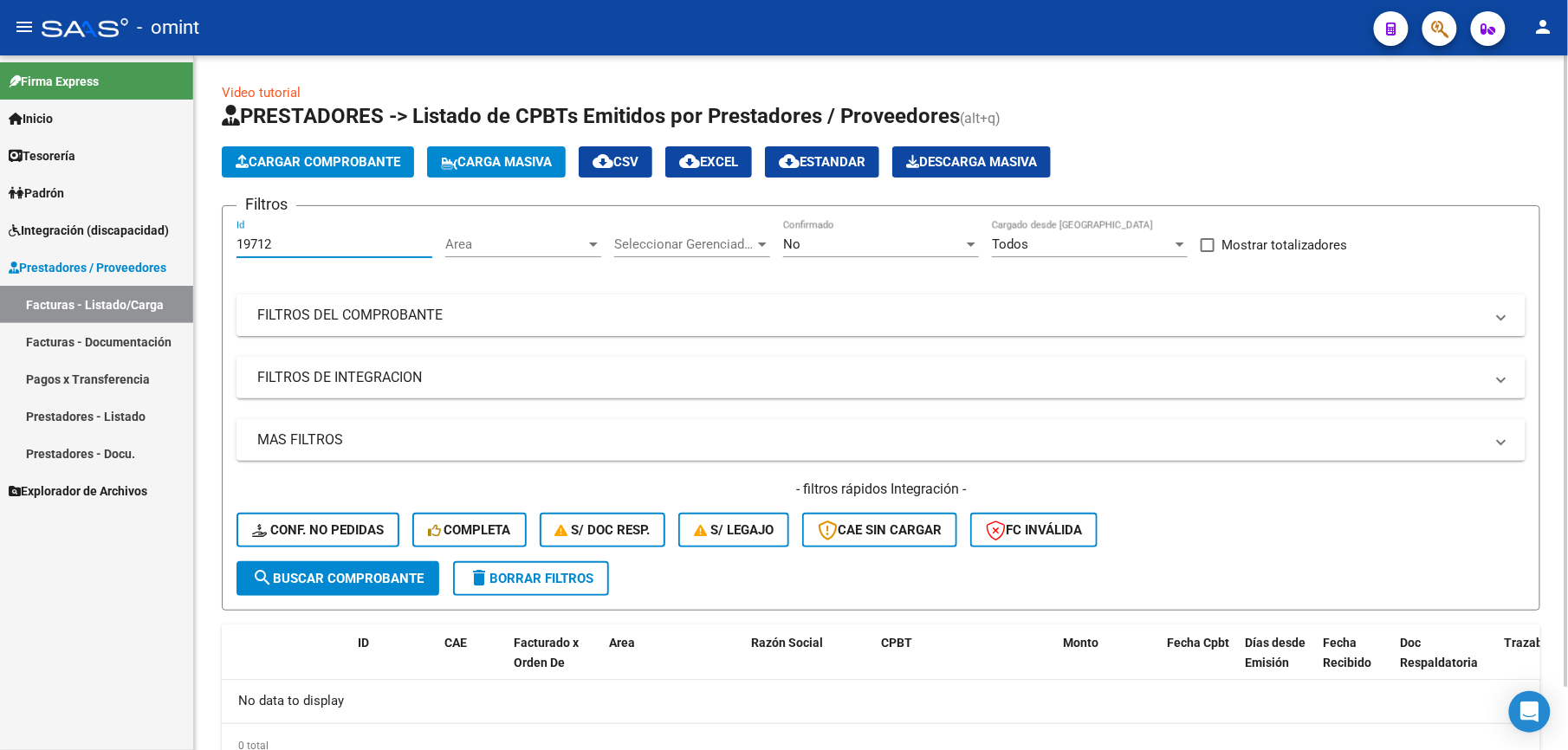
type input "19712"
click at [863, 246] on div "No" at bounding box center [873, 244] width 180 height 16
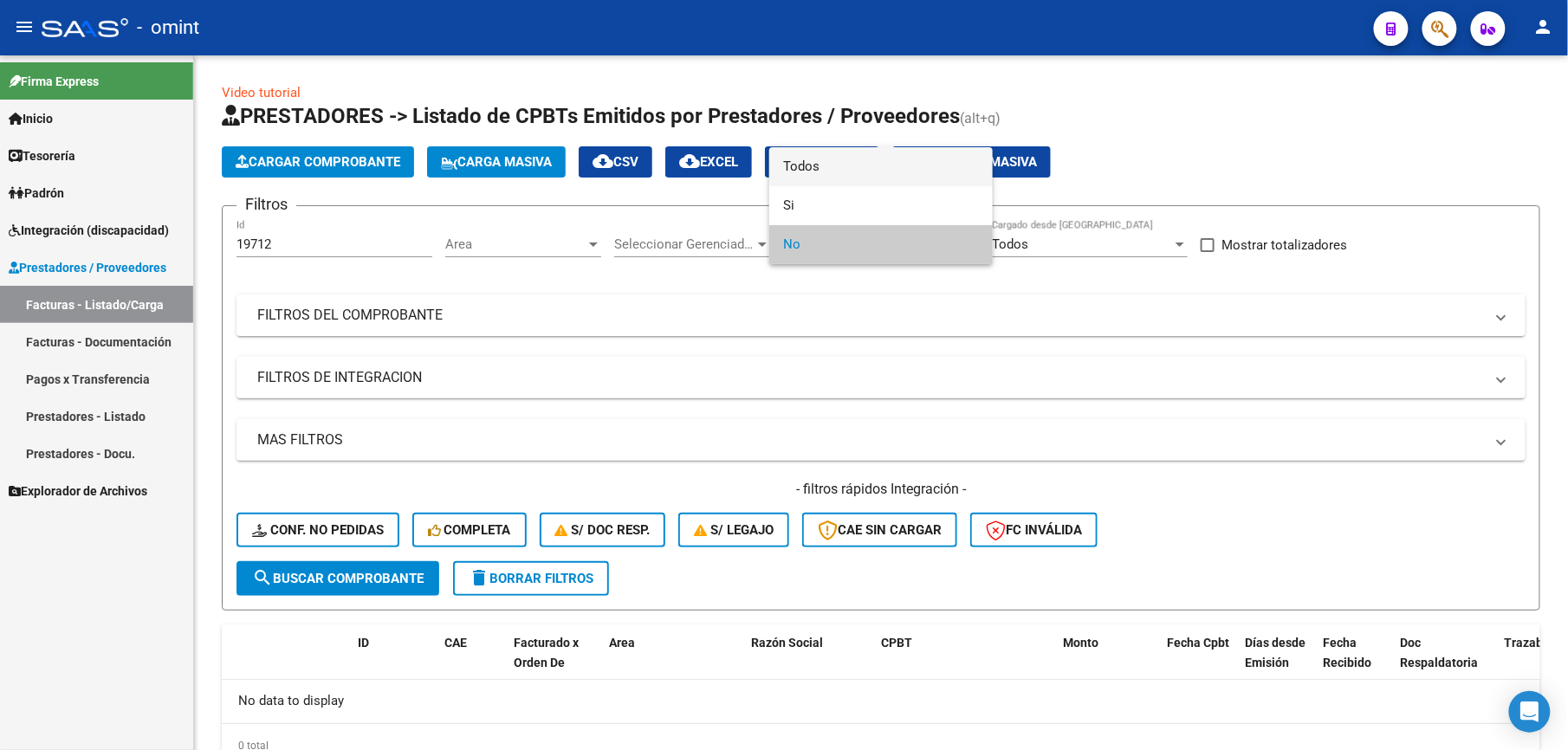
click at [819, 162] on span "Todos" at bounding box center [881, 167] width 196 height 39
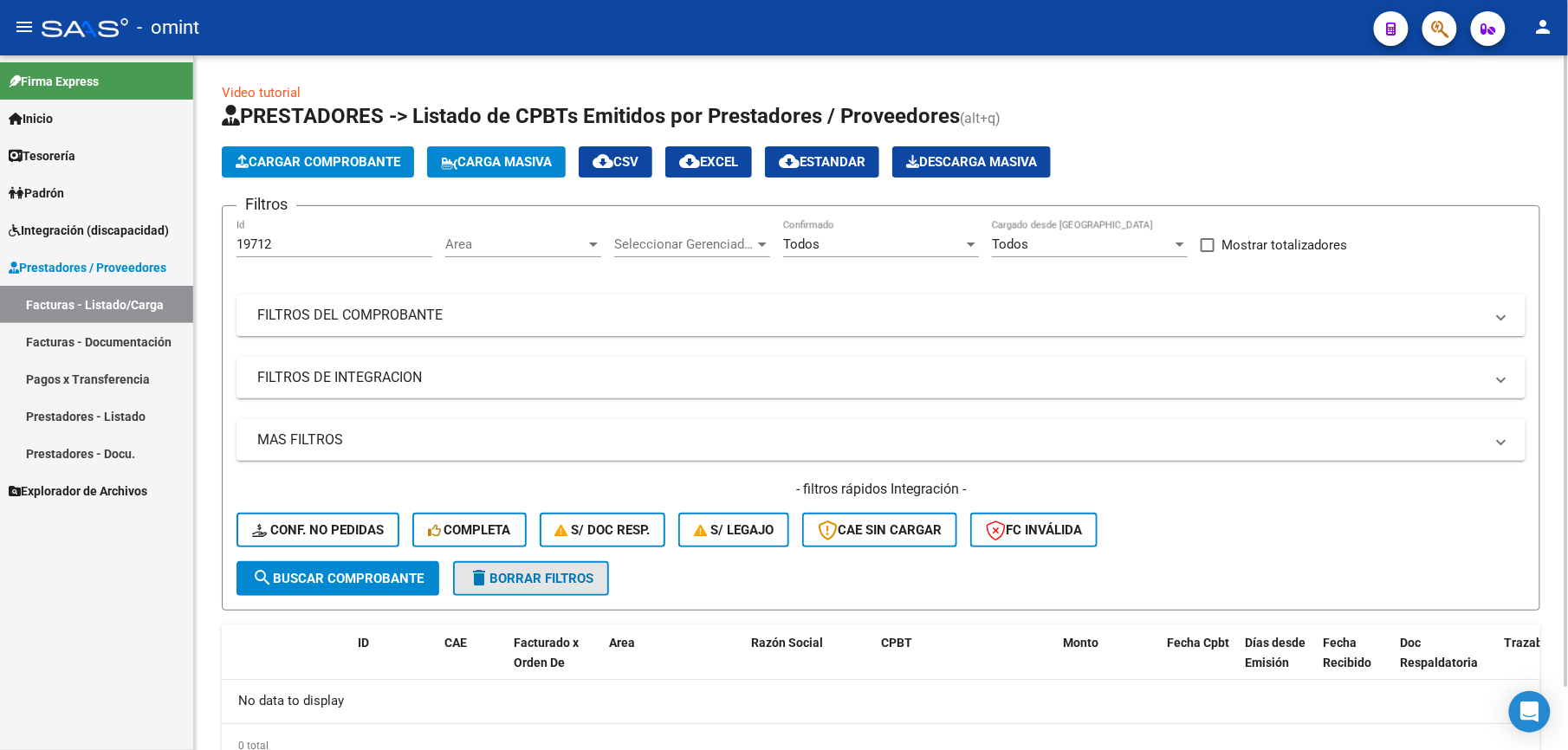
click at [533, 580] on span "delete Borrar Filtros" at bounding box center [531, 579] width 124 height 16
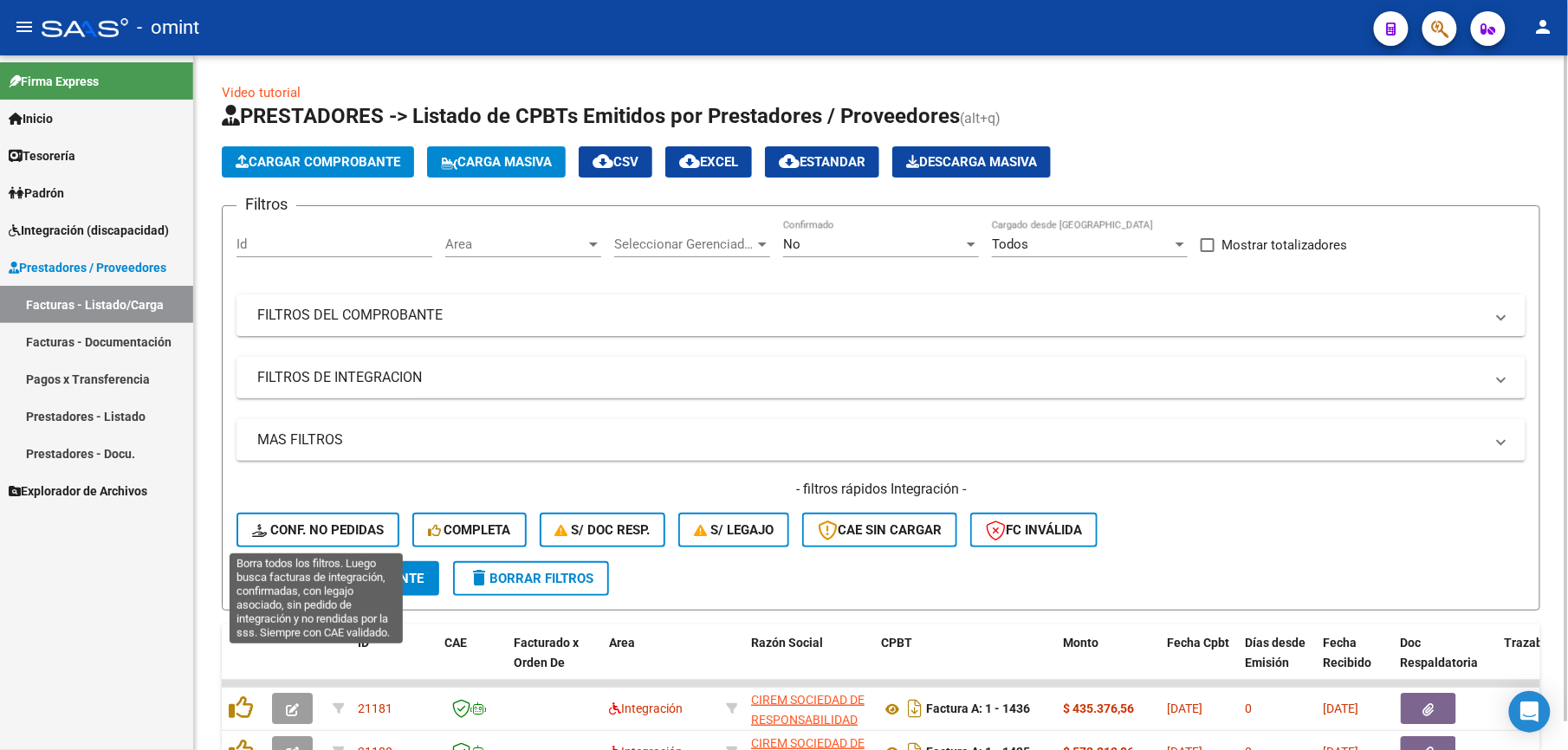
click at [334, 531] on span "Conf. no pedidas" at bounding box center [318, 530] width 132 height 16
click at [264, 244] on input "Id" at bounding box center [335, 244] width 196 height 16
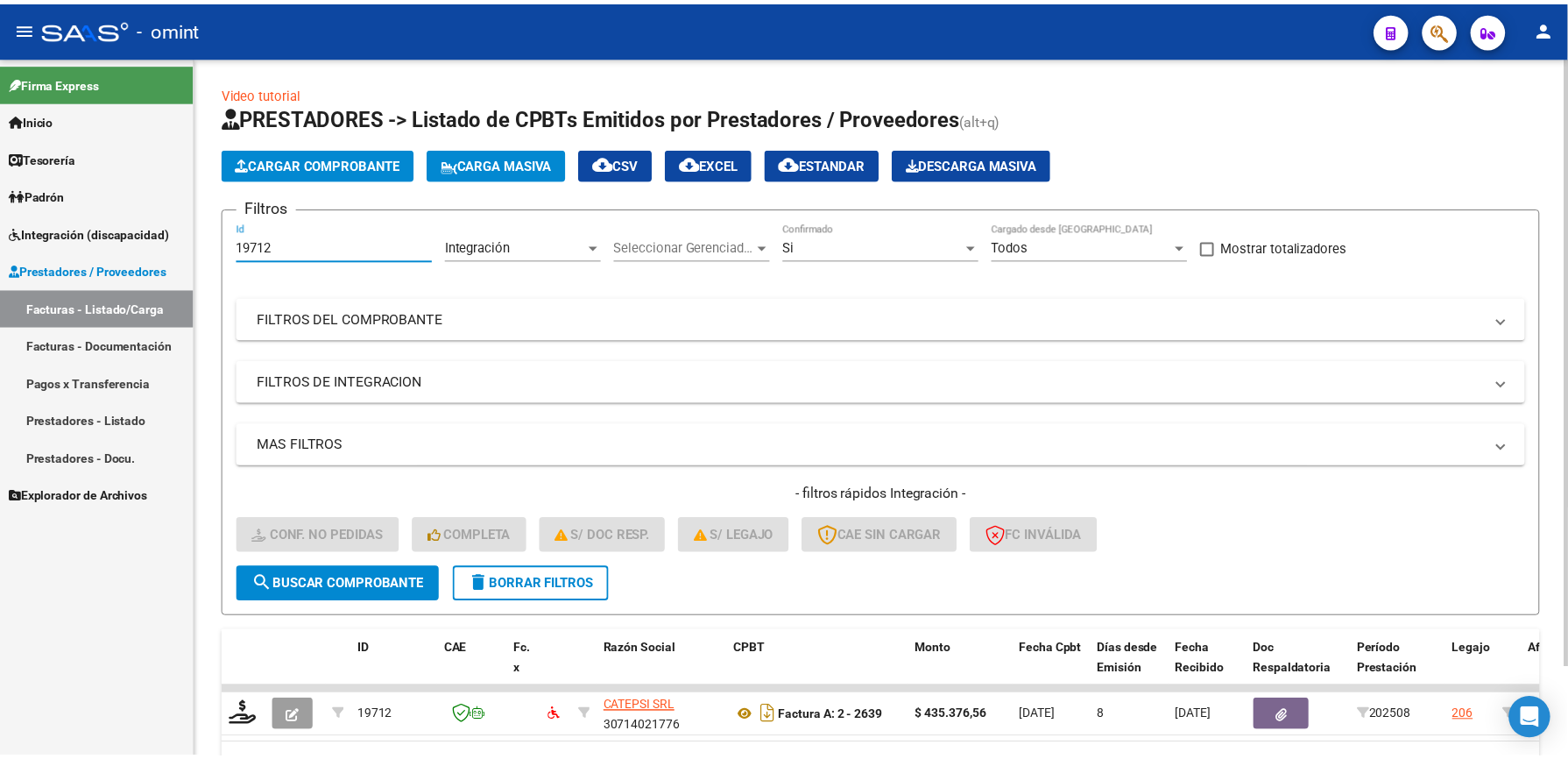
scroll to position [104, 0]
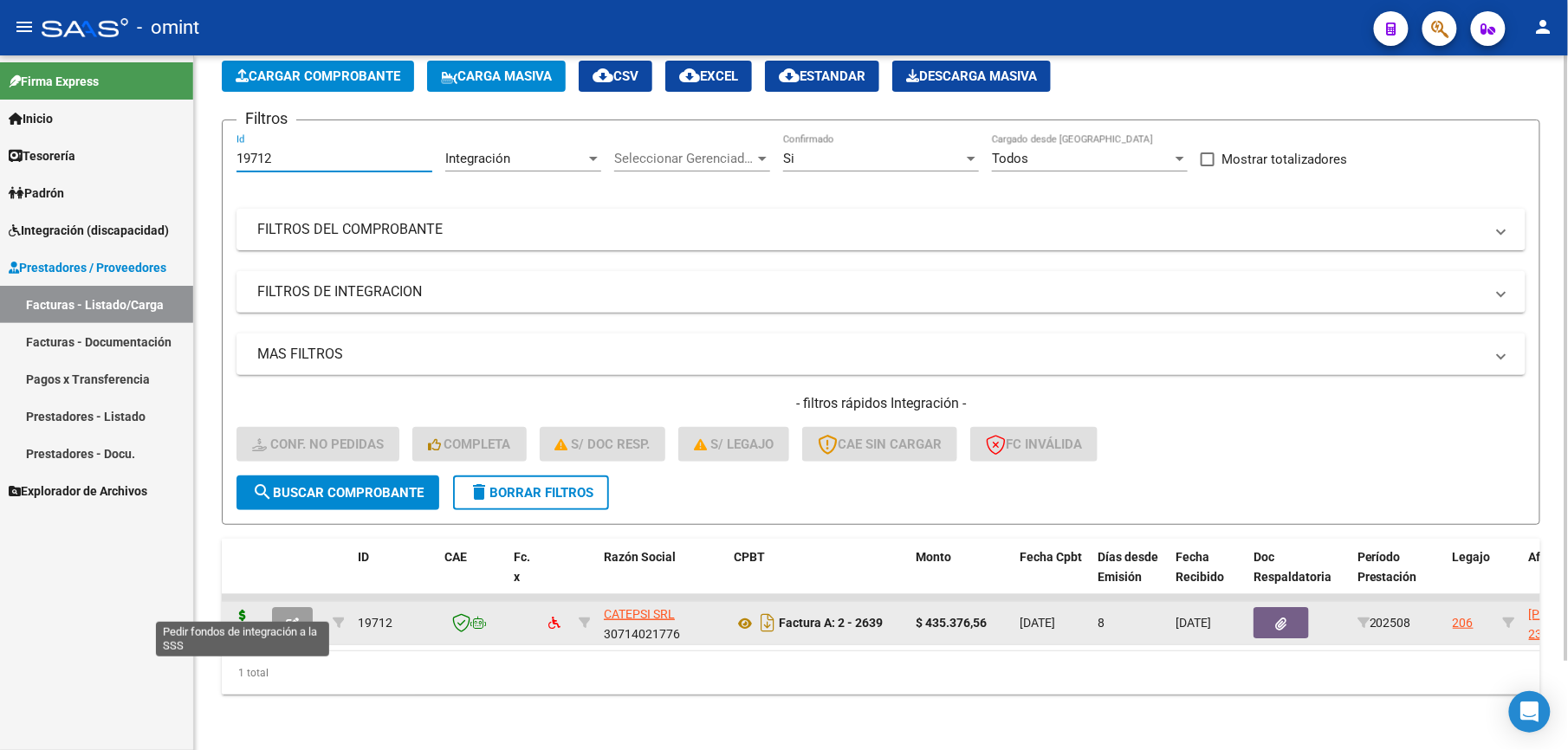
type input "19712"
click at [251, 610] on icon at bounding box center [242, 621] width 27 height 24
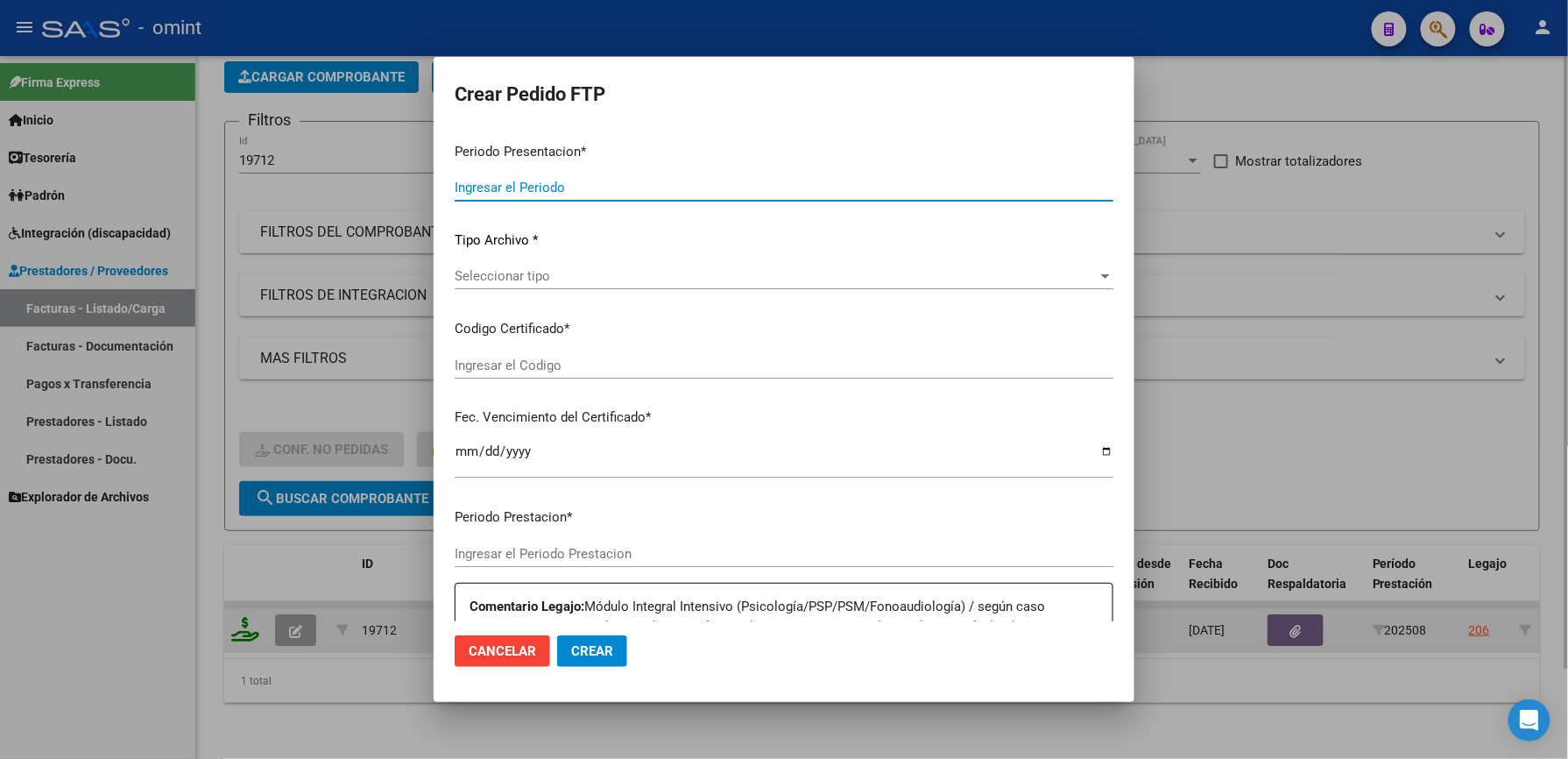
type input "202508"
type input "$ 435.376,56"
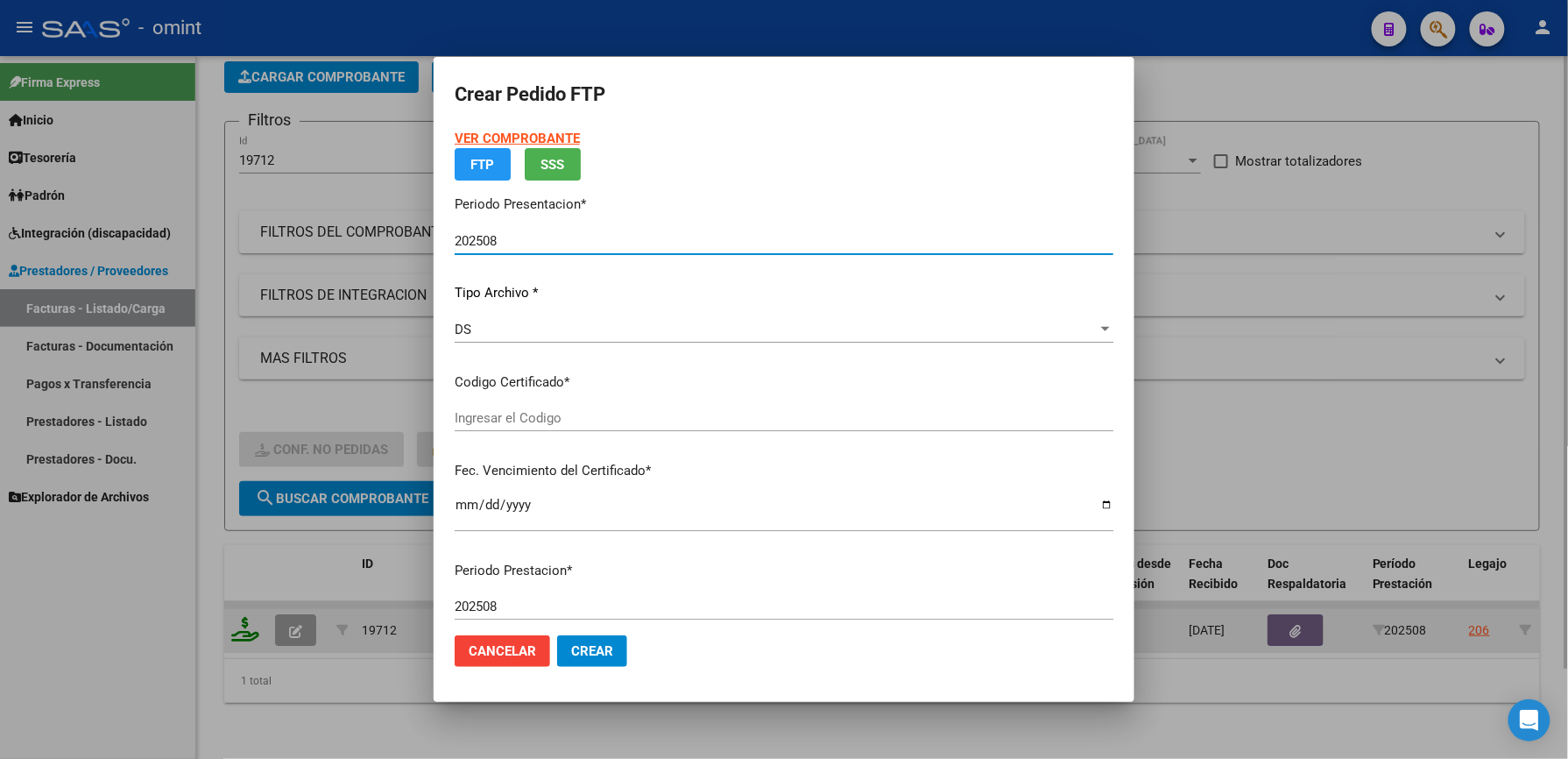
type input "6396022552"
type input "2029-05-30"
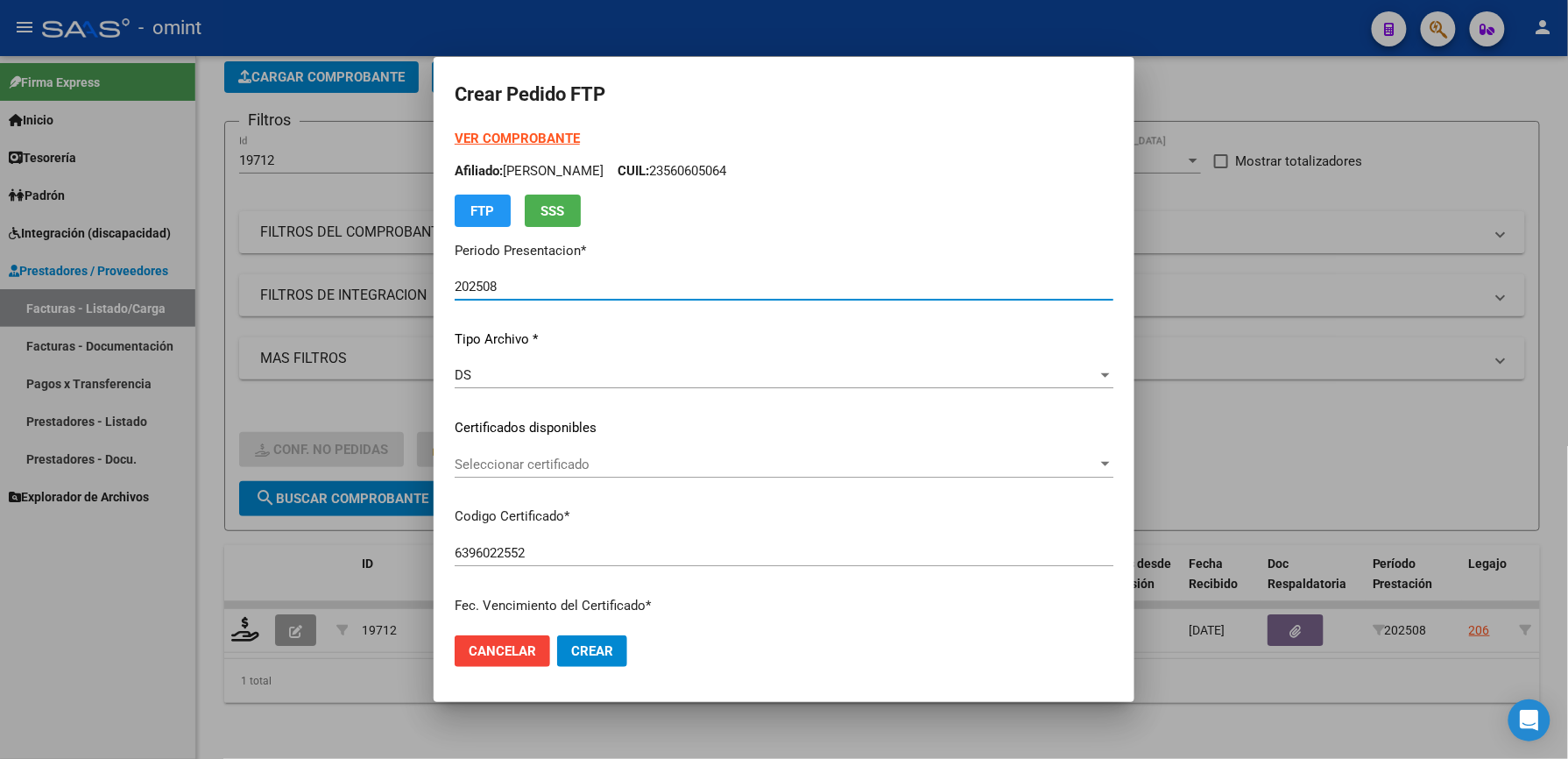
click at [607, 446] on div "VER COMPROBANTE ARCA Padrón Afiliado: CARUBELLI CONSTANZA CUIL: 23560605064 FTP…" at bounding box center [784, 415] width 659 height 573
click at [590, 457] on span "Seleccionar certificado" at bounding box center [776, 464] width 643 height 16
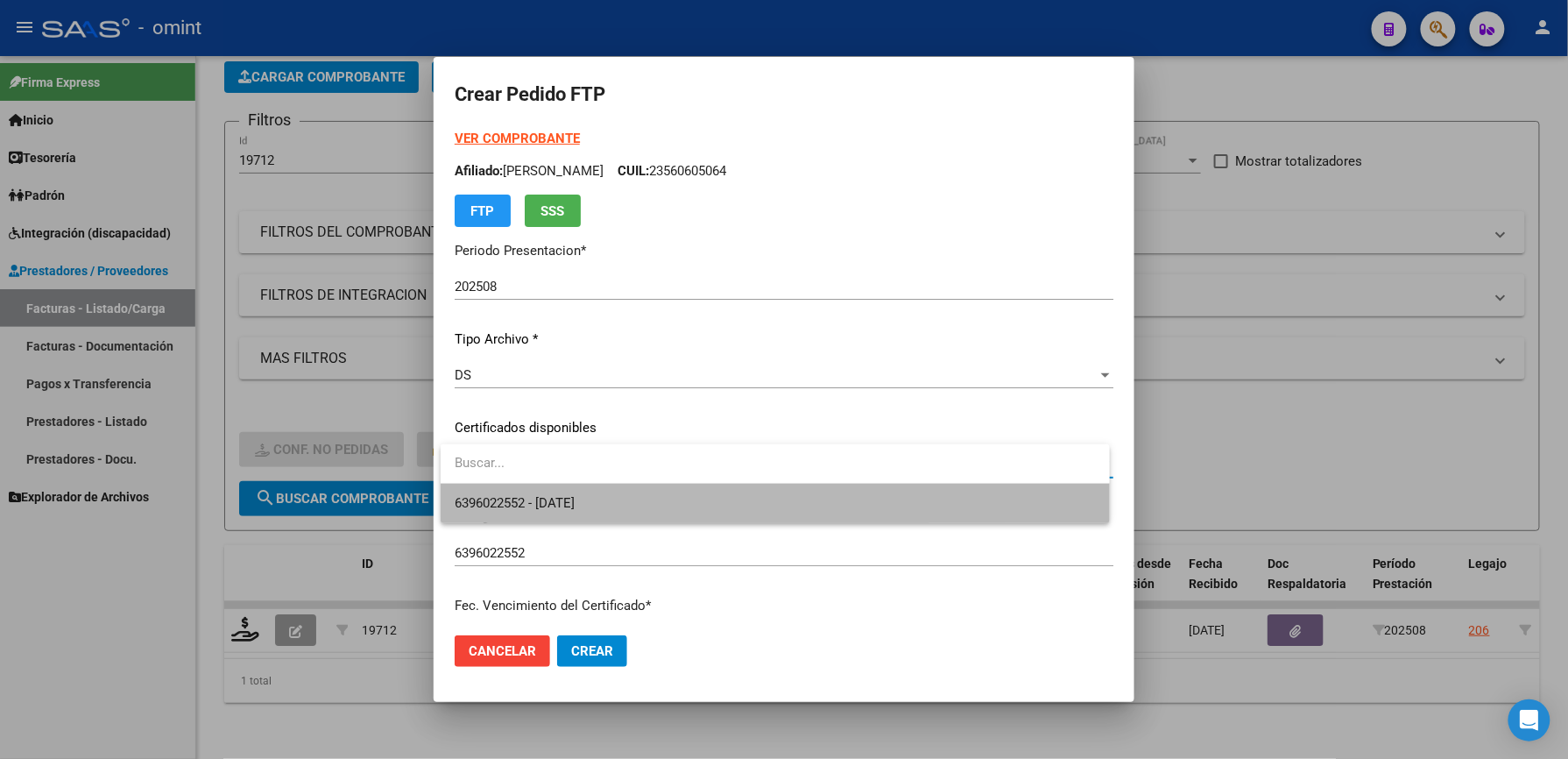
click at [575, 488] on span "6396022552 - 2029-05-30" at bounding box center [775, 504] width 641 height 39
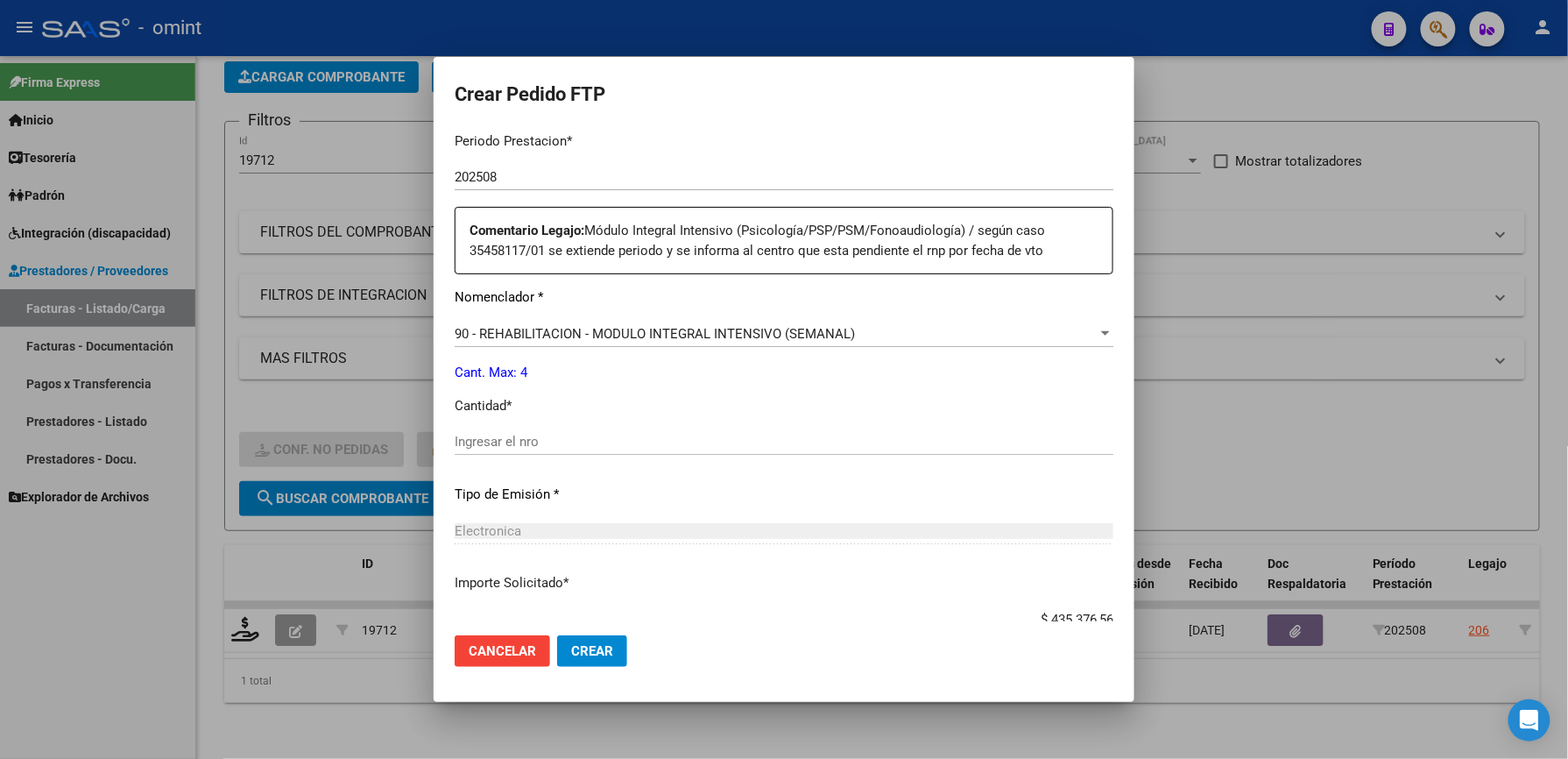
scroll to position [698, 0]
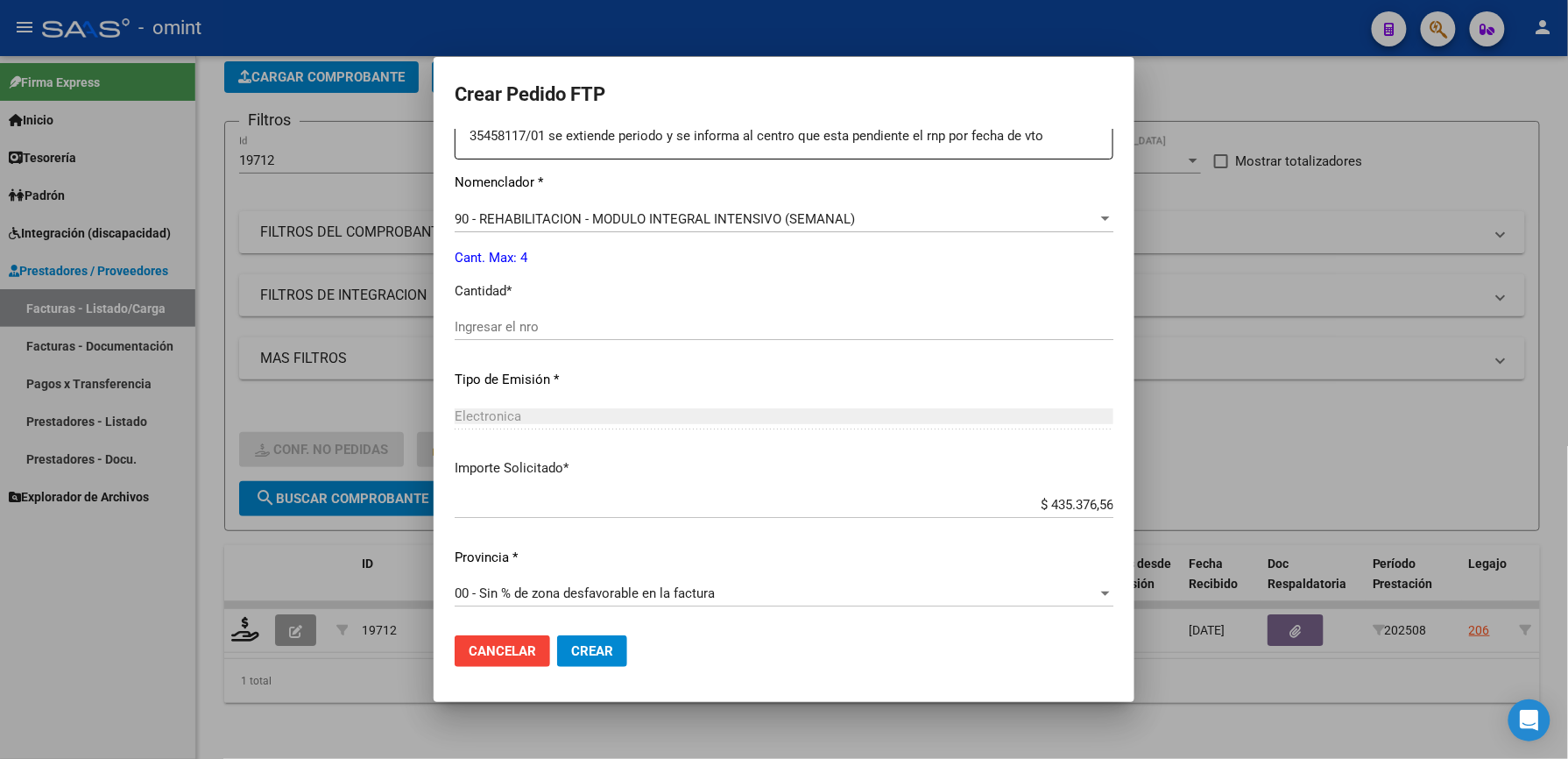
click at [586, 583] on div "00 - Sin % de zona desfavorable en la factura Seleccionar provincia" at bounding box center [784, 593] width 659 height 26
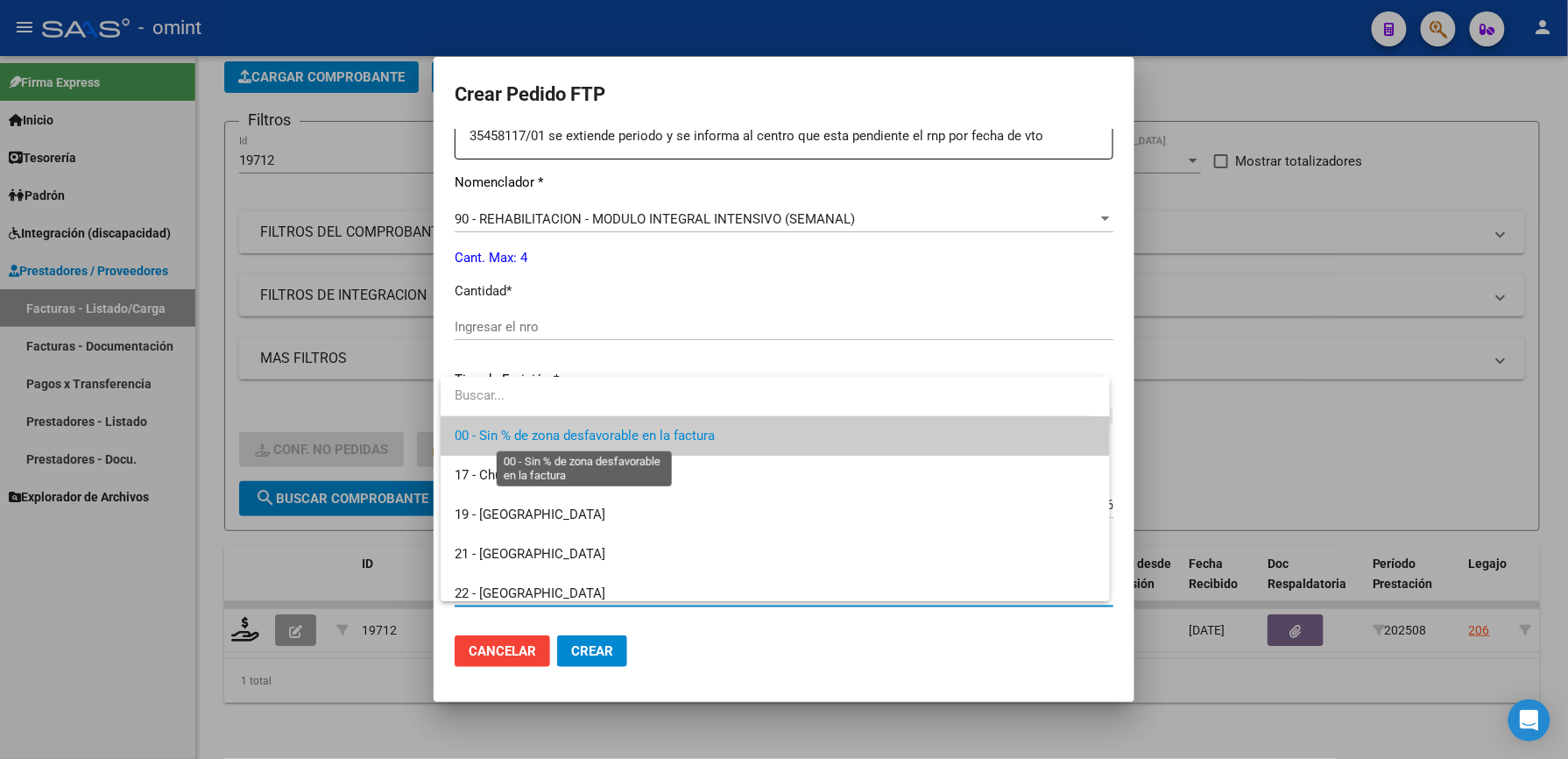
click at [502, 429] on span "00 - Sin % de zona desfavorable en la factura" at bounding box center [584, 436] width 260 height 16
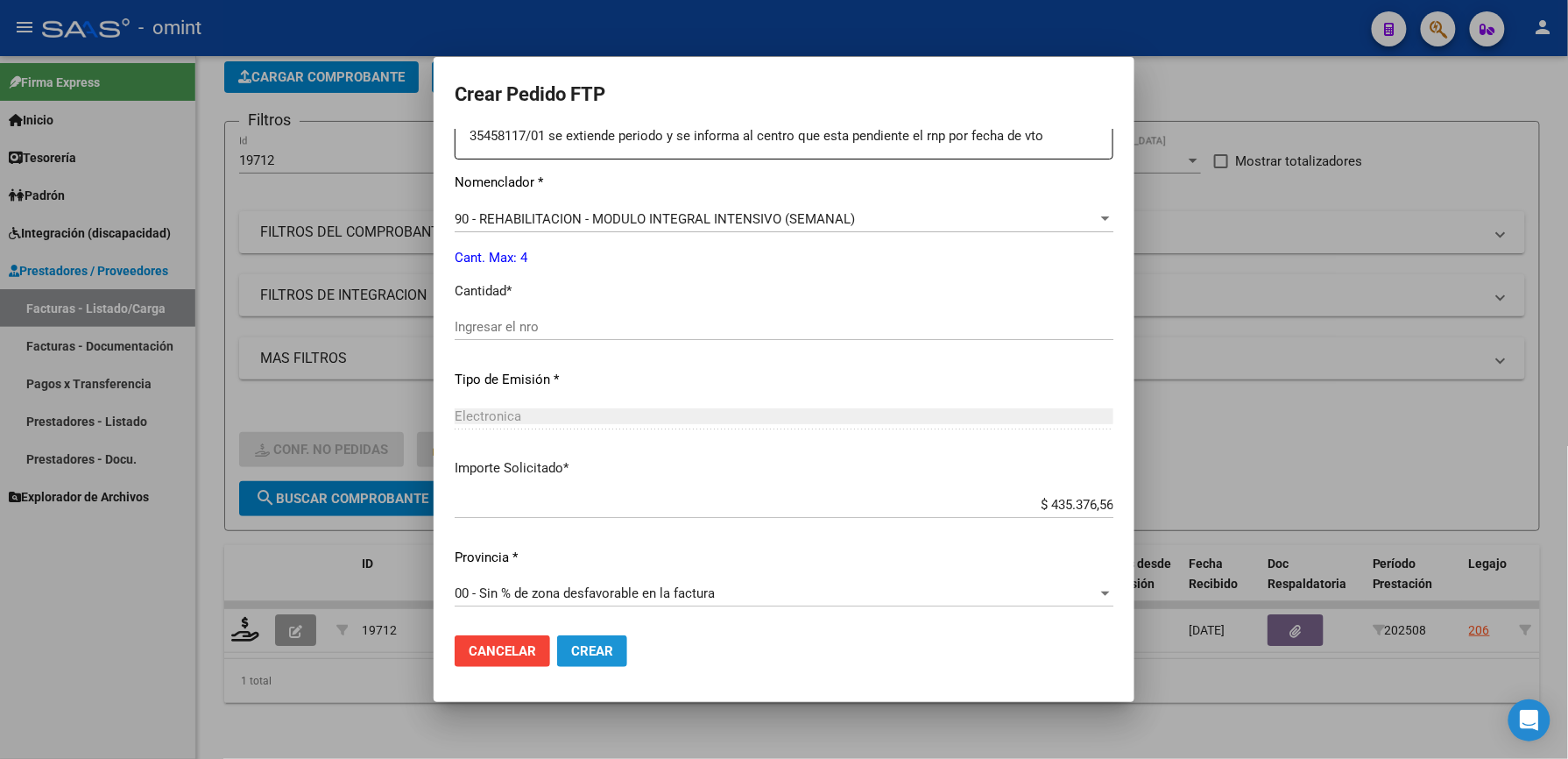
click at [596, 648] on span "Crear" at bounding box center [592, 651] width 42 height 16
click at [504, 313] on div "Ingresar el nro" at bounding box center [784, 326] width 659 height 26
type input "4"
click at [596, 649] on span "Crear" at bounding box center [592, 651] width 42 height 16
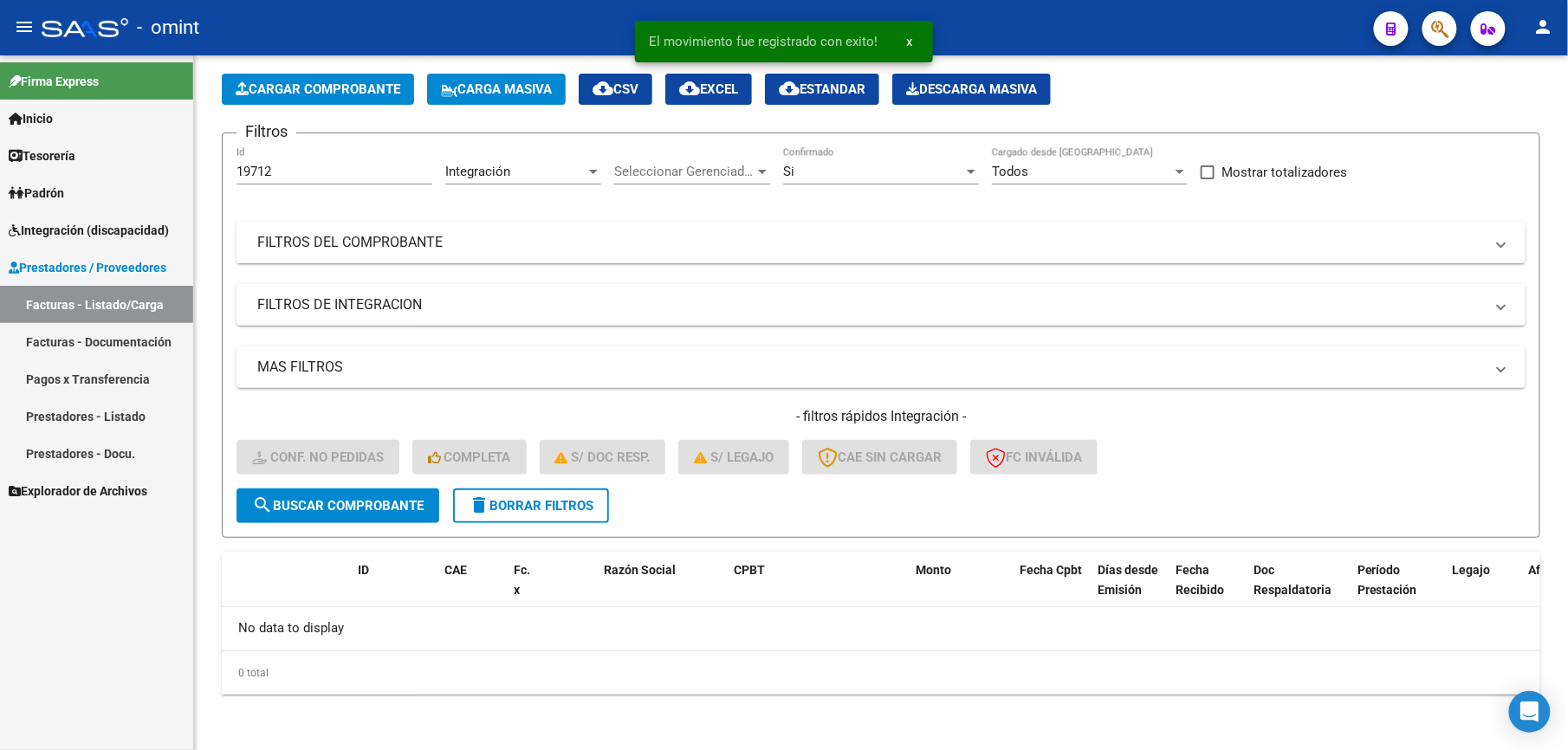
scroll to position [70, 0]
